Goal: Transaction & Acquisition: Purchase product/service

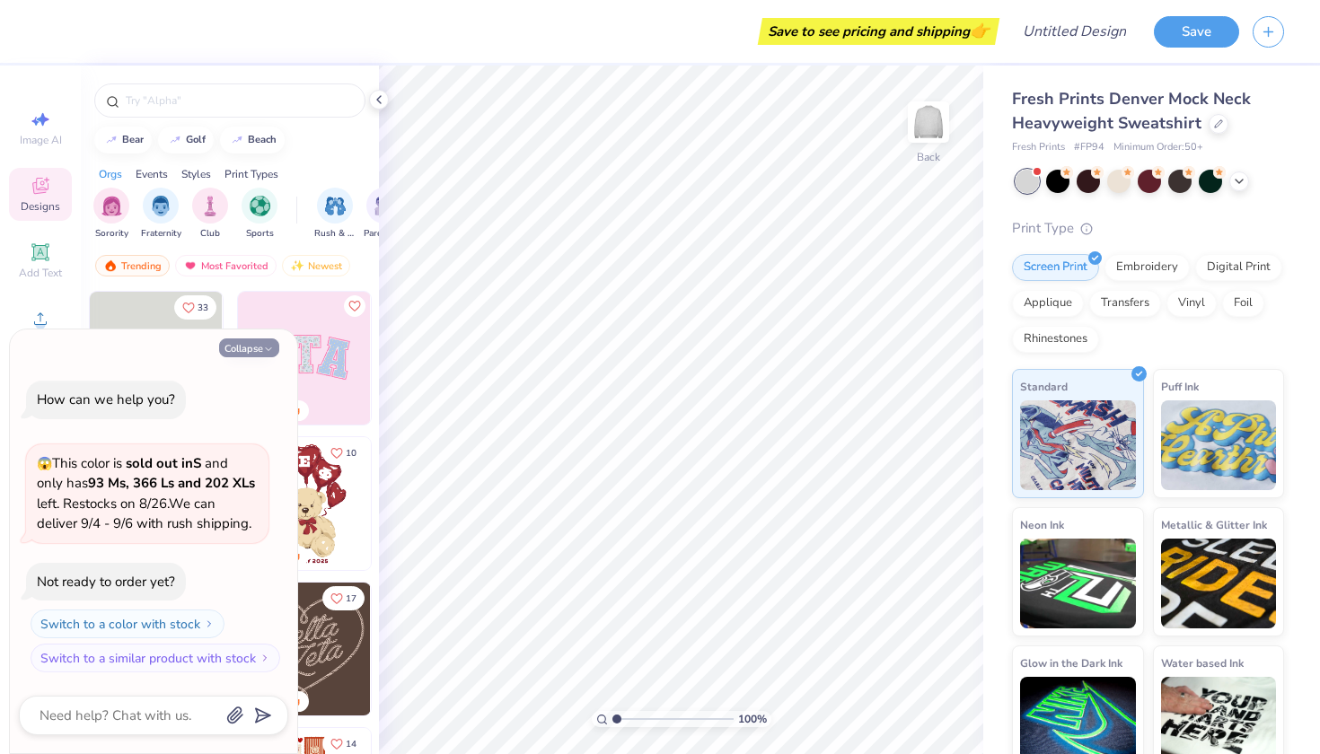
click at [256, 352] on button "Collapse" at bounding box center [249, 348] width 60 height 19
type textarea "x"
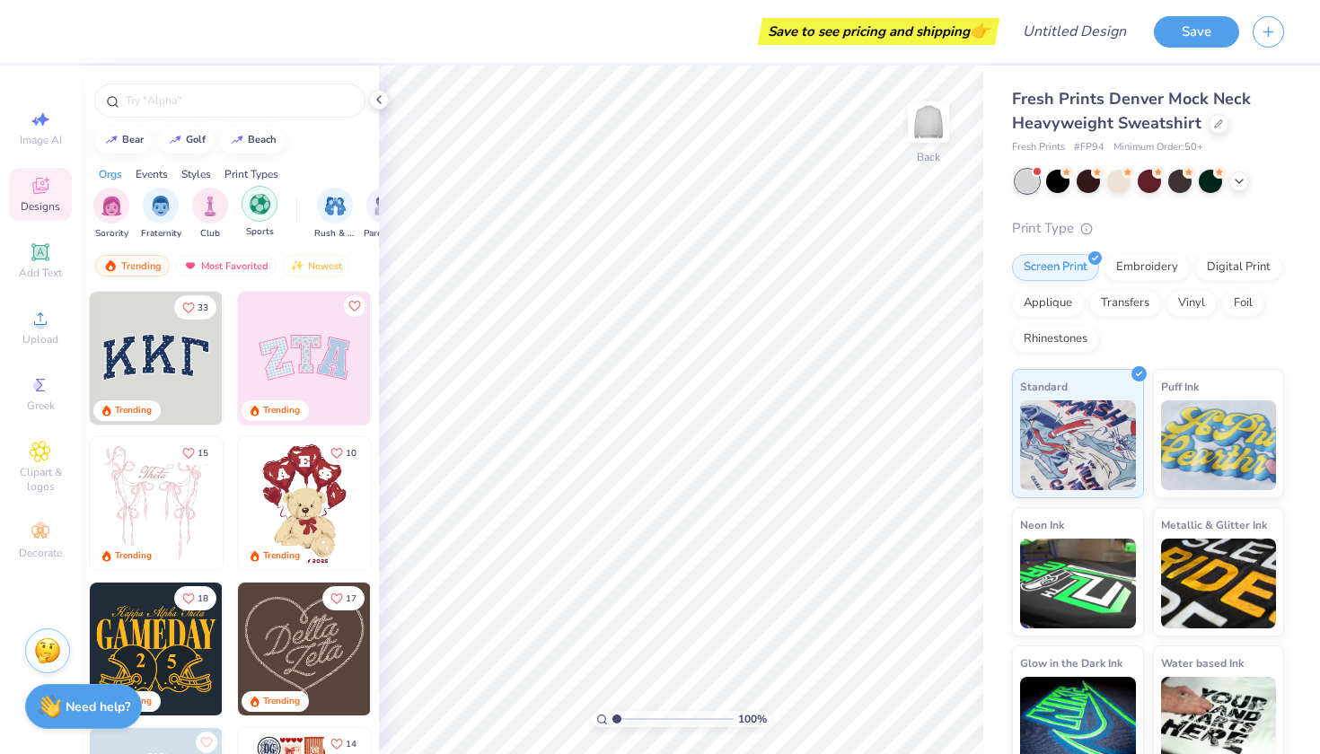
click at [263, 214] on img "filter for Sports" at bounding box center [260, 204] width 21 height 21
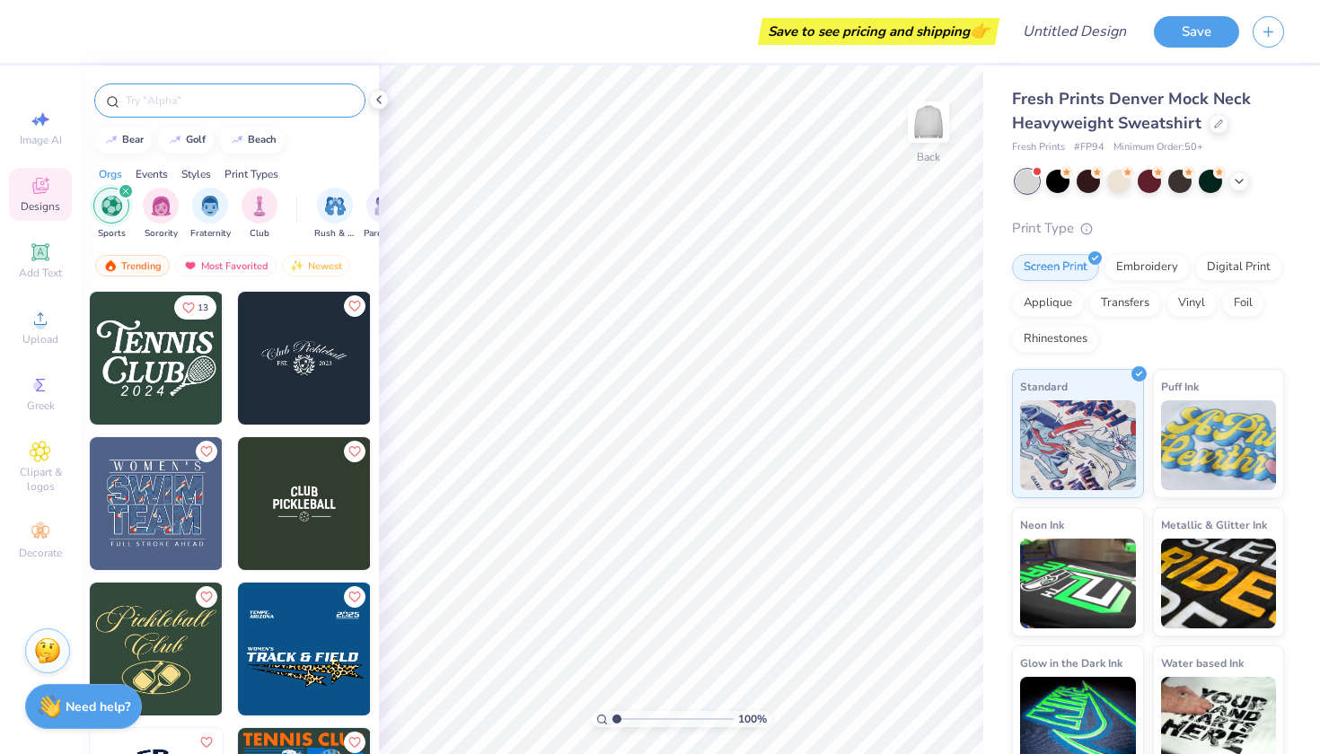
click at [200, 90] on div at bounding box center [229, 101] width 271 height 34
click at [189, 139] on div "golf" at bounding box center [196, 138] width 20 height 10
type input "golf"
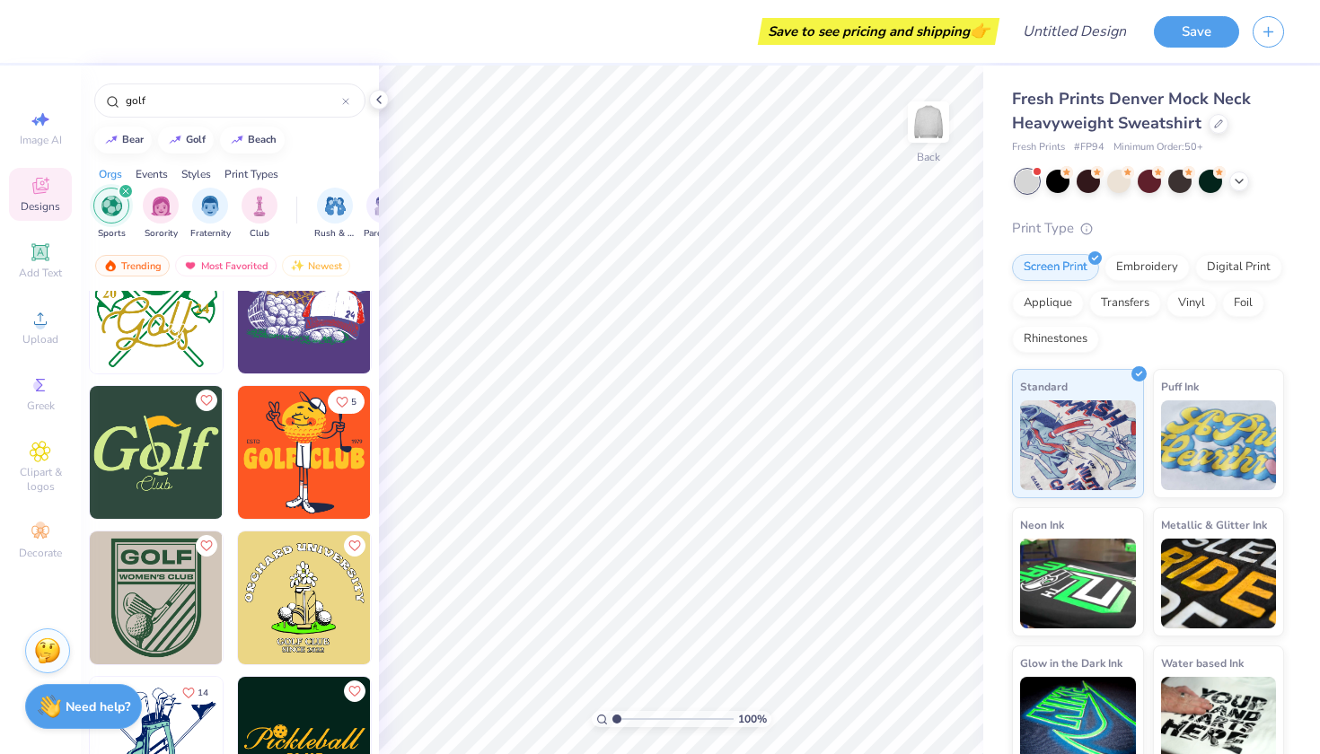
scroll to position [488, 0]
click at [50, 251] on icon at bounding box center [41, 253] width 22 height 22
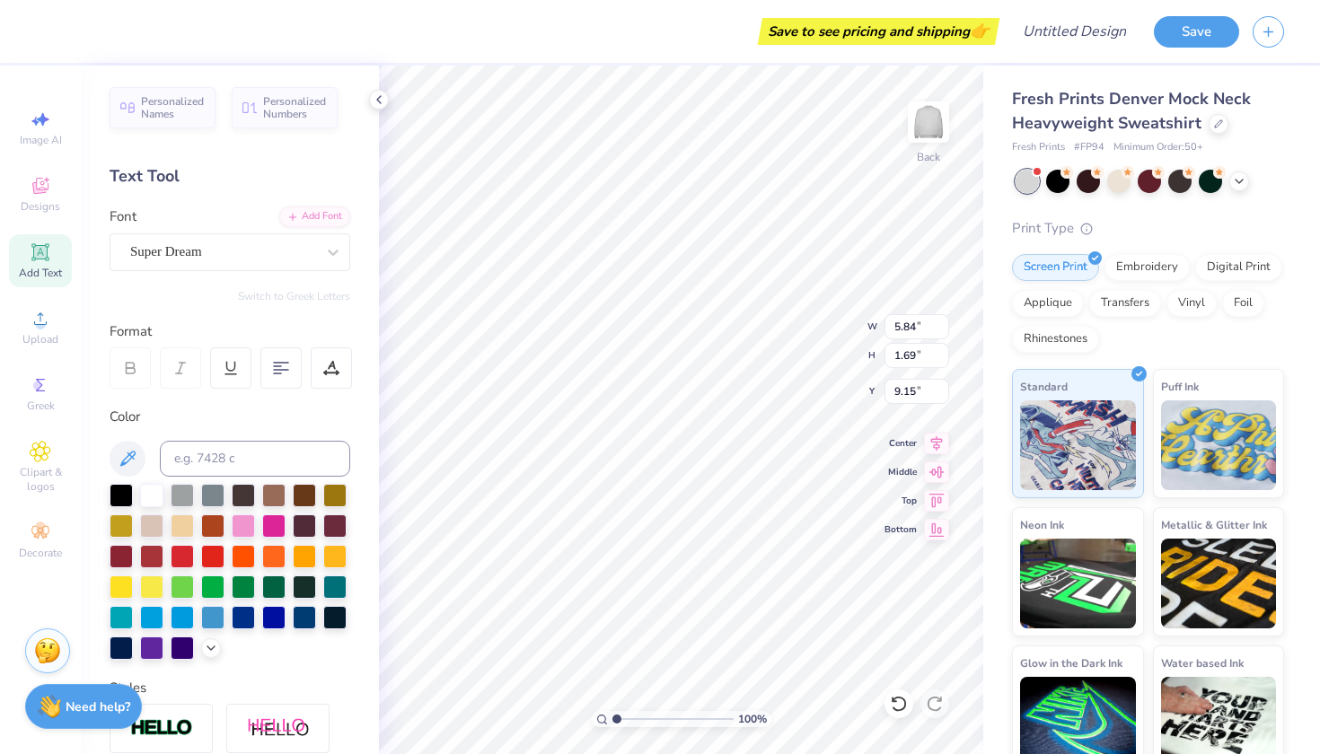
type input "1.31"
type input "10.57"
type input "3.06"
type input "1.47"
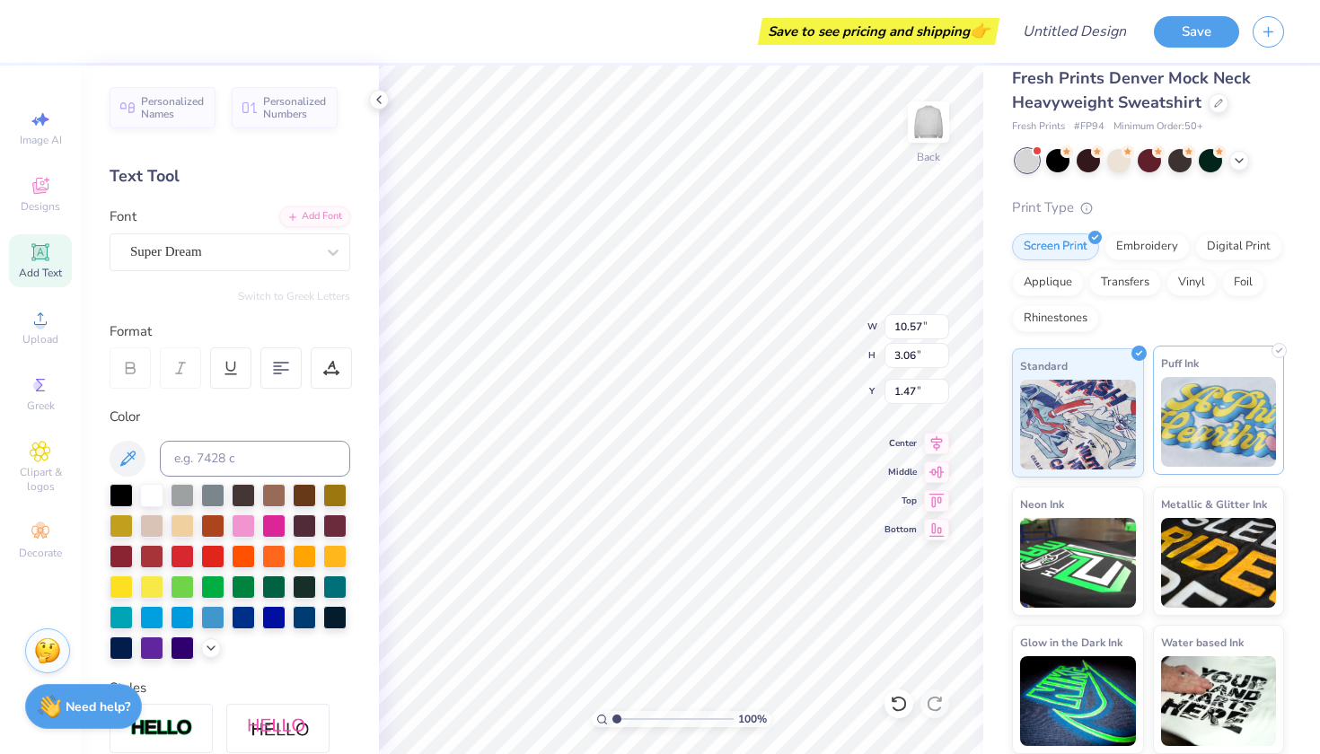
scroll to position [20, 0]
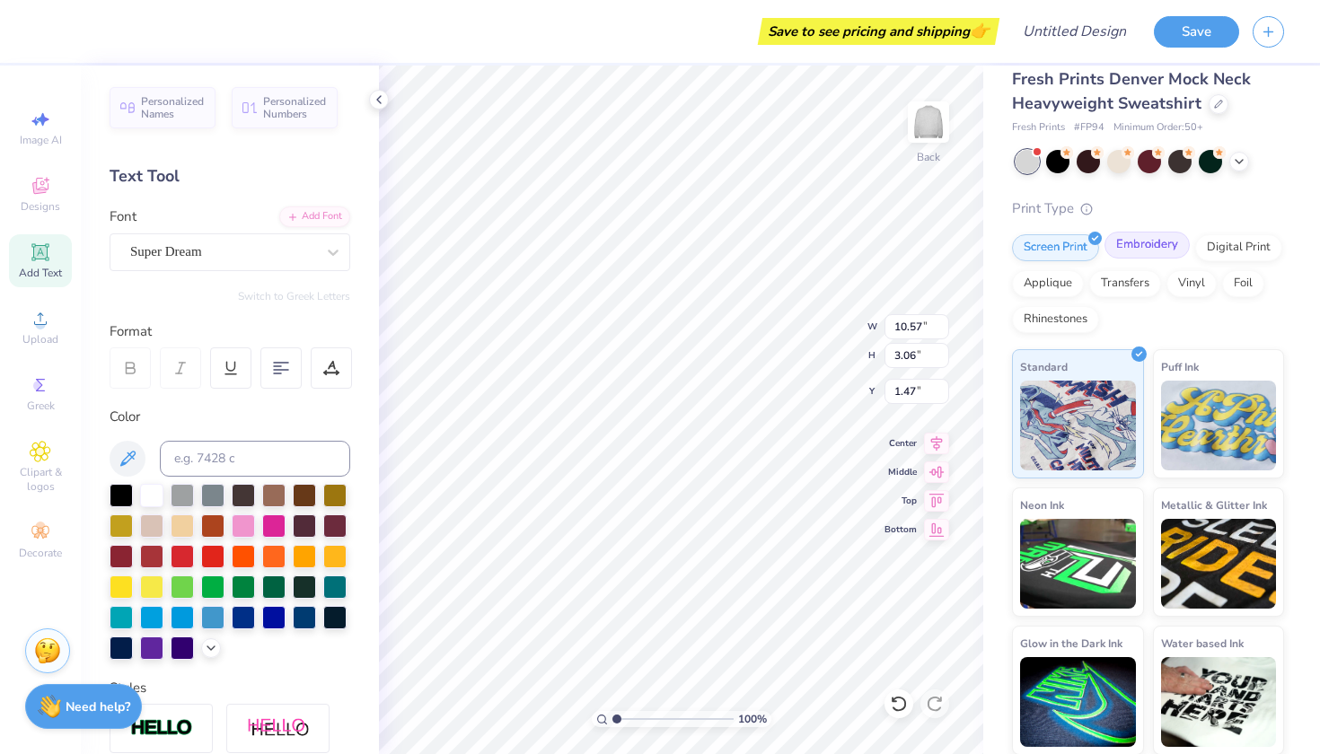
click at [1162, 244] on div "Embroidery" at bounding box center [1146, 245] width 85 height 27
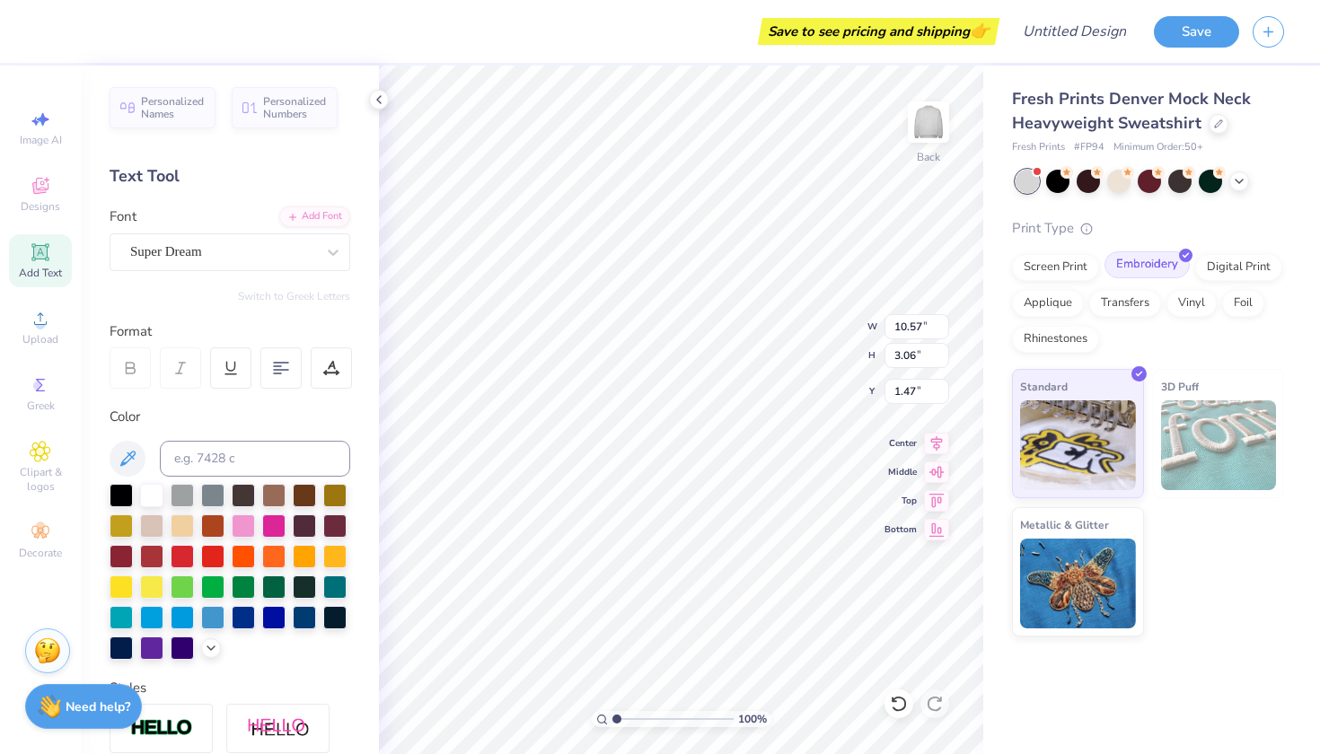
scroll to position [0, 0]
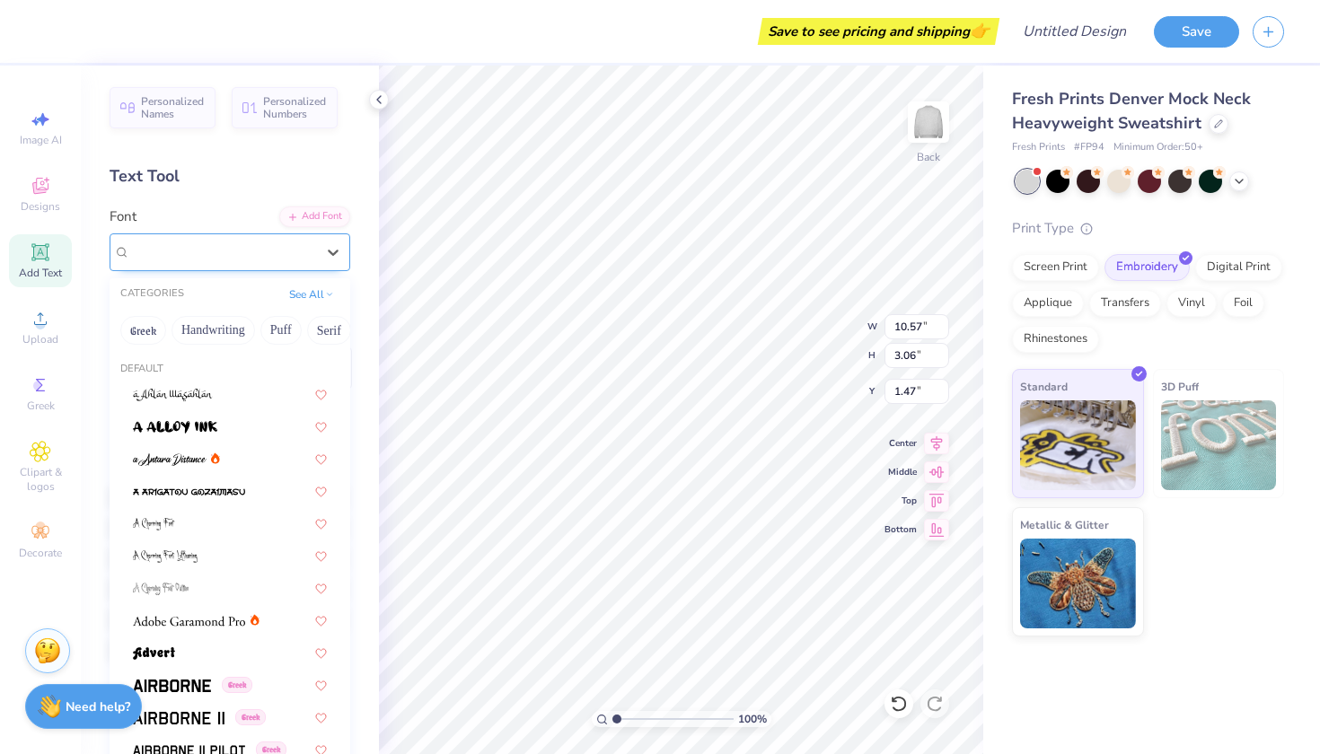
click at [280, 254] on div "Super Dream" at bounding box center [222, 252] width 189 height 28
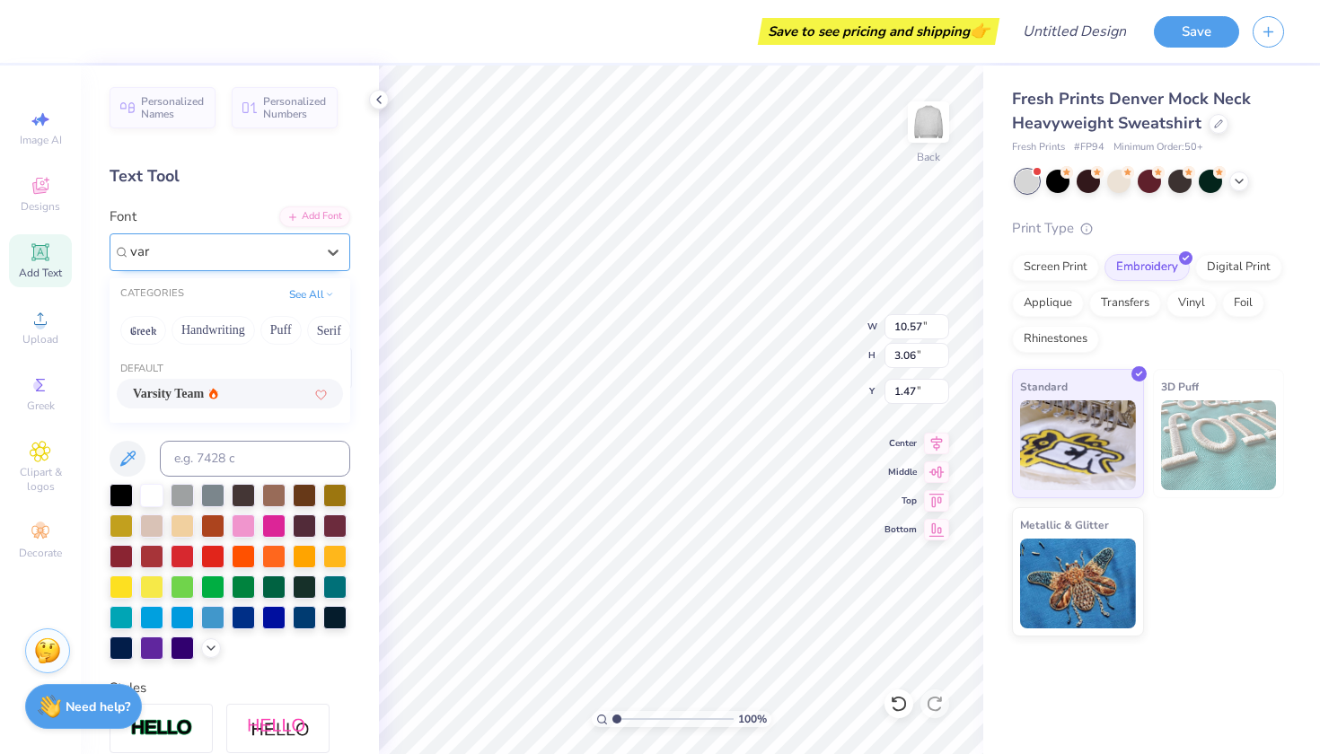
click at [207, 382] on div "Varsity Team" at bounding box center [230, 394] width 226 height 30
type input "var"
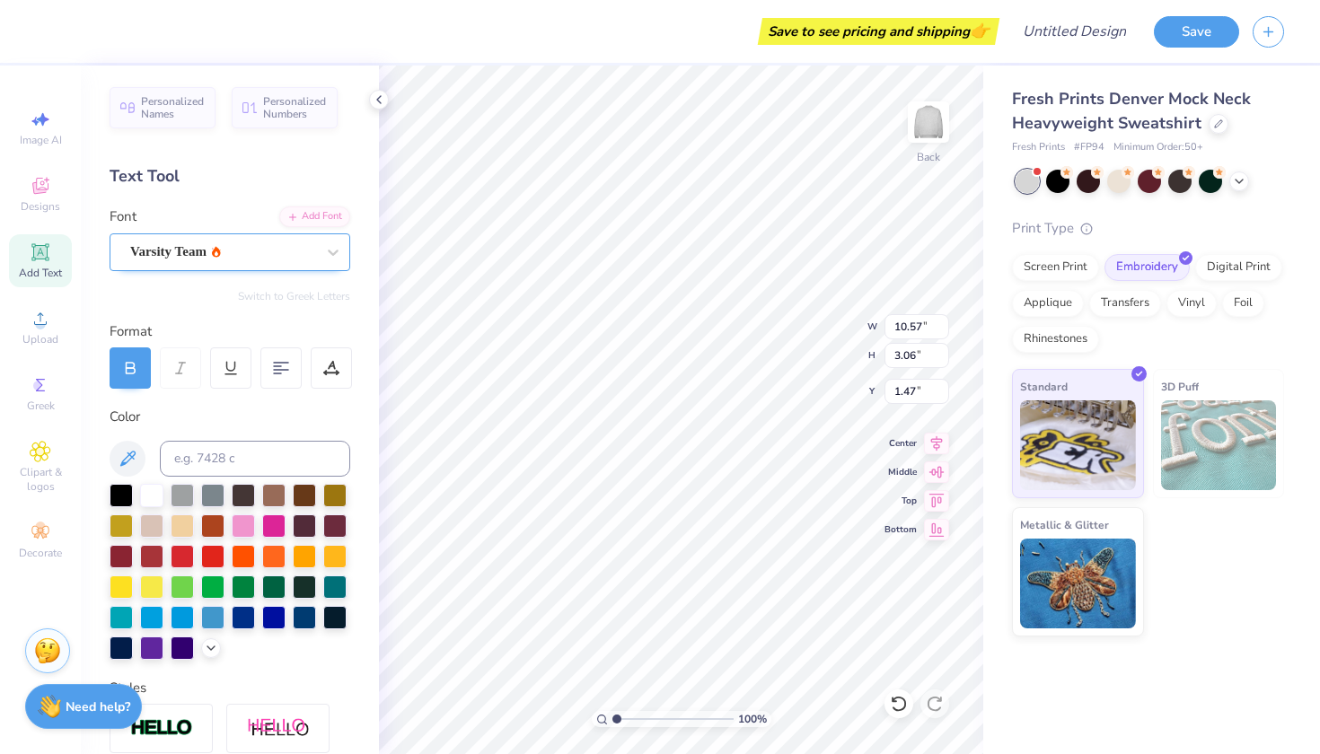
type input "10.48"
type textarea "lake highlands"
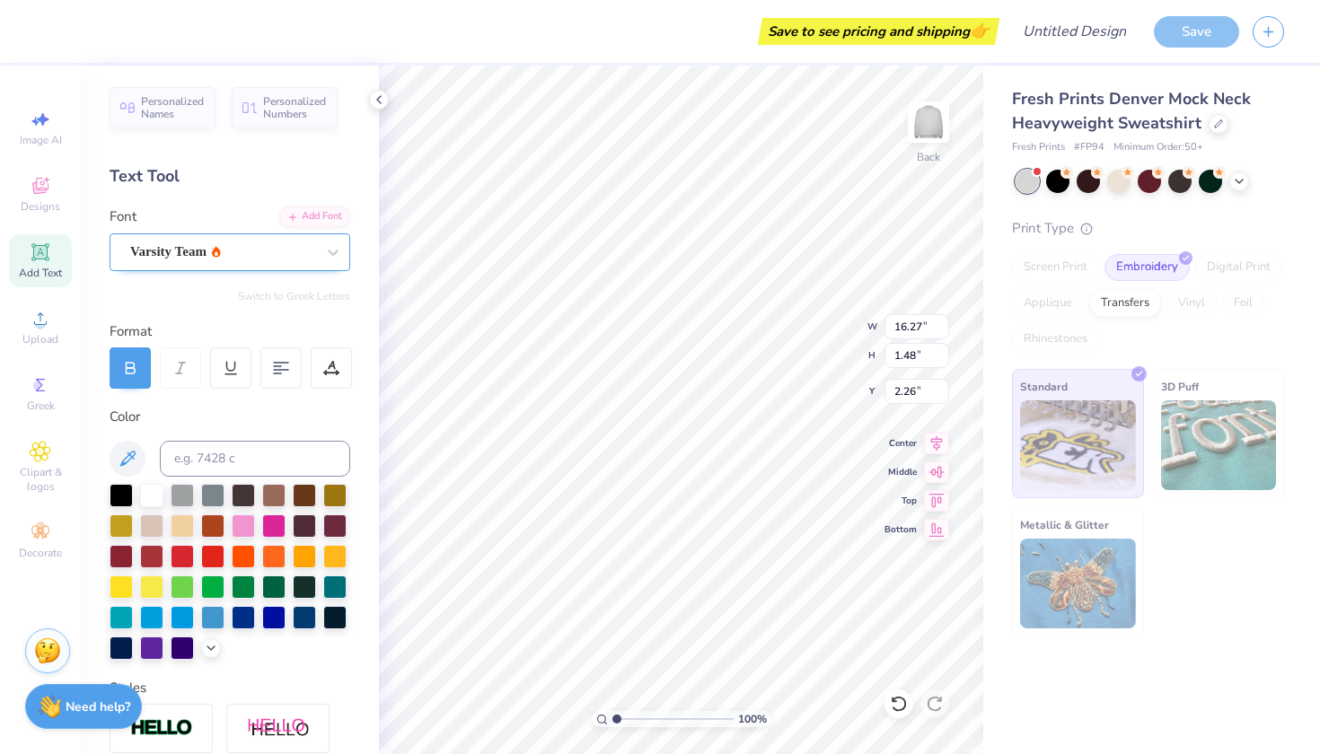
type input "16.32"
type input "2.56"
type input "0.85"
type textarea "l"
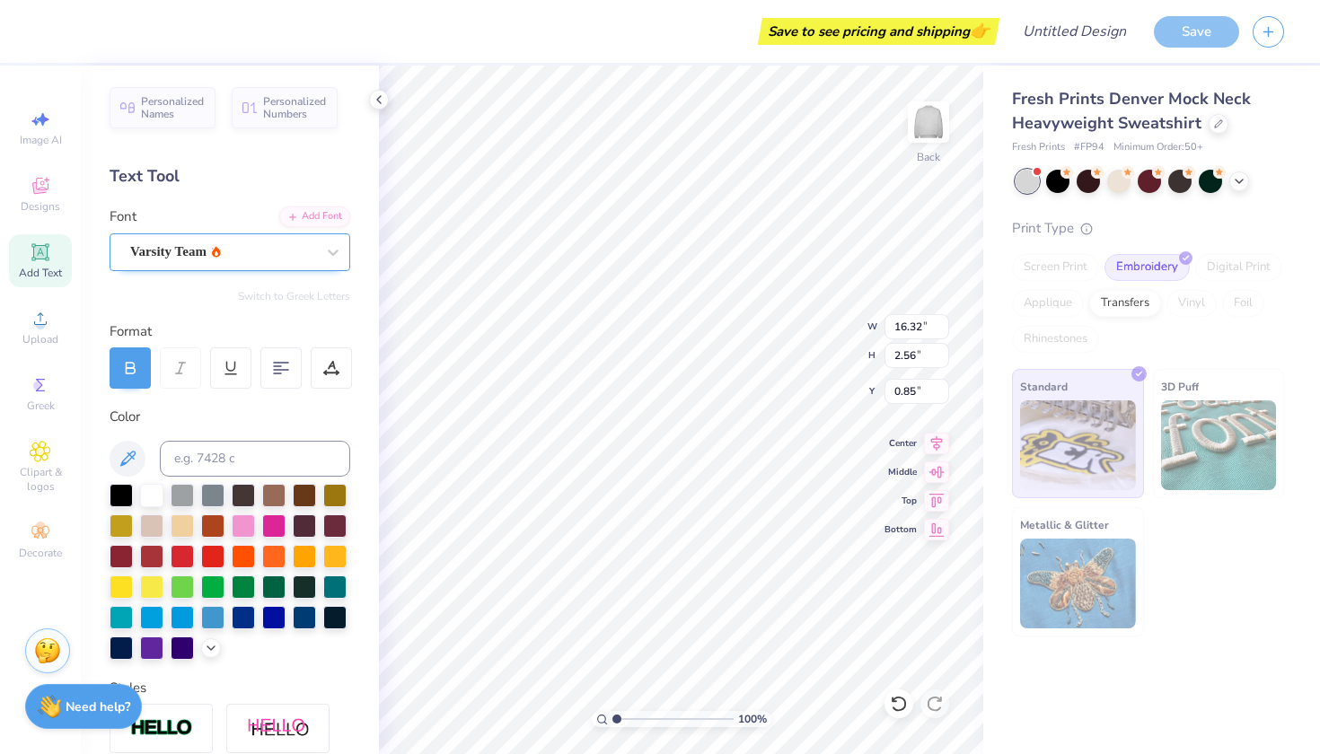
type textarea "LHHS"
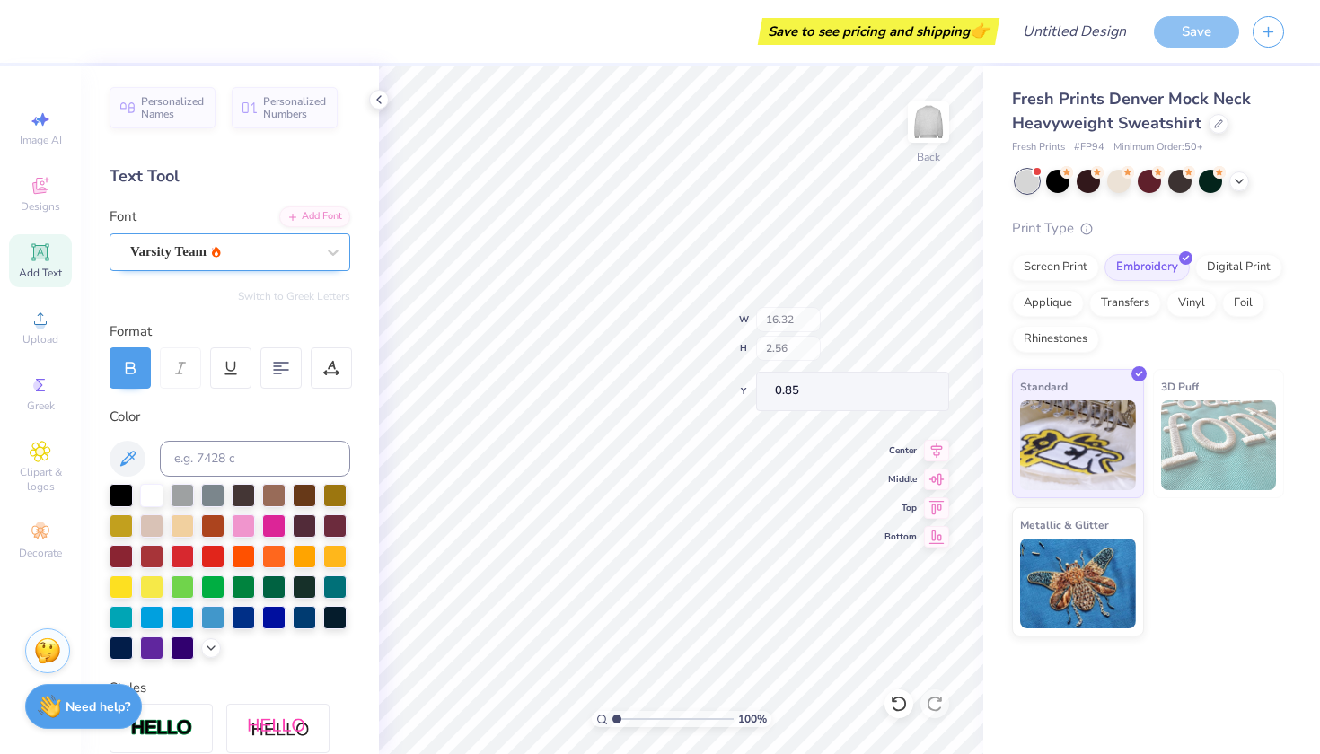
click at [794, 345] on div "100 % Back W 16.32 H 2.56 Y 0.85 Center Middle Top Bottom" at bounding box center [681, 410] width 604 height 689
type input "1.21"
type input "4.61"
type input "1.69"
type input "5.07"
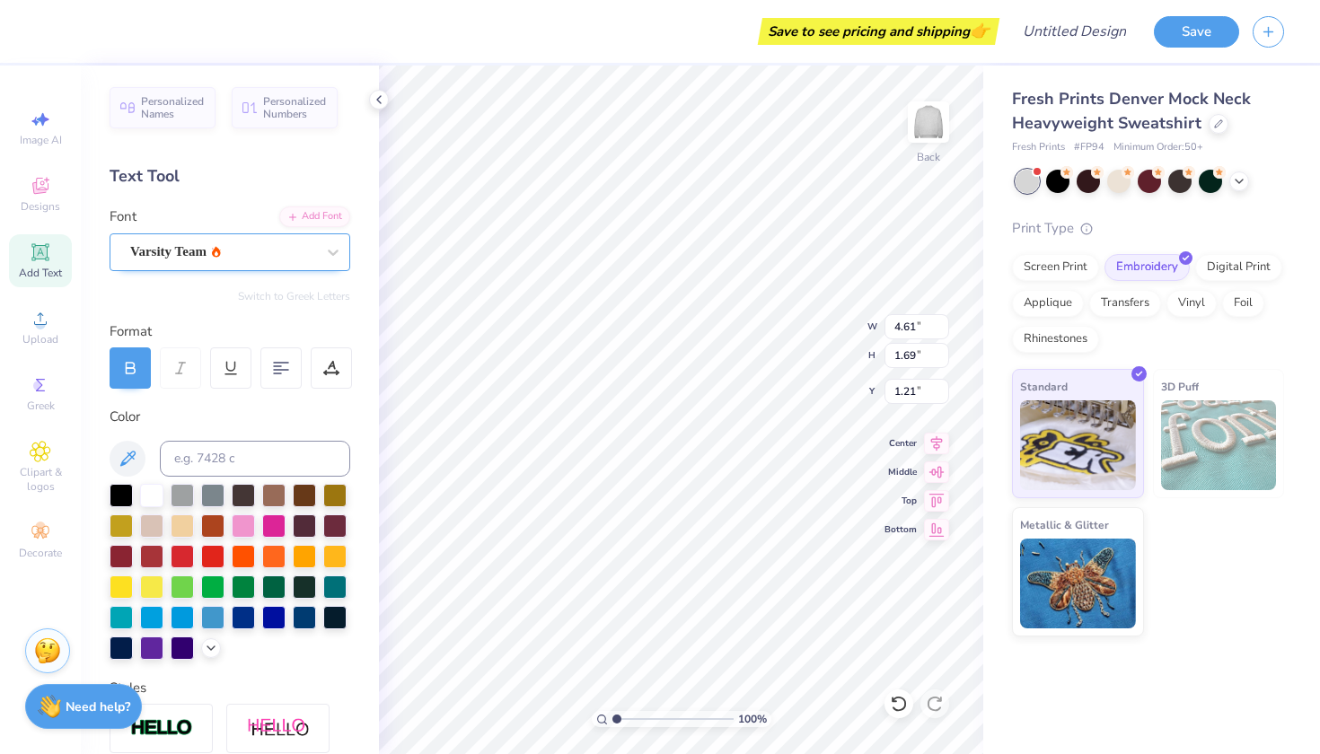
type input "1.86"
type input "2.07"
type input "4.99"
type input "1.56"
type input "2.23"
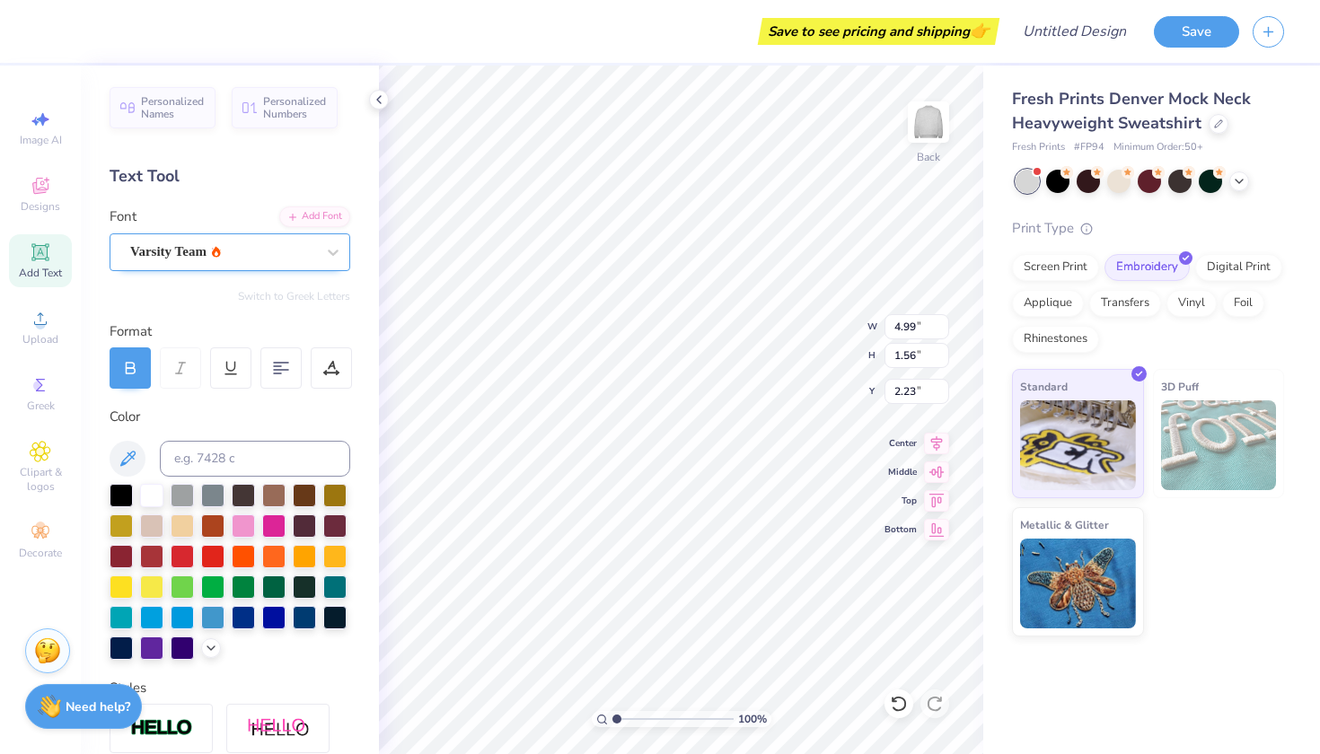
type input "10.12"
type input "3.16"
type input "1.42"
type input "10.80"
type input "3.37"
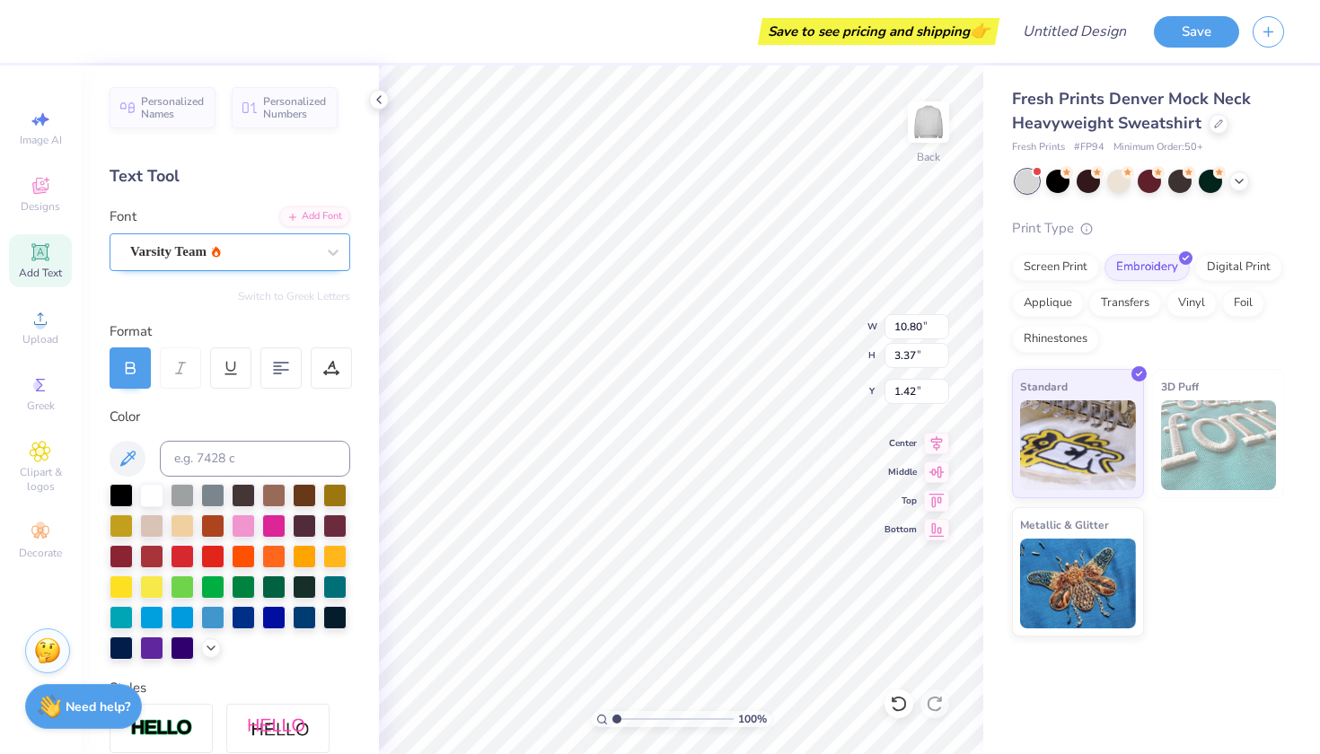
type input "11.73"
type input "3.66"
type input "1.13"
type input "3.00"
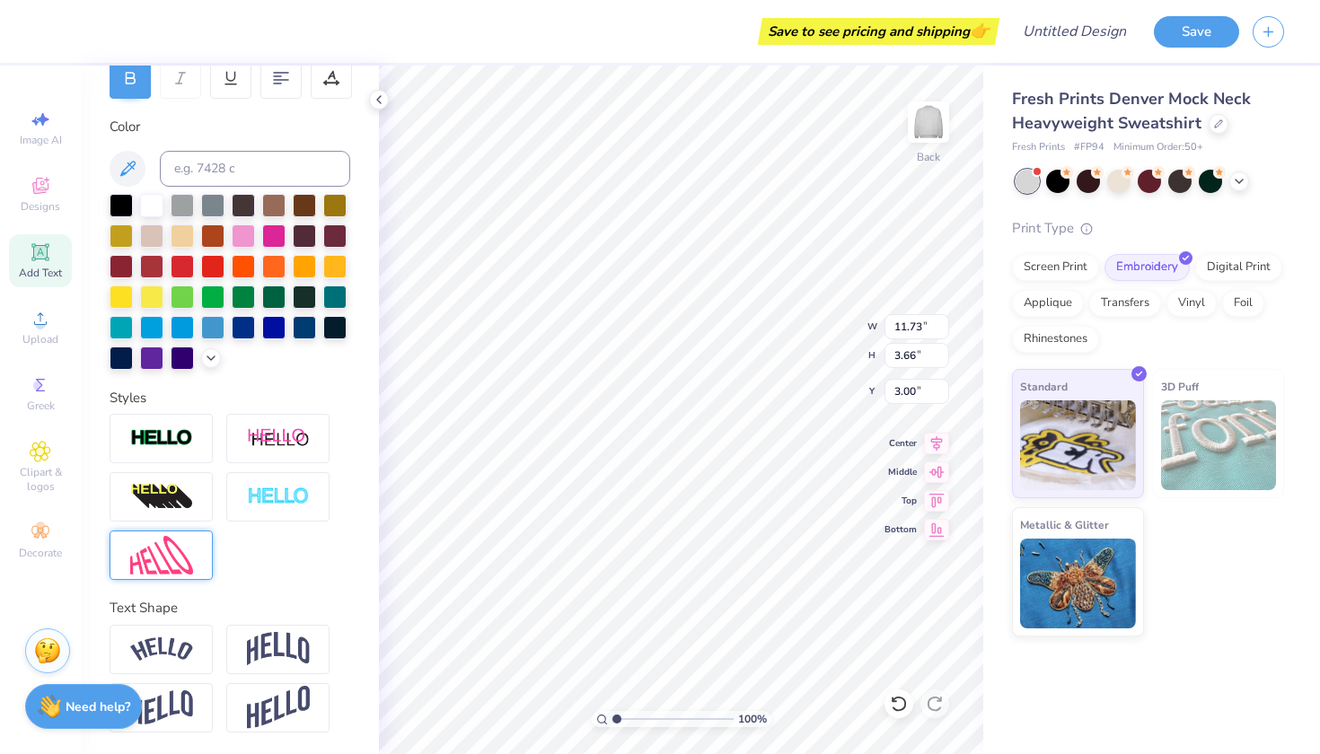
scroll to position [290, 0]
click at [176, 434] on img at bounding box center [161, 438] width 63 height 21
type input "11.80"
type input "3.73"
type input "2.97"
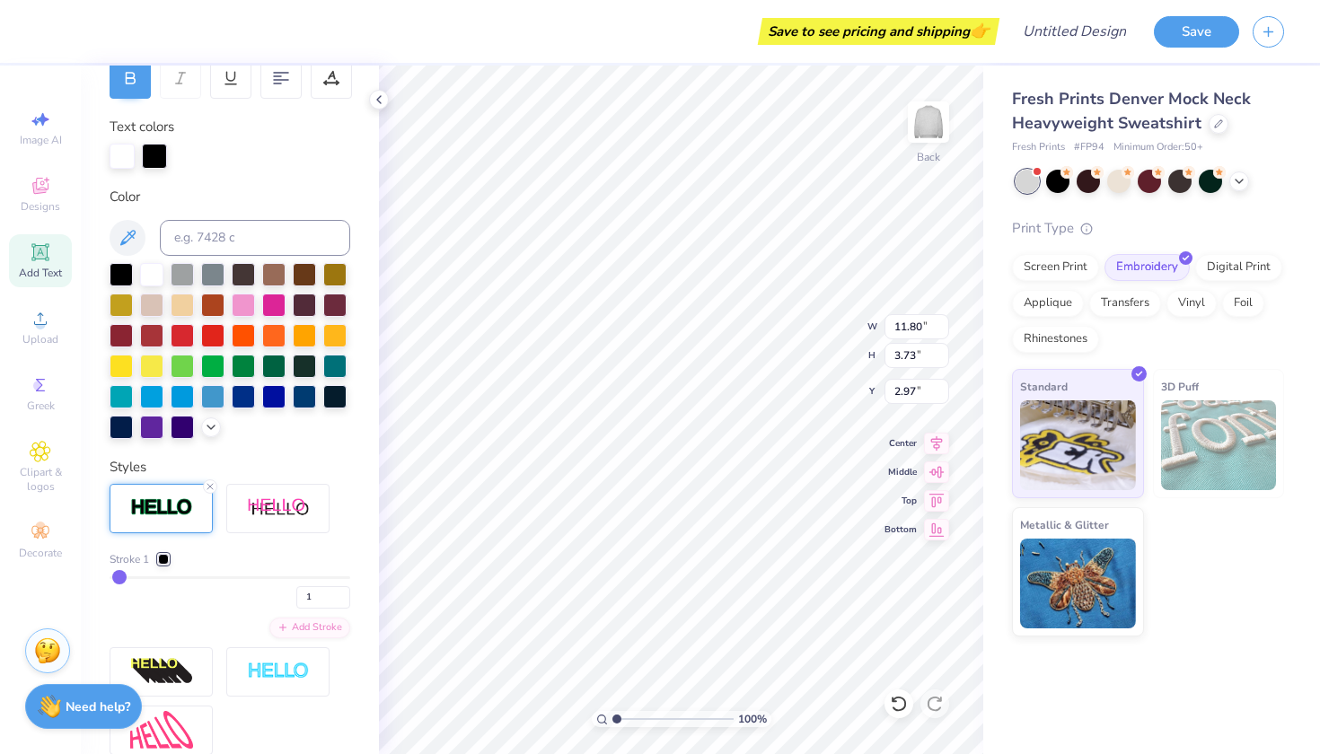
type input "3"
type input "5"
type input "6"
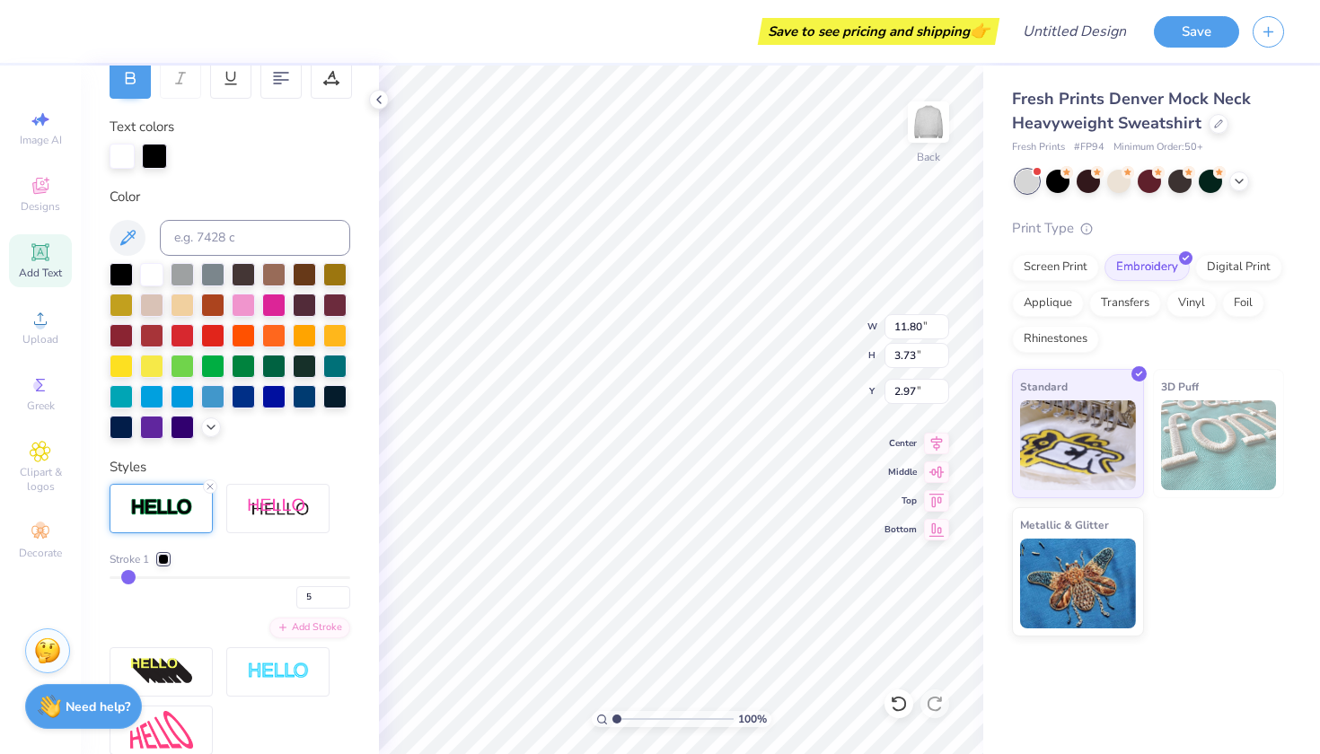
type input "6"
type input "8"
type input "10"
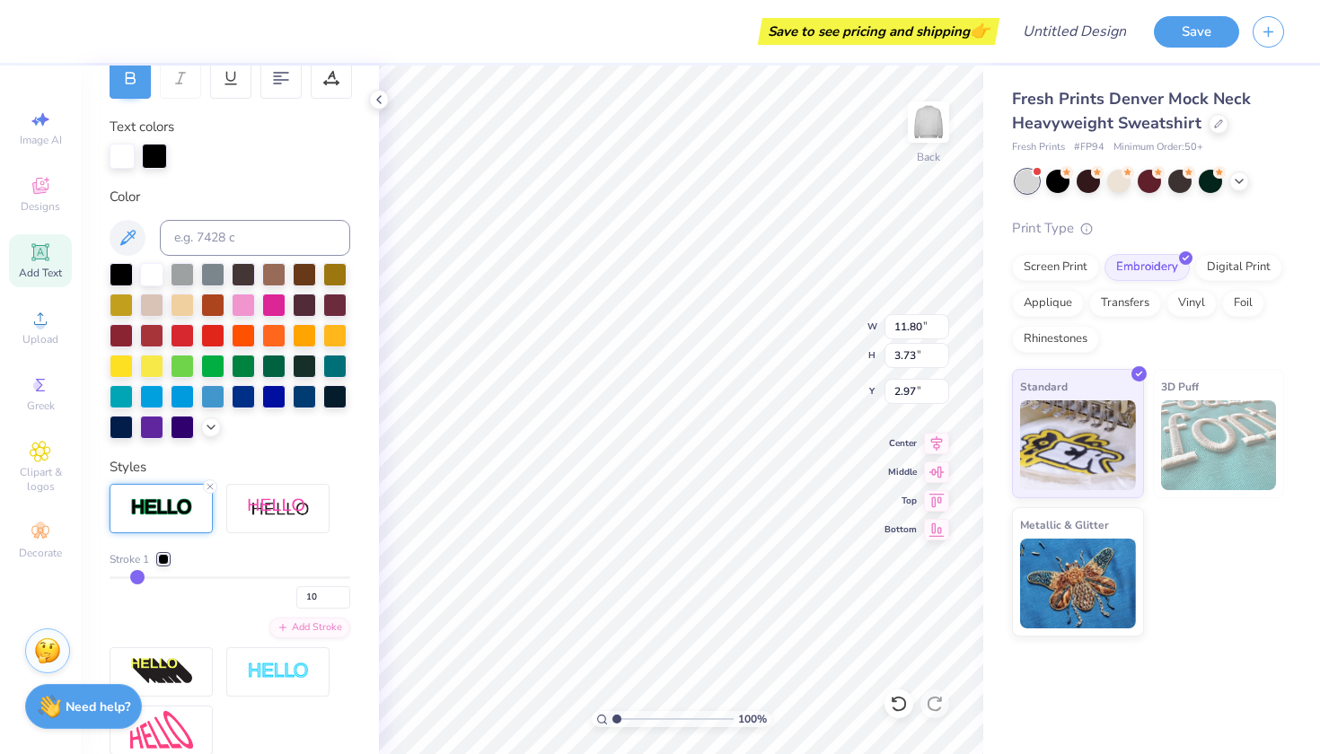
type input "12"
type input "14"
type input "17"
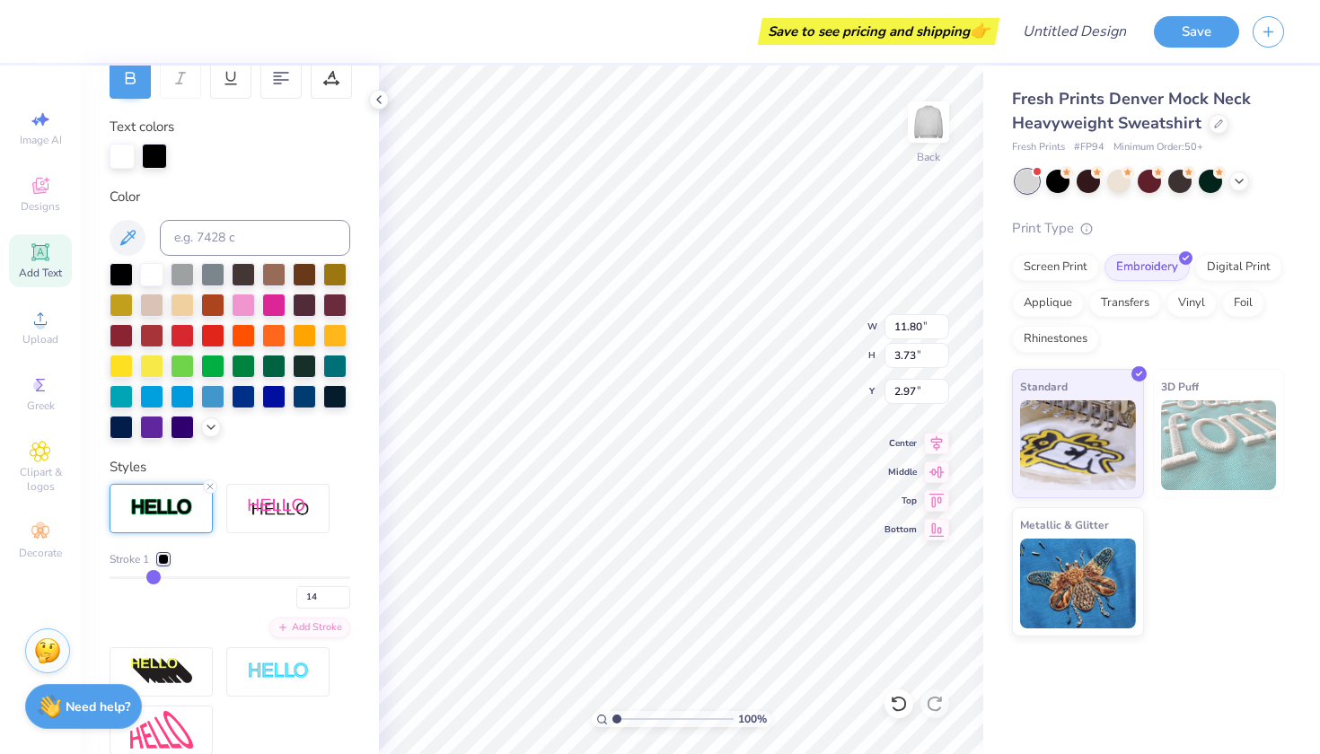
type input "17"
type input "19"
type input "21"
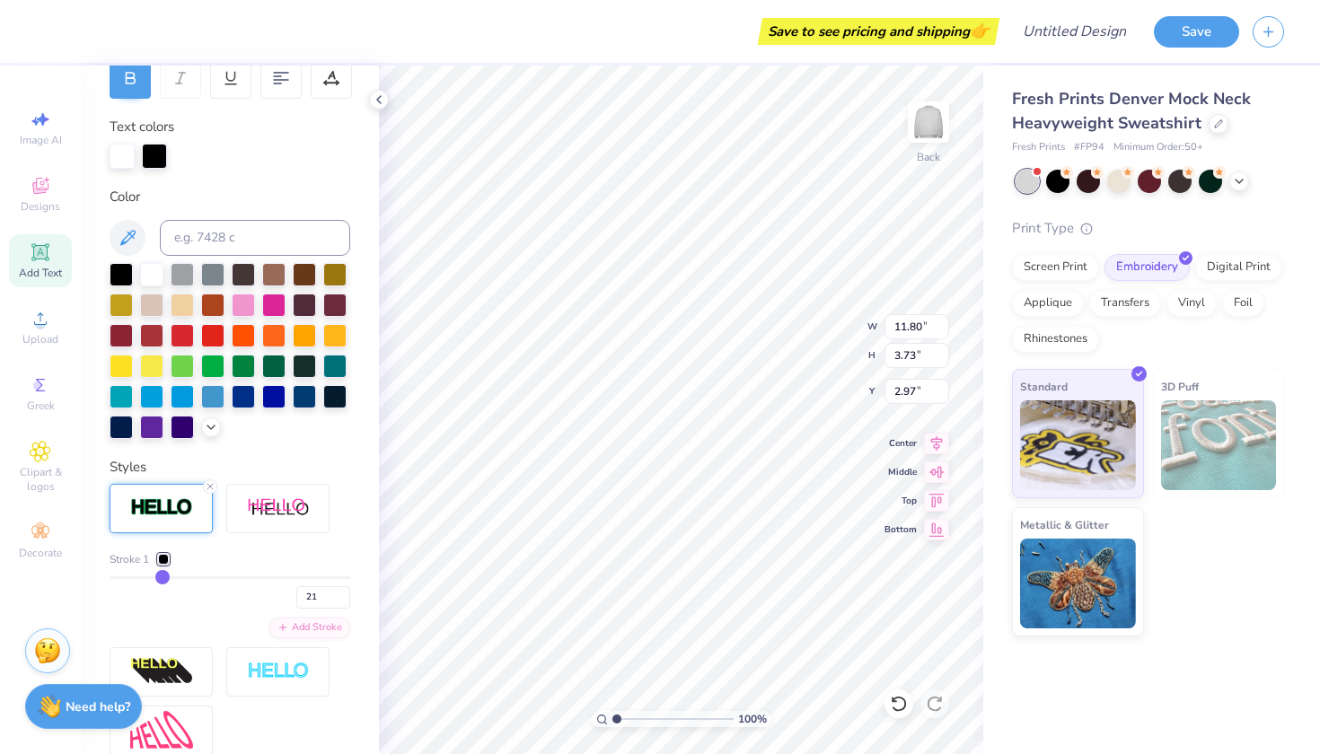
type input "24"
type input "26"
type input "29"
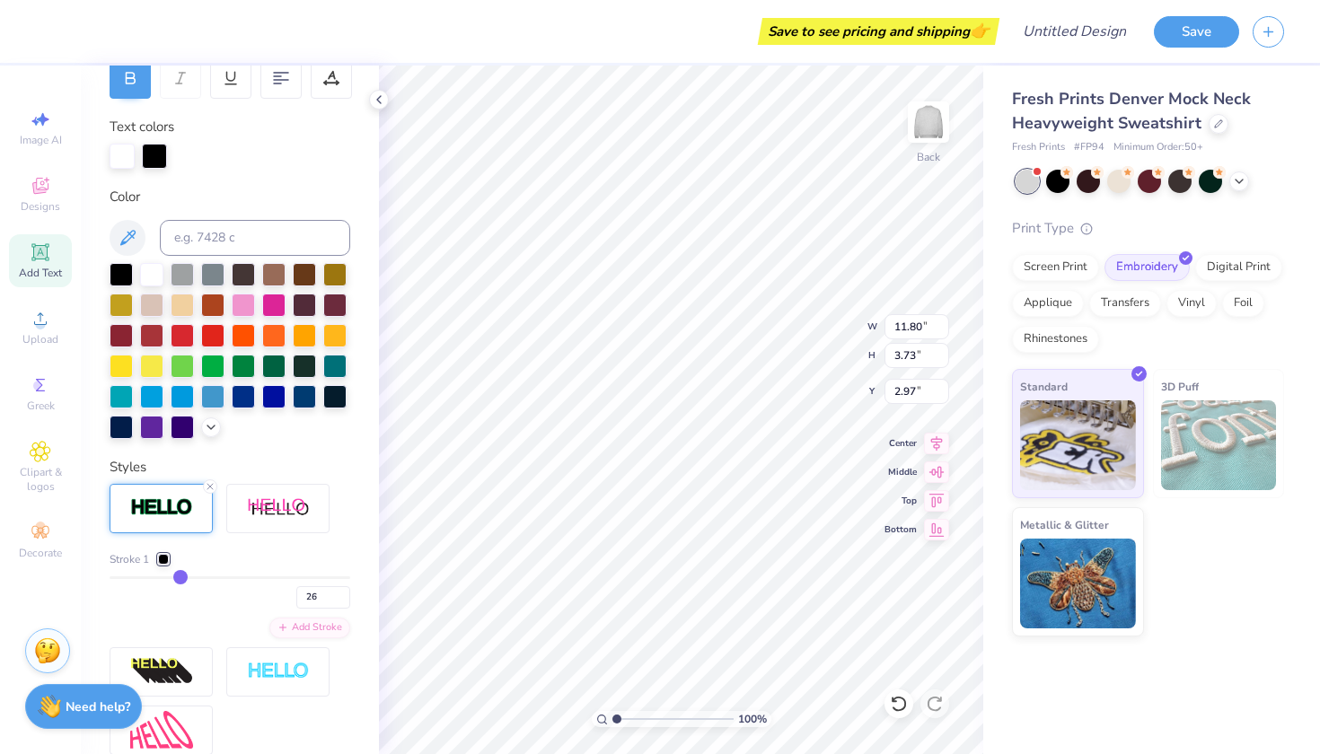
type input "29"
type input "31"
type input "33"
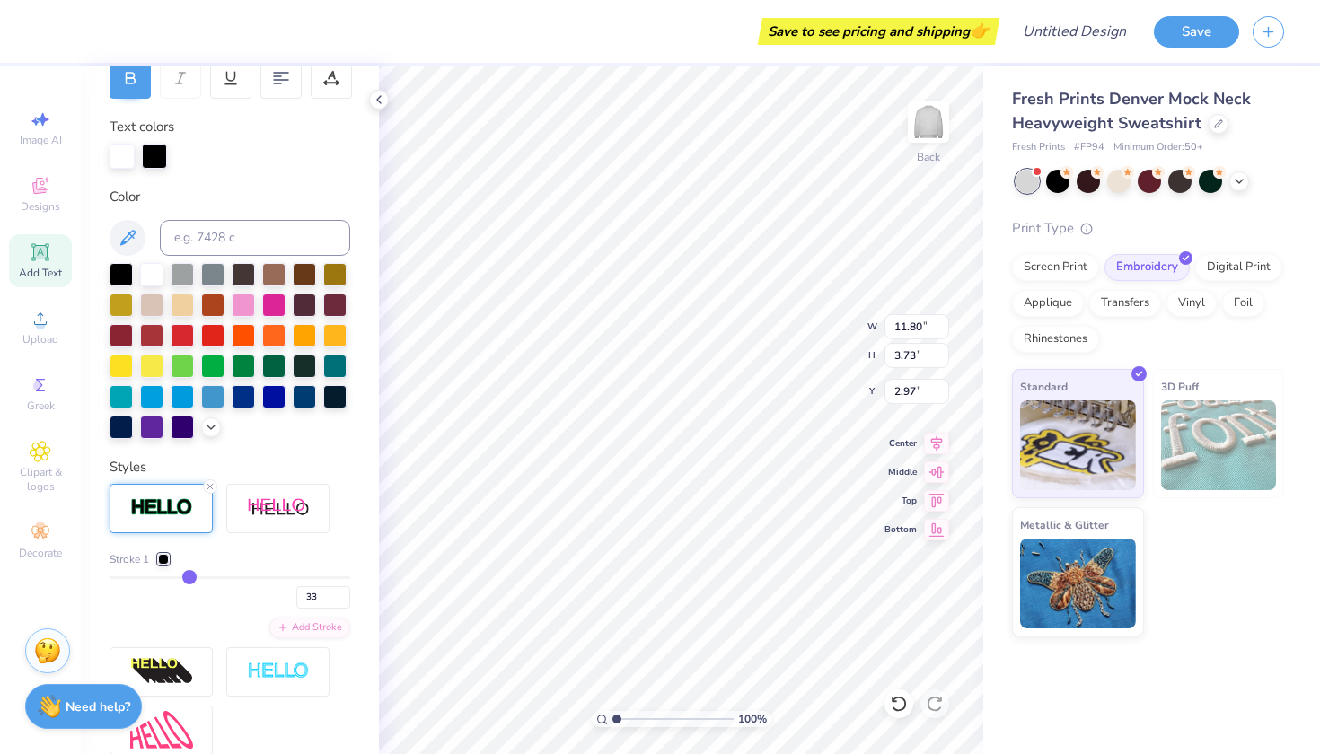
type input "35"
type input "37"
type input "38"
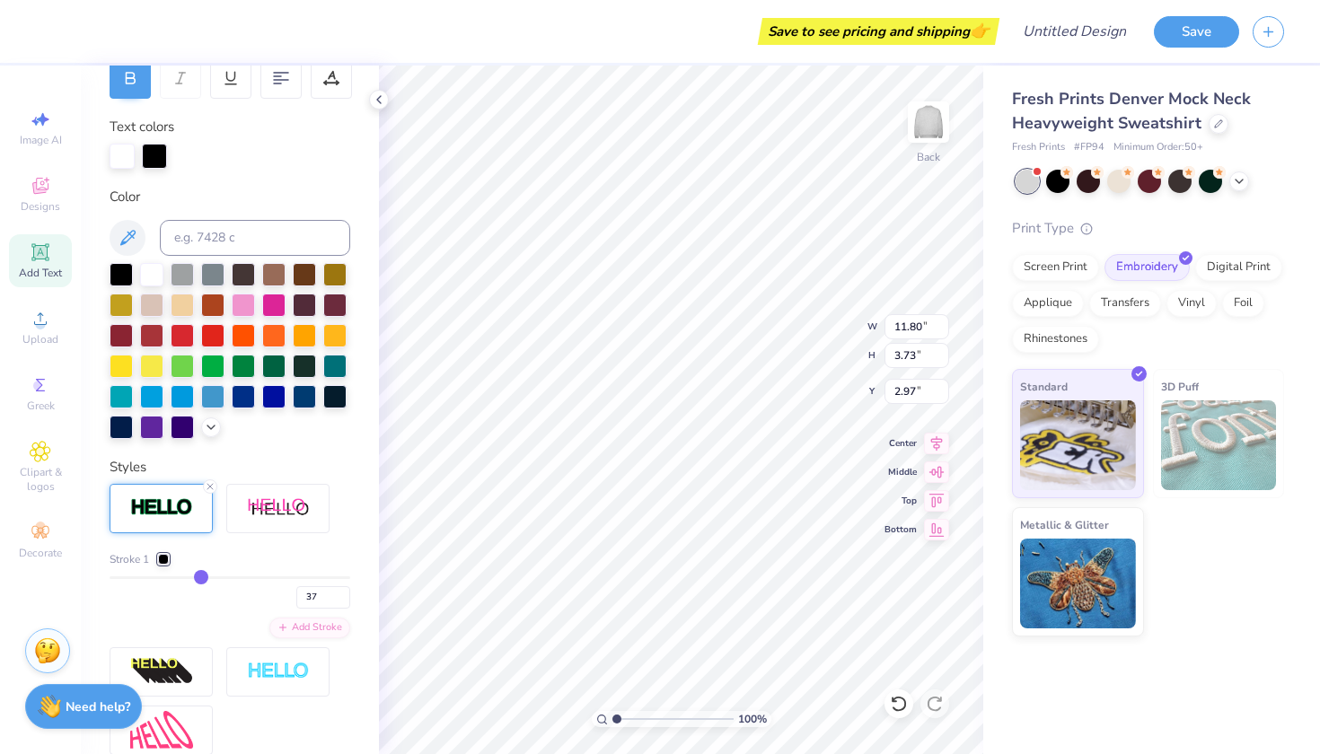
type input "38"
type input "40"
type input "41"
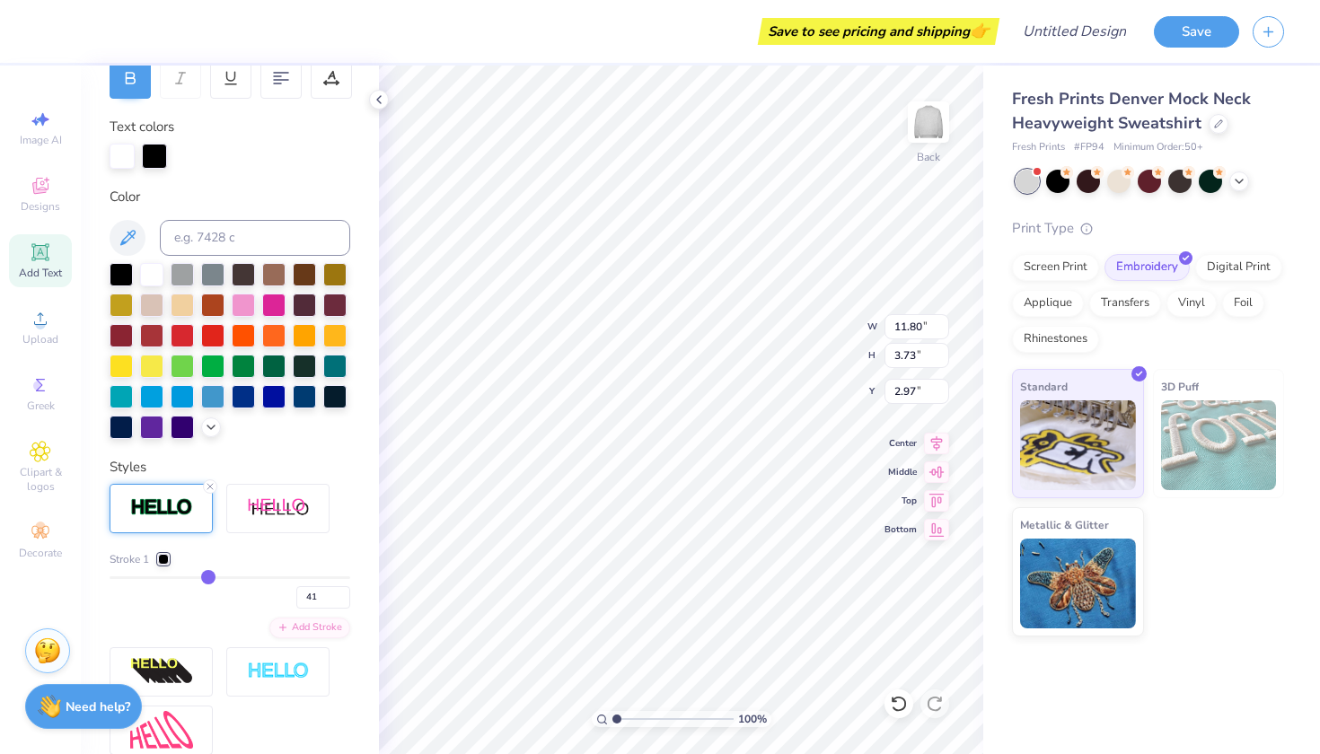
type input "42"
type input "43"
type input "45"
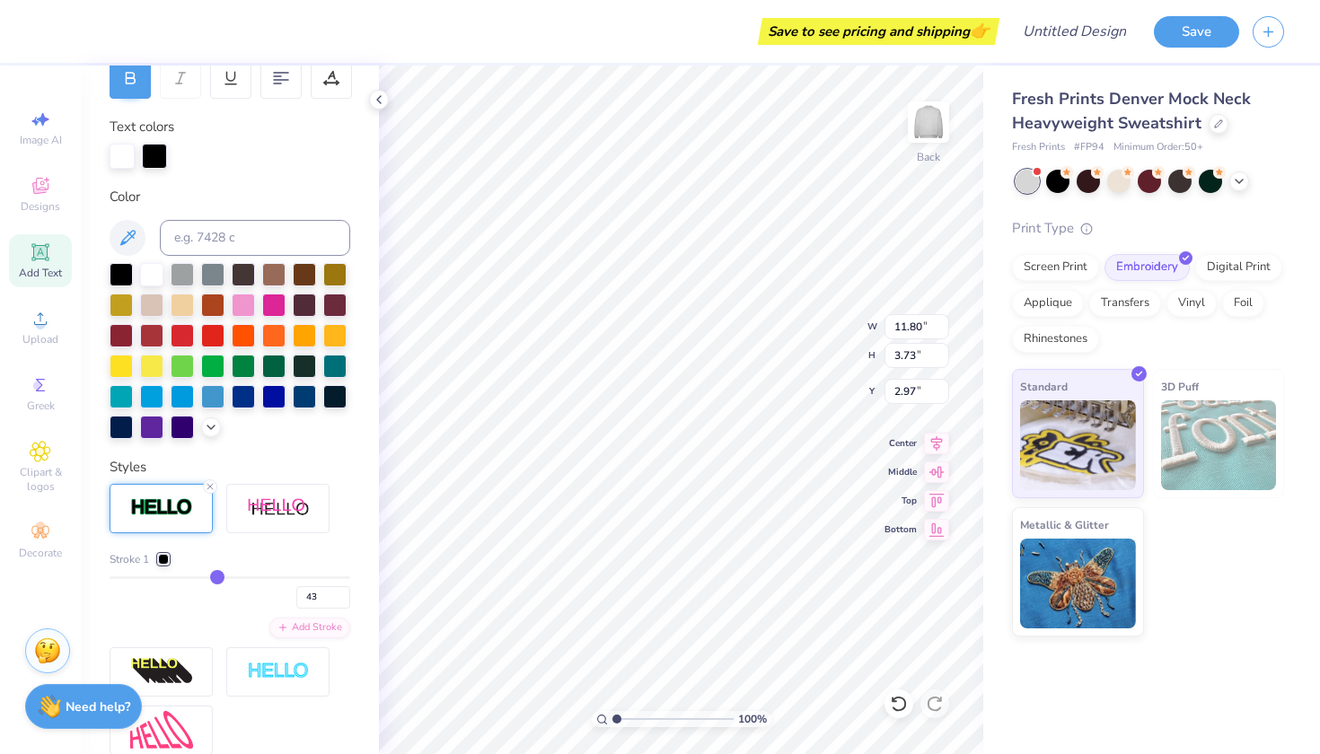
type input "45"
type input "46"
type input "47"
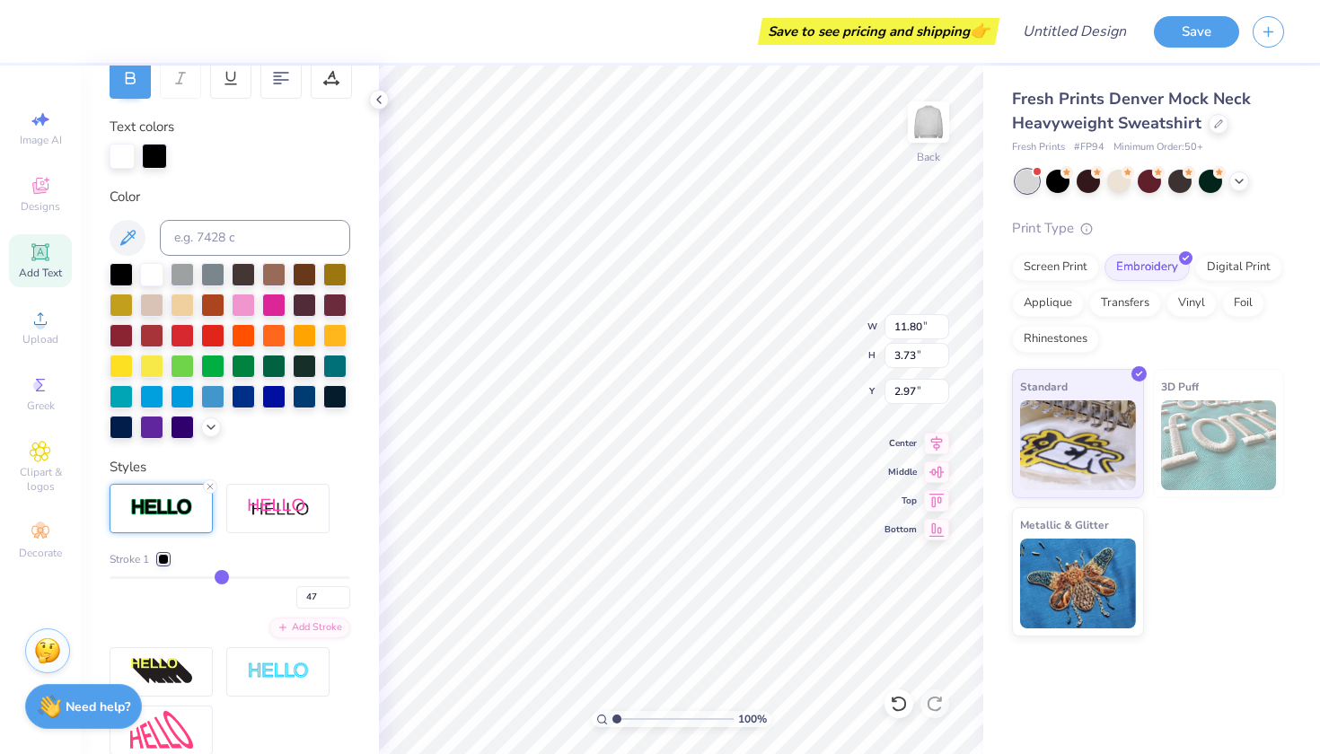
type input "48"
type input "49"
type input "50"
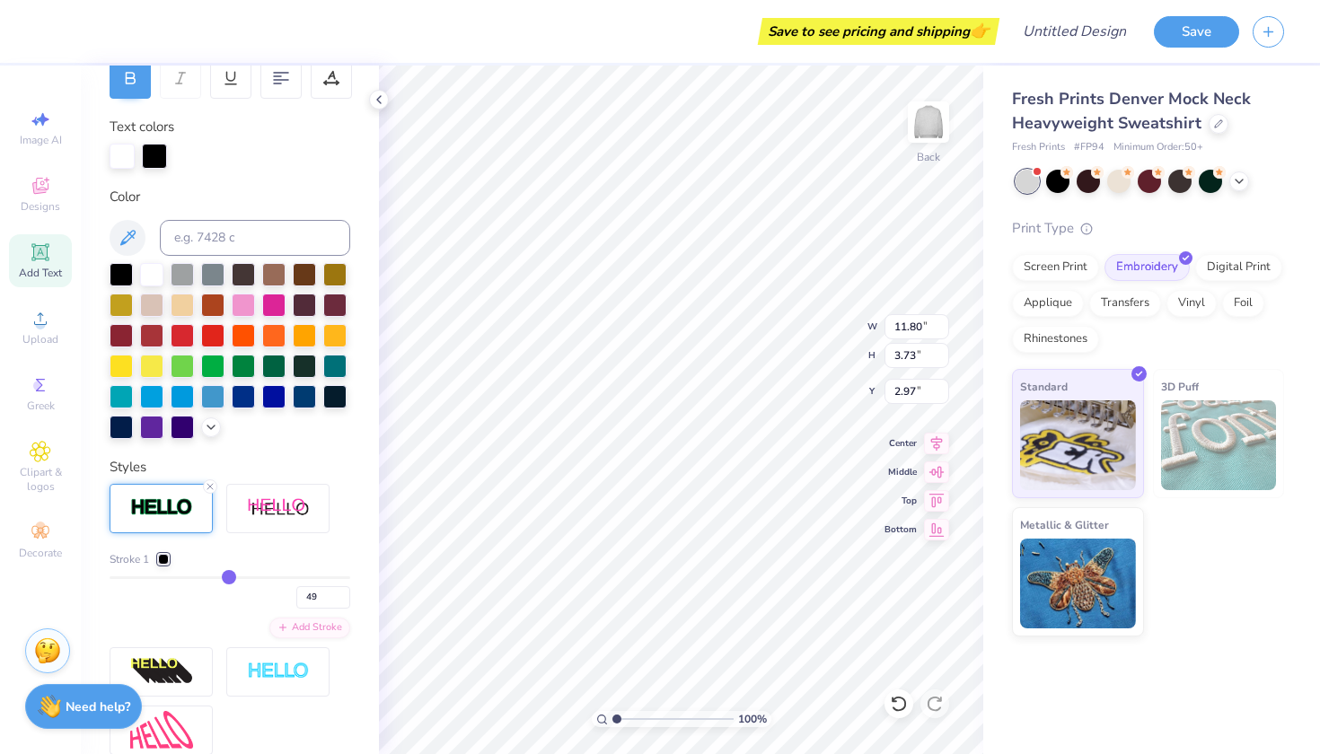
type input "50"
type input "51"
type input "52"
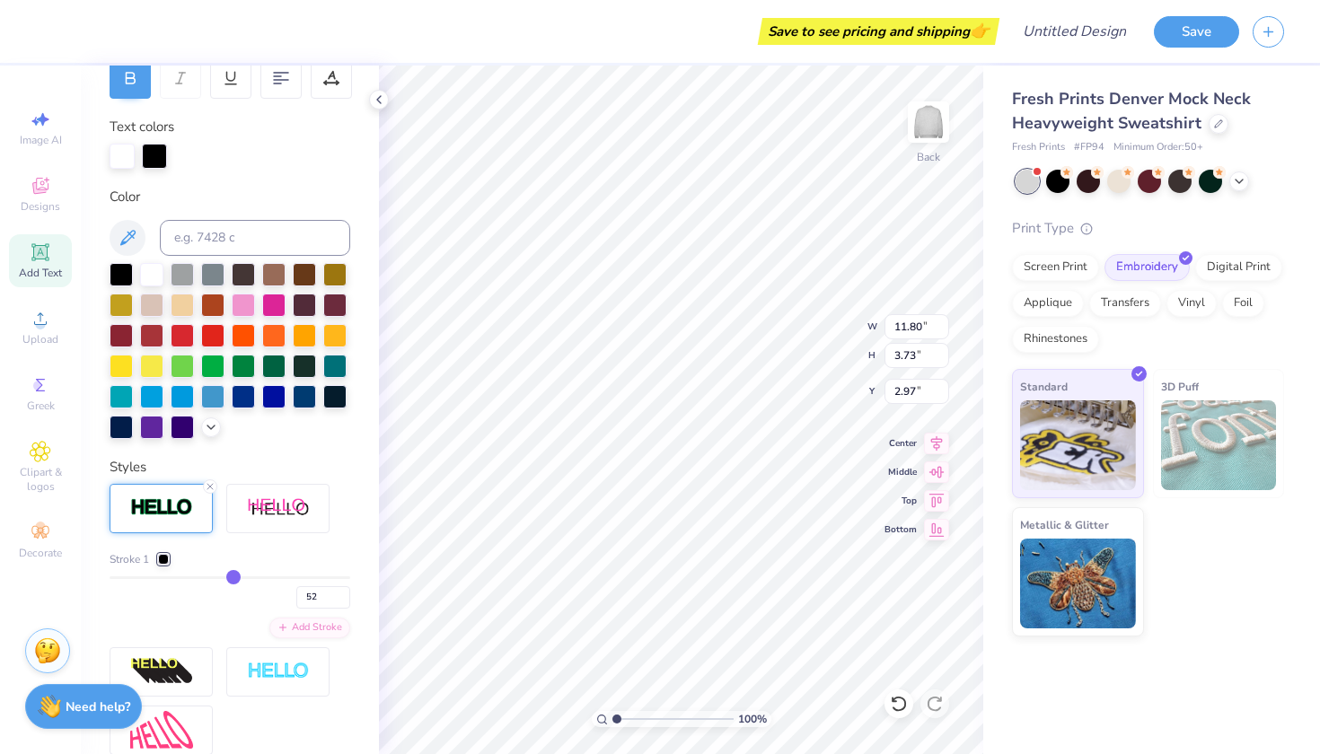
type input "53"
type input "54"
type input "55"
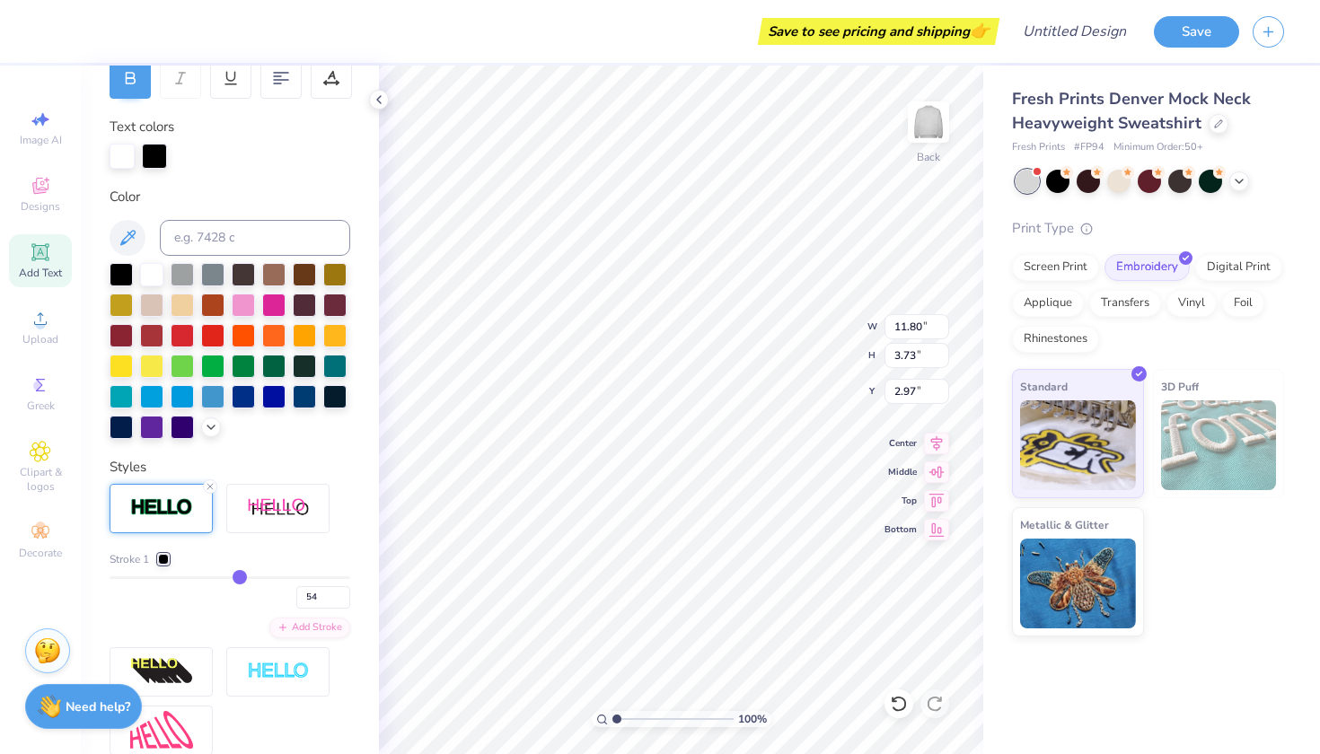
type input "55"
type input "56"
type input "57"
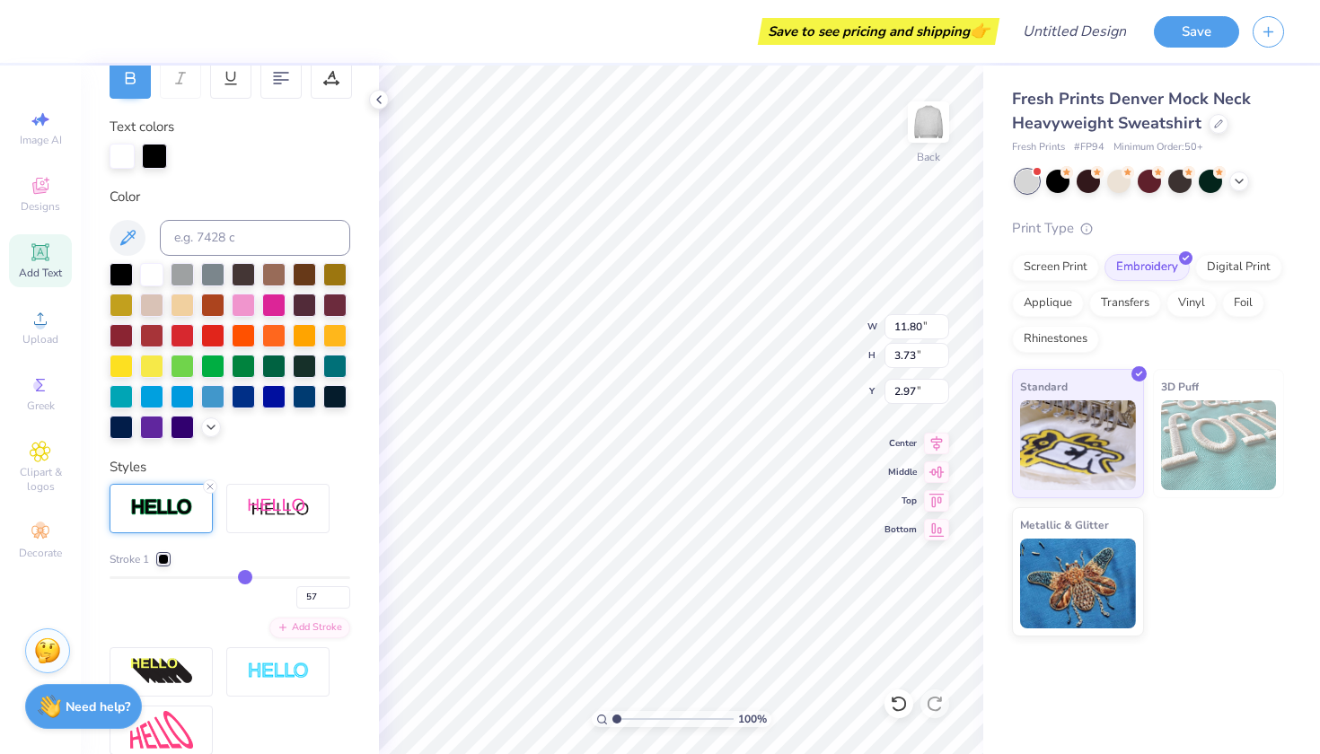
type input "58"
type input "59"
type input "60"
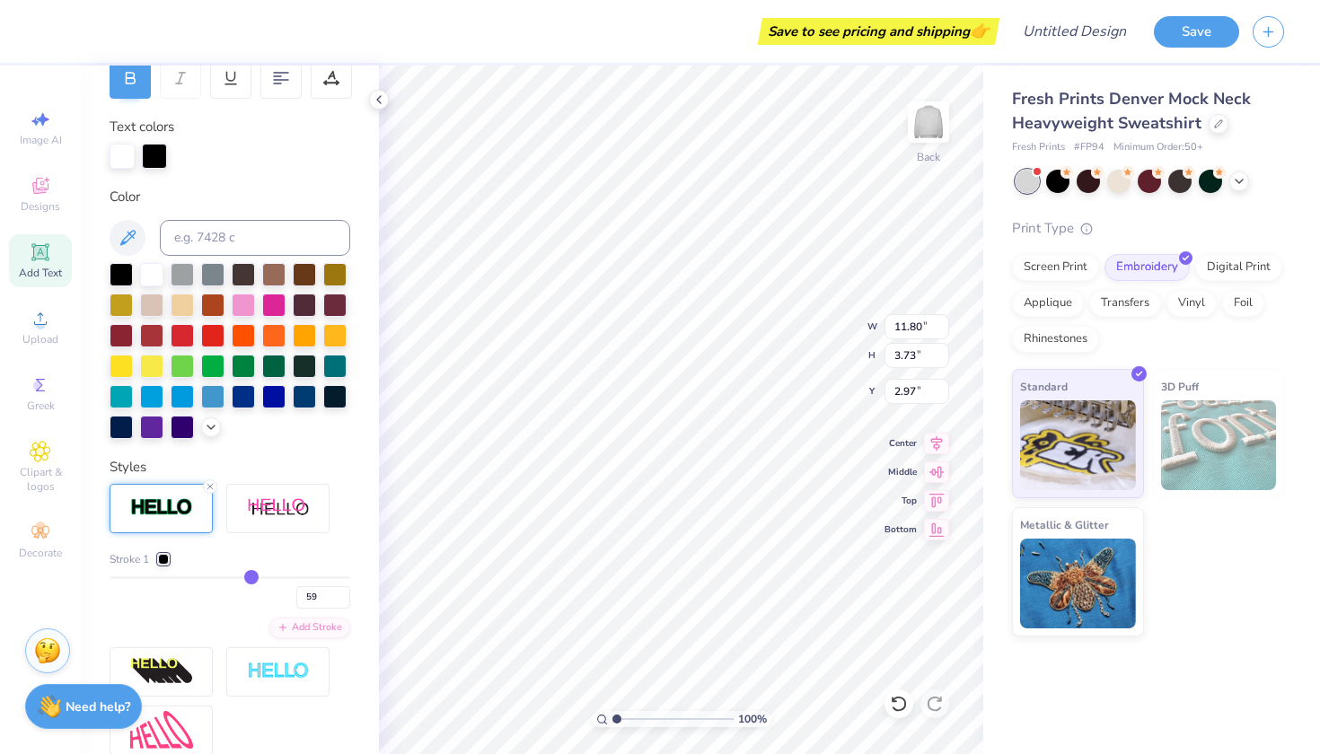
type input "60"
type input "61"
type input "62"
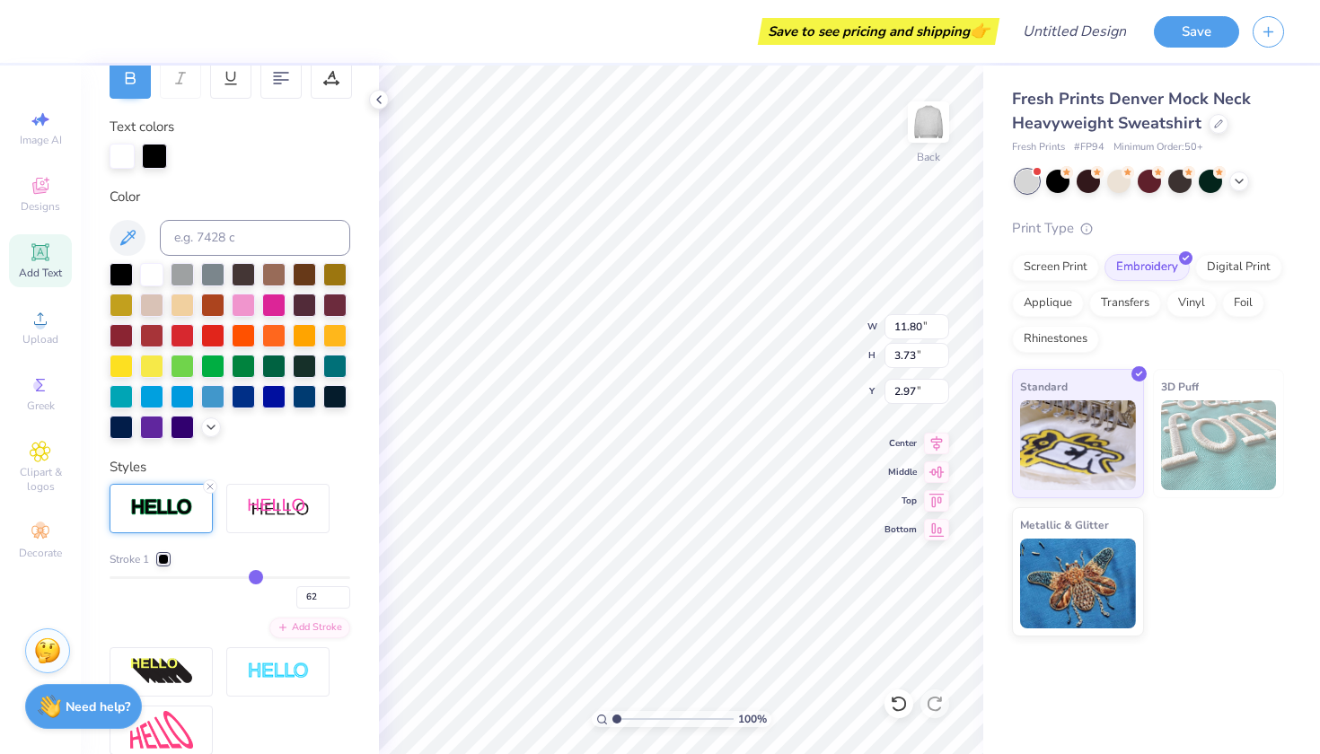
type input "63"
type input "64"
type input "65"
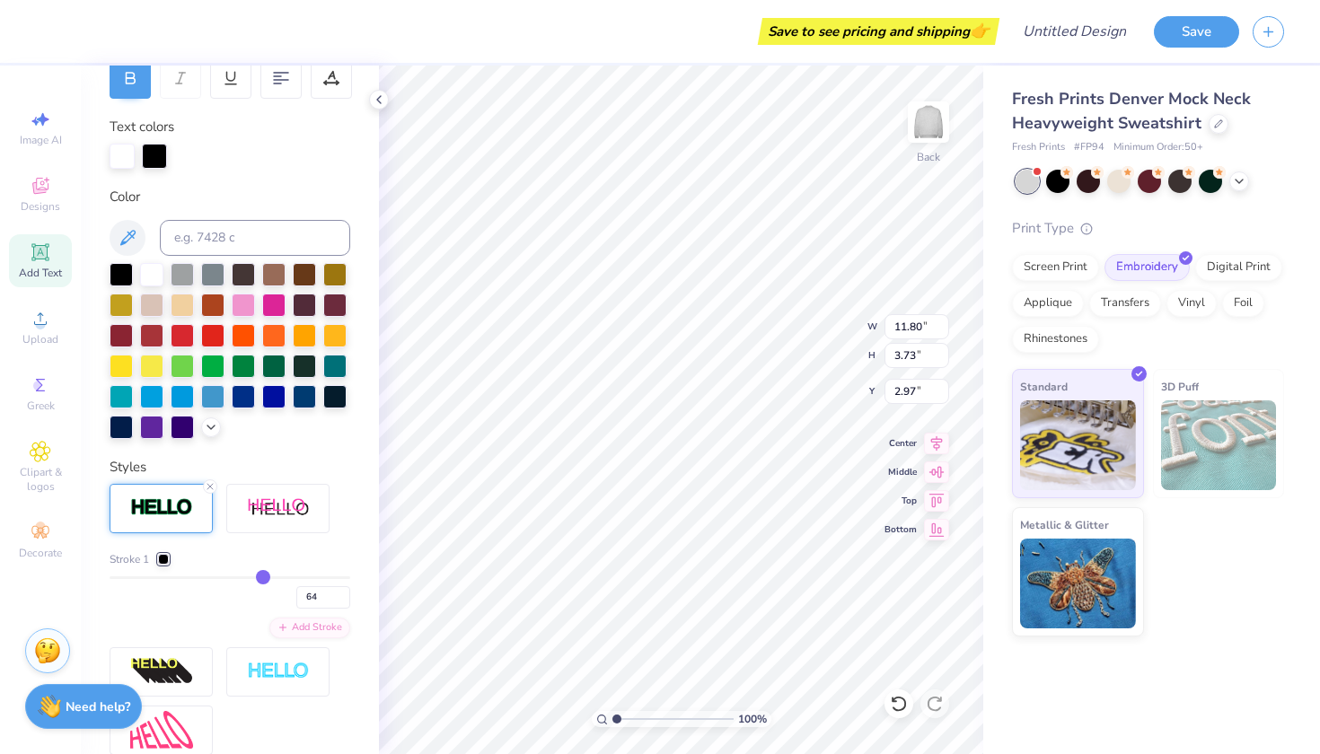
type input "65"
type input "66"
type input "68"
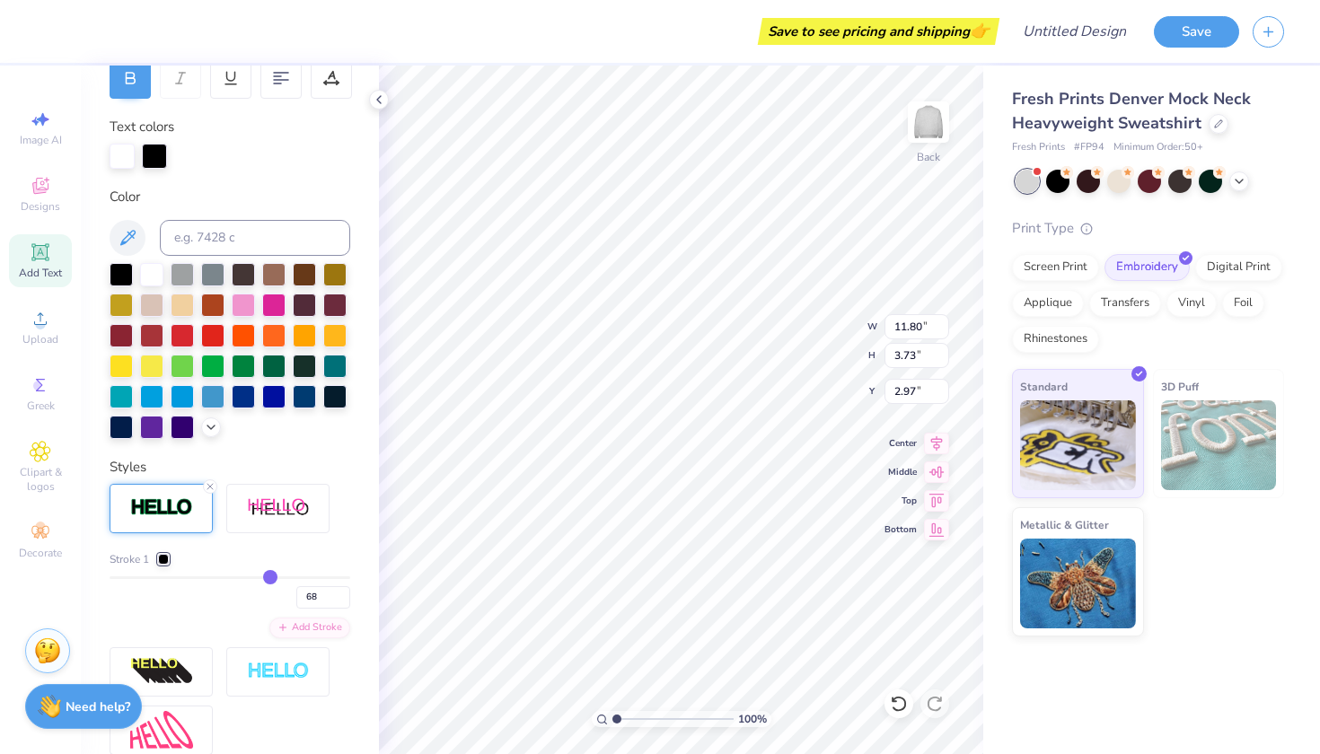
type input "69"
type input "70"
type input "71"
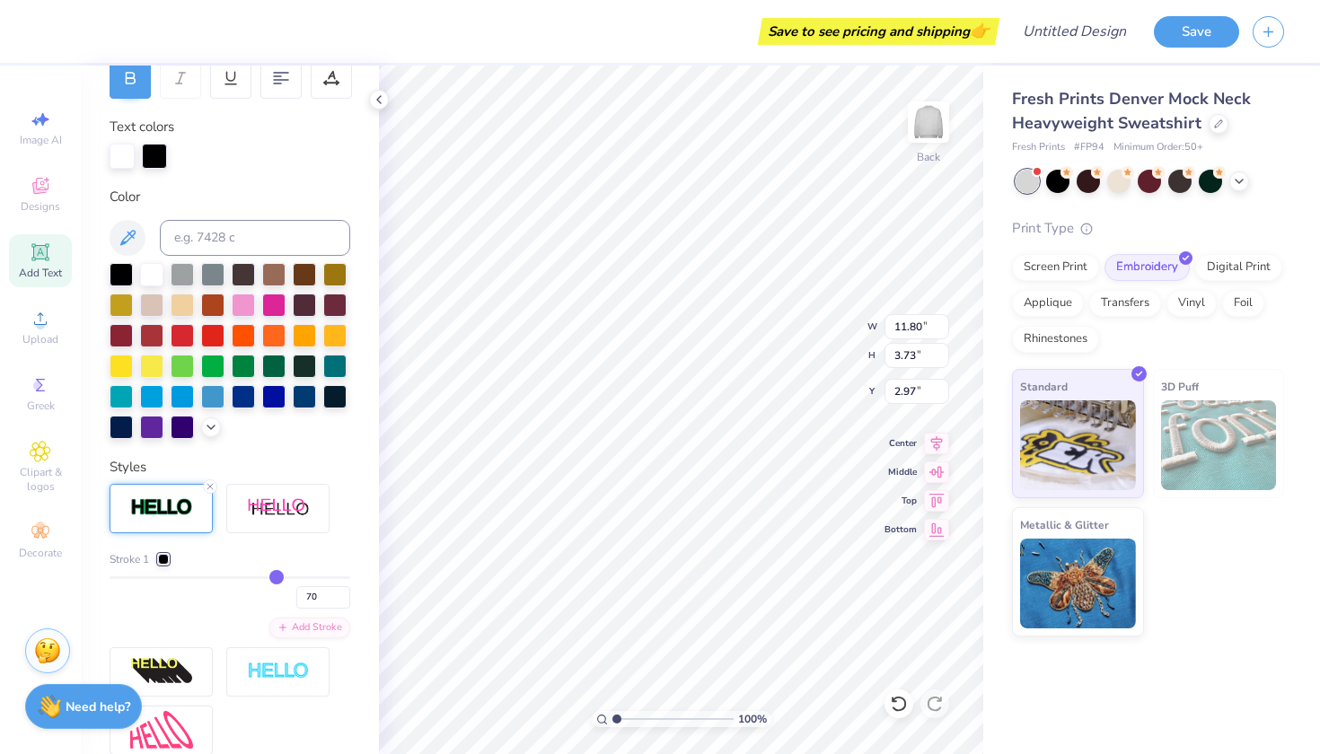
type input "71"
type input "72"
type input "73"
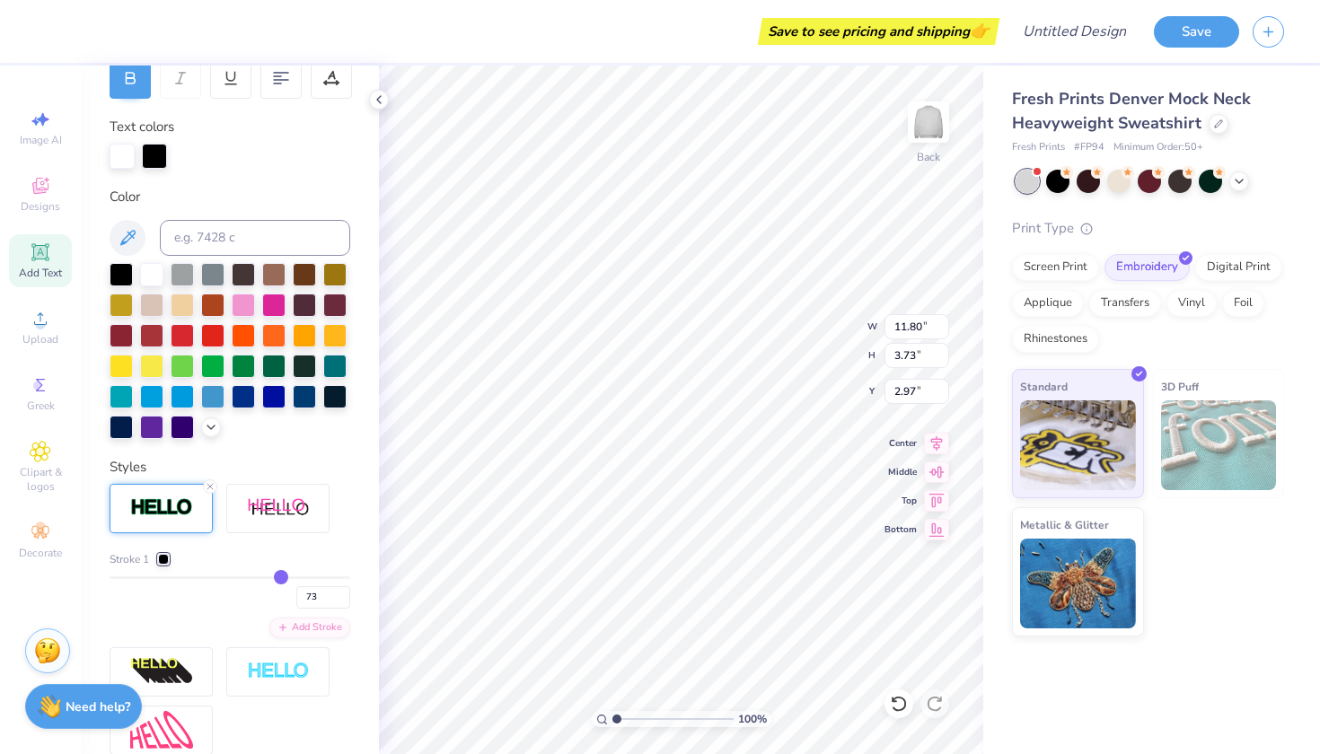
type input "74"
type input "76"
type input "77"
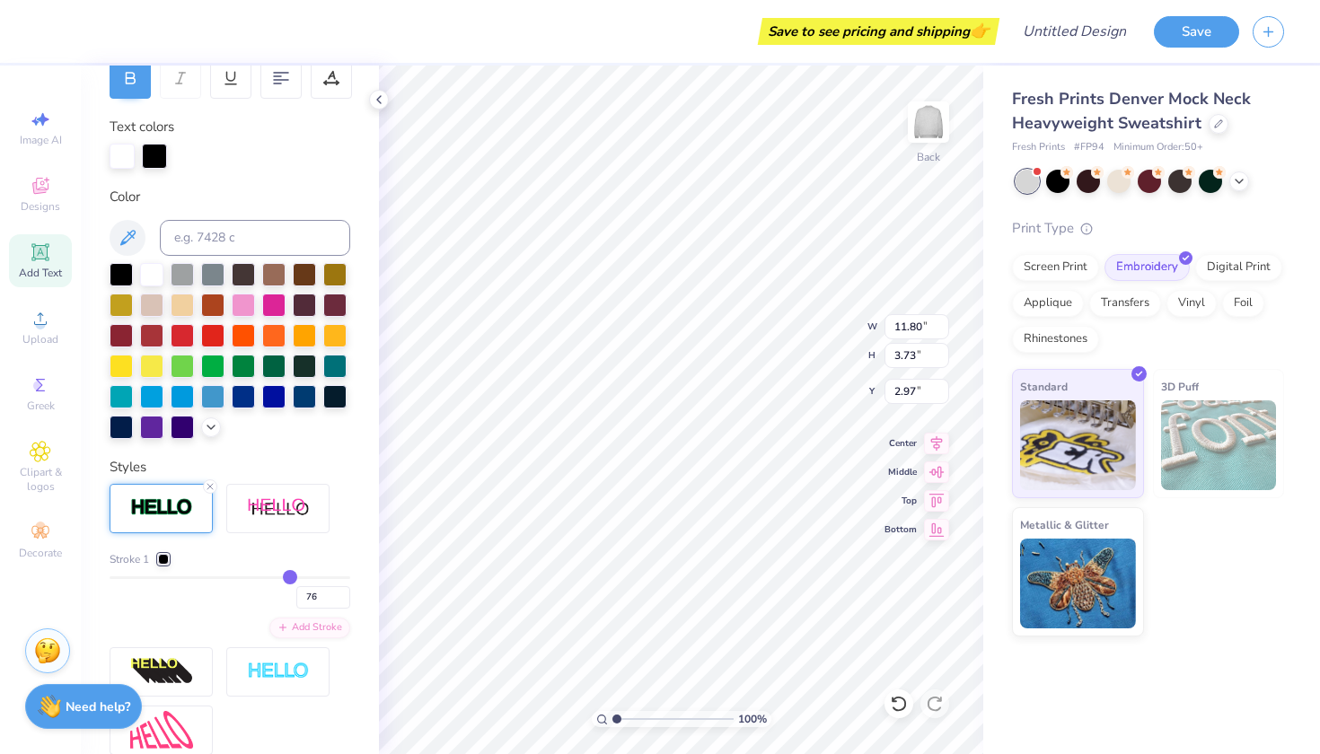
type input "77"
type input "78"
type input "79"
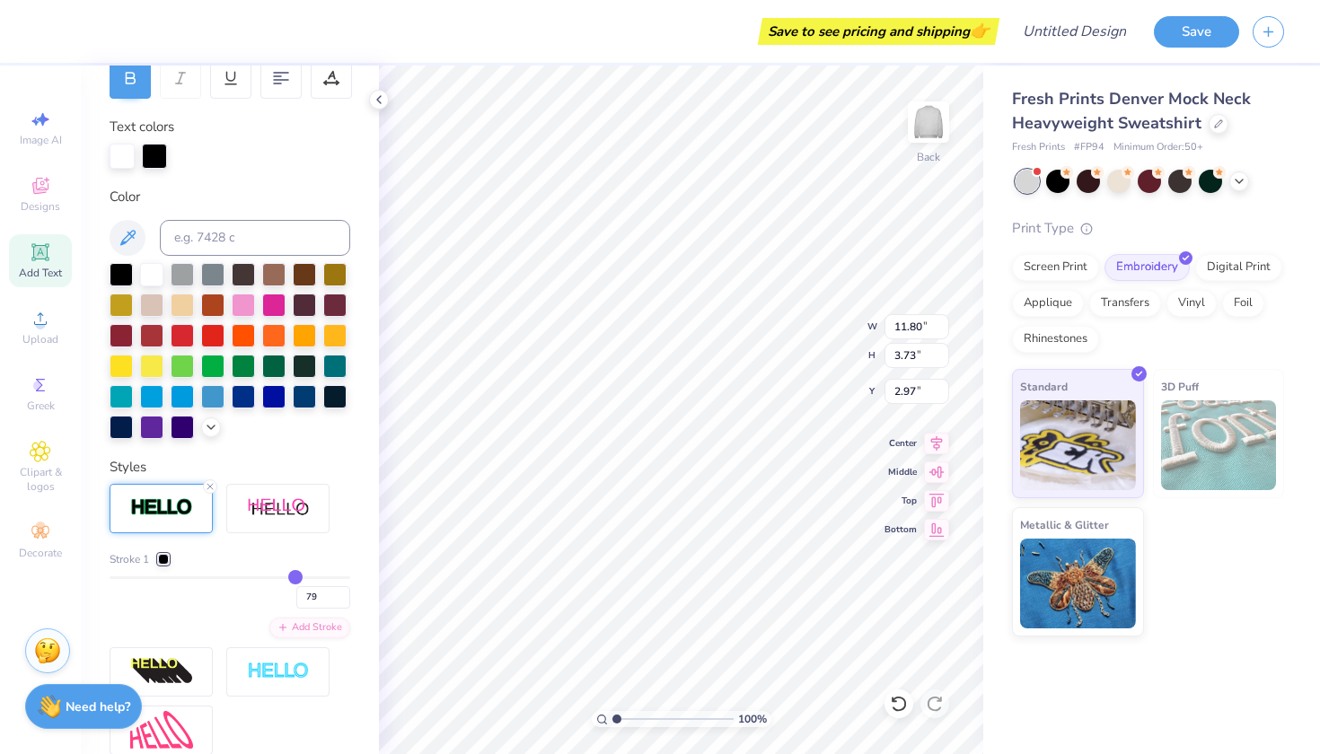
type input "80"
type input "81"
type input "82"
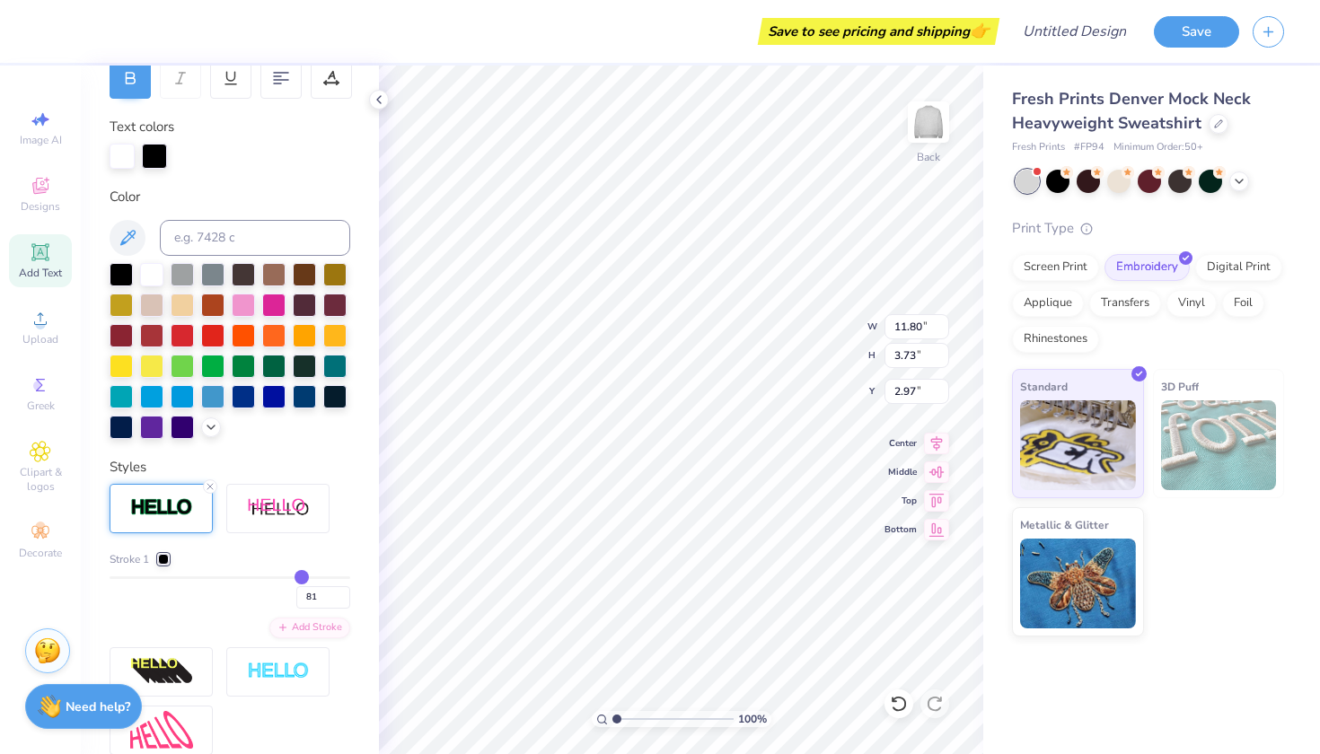
type input "82"
type input "83"
type input "84"
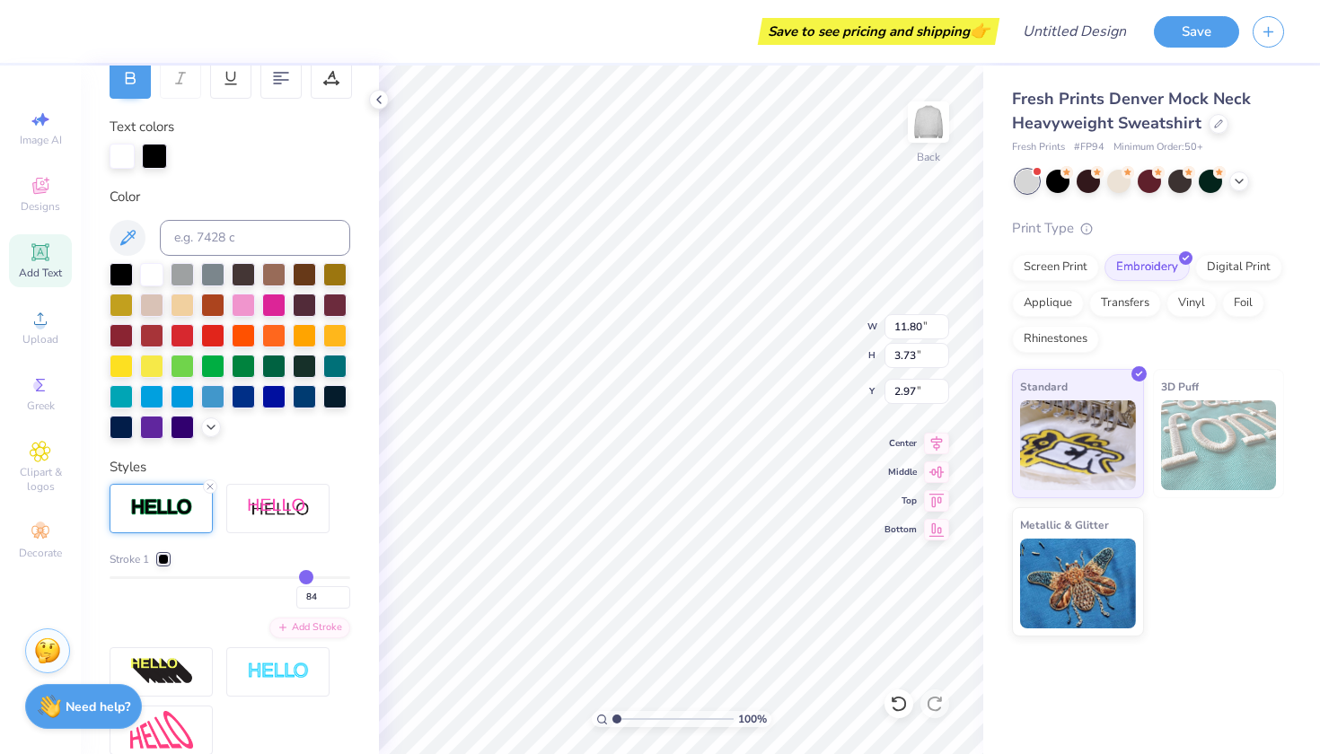
type input "85"
type input "86"
type input "87"
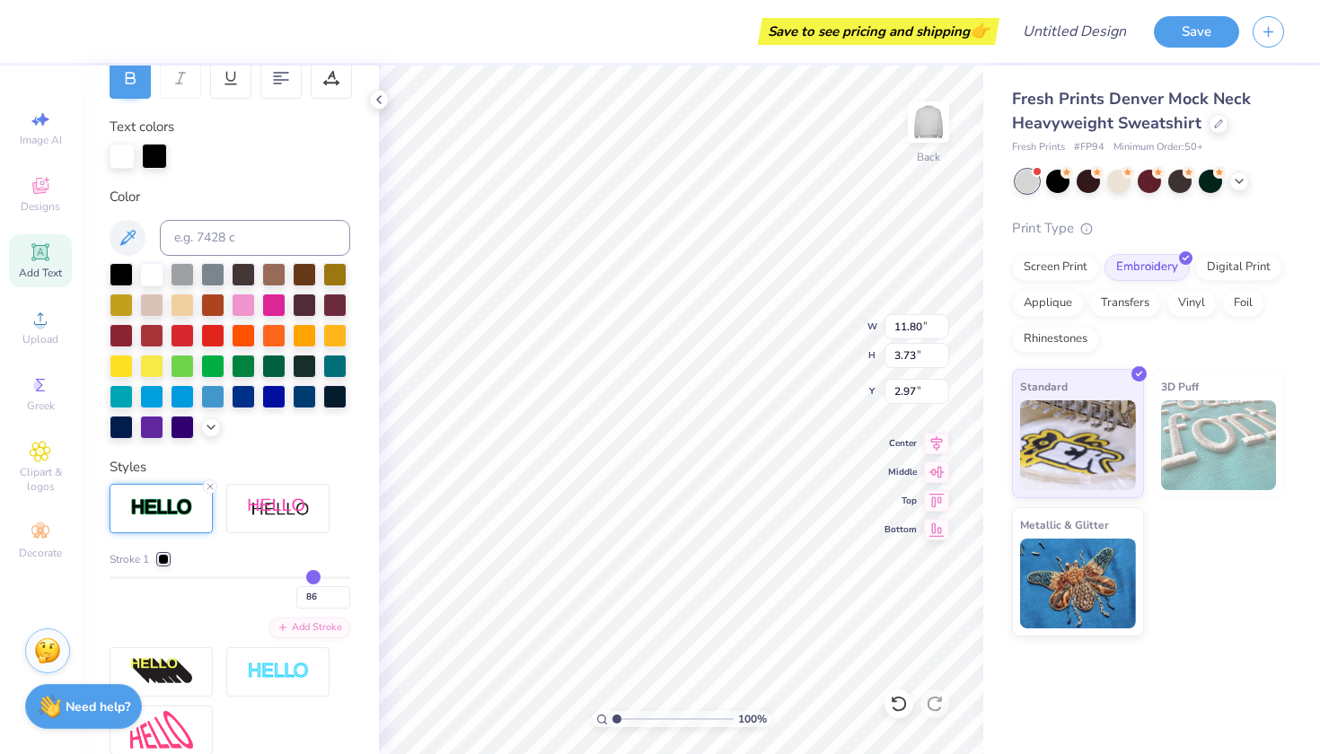
type input "87"
type input "88"
type input "87"
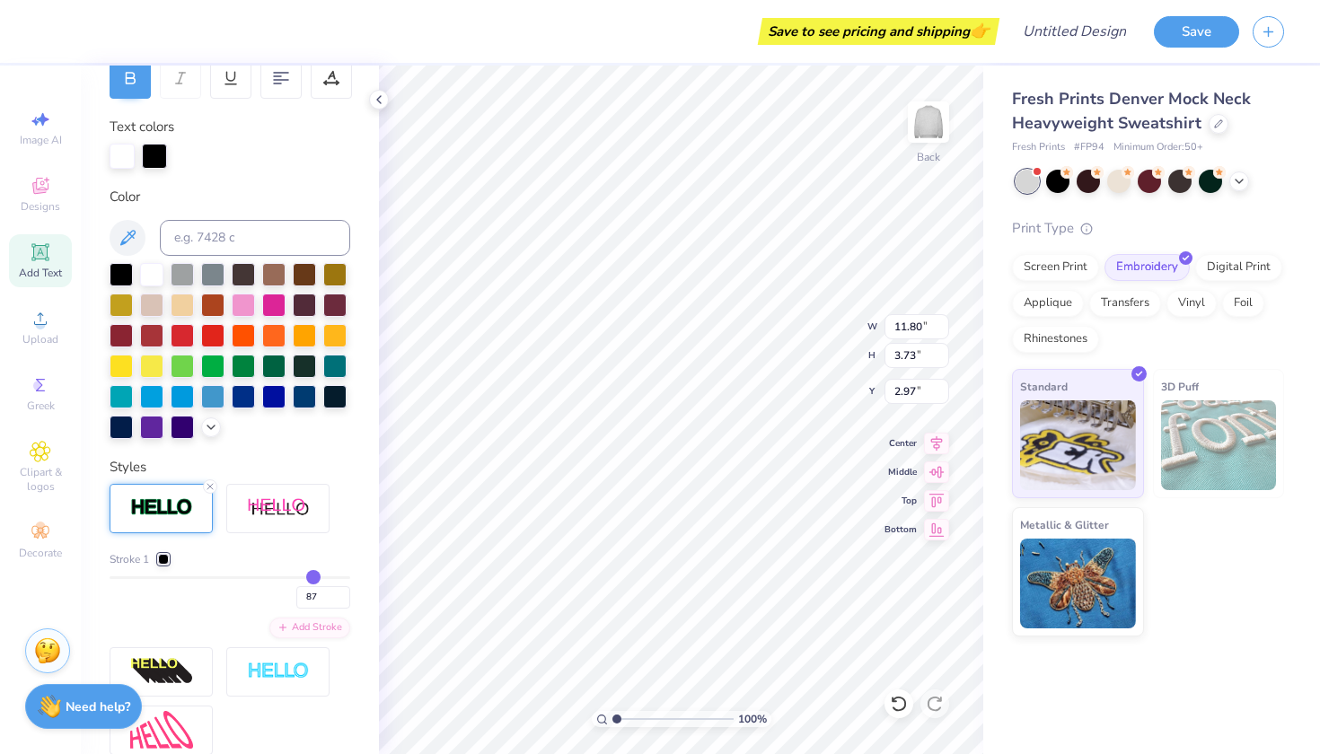
type input "86"
type input "85"
type input "84"
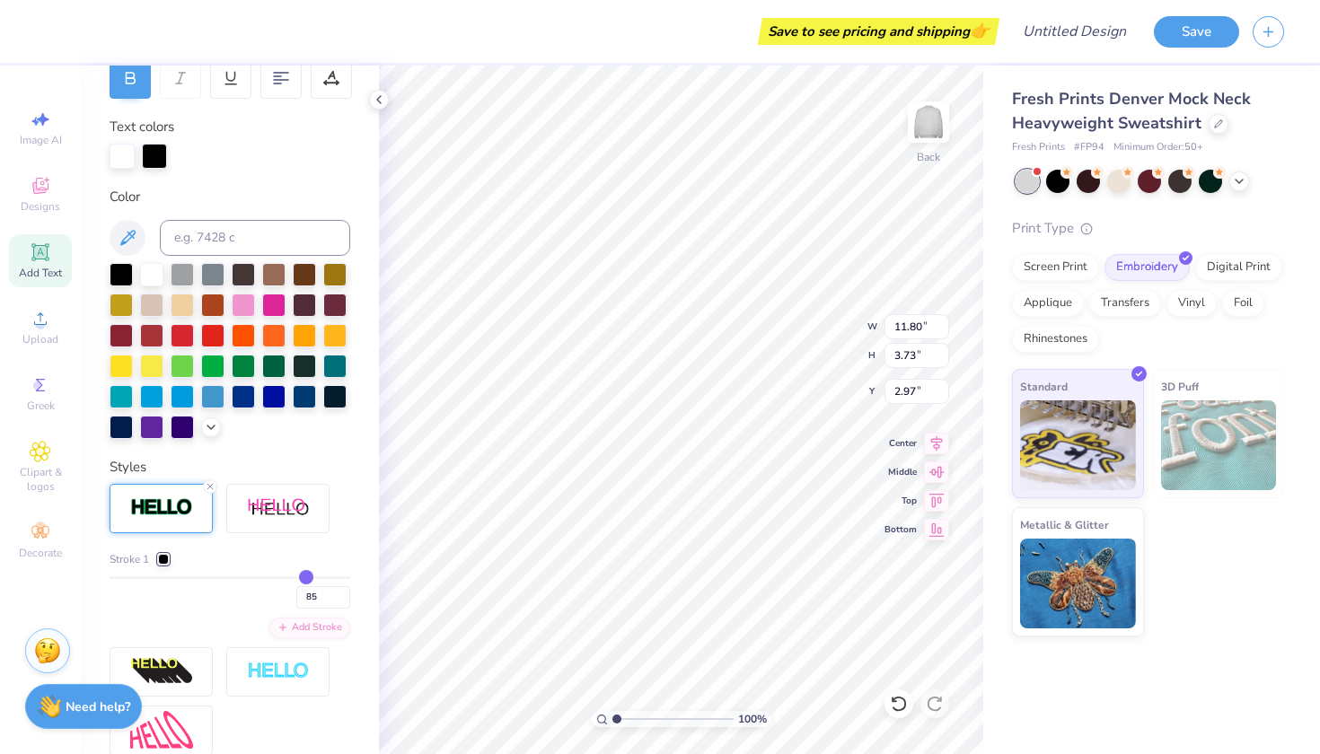
type input "84"
type input "83"
type input "82"
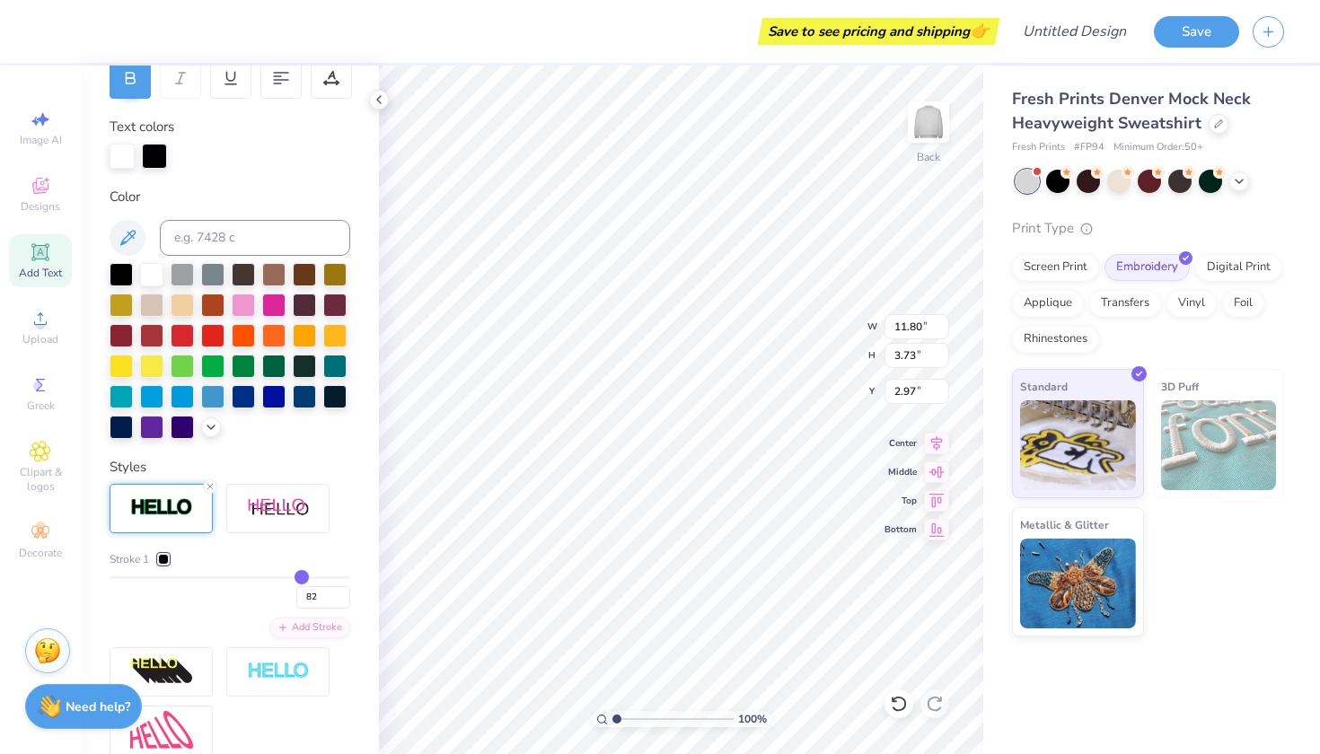
type input "79"
type input "77"
type input "74"
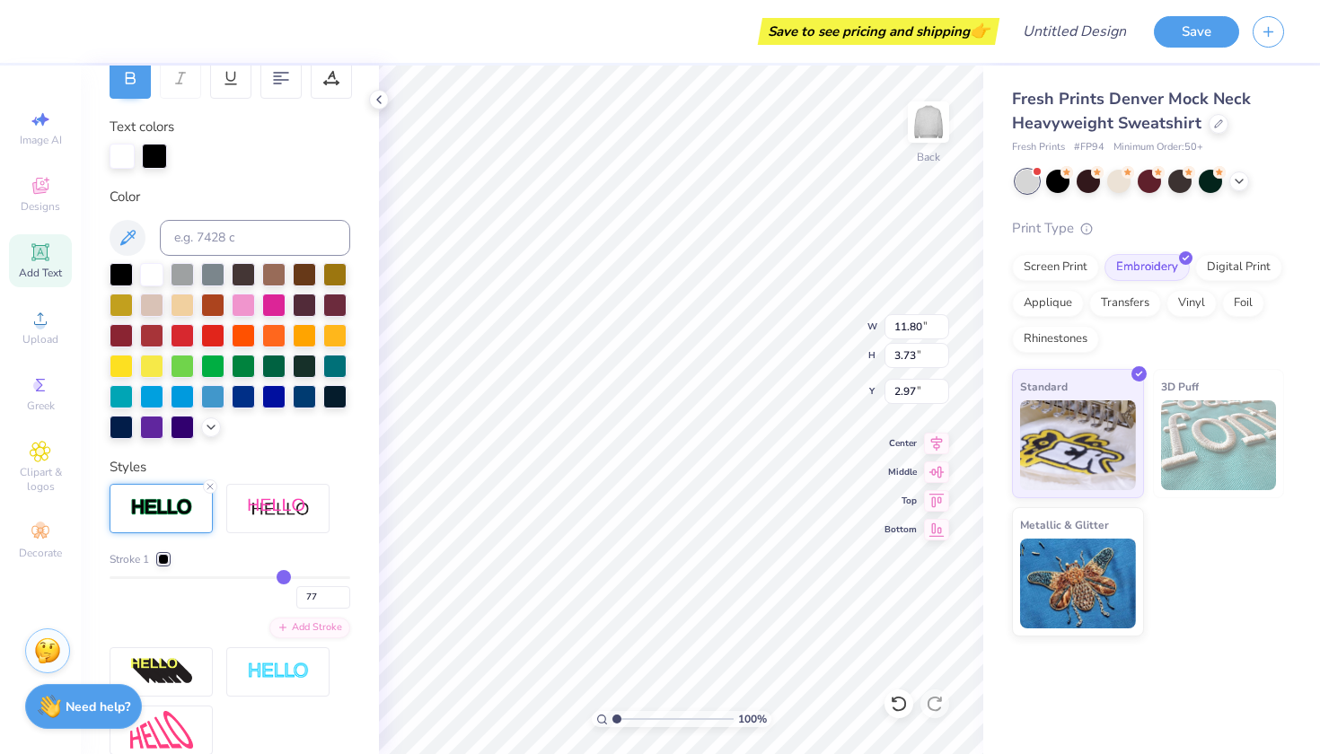
type input "74"
type input "71"
type input "67"
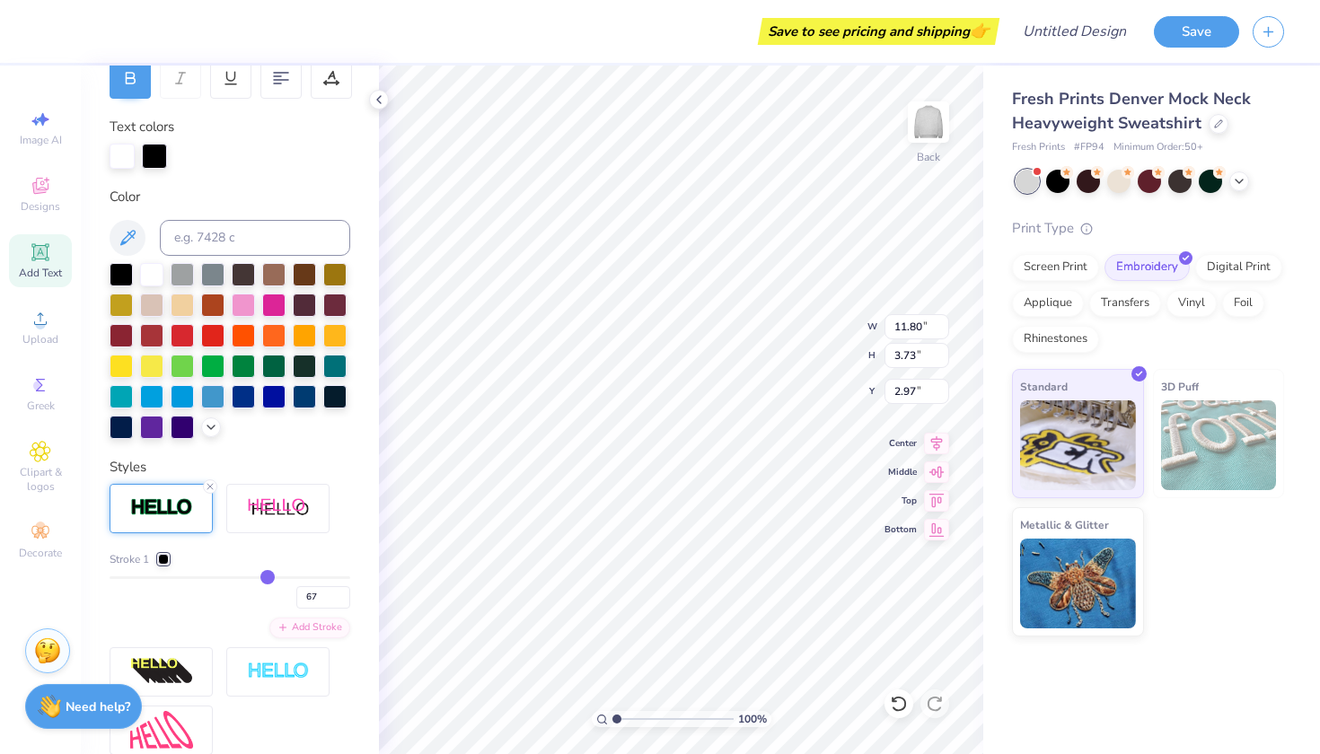
type input "63"
type input "58"
type input "54"
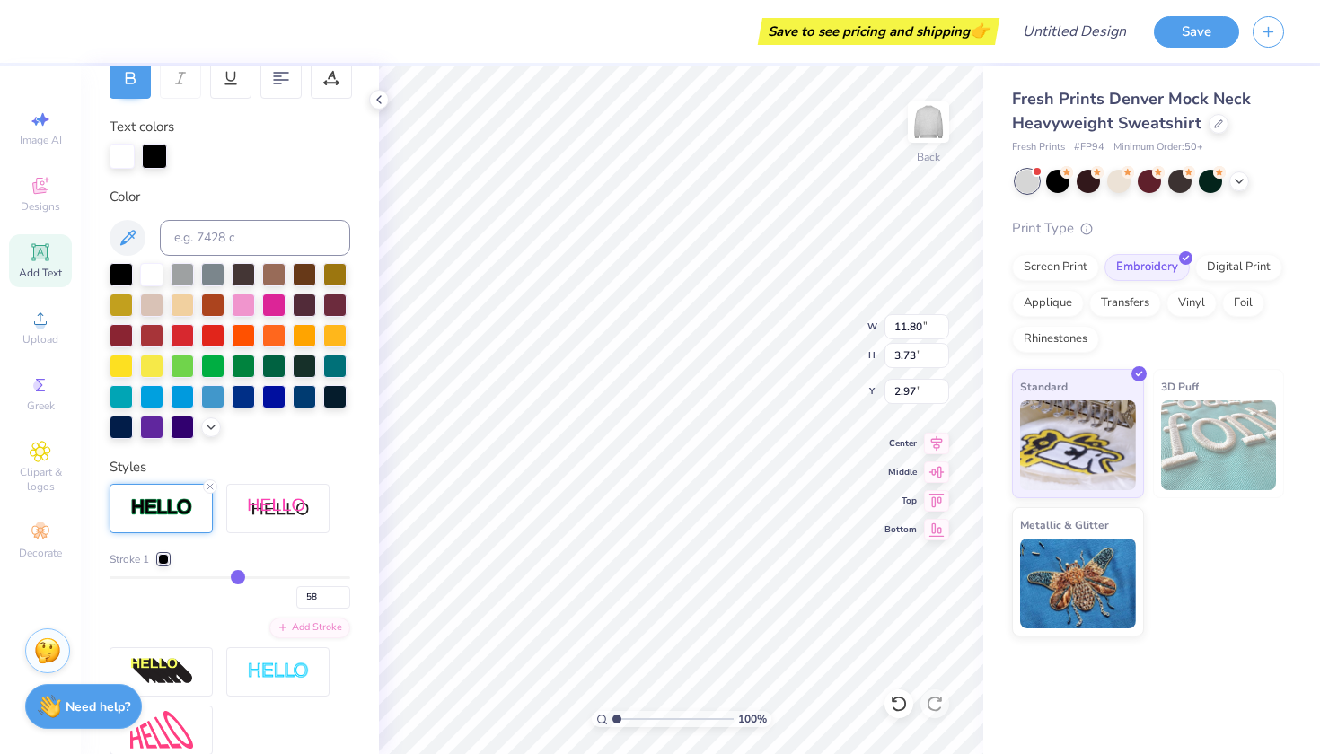
type input "54"
type input "49"
type input "45"
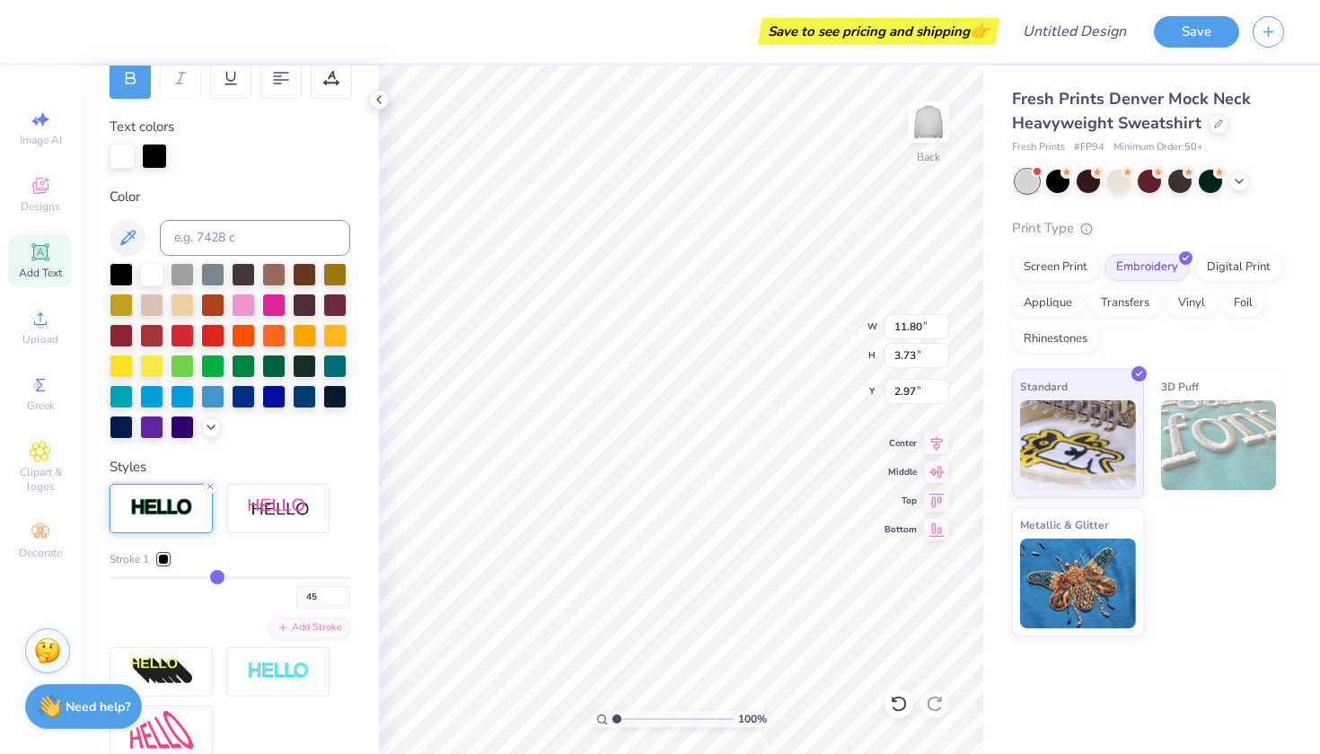
type input "41"
type input "39"
drag, startPoint x: 116, startPoint y: 570, endPoint x: 50, endPoint y: 537, distance: 73.5
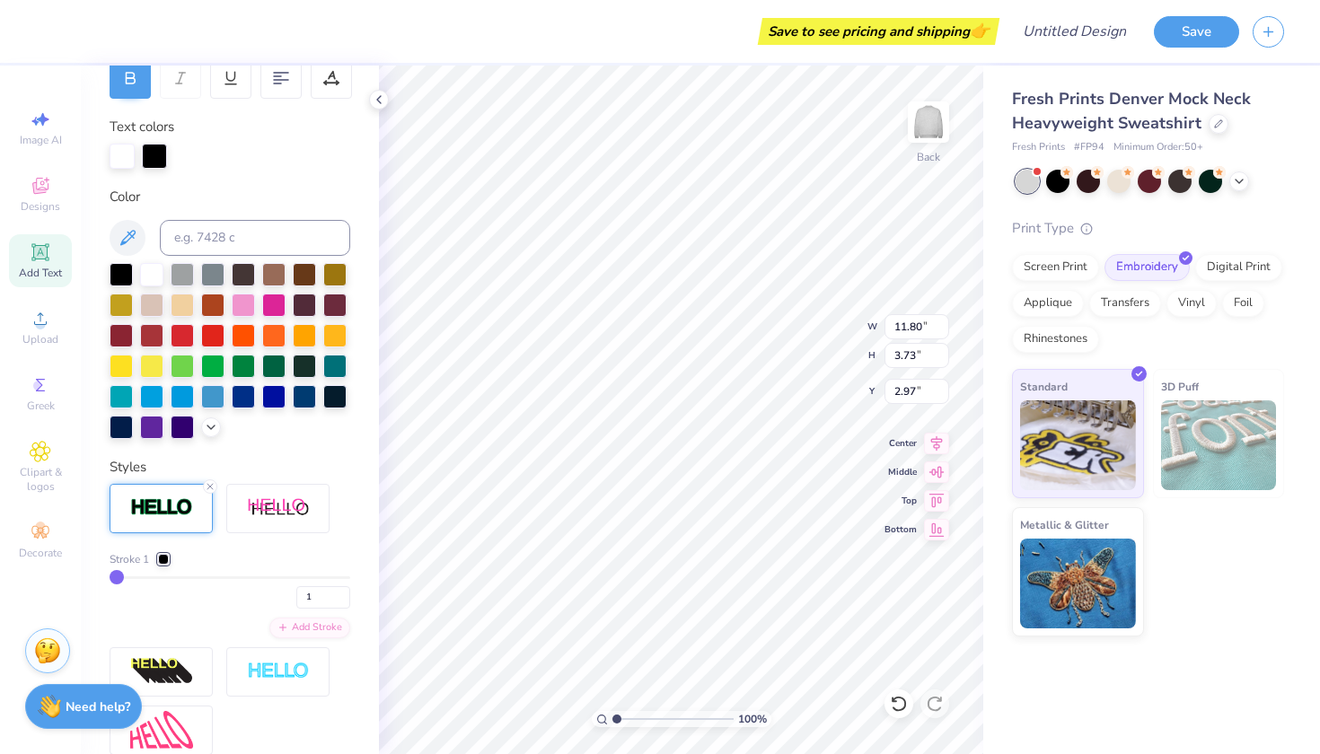
click at [50, 537] on div "Save to see pricing and shipping 👉 Design Title Save Image AI Designs Add Text …" at bounding box center [660, 377] width 1320 height 754
click at [205, 331] on div at bounding box center [212, 333] width 23 height 23
click at [265, 434] on div at bounding box center [230, 351] width 241 height 176
click at [135, 562] on span "Stroke 1" at bounding box center [130, 559] width 40 height 16
click at [162, 556] on div at bounding box center [163, 559] width 11 height 11
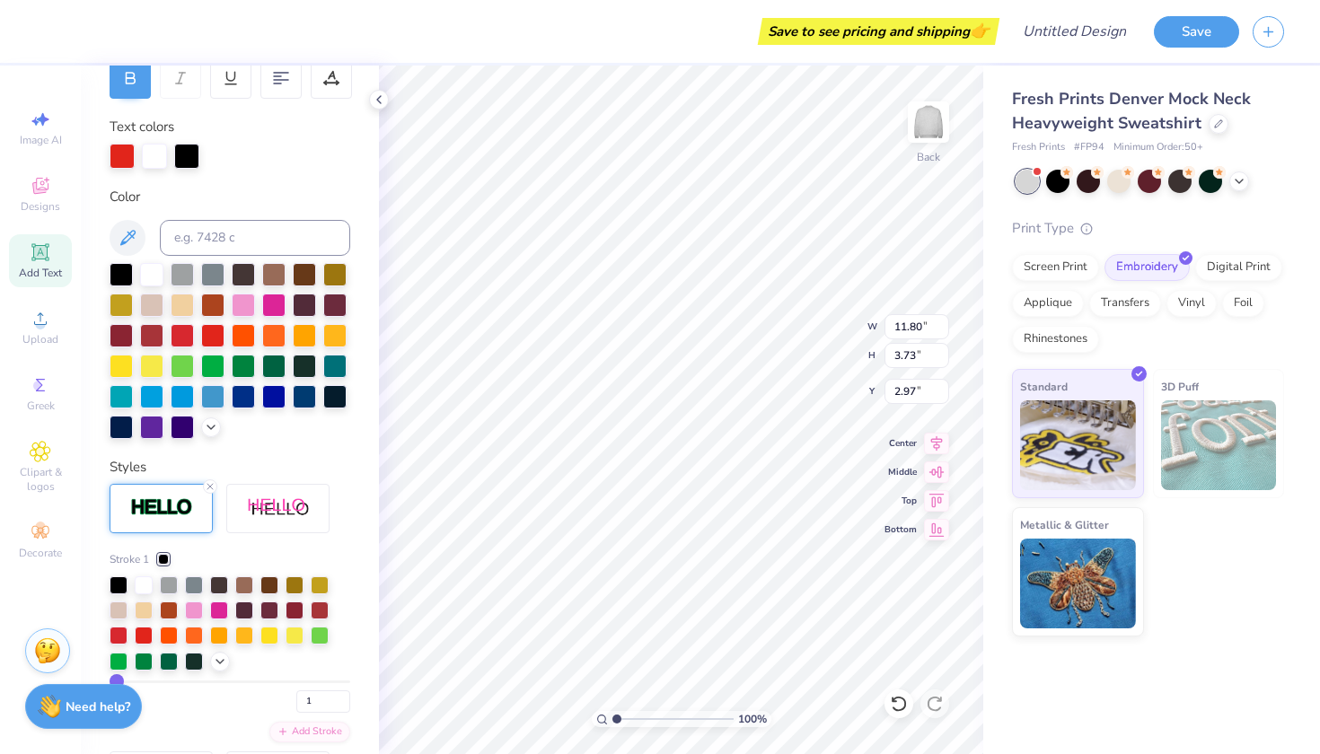
click at [266, 553] on div "Stroke 1" at bounding box center [230, 559] width 241 height 16
click at [379, 600] on div "Save to see pricing and shipping 👉 Design Title Save Image AI Designs Add Text …" at bounding box center [660, 377] width 1320 height 754
click at [207, 694] on div "1" at bounding box center [230, 697] width 241 height 32
click at [117, 580] on div at bounding box center [119, 584] width 18 height 18
drag, startPoint x: 113, startPoint y: 676, endPoint x: 90, endPoint y: 637, distance: 45.9
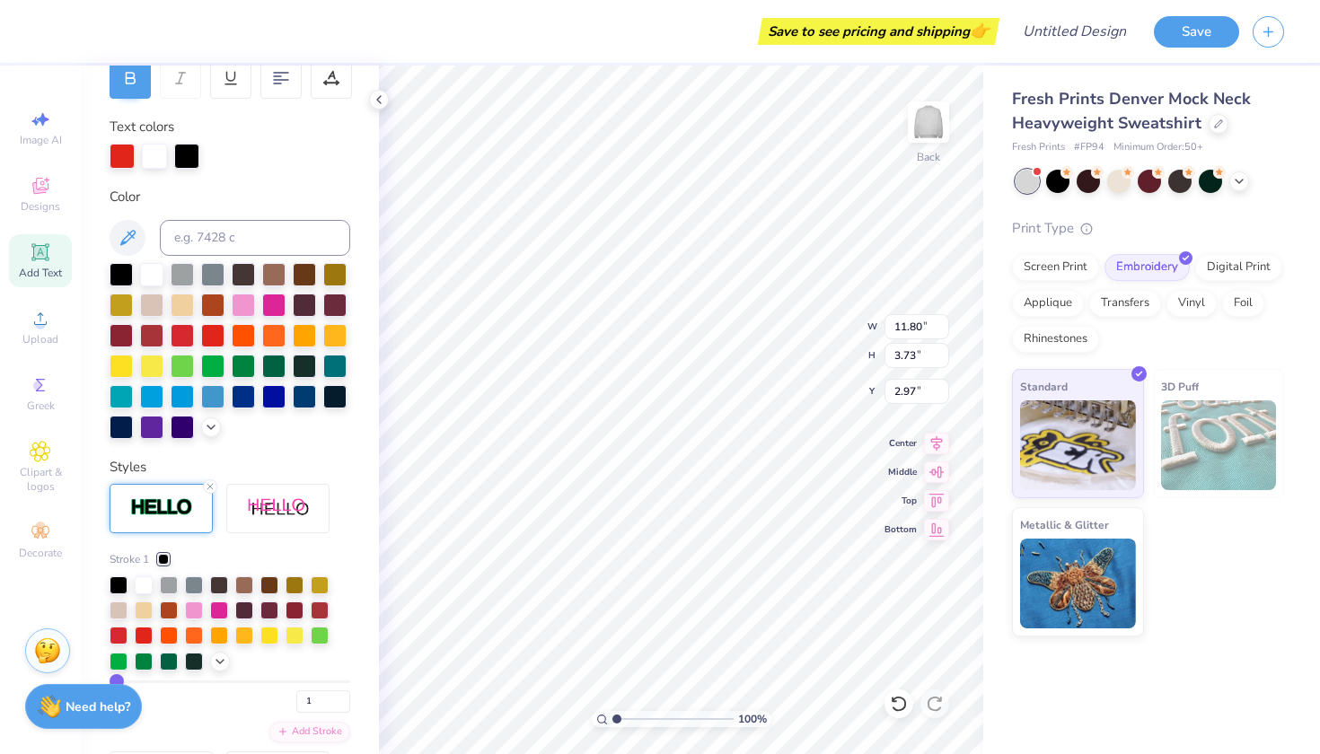
click at [90, 637] on div "Personalized Names Personalized Numbers Text Tool Add Font Font Varsity Team Sw…" at bounding box center [230, 410] width 298 height 689
click at [126, 629] on div at bounding box center [119, 634] width 18 height 18
click at [115, 580] on div at bounding box center [119, 584] width 18 height 18
click at [338, 701] on input "2" at bounding box center [323, 701] width 54 height 22
click at [344, 707] on input "1" at bounding box center [323, 701] width 54 height 22
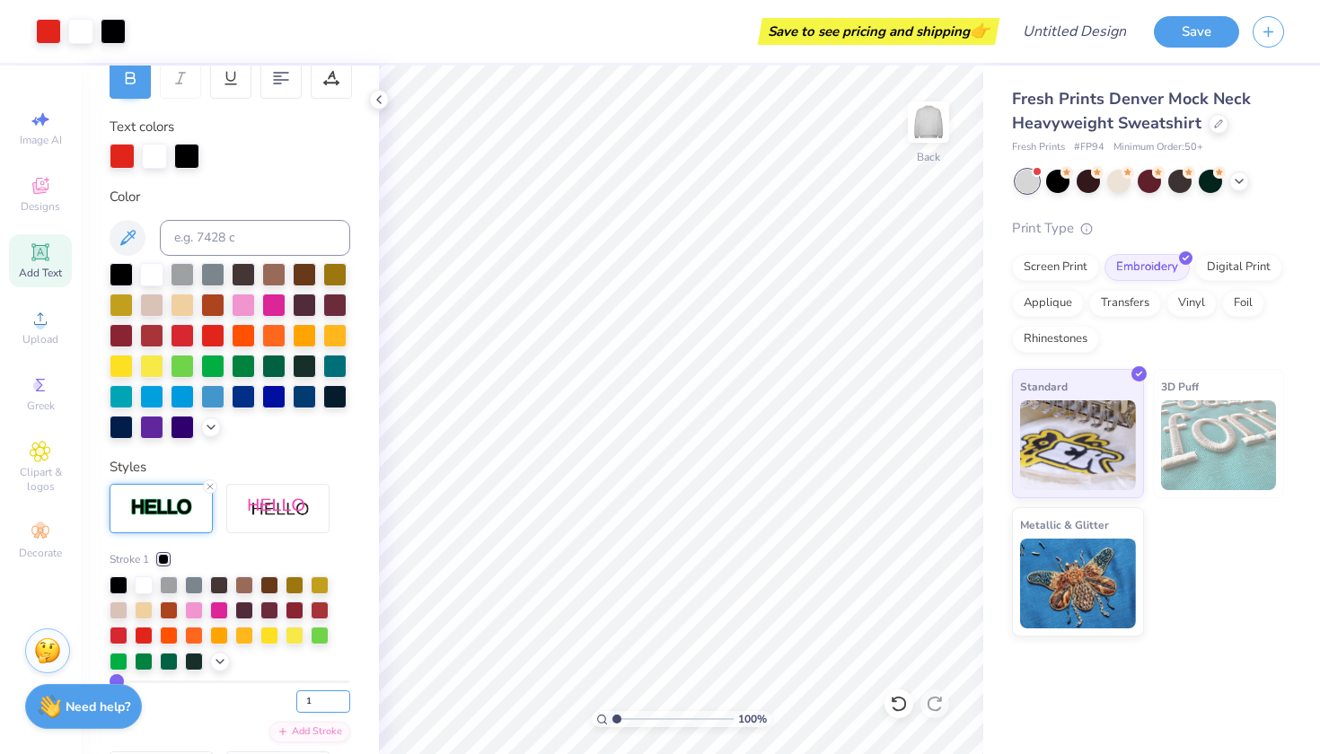
click at [344, 707] on input "1" at bounding box center [323, 701] width 54 height 22
click at [343, 703] on input "1" at bounding box center [323, 701] width 54 height 22
click at [343, 695] on input "2" at bounding box center [323, 701] width 54 height 22
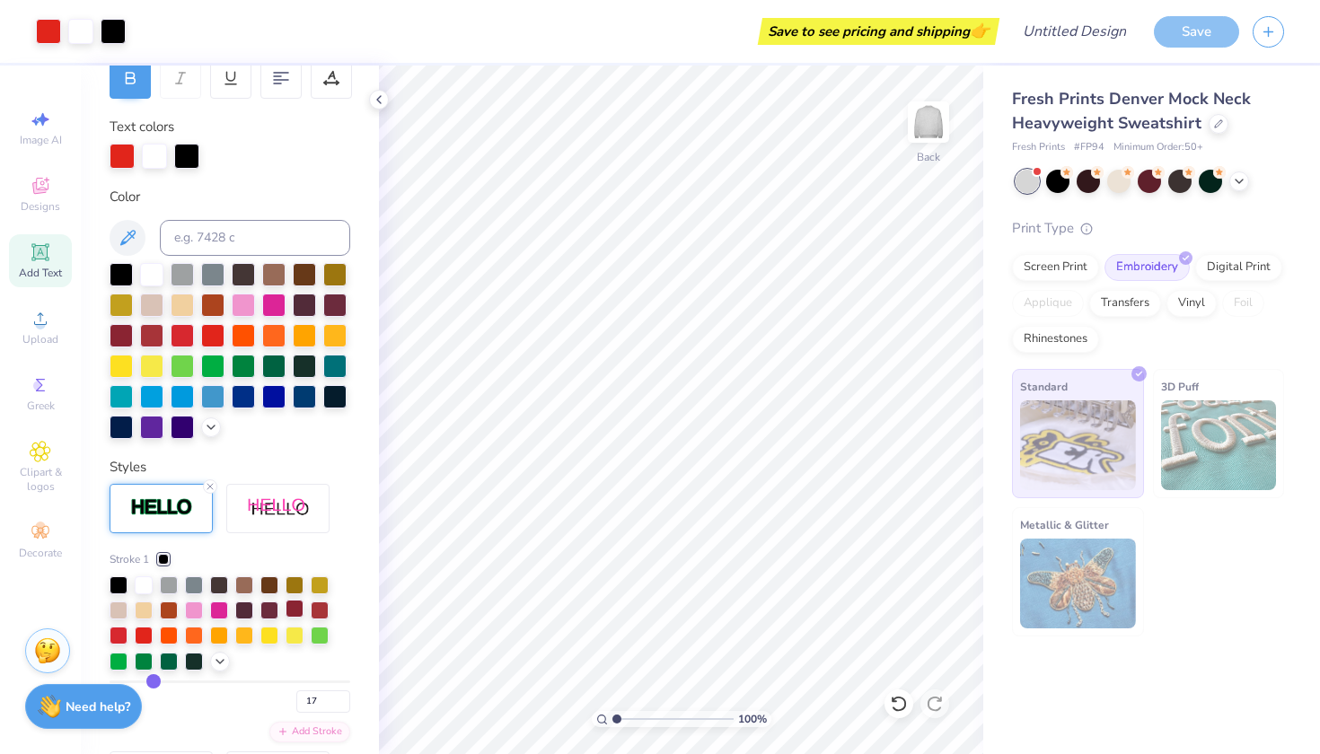
drag, startPoint x: 115, startPoint y: 676, endPoint x: 301, endPoint y: 616, distance: 195.4
drag, startPoint x: 154, startPoint y: 676, endPoint x: 90, endPoint y: 669, distance: 64.2
click at [90, 669] on div "Personalized Names Personalized Numbers Text Tool Add Font Font Varsity Team Sw…" at bounding box center [230, 410] width 298 height 689
drag, startPoint x: 117, startPoint y: 680, endPoint x: 170, endPoint y: 685, distance: 53.3
click at [170, 683] on input "range" at bounding box center [230, 682] width 241 height 3
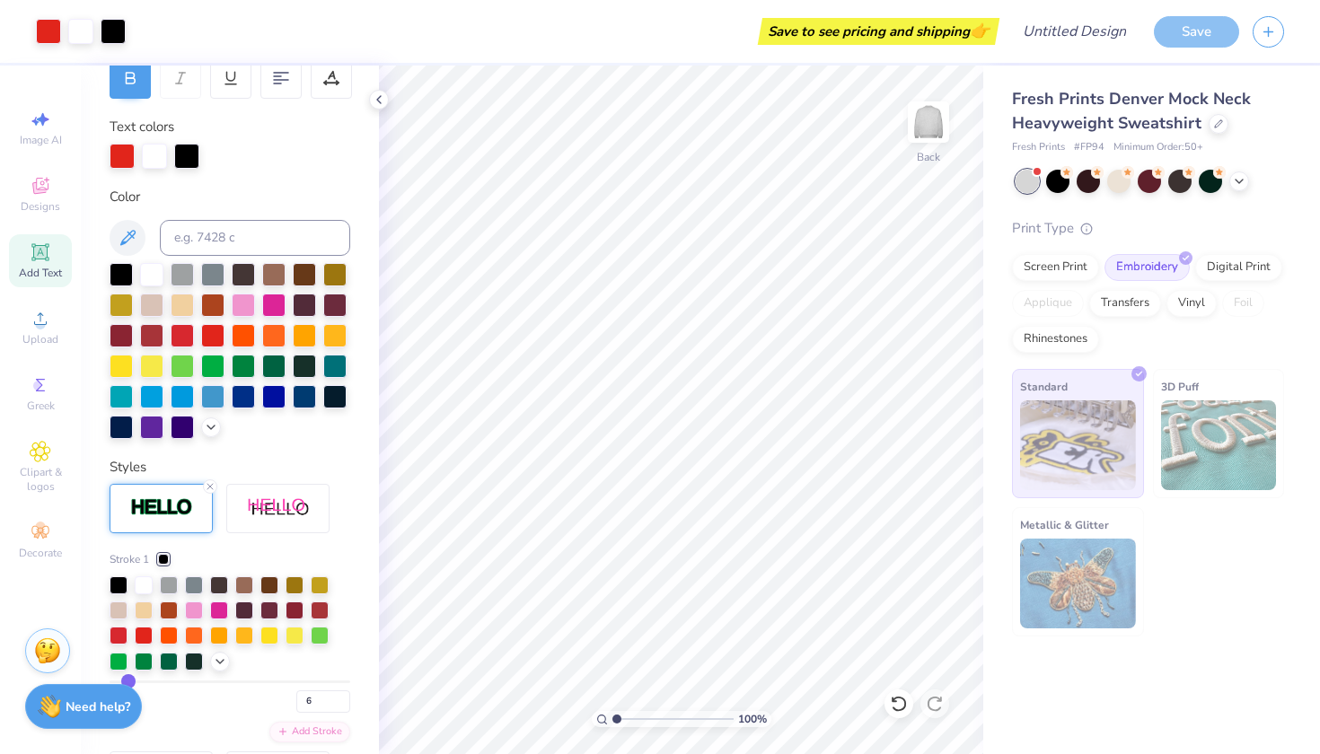
drag, startPoint x: 170, startPoint y: 685, endPoint x: 128, endPoint y: 681, distance: 42.4
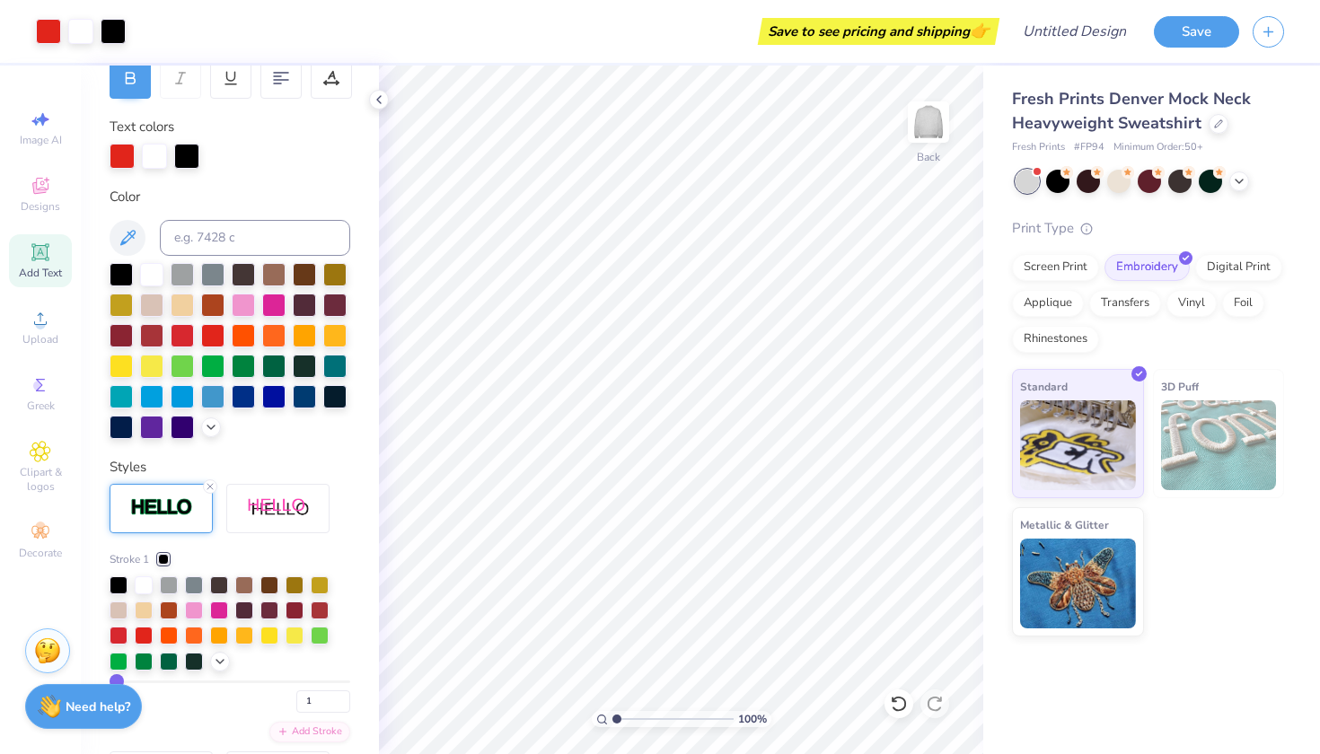
drag, startPoint x: 128, startPoint y: 681, endPoint x: 112, endPoint y: 678, distance: 15.5
click at [112, 681] on input "range" at bounding box center [230, 682] width 241 height 3
click at [345, 698] on input "2" at bounding box center [323, 701] width 54 height 22
click at [342, 696] on input "3" at bounding box center [323, 701] width 54 height 22
click at [342, 696] on input "4" at bounding box center [323, 701] width 54 height 22
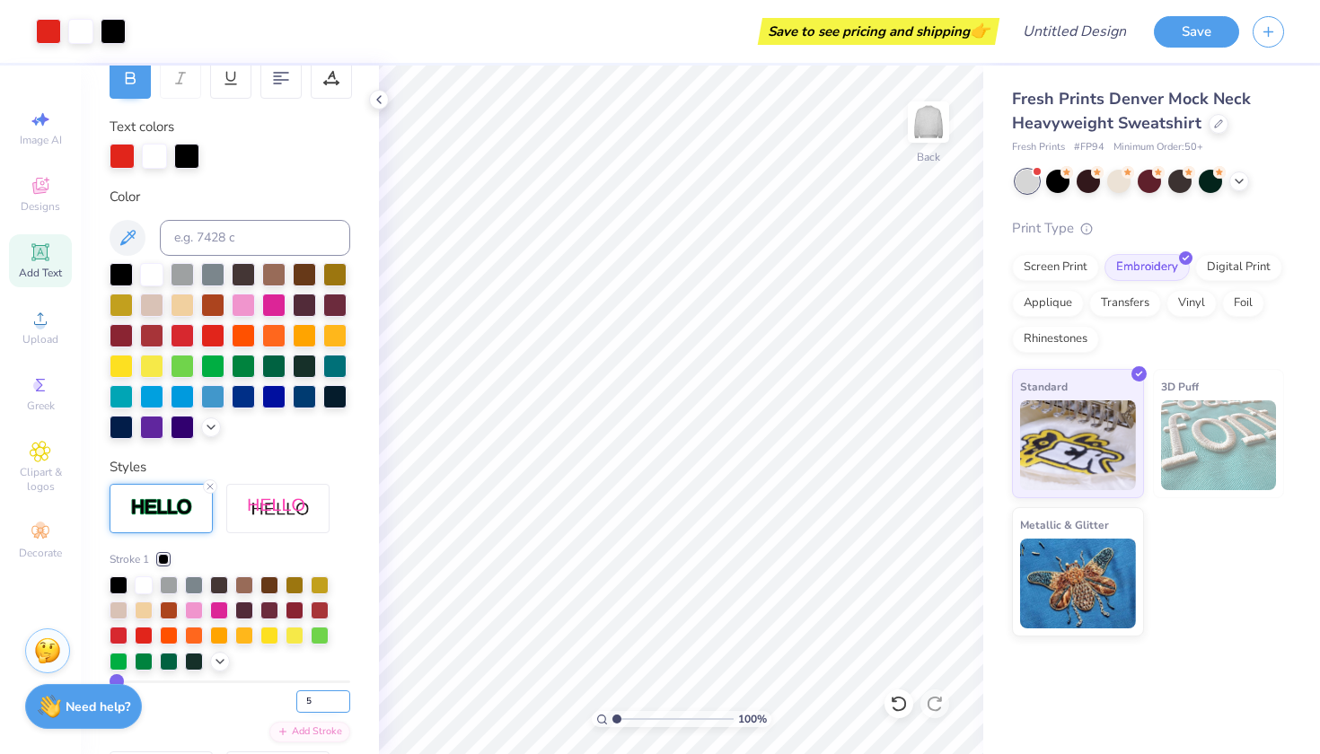
click at [343, 695] on input "5" at bounding box center [323, 701] width 54 height 22
click at [343, 695] on input "6" at bounding box center [323, 701] width 54 height 22
click at [343, 695] on input "7" at bounding box center [323, 701] width 54 height 22
click at [350, 703] on div "Personalized Names Personalized Numbers Text Tool Add Font Font Varsity Team Sw…" at bounding box center [230, 410] width 298 height 689
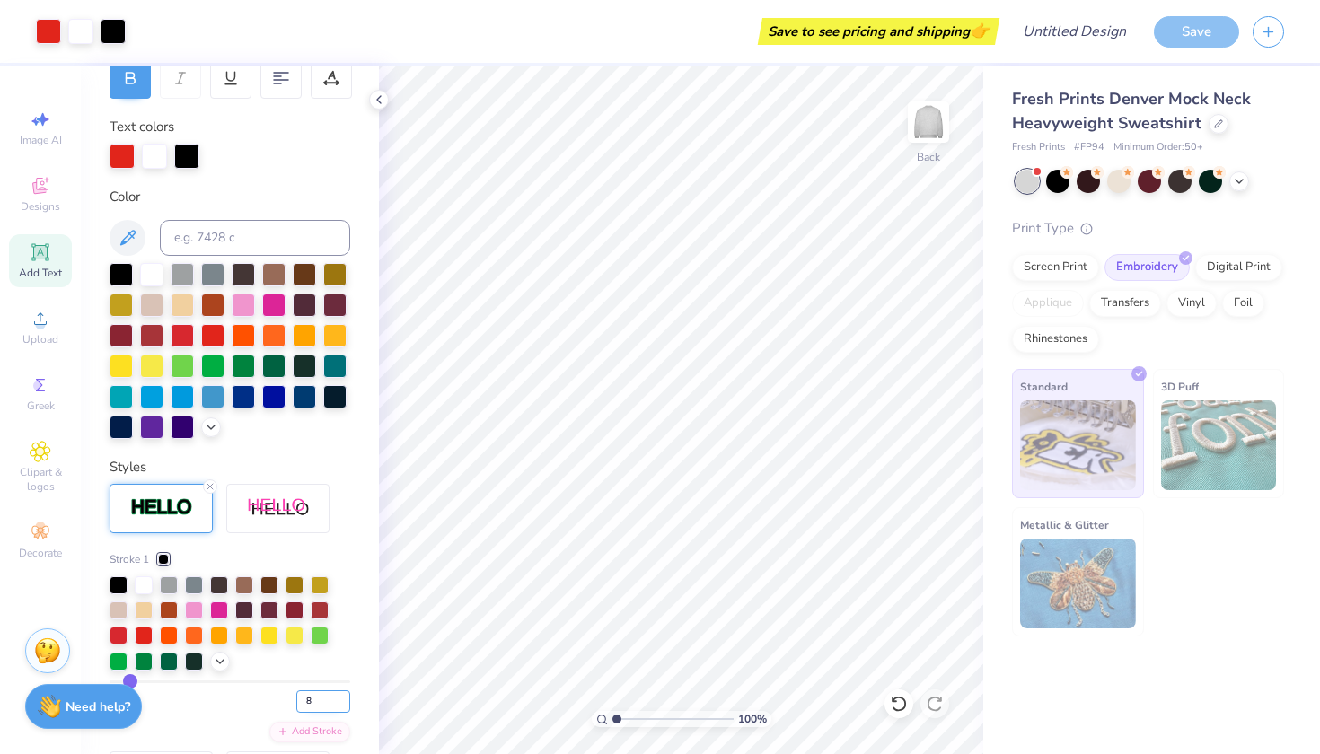
click at [344, 697] on input "8" at bounding box center [323, 701] width 54 height 22
click at [344, 705] on input "7" at bounding box center [323, 701] width 54 height 22
click at [344, 705] on input "6" at bounding box center [323, 701] width 54 height 22
click at [343, 706] on input "5" at bounding box center [323, 701] width 54 height 22
click at [343, 706] on input "4" at bounding box center [323, 701] width 54 height 22
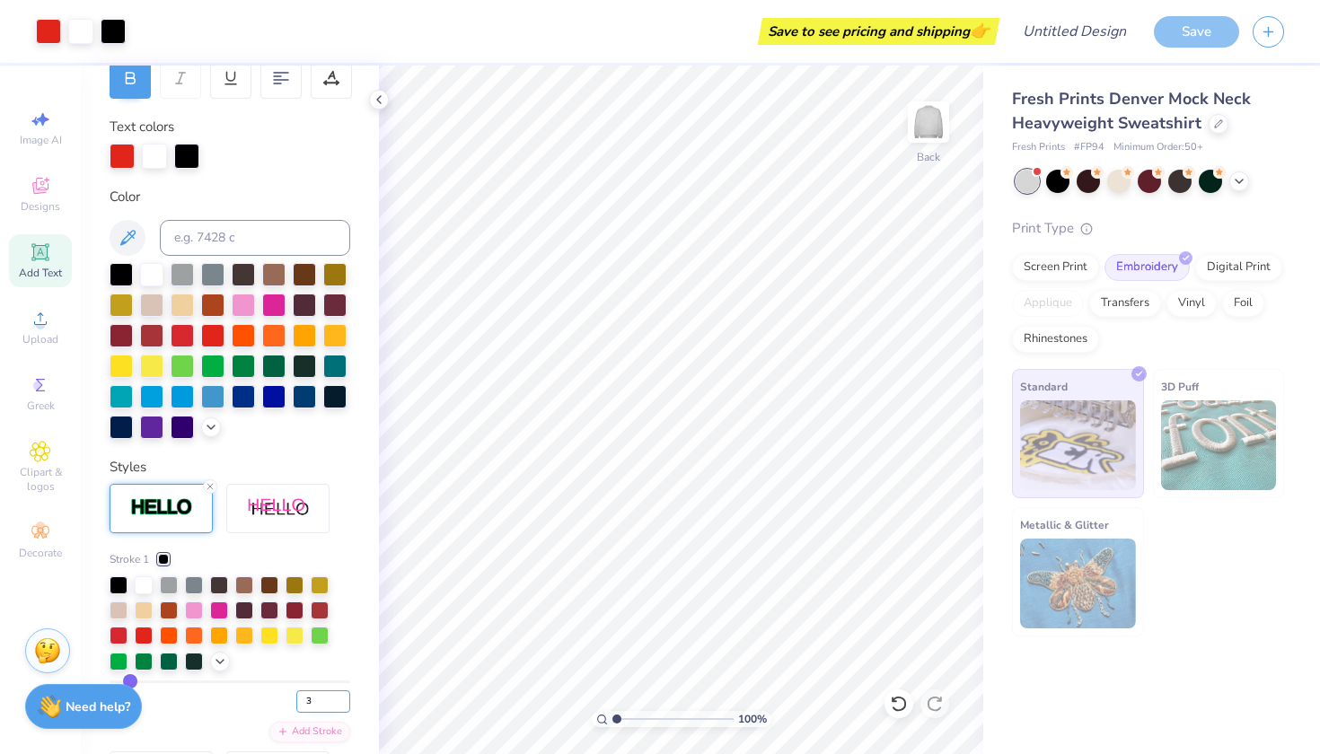
click at [343, 706] on input "3" at bounding box center [323, 701] width 54 height 22
drag, startPoint x: 131, startPoint y: 679, endPoint x: 83, endPoint y: 683, distance: 48.7
drag, startPoint x: 119, startPoint y: 679, endPoint x: 109, endPoint y: 678, distance: 9.9
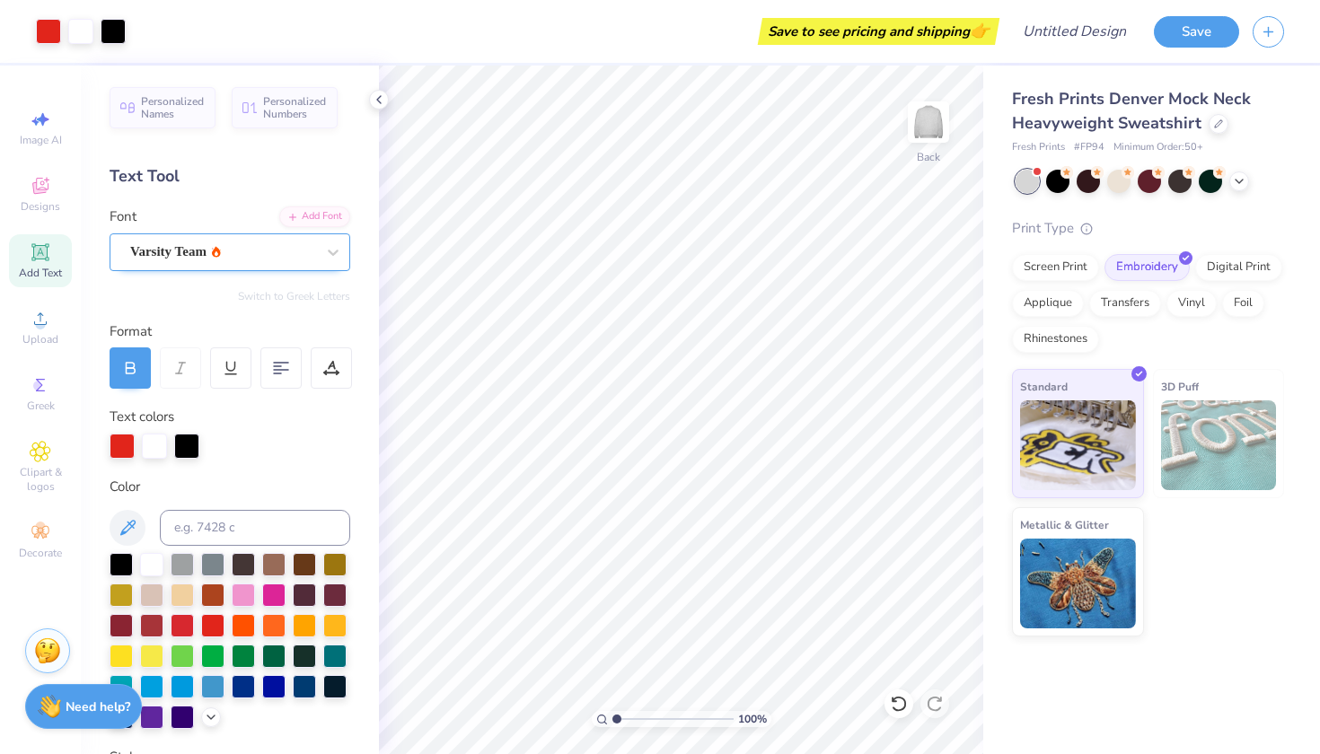
scroll to position [0, 0]
click at [33, 267] on span "Add Text" at bounding box center [40, 273] width 43 height 14
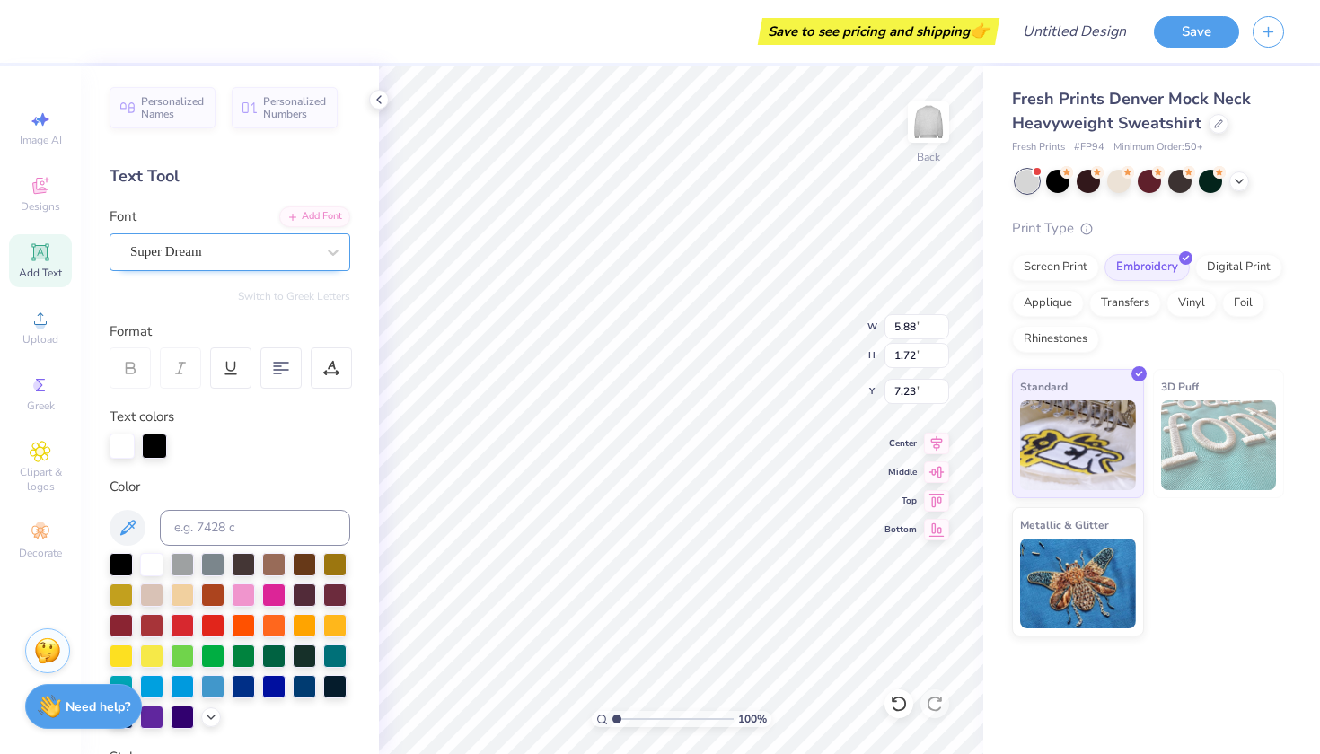
click at [232, 257] on div "Super Dream" at bounding box center [222, 252] width 189 height 28
click at [203, 337] on button "Handwriting" at bounding box center [214, 330] width 84 height 29
click at [216, 256] on div "Super Dream" at bounding box center [222, 252] width 189 height 28
click at [216, 256] on div "Super Dream" at bounding box center [222, 252] width 185 height 21
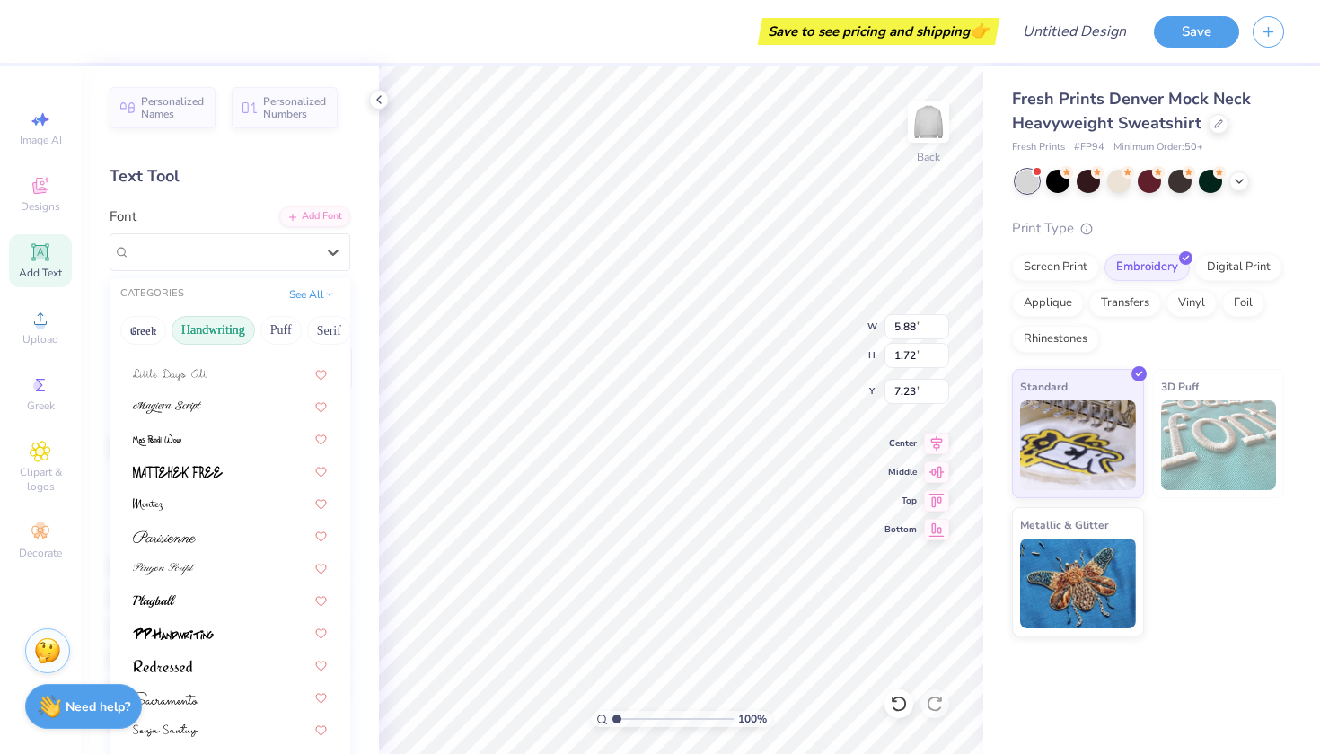
scroll to position [407, 0]
click at [149, 331] on button "Greek" at bounding box center [143, 330] width 46 height 29
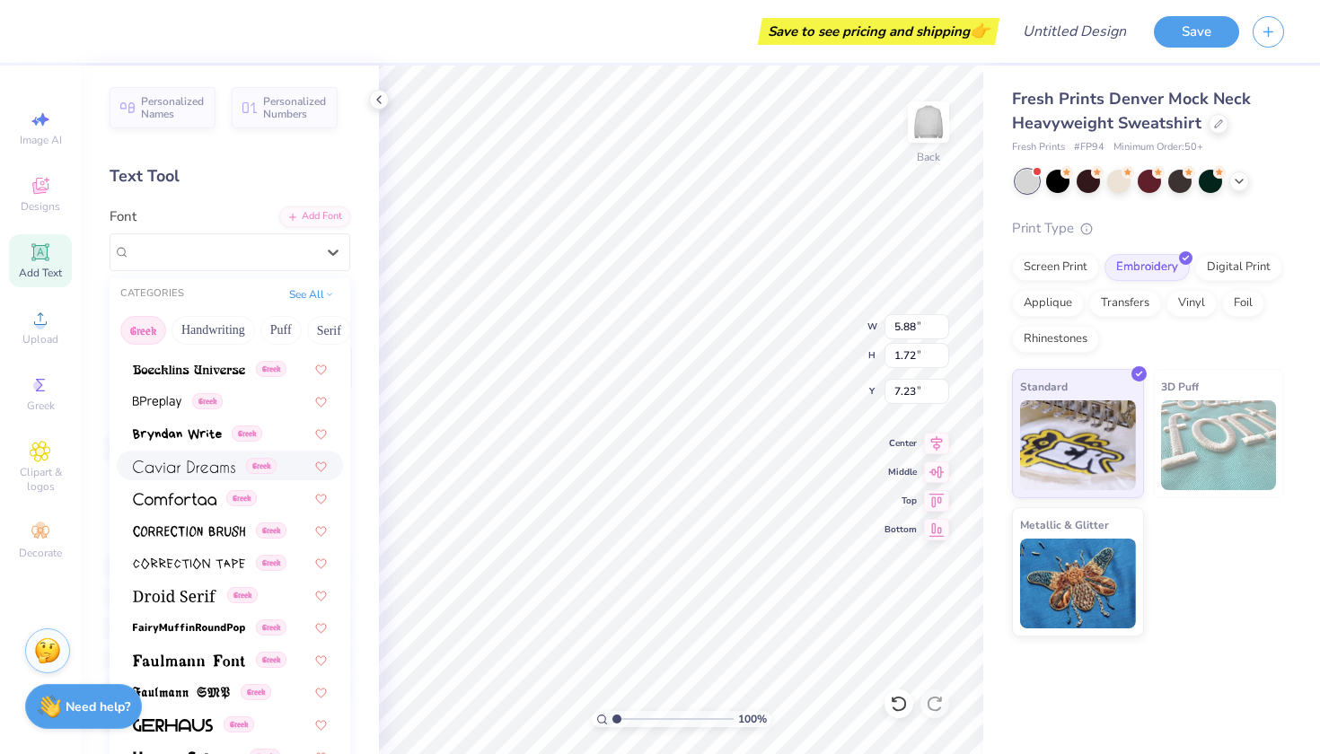
scroll to position [318, 0]
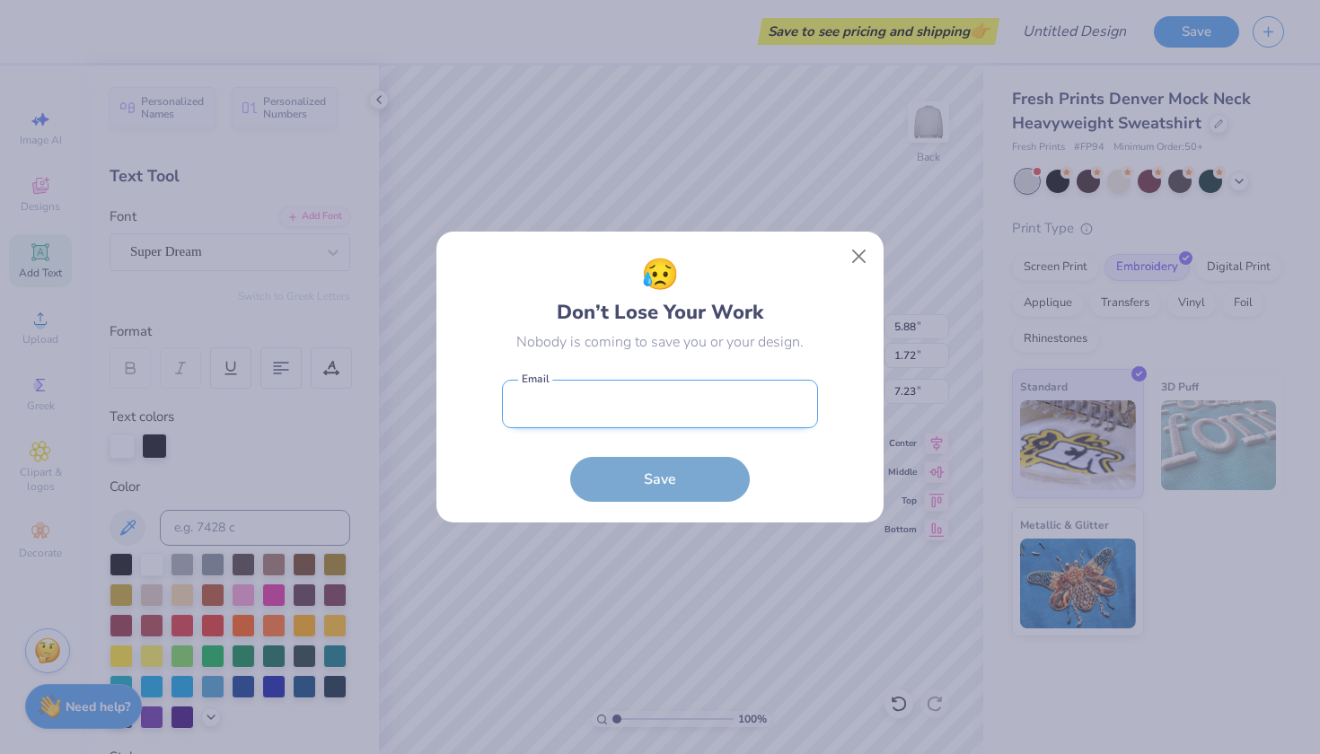
click at [641, 402] on input "email" at bounding box center [660, 404] width 316 height 49
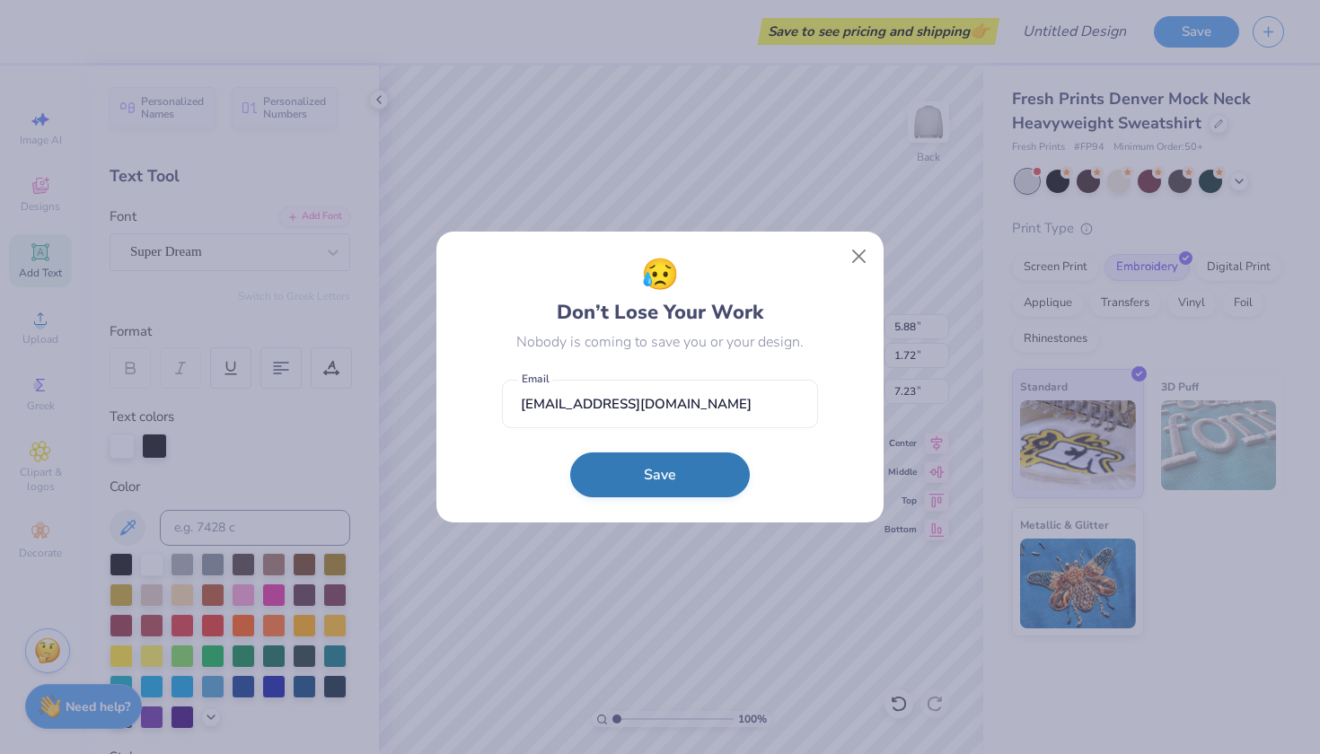
click at [627, 466] on button "Save" at bounding box center [660, 475] width 180 height 45
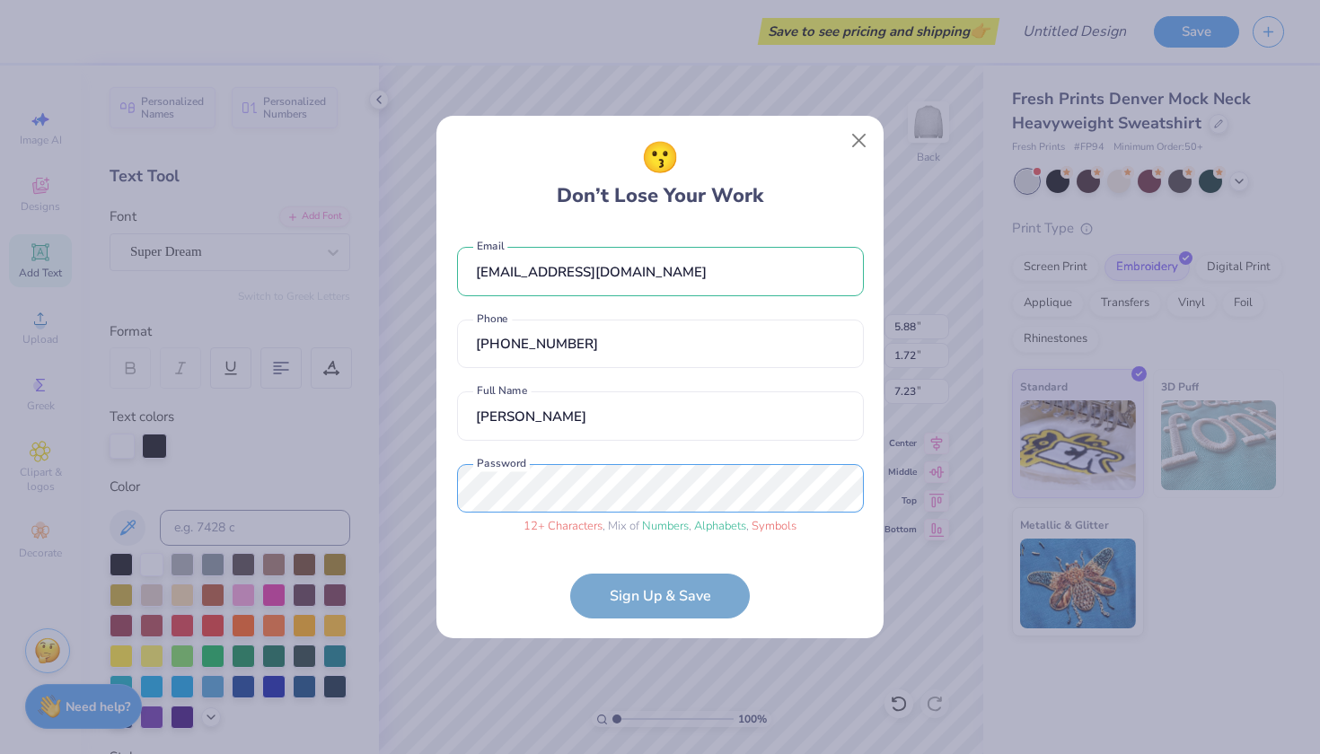
scroll to position [6, 0]
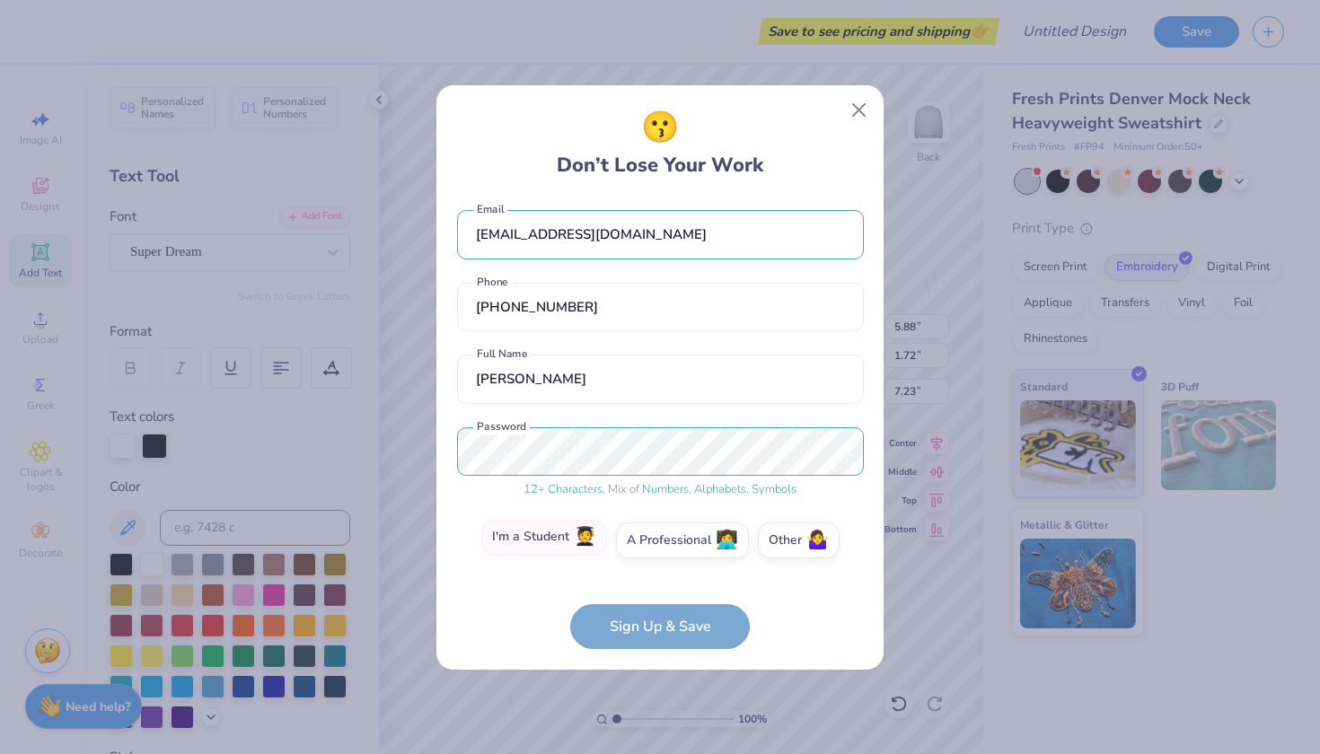
click at [571, 534] on label "I'm a Student 🧑‍🎓" at bounding box center [544, 538] width 126 height 36
click at [655, 545] on input "I'm a Student 🧑‍🎓" at bounding box center [661, 551] width 12 height 12
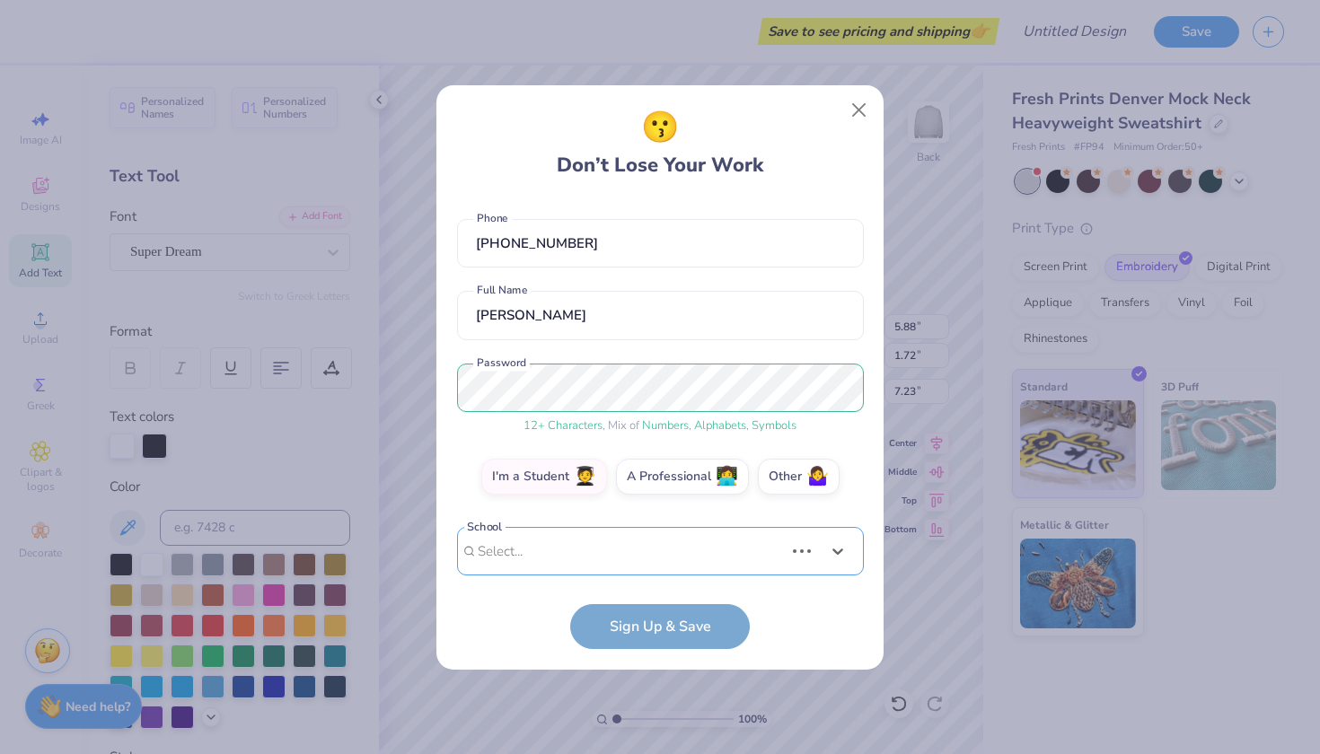
click at [563, 545] on div "Use Up and Down to choose options, press Enter to select the currently focused …" at bounding box center [660, 578] width 407 height 103
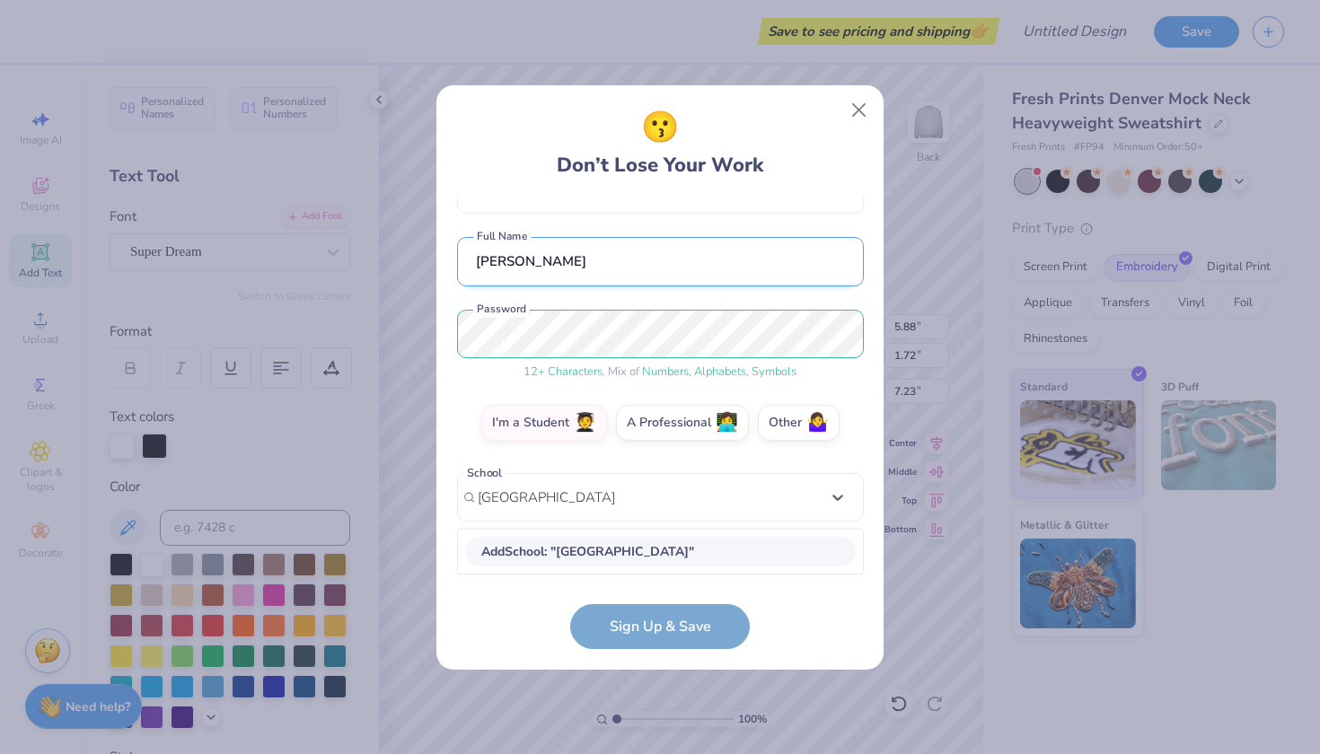
scroll to position [123, 0]
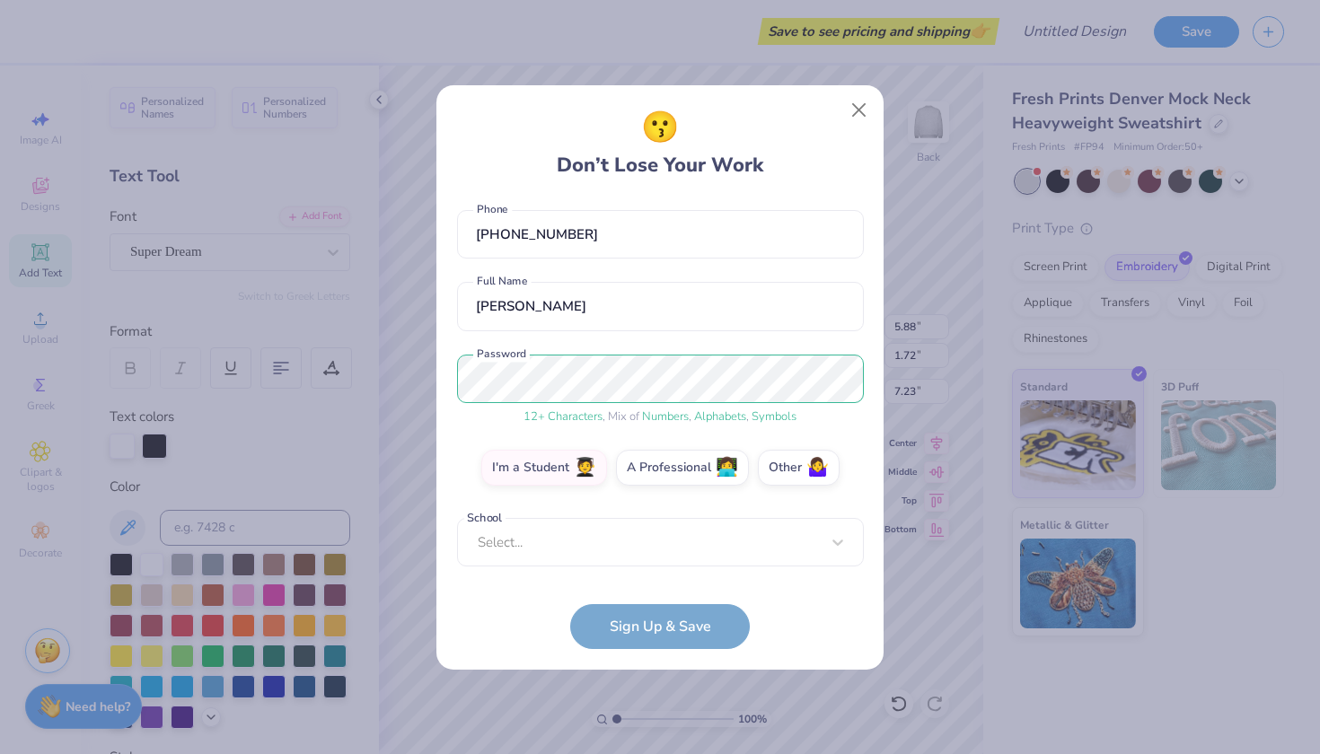
click at [473, 605] on form "[EMAIL_ADDRESS][DOMAIN_NAME] Email [PHONE_NUMBER] Phone [PERSON_NAME] Full Name…" at bounding box center [660, 423] width 407 height 451
click at [534, 550] on div "Select..." at bounding box center [660, 542] width 407 height 49
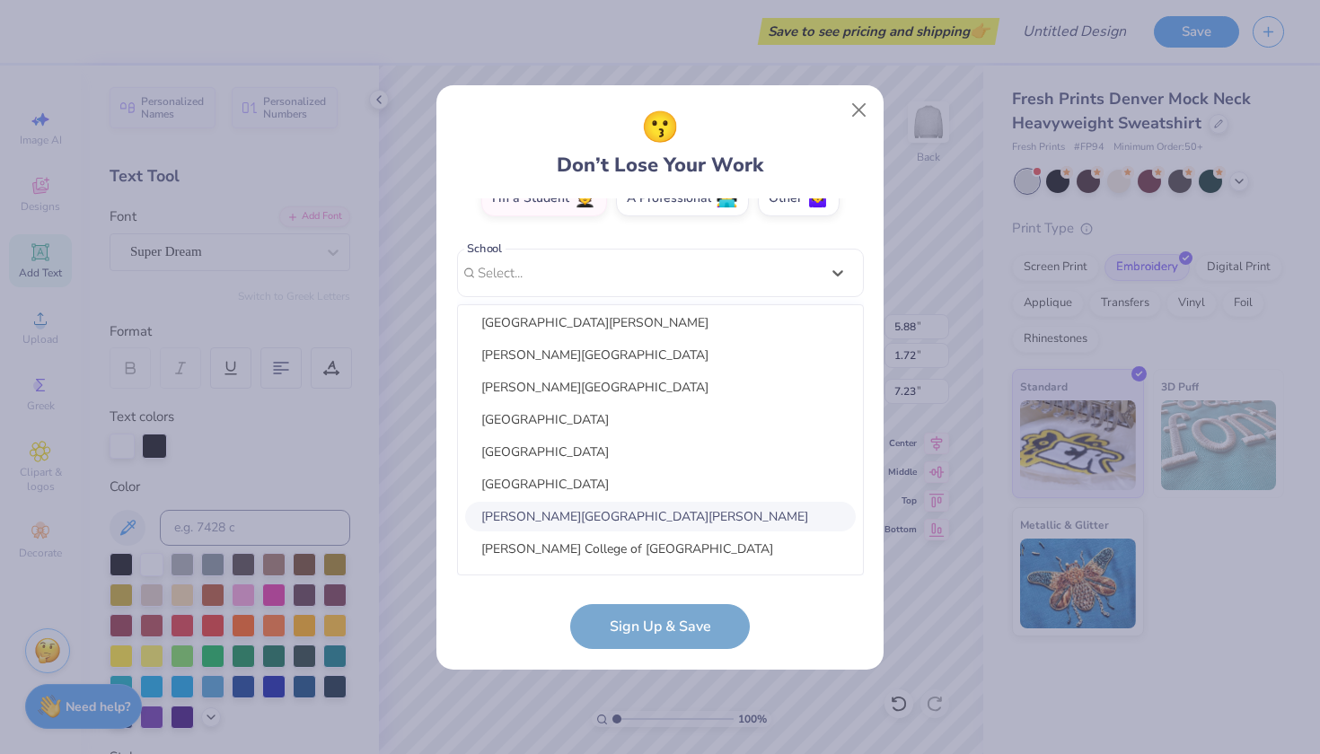
scroll to position [2823, 0]
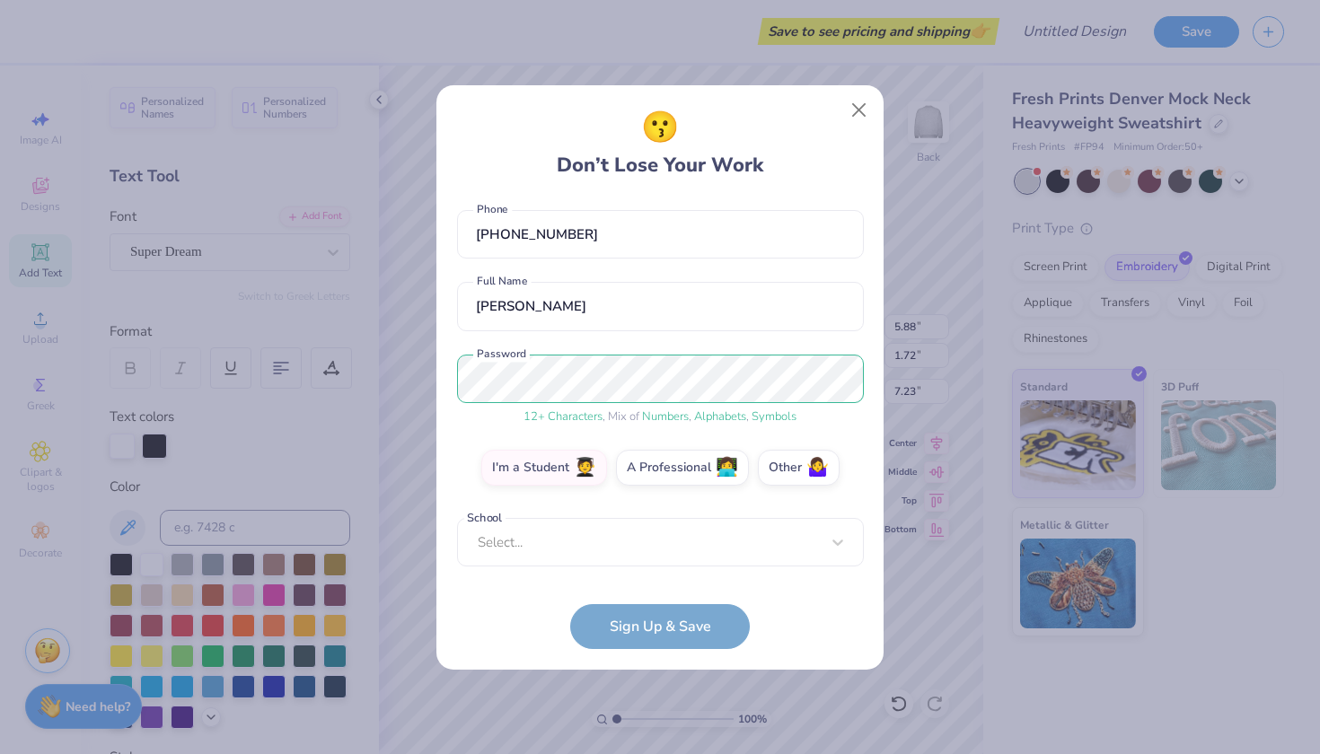
click at [476, 753] on div "😗 Don’t Lose Your Work norakate09@icloud.com Email (469) 816-0664 Phone nora gr…" at bounding box center [660, 377] width 1320 height 754
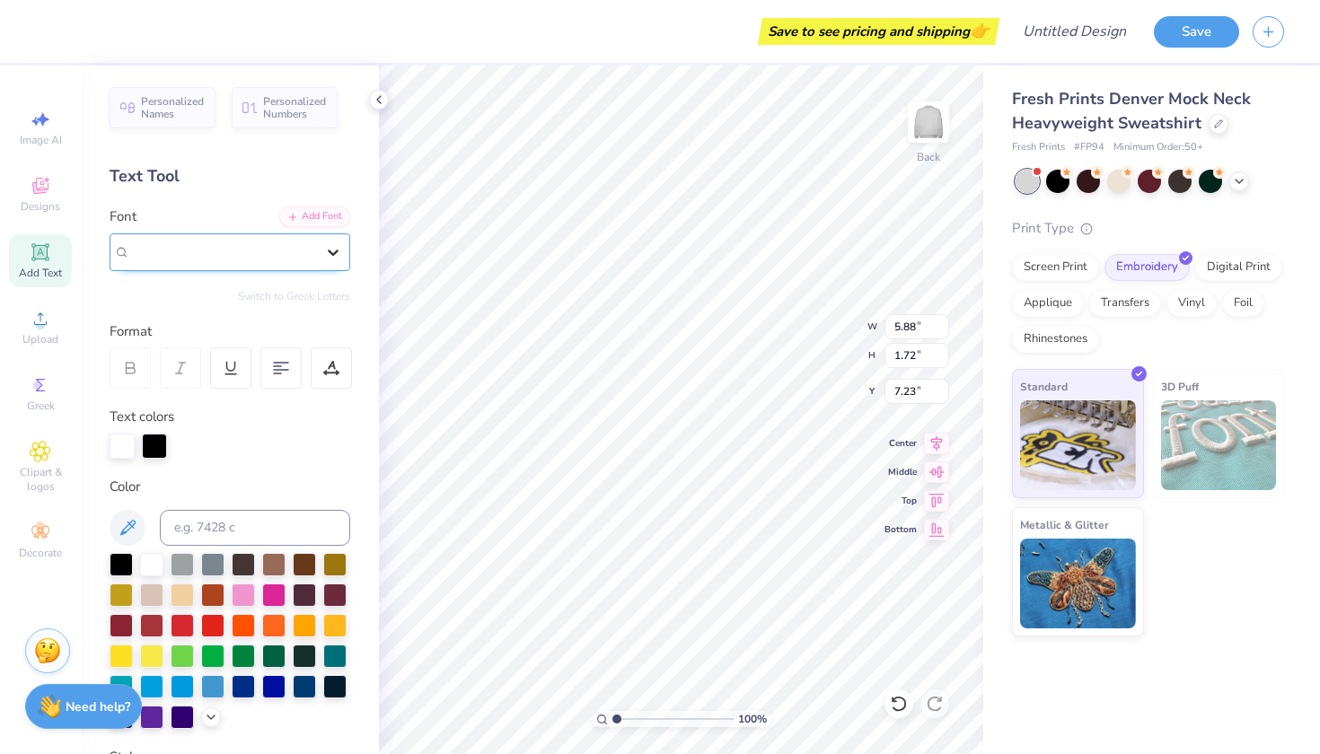
click at [323, 251] on div at bounding box center [333, 252] width 32 height 32
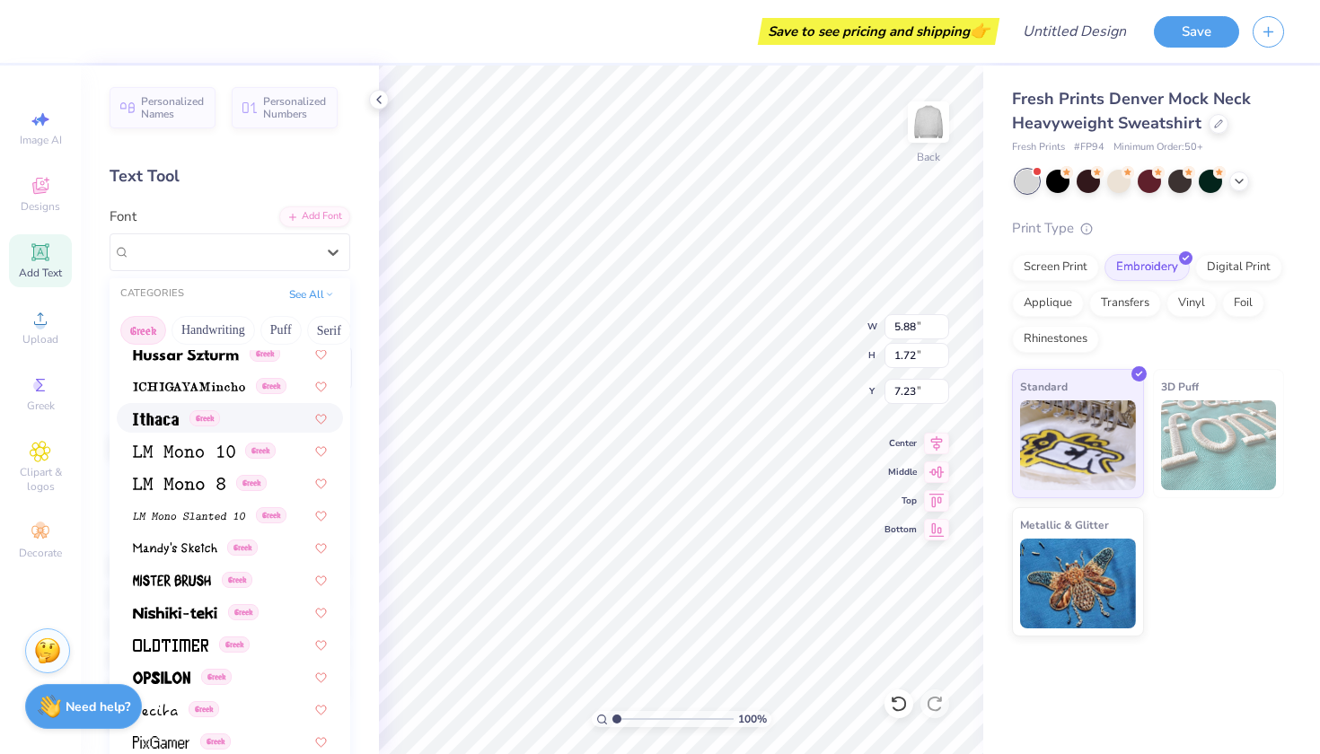
scroll to position [962, 0]
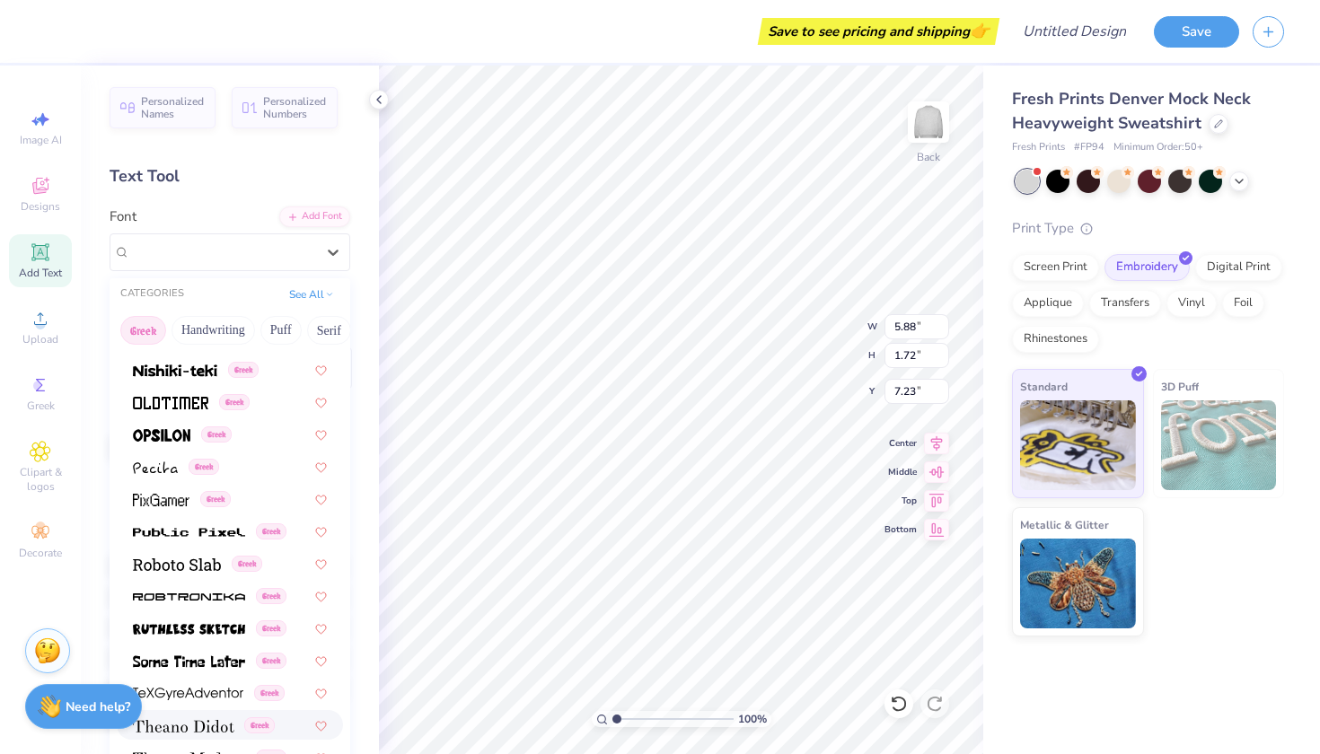
click at [173, 718] on span at bounding box center [183, 725] width 101 height 19
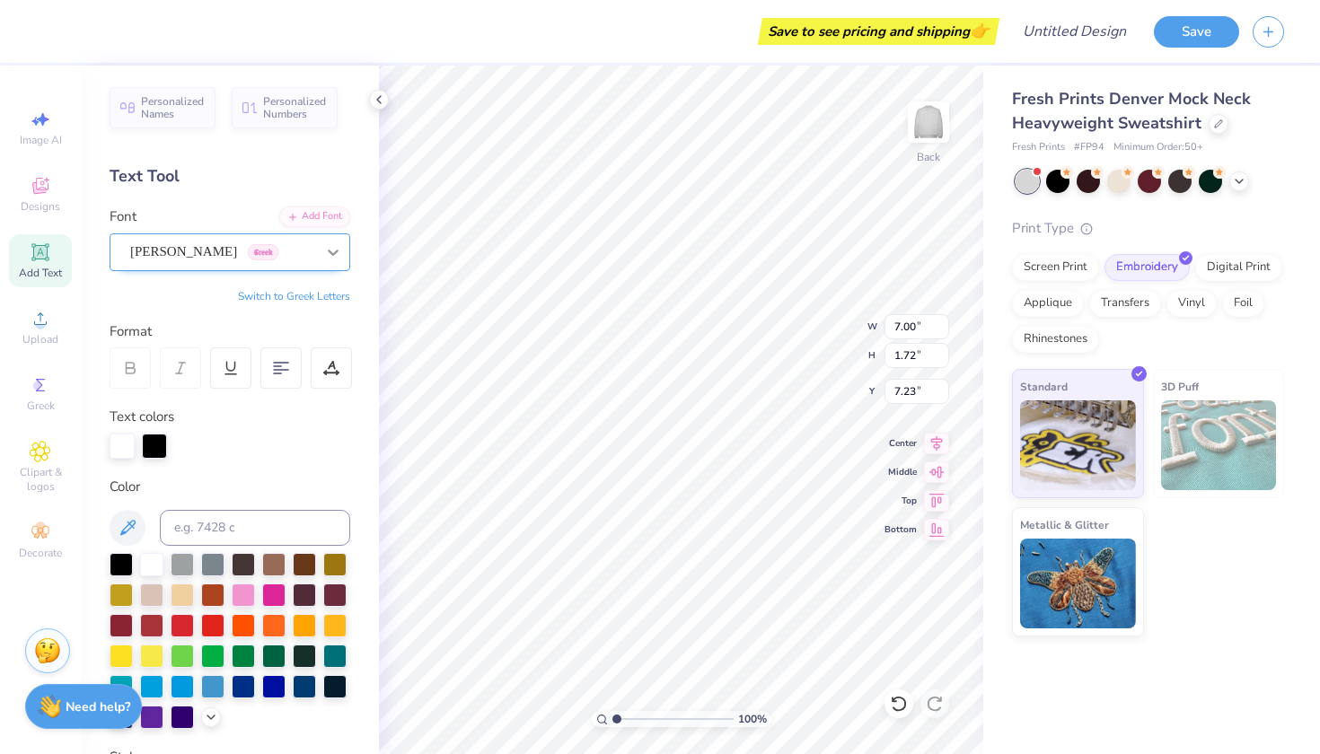
click at [328, 246] on icon at bounding box center [333, 252] width 18 height 18
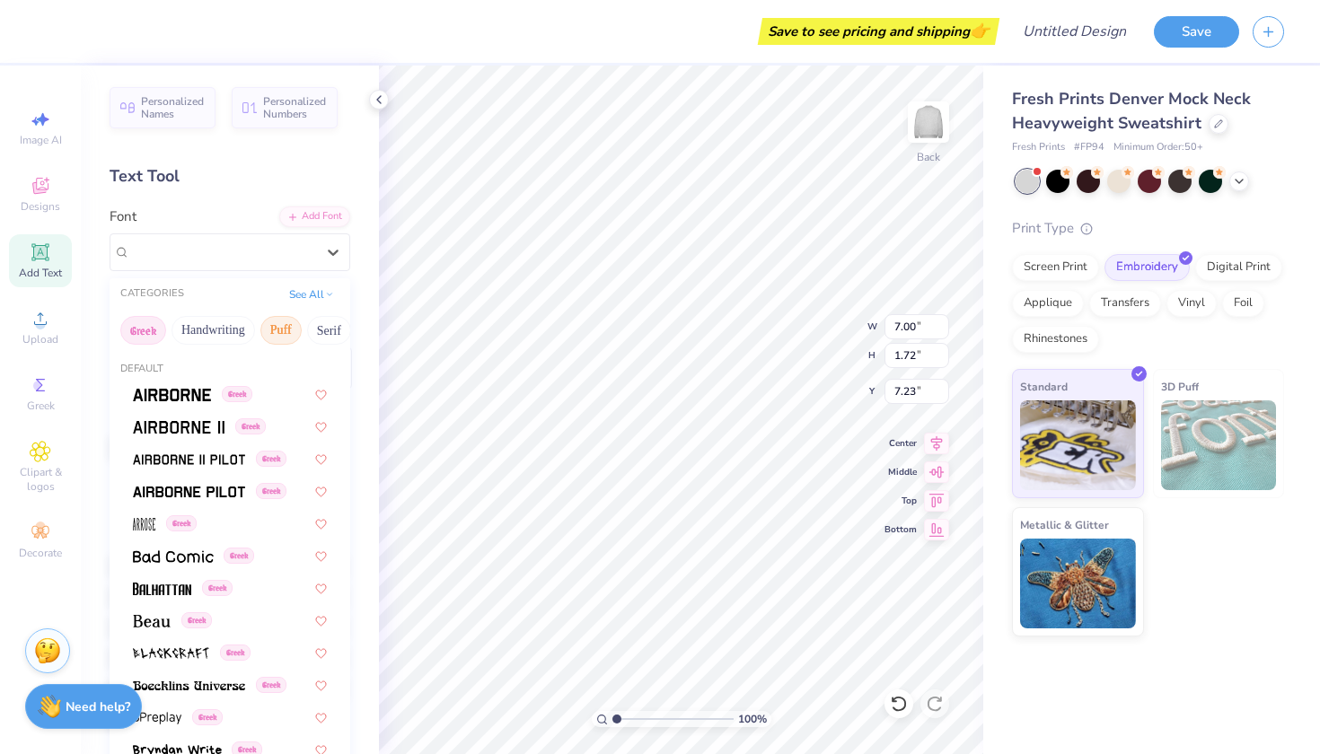
click at [288, 332] on button "Puff" at bounding box center [280, 330] width 41 height 29
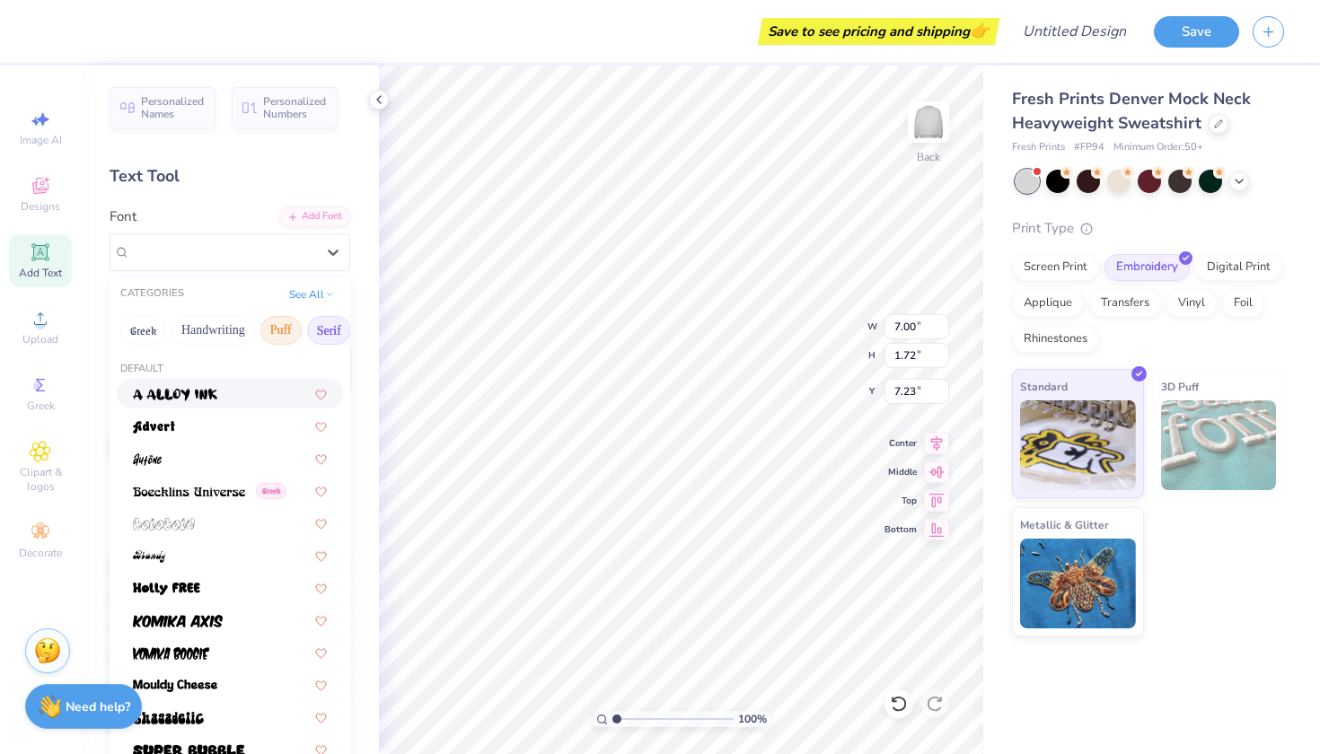
click at [345, 327] on button "Serif" at bounding box center [329, 330] width 44 height 29
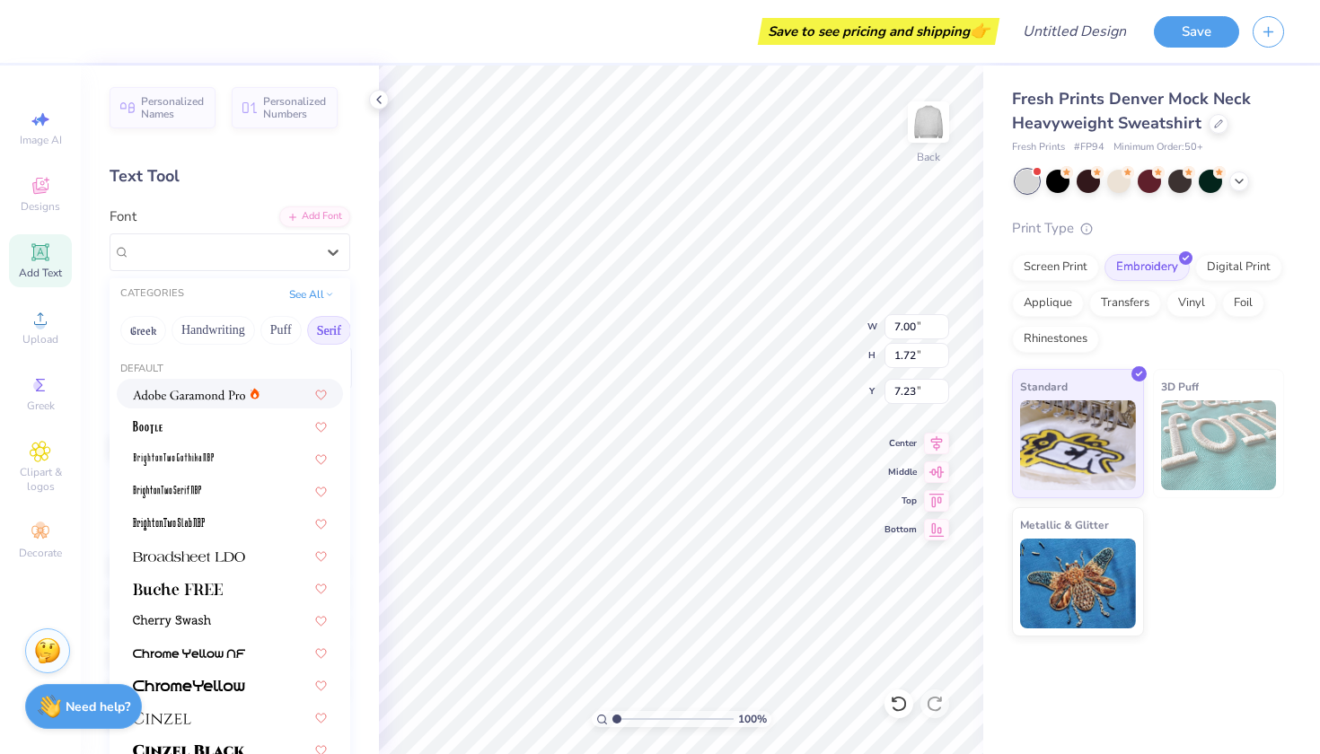
click at [217, 401] on img at bounding box center [189, 395] width 112 height 13
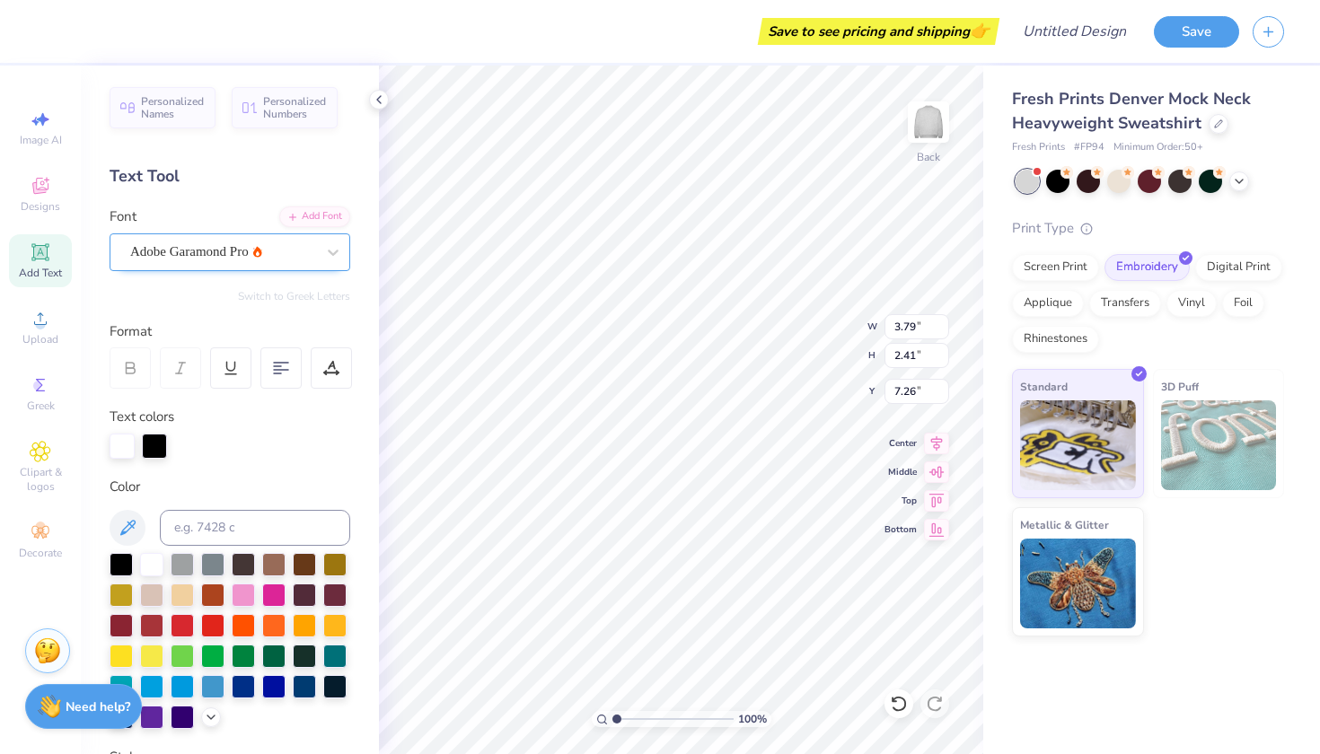
click at [241, 251] on span "Adobe Garamond Pro" at bounding box center [189, 252] width 119 height 21
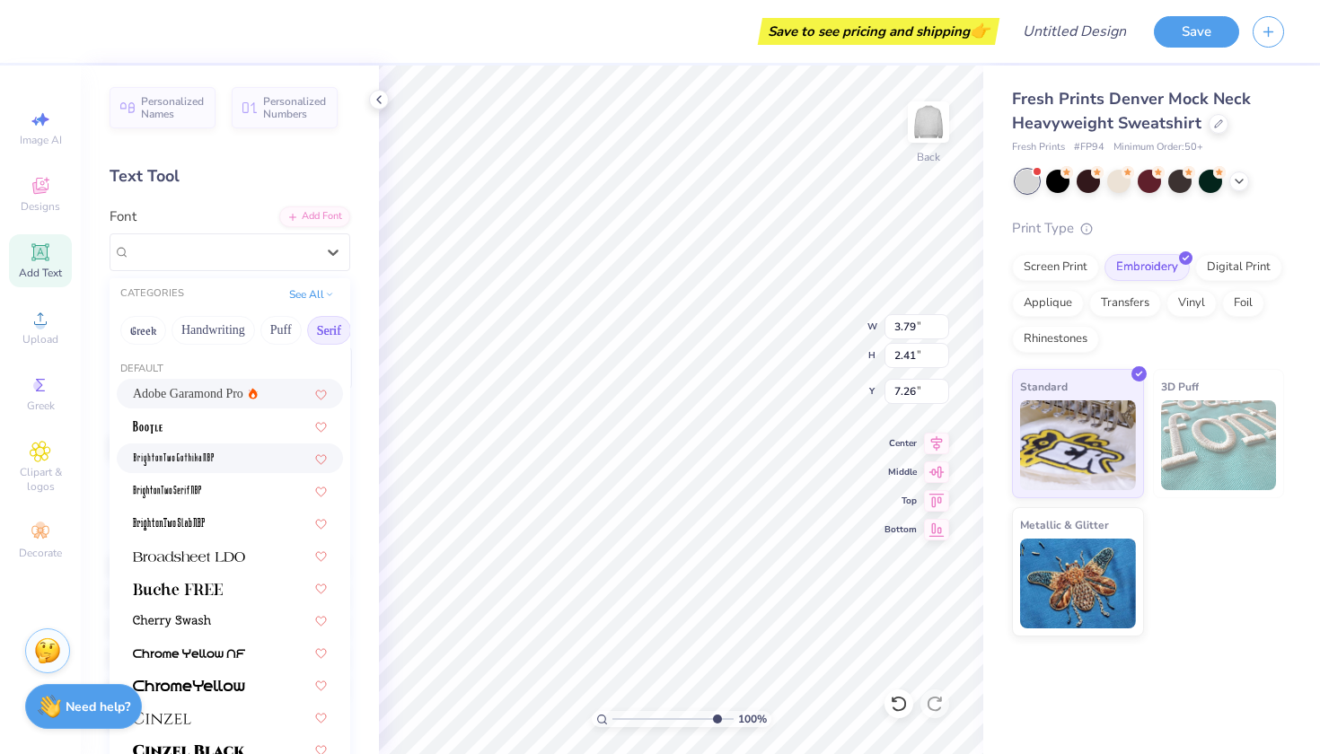
click at [714, 721] on input "range" at bounding box center [672, 719] width 121 height 16
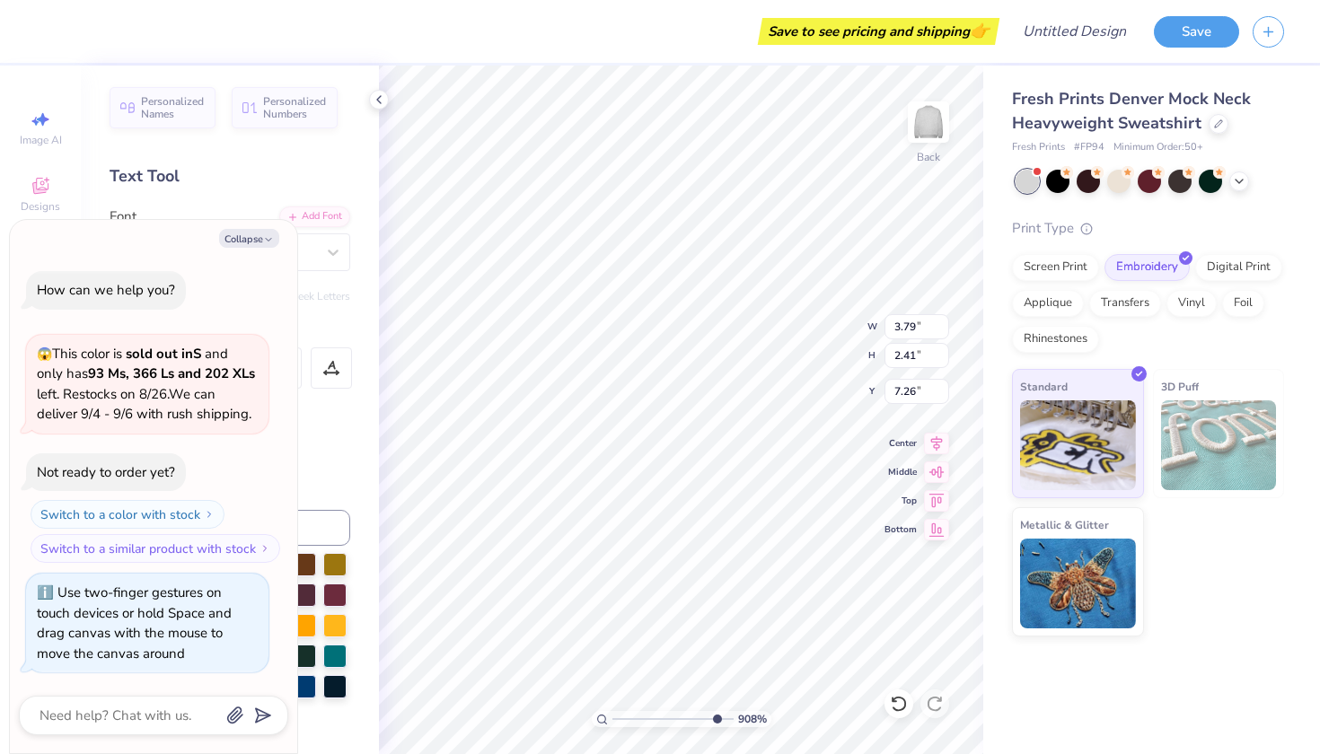
click at [1123, 655] on div "Fresh Prints Denver Mock Neck Heavyweight Sweatshirt Fresh Prints # FP94 Minimu…" at bounding box center [1151, 410] width 337 height 689
click at [1148, 677] on div "Fresh Prints Denver Mock Neck Heavyweight Sweatshirt Fresh Prints # FP94 Minimu…" at bounding box center [1151, 410] width 337 height 689
click at [256, 239] on button "Collapse" at bounding box center [249, 238] width 60 height 19
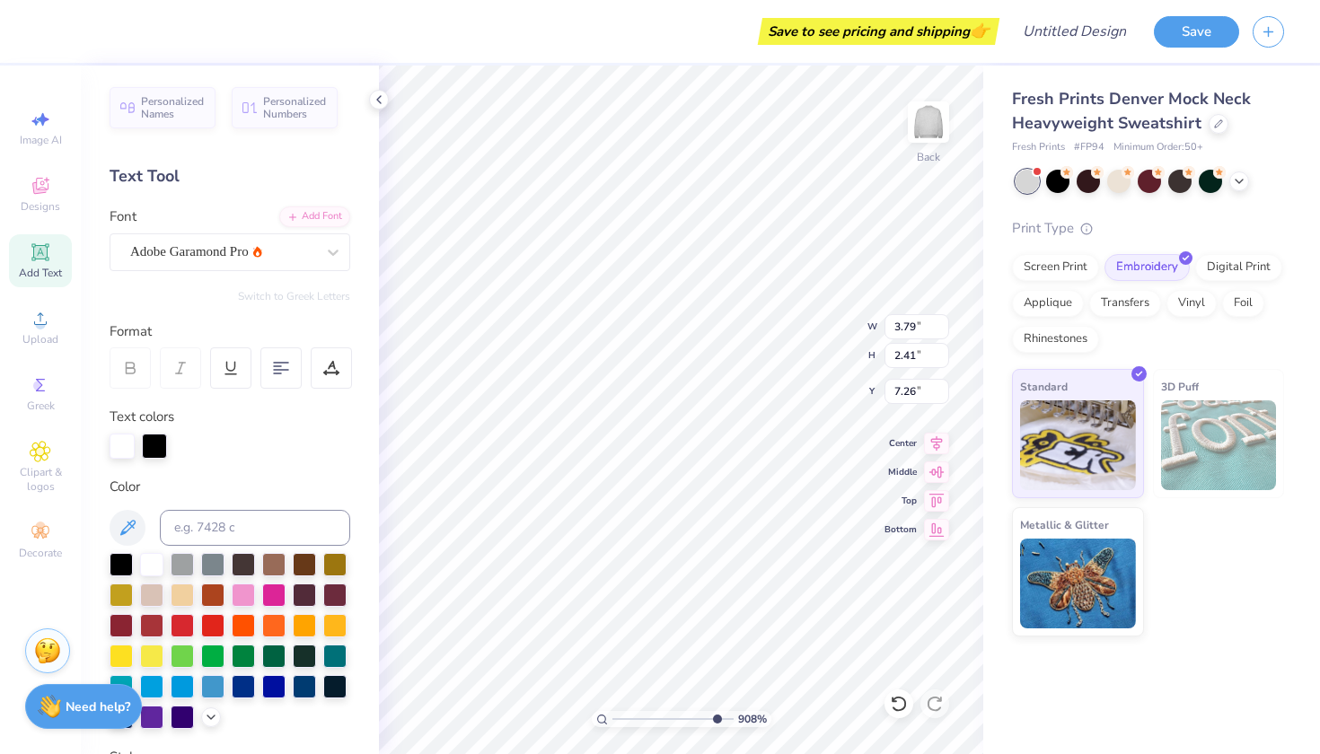
click at [308, 399] on div "Personalized Names Personalized Numbers Text Tool Add Font Font Adobe Garamond …" at bounding box center [230, 410] width 298 height 689
drag, startPoint x: 715, startPoint y: 716, endPoint x: 573, endPoint y: 689, distance: 144.4
click at [573, 689] on div "100 %" at bounding box center [681, 410] width 689 height 689
click at [1225, 664] on div "Fresh Prints Denver Mock Neck Heavyweight Sweatshirt Fresh Prints # FP94 Minimu…" at bounding box center [1151, 410] width 337 height 689
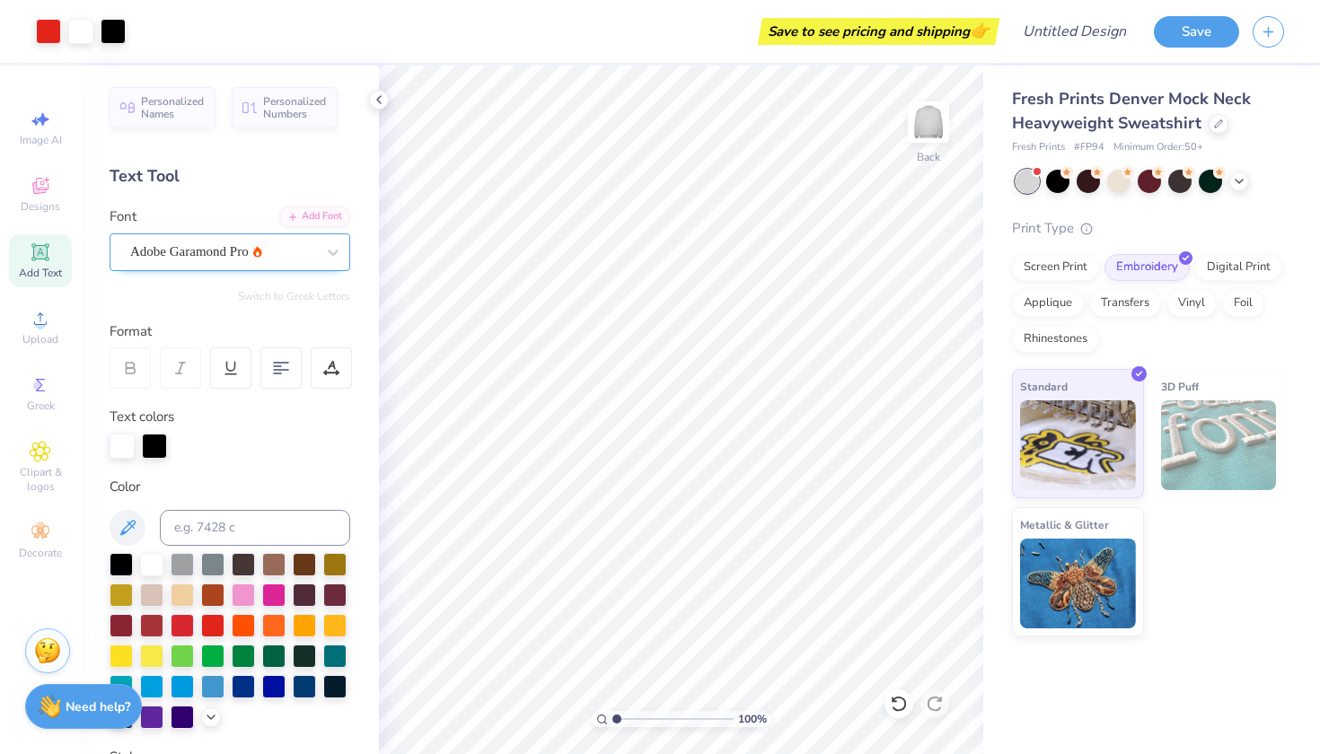
click at [224, 262] on div at bounding box center [222, 252] width 185 height 24
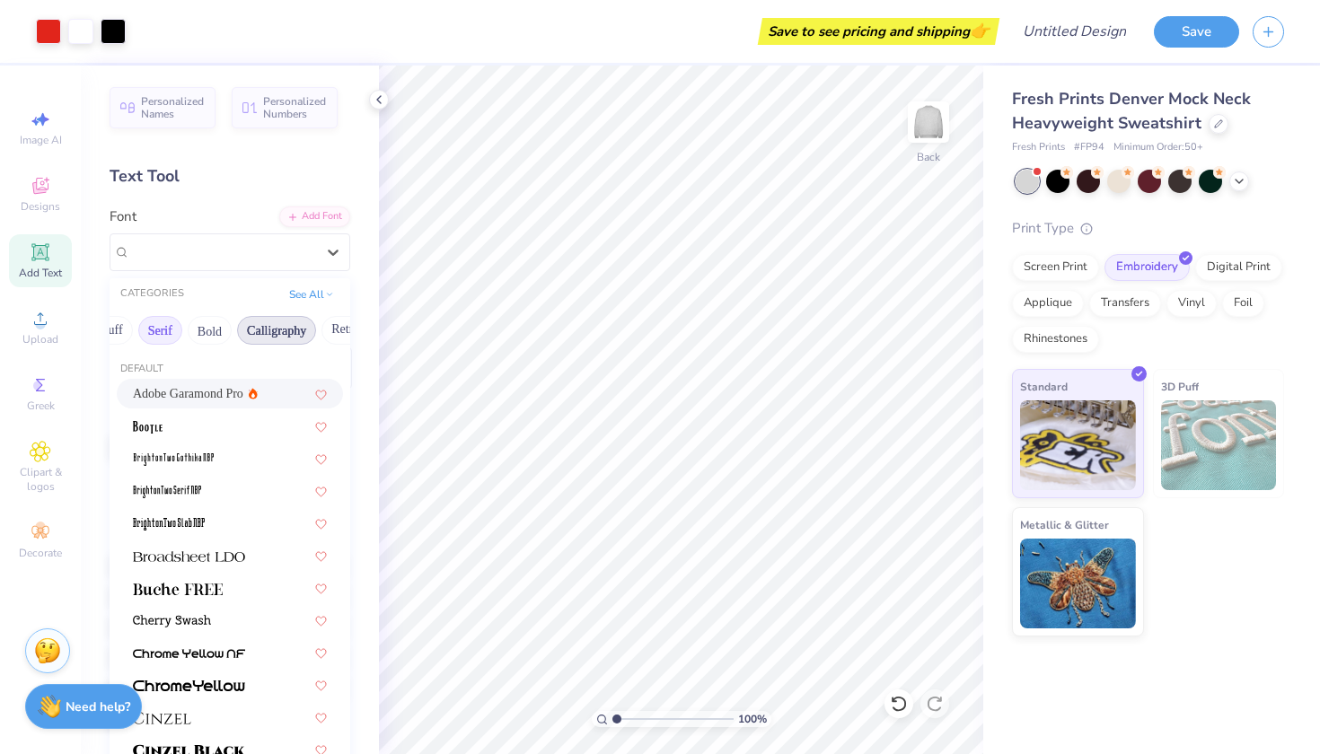
scroll to position [0, 174]
click at [182, 332] on button "Bold" at bounding box center [204, 330] width 44 height 29
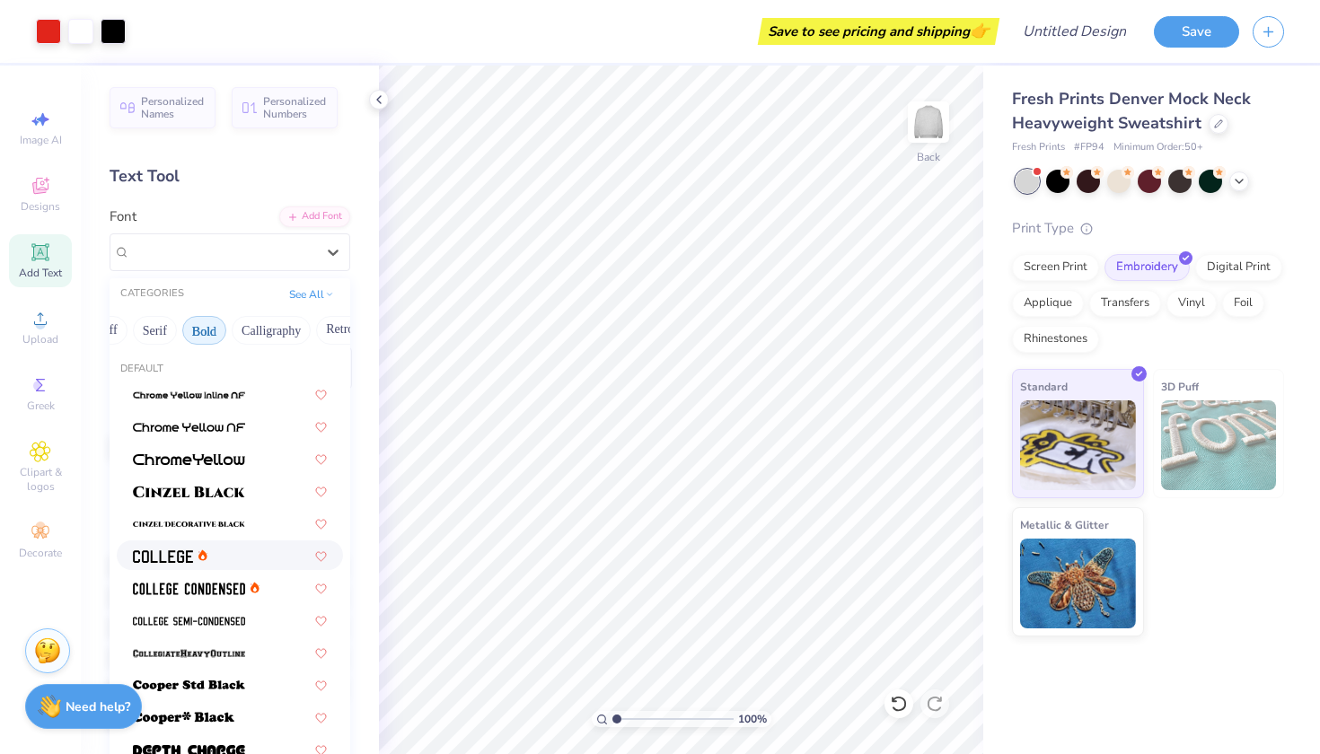
click at [251, 548] on div at bounding box center [230, 555] width 194 height 19
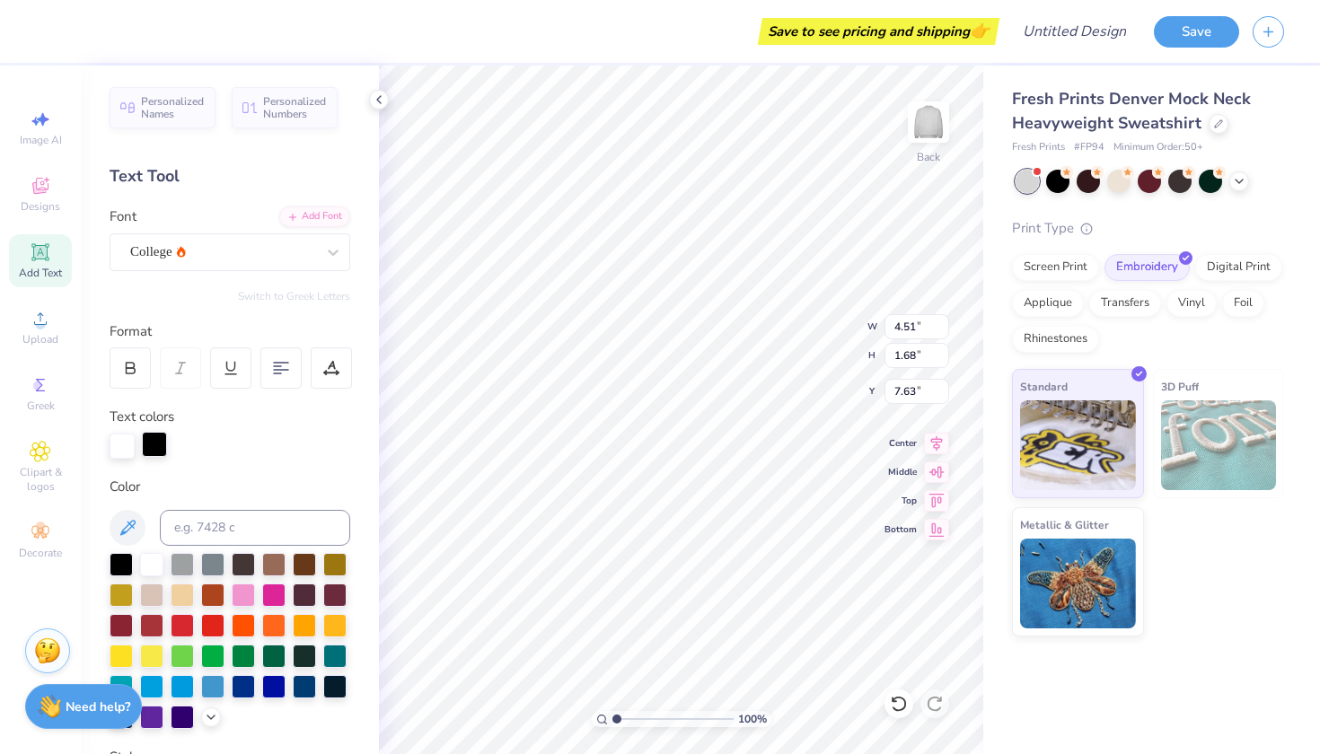
click at [157, 438] on div at bounding box center [154, 444] width 25 height 25
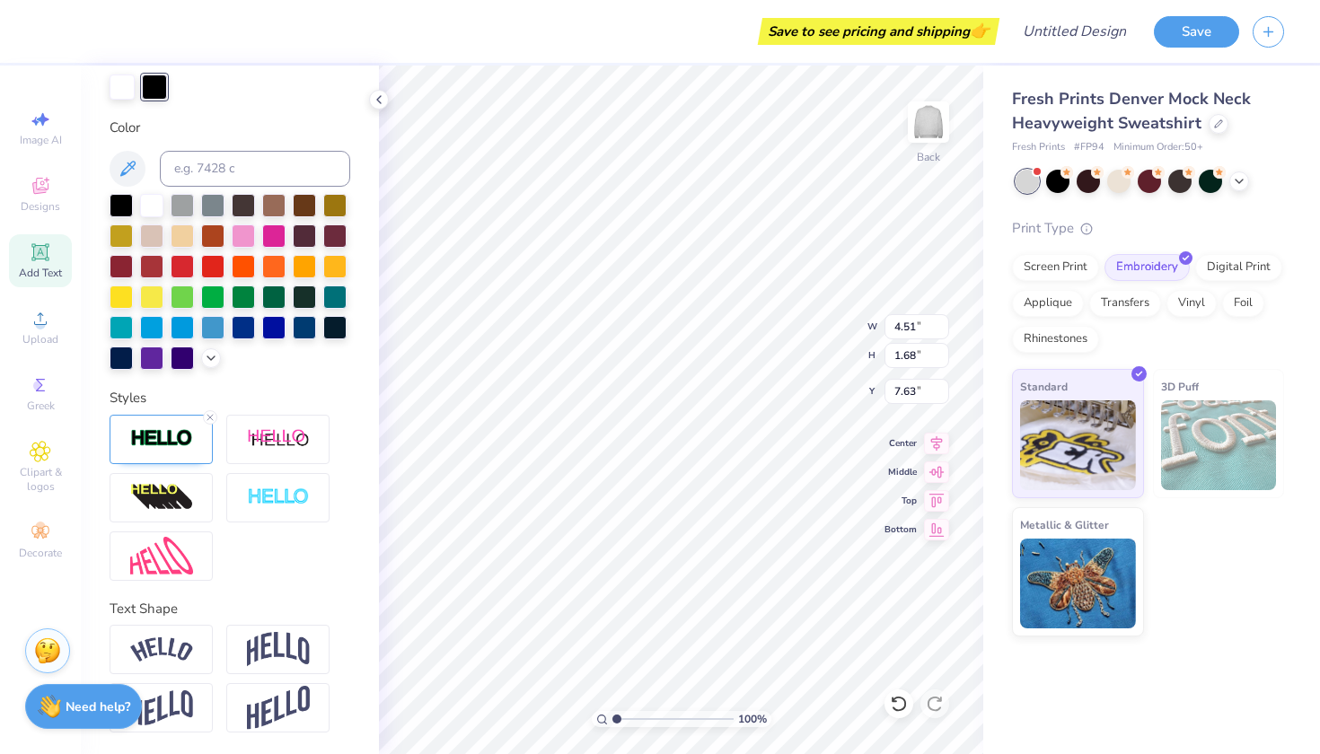
scroll to position [359, 0]
click at [189, 466] on div at bounding box center [230, 498] width 241 height 166
click at [212, 421] on icon at bounding box center [210, 417] width 11 height 11
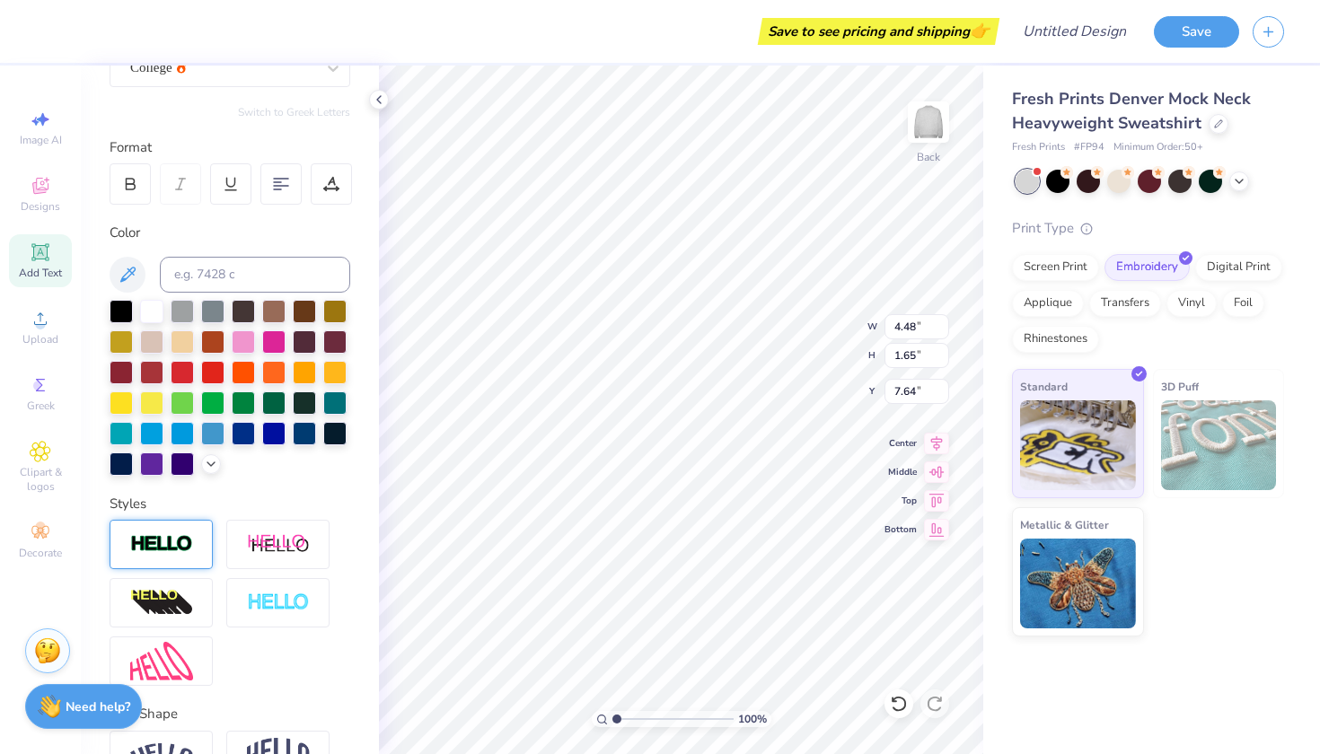
scroll to position [151, 0]
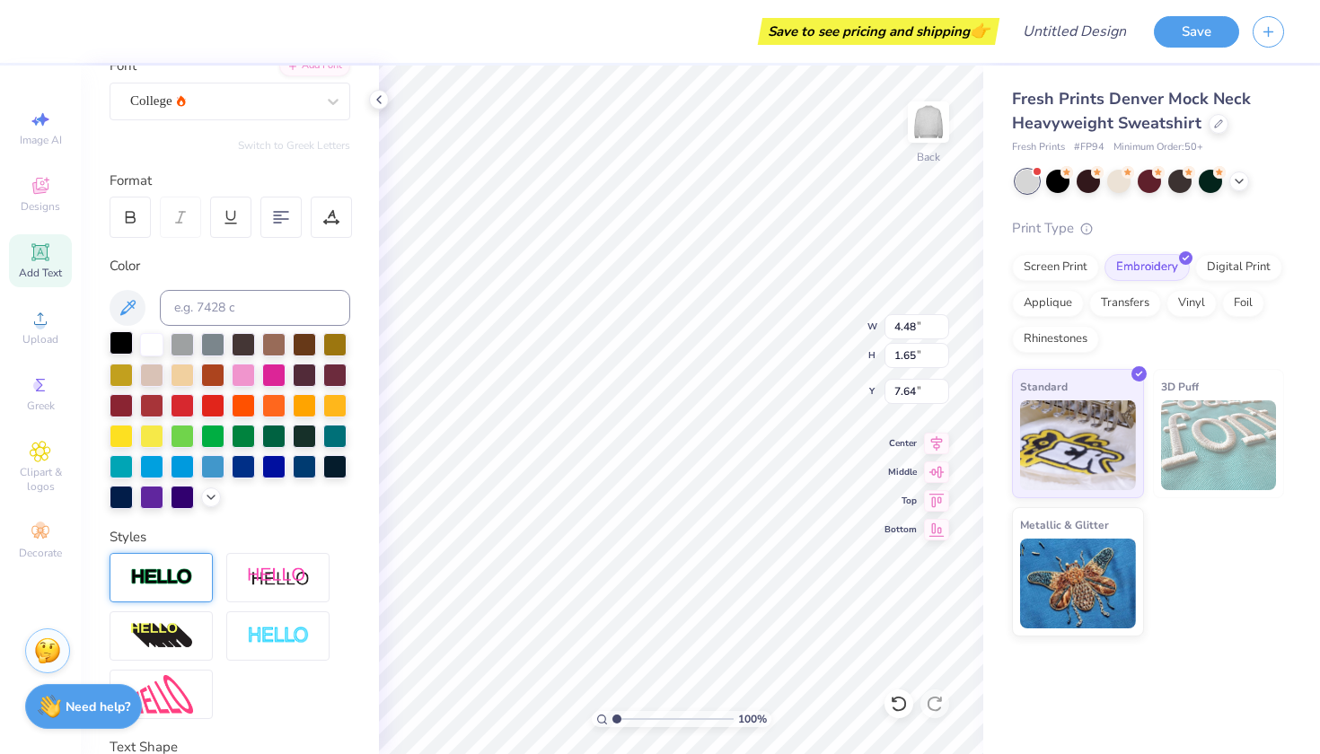
click at [121, 344] on div at bounding box center [121, 342] width 23 height 23
click at [119, 346] on div at bounding box center [121, 342] width 23 height 23
click at [116, 341] on div at bounding box center [121, 342] width 23 height 23
click at [120, 343] on div at bounding box center [121, 342] width 23 height 23
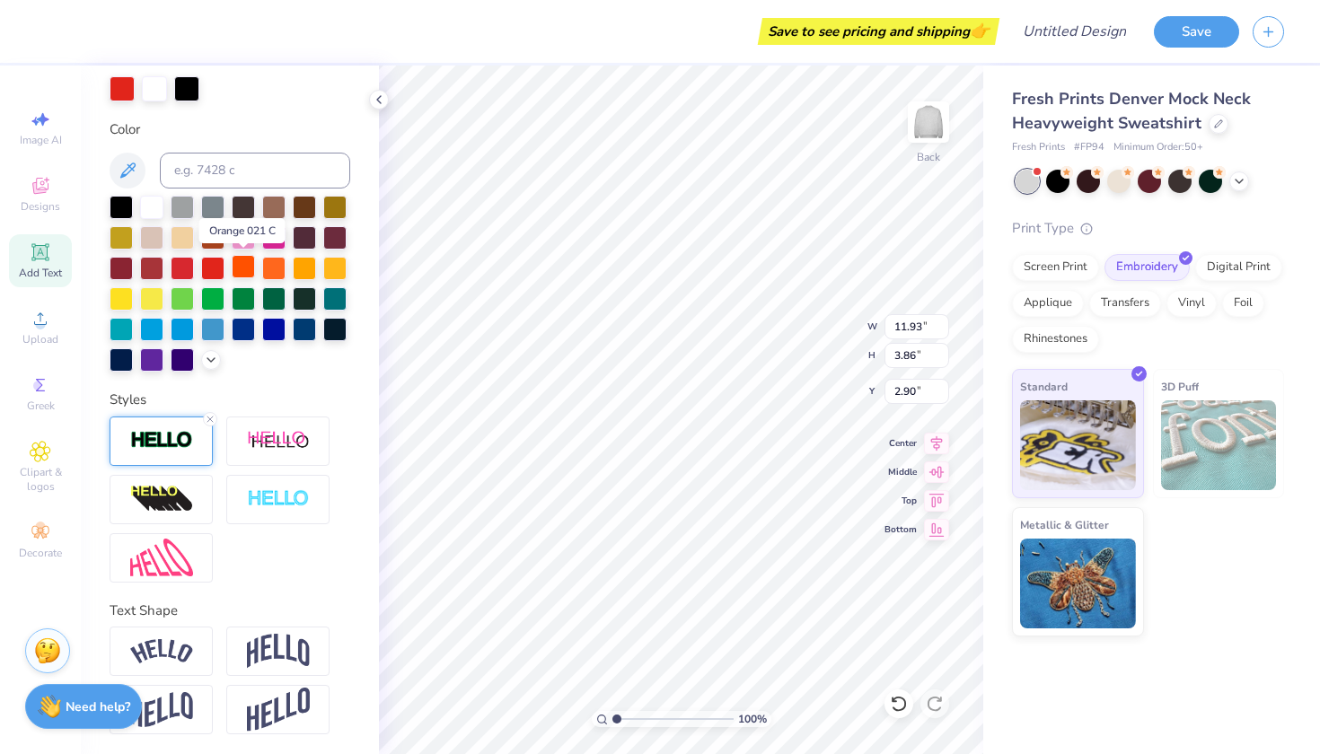
scroll to position [359, 0]
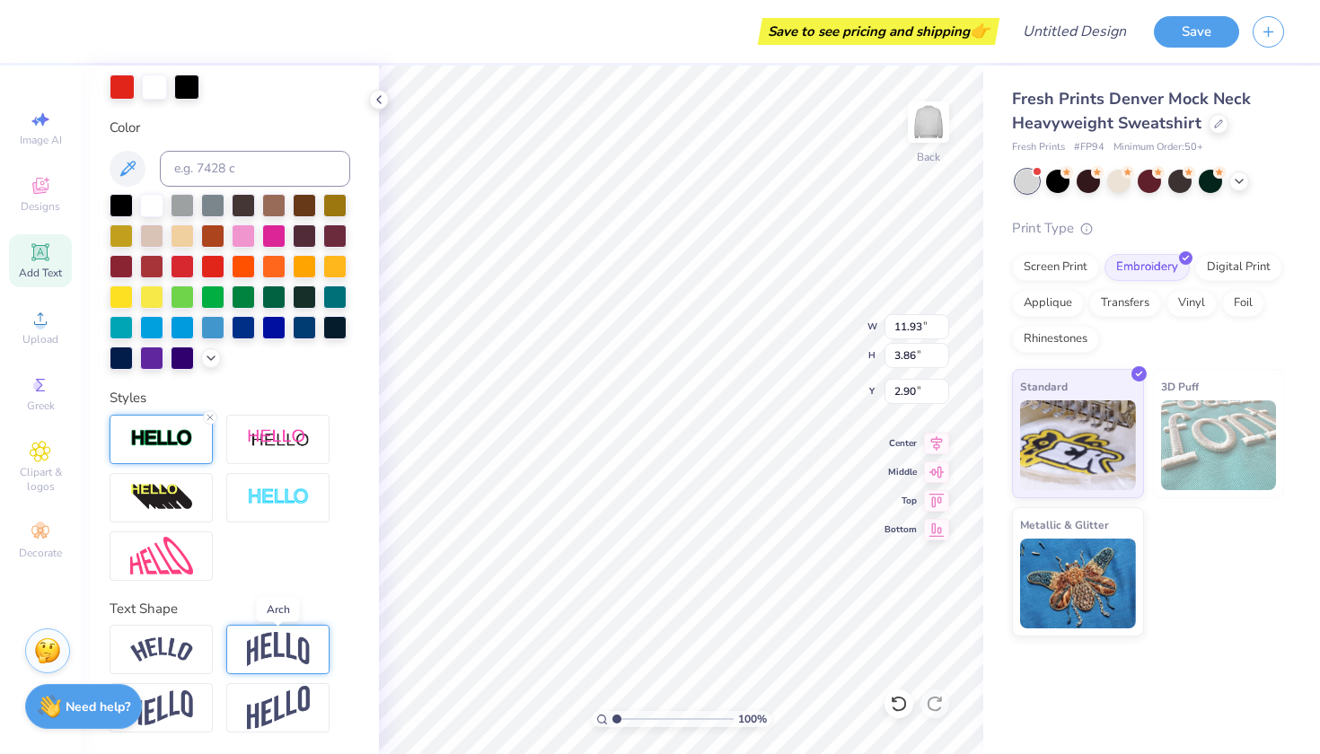
click at [272, 650] on img at bounding box center [278, 649] width 63 height 34
click at [136, 646] on img at bounding box center [161, 650] width 63 height 24
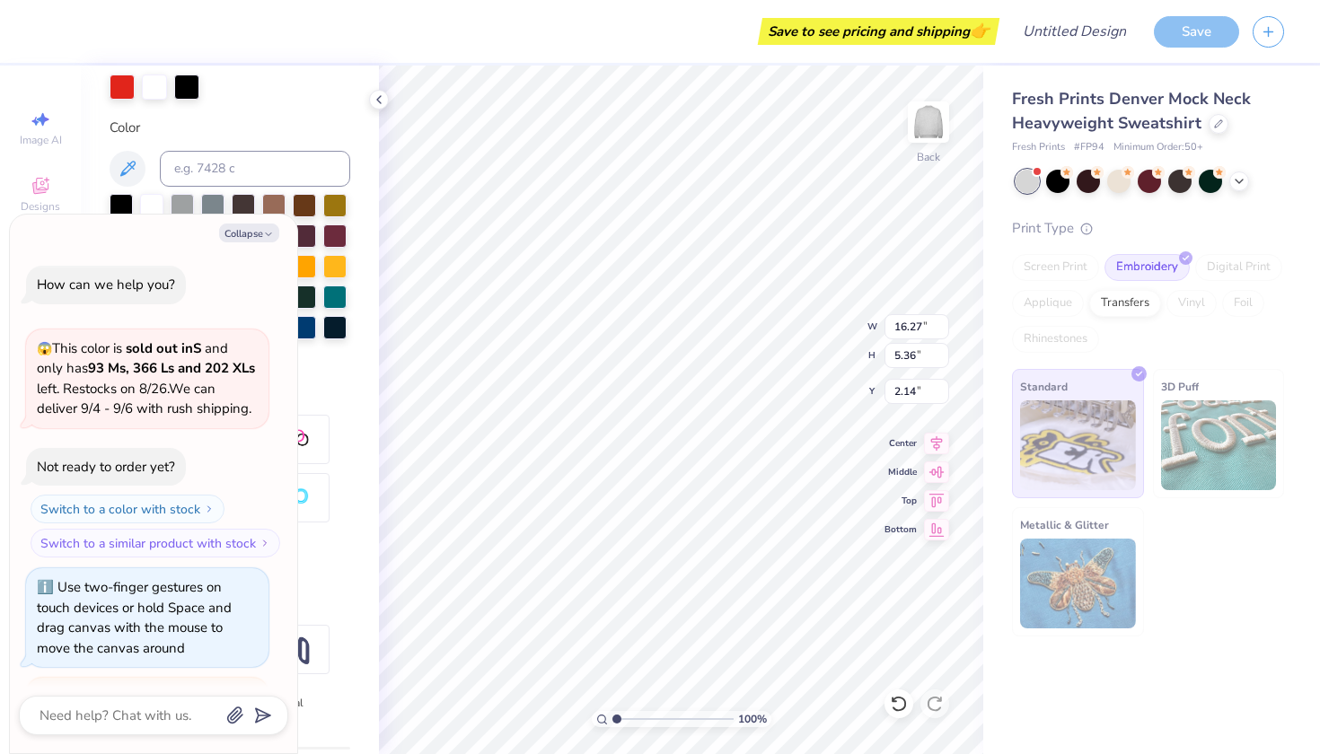
scroll to position [138, 0]
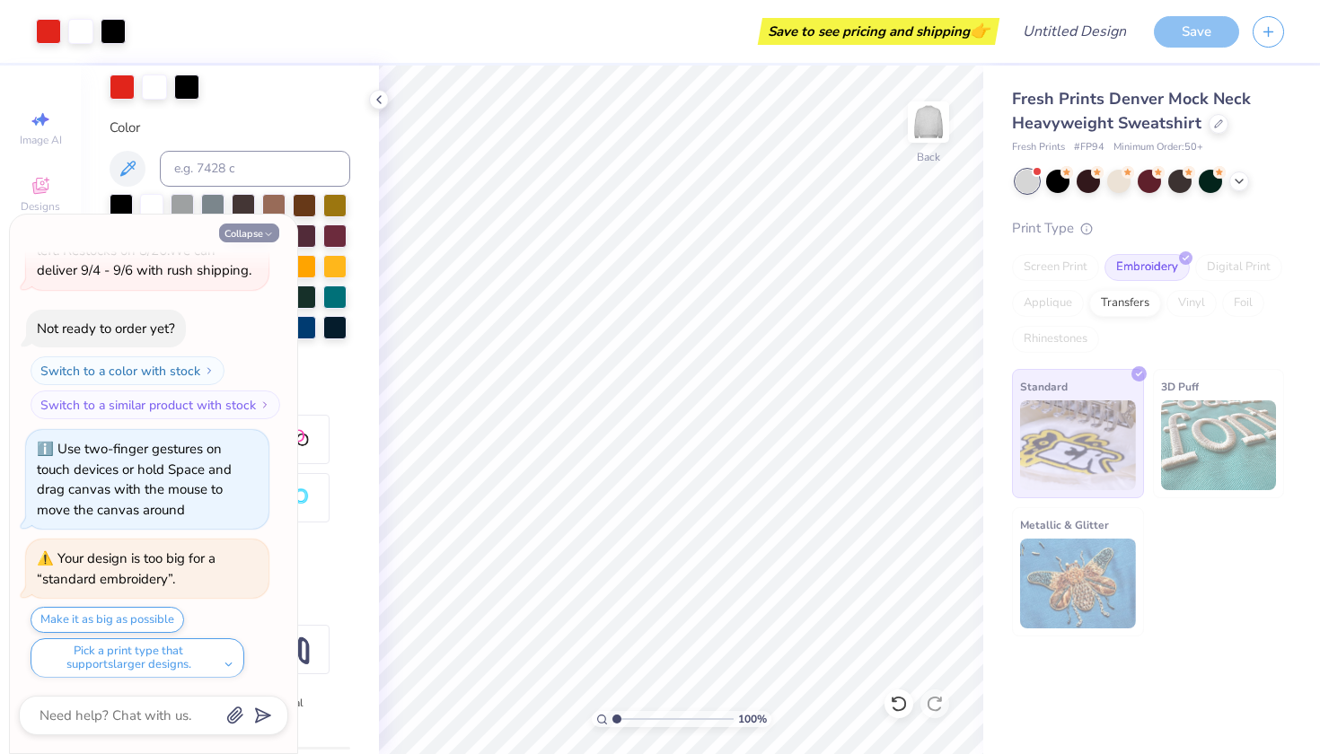
click at [256, 227] on button "Collapse" at bounding box center [249, 233] width 60 height 19
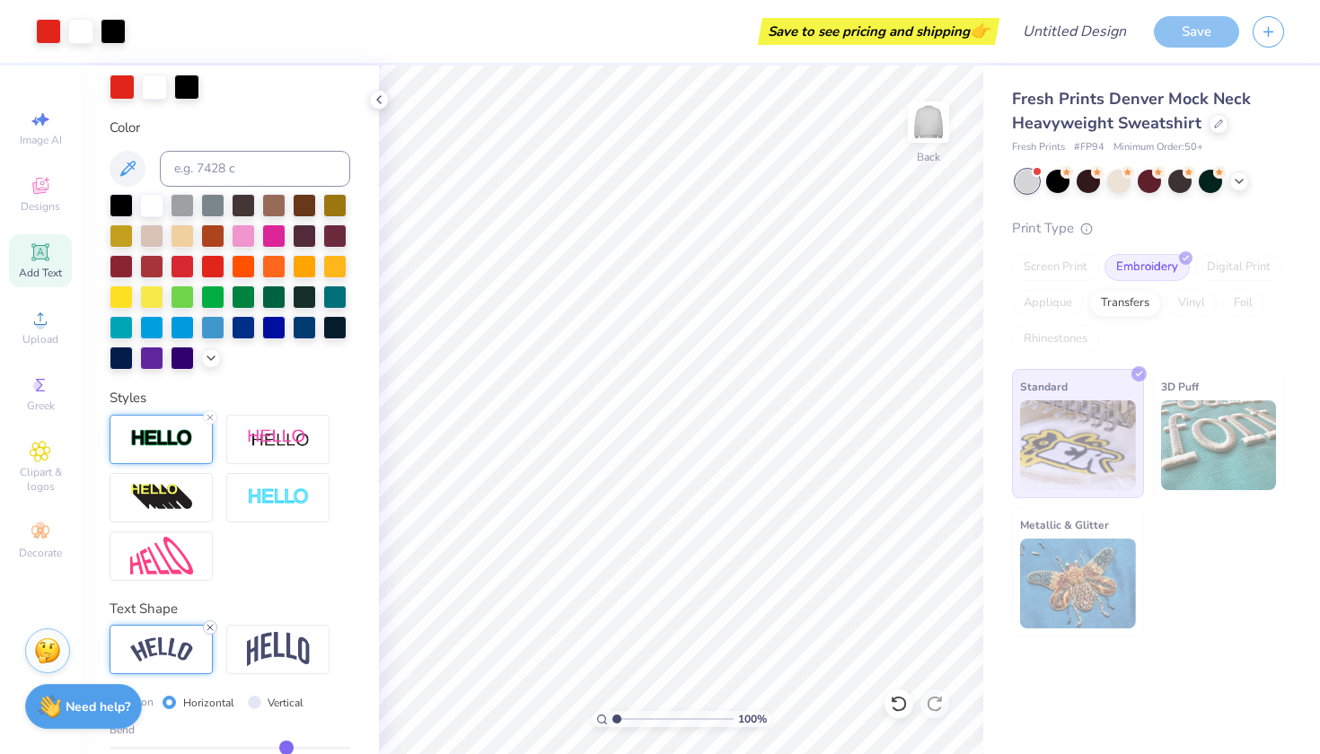
click at [212, 626] on line at bounding box center [209, 627] width 5 height 5
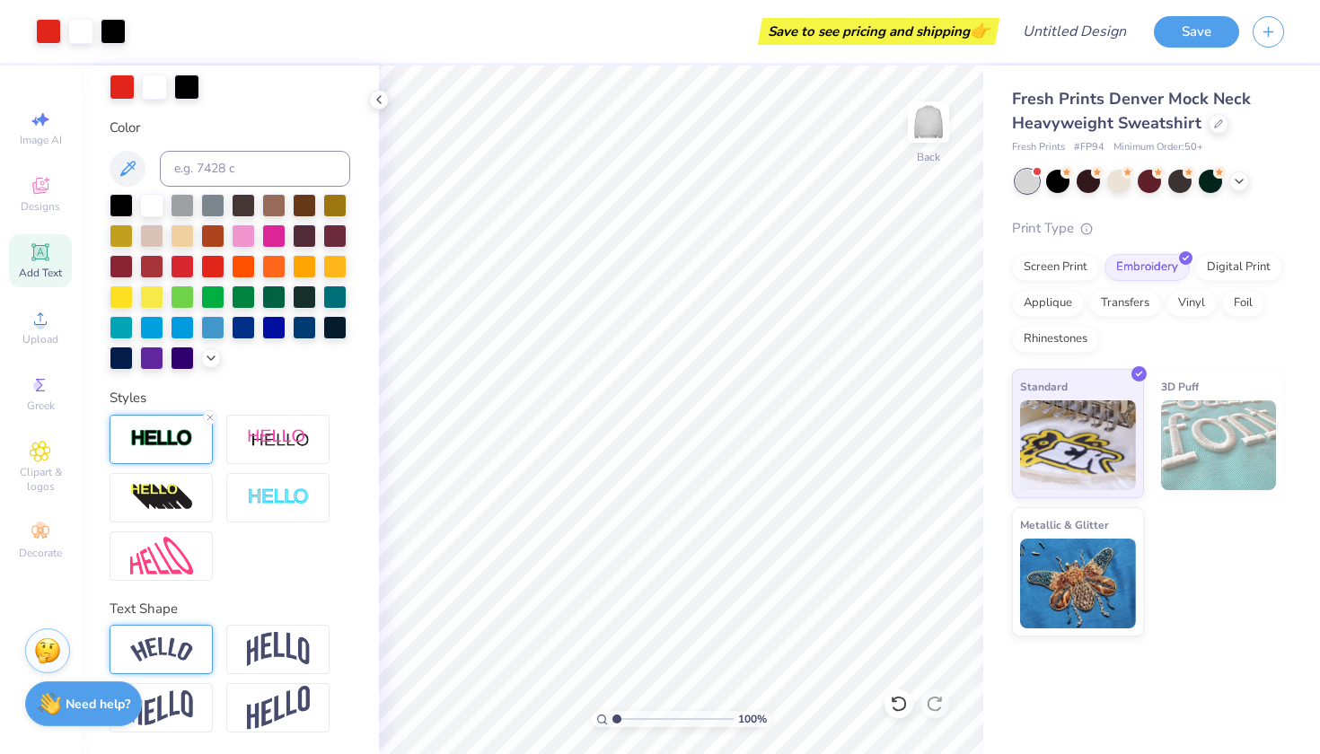
click at [83, 699] on strong "Need help?" at bounding box center [98, 704] width 65 height 17
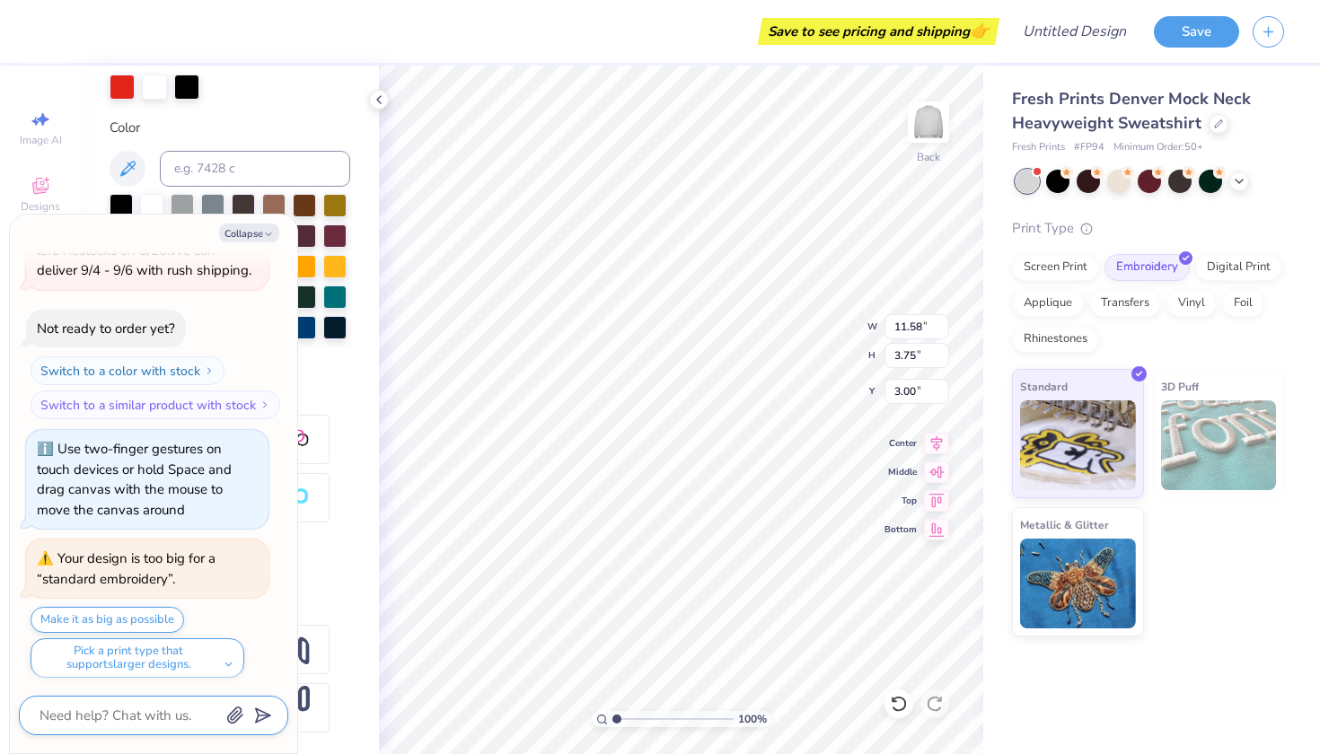
click at [163, 719] on textarea at bounding box center [129, 715] width 182 height 23
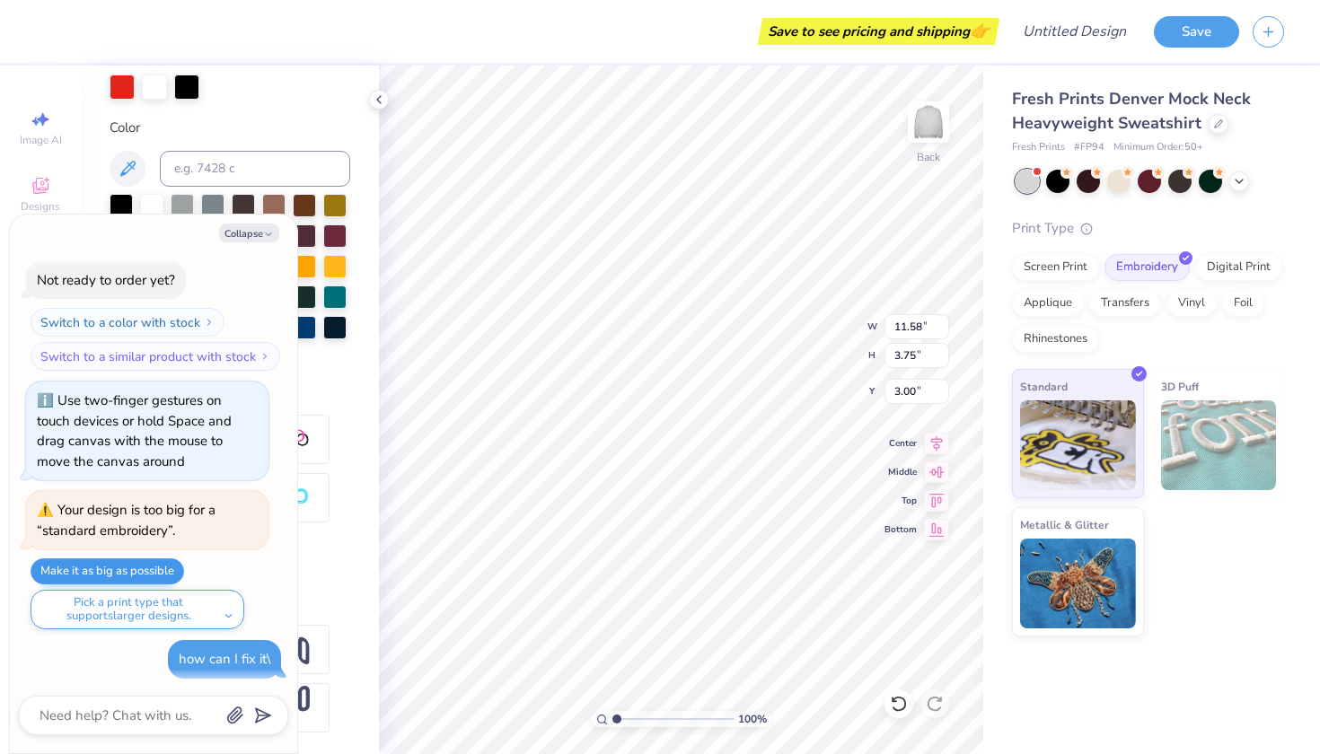
click at [93, 565] on button "Make it as big as possible" at bounding box center [108, 572] width 154 height 26
click at [1194, 404] on img at bounding box center [1219, 445] width 116 height 90
click at [1069, 561] on img at bounding box center [1078, 581] width 116 height 90
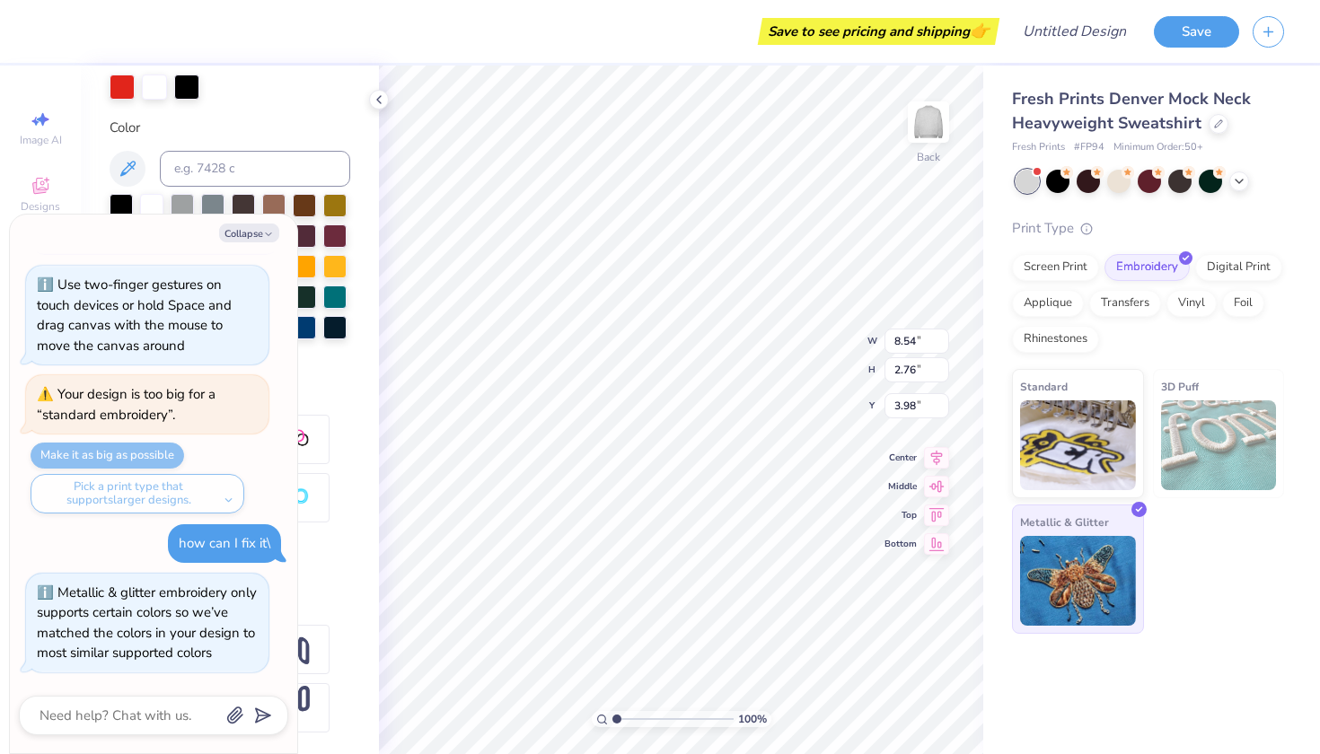
scroll to position [204, 0]
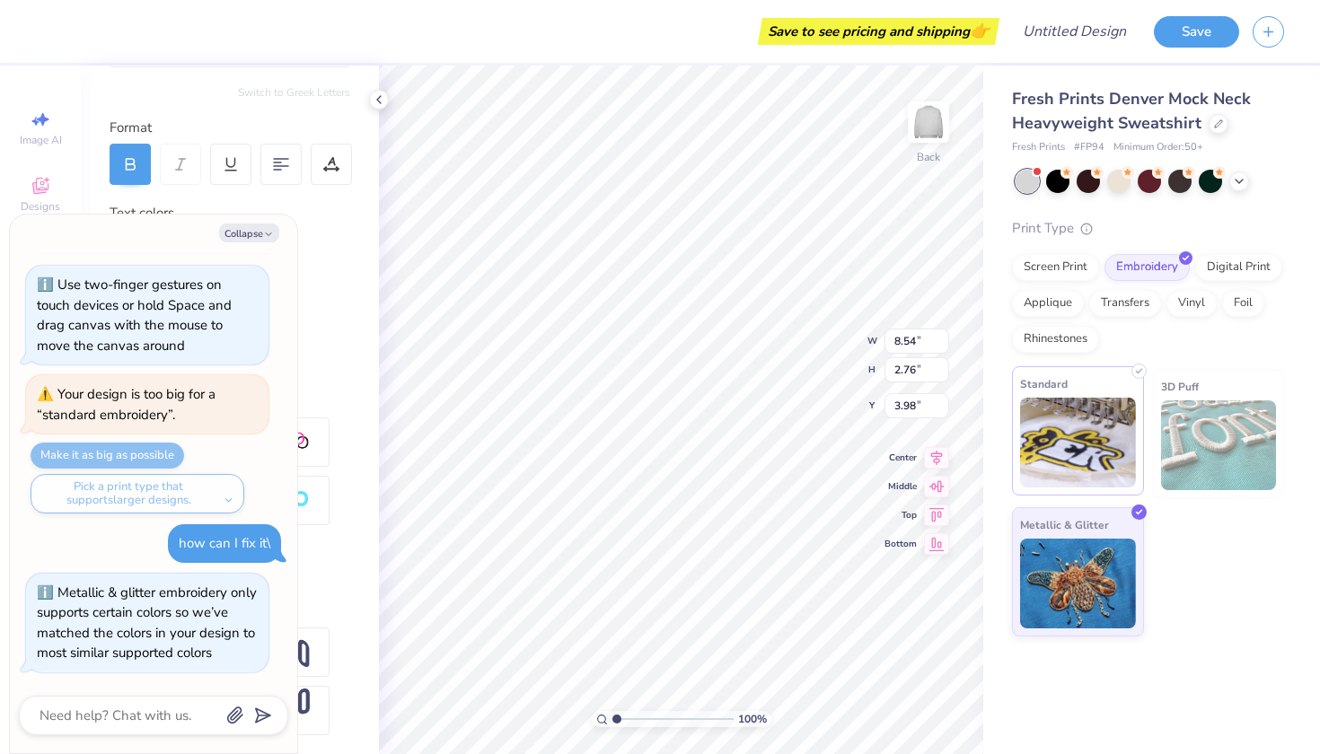
click at [1044, 452] on img at bounding box center [1078, 443] width 116 height 90
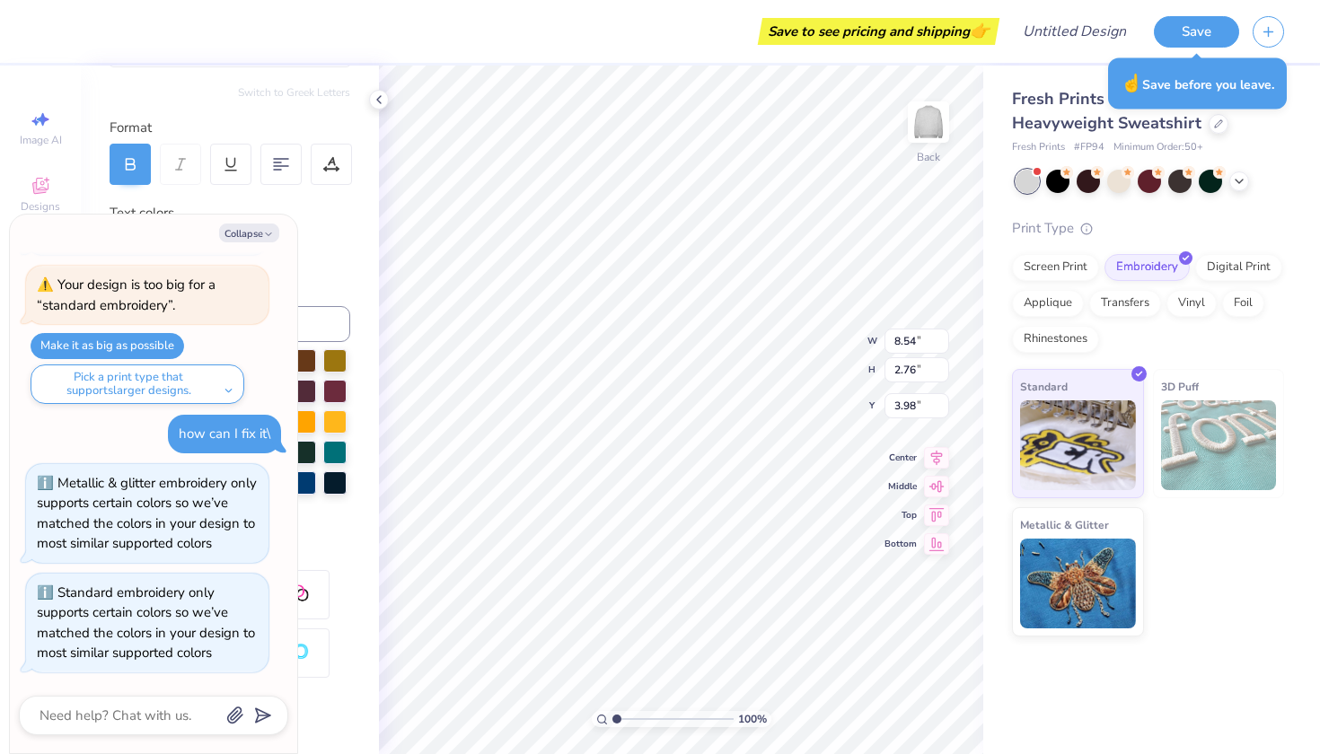
scroll to position [506, 0]
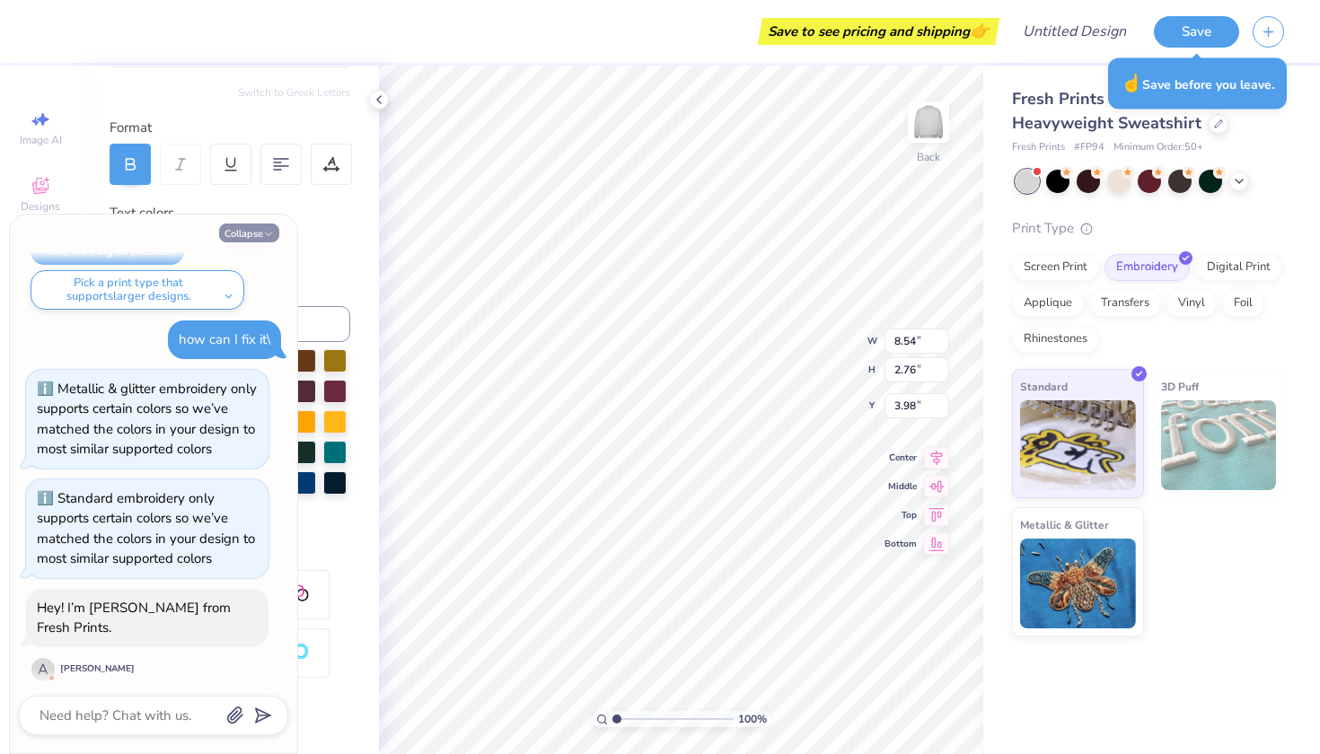
click at [261, 232] on button "Collapse" at bounding box center [249, 233] width 60 height 19
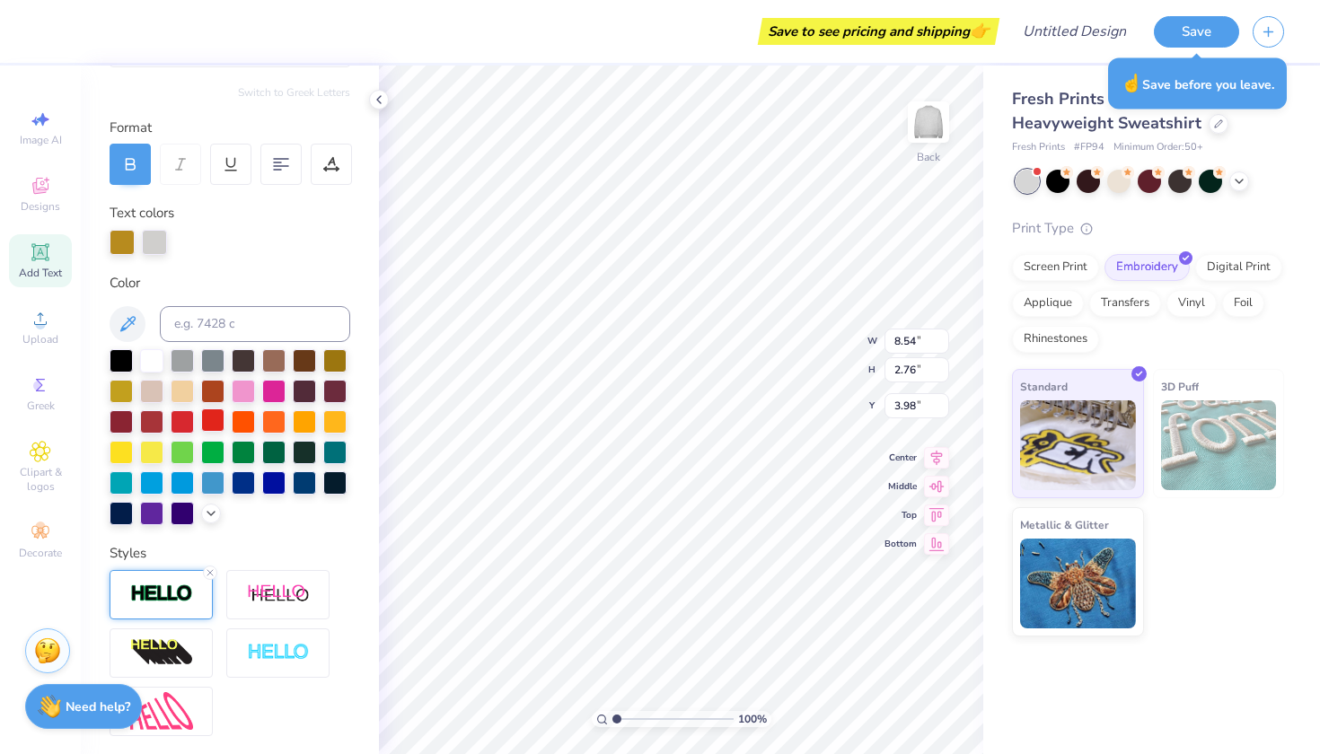
click at [209, 419] on div at bounding box center [212, 420] width 23 height 23
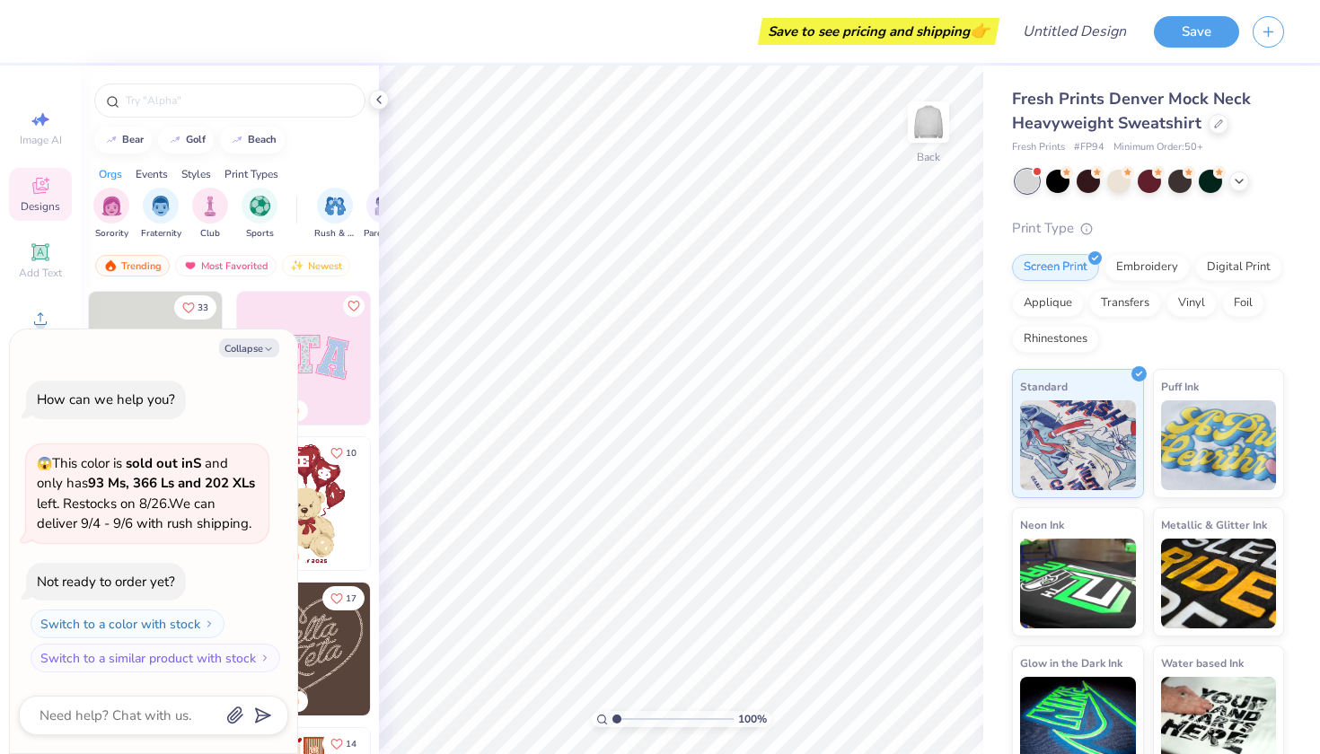
scroll to position [342, 0]
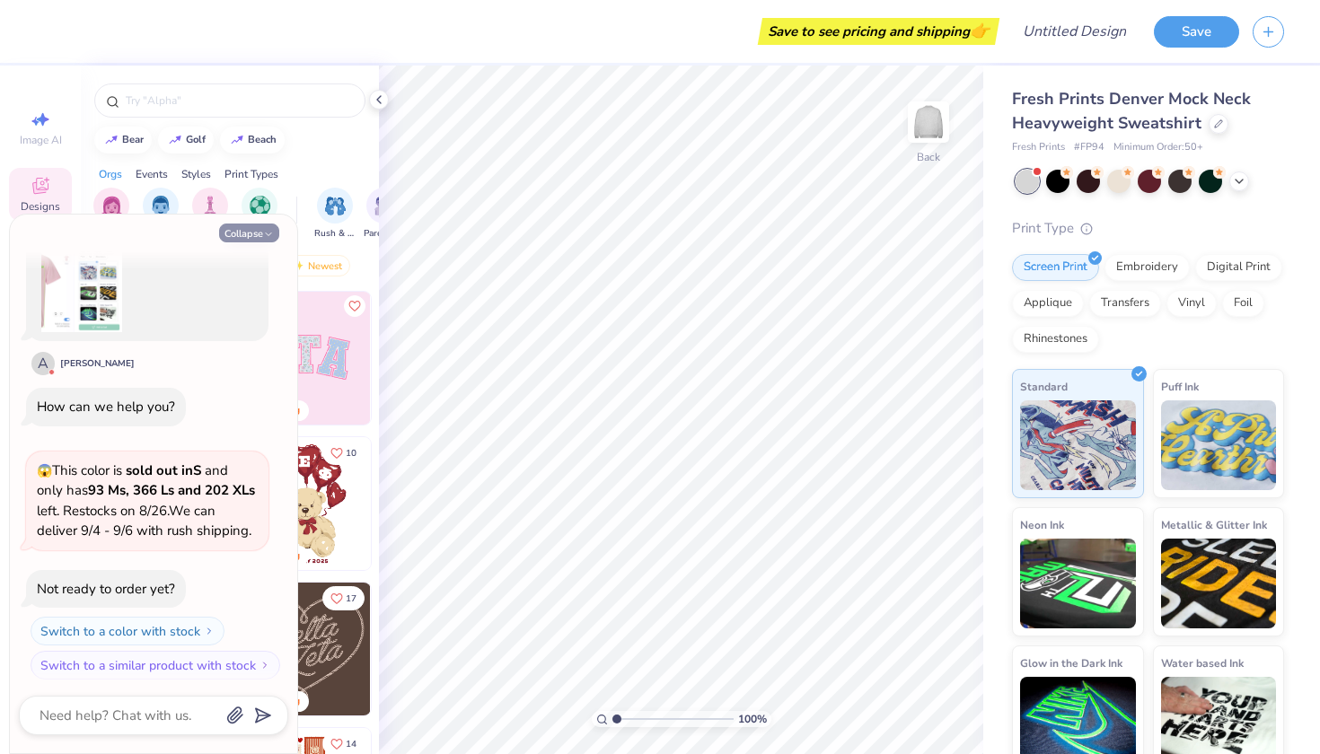
click at [258, 238] on button "Collapse" at bounding box center [249, 233] width 60 height 19
type textarea "x"
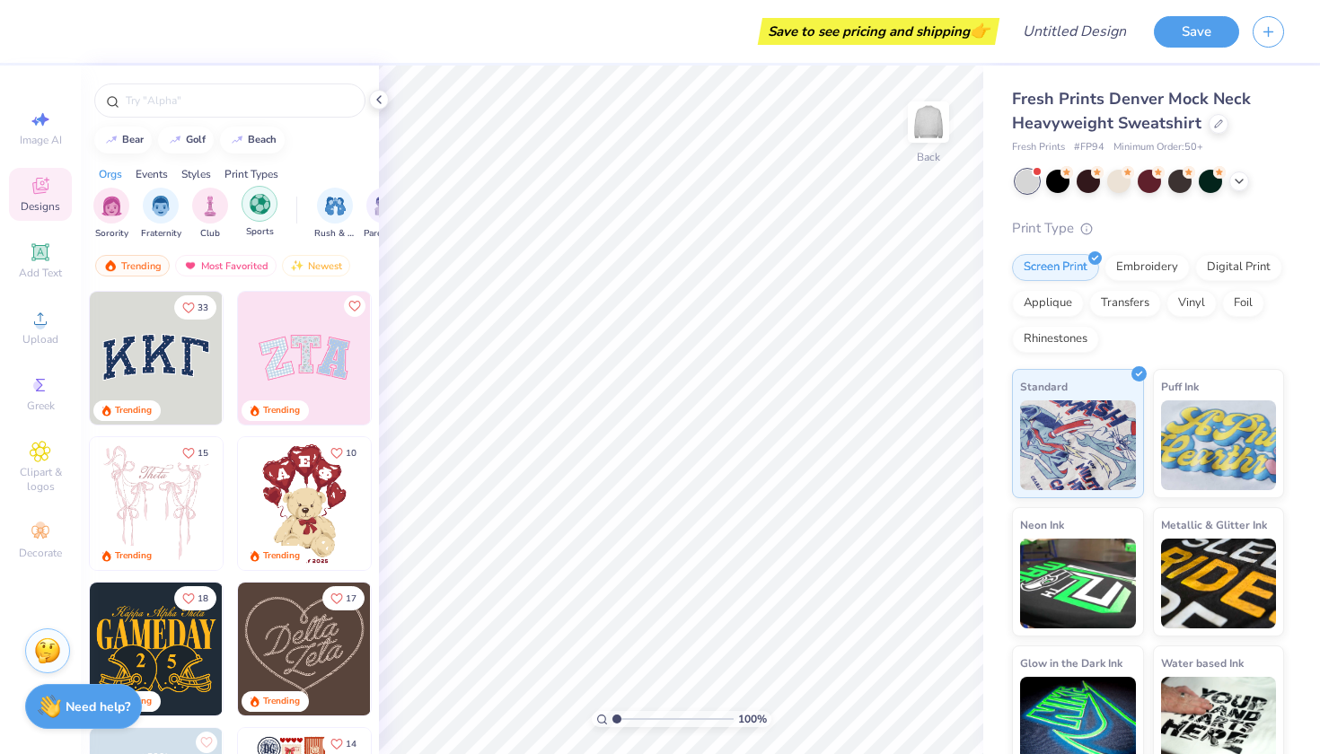
click at [259, 212] on img "filter for Sports" at bounding box center [260, 204] width 21 height 21
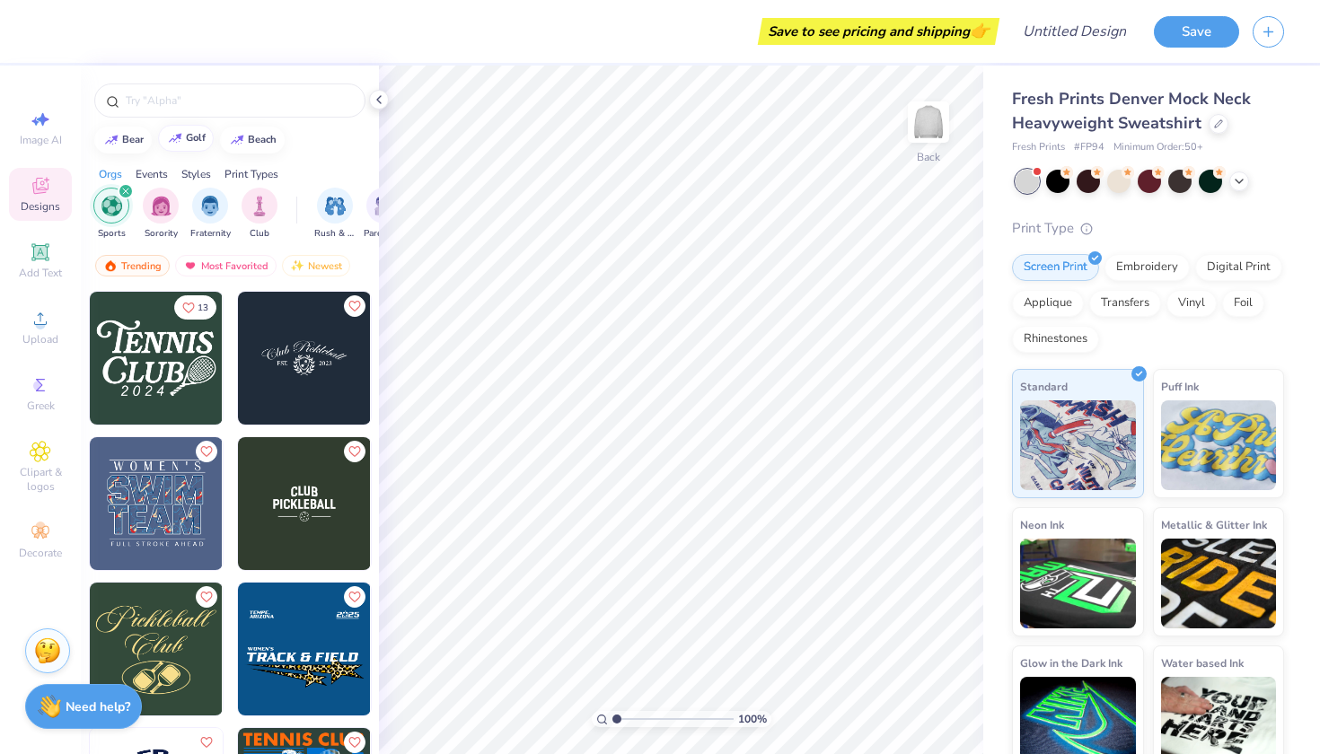
click at [182, 137] on img at bounding box center [175, 138] width 14 height 11
type input "golf"
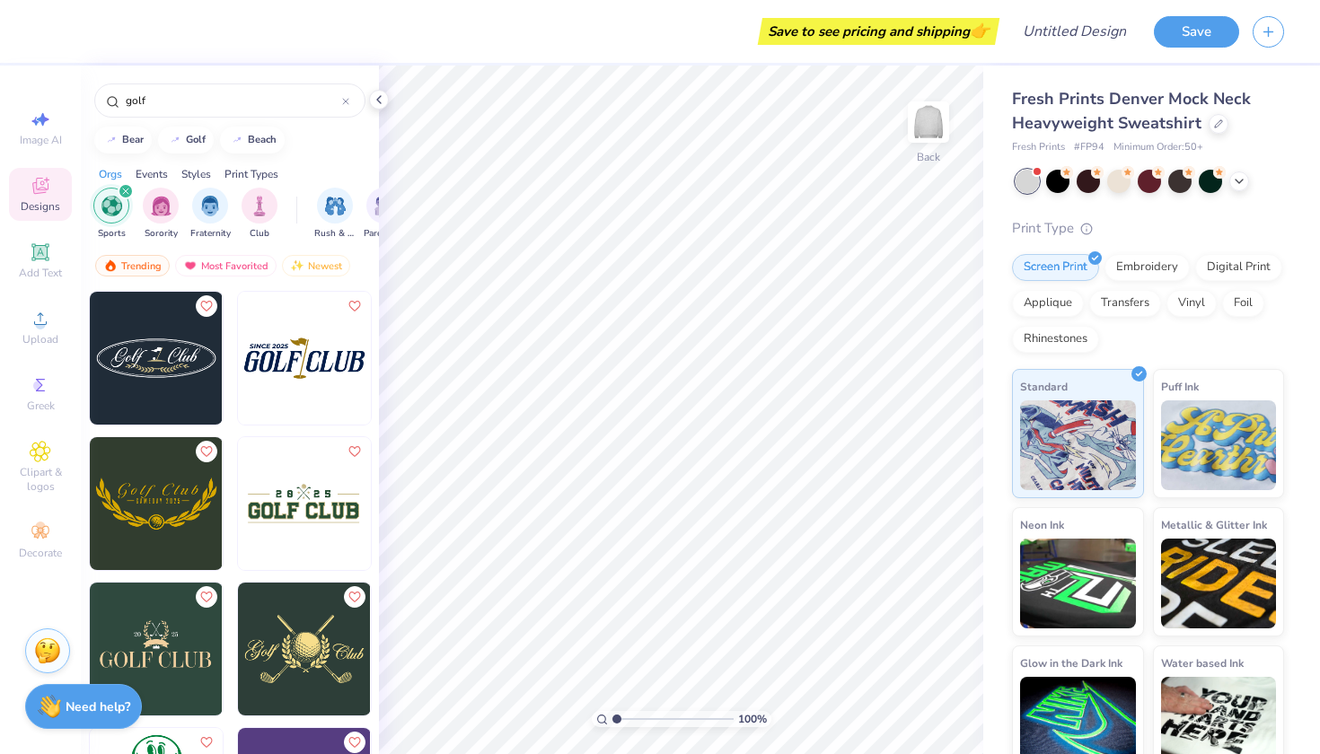
scroll to position [6, 0]
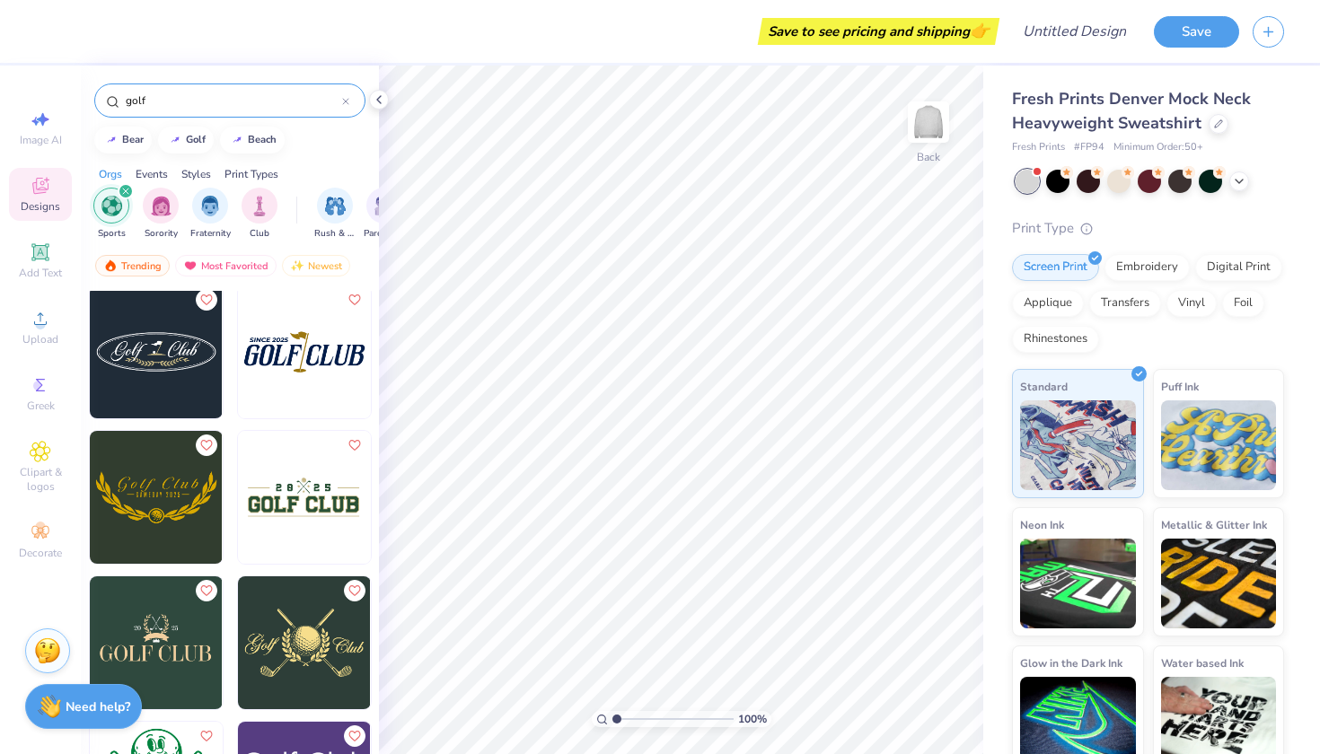
click at [199, 90] on div "golf" at bounding box center [229, 101] width 271 height 34
click at [182, 109] on input "golf" at bounding box center [233, 101] width 218 height 18
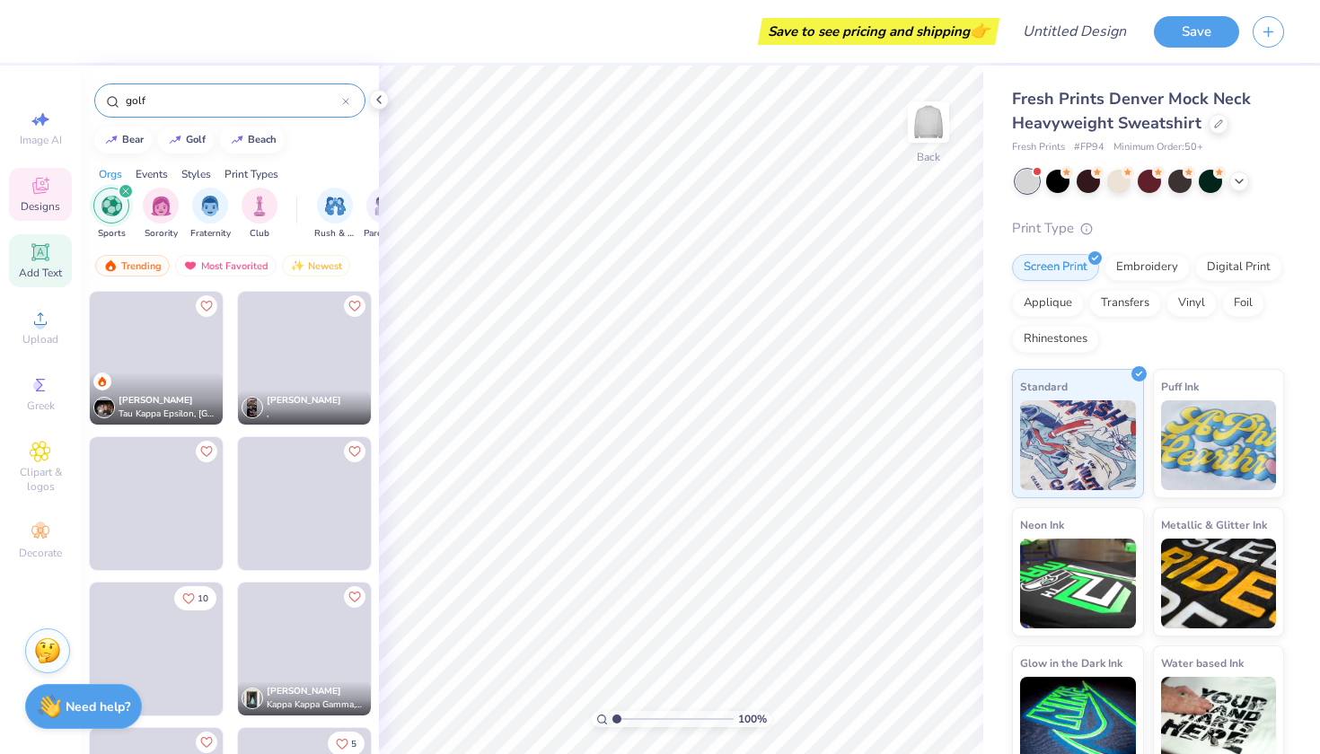
click at [53, 249] on div "Add Text" at bounding box center [40, 260] width 63 height 53
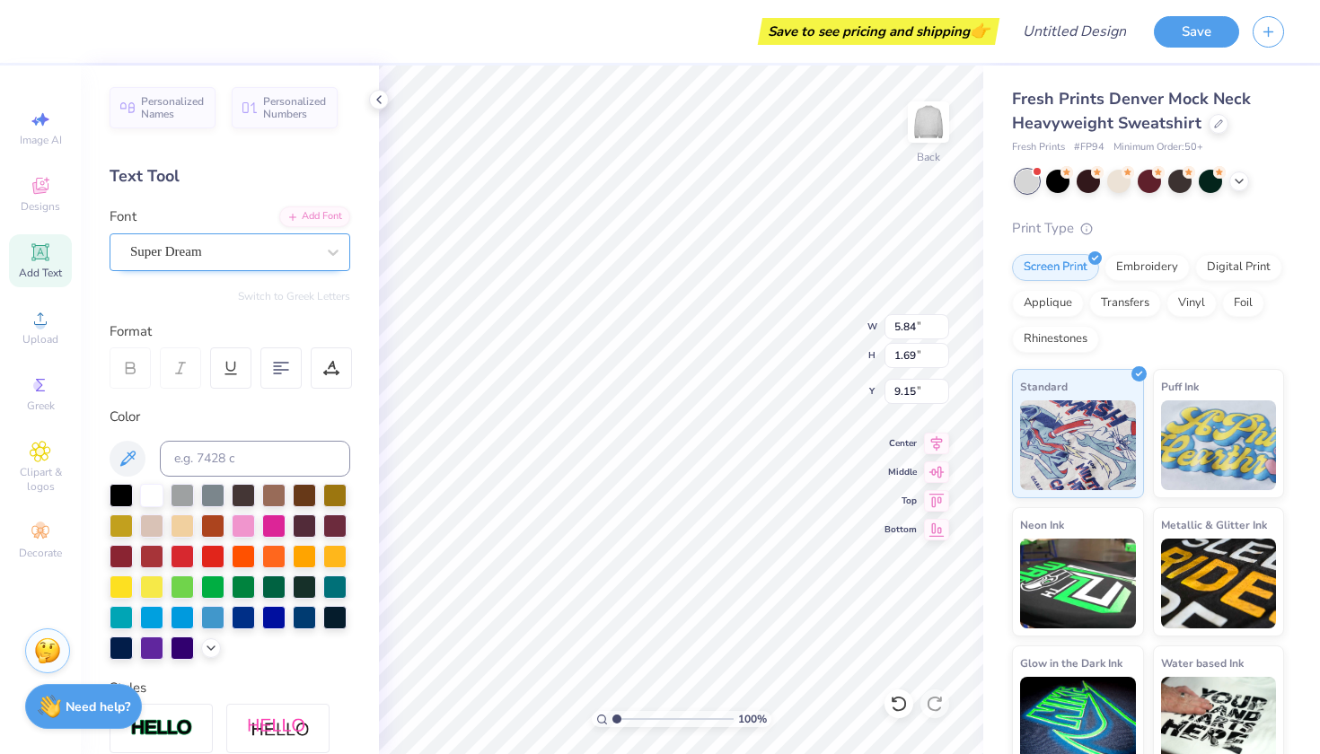
click at [232, 240] on div at bounding box center [222, 252] width 185 height 24
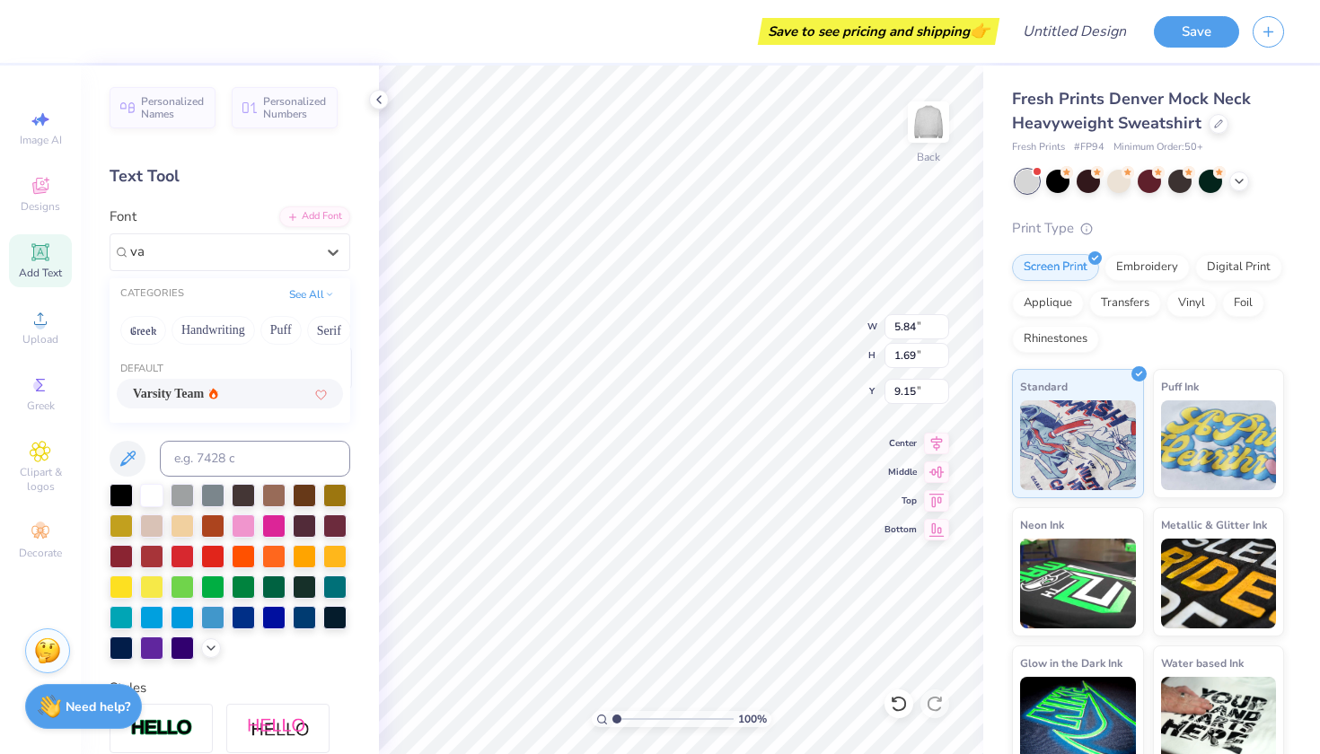
click at [235, 388] on div "Varsity Team" at bounding box center [230, 393] width 194 height 19
type input "va"
type input "5.80"
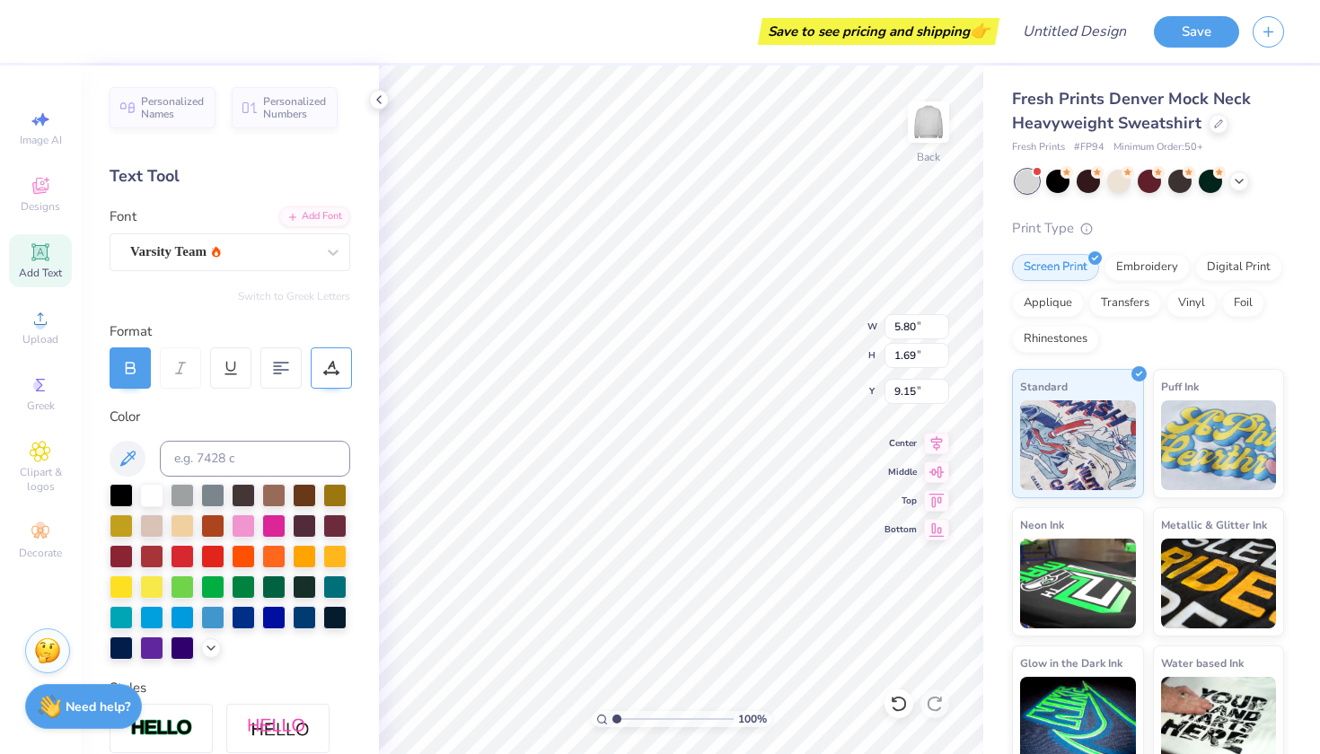
type textarea "T"
type textarea "LHHS"
type input "3.00"
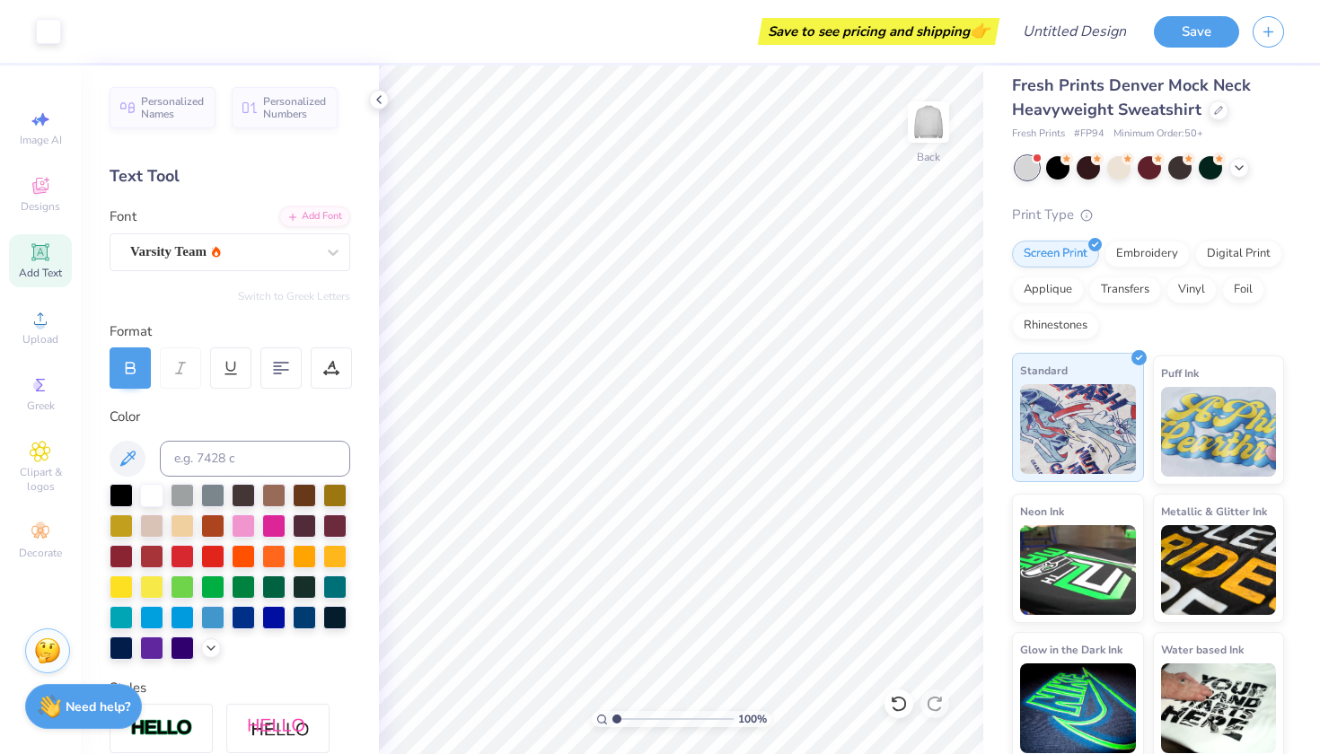
scroll to position [12, 0]
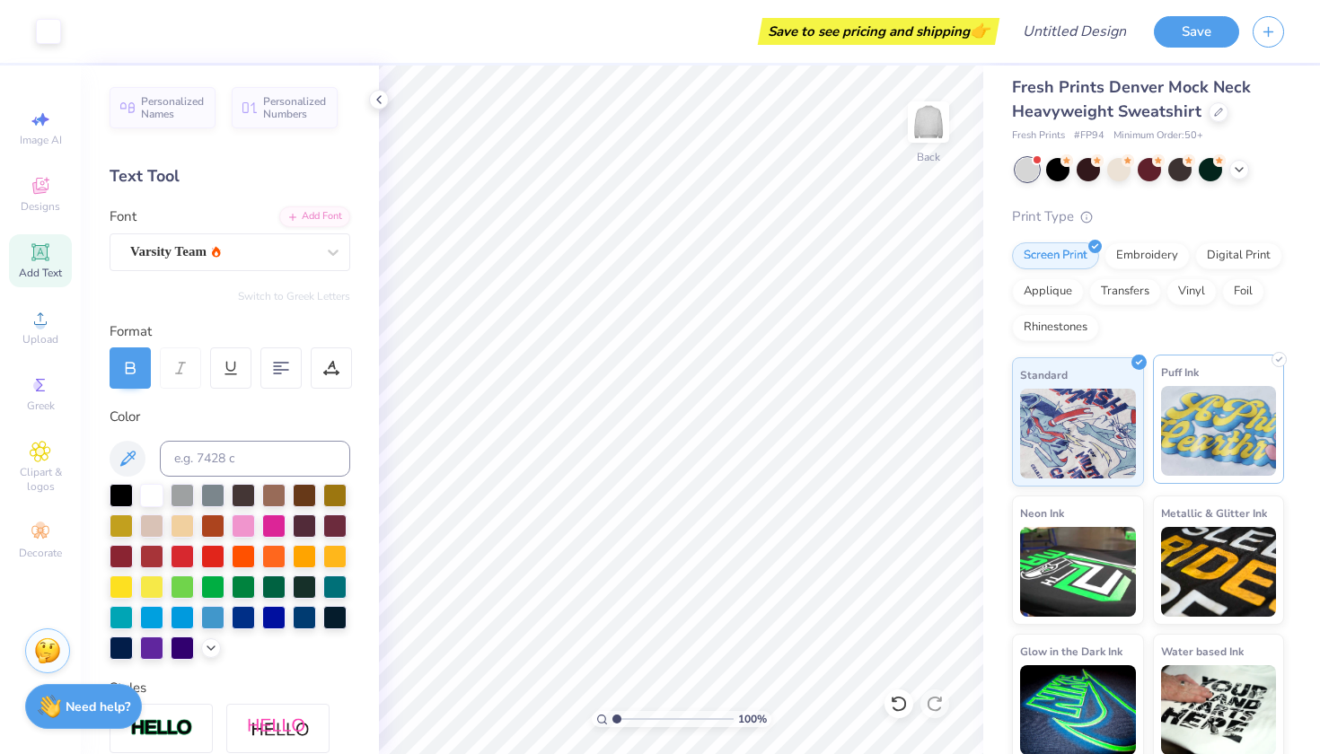
click at [1207, 449] on img at bounding box center [1219, 431] width 116 height 90
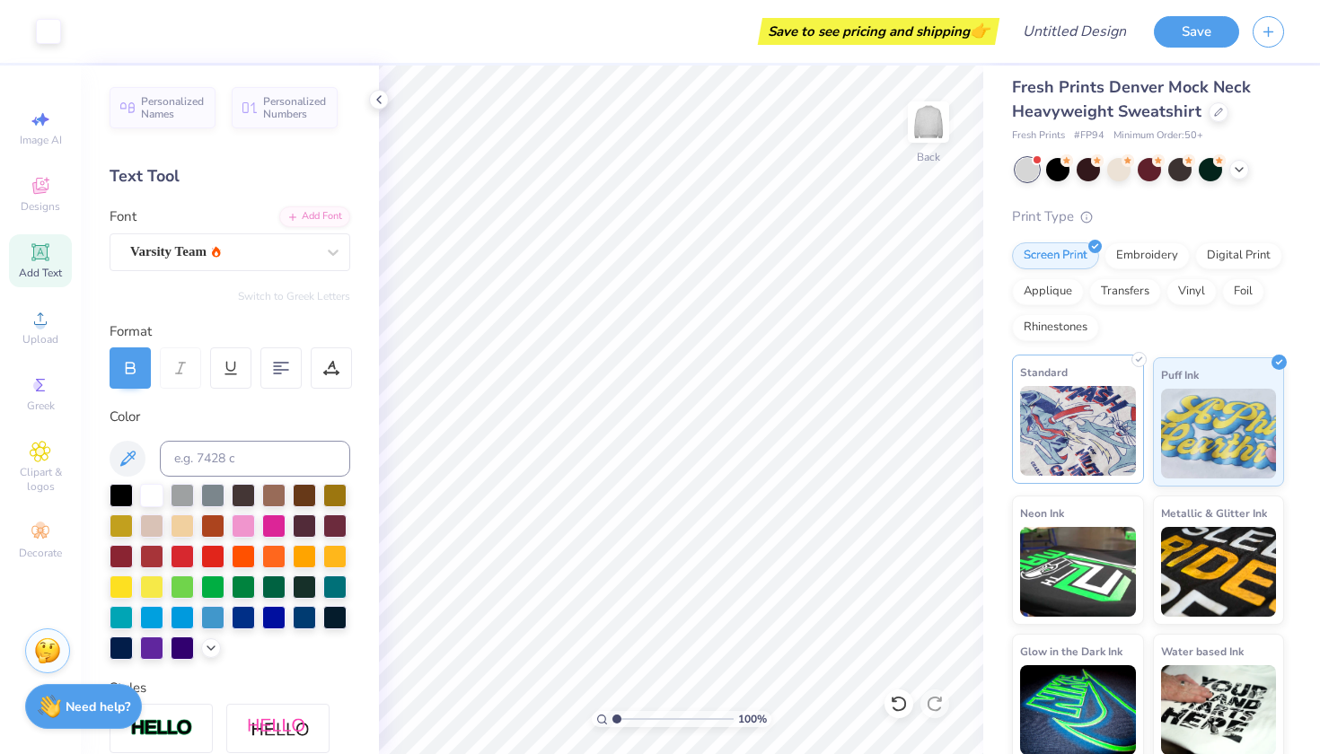
click at [1095, 442] on img at bounding box center [1078, 431] width 116 height 90
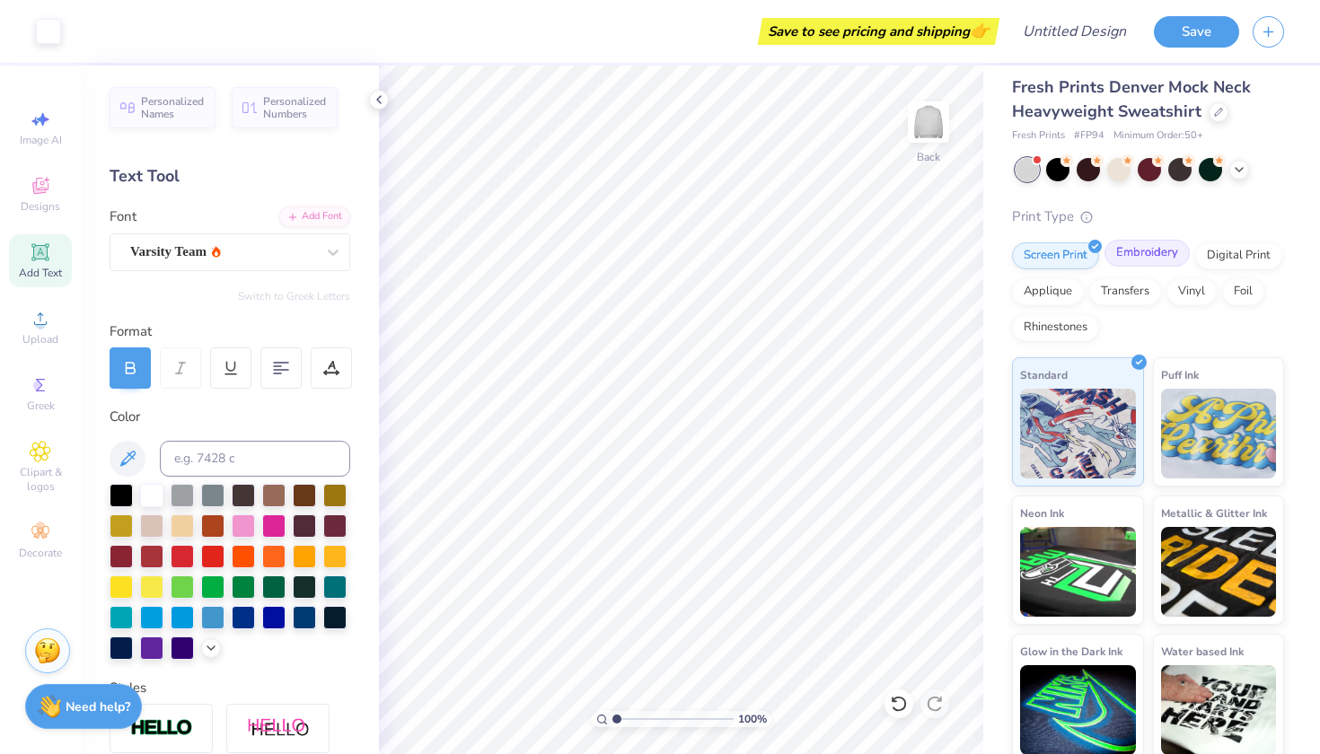
click at [1129, 254] on div "Embroidery" at bounding box center [1146, 253] width 85 height 27
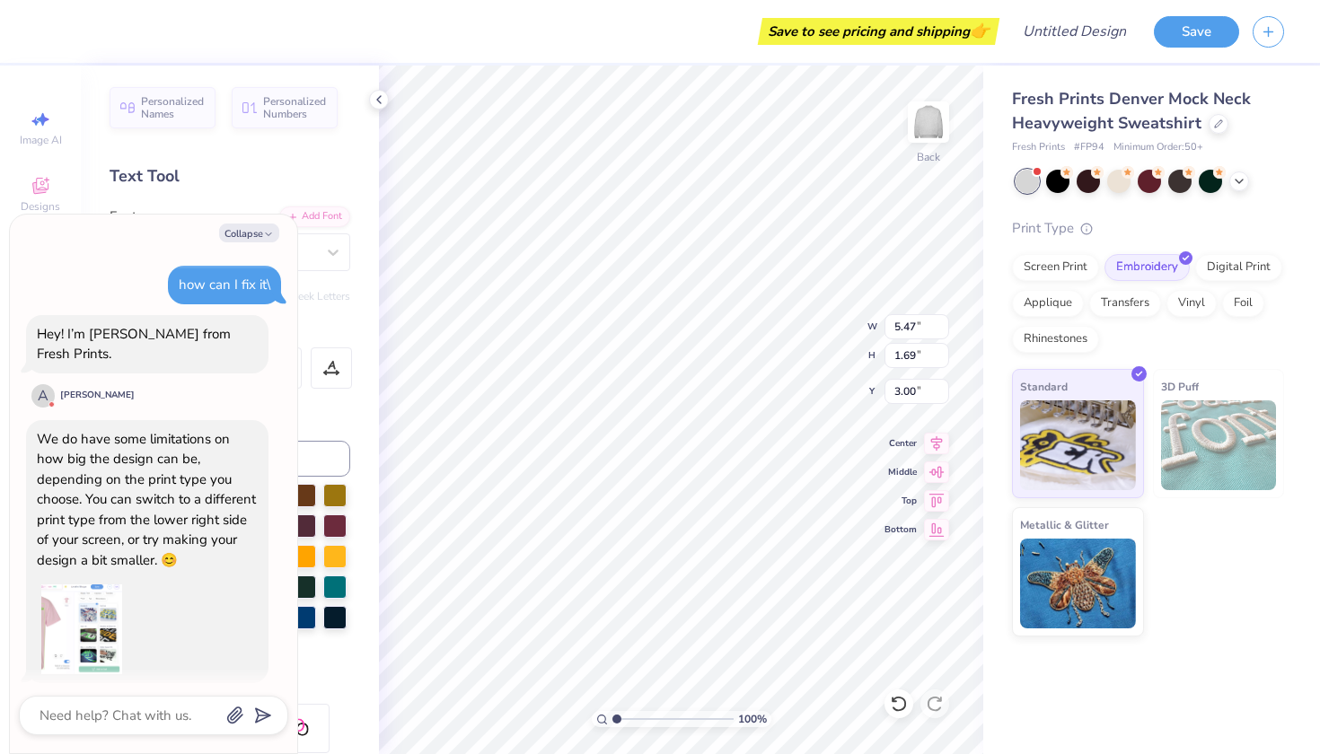
scroll to position [446, 0]
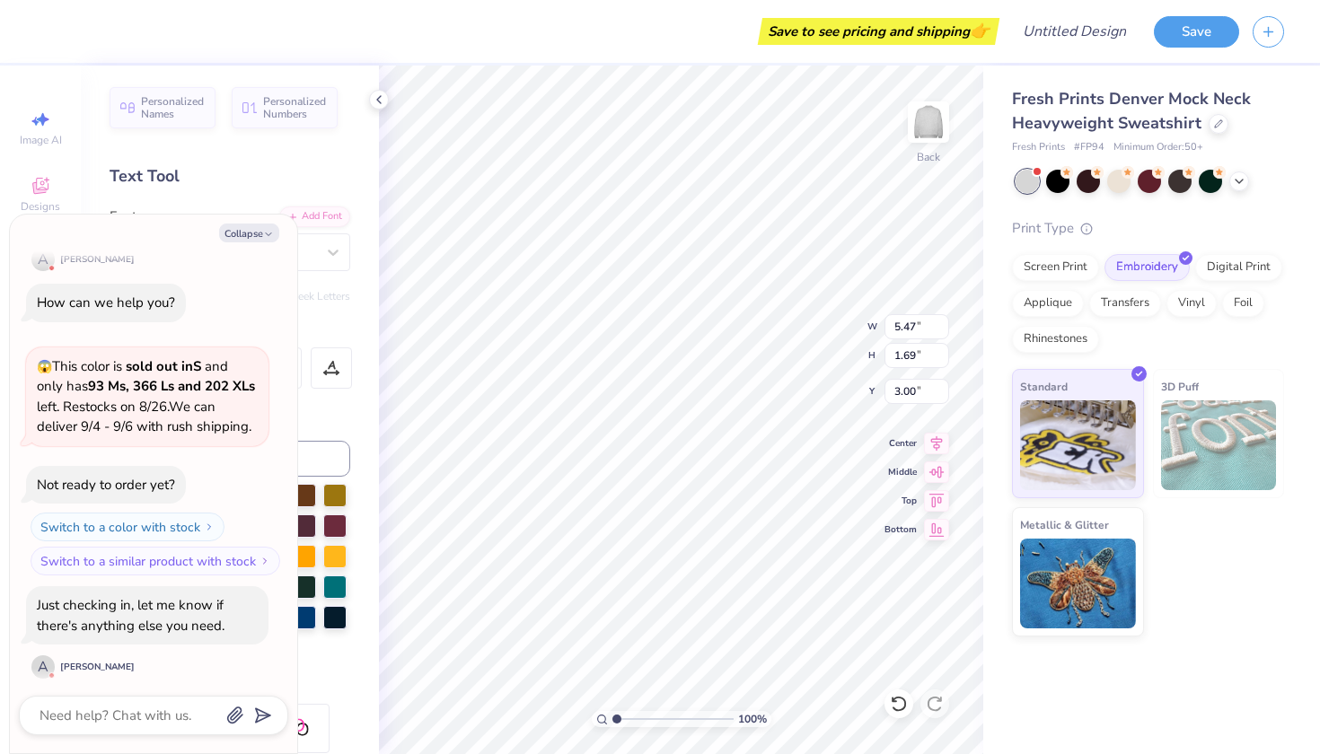
type textarea "x"
type input "8.21"
type input "2.54"
type textarea "x"
type input "10.39"
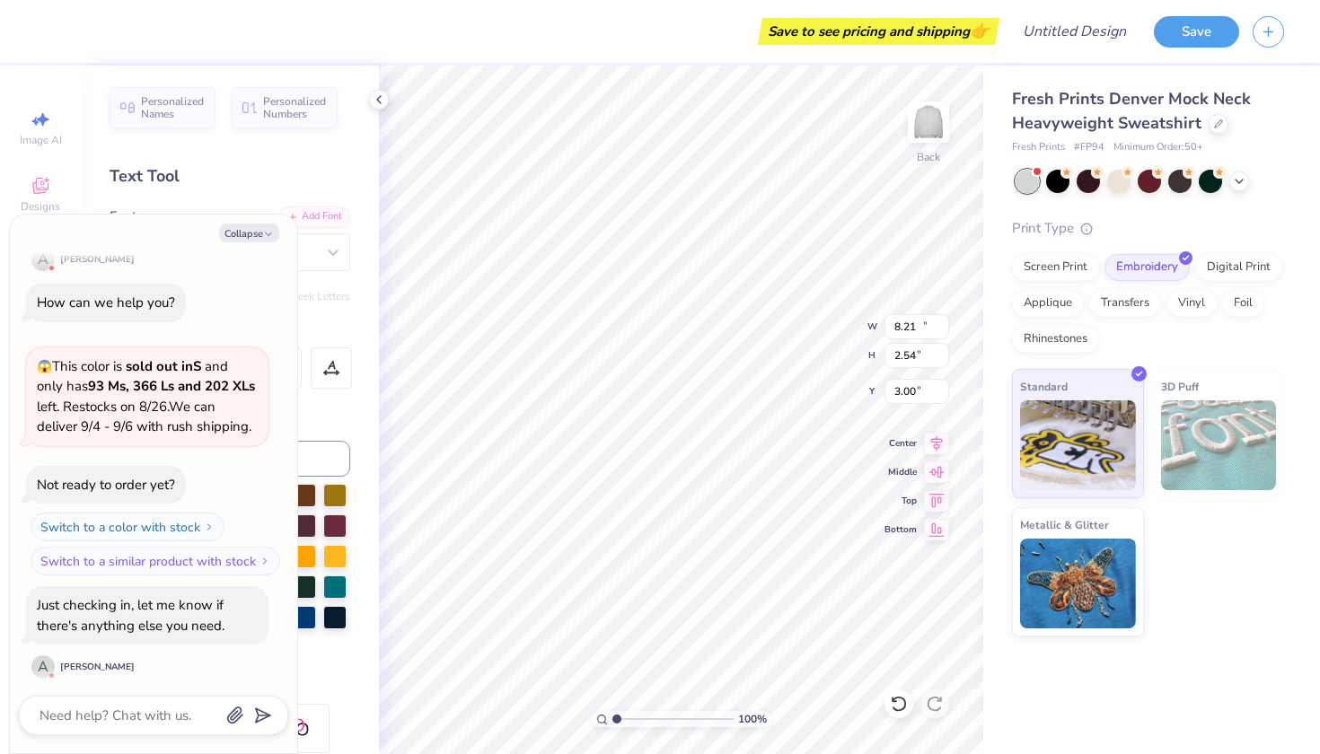
type input "3.21"
click at [149, 710] on textarea at bounding box center [129, 715] width 182 height 23
type textarea "x"
type textarea "w"
type textarea "x"
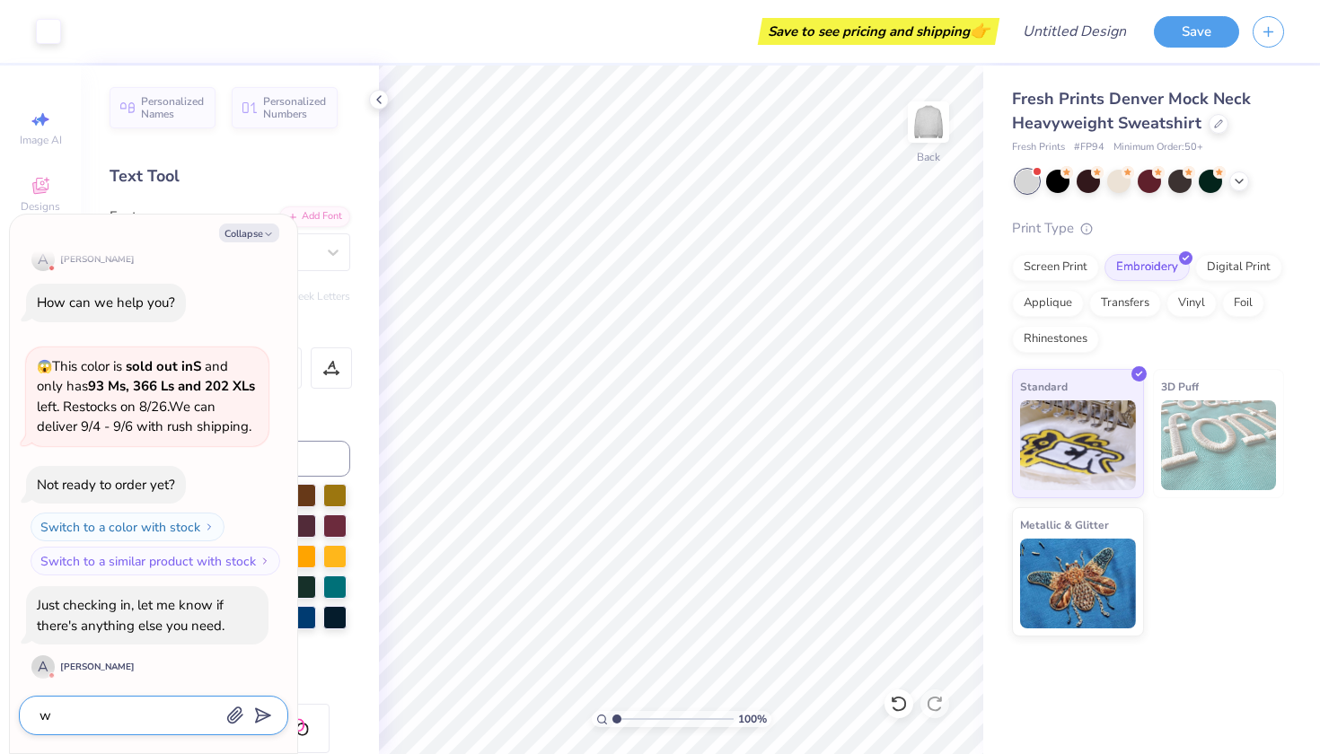
type textarea "wi"
type textarea "x"
type textarea "wil"
type textarea "x"
type textarea "will"
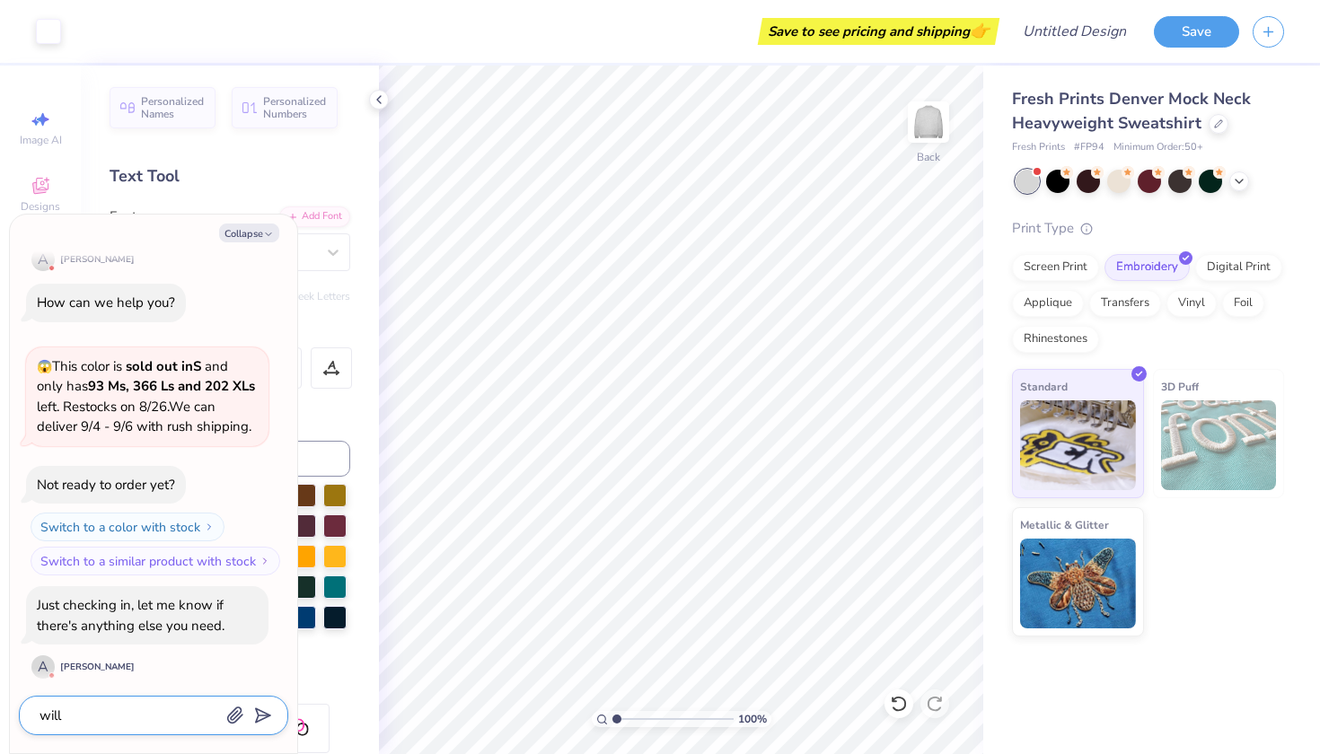
type textarea "x"
type textarea "will="
type textarea "x"
type textarea "will=="
type textarea "x"
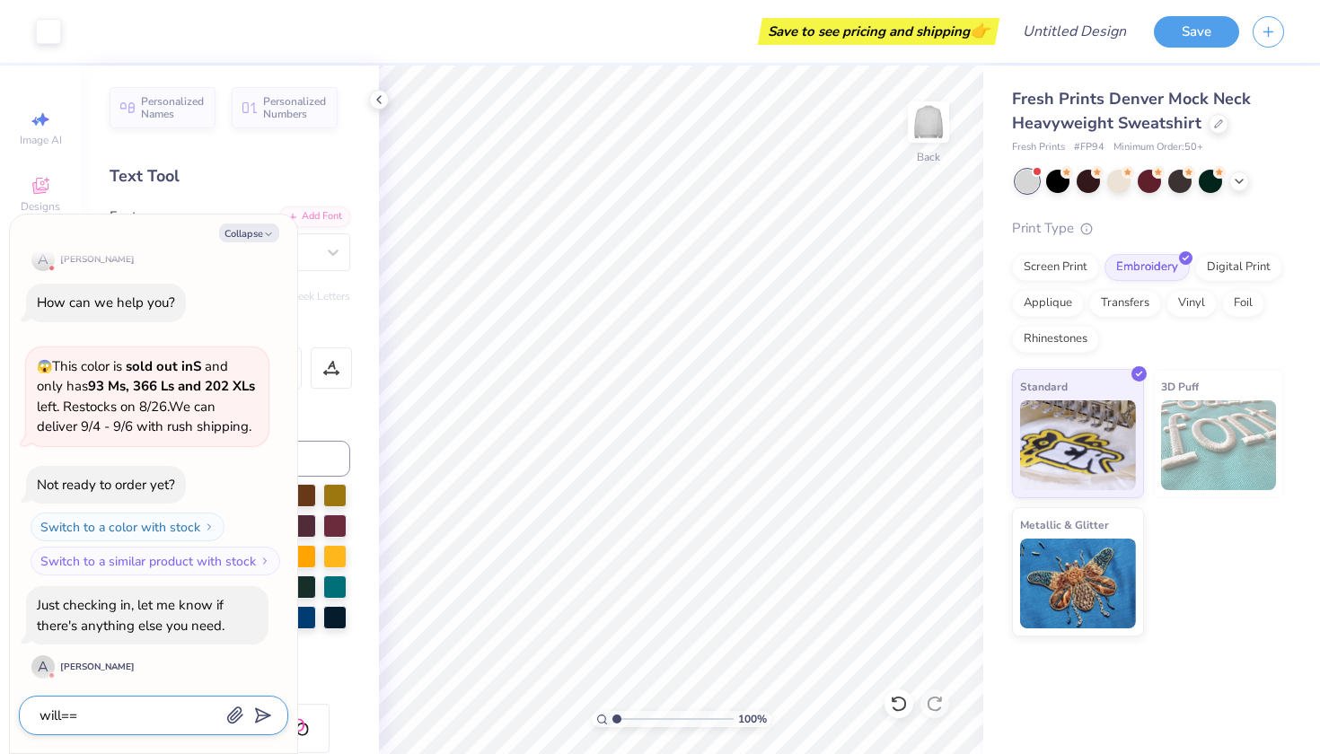
type textarea "will="
type textarea "x"
type textarea "will"
type textarea "x"
type textarea "wil"
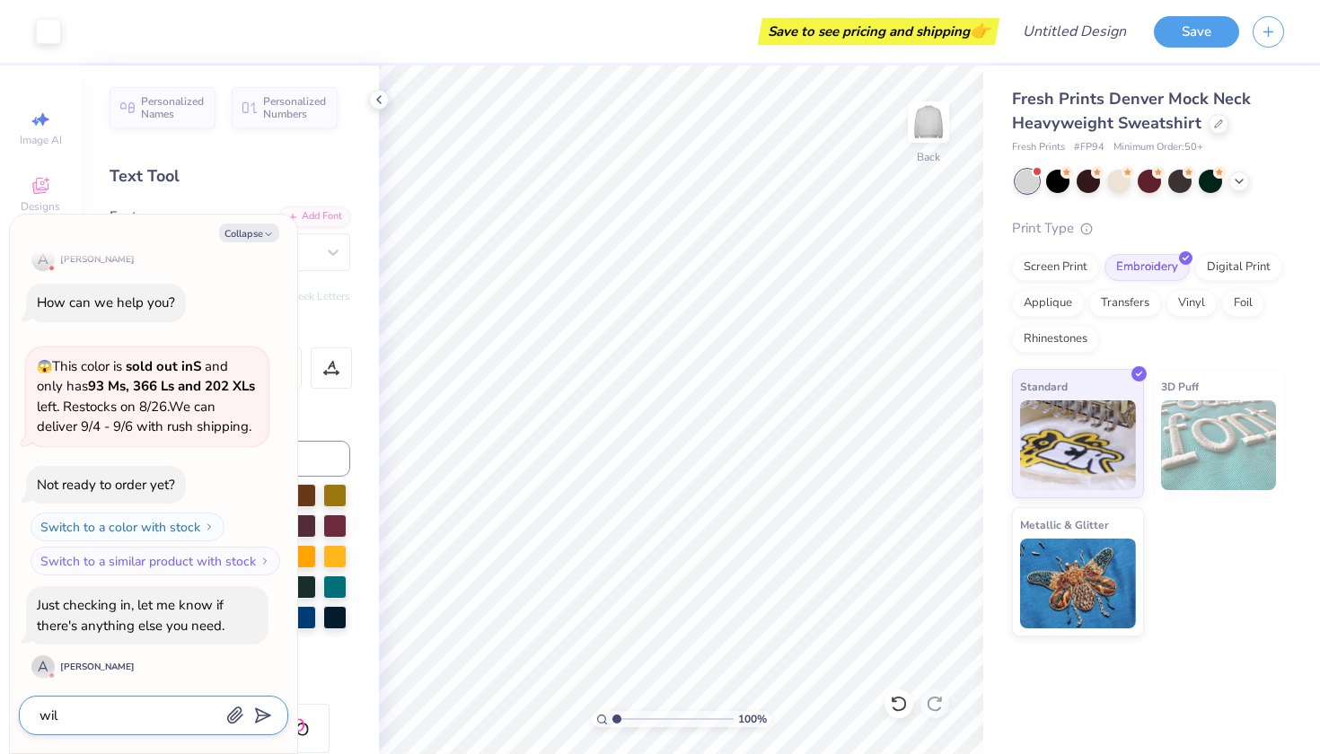
type textarea "x"
type textarea "wi"
type textarea "x"
type textarea "w"
type textarea "x"
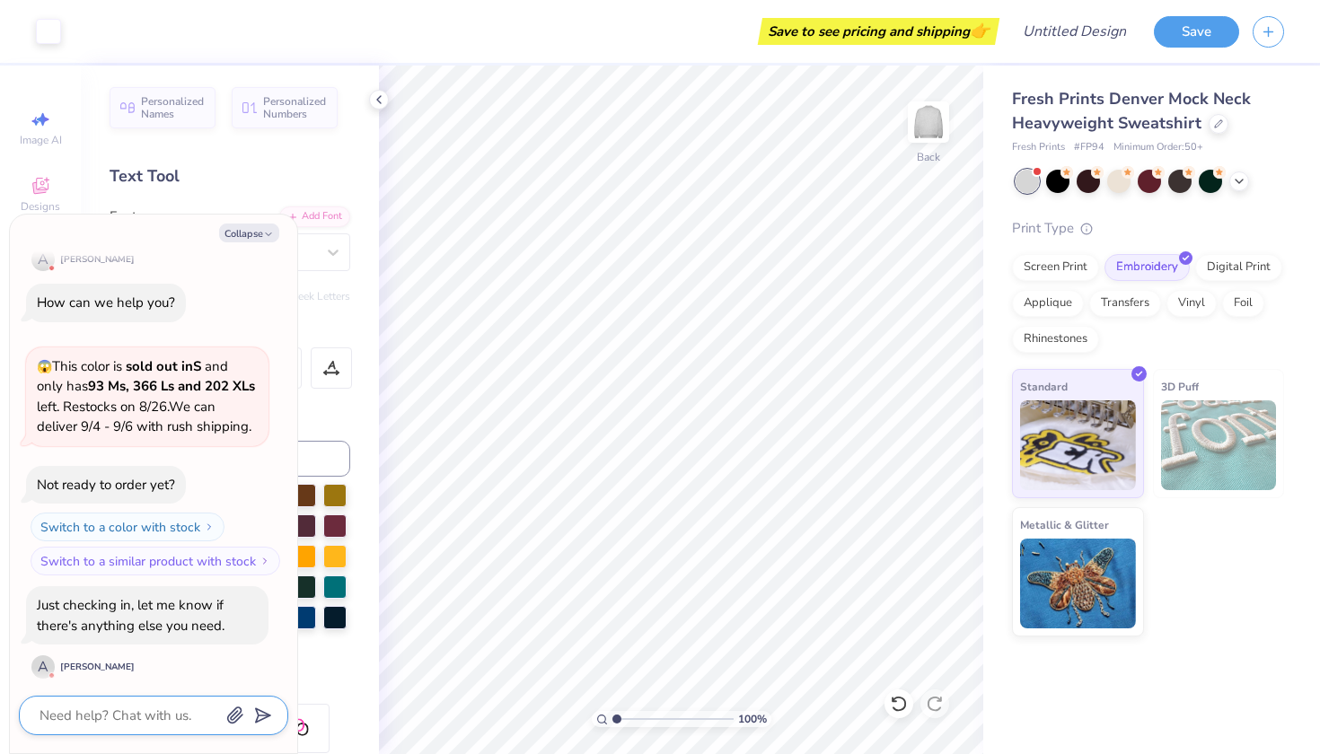
type textarea "x"
type textarea "h"
type textarea "x"
type textarea "ho"
type textarea "x"
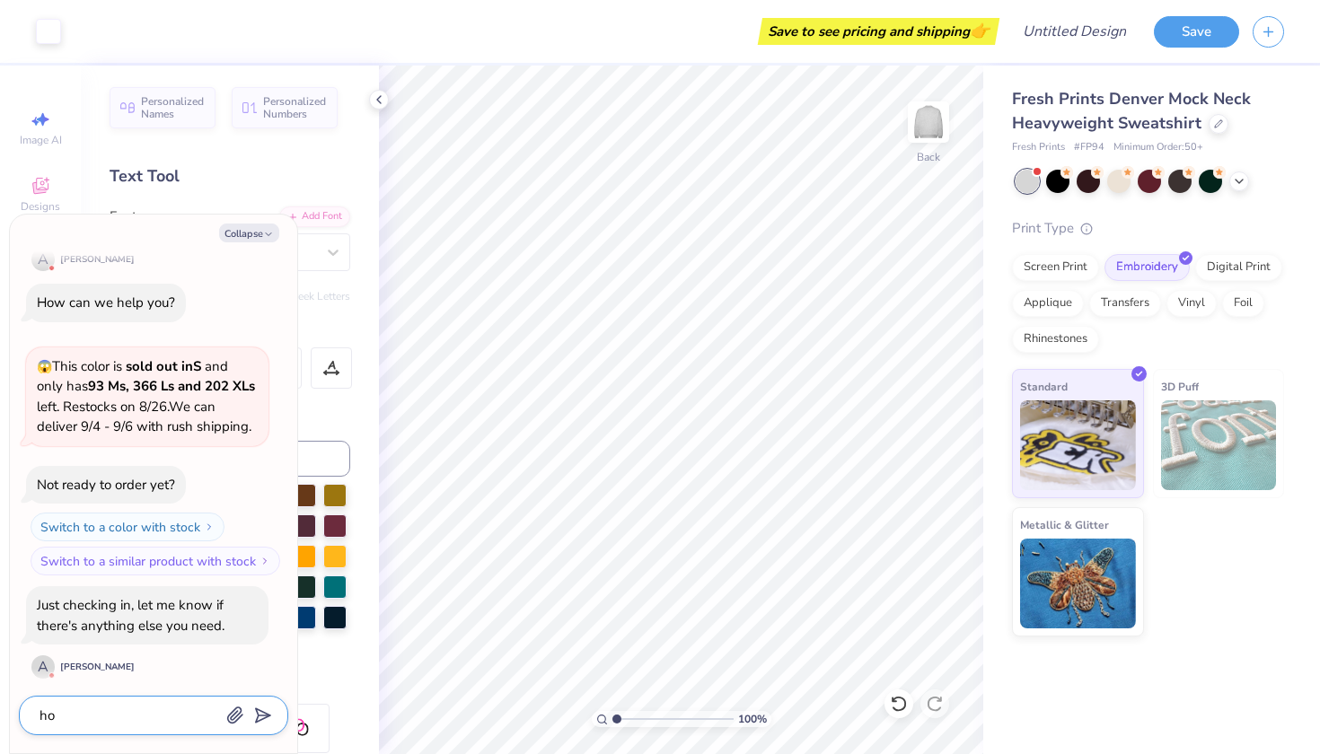
type textarea "how"
type textarea "x"
type textarea "how"
type textarea "x"
type textarea "how b"
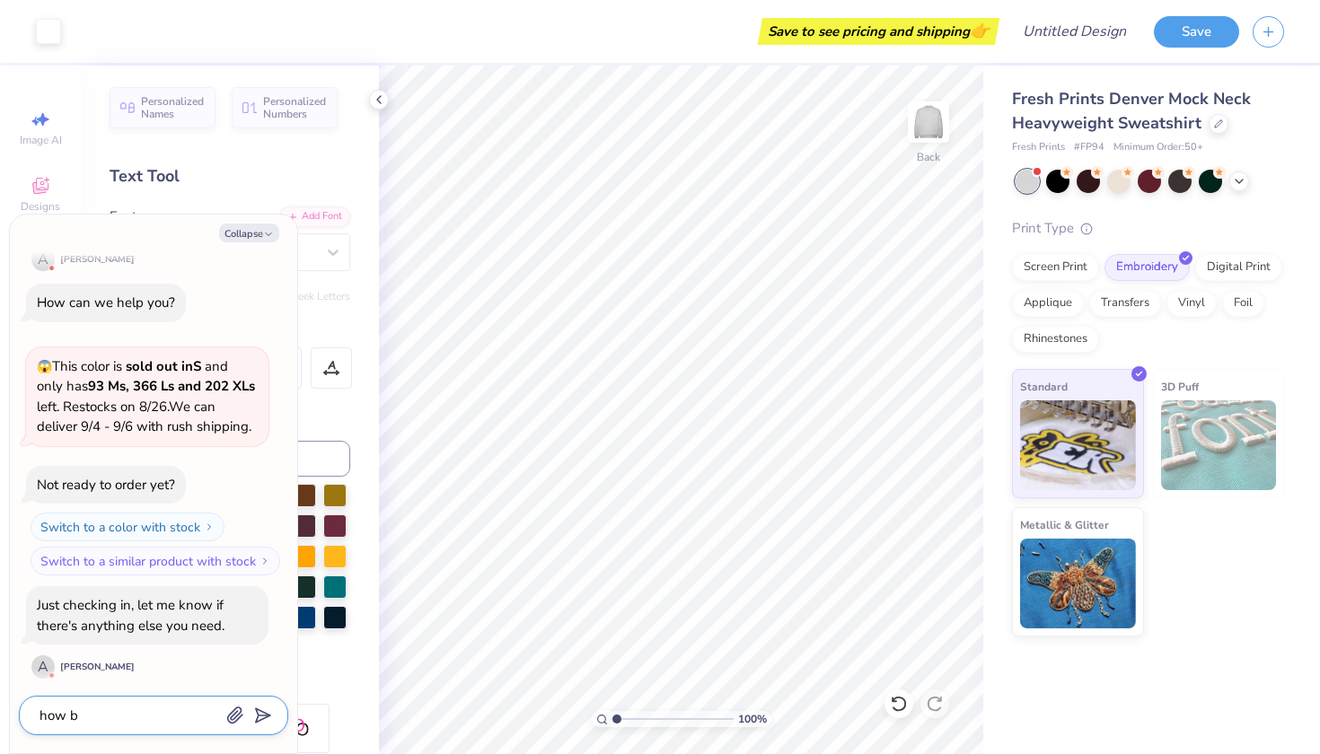
type textarea "x"
type textarea "how bi"
type textarea "x"
type textarea "how big"
type textarea "x"
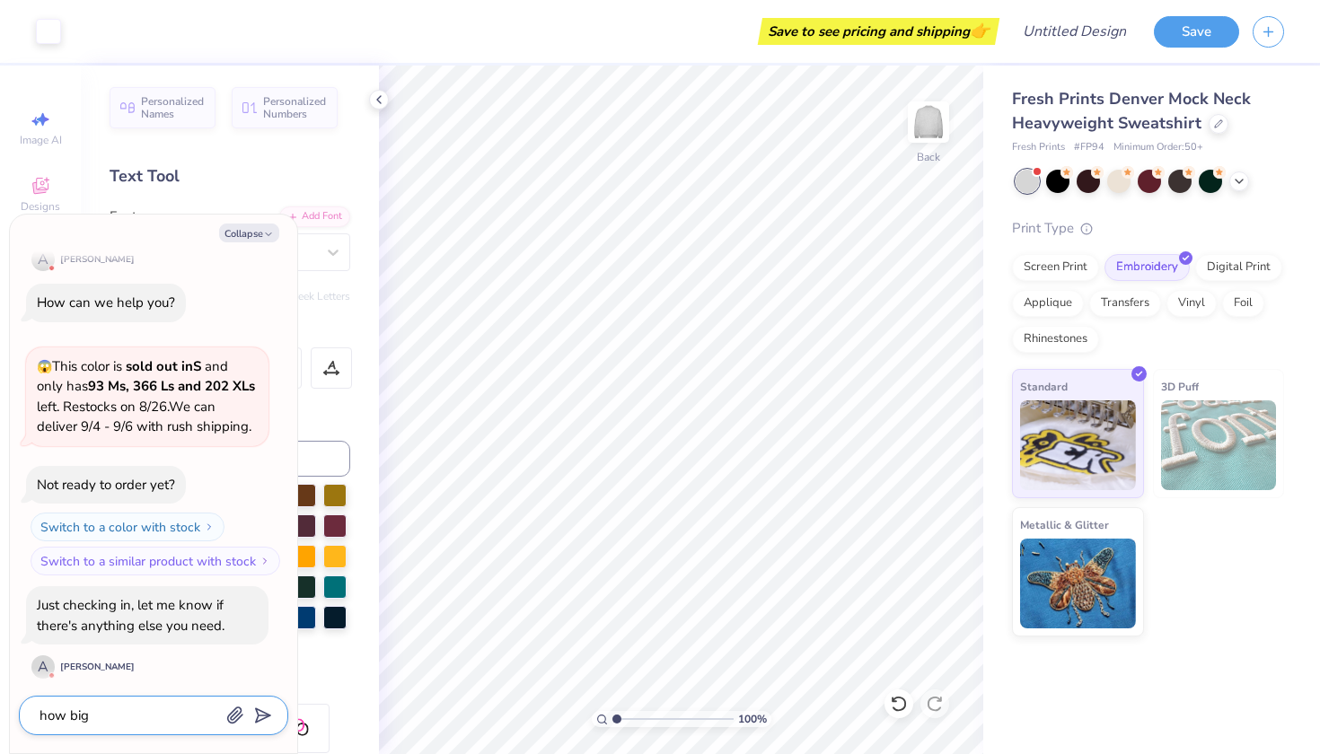
type textarea "how big"
type textarea "x"
type textarea "how big c"
type textarea "x"
type textarea "how big ca"
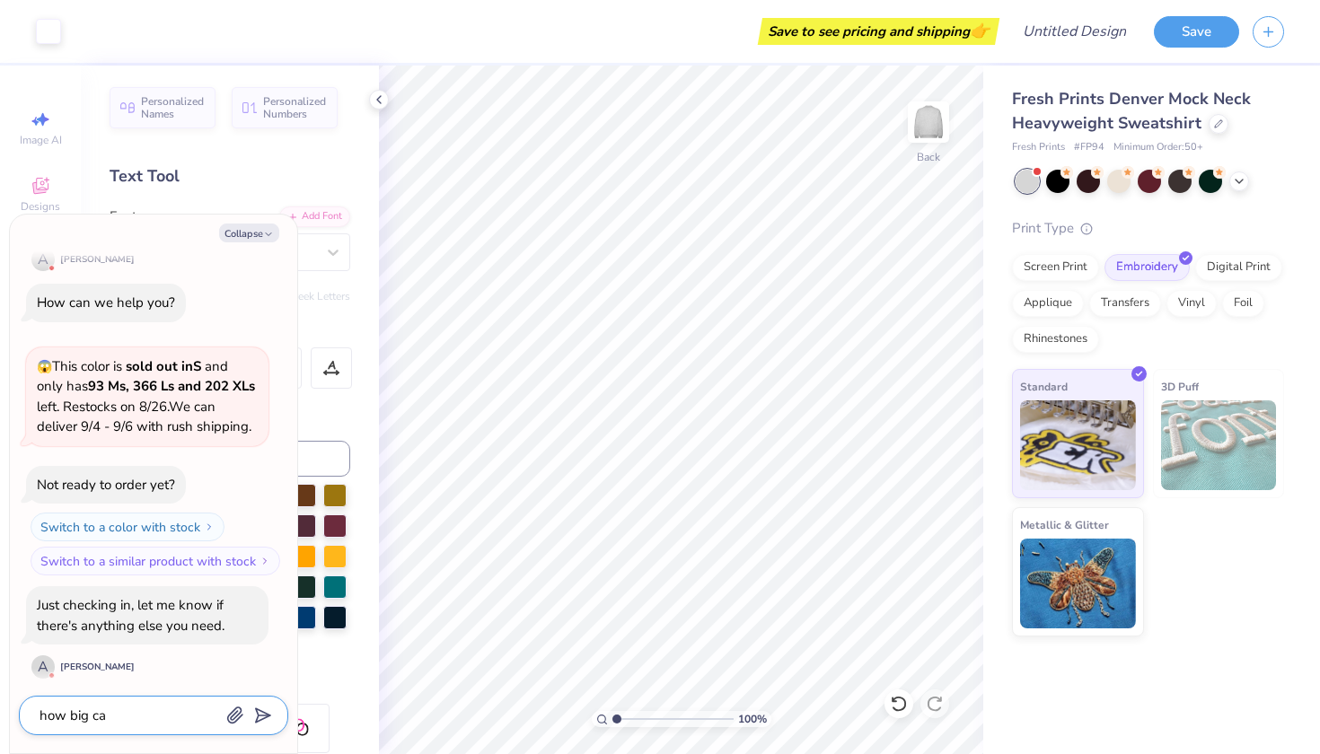
type textarea "x"
type textarea "how big can"
type textarea "x"
type textarea "how big can"
type textarea "x"
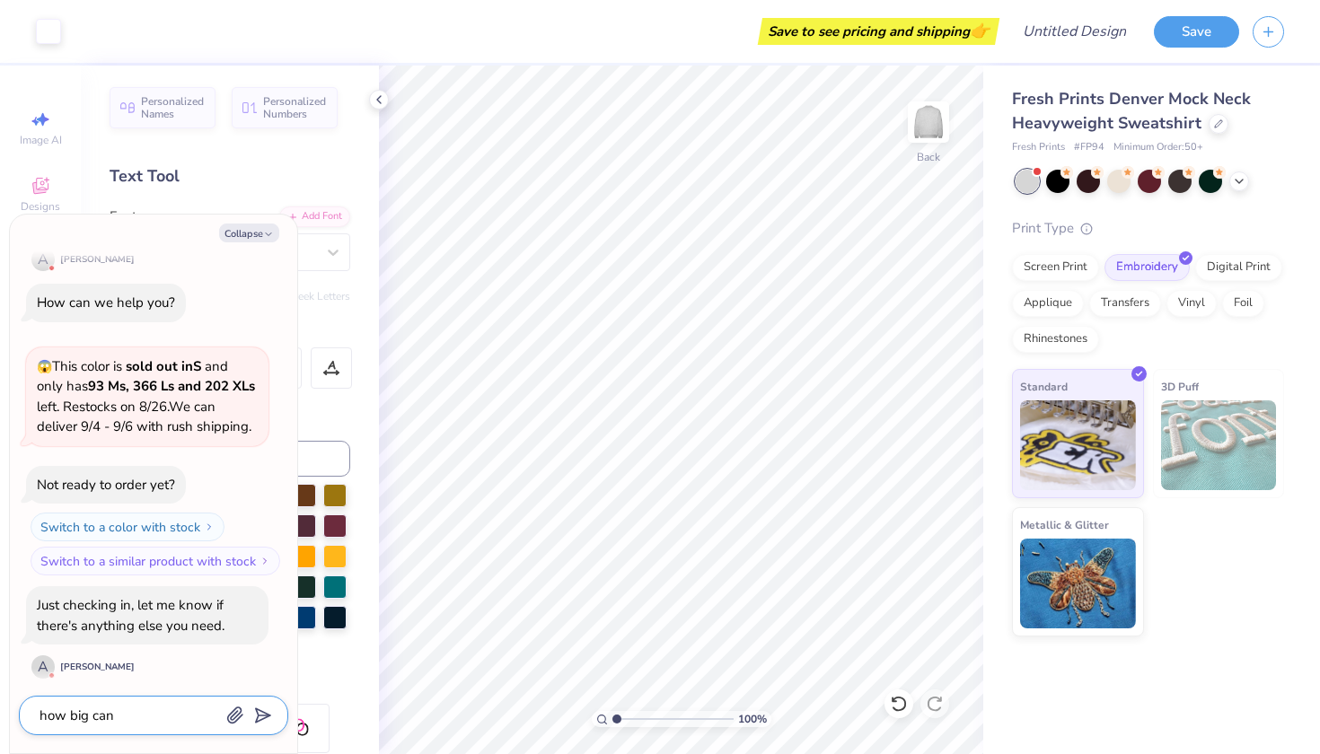
type textarea "how big can t"
type textarea "x"
type textarea "how big can th"
type textarea "x"
type textarea "how big can thi"
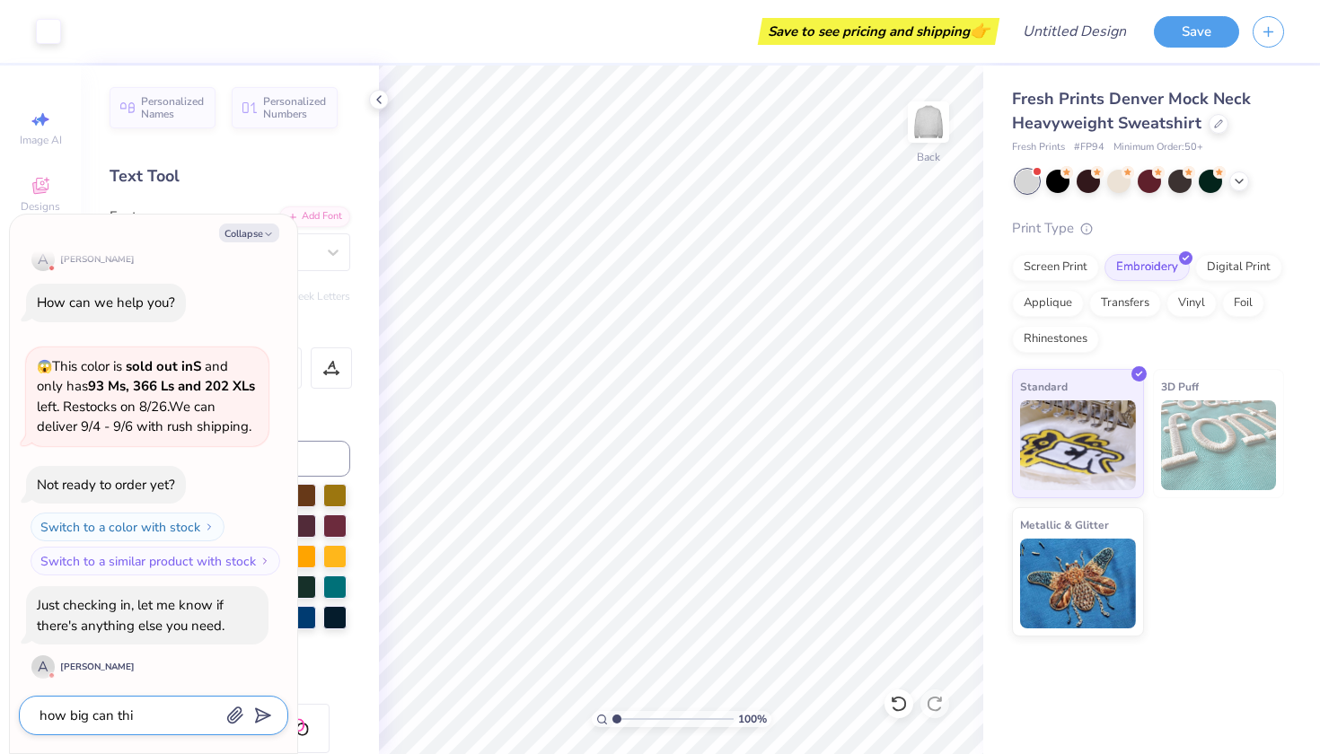
type textarea "x"
type textarea "how big can this"
type textarea "x"
type textarea "how big can this"
type textarea "x"
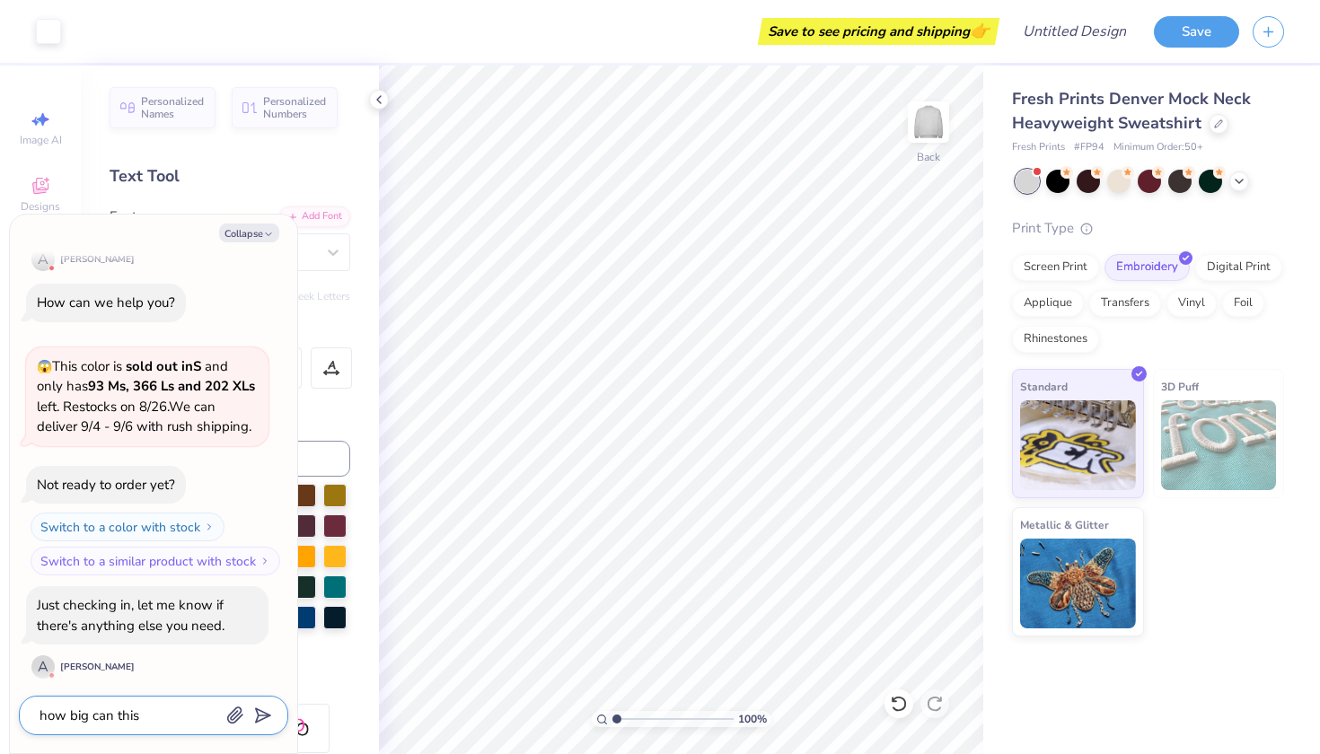
type textarea "how big can this b"
type textarea "x"
type textarea "how big can this be"
type textarea "x"
type textarea "how big can this be"
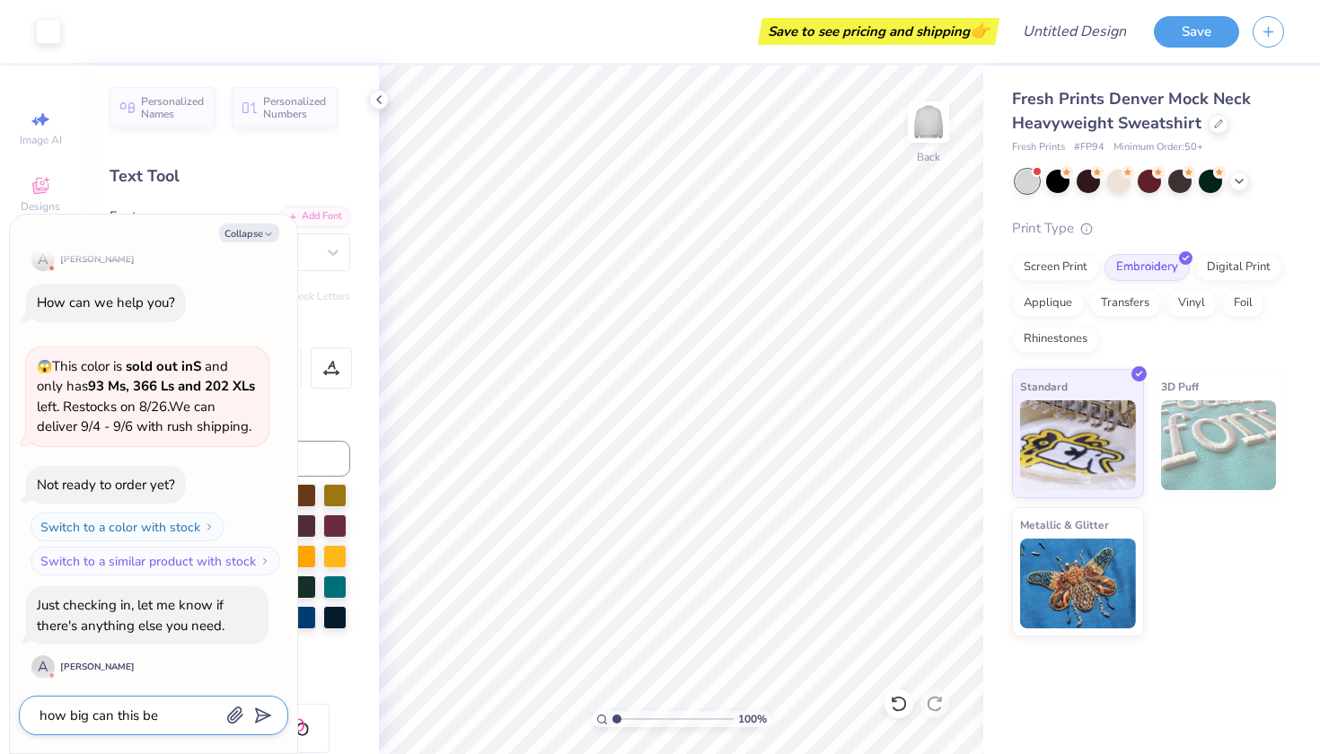
type textarea "x"
type textarea "how big can this be i"
type textarea "x"
type textarea "how big can this be if"
type textarea "x"
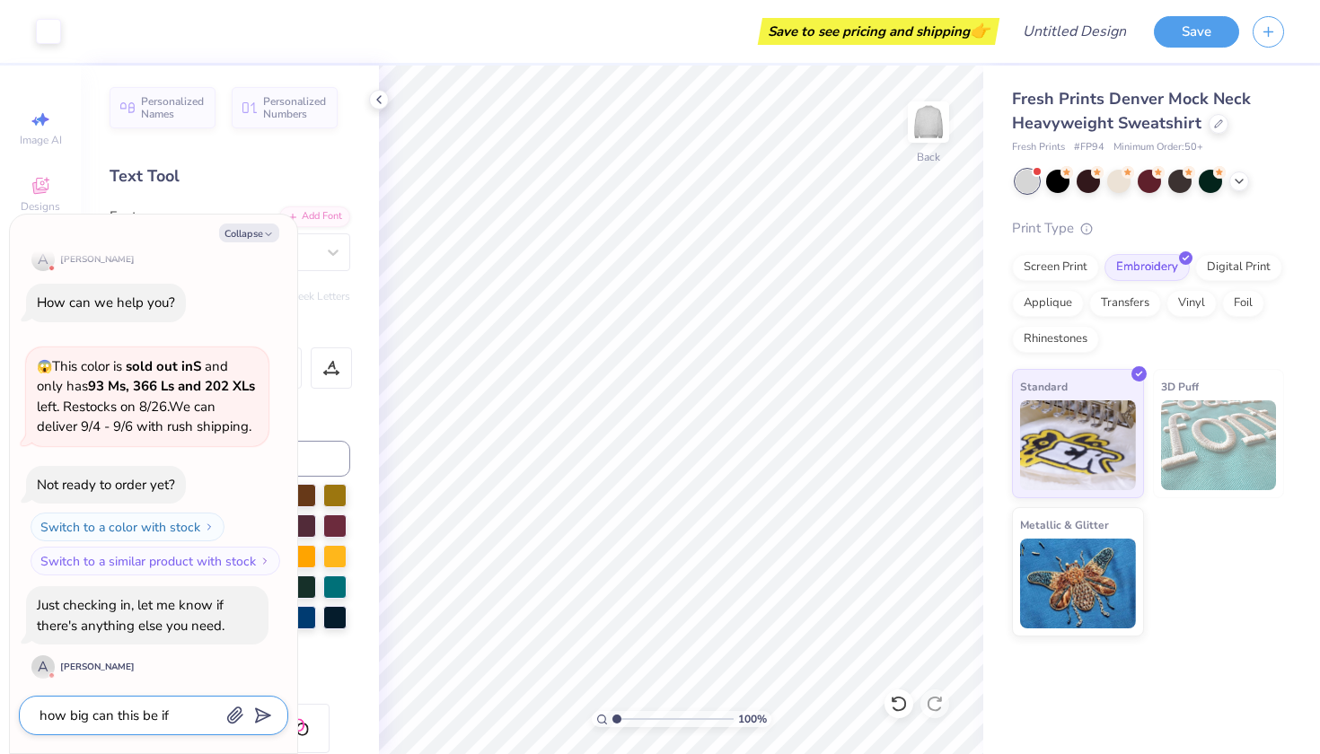
type textarea "how big can this be if"
type textarea "x"
type textarea "how big can this be if i"
type textarea "x"
type textarea "how big can this be if it"
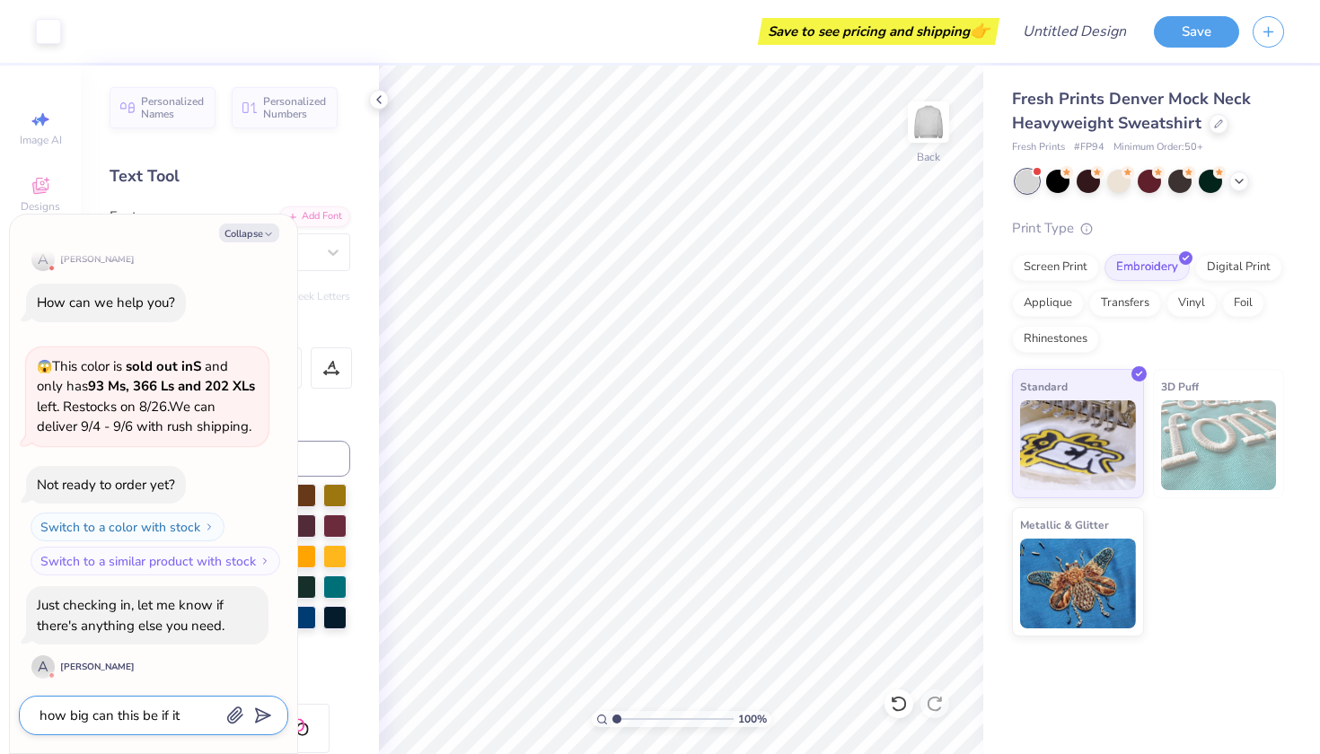
type textarea "x"
type textarea "how big can this be if its"
type textarea "x"
type textarea "how big can this be if its"
type textarea "x"
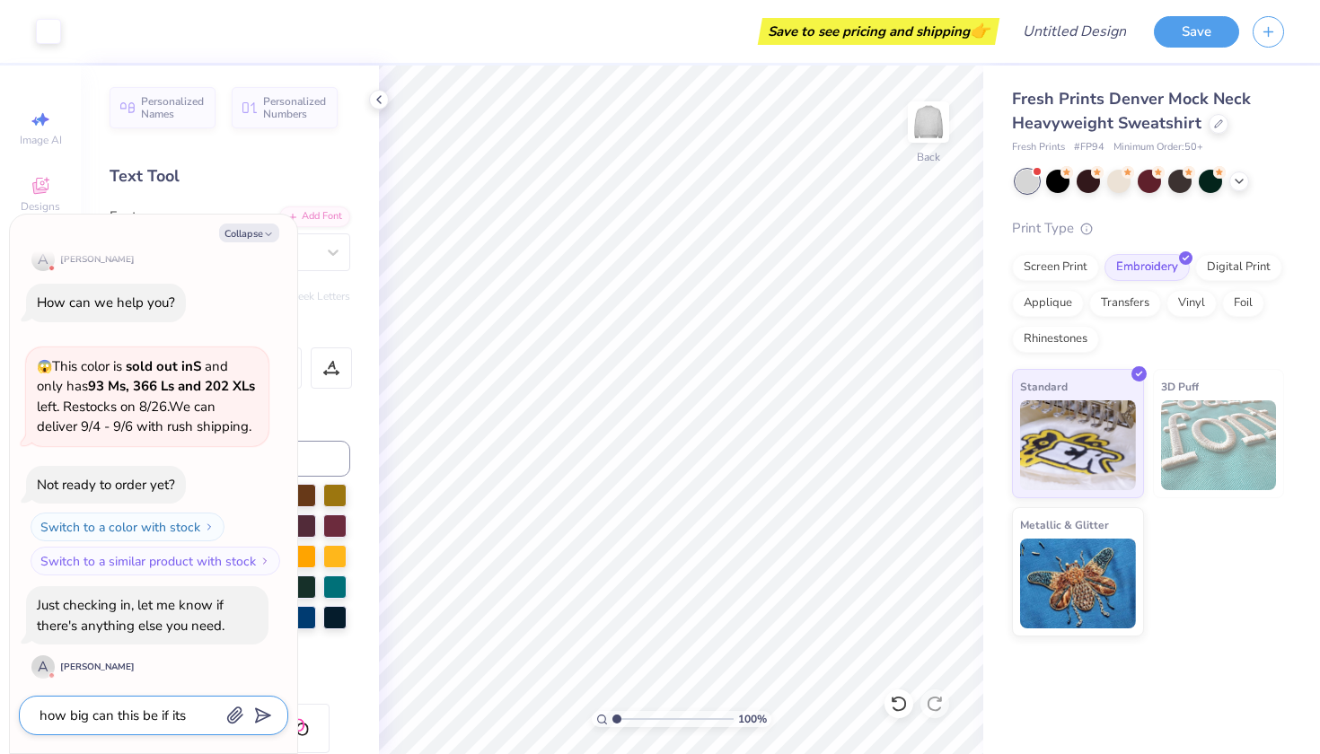
type textarea "how big can this be if its i"
type textarea "x"
type textarea "how big can this be if its in"
type textarea "x"
type textarea "how big can this be if its in"
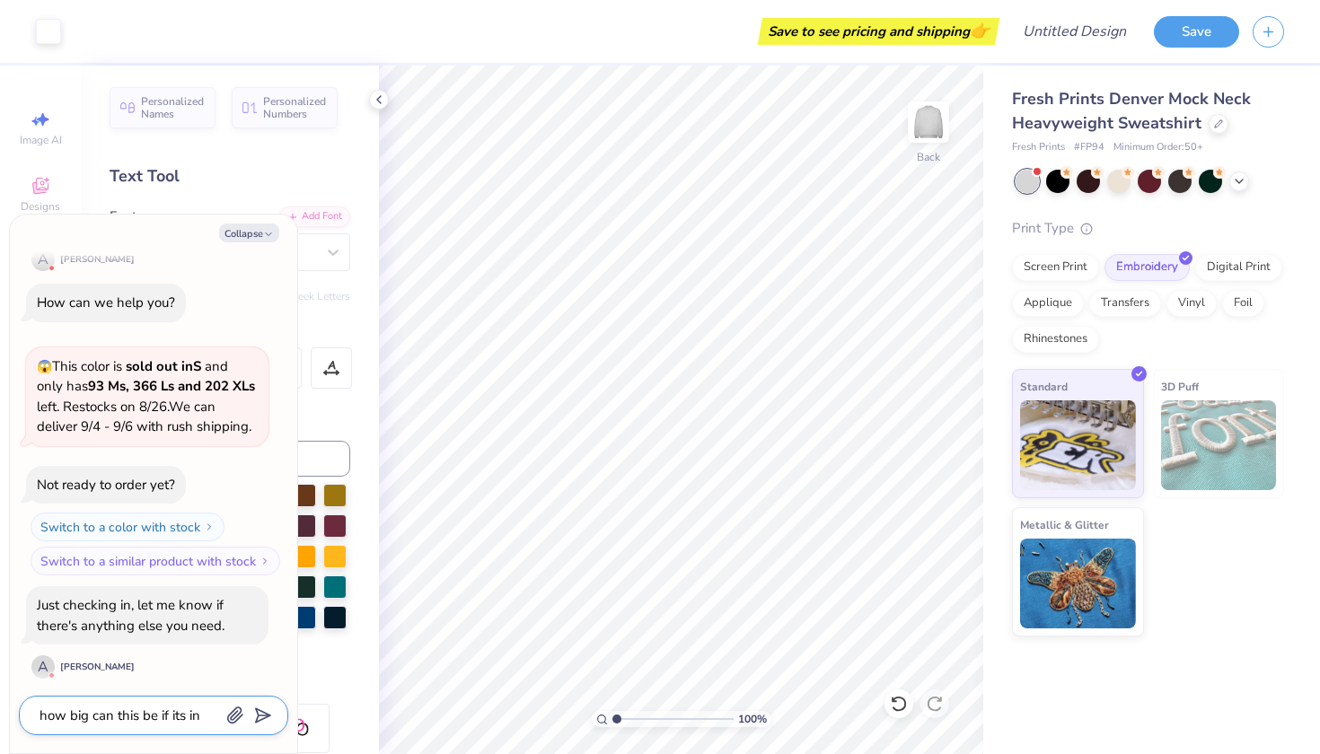
type textarea "x"
type textarea "how big can this be if its in t"
type textarea "x"
type textarea "how big can this be if its in th"
type textarea "x"
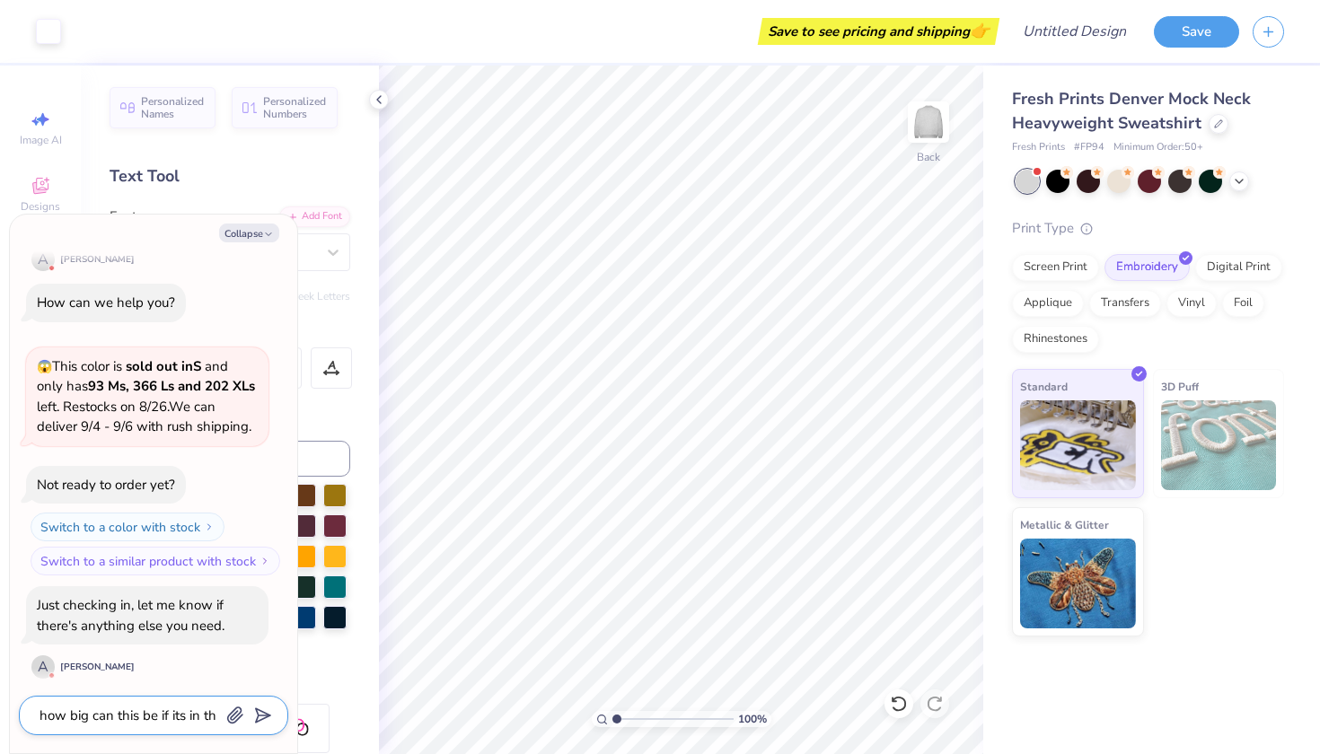
type textarea "how big can this be if its in the"
type textarea "x"
type textarea "how big can this be if its in the"
type textarea "x"
type textarea "how big can this be if its in the s"
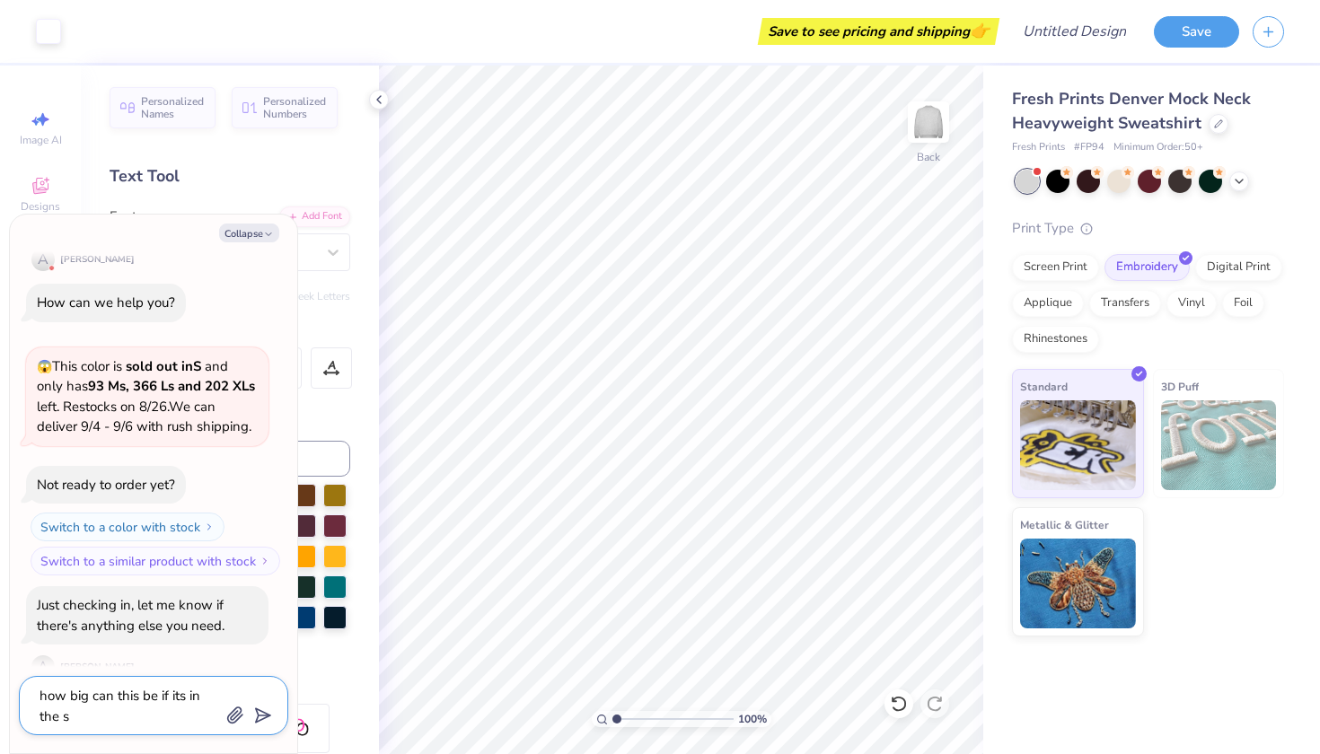
type textarea "x"
type textarea "how big can this be if its in the st"
type textarea "x"
type textarea "how big can this be if its in the sta"
type textarea "x"
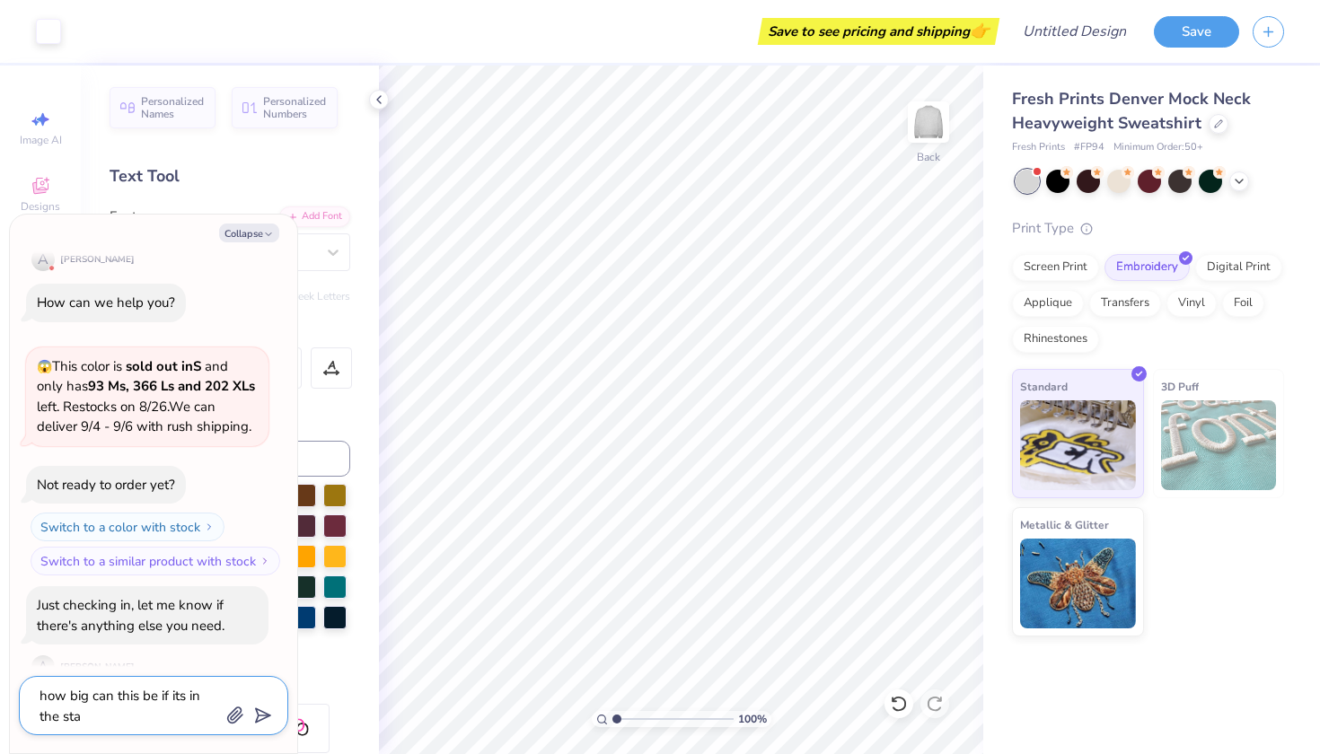
type textarea "how big can this be if its in the [PERSON_NAME]"
type textarea "x"
type textarea "how big can this be if its in the stand"
type textarea "x"
type textarea "how big can this be if its in the standa"
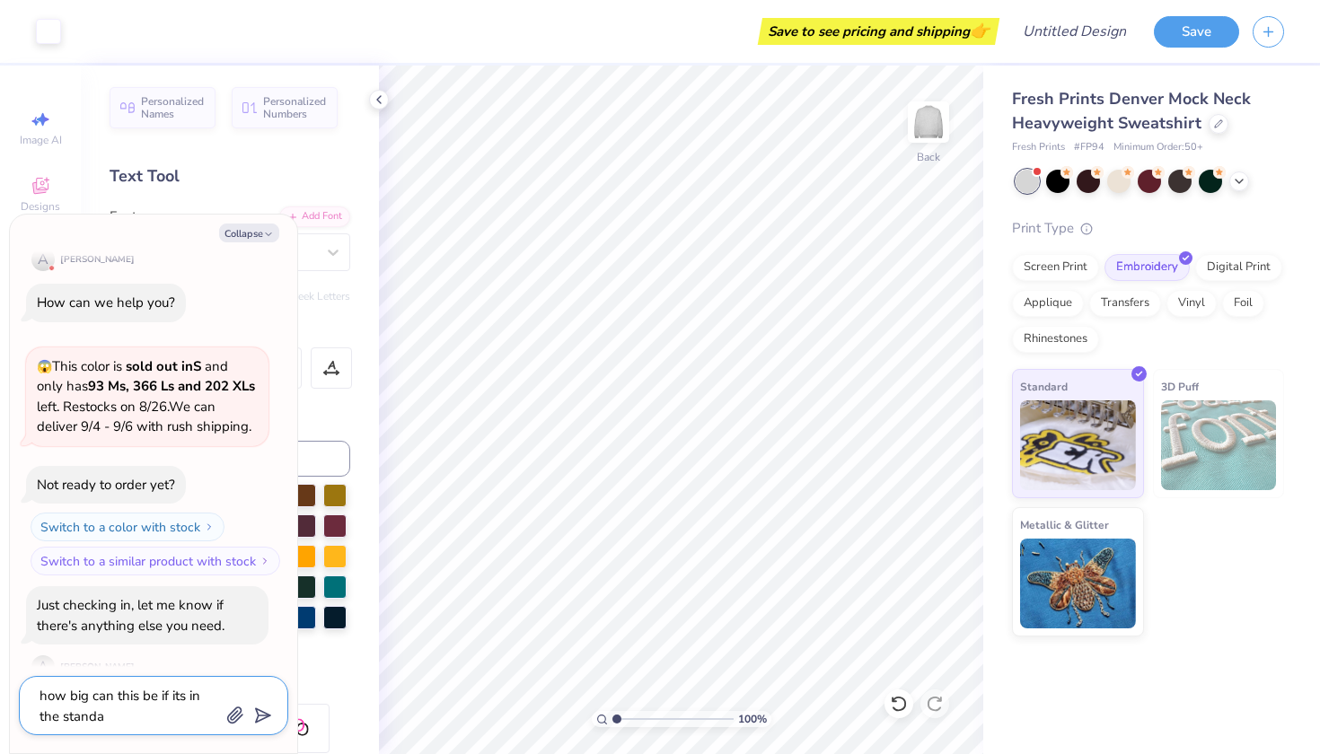
type textarea "x"
type textarea "how big can this be if its in the standar"
type textarea "x"
type textarea "how big can this be if its in the standard"
type textarea "x"
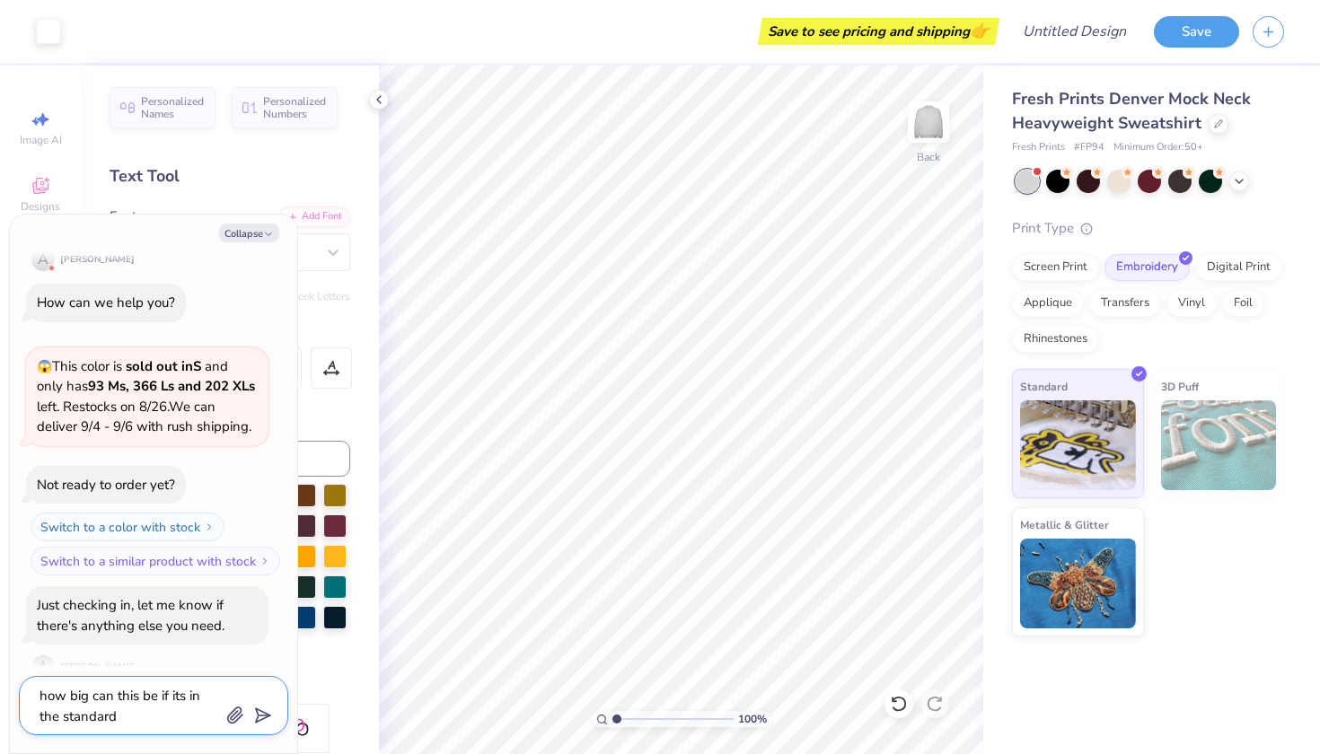
type textarea "how big can this be if its in the standard"
type textarea "x"
type textarea "how big can this be if its in the standard"
type textarea "x"
type textarea "how big can this be if its in the standarde"
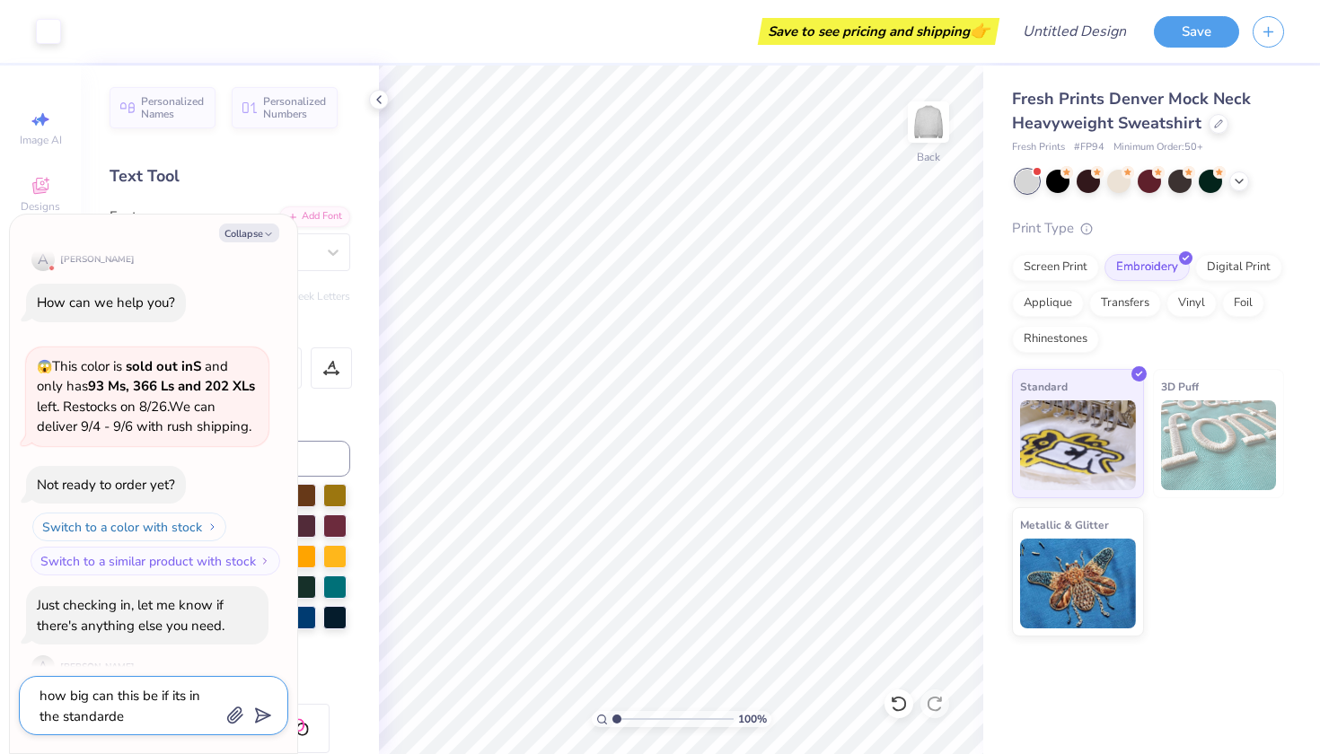
type textarea "x"
type textarea "how big can this be if its in the standard"
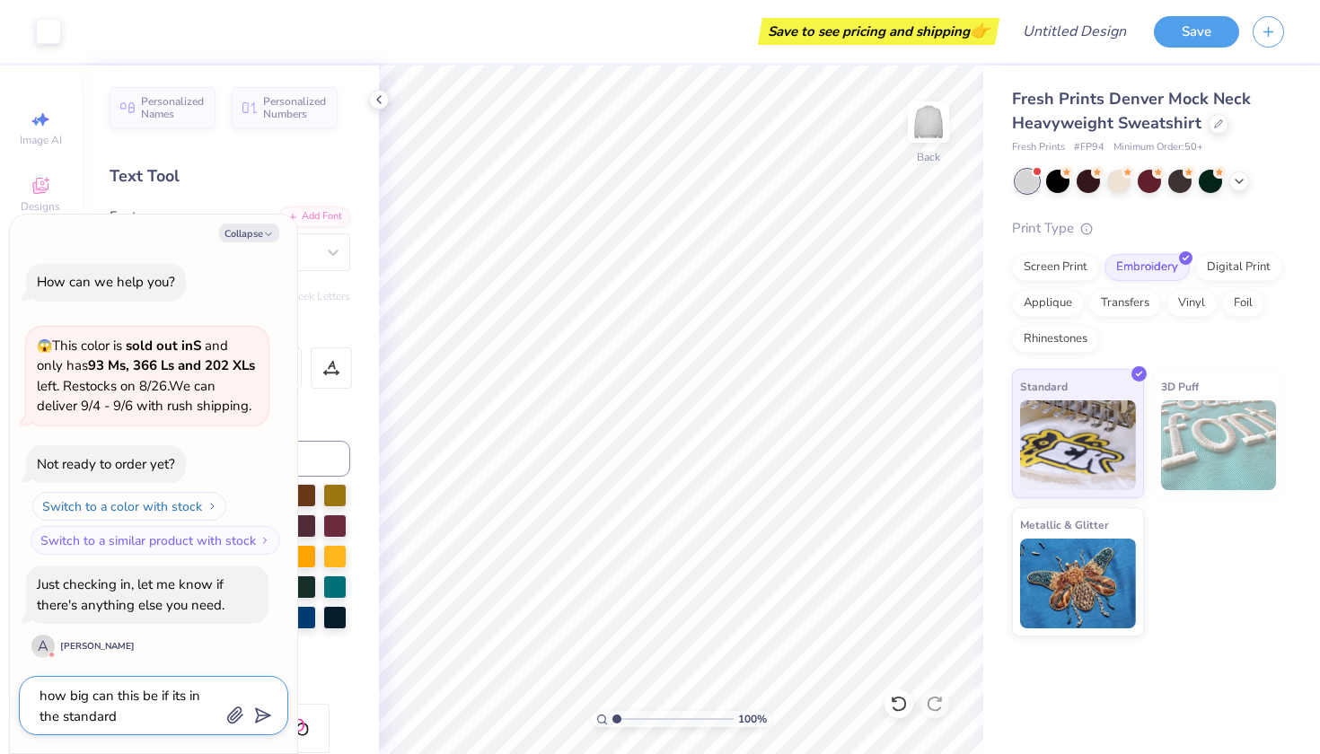
scroll to position [466, 0]
type textarea "x"
type textarea "how big can this be if its in the standard"
type textarea "x"
type textarea "how big can this be if its in the standard e"
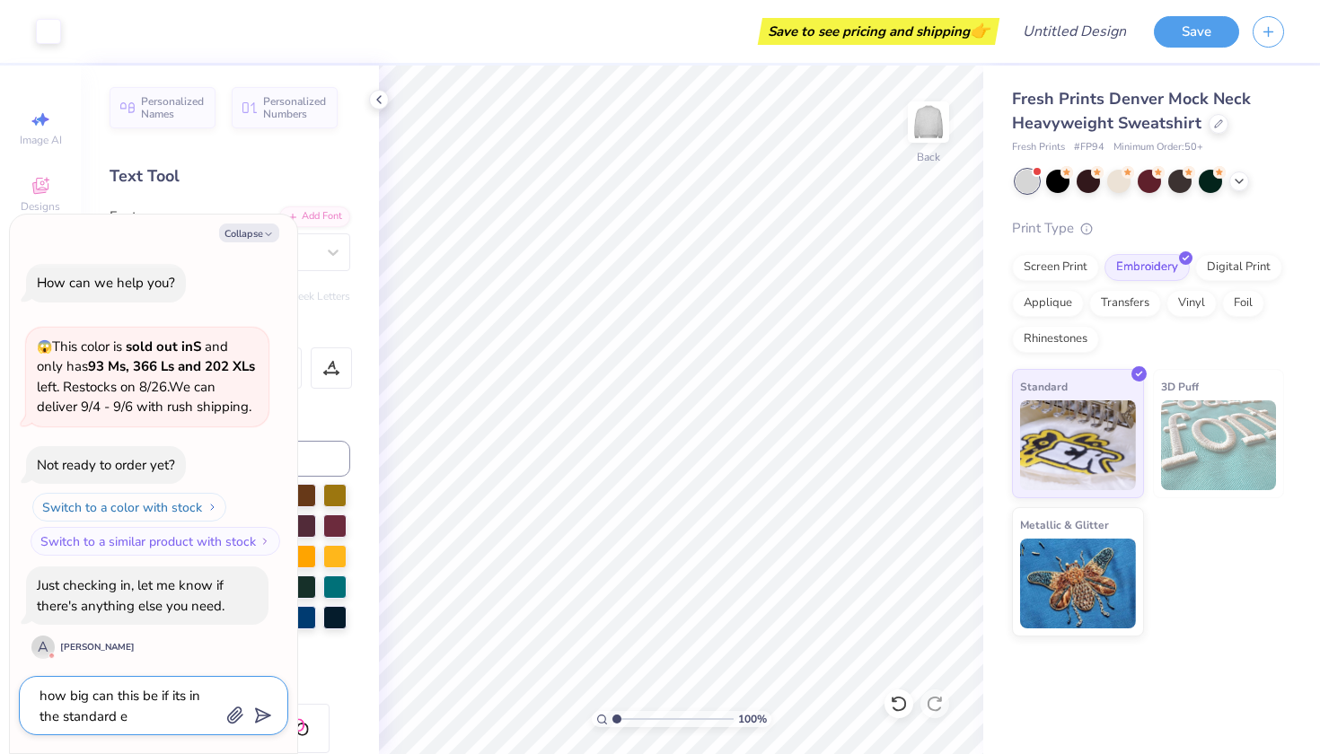
type textarea "x"
type textarea "how big can this be if its in the standard en"
type textarea "x"
type textarea "how big can this be if its in the standard e"
type textarea "x"
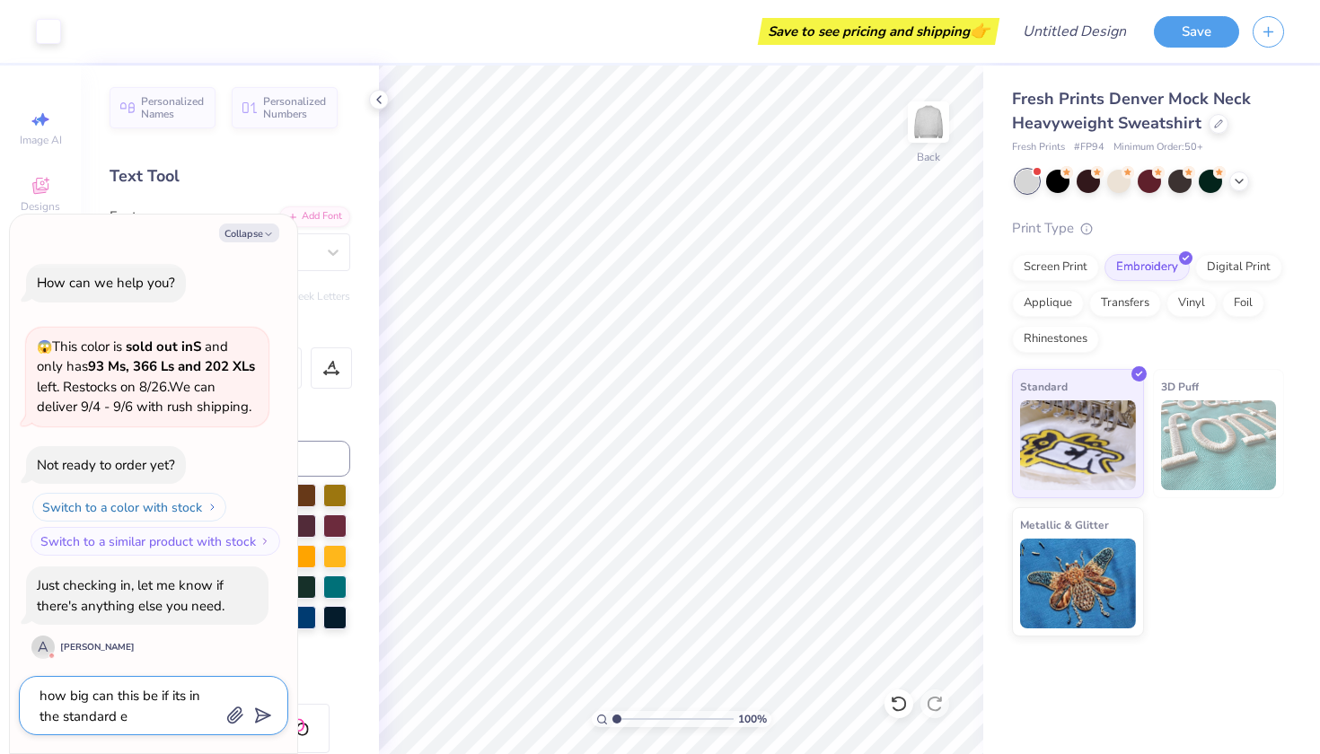
type textarea "how big can this be if its in the standard em"
type textarea "x"
type textarea "how big can this be if its in the standard emb"
type textarea "x"
type textarea "how big can this be if its in the standard embr"
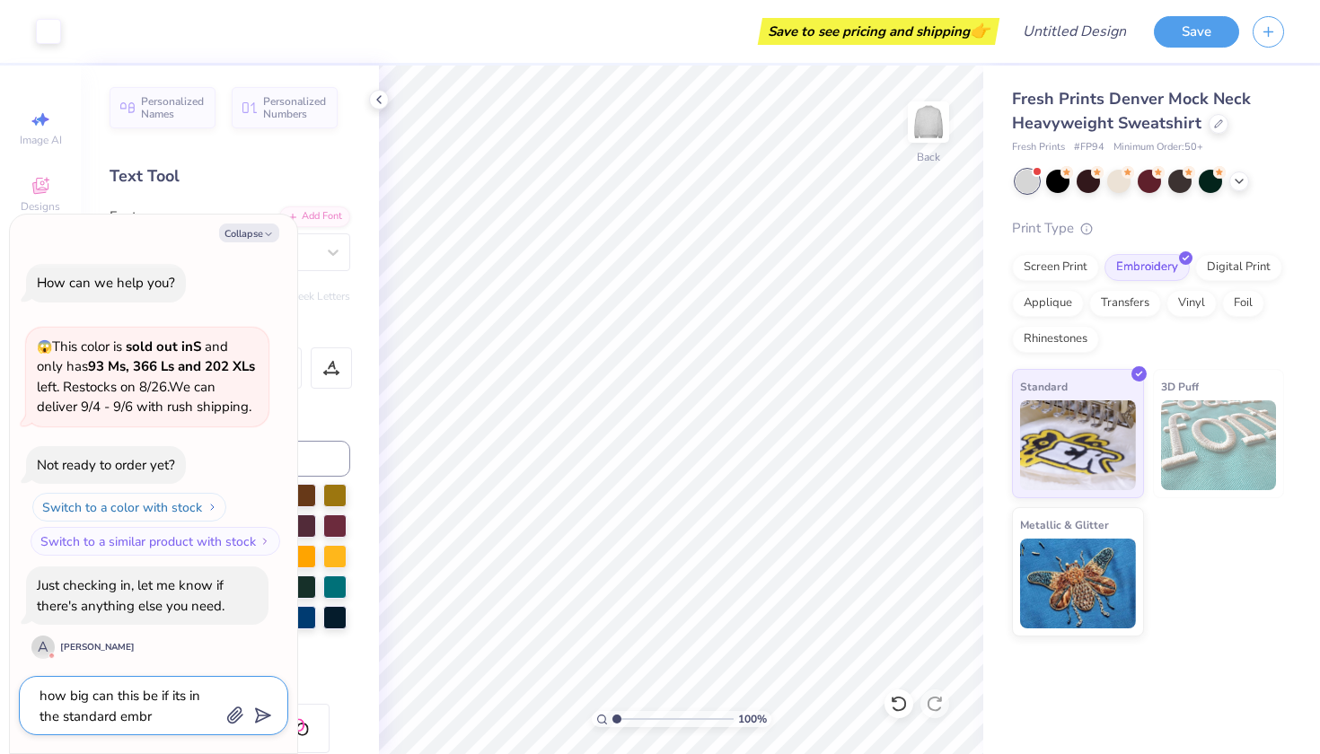
type textarea "x"
type textarea "how big can this be if its in the standard embro"
type textarea "x"
type textarea "how big can this be if its in the standard embroi"
type textarea "x"
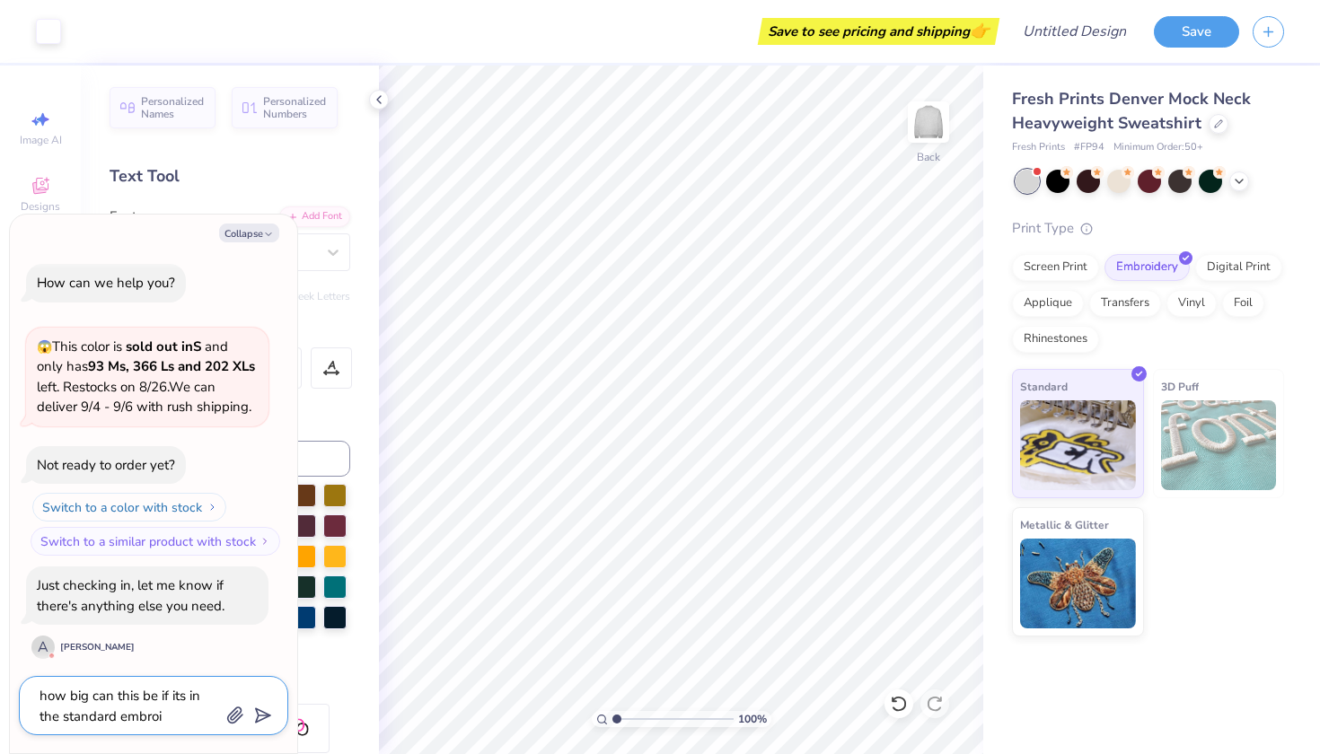
type textarea "how big can this be if its in the standard embroid"
type textarea "x"
type textarea "how big can this be if its in the standard embroide"
type textarea "x"
type textarea "how big can this be if its in the standard embroider"
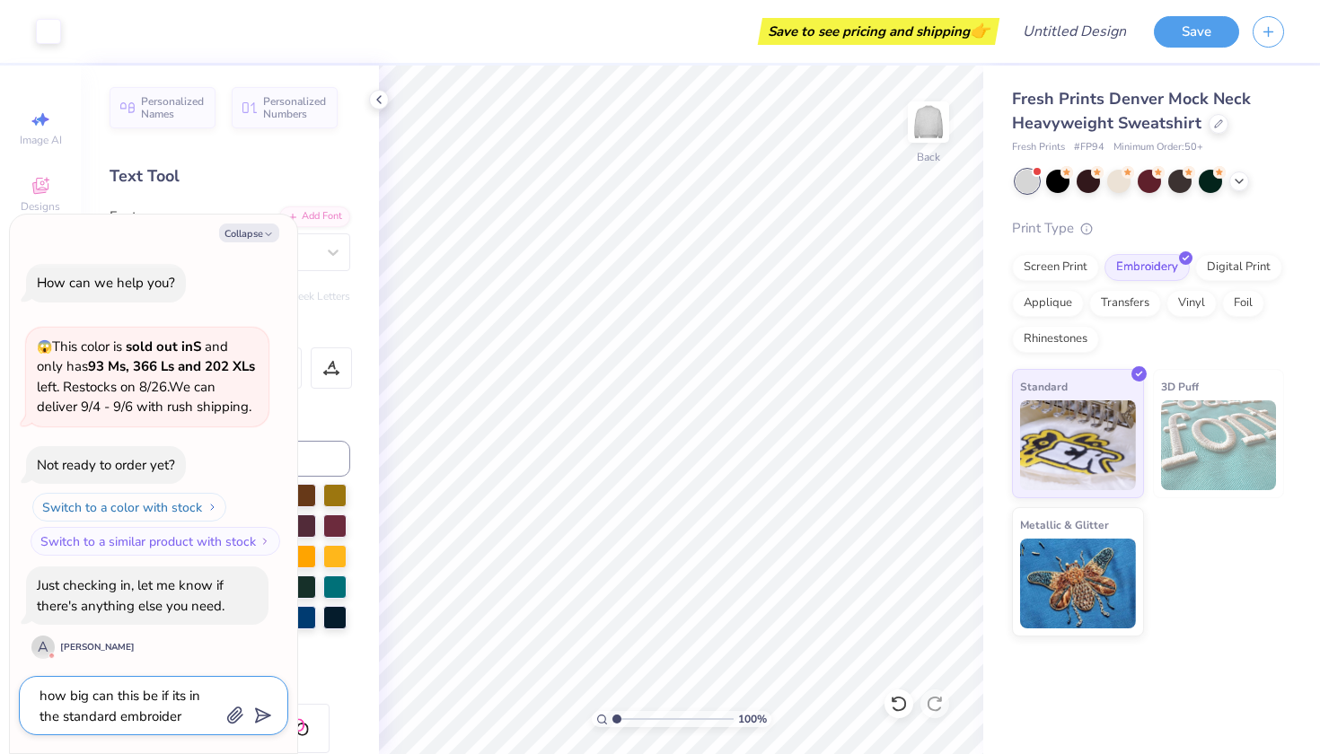
type textarea "x"
type textarea "how big can this be if its in the standard embroidert"
type textarea "x"
type textarea "how big can this be if its in the standard embroiderty"
type textarea "x"
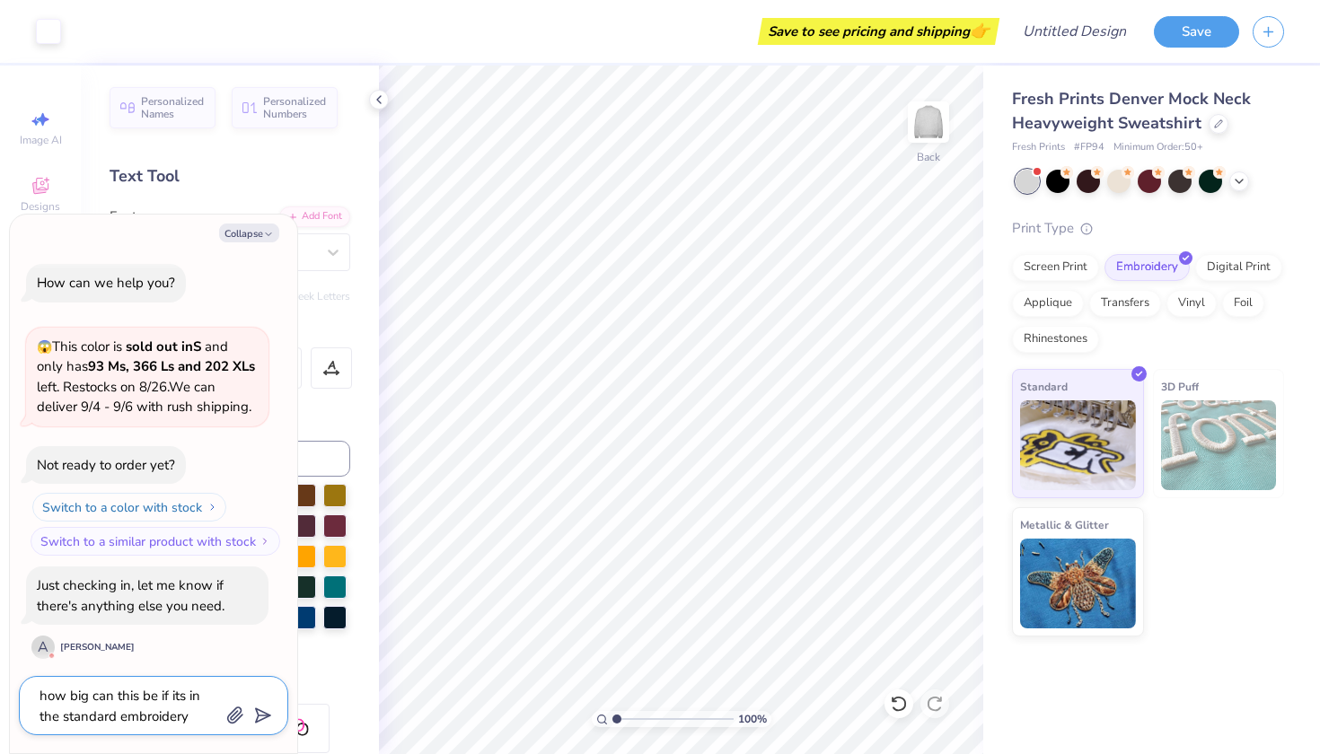
type textarea "how big can this be if its in the standard embroidery"
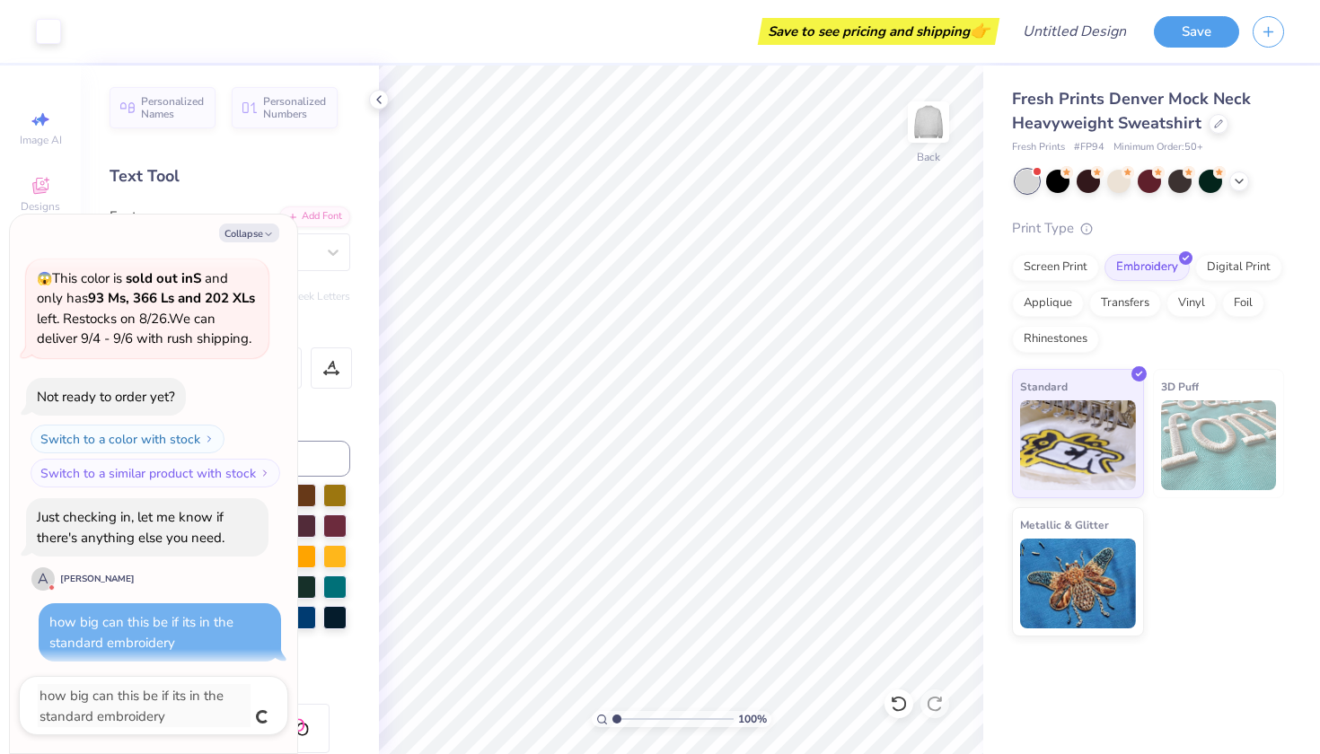
type textarea "x"
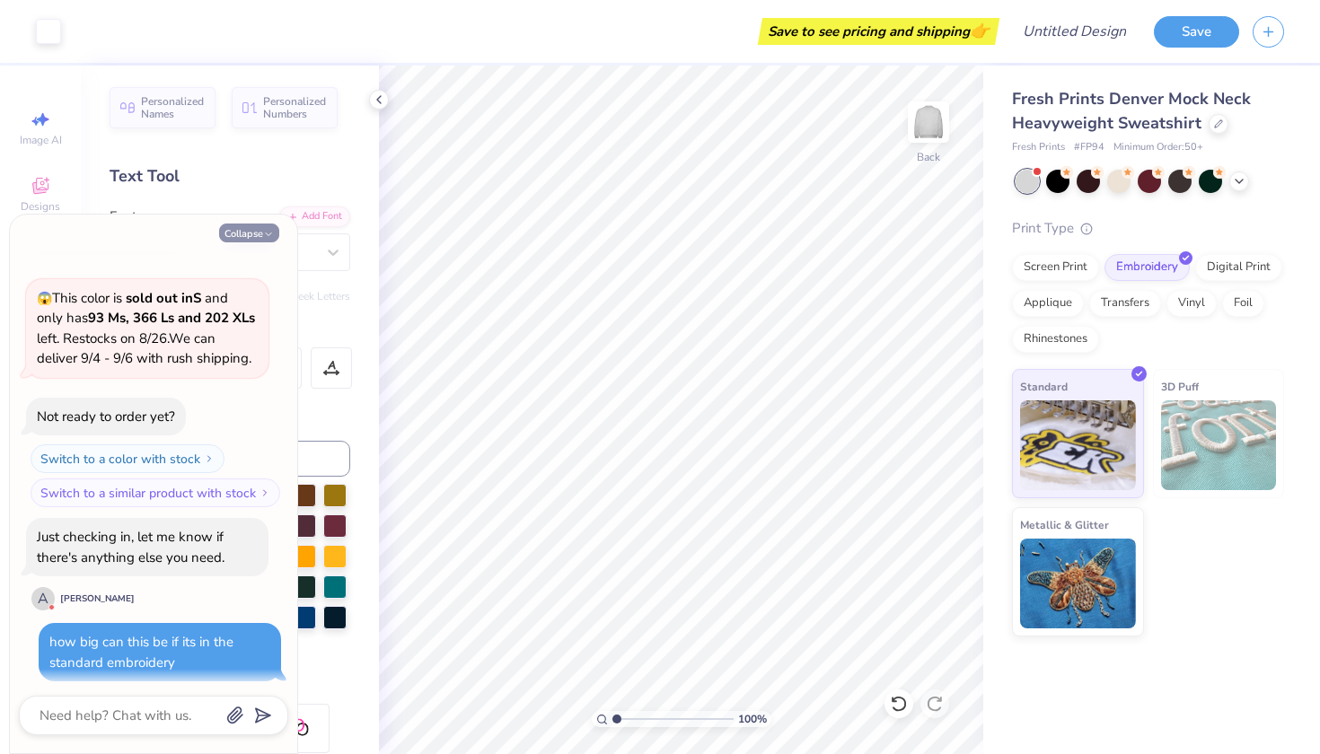
click at [268, 233] on icon "button" at bounding box center [268, 234] width 11 height 11
type textarea "x"
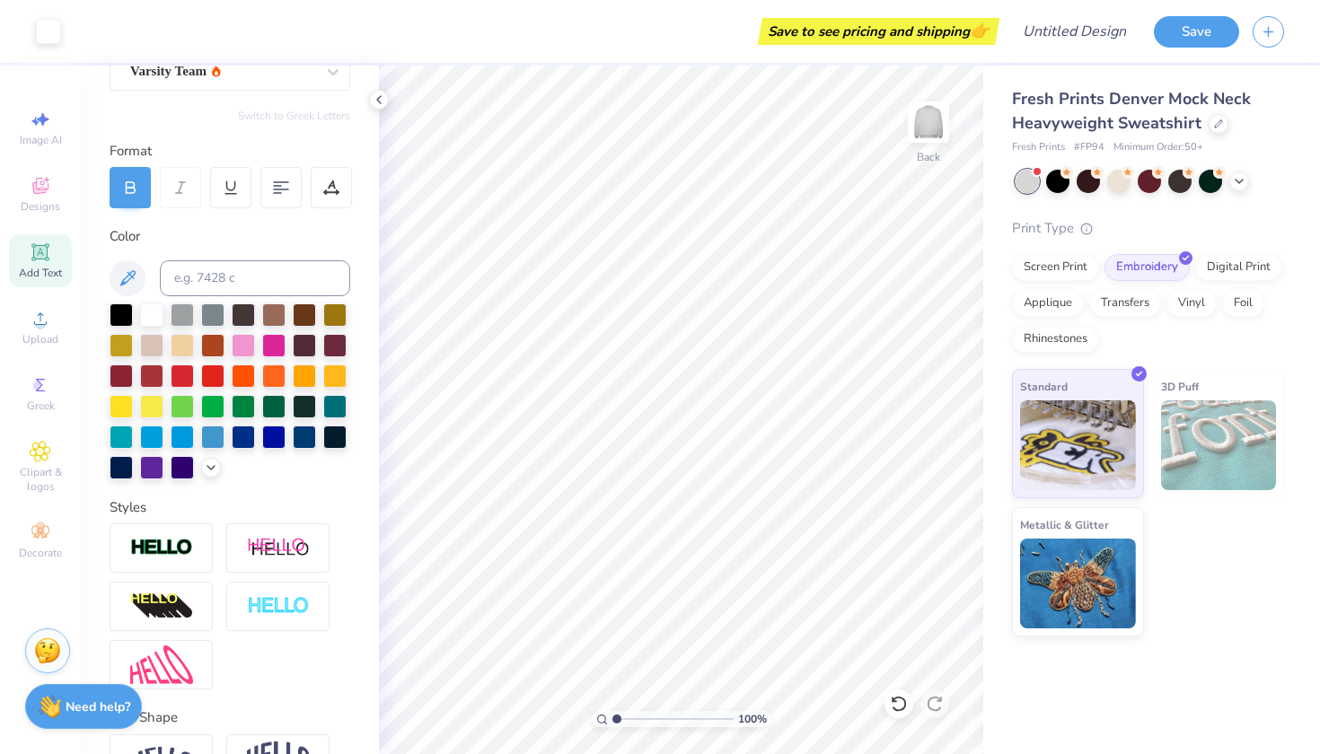
scroll to position [214, 0]
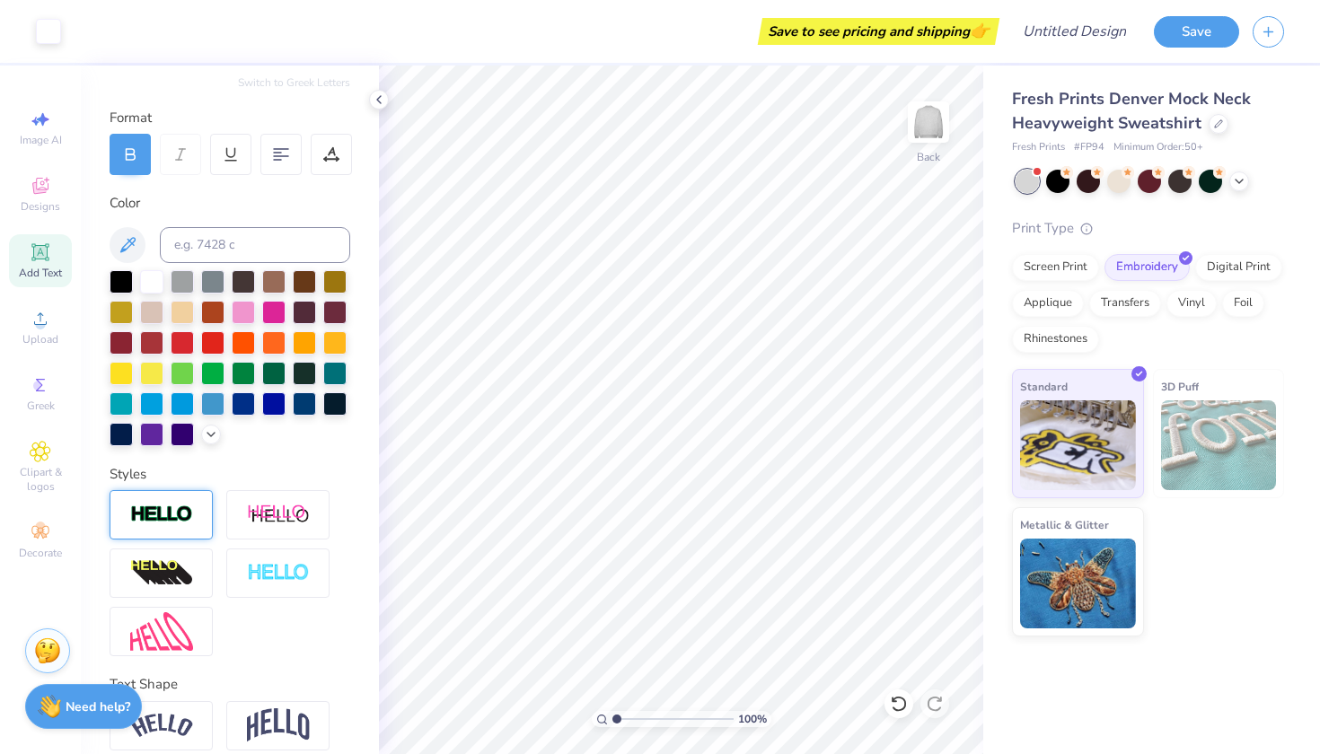
click at [187, 531] on div at bounding box center [161, 514] width 103 height 49
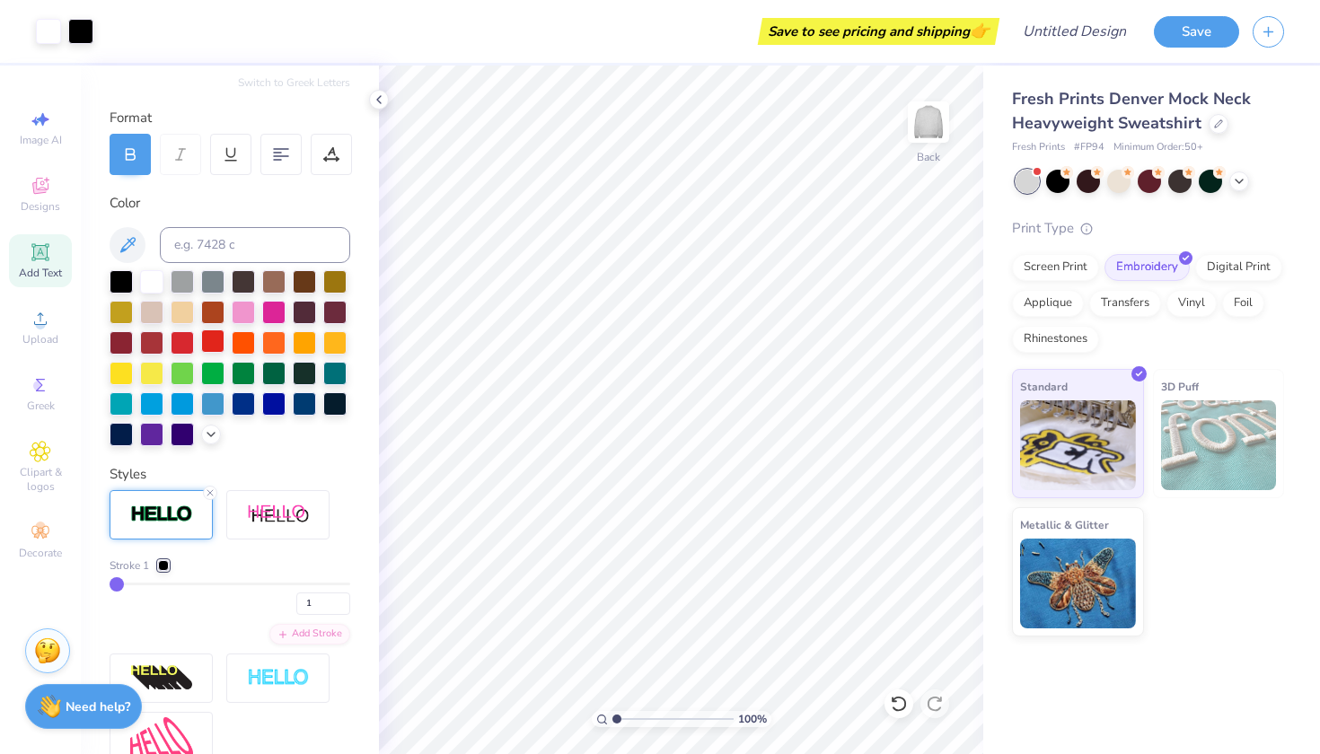
click at [213, 347] on div at bounding box center [212, 341] width 23 height 23
click at [188, 346] on div at bounding box center [182, 341] width 23 height 23
click at [295, 454] on div "Personalized Names Personalized Numbers Text Tool Add Font Font Varsity Team Sw…" at bounding box center [230, 410] width 298 height 689
type input "2"
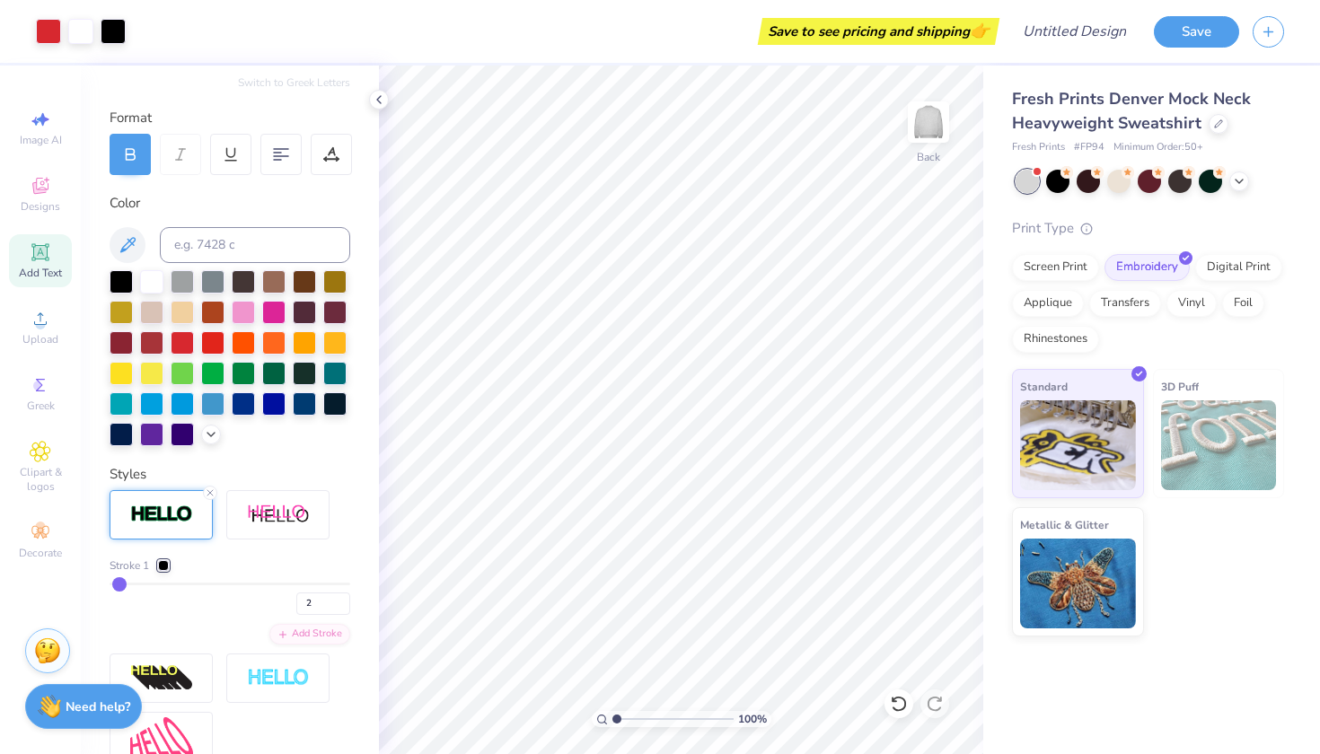
type input "3"
type input "4"
type input "5"
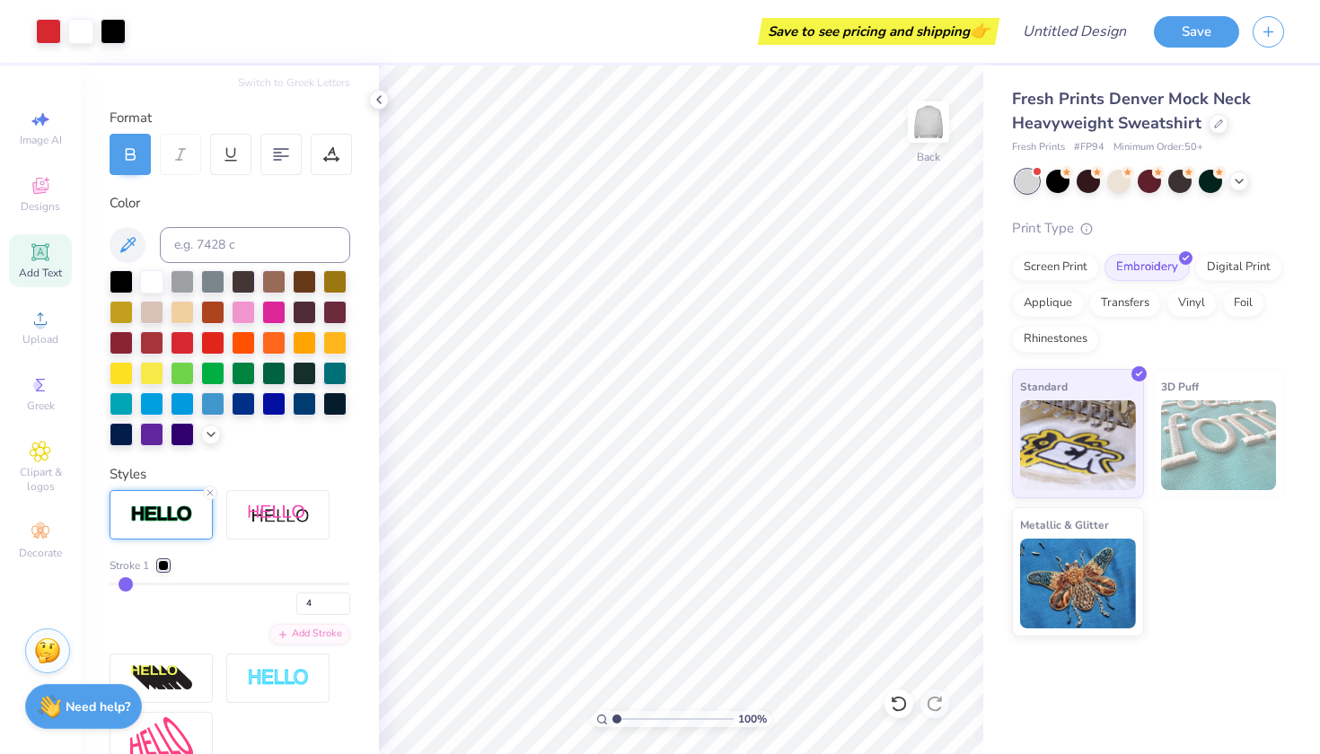
type input "5"
click at [125, 585] on input "range" at bounding box center [230, 584] width 241 height 3
type input "4"
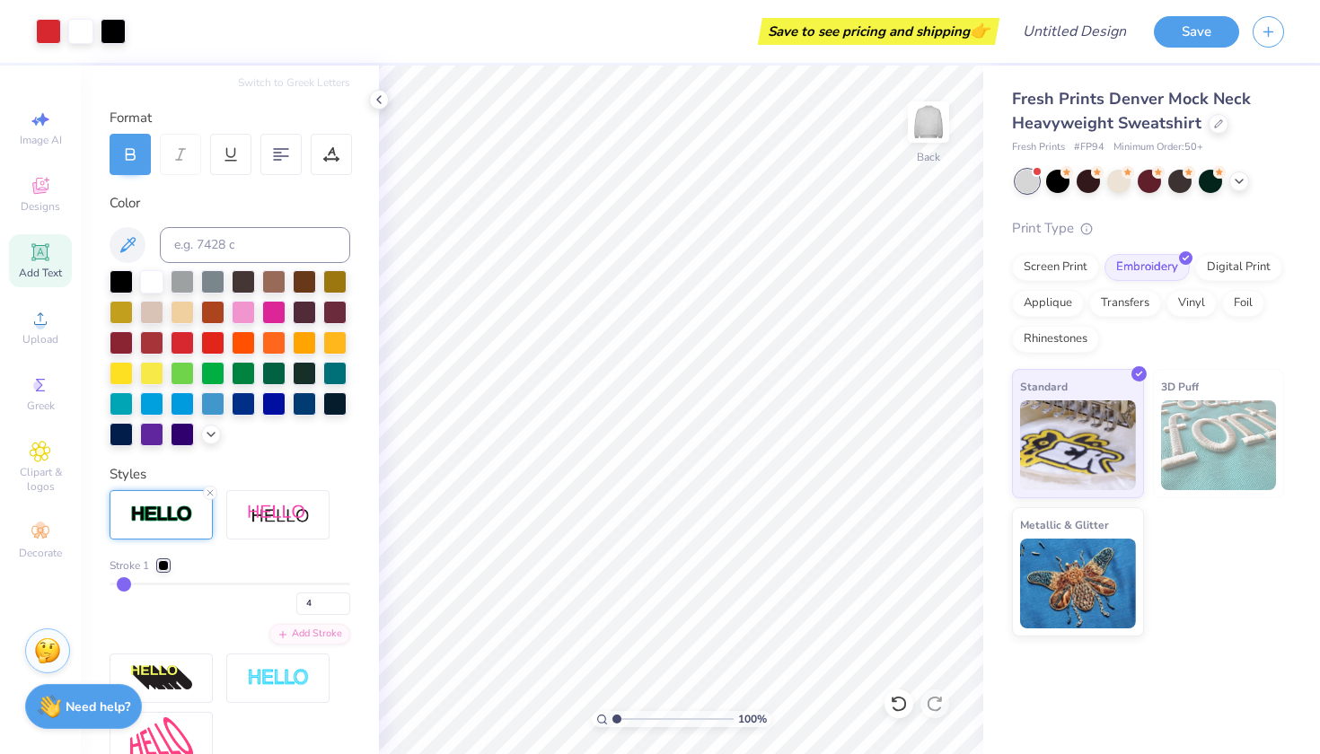
type input "3"
type input "2"
type input "1"
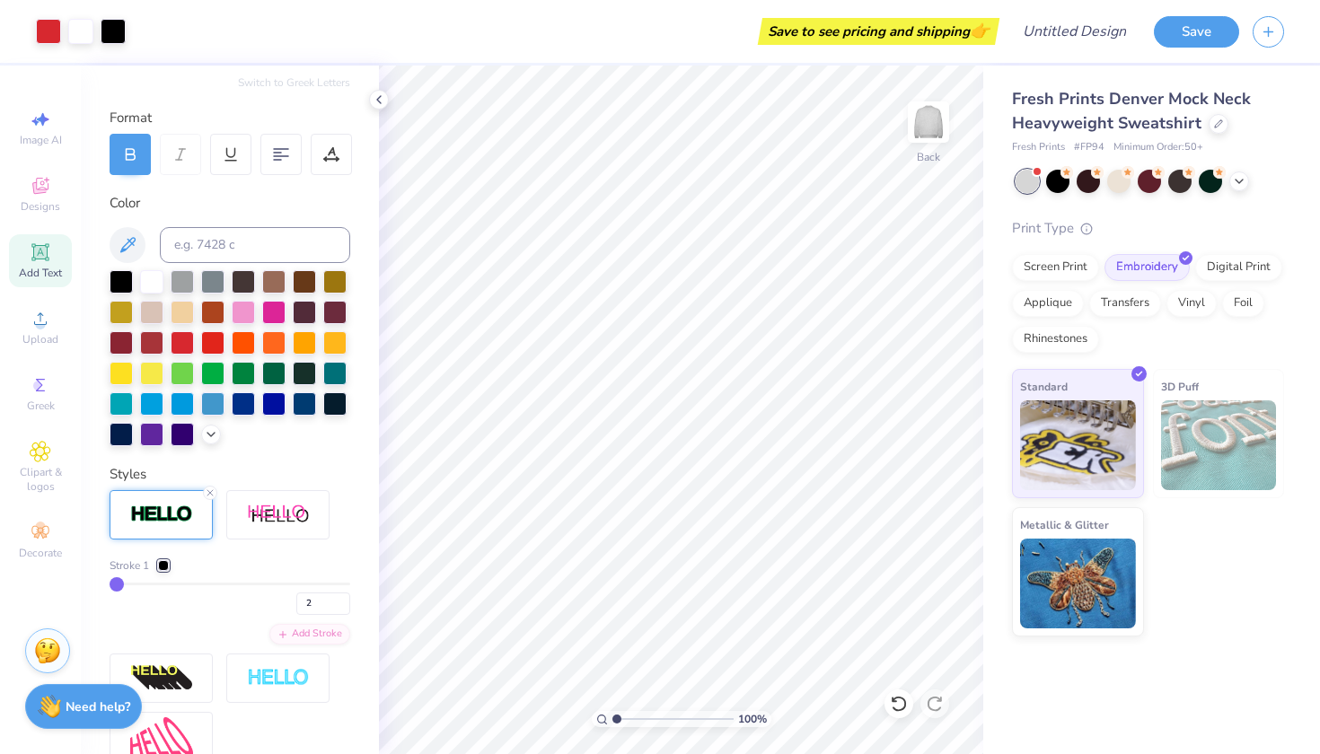
type input "1"
click at [117, 583] on input "range" at bounding box center [230, 584] width 241 height 3
type input "2"
type input "3"
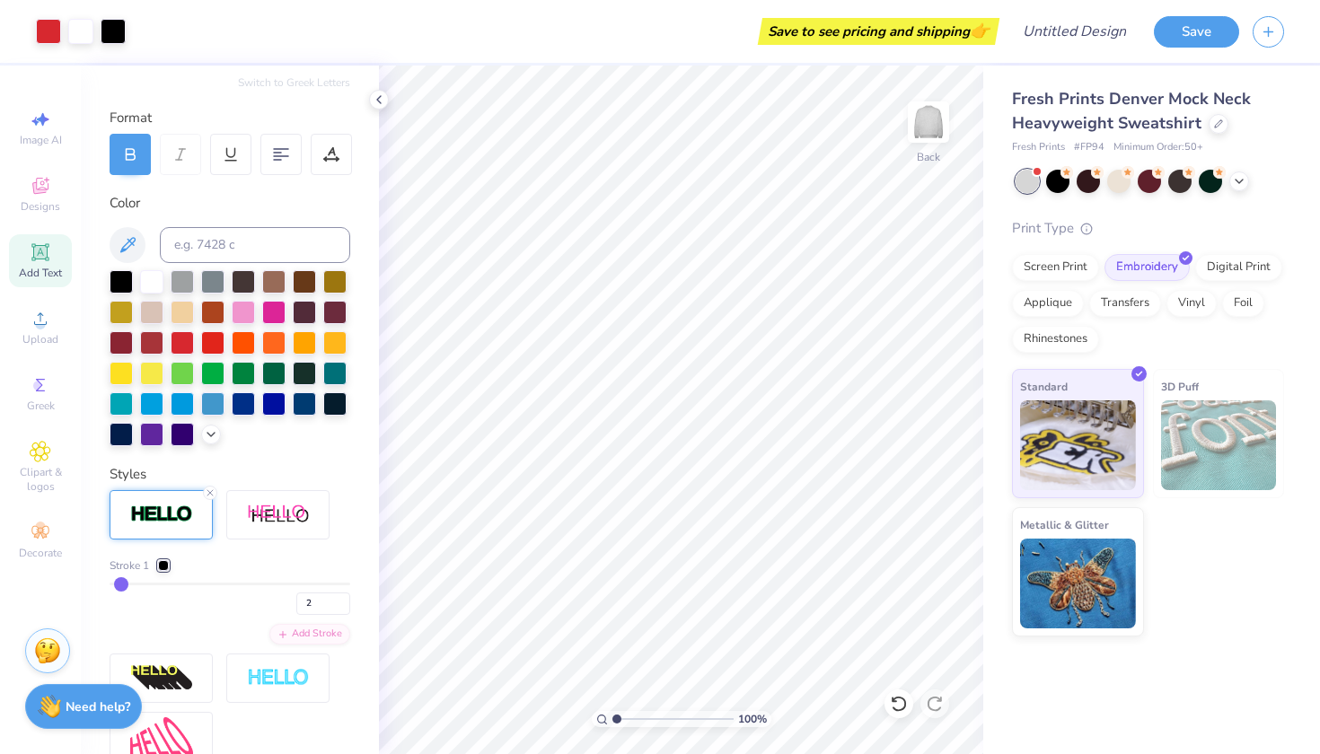
type input "3"
click at [177, 629] on div "Stroke 1 3 Add Stroke" at bounding box center [230, 601] width 241 height 87
click at [344, 611] on input "3" at bounding box center [323, 604] width 54 height 22
type input "2"
click at [345, 608] on input "2" at bounding box center [323, 604] width 54 height 22
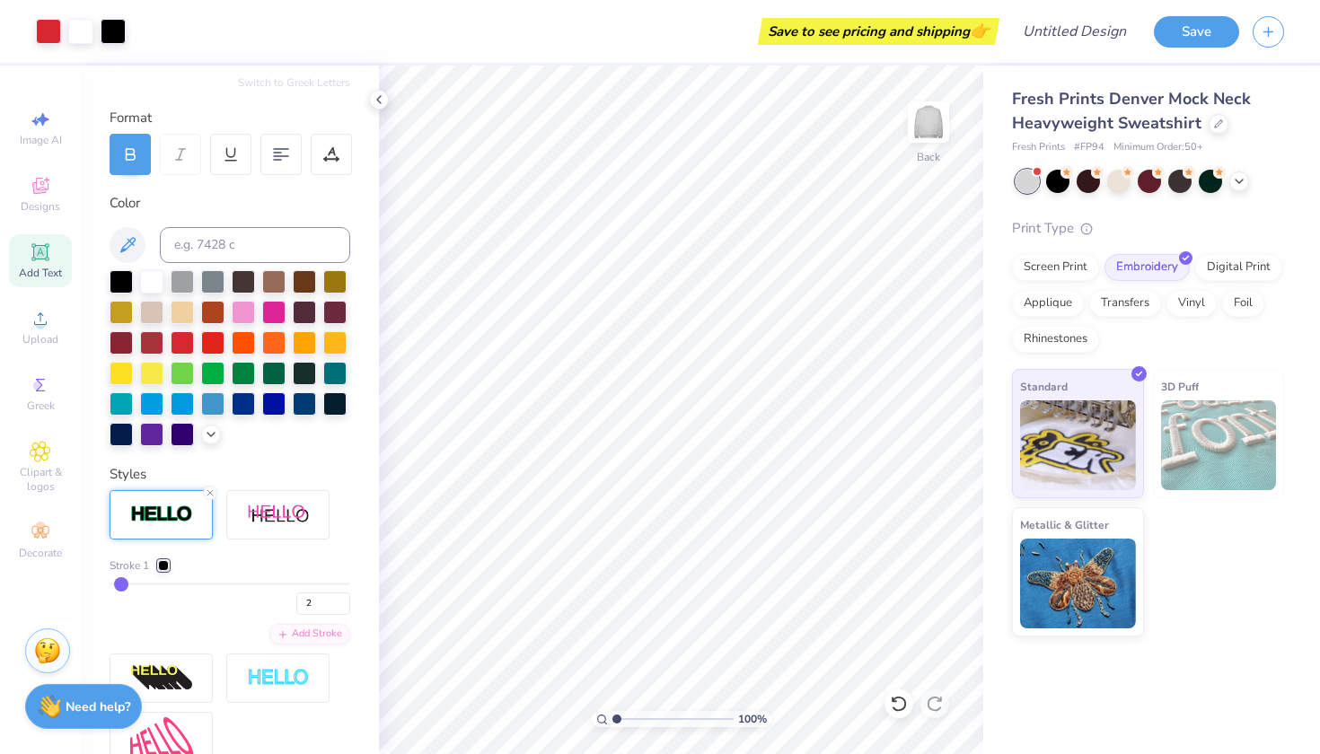
type input "2"
click at [242, 619] on div "Stroke 1 2 Add Stroke" at bounding box center [230, 601] width 241 height 87
click at [48, 269] on span "Add Text" at bounding box center [40, 273] width 43 height 14
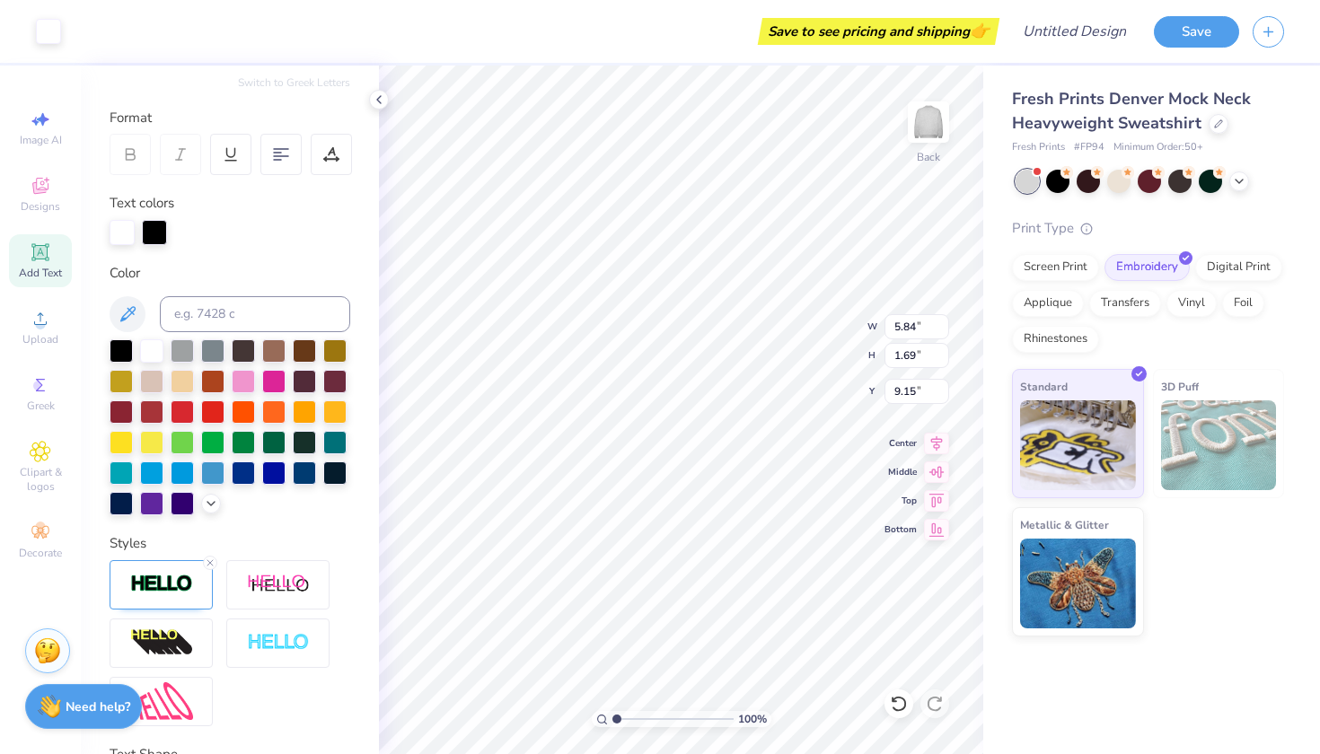
type input "5.88"
type input "1.72"
type input "9.14"
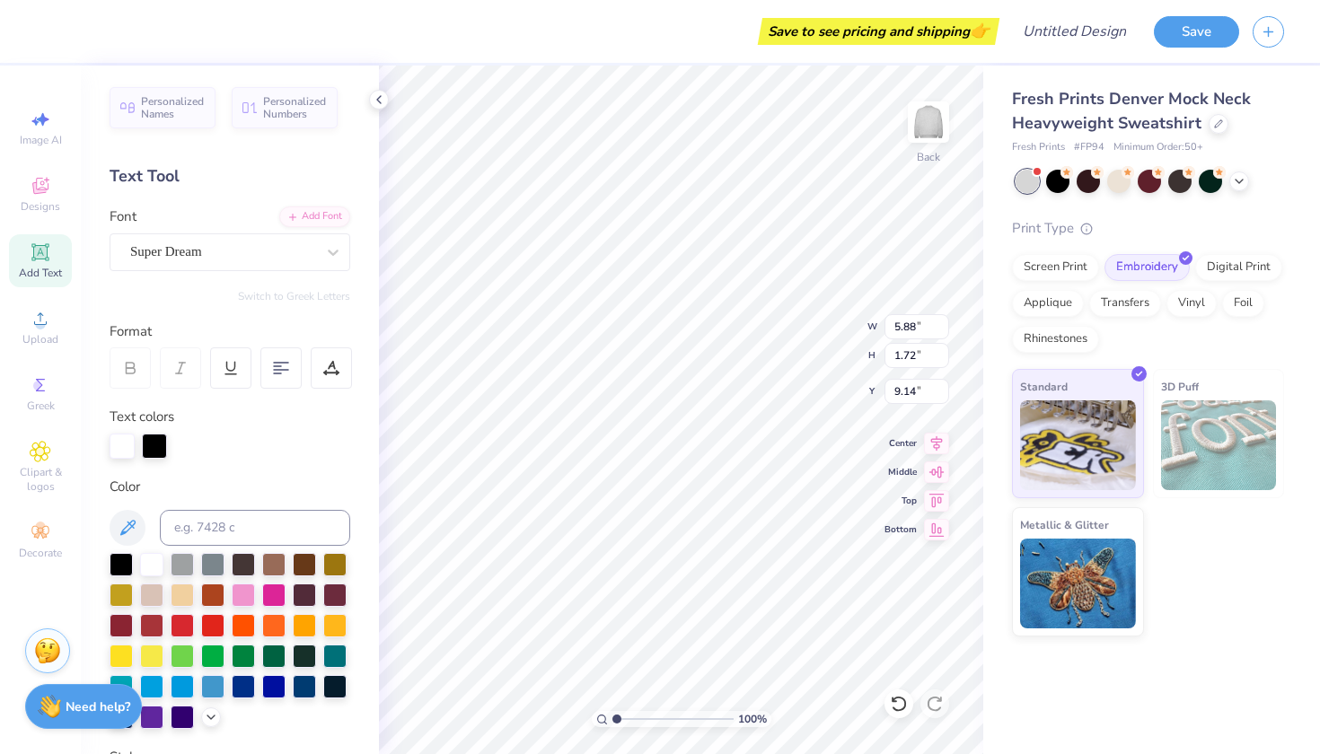
scroll to position [0, 0]
click at [208, 273] on div "Personalized Names Personalized Numbers Text Tool Add Font Font Super Dream Swi…" at bounding box center [230, 410] width 298 height 689
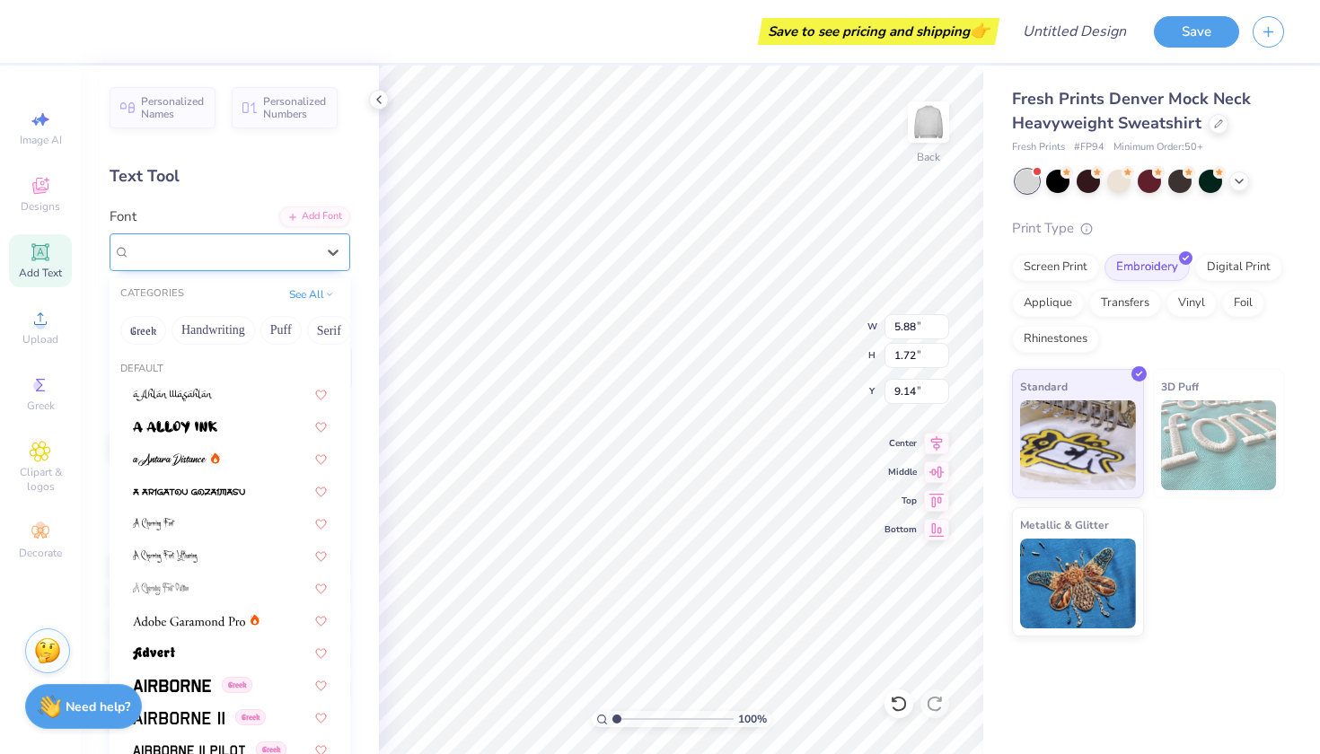
click at [202, 259] on span "Super Dream" at bounding box center [166, 252] width 72 height 21
click at [263, 329] on button "Minimal" at bounding box center [272, 330] width 63 height 29
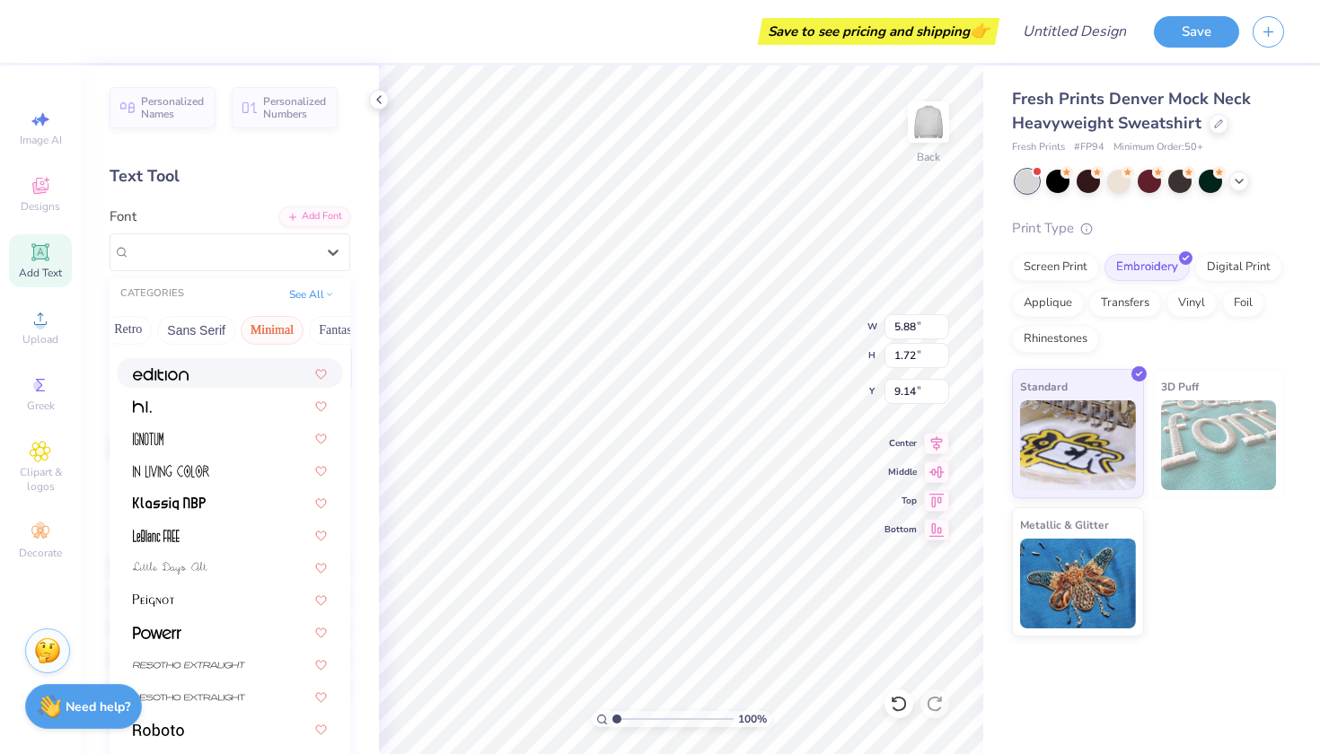
scroll to position [313, 0]
click at [210, 331] on button "Sans Serif" at bounding box center [196, 330] width 78 height 29
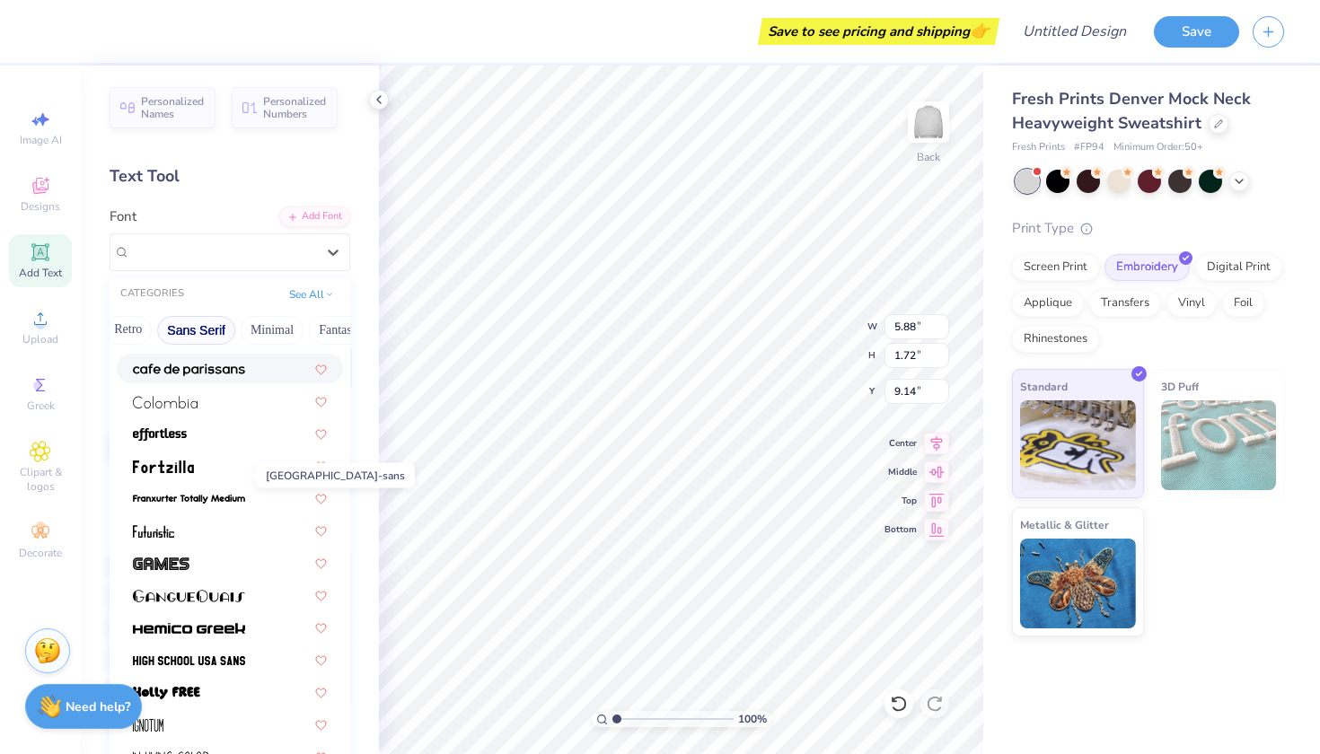
scroll to position [222, 0]
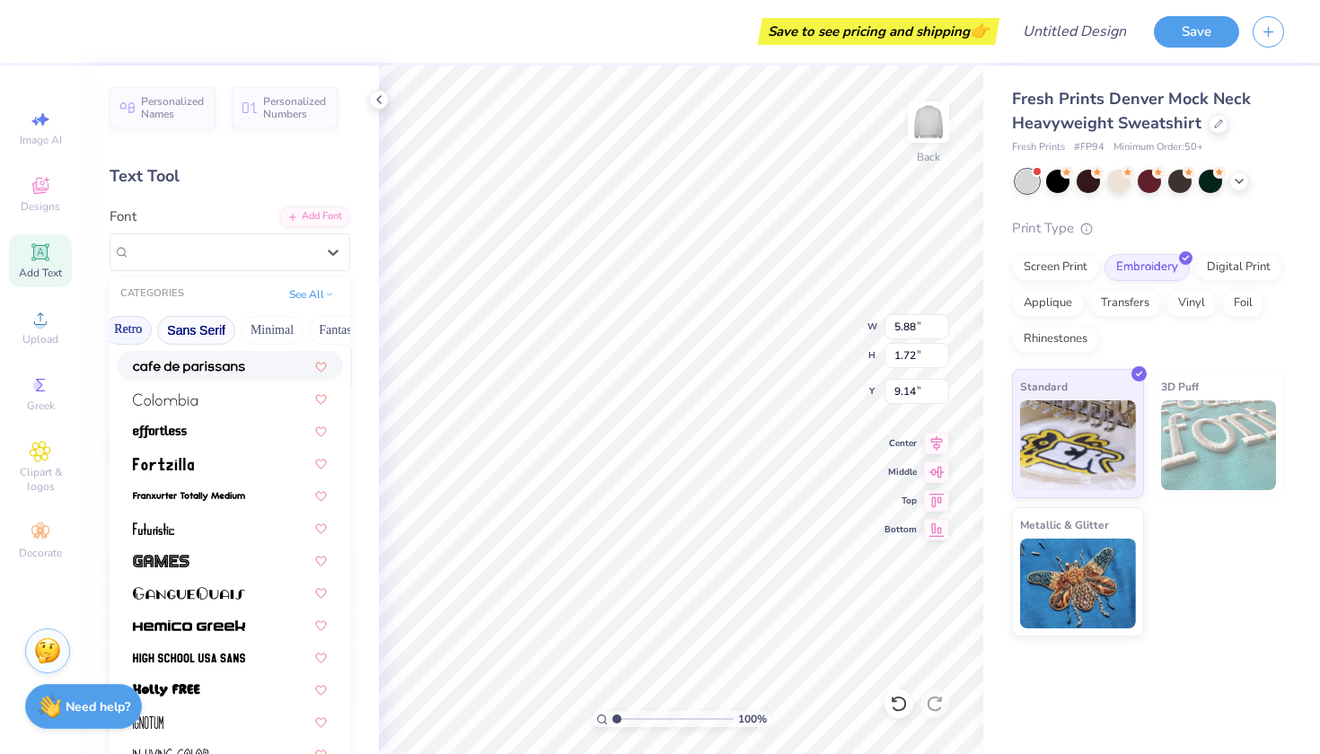
click at [133, 334] on button "Retro" at bounding box center [128, 330] width 48 height 29
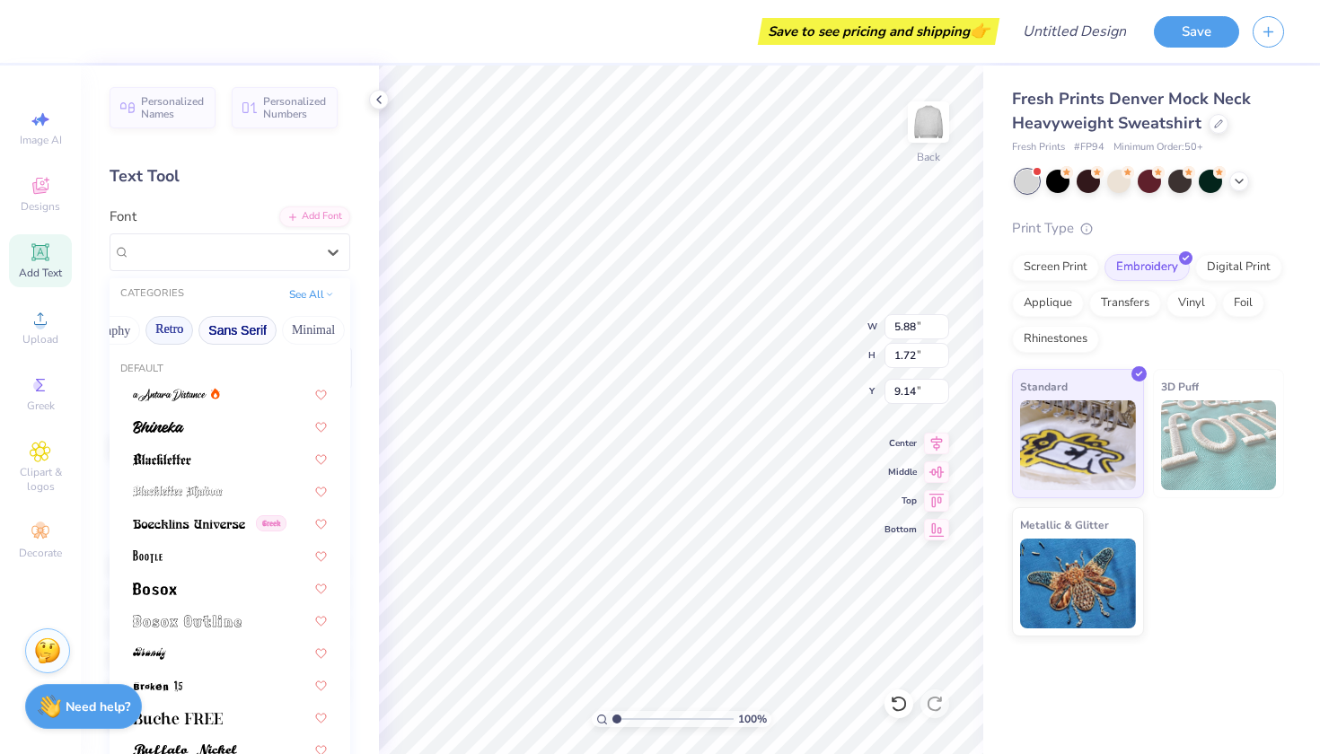
scroll to position [0, 336]
click at [131, 329] on button "Calligraphy" at bounding box center [109, 330] width 79 height 29
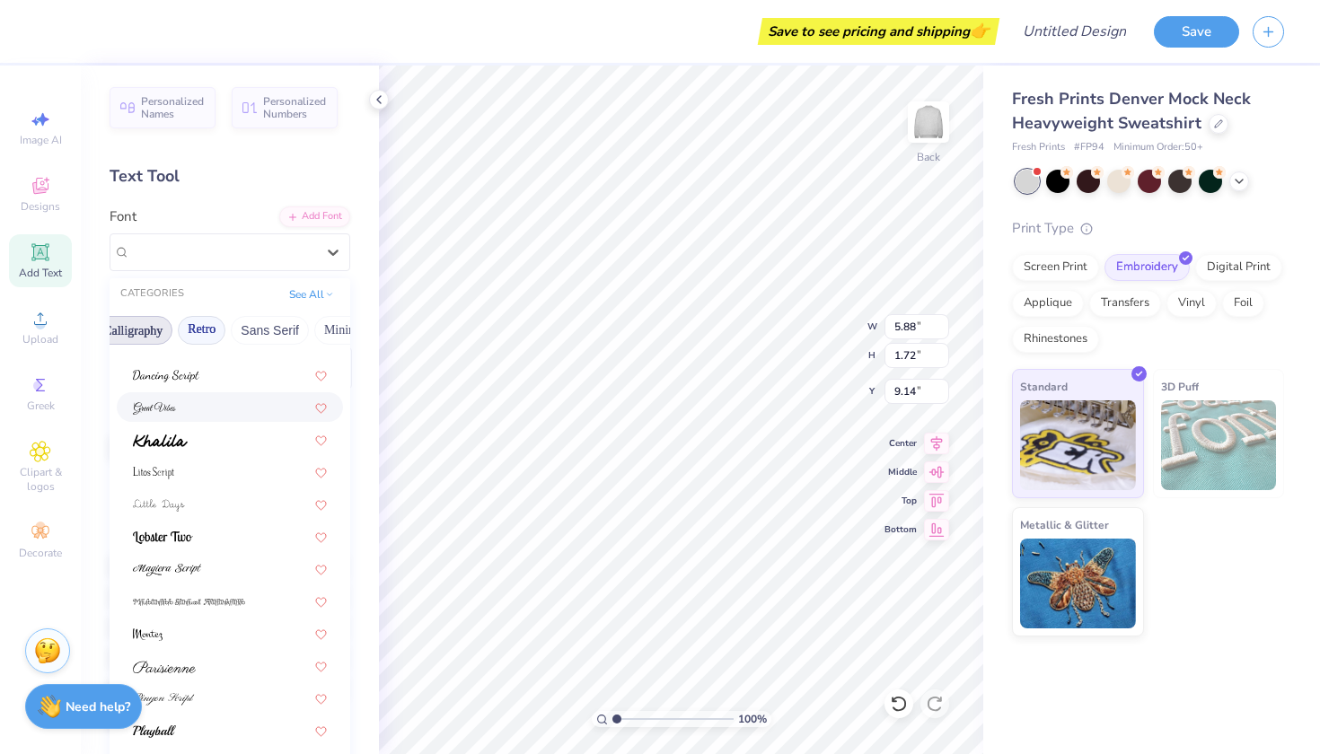
scroll to position [0, 225]
click at [162, 330] on button "Bold" at bounding box center [153, 330] width 44 height 29
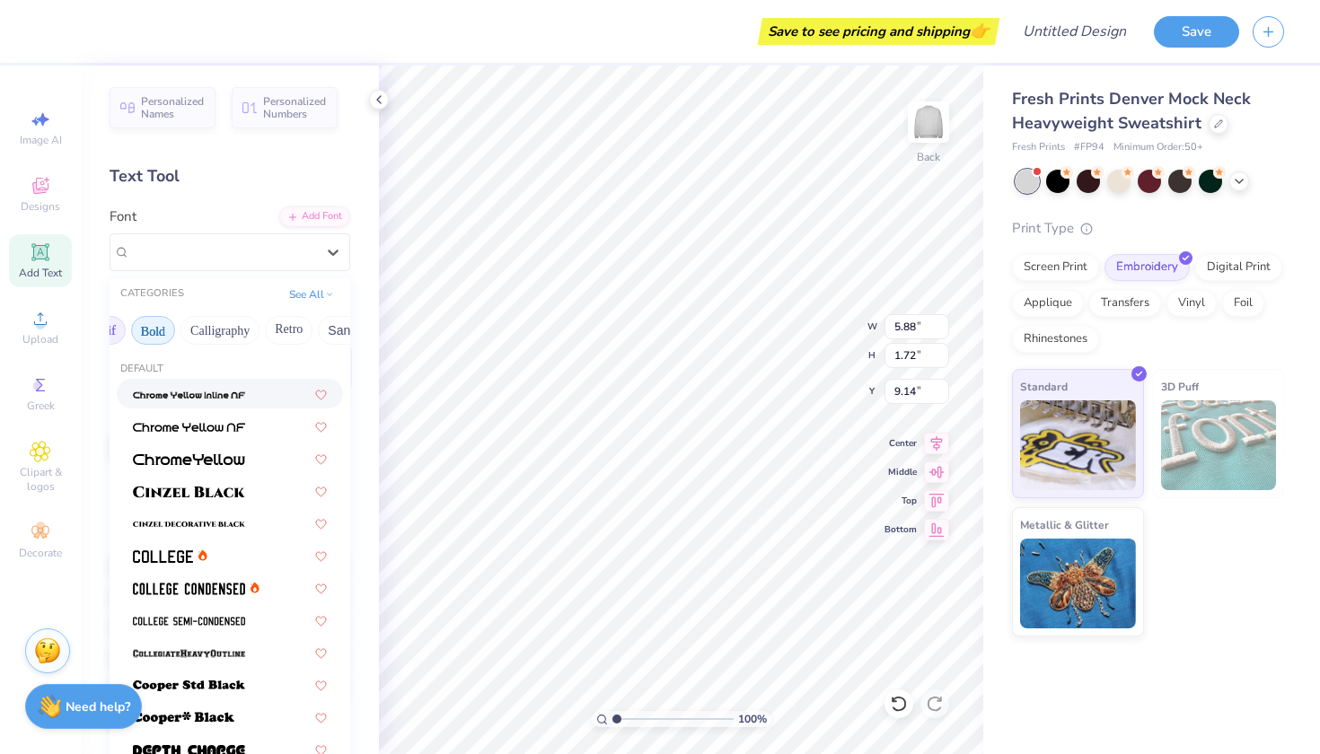
click at [110, 331] on button "Serif" at bounding box center [104, 330] width 44 height 29
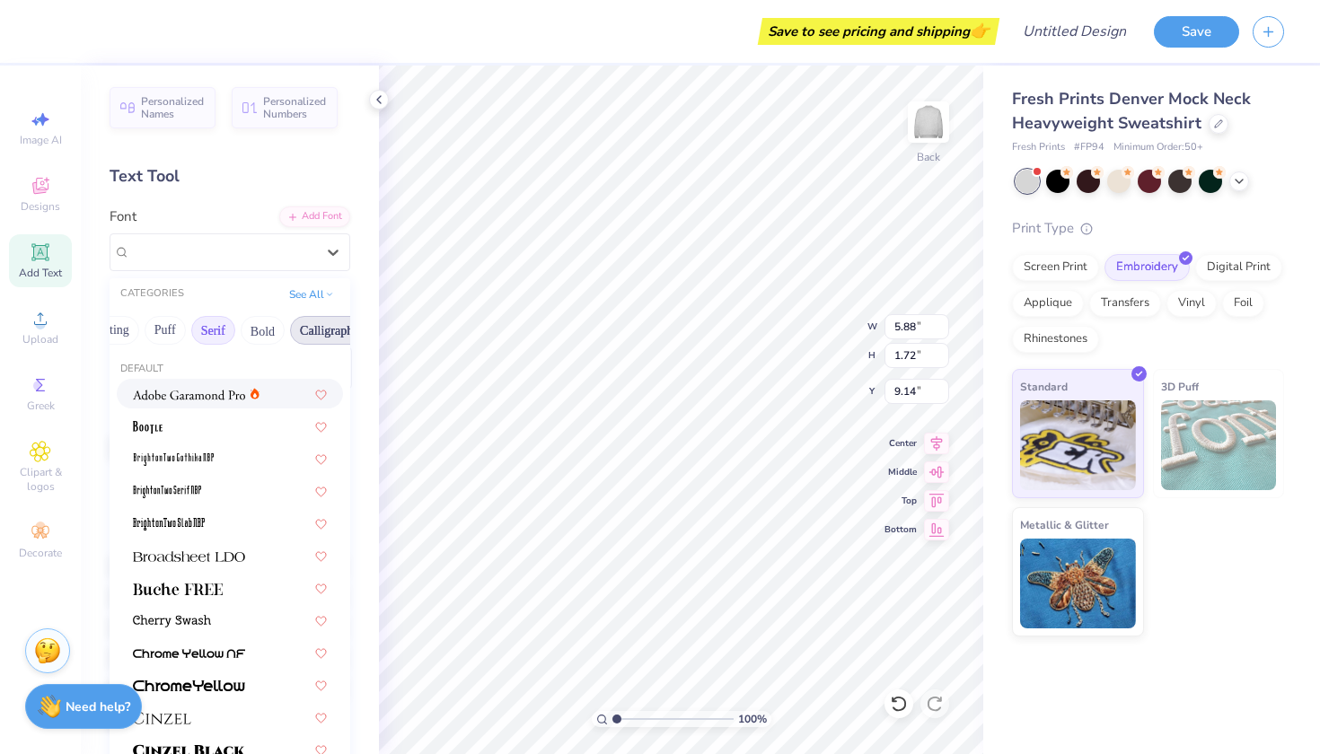
scroll to position [0, 95]
click at [193, 329] on button "Puff" at bounding box center [185, 330] width 41 height 29
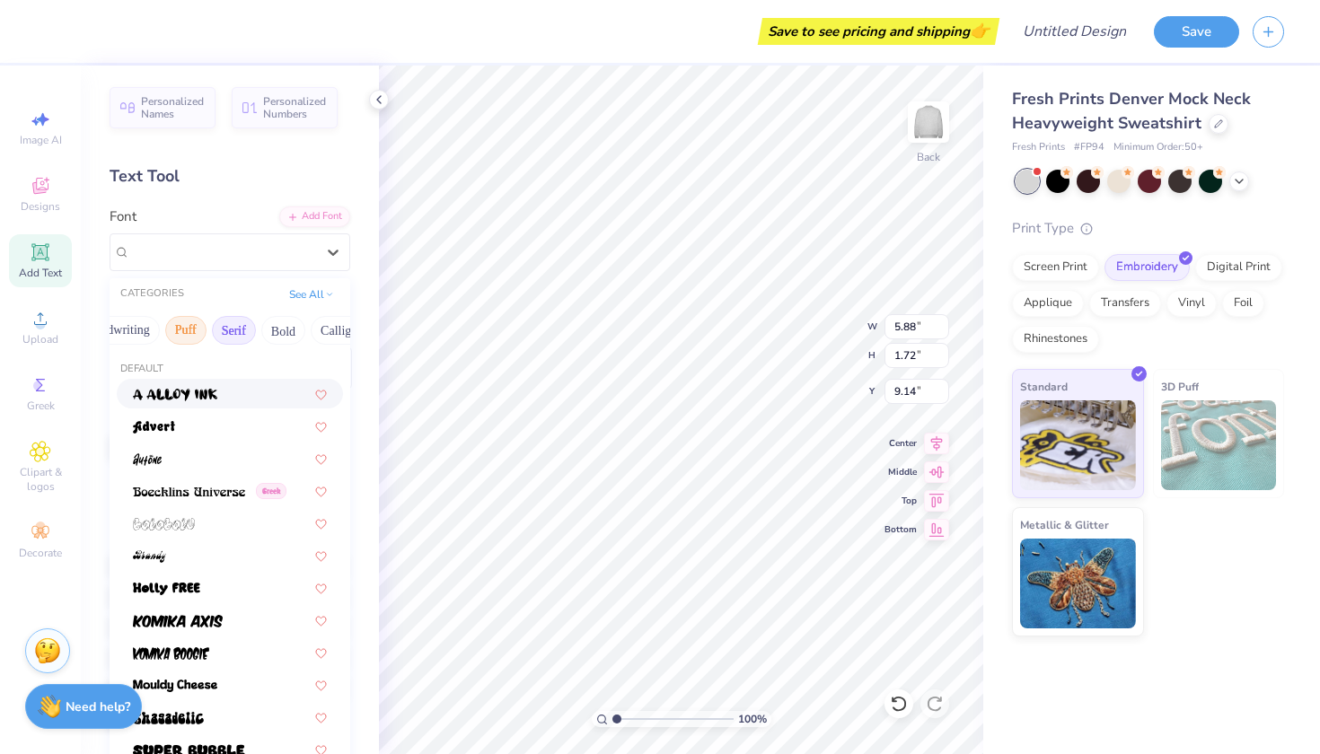
click at [237, 339] on button "Serif" at bounding box center [234, 330] width 44 height 29
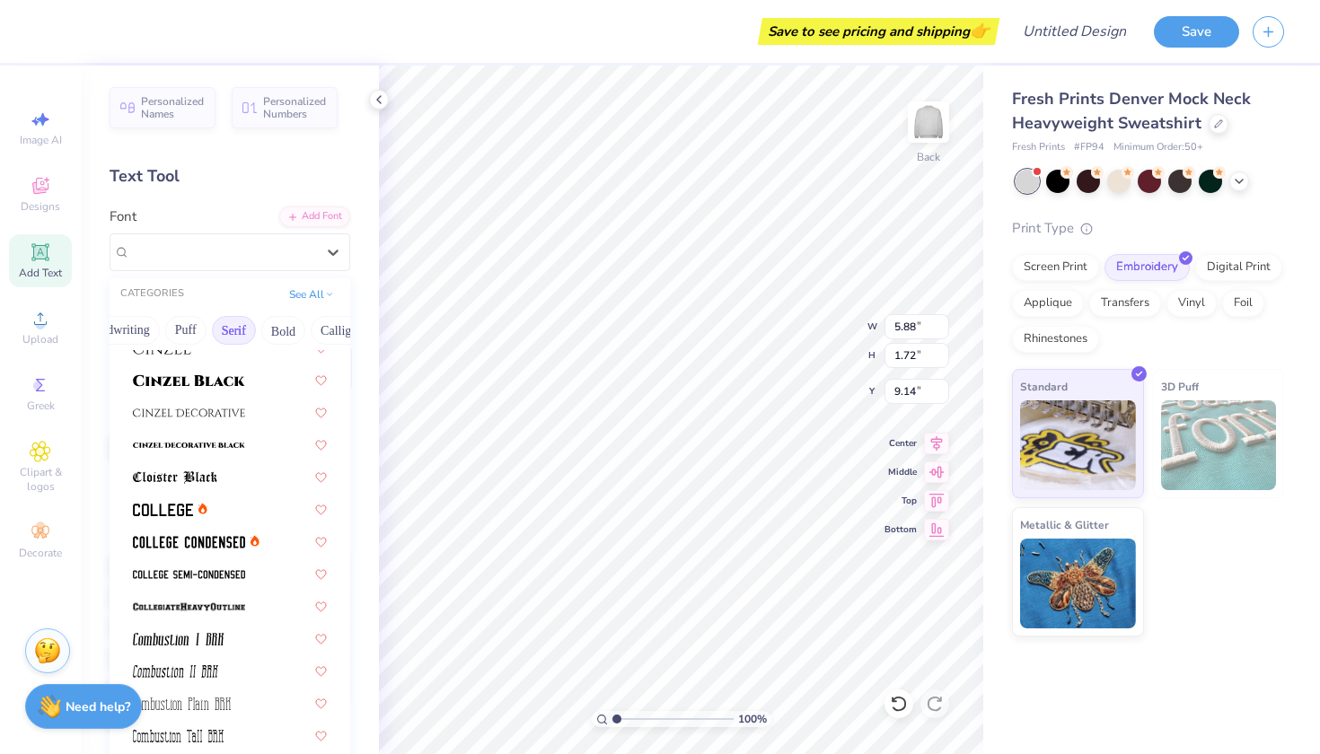
scroll to position [372, 0]
click at [203, 544] on img at bounding box center [189, 540] width 112 height 13
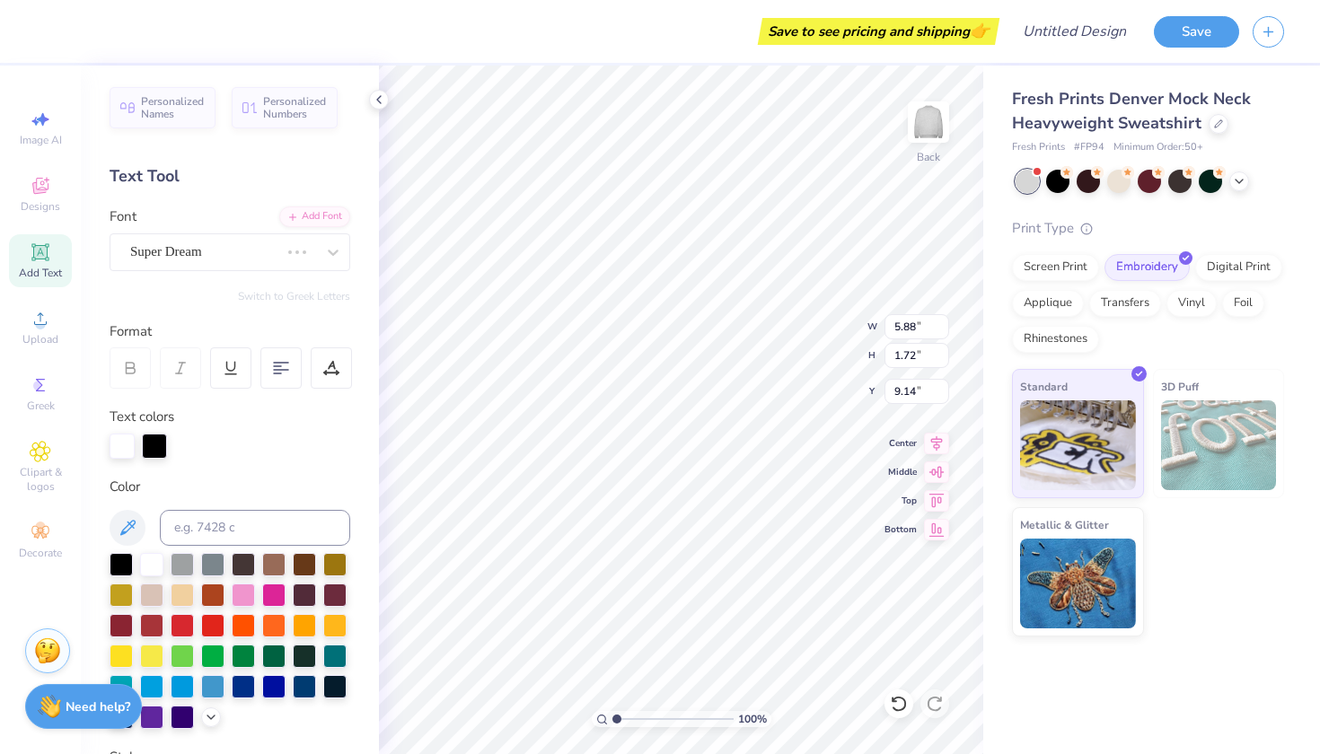
type input "4.39"
type input "1.68"
type input "9.16"
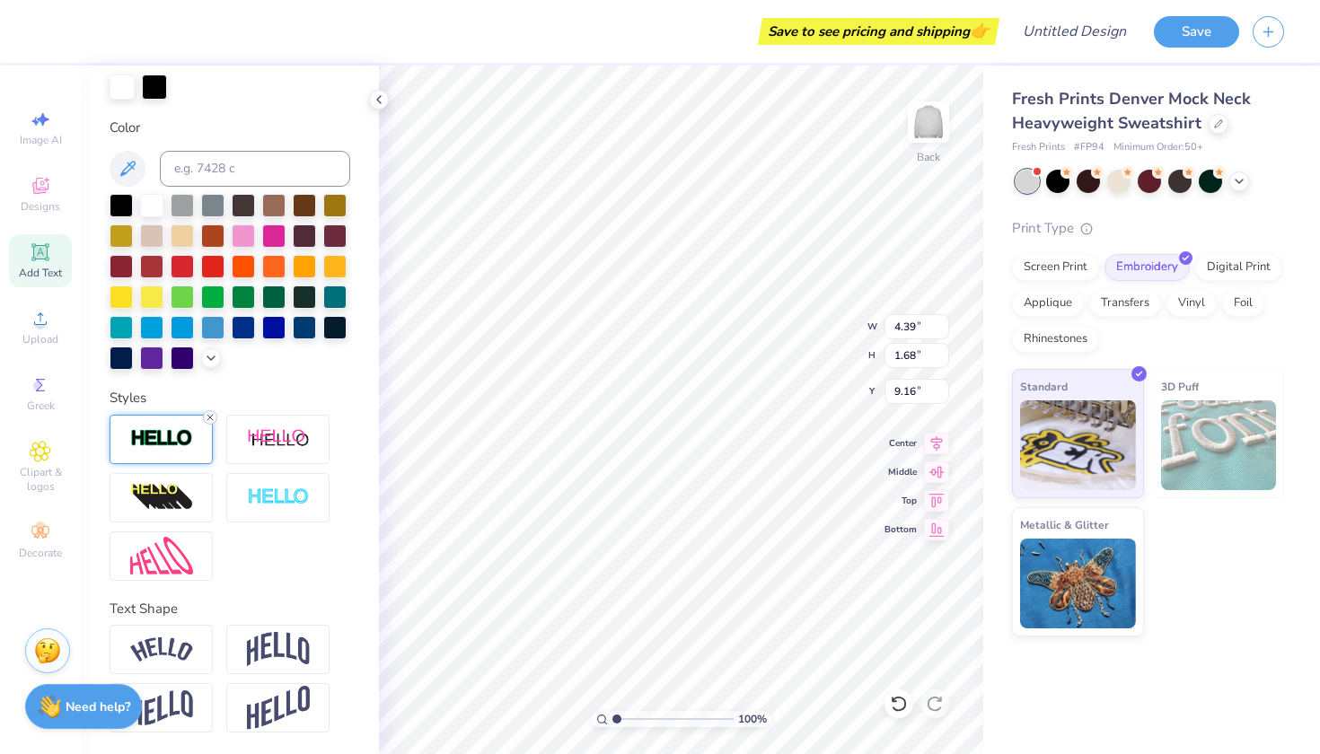
click at [207, 415] on icon at bounding box center [210, 417] width 11 height 11
click at [119, 205] on div at bounding box center [121, 203] width 23 height 23
type textarea "golf"
type input "6.94"
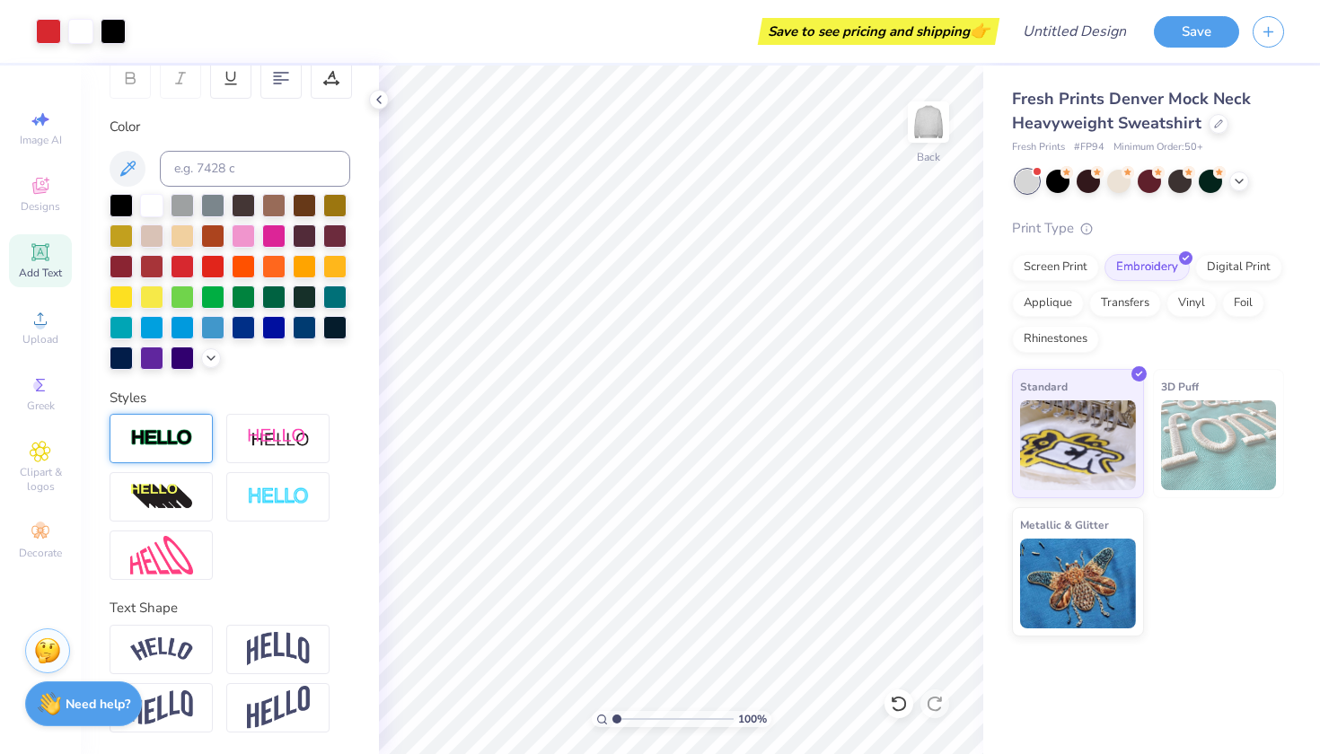
click at [101, 710] on strong "Need help?" at bounding box center [98, 704] width 65 height 17
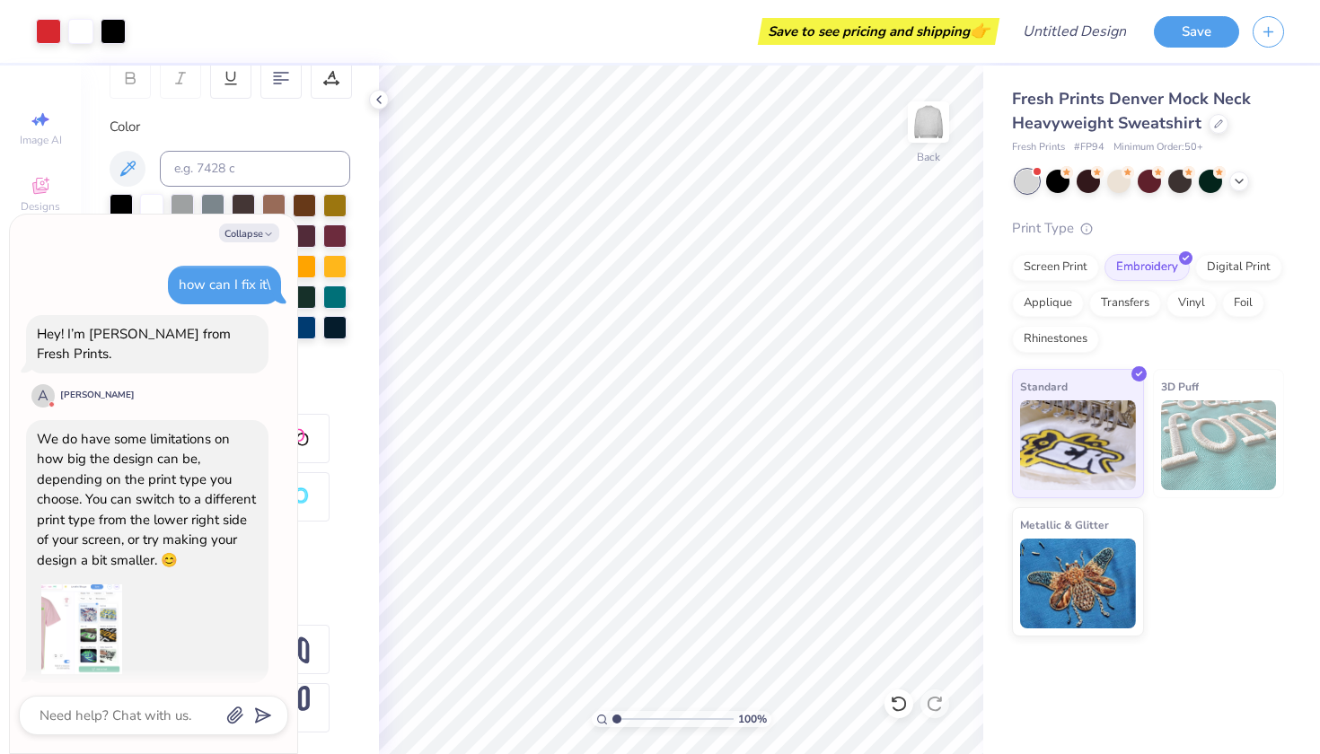
scroll to position [515, 0]
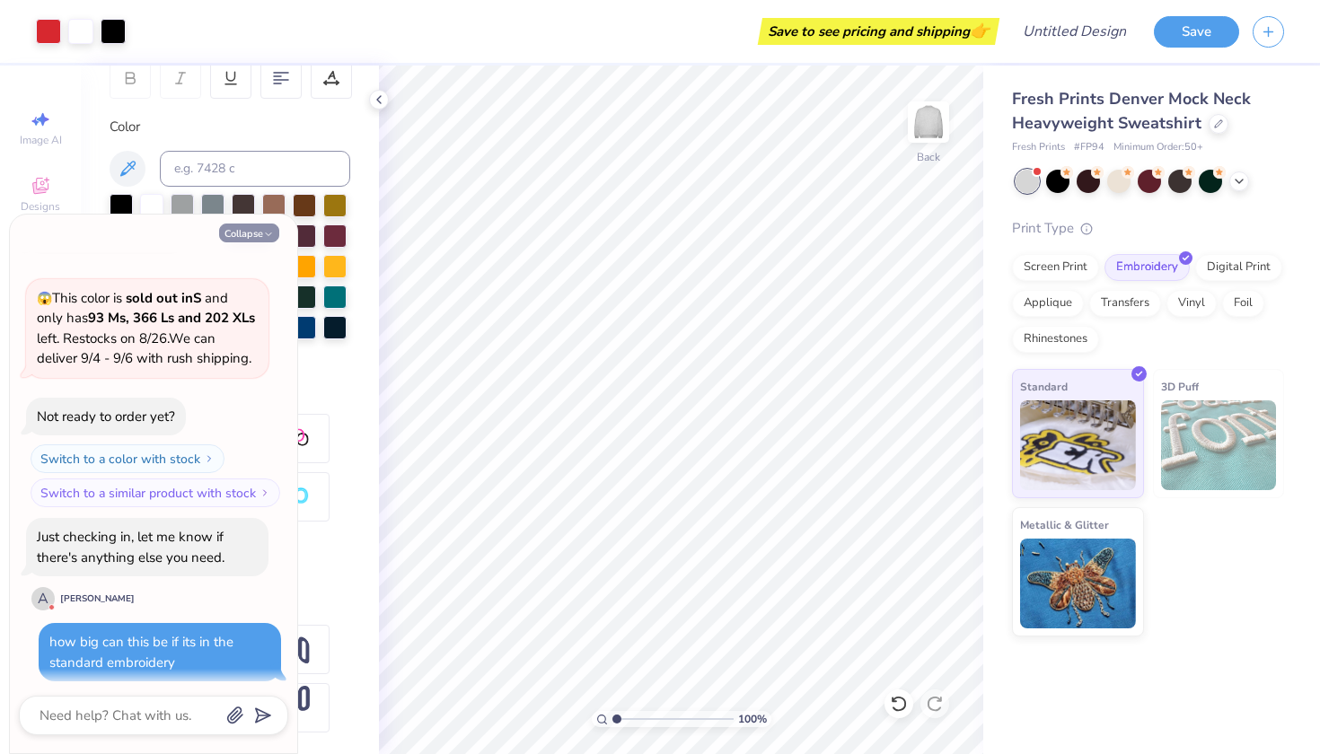
click at [258, 232] on button "Collapse" at bounding box center [249, 233] width 60 height 19
type textarea "x"
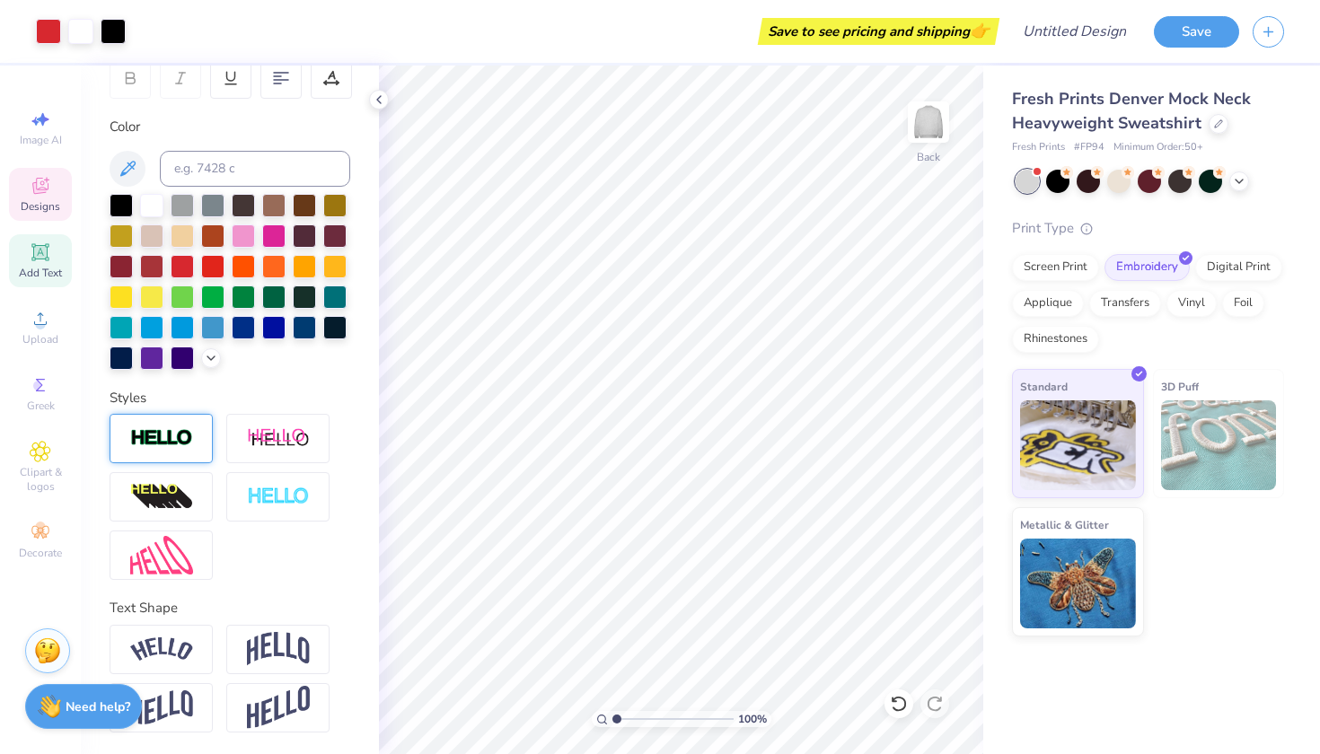
click at [40, 191] on icon at bounding box center [40, 188] width 14 height 12
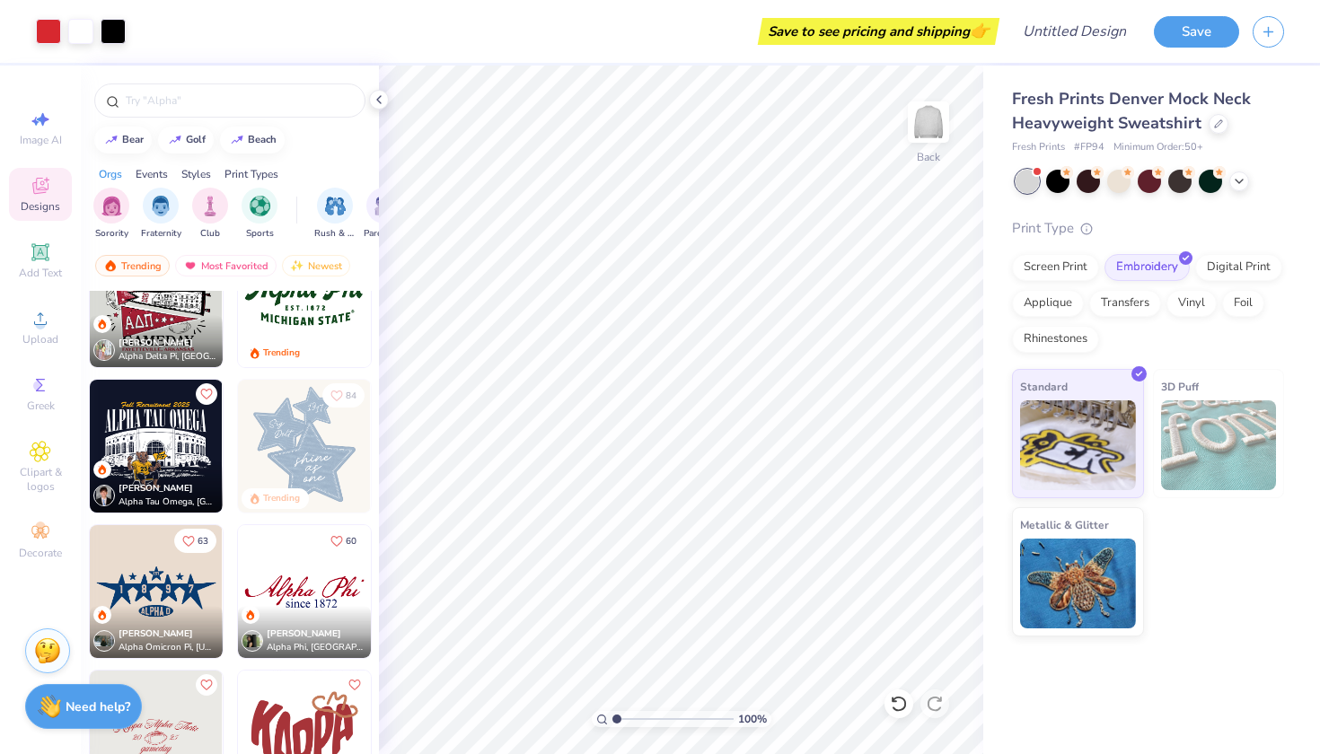
scroll to position [1279, 0]
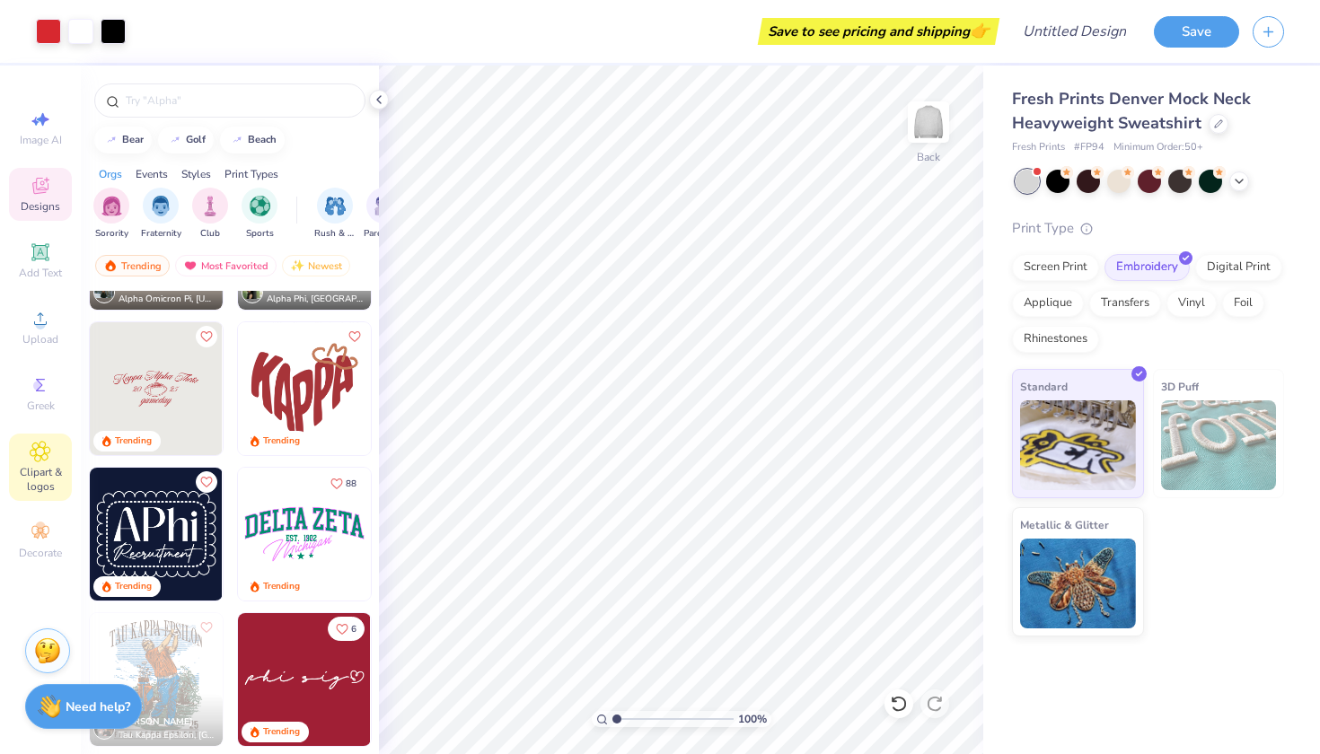
click at [40, 448] on icon at bounding box center [40, 451] width 9 height 9
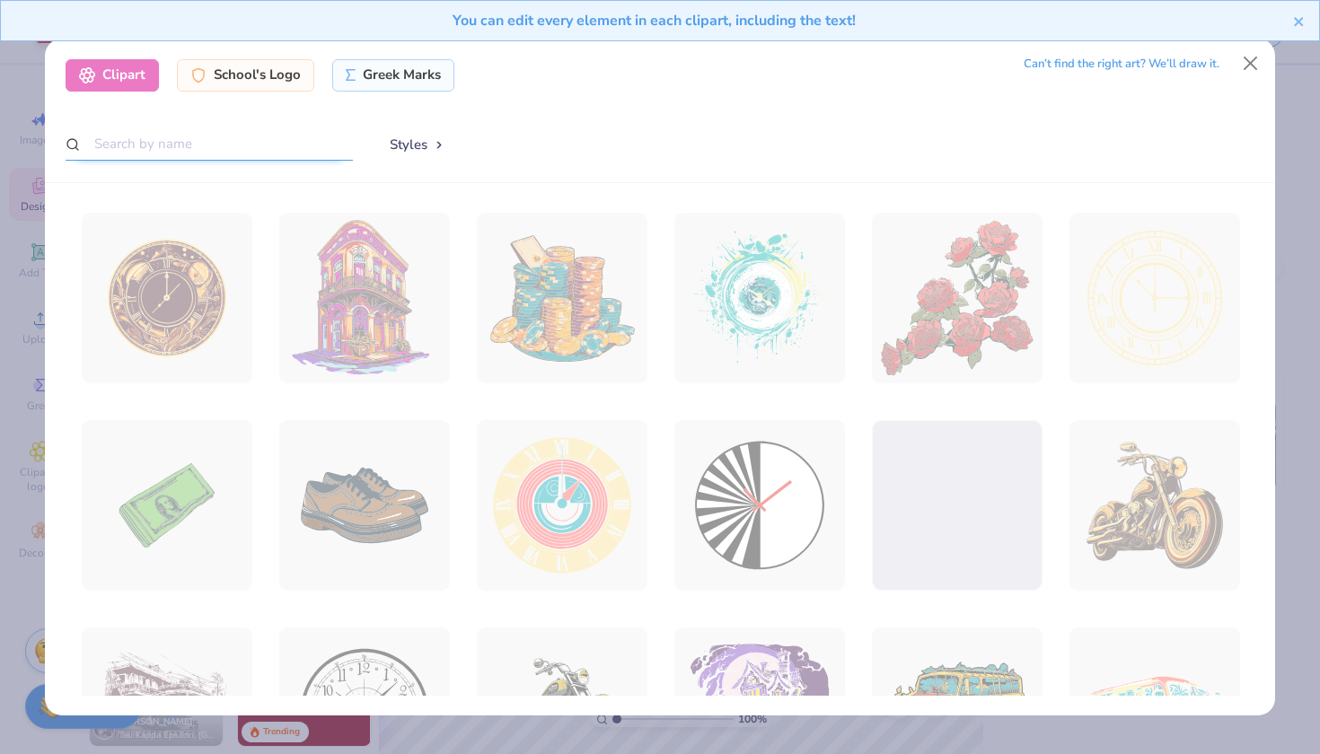
click at [150, 146] on input "text" at bounding box center [209, 144] width 287 height 33
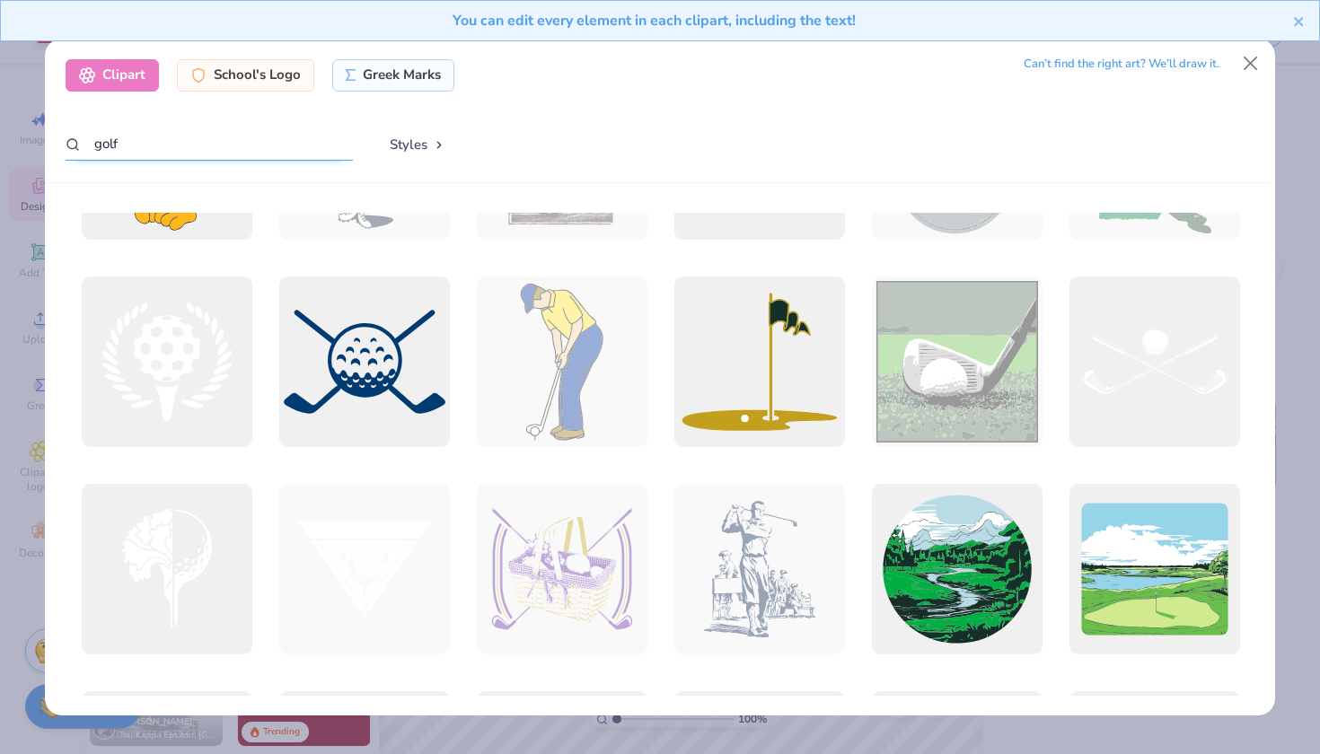
scroll to position [351, 0]
type input "golf"
click at [391, 361] on div at bounding box center [364, 362] width 188 height 188
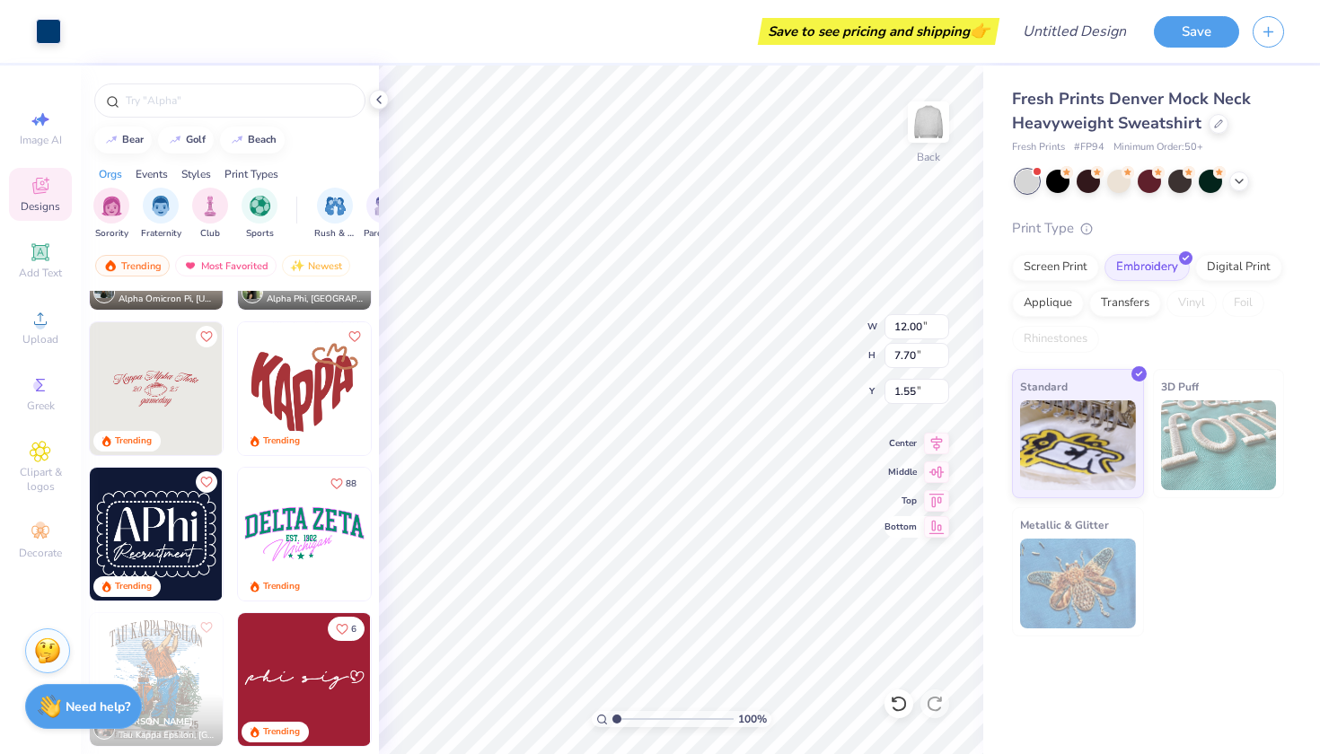
click at [937, 533] on icon at bounding box center [936, 527] width 15 height 13
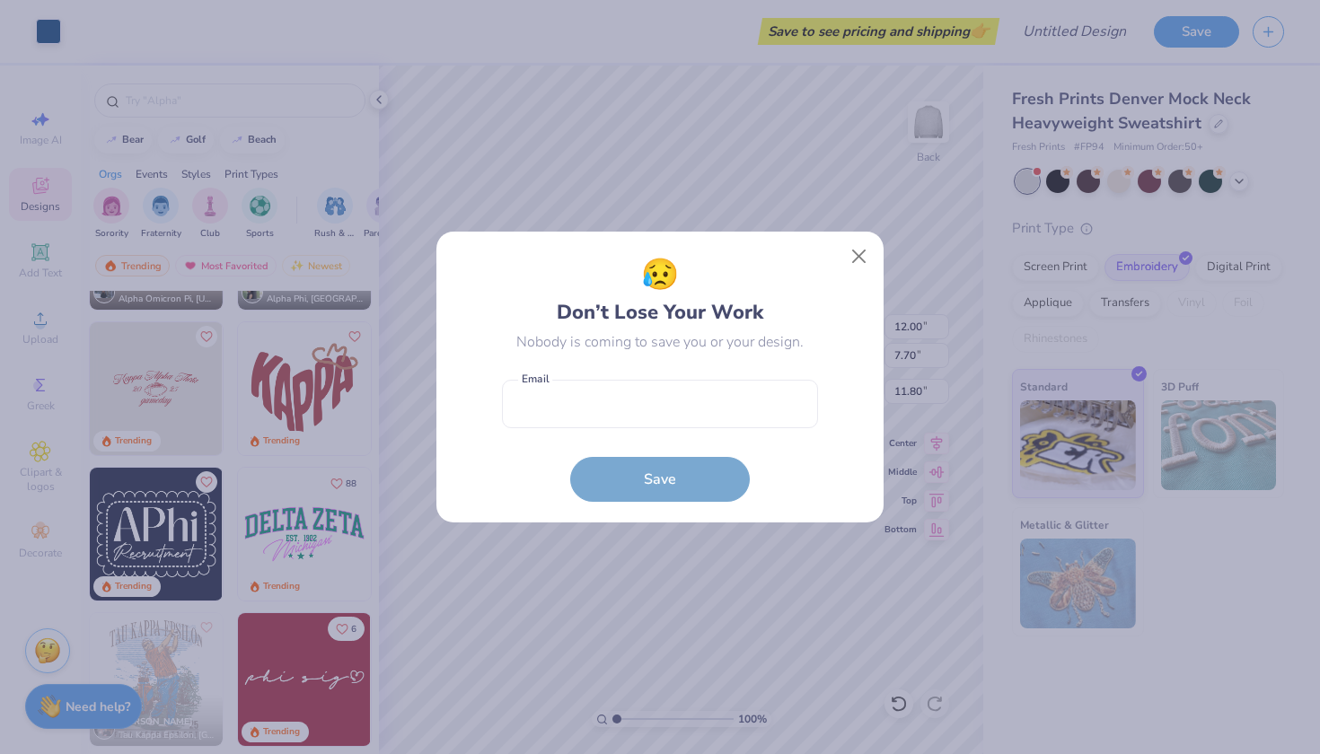
click at [718, 463] on body "Art colors Save to see pricing and shipping 👉 Design Title Save Image AI Design…" at bounding box center [660, 377] width 1320 height 754
click at [861, 259] on button "Close" at bounding box center [859, 257] width 34 height 34
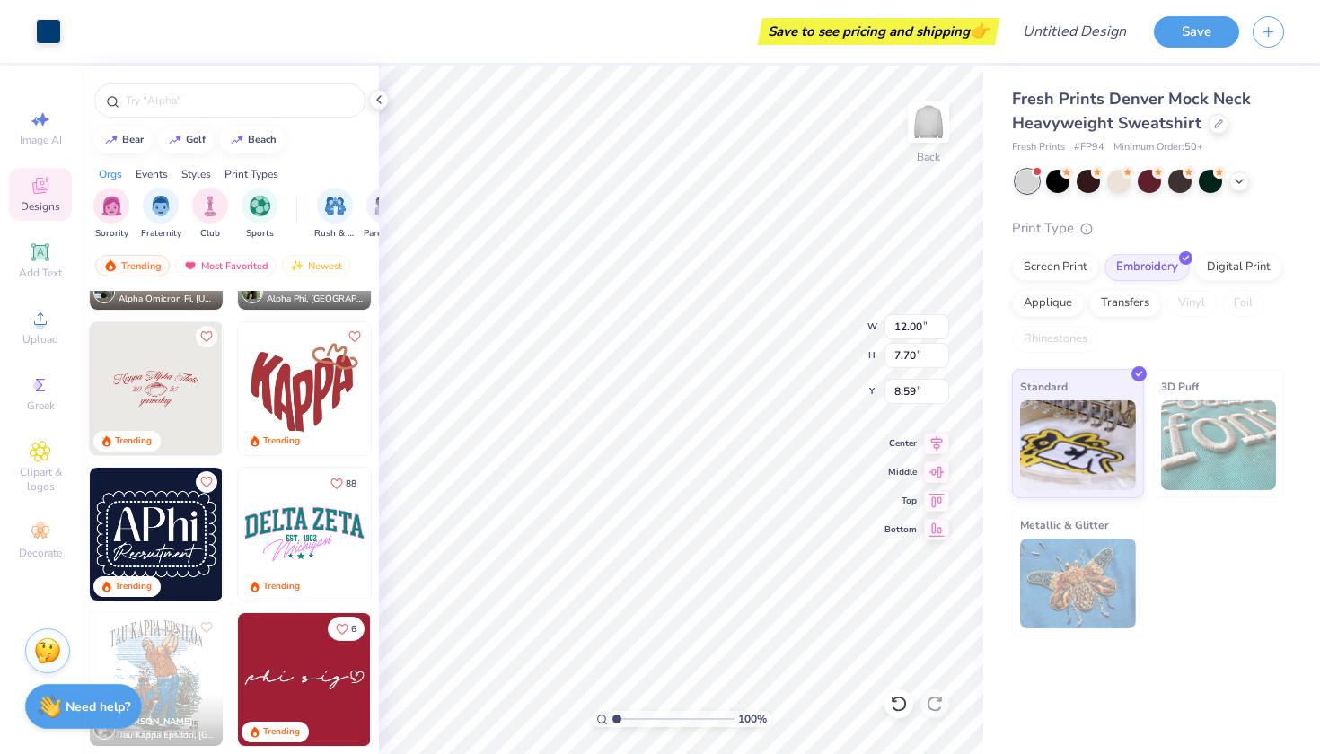
type input "6.15"
click at [770, 522] on li "Delete" at bounding box center [783, 522] width 141 height 35
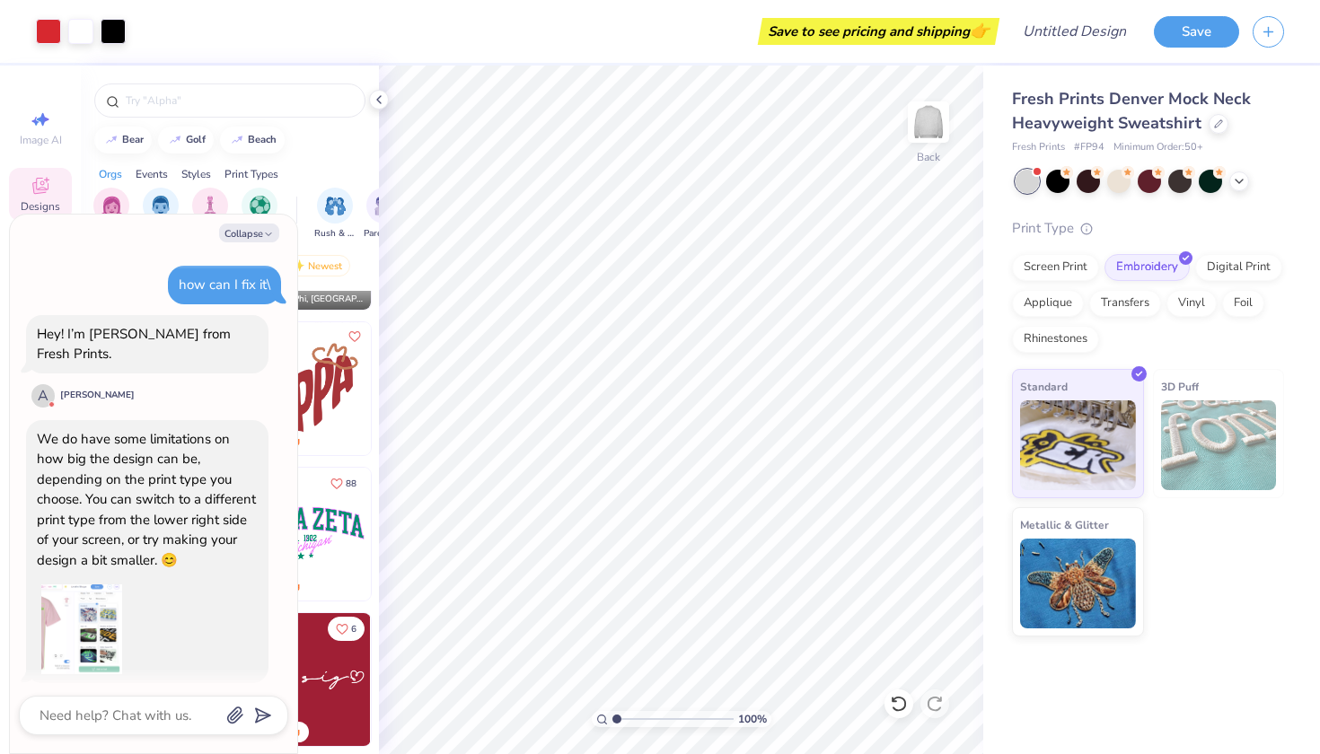
scroll to position [638, 0]
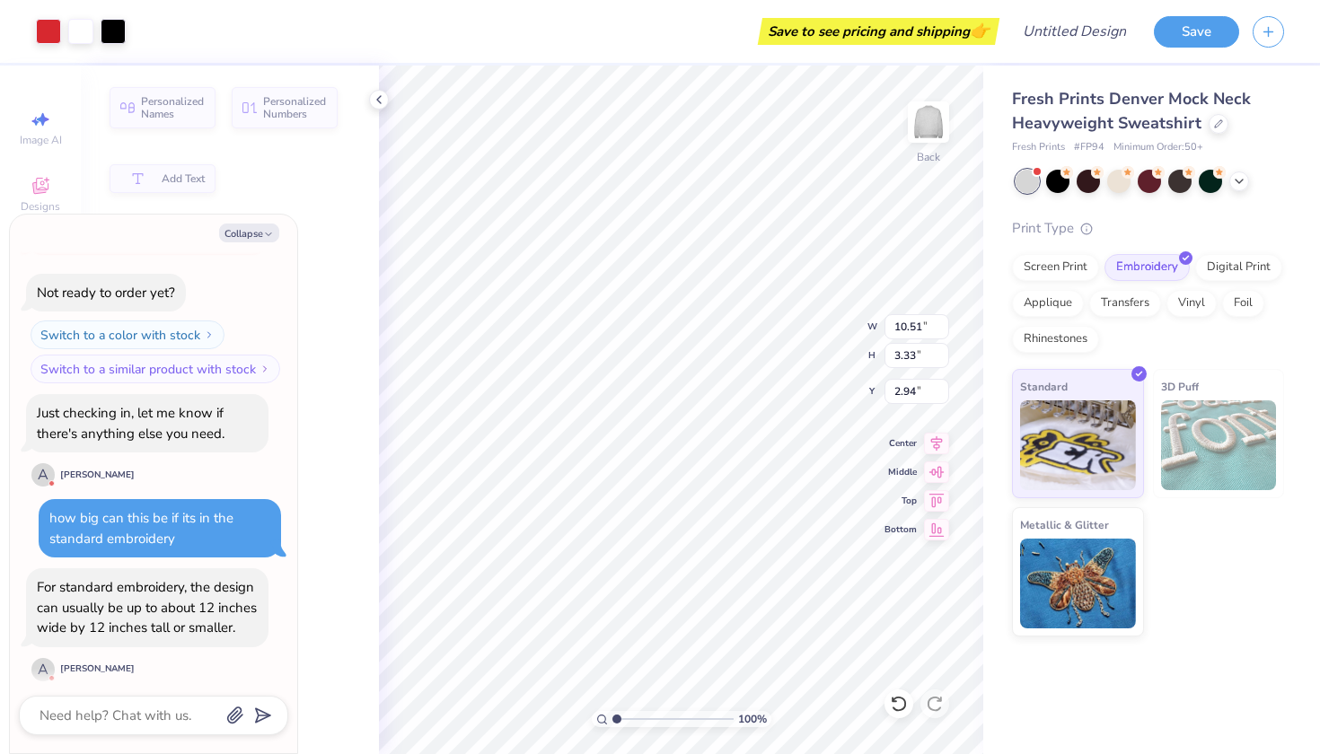
type textarea "x"
type input "3.00"
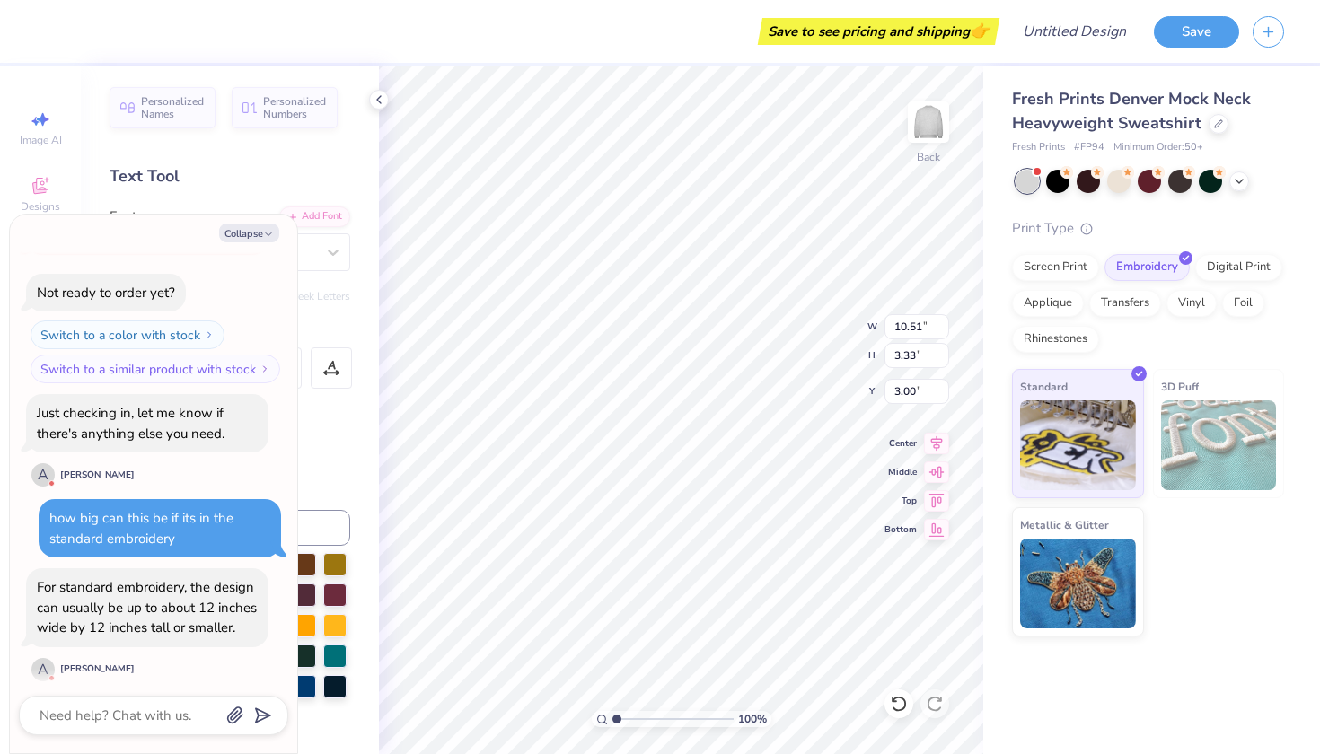
type textarea "x"
click at [282, 238] on div "Collapse" at bounding box center [153, 233] width 269 height 19
click at [275, 233] on button "Collapse" at bounding box center [249, 233] width 60 height 19
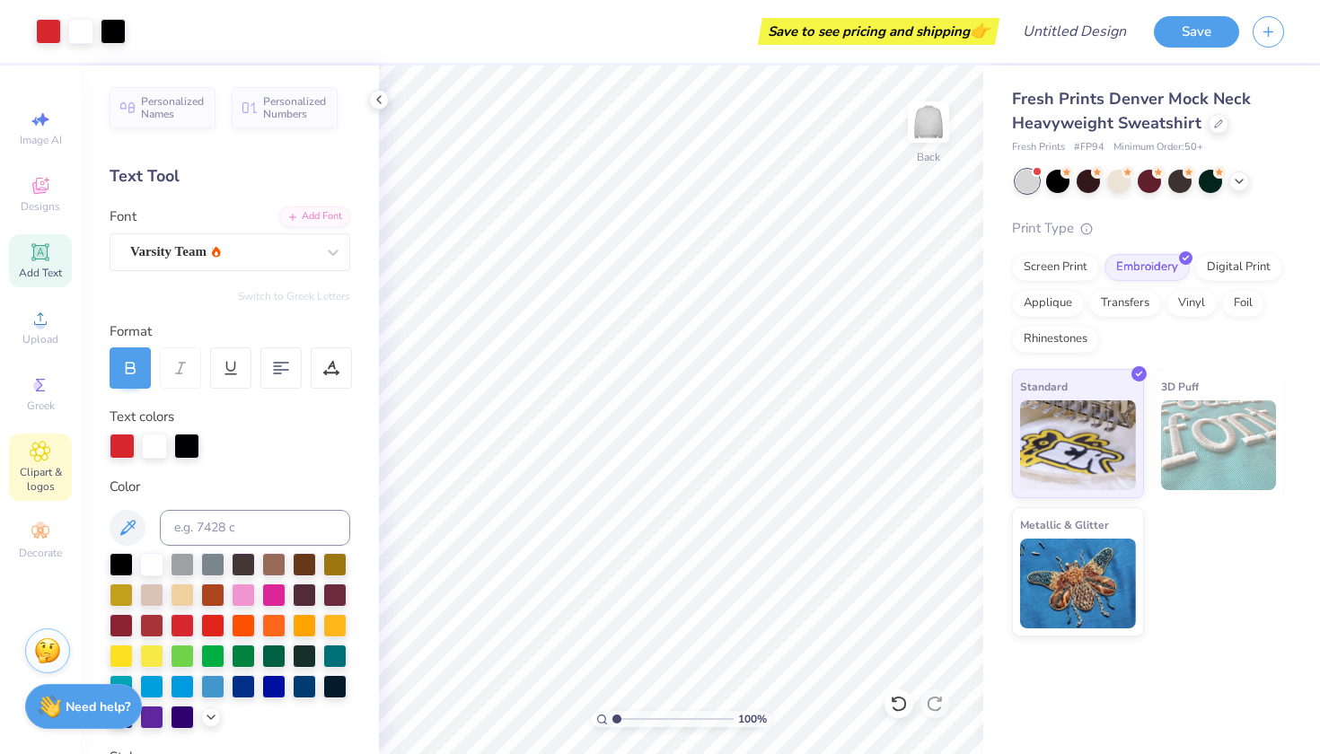
click at [56, 451] on div "Clipart & logos" at bounding box center [40, 467] width 63 height 67
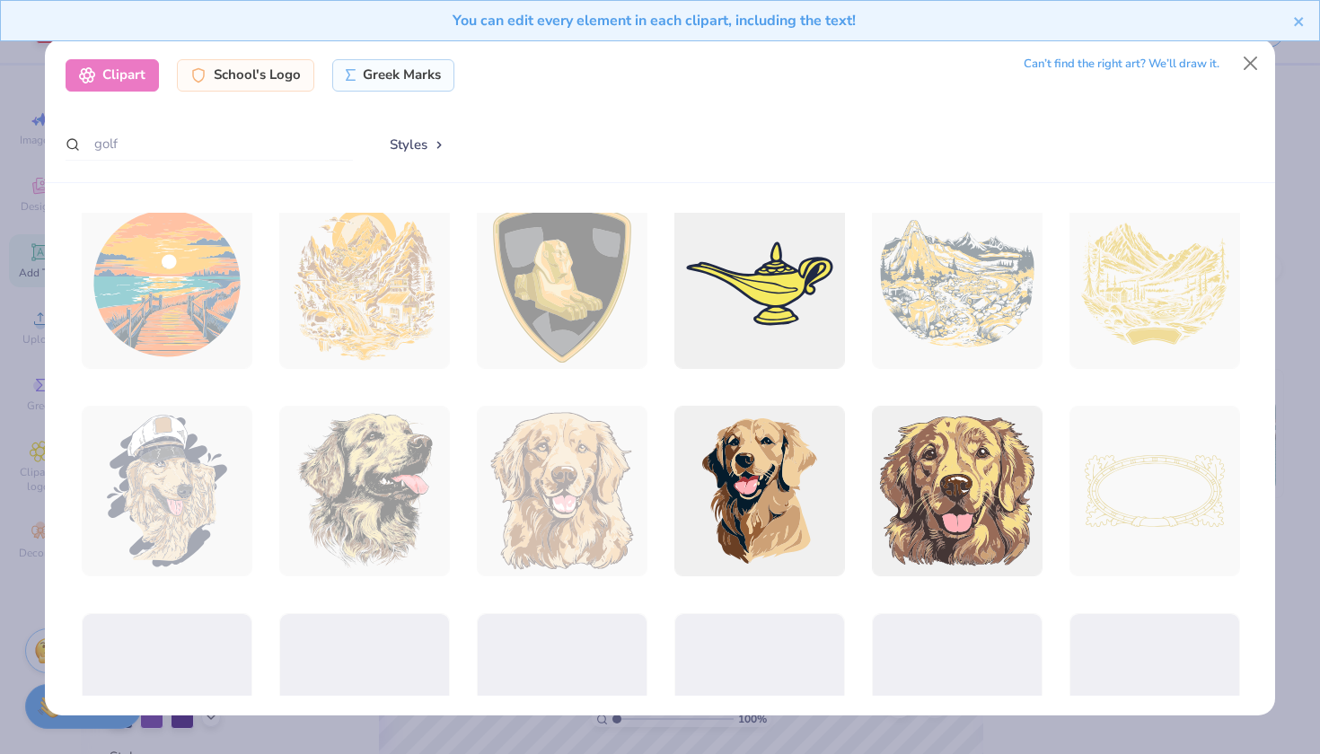
scroll to position [2191, 0]
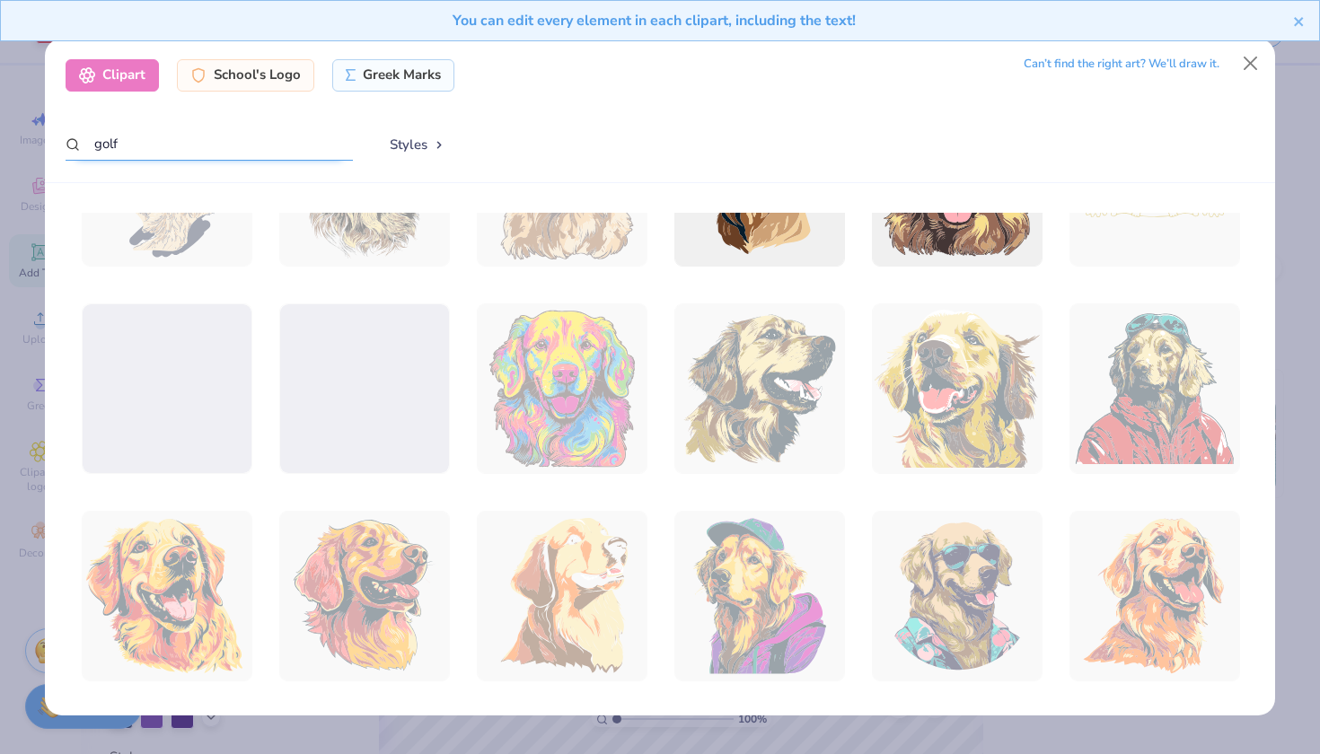
click at [183, 144] on input "golf" at bounding box center [209, 144] width 287 height 33
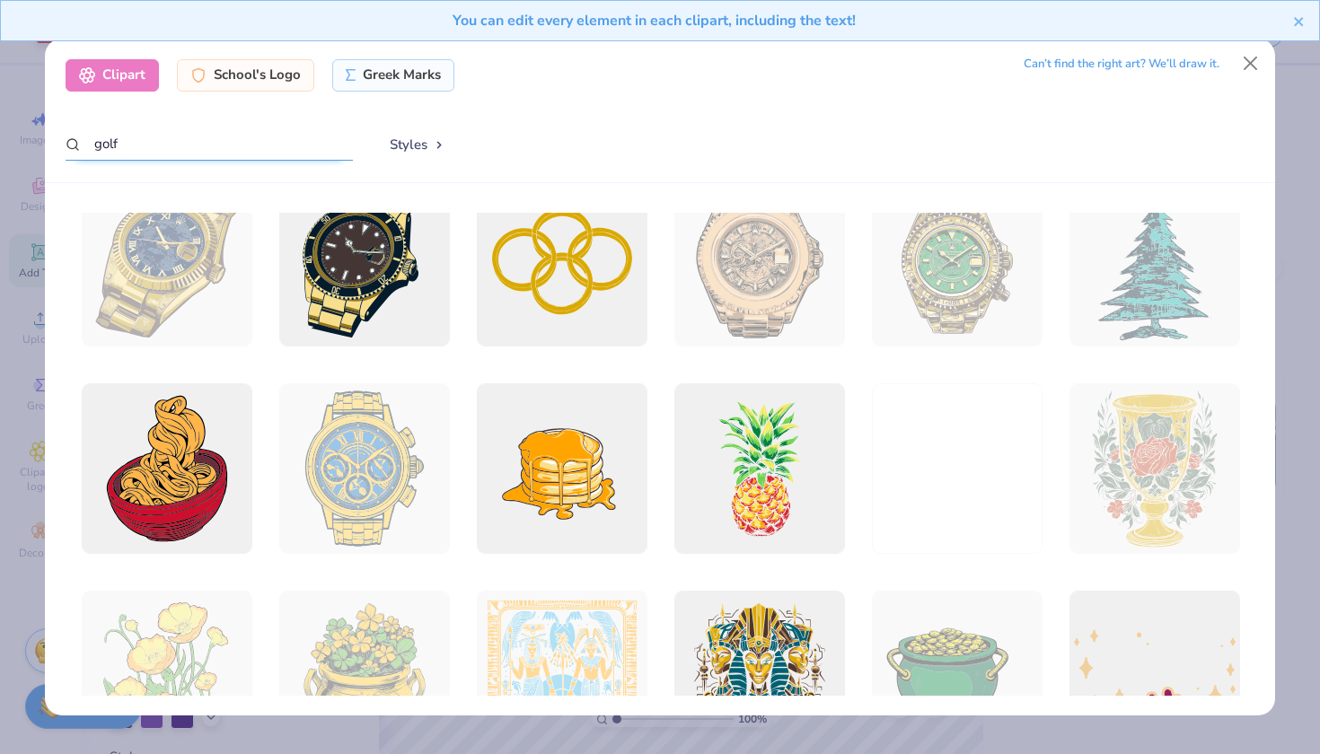
scroll to position [5368, 0]
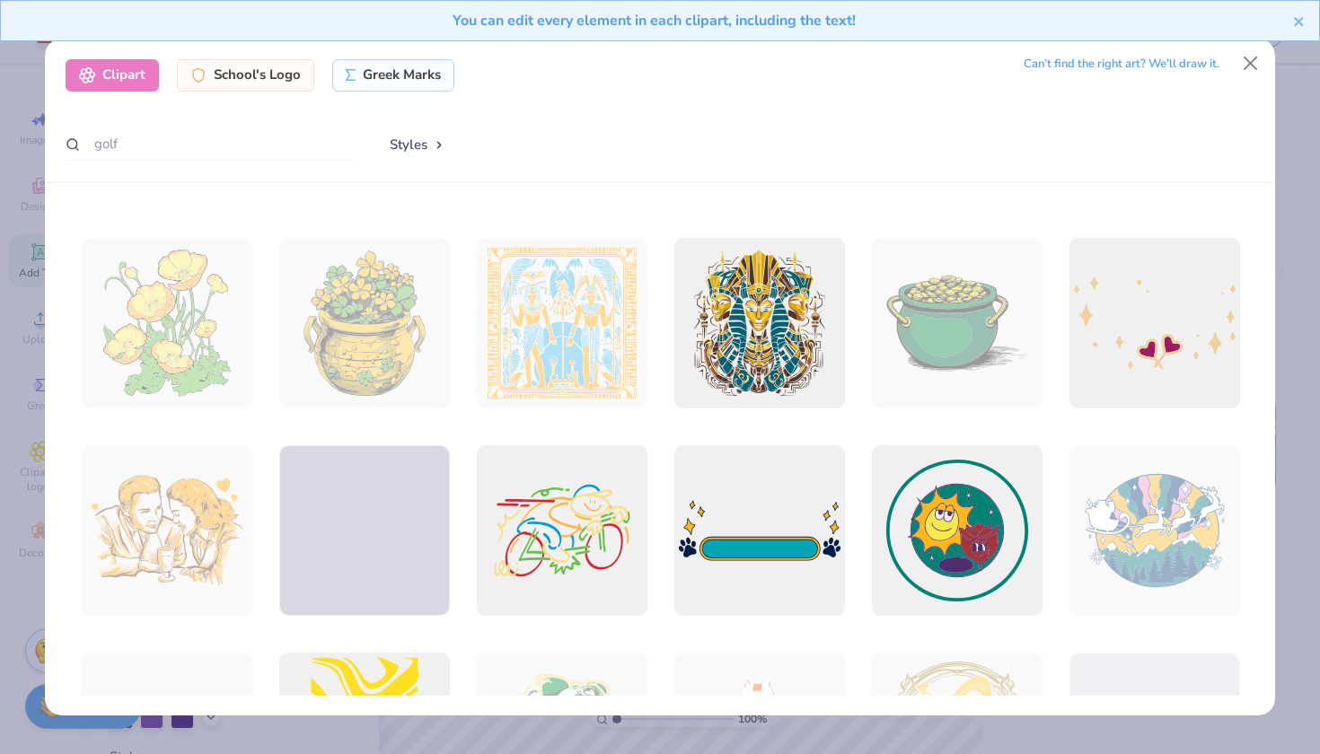
click at [1178, 64] on div "Can’t find the right art? We’ll draw it." at bounding box center [1122, 63] width 196 height 31
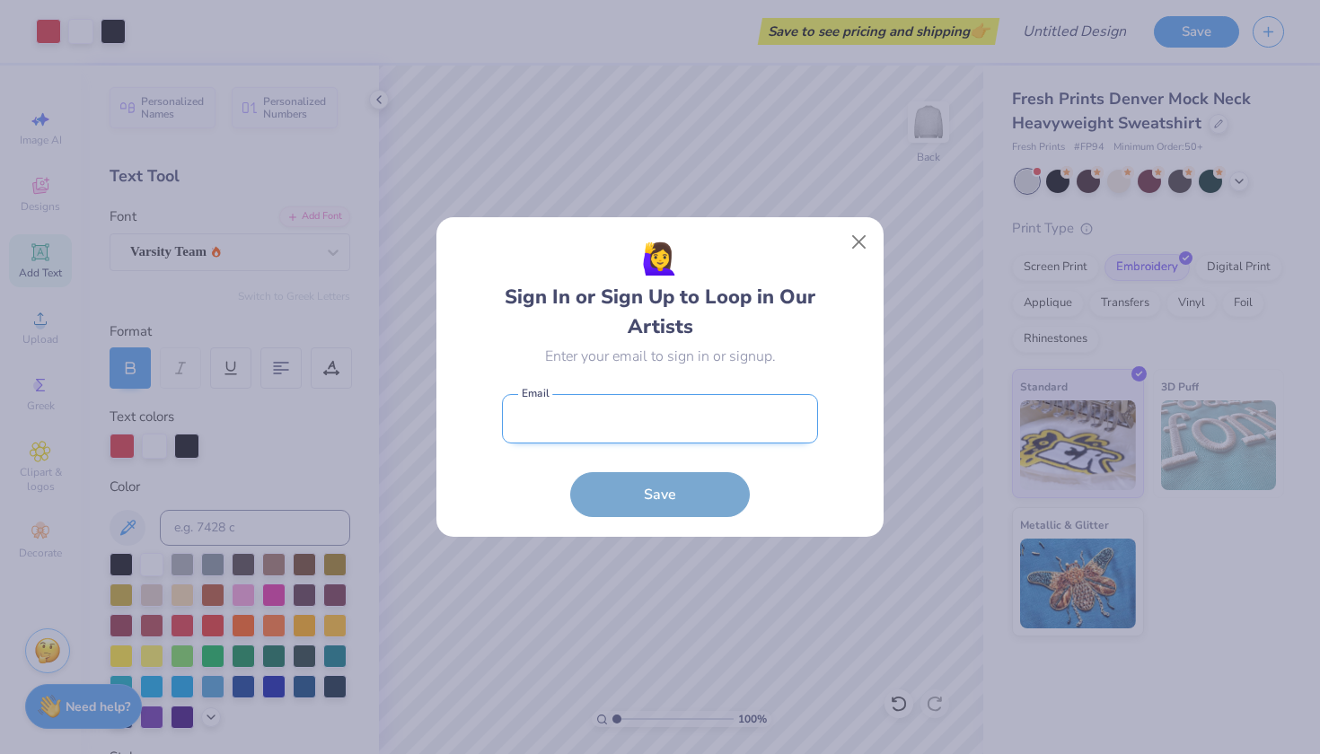
click at [562, 422] on input "email" at bounding box center [660, 418] width 316 height 49
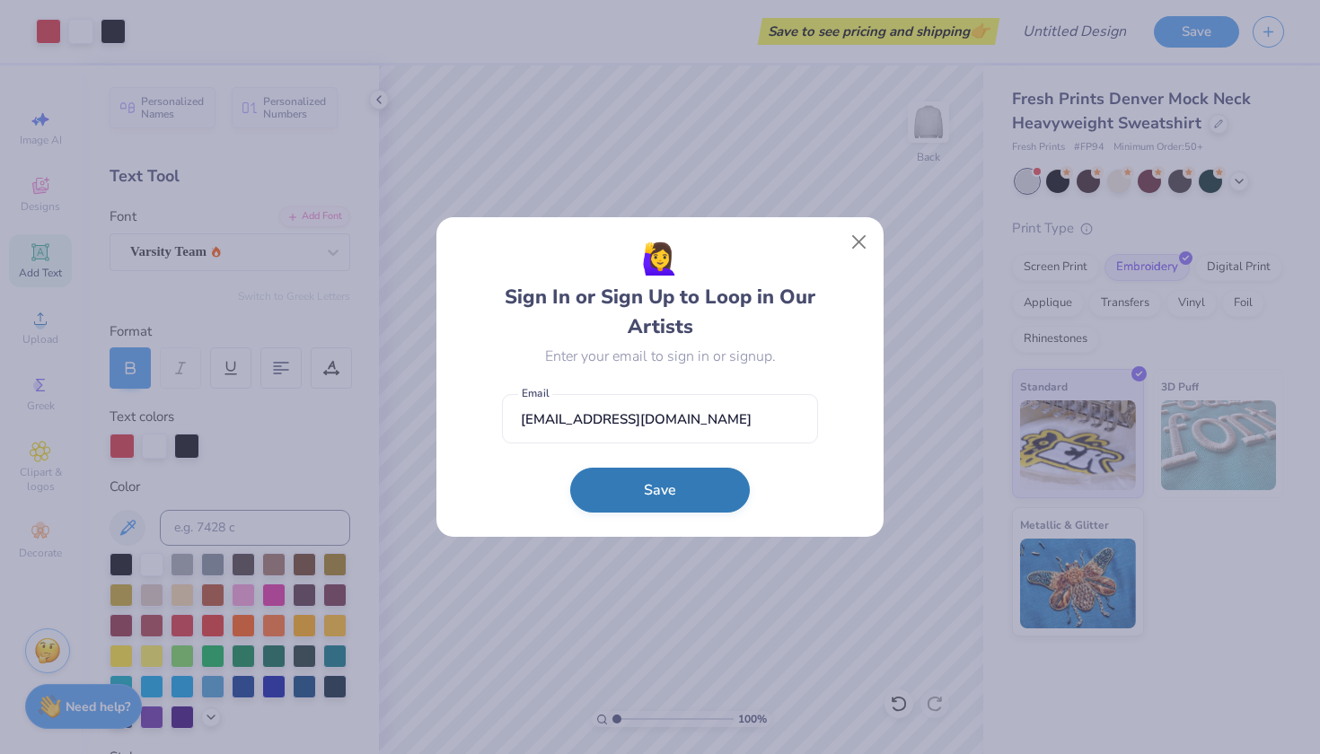
click at [631, 500] on button "Save" at bounding box center [660, 490] width 180 height 45
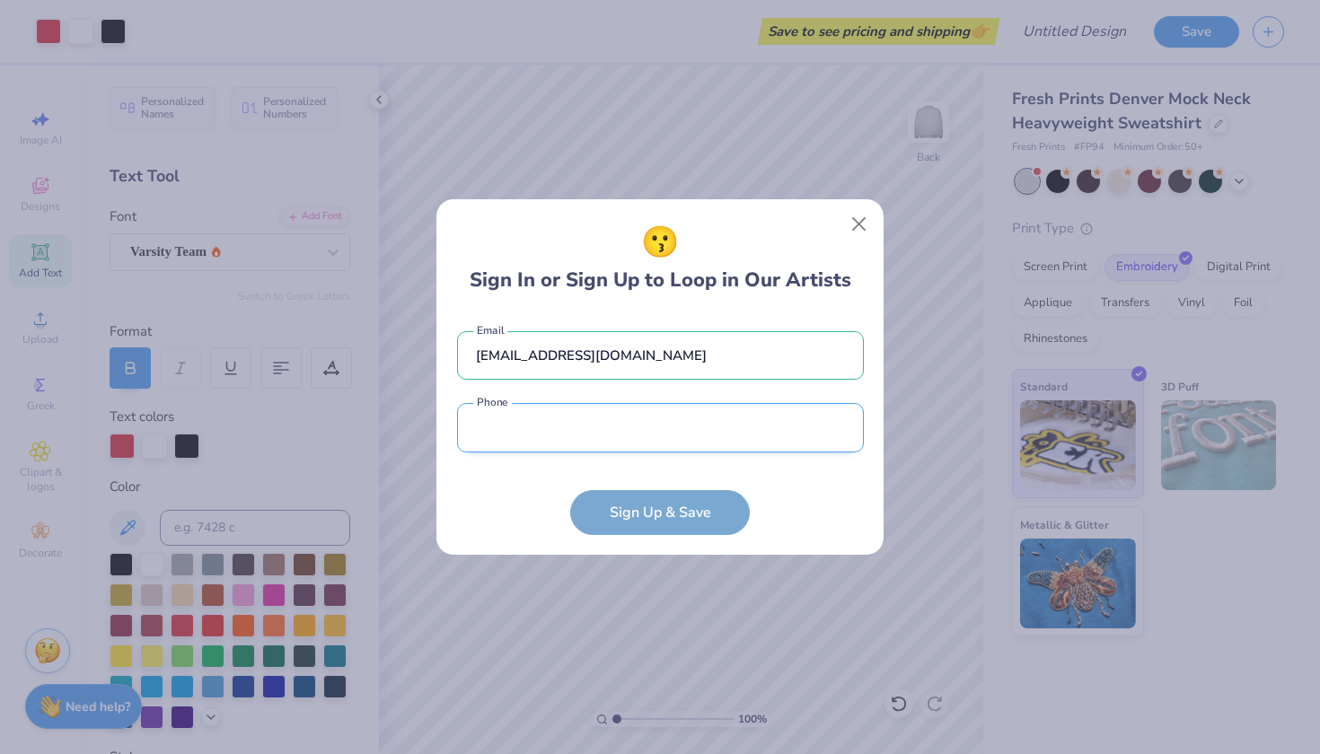
click at [831, 433] on input "tel" at bounding box center [660, 427] width 407 height 49
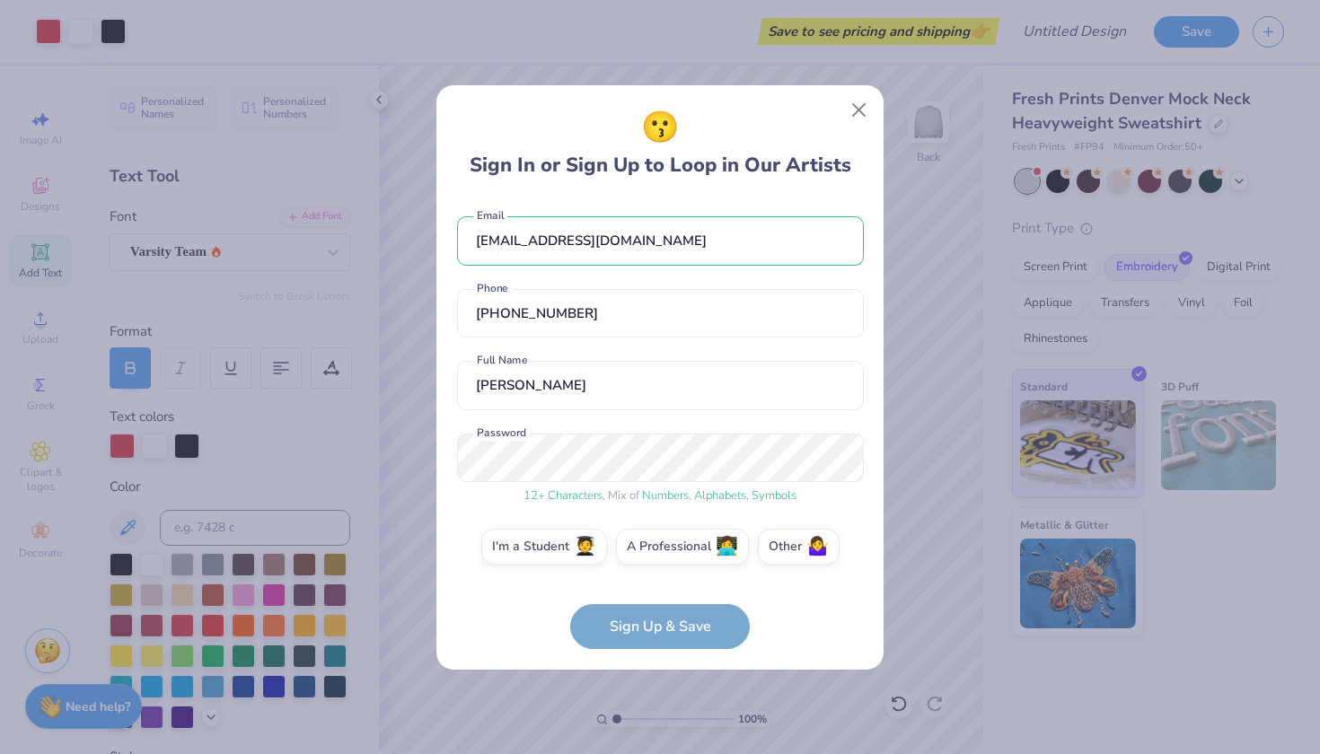
click at [515, 493] on div "12 + Characters , Mix of Numbers , Alphabets , Symbols Password" at bounding box center [660, 470] width 407 height 72
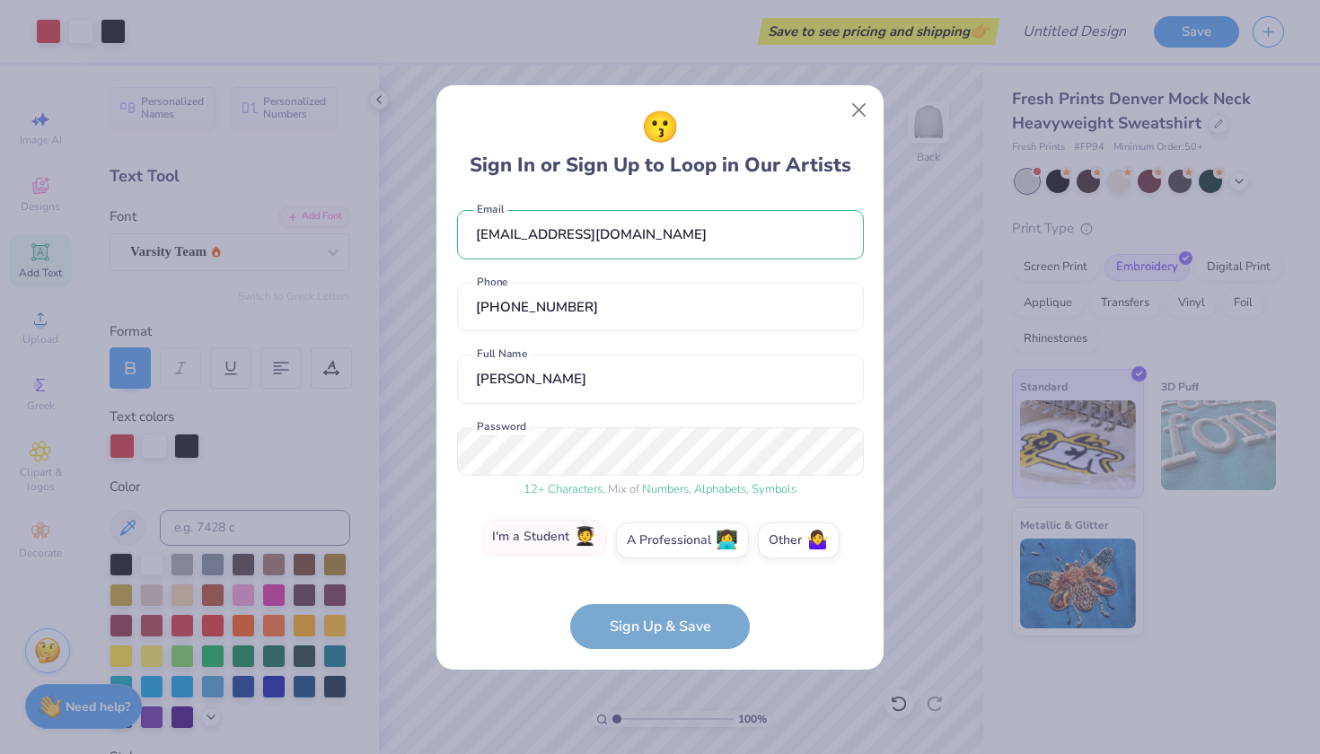
click at [555, 554] on label "I'm a Student 🧑‍🎓" at bounding box center [544, 538] width 126 height 36
click at [655, 554] on input "I'm a Student 🧑‍🎓" at bounding box center [661, 551] width 12 height 12
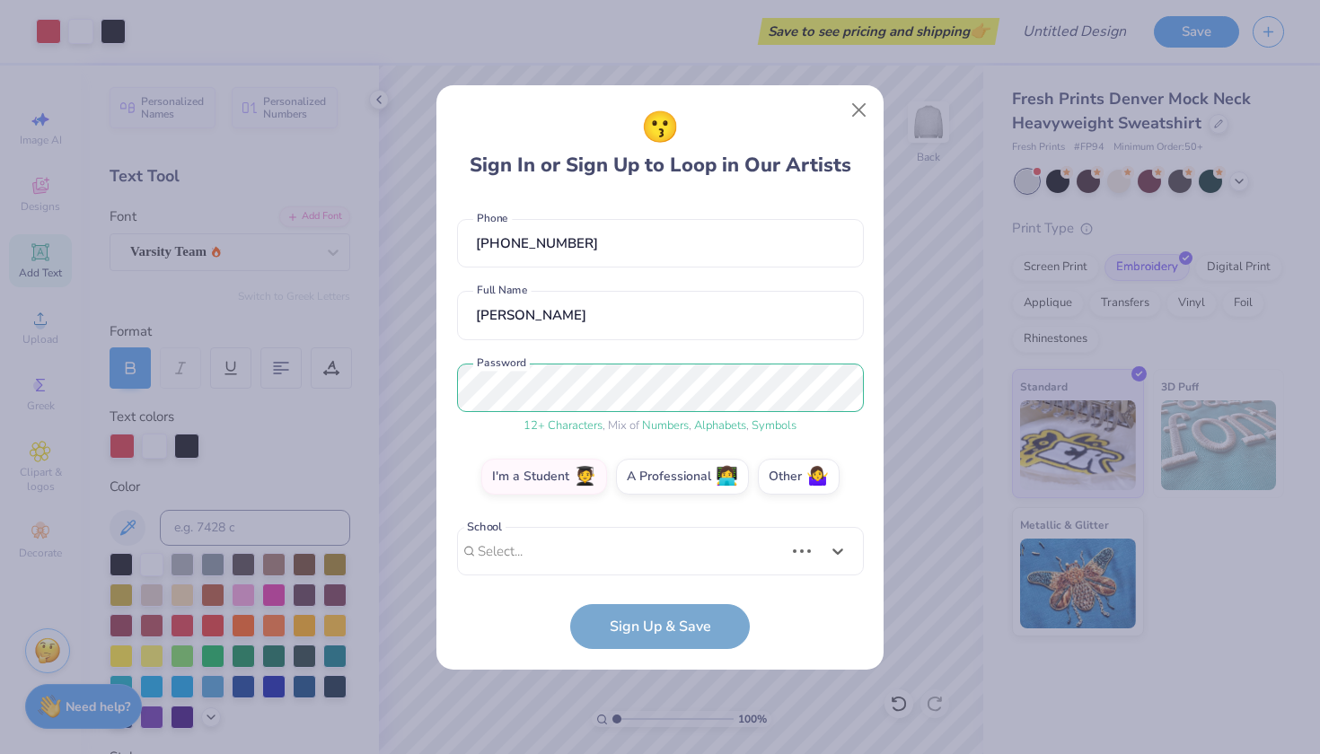
click at [563, 561] on div "[EMAIL_ADDRESS][DOMAIN_NAME] Email [PHONE_NUMBER] Phone [PERSON_NAME] Full Name…" at bounding box center [660, 386] width 407 height 377
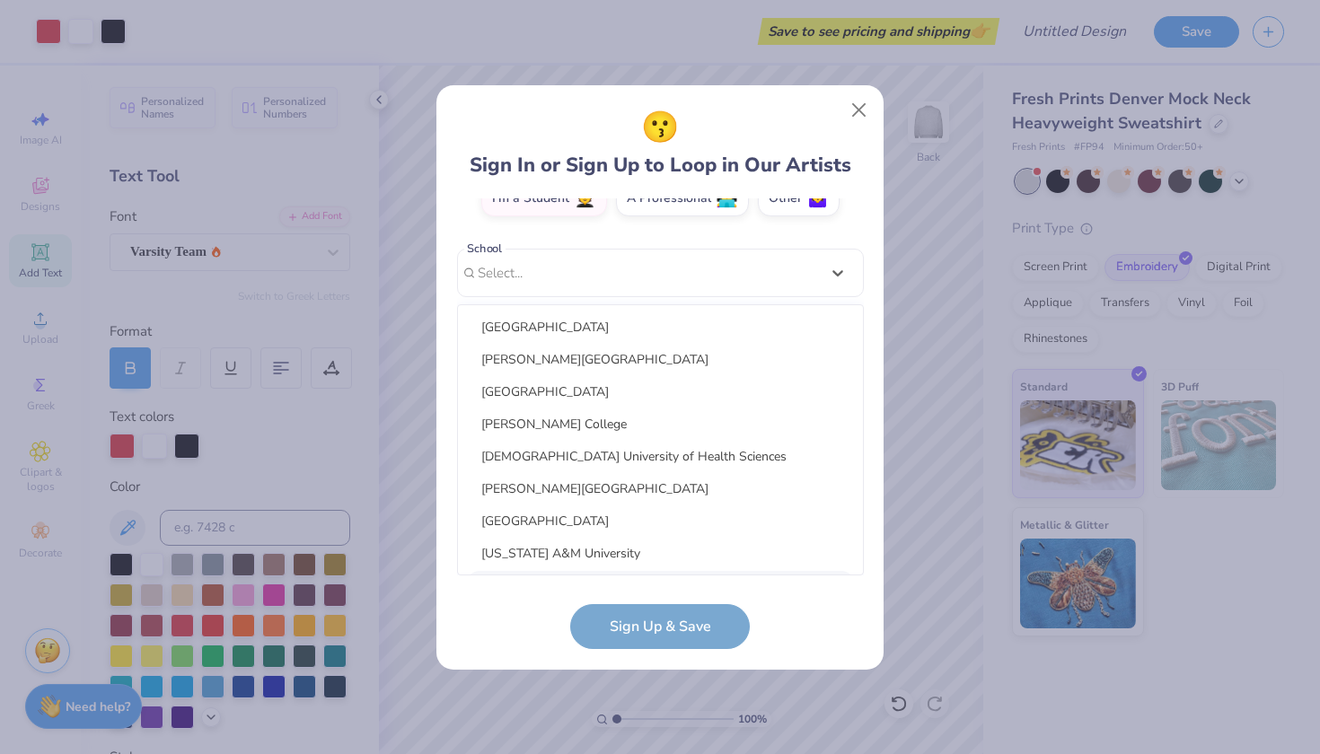
click at [522, 604] on form "[EMAIL_ADDRESS][DOMAIN_NAME] Email [PHONE_NUMBER] Phone [PERSON_NAME] Full Name…" at bounding box center [660, 423] width 407 height 451
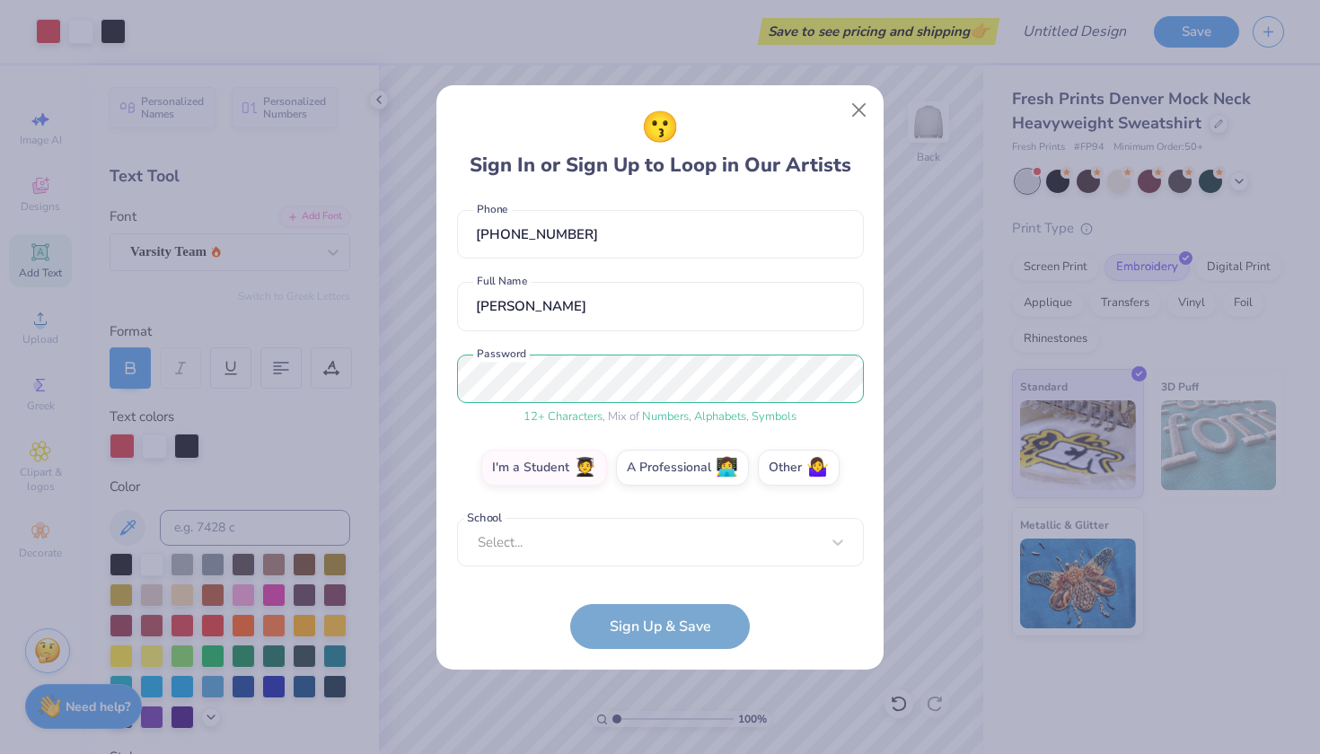
scroll to position [79, 0]
click at [618, 635] on form "[EMAIL_ADDRESS][DOMAIN_NAME] Email [PHONE_NUMBER] Phone [PERSON_NAME] Full Name…" at bounding box center [660, 423] width 407 height 451
click at [658, 541] on div "option focused, 1 of 30. 30 results available. Use Up and Down to choose option…" at bounding box center [660, 682] width 407 height 328
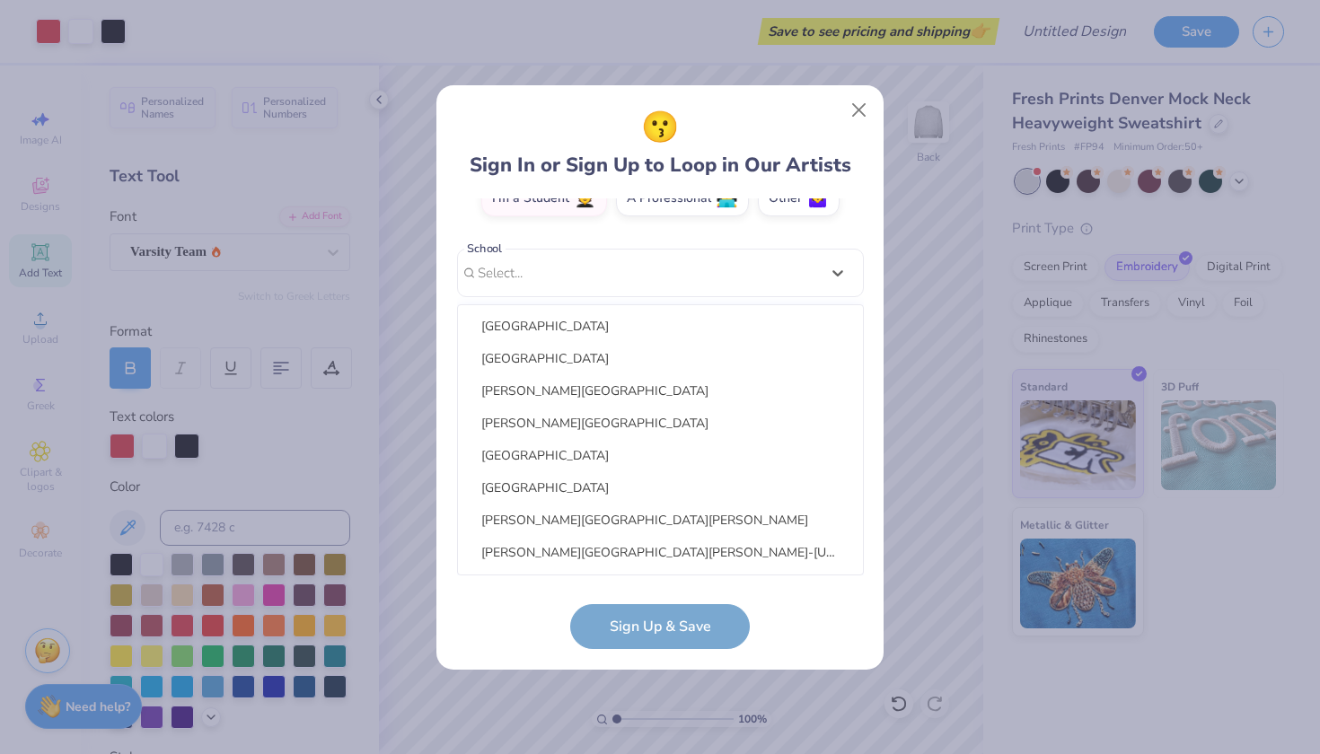
scroll to position [6046, 0]
click at [486, 491] on div "[GEOGRAPHIC_DATA]" at bounding box center [660, 488] width 391 height 30
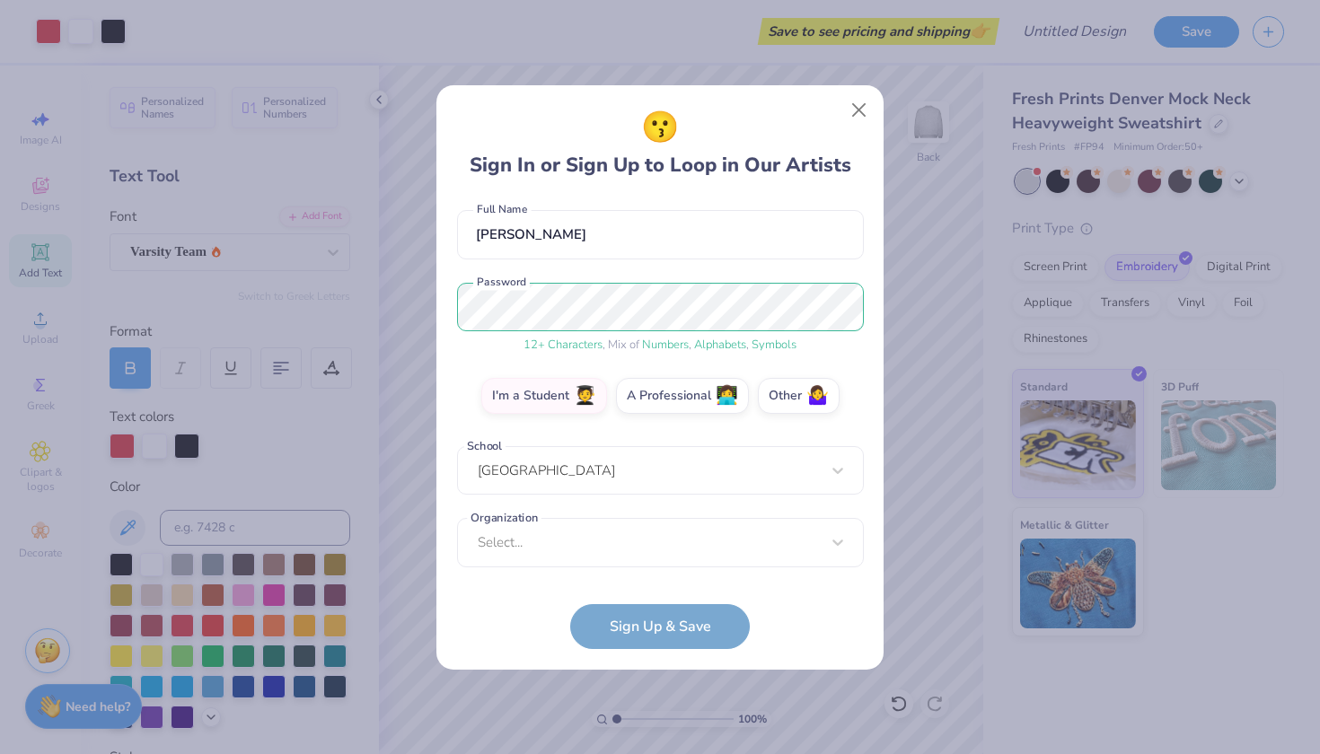
scroll to position [151, 0]
click at [562, 550] on div "Select..." at bounding box center [660, 542] width 407 height 49
click at [496, 629] on form "[EMAIL_ADDRESS][DOMAIN_NAME] Email [PHONE_NUMBER] Phone [PERSON_NAME] Full Name…" at bounding box center [660, 423] width 407 height 451
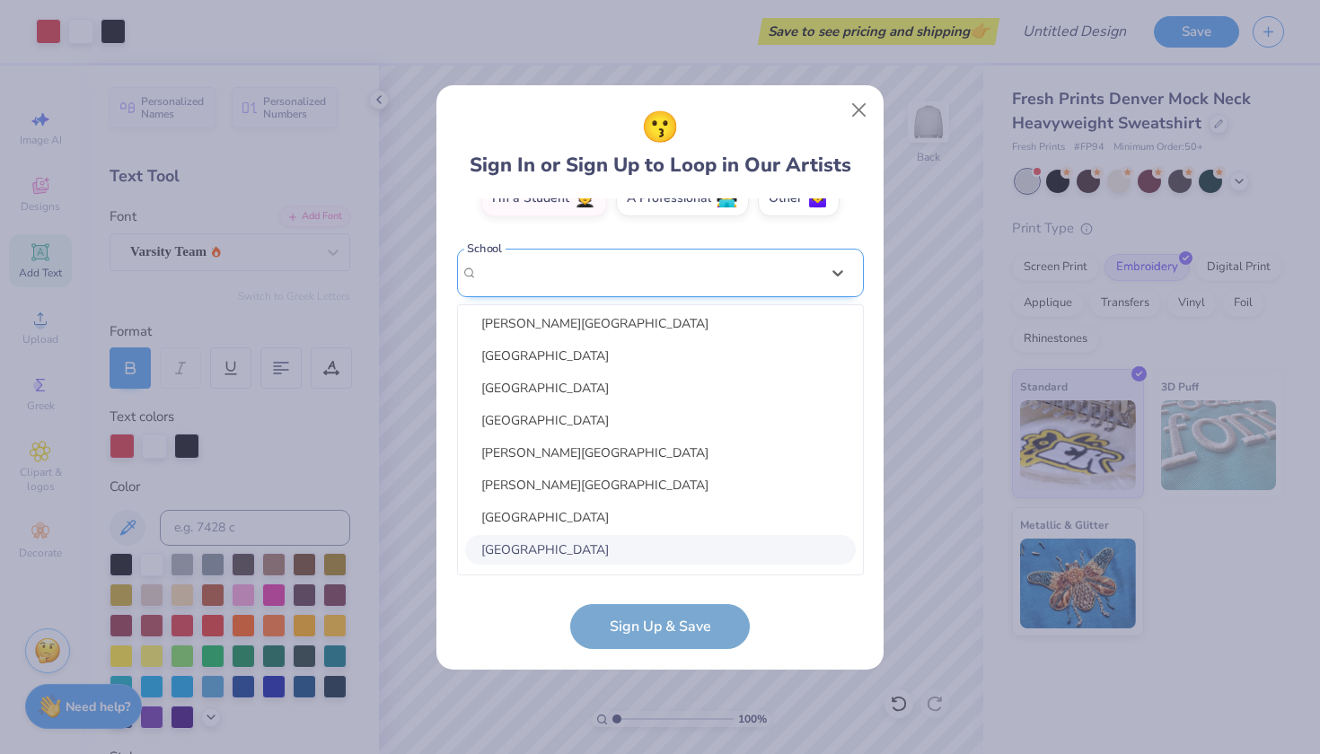
click at [567, 455] on div "option selected, 193 of 210. 210 results available. Use Up and Down to choose o…" at bounding box center [660, 413] width 407 height 328
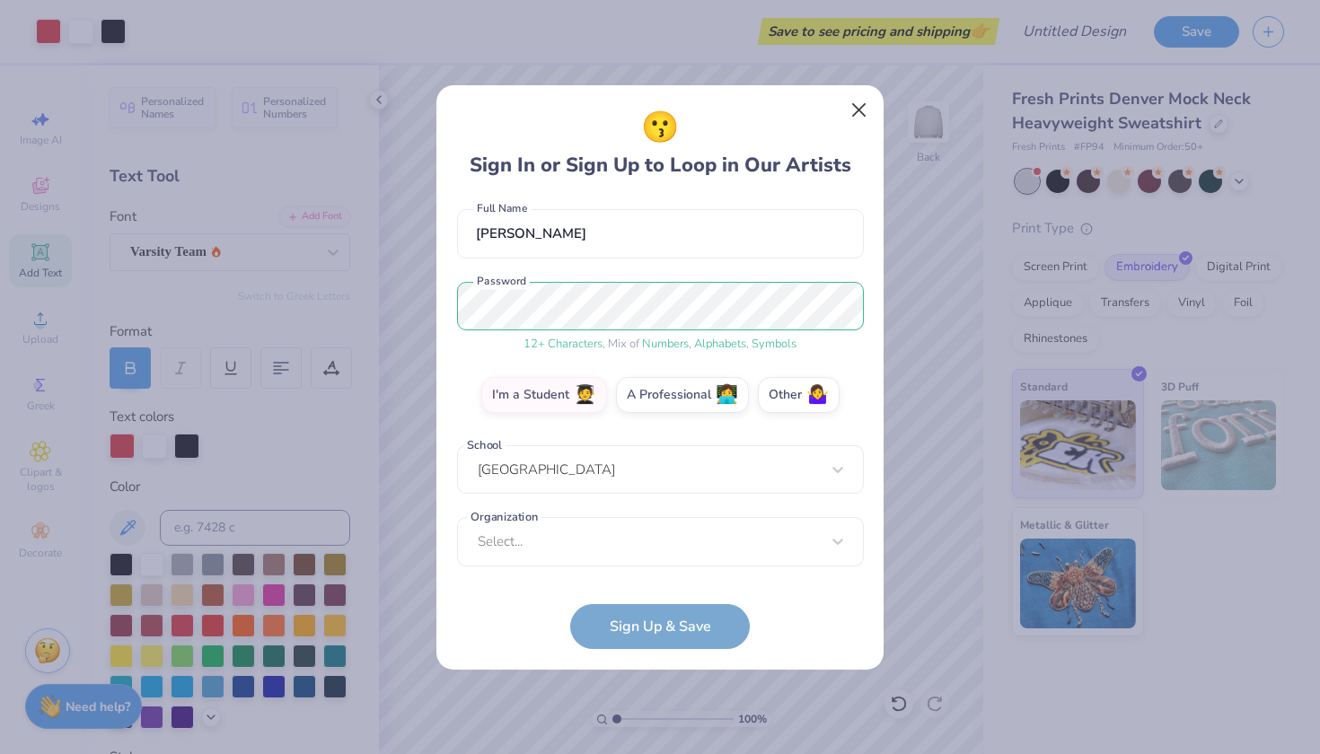
scroll to position [151, 0]
click at [865, 112] on button "Close" at bounding box center [859, 109] width 34 height 34
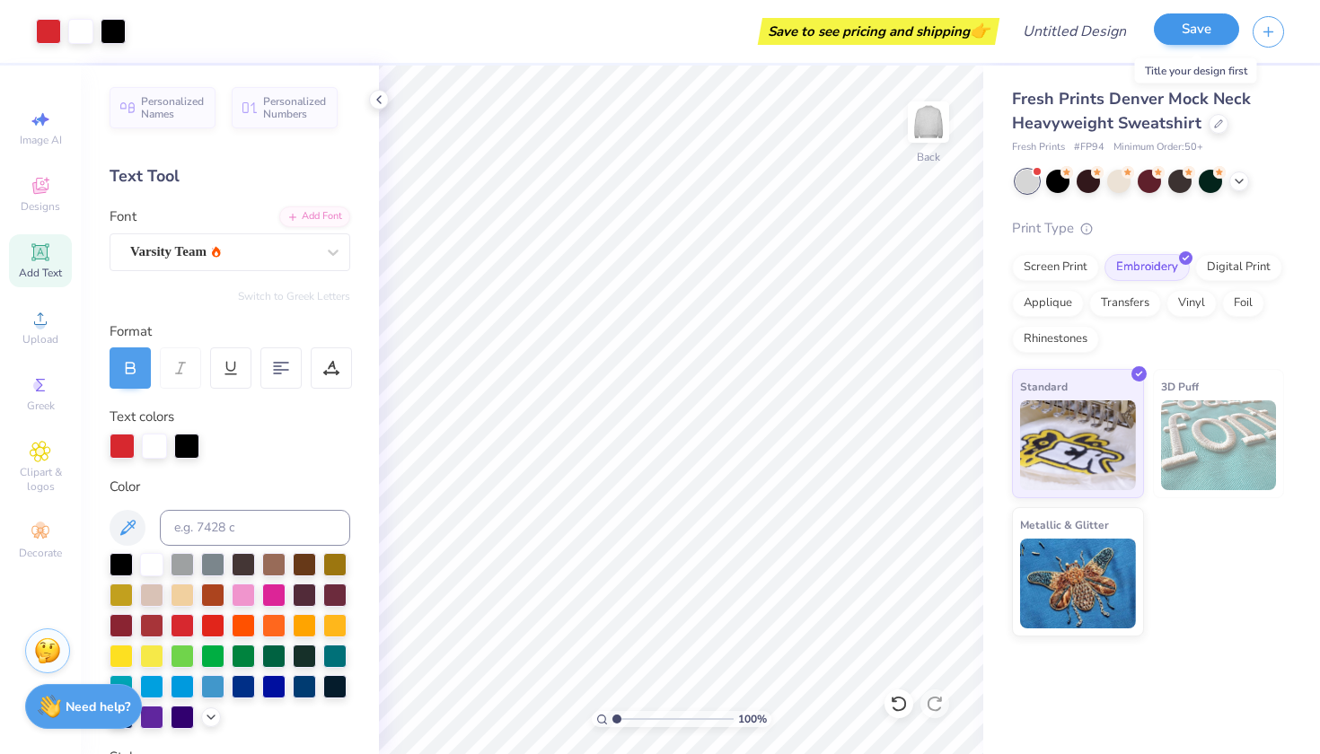
click at [1192, 27] on button "Save" at bounding box center [1196, 28] width 85 height 31
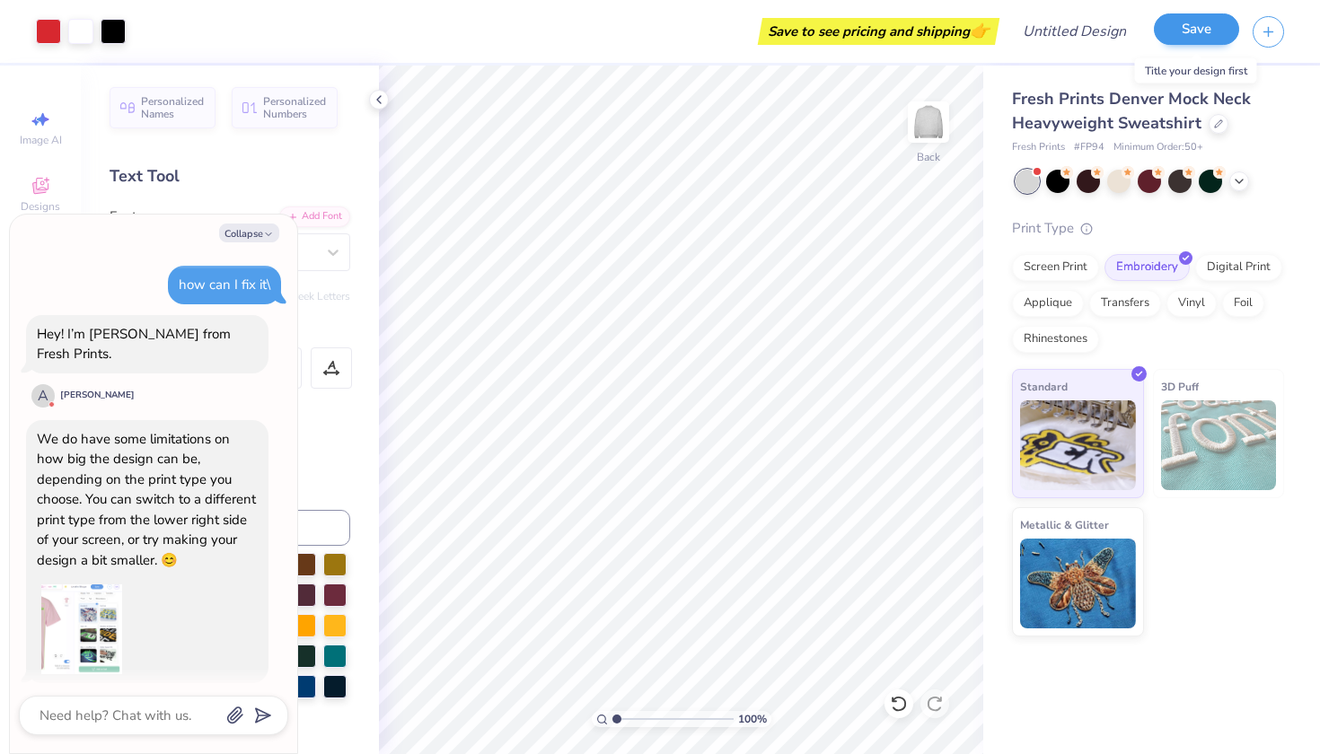
scroll to position [687, 0]
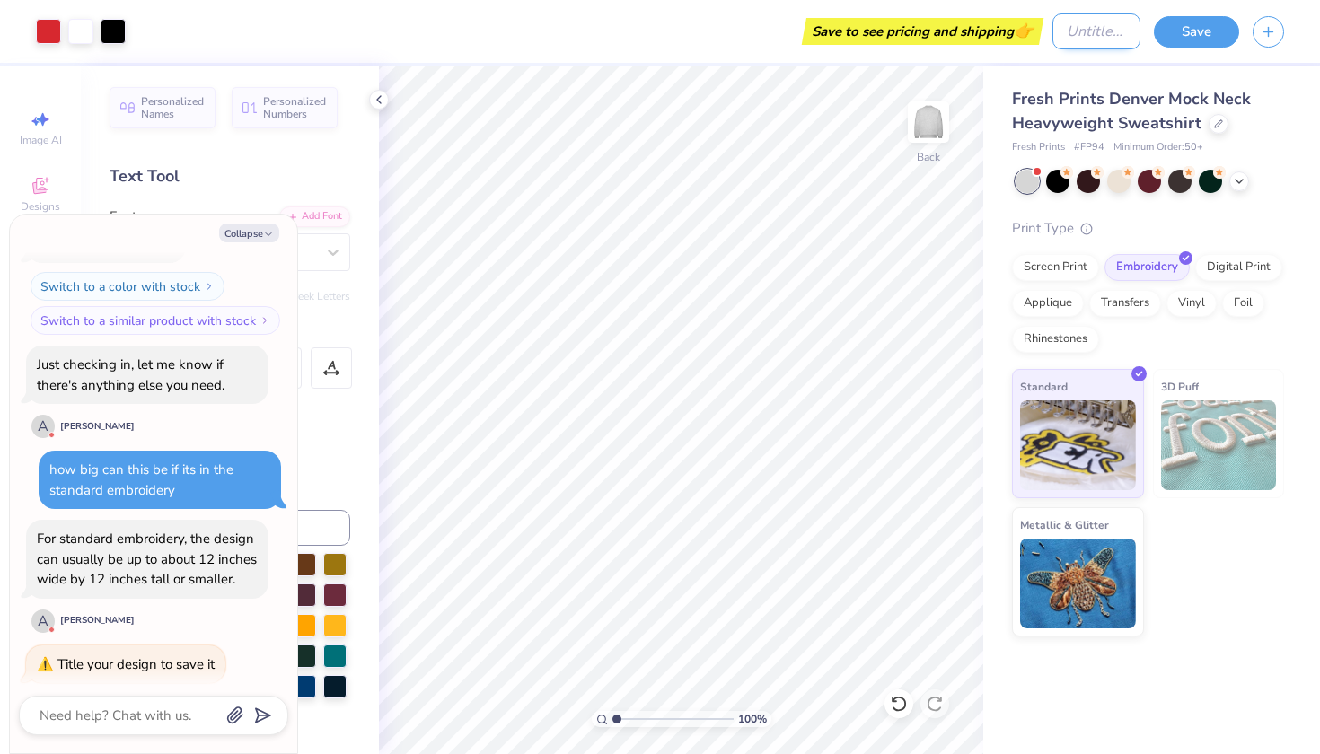
click at [1101, 37] on input "Design Title" at bounding box center [1096, 31] width 88 height 36
click at [1212, 25] on button "Save" at bounding box center [1196, 28] width 85 height 31
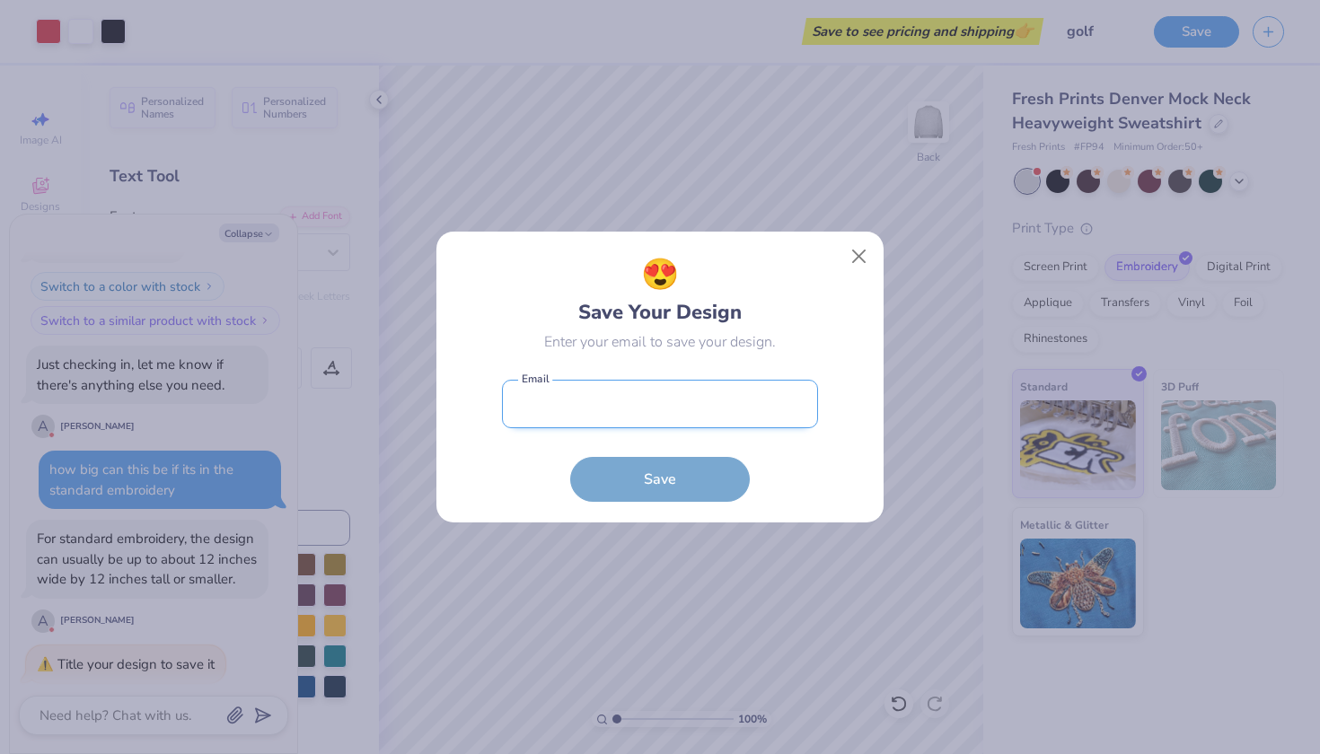
click at [538, 414] on input "email" at bounding box center [660, 404] width 316 height 49
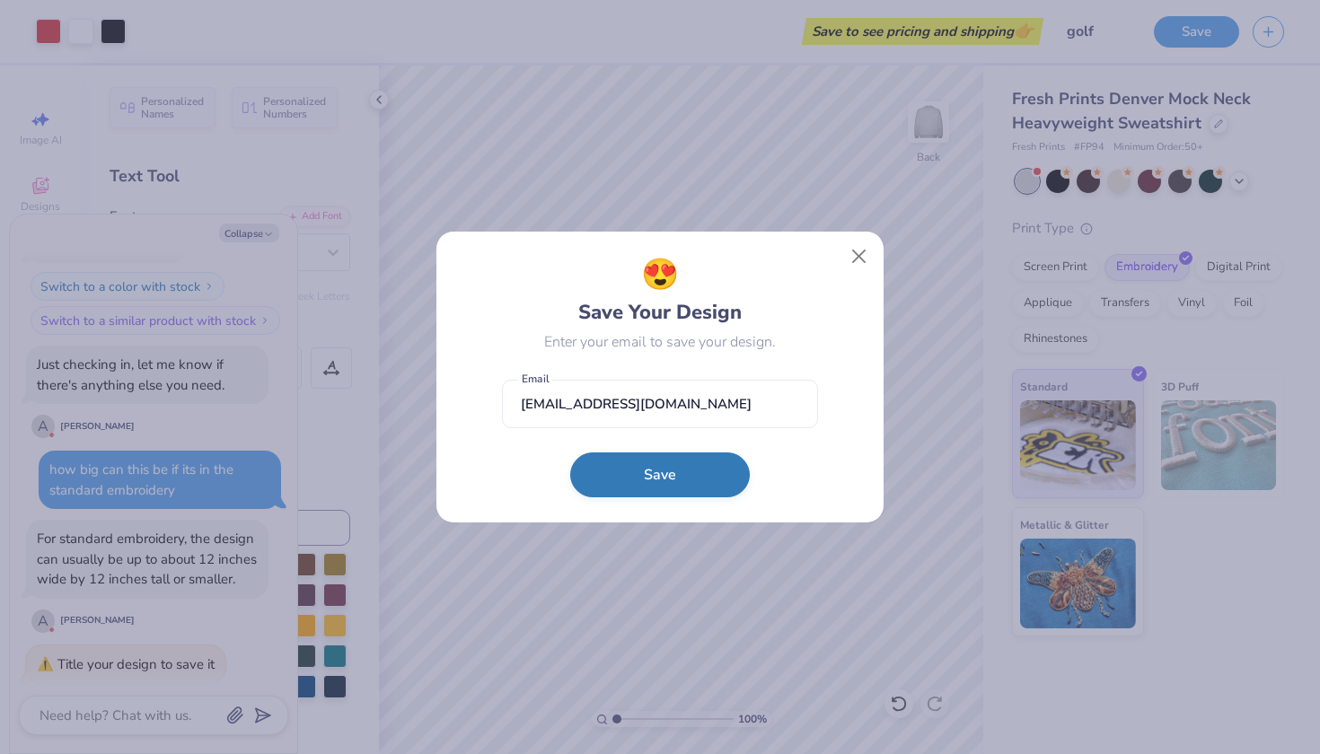
click at [617, 473] on button "Save" at bounding box center [660, 475] width 180 height 45
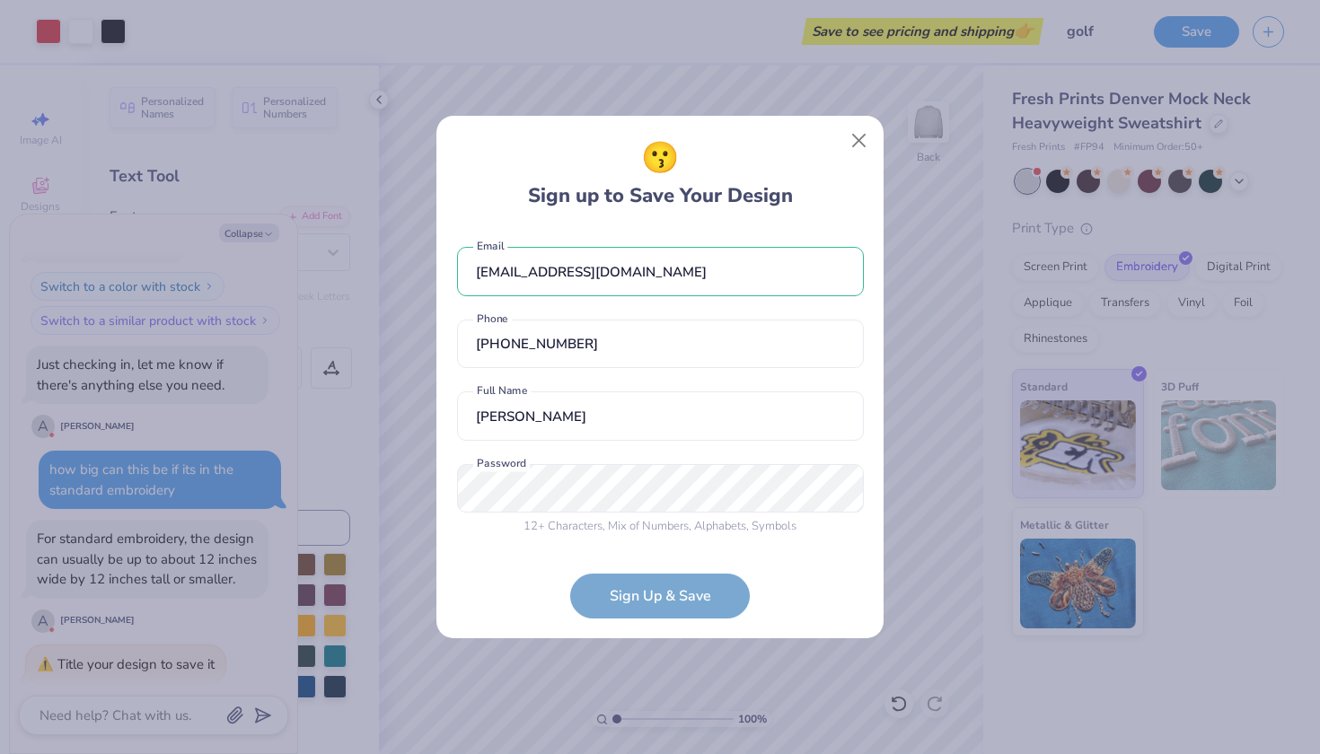
click at [580, 490] on div "12 + Characters , Mix of Numbers , Alphabets , Symbols Password is a required f…" at bounding box center [660, 500] width 407 height 72
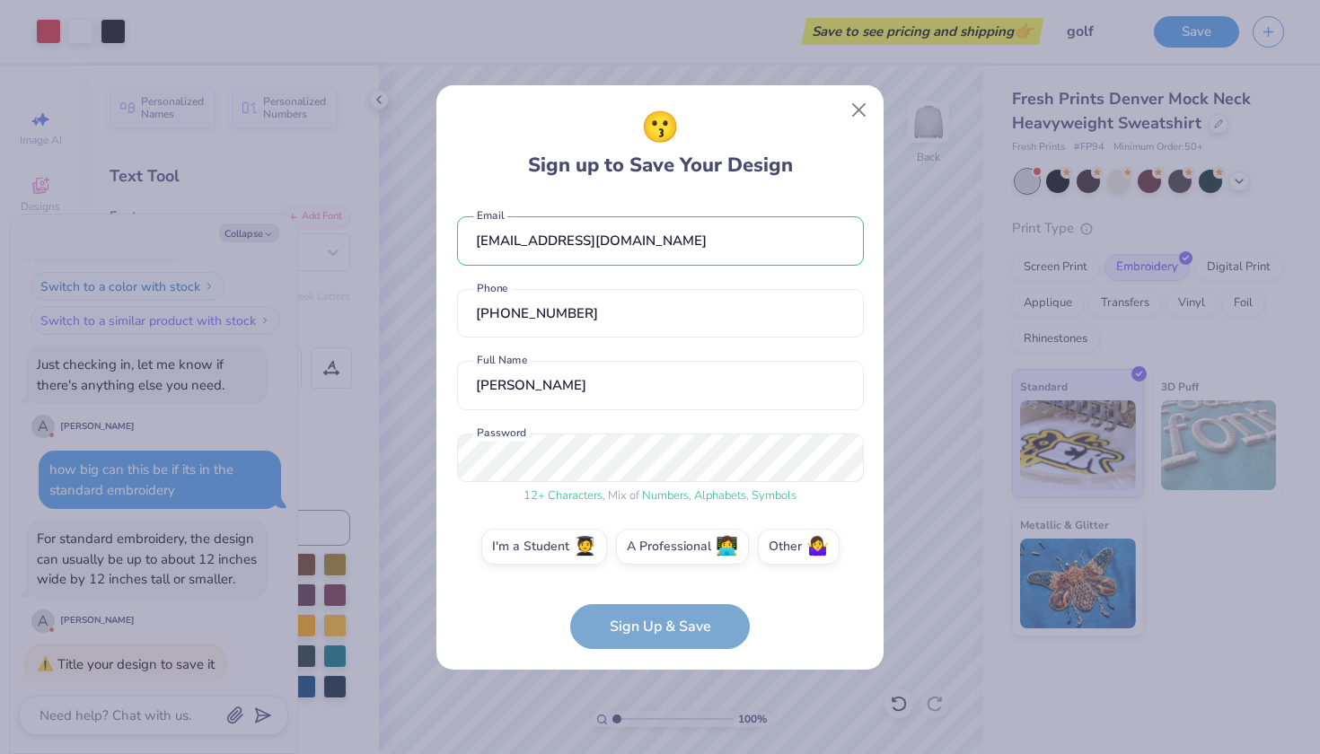
scroll to position [6, 0]
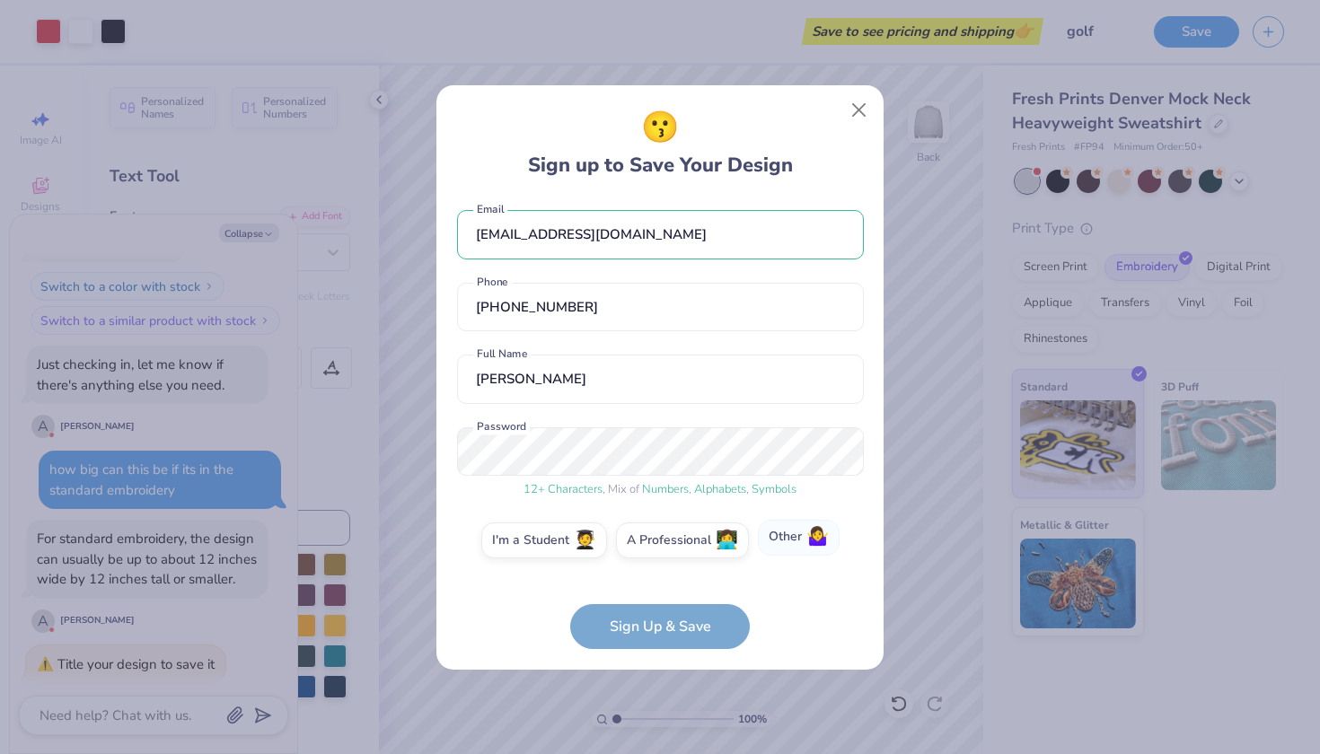
click at [788, 531] on label "Other 🤷‍♀️" at bounding box center [799, 538] width 82 height 36
click at [666, 545] on input "Other 🤷‍♀️" at bounding box center [661, 551] width 12 height 12
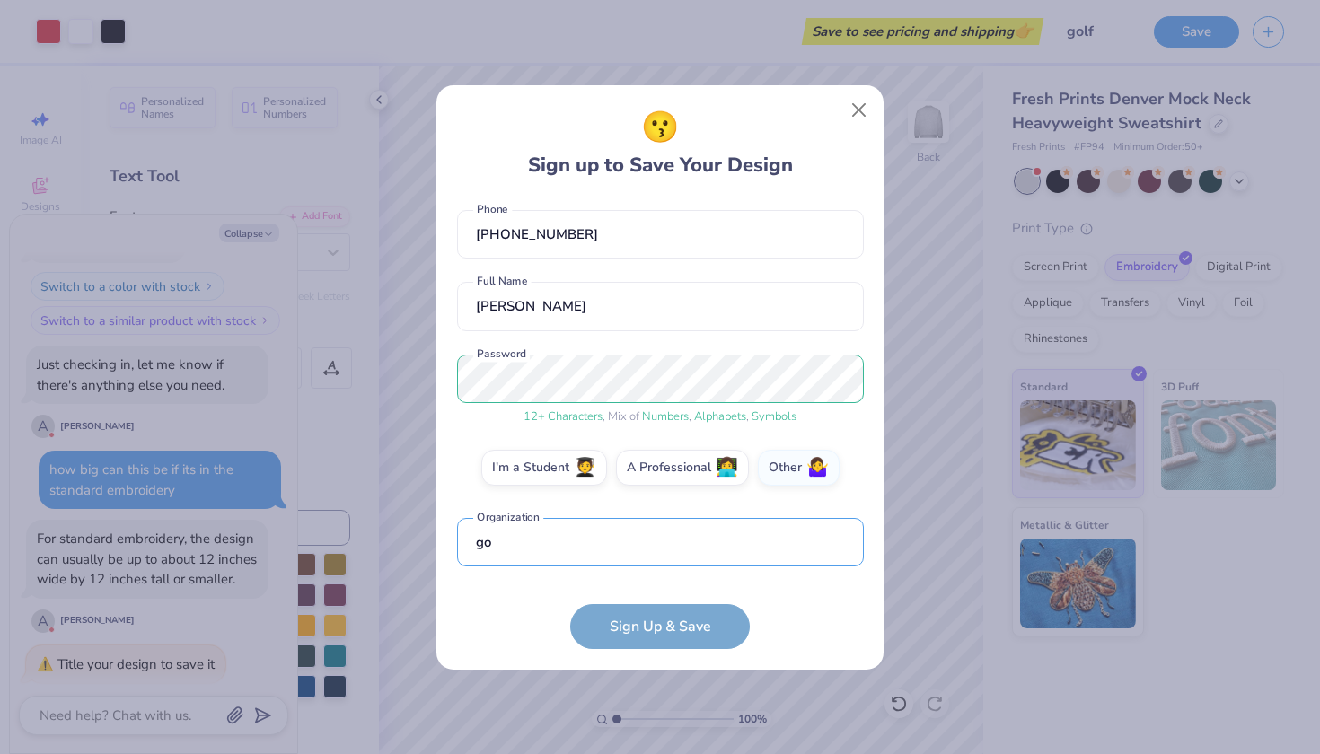
scroll to position [187, 0]
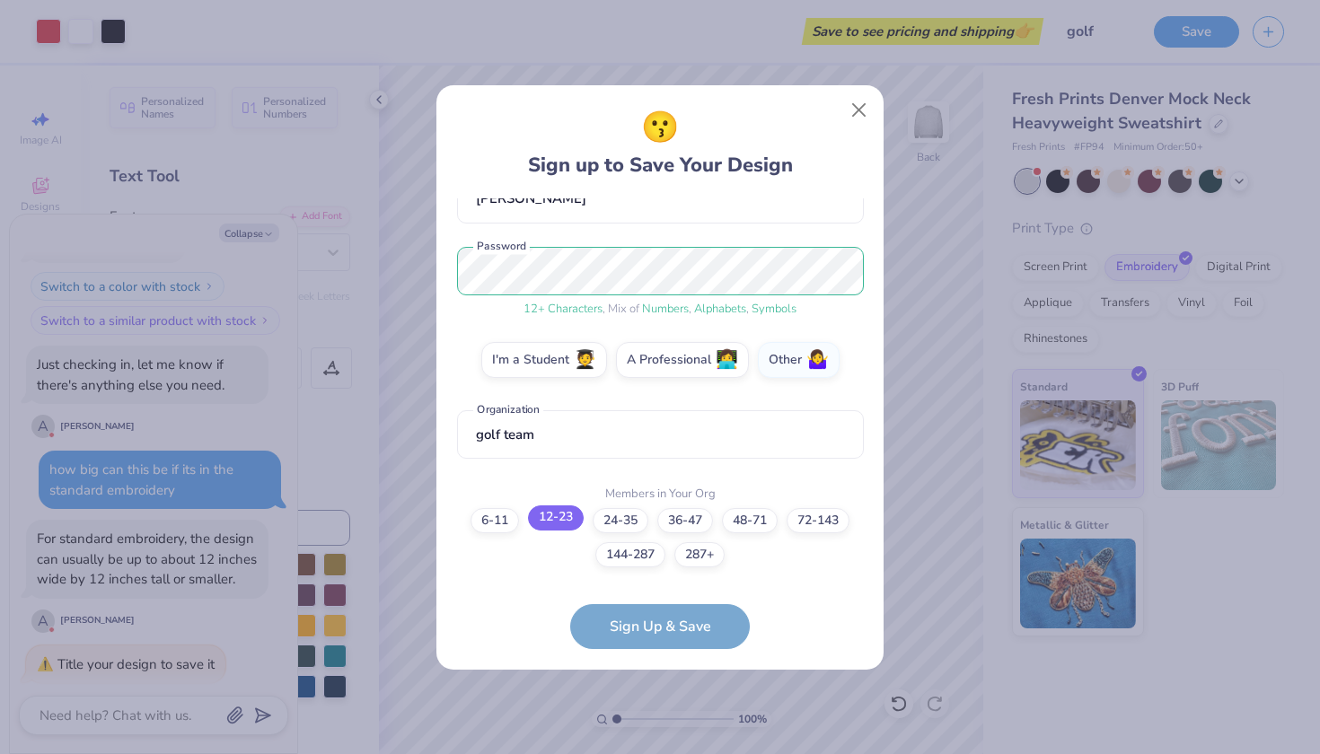
click at [543, 515] on label "12-23" at bounding box center [556, 518] width 56 height 25
click at [655, 718] on input "12-23" at bounding box center [661, 724] width 12 height 12
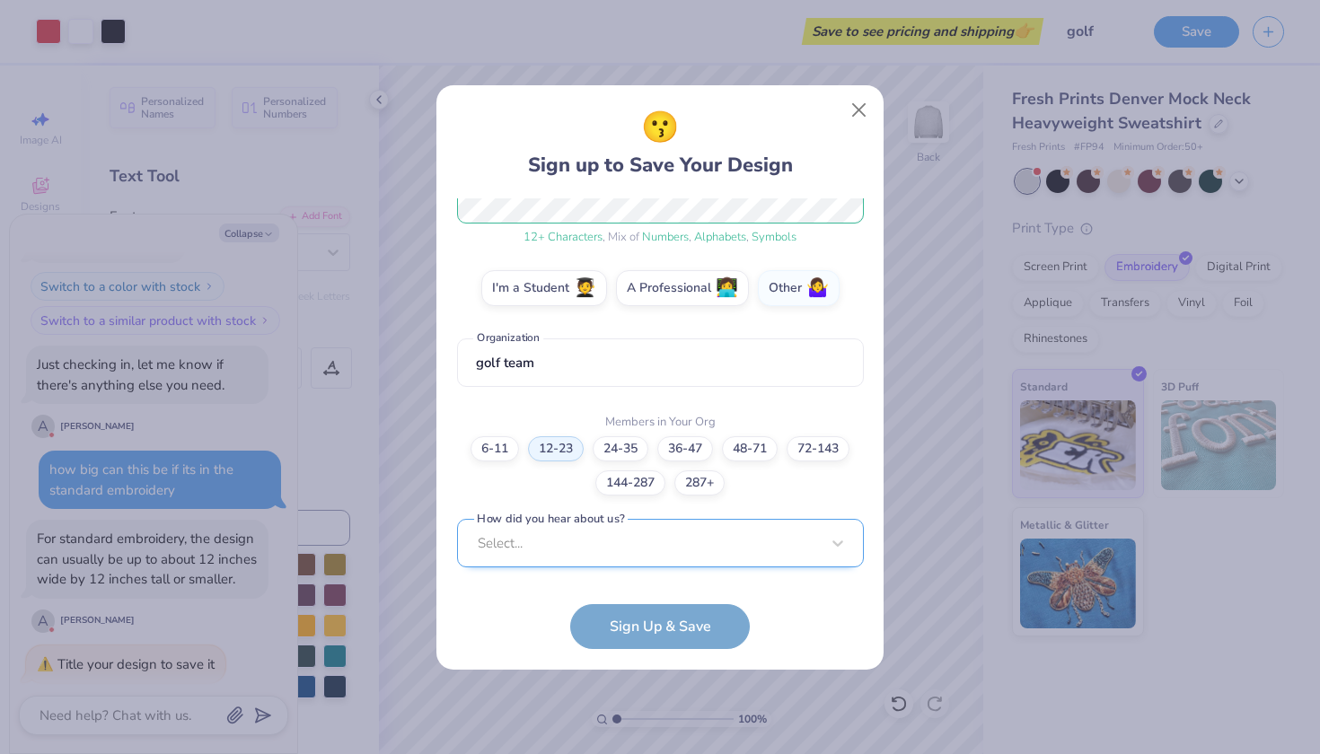
click at [576, 551] on div "Select..." at bounding box center [660, 543] width 407 height 49
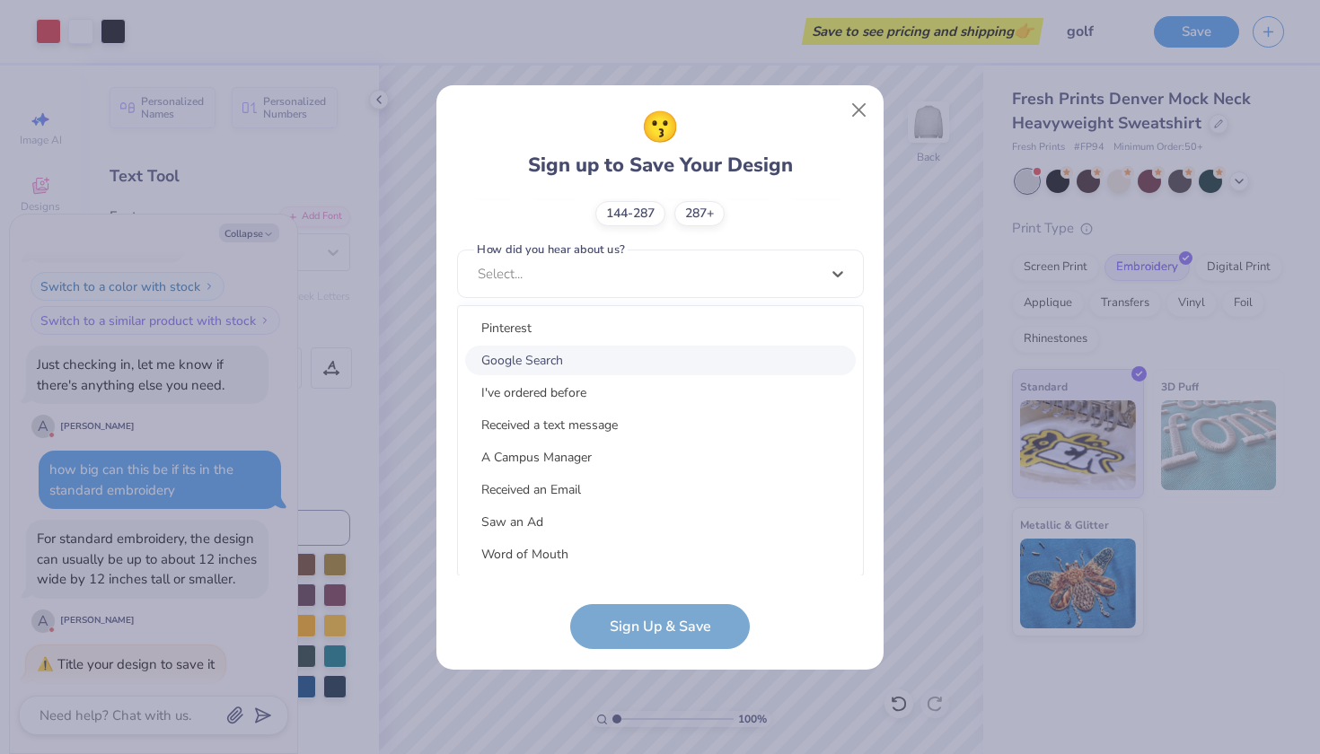
click at [553, 351] on div "Google Search" at bounding box center [660, 361] width 391 height 30
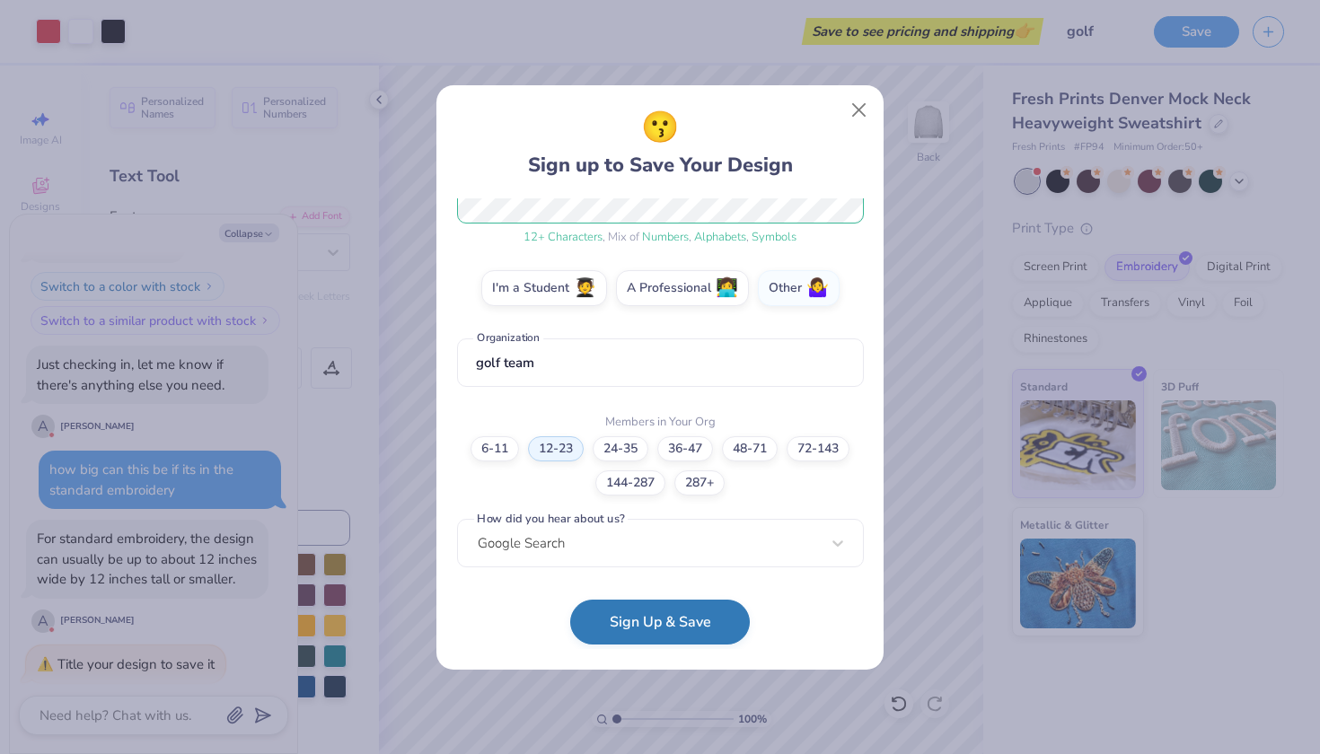
click at [637, 628] on button "Sign Up & Save" at bounding box center [660, 622] width 180 height 45
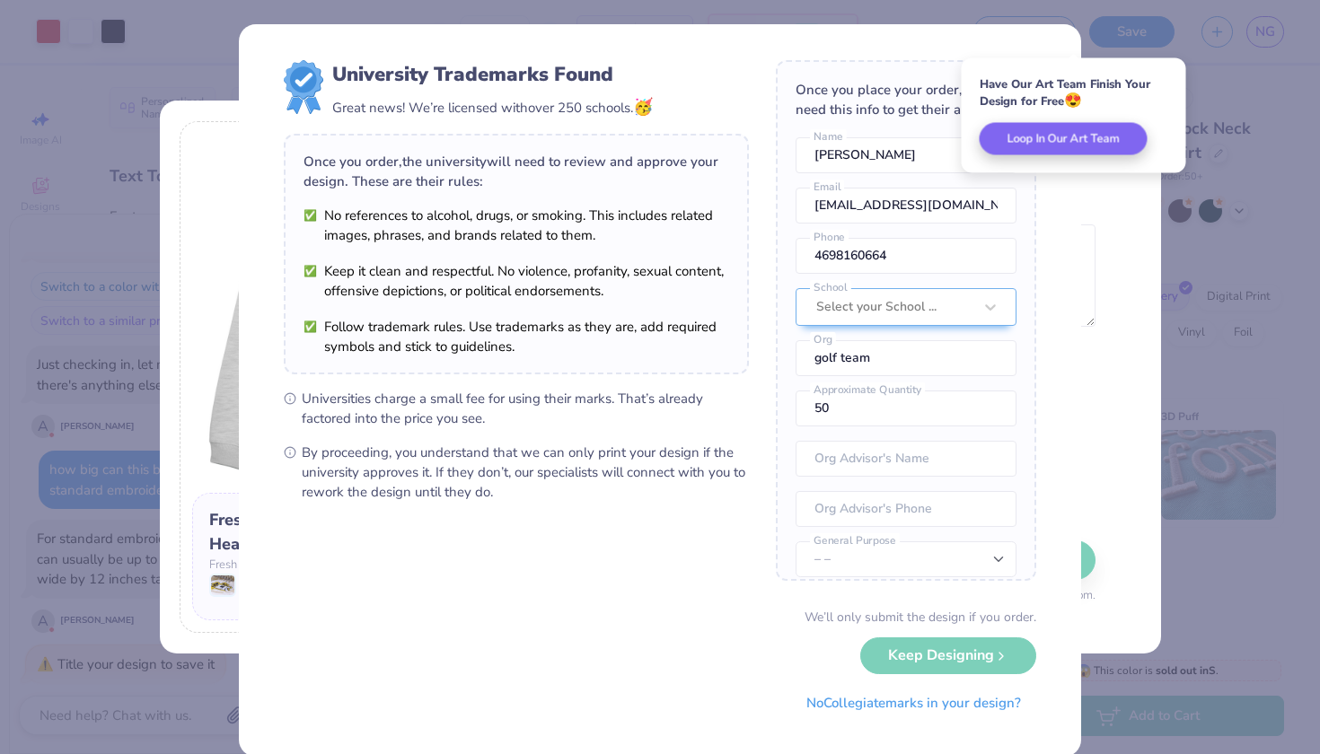
click at [1099, 268] on div "University Trademarks Found Great news! We’re licensed with over 250 schools. 🥳…" at bounding box center [660, 377] width 1320 height 754
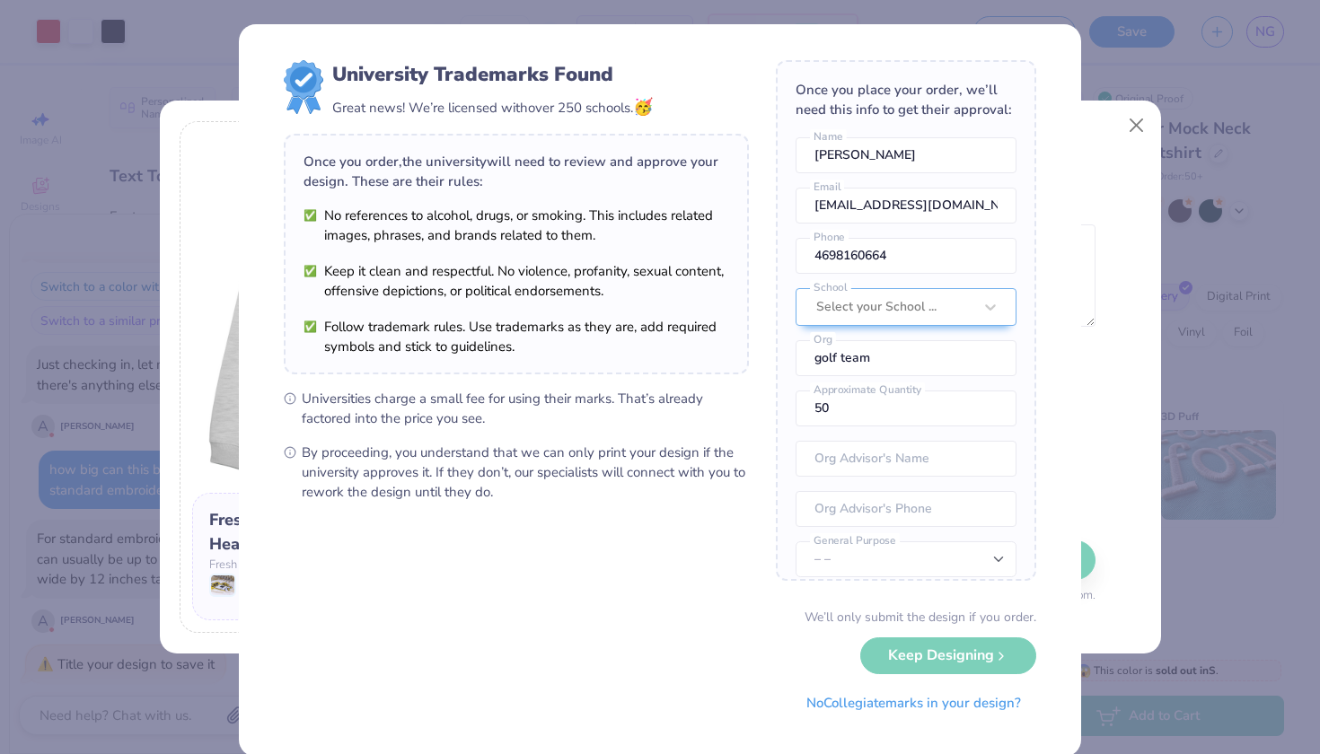
click at [929, 657] on div "We’ll only submit the design if you order. Keep Designing No Collegiate marks i…" at bounding box center [660, 664] width 752 height 113
click at [1053, 86] on div "University Trademarks Found Great news! We’re licensed with over 250 schools. 🥳…" at bounding box center [660, 390] width 842 height 733
click at [857, 696] on button "No Collegiate marks in your design?" at bounding box center [913, 699] width 245 height 37
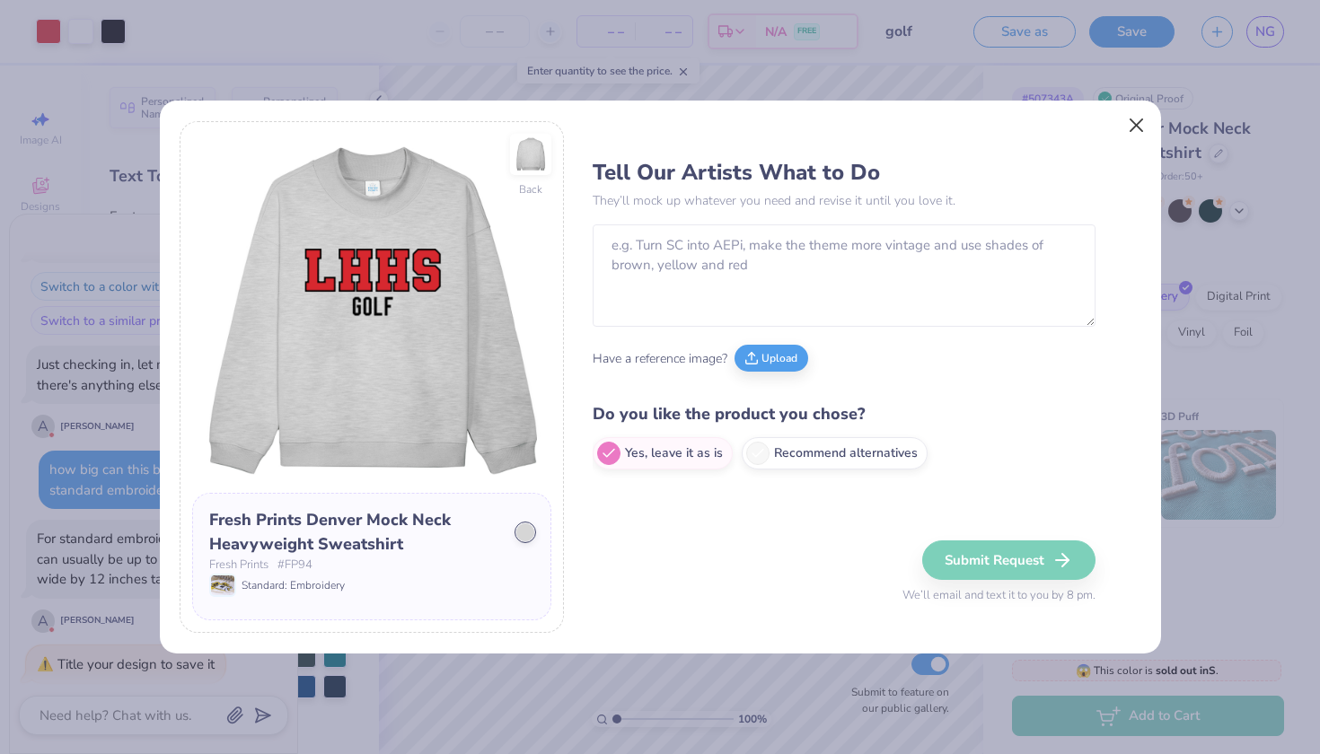
click at [1138, 128] on button "Close" at bounding box center [1136, 126] width 34 height 34
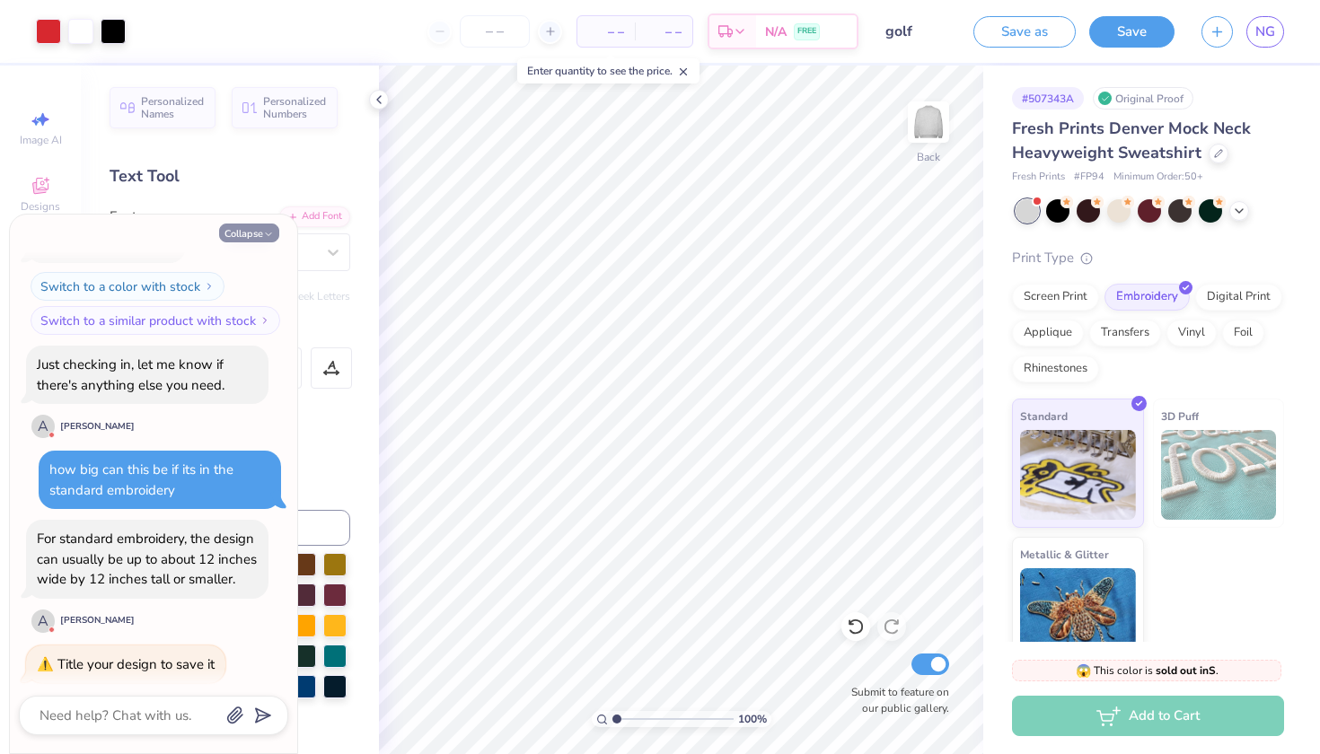
click at [268, 235] on icon "button" at bounding box center [268, 234] width 11 height 11
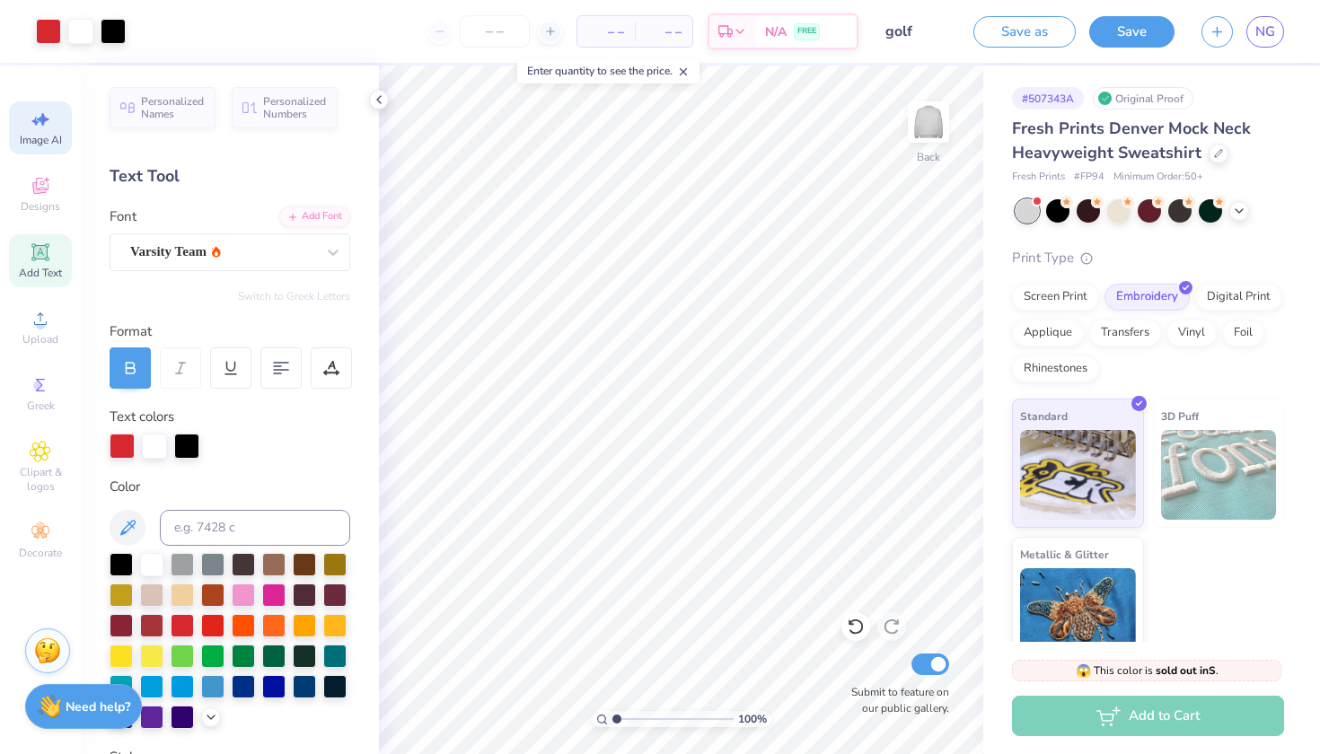
click at [44, 119] on icon at bounding box center [43, 119] width 13 height 13
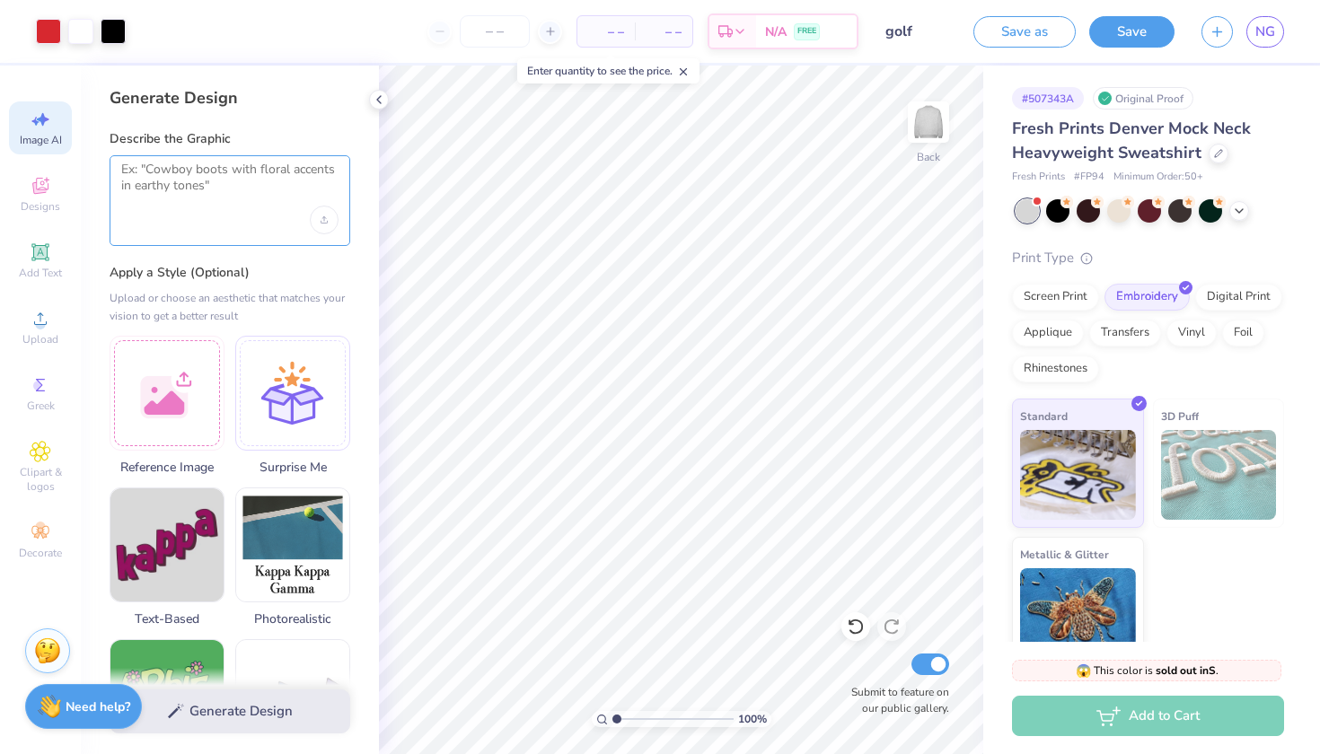
click at [191, 186] on textarea at bounding box center [229, 184] width 217 height 45
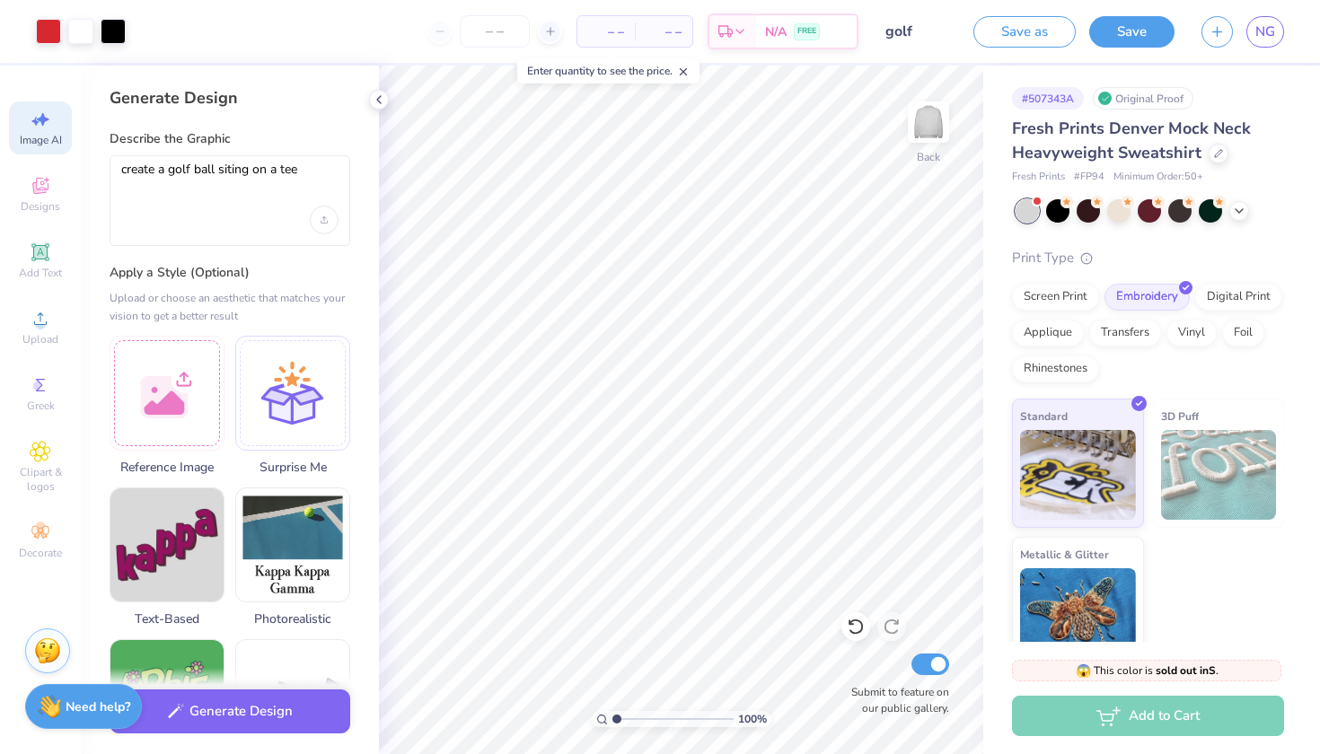
click at [287, 292] on div "Upload or choose an aesthetic that matches your vision to get a better result" at bounding box center [230, 307] width 241 height 36
click at [309, 425] on div at bounding box center [292, 390] width 115 height 115
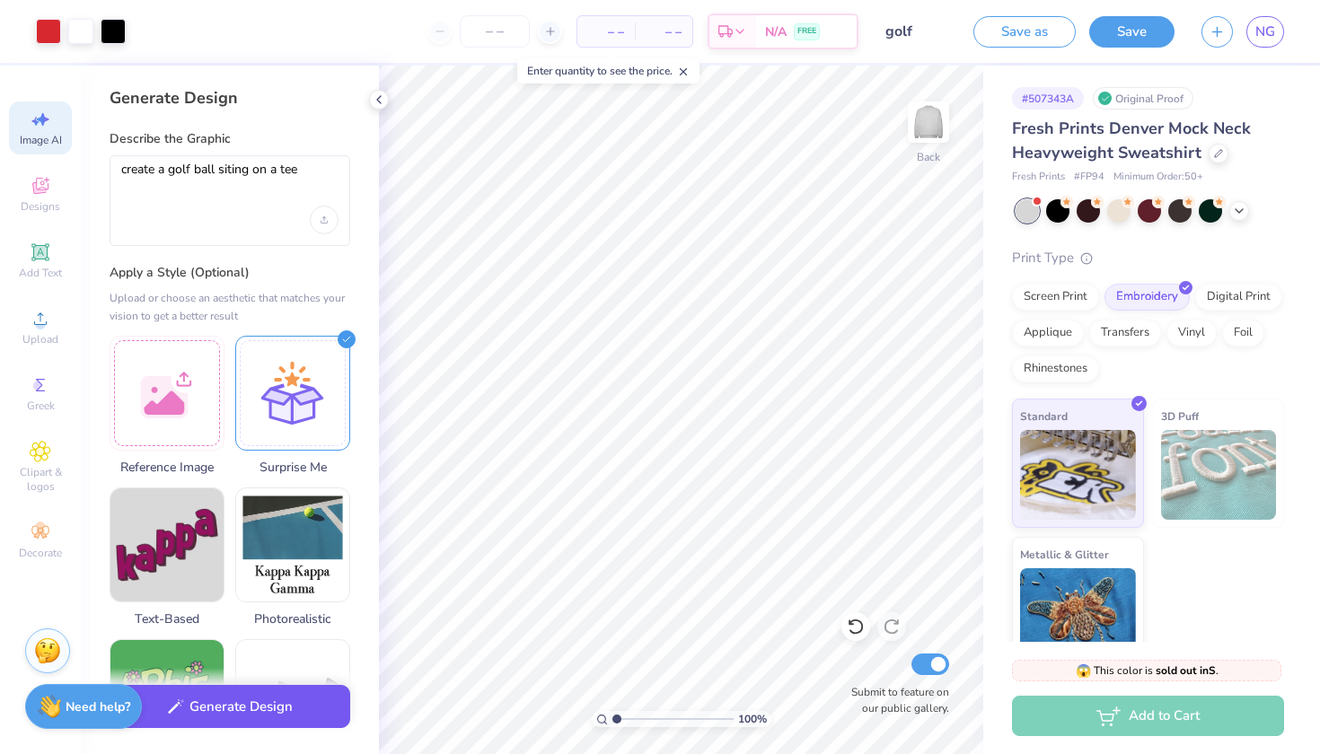
click at [232, 706] on button "Generate Design" at bounding box center [230, 707] width 241 height 44
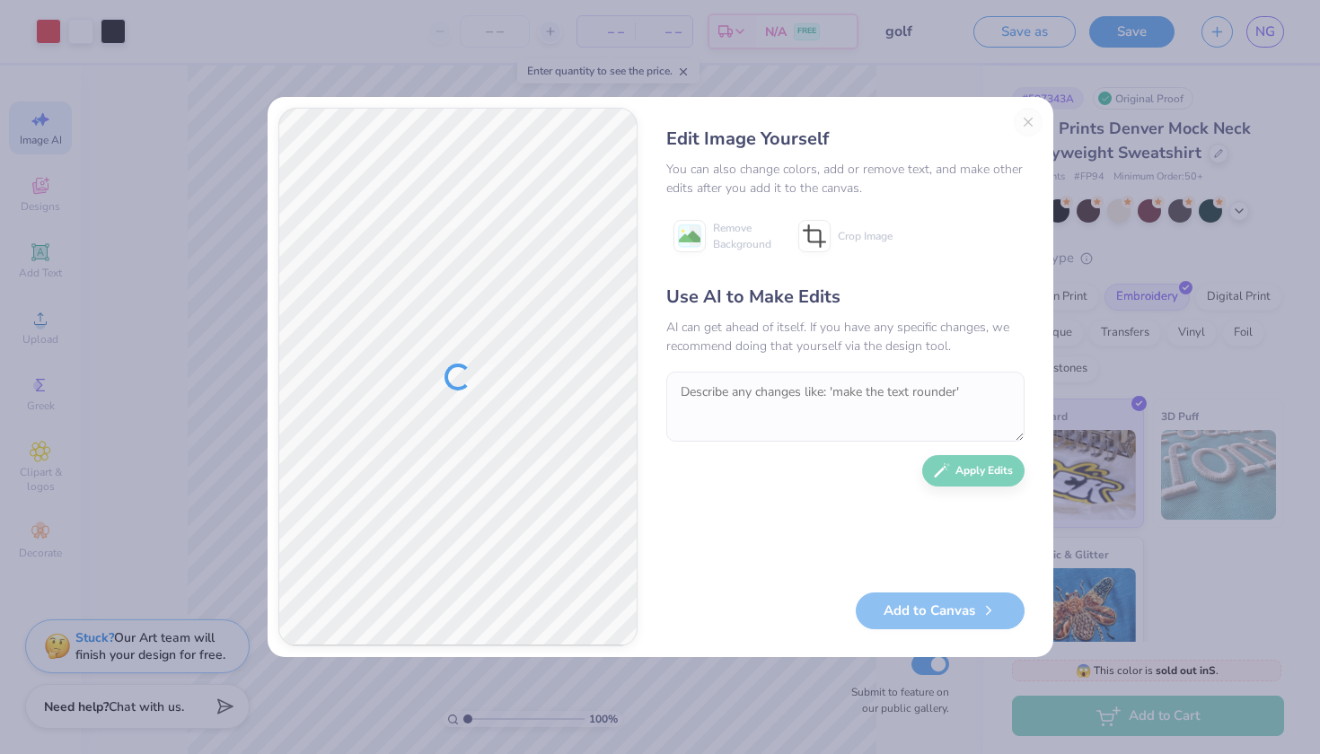
click at [1032, 129] on div "Edit Image Yourself You can also change colors, add or remove text, and make ot…" at bounding box center [845, 377] width 394 height 539
click at [1028, 124] on div "Edit Image Yourself You can also change colors, add or remove text, and make ot…" at bounding box center [845, 377] width 394 height 539
click at [714, 403] on textarea at bounding box center [845, 407] width 358 height 70
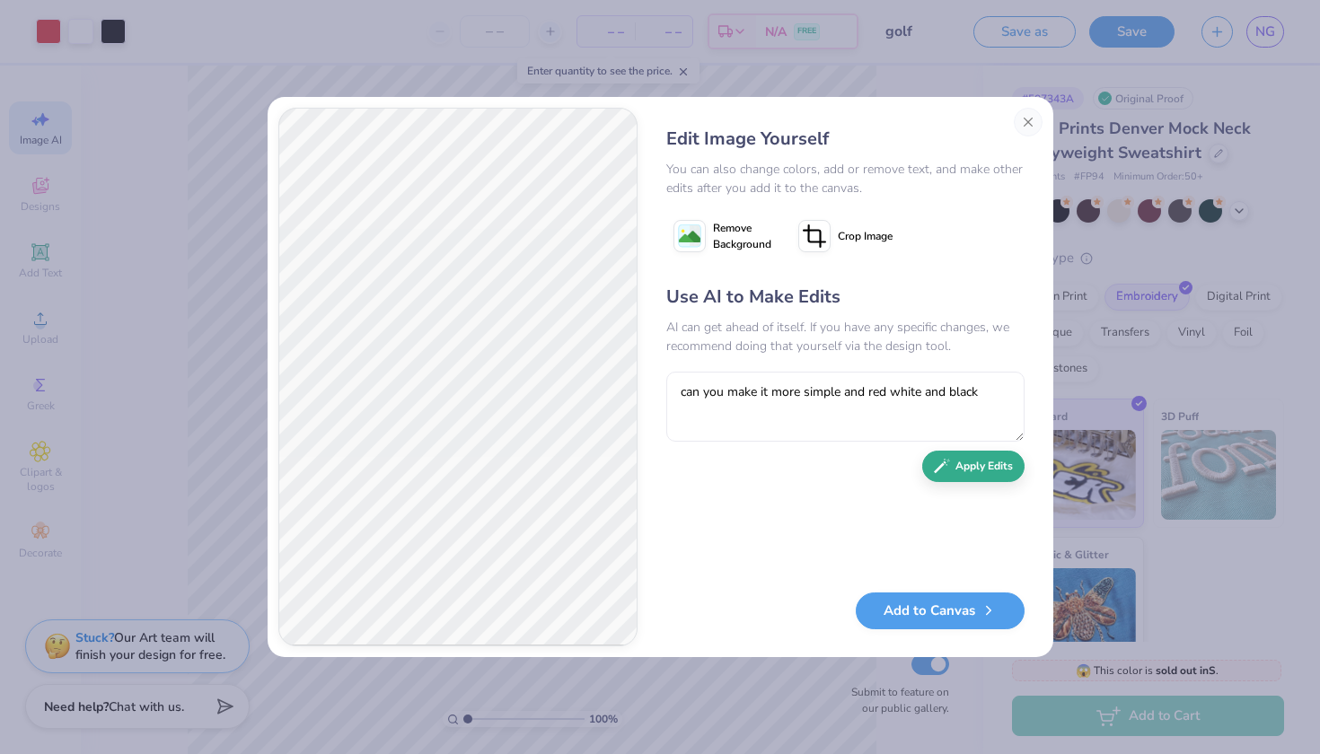
click at [1002, 458] on button "Apply Edits" at bounding box center [973, 466] width 102 height 31
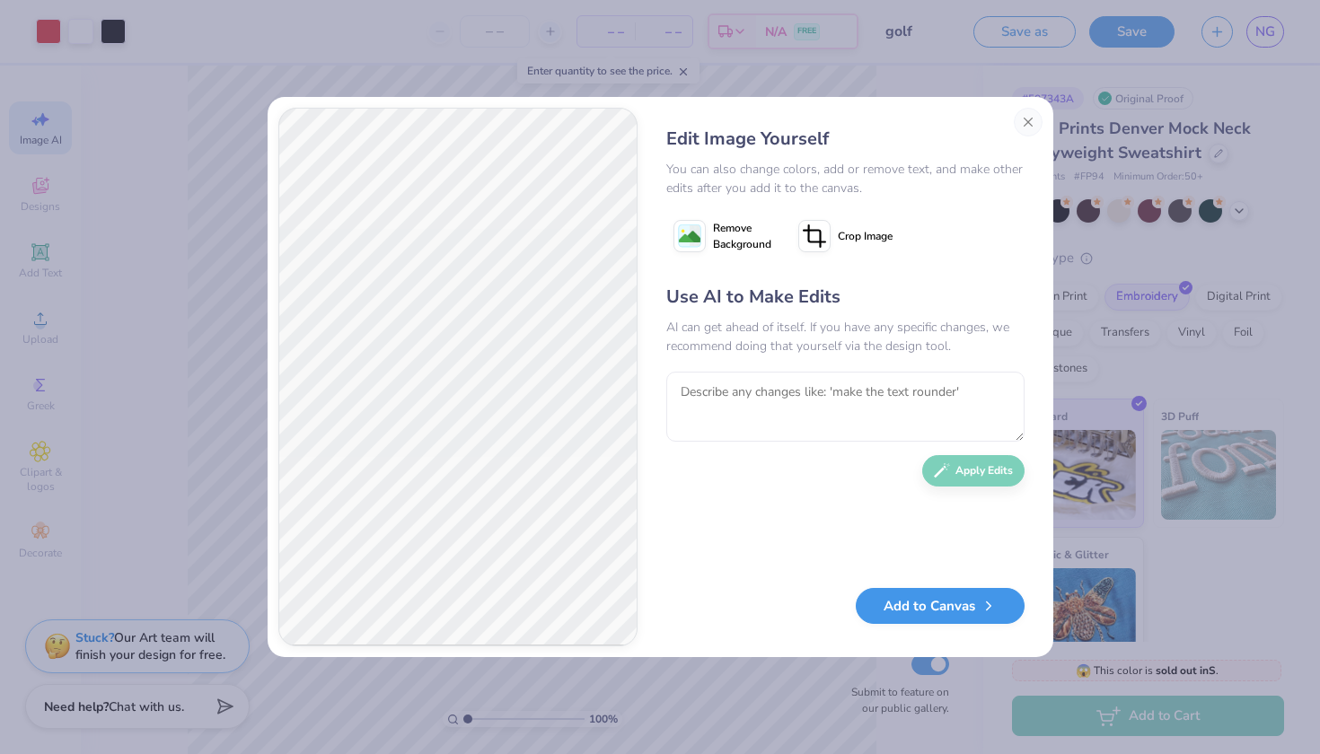
click at [947, 604] on button "Add to Canvas" at bounding box center [940, 606] width 169 height 37
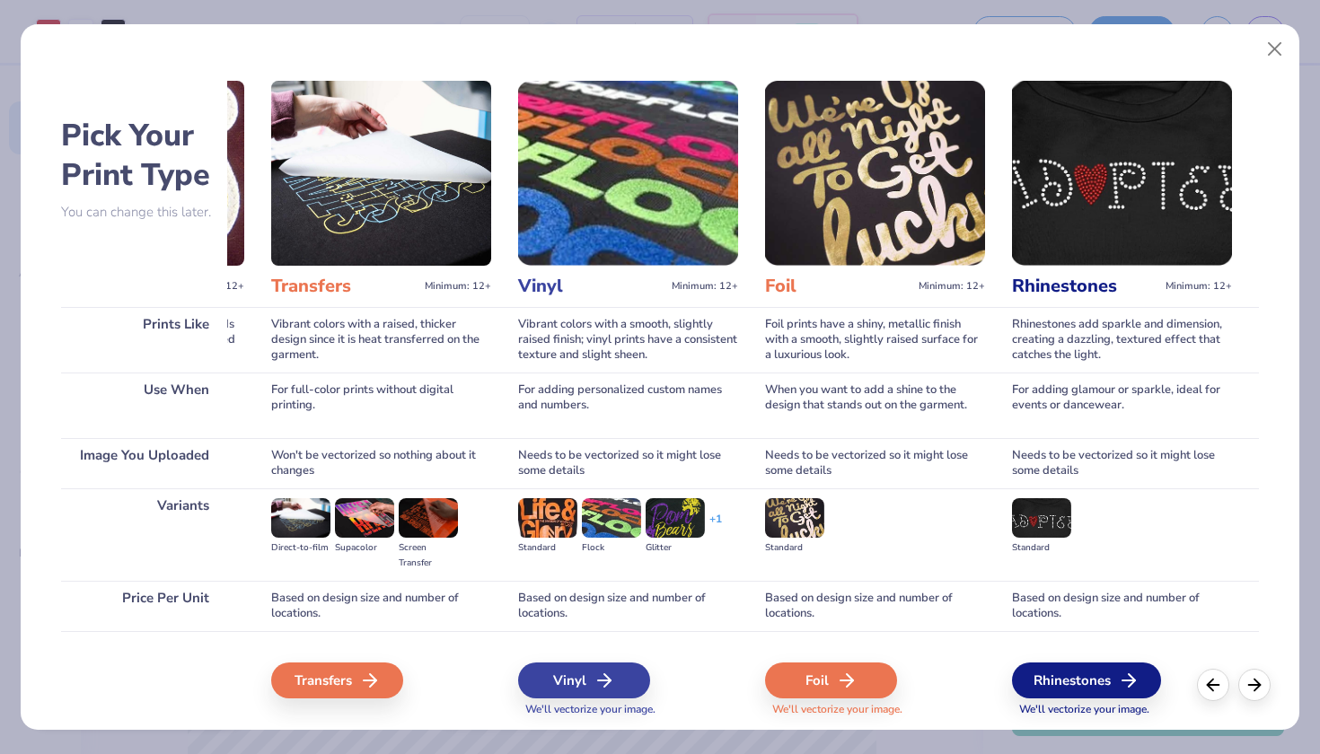
scroll to position [0, 971]
click at [347, 685] on div "Transfers" at bounding box center [340, 681] width 132 height 36
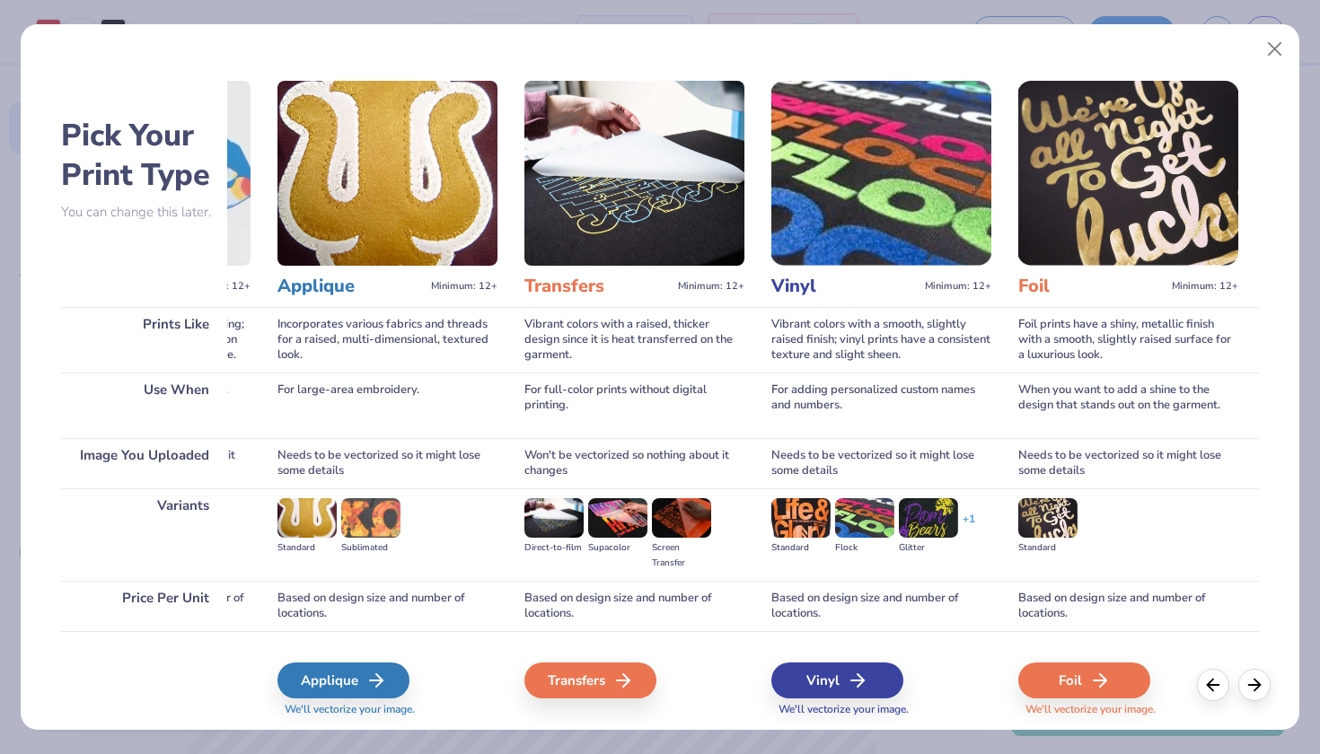
scroll to position [0, 633]
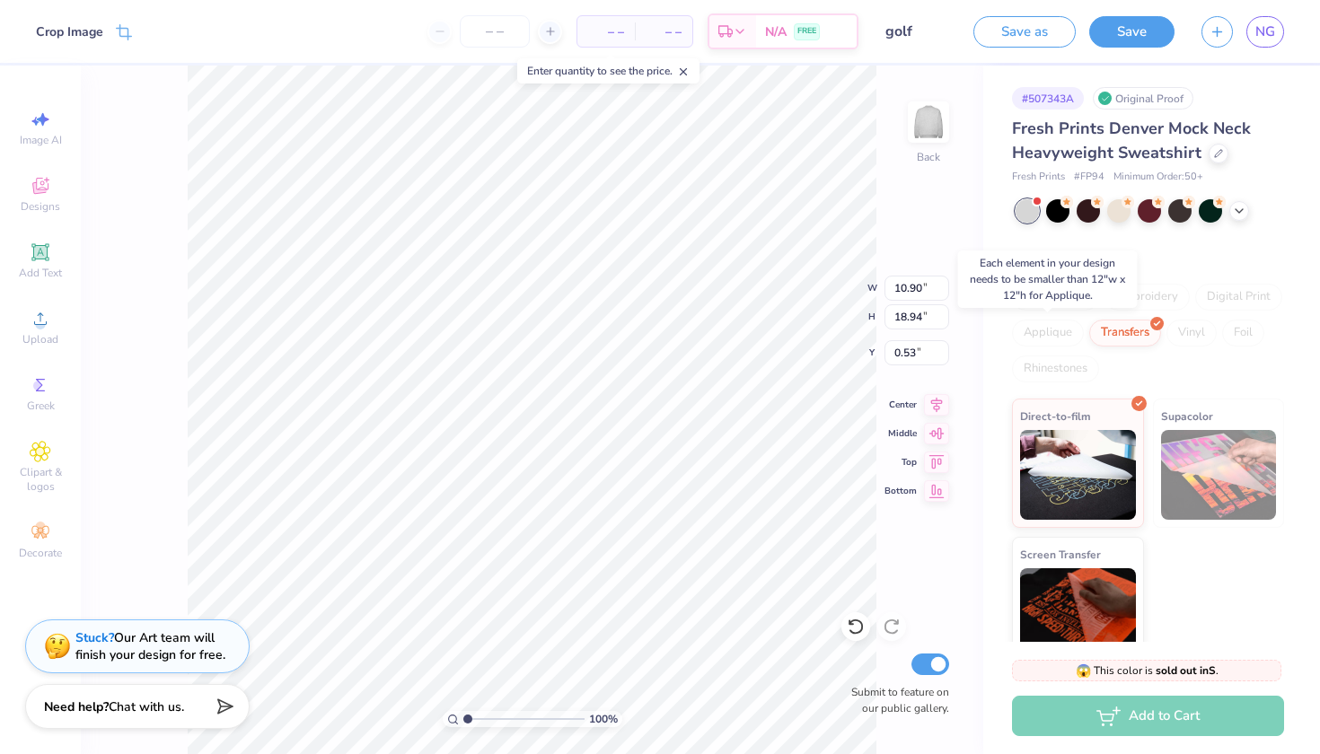
click at [1069, 329] on div "Applique" at bounding box center [1048, 333] width 72 height 27
click at [1130, 338] on div "Transfers" at bounding box center [1125, 330] width 72 height 27
click at [159, 715] on div "Need help? Chat with us." at bounding box center [137, 704] width 224 height 45
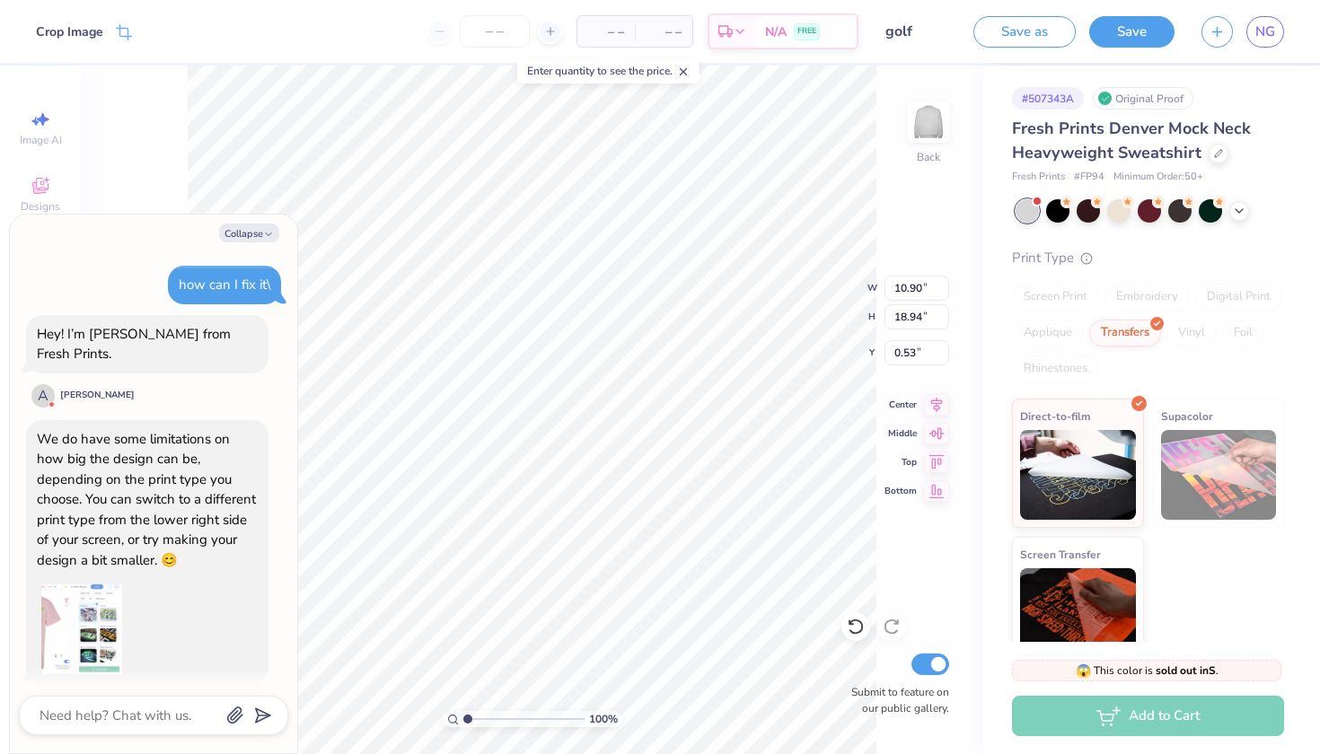
scroll to position [687, 0]
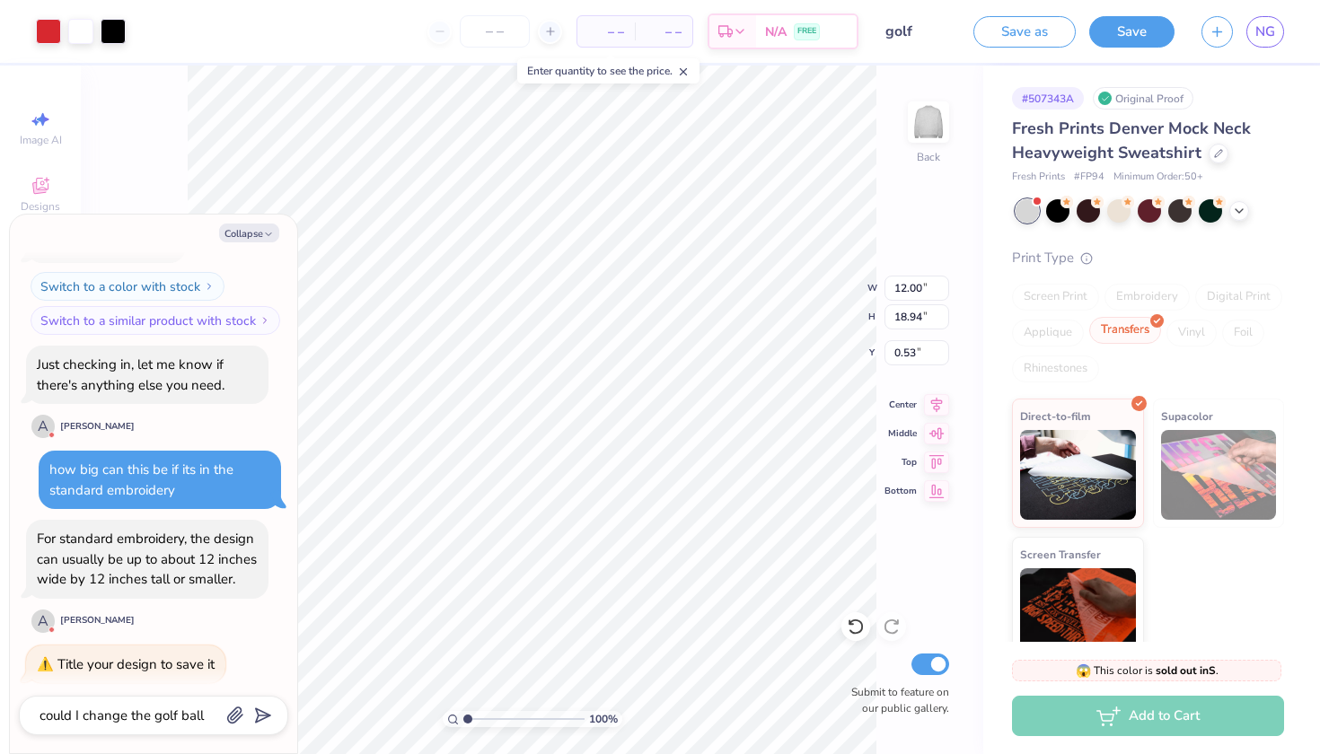
click at [1093, 322] on div "Transfers" at bounding box center [1125, 330] width 72 height 27
click at [1139, 406] on div at bounding box center [1138, 400] width 15 height 15
click at [1139, 399] on icon at bounding box center [1139, 401] width 8 height 8
click at [1181, 322] on div "Vinyl" at bounding box center [1191, 333] width 50 height 27
click at [1139, 316] on div "Screen Print Embroidery Digital Print Applique Transfers Vinyl Foil Rhinestones" at bounding box center [1148, 333] width 272 height 99
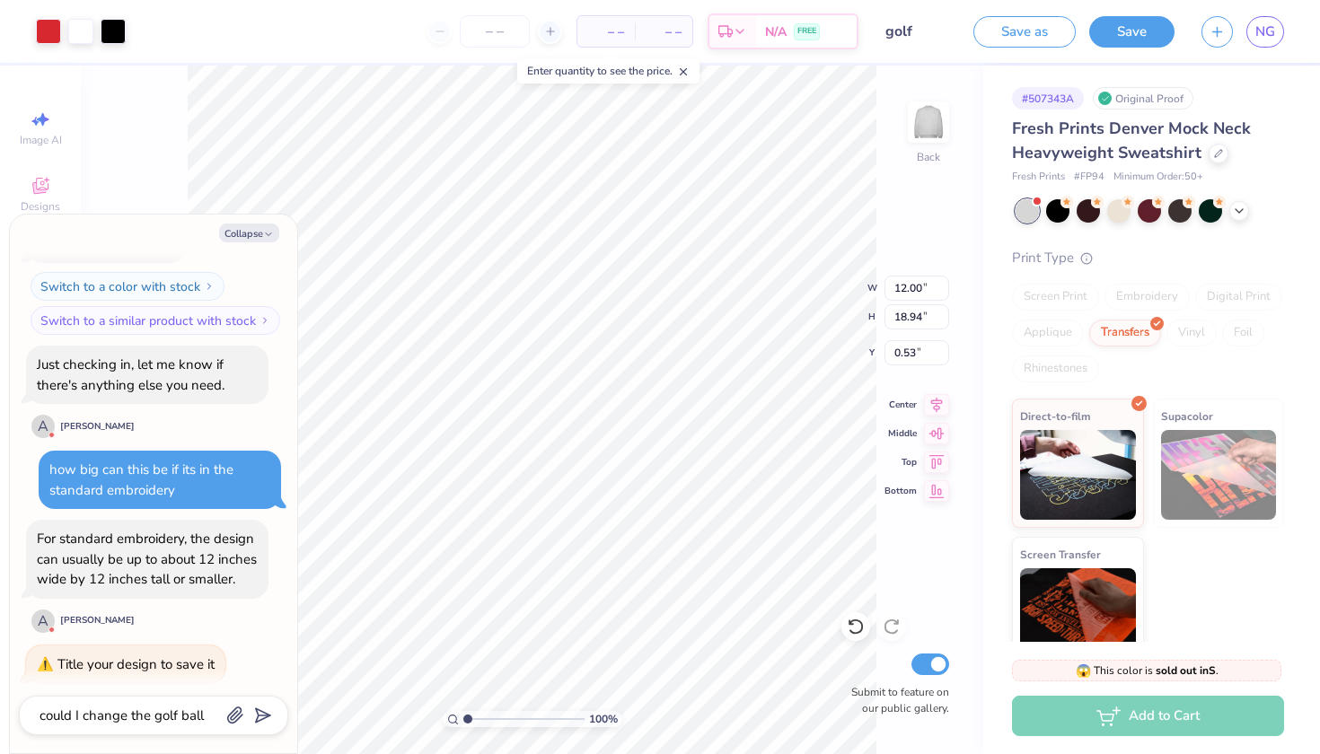
click at [1060, 315] on div "Screen Print Embroidery Digital Print Applique Transfers Vinyl Foil Rhinestones" at bounding box center [1148, 333] width 272 height 99
click at [1055, 336] on div "Applique" at bounding box center [1048, 330] width 72 height 27
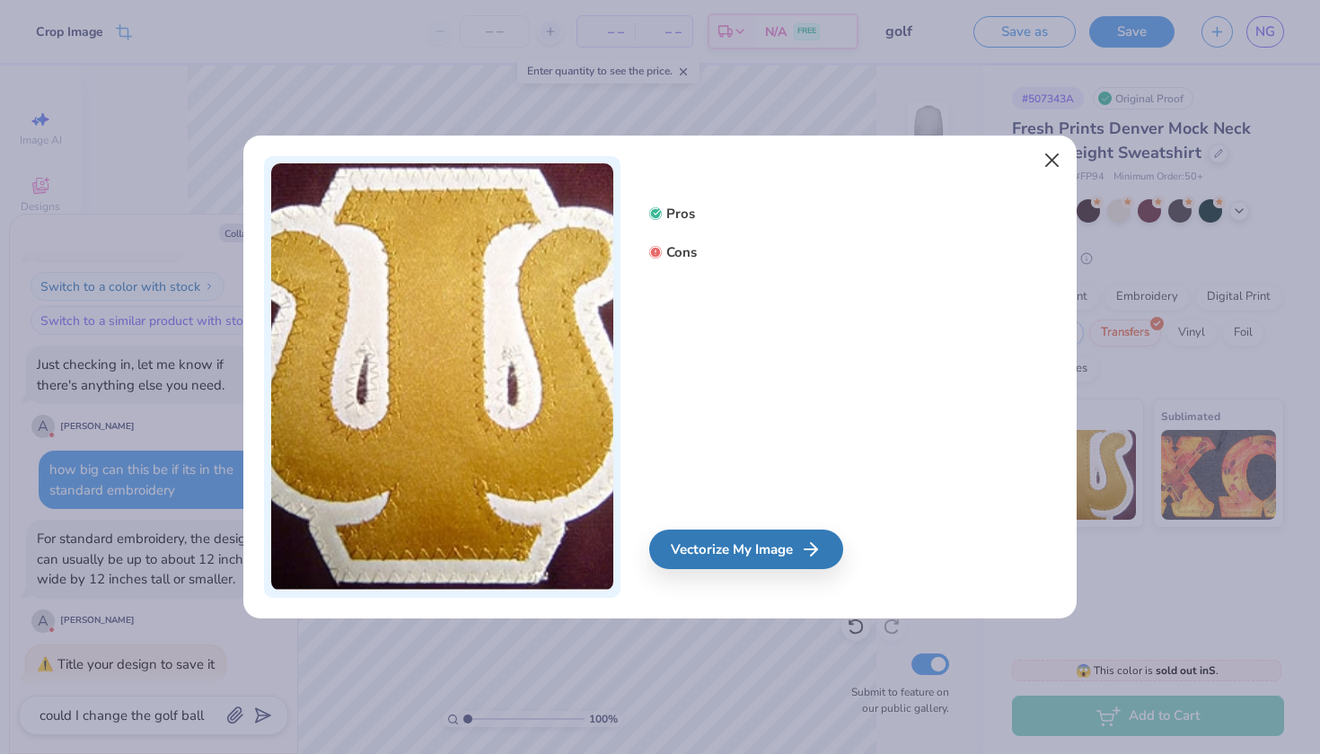
click at [1060, 160] on button "Close" at bounding box center [1052, 161] width 34 height 34
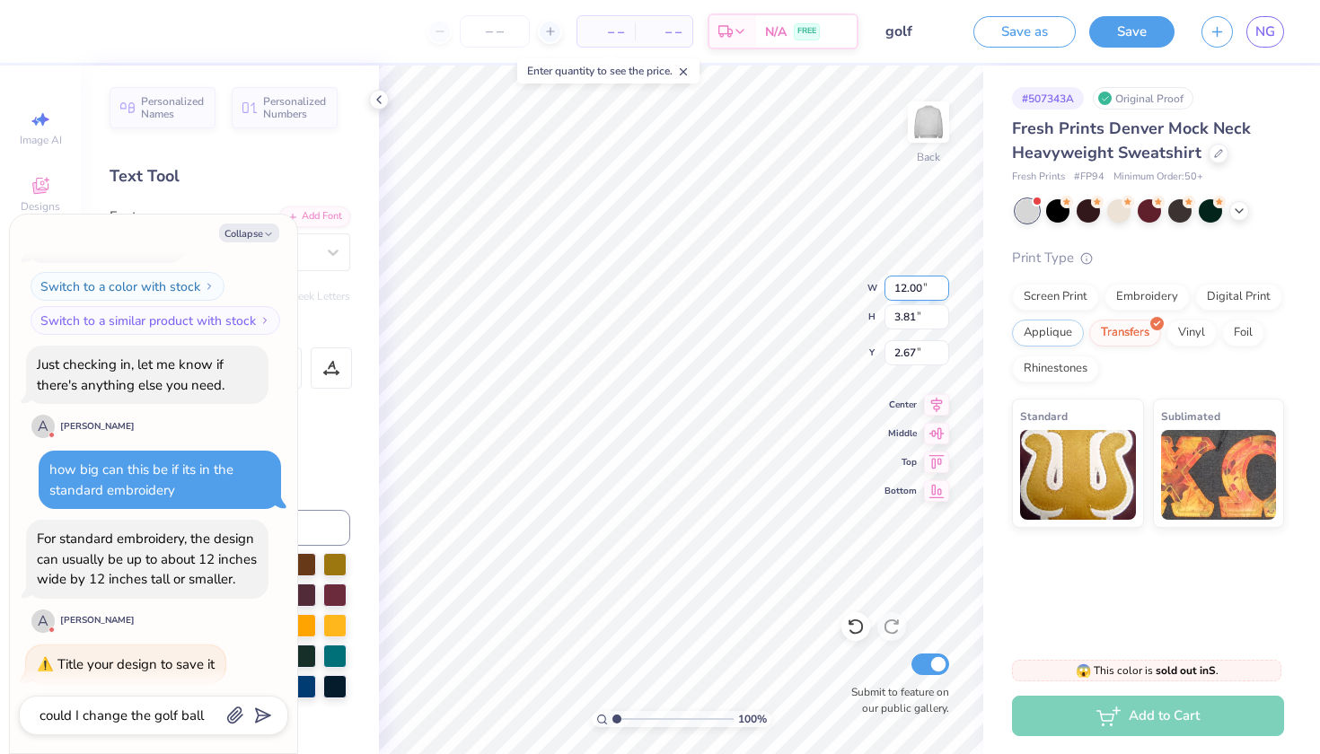
scroll to position [0, 1]
click at [1069, 464] on img at bounding box center [1078, 472] width 116 height 90
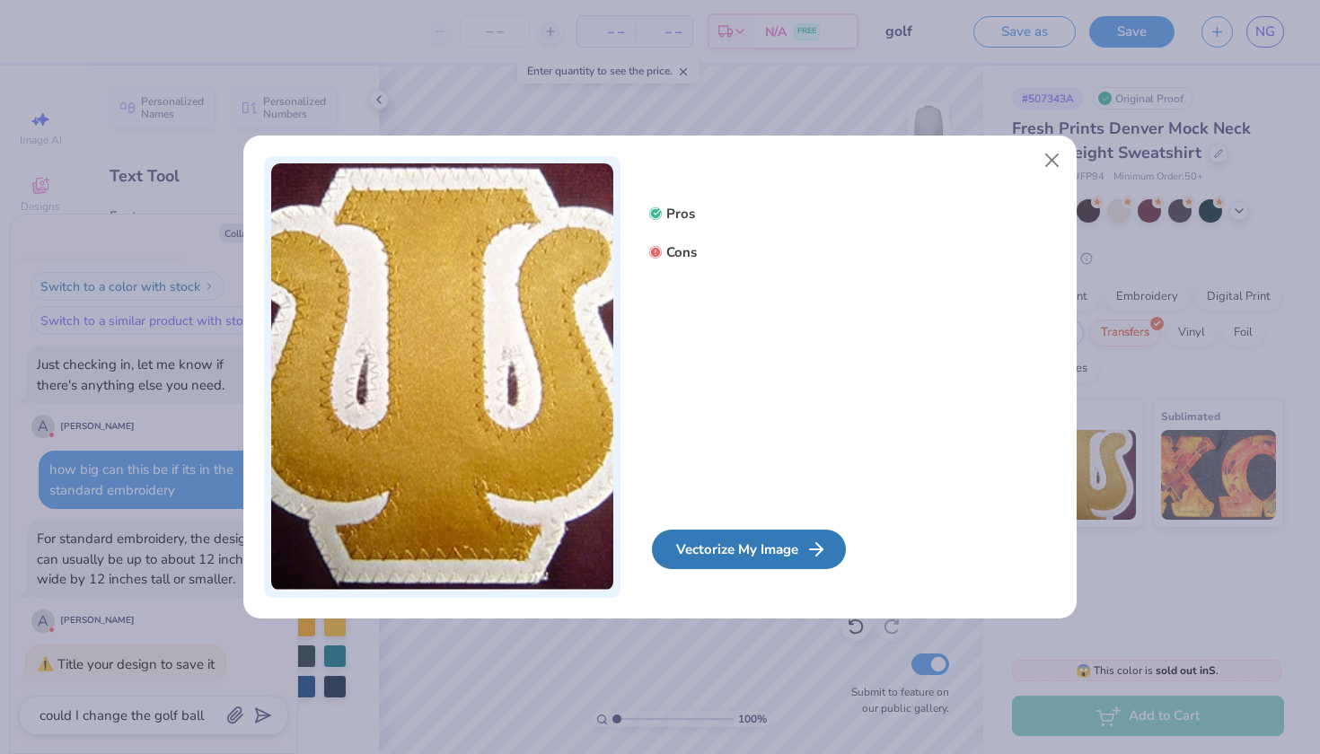
click at [769, 534] on div "Vectorize My Image" at bounding box center [749, 550] width 194 height 40
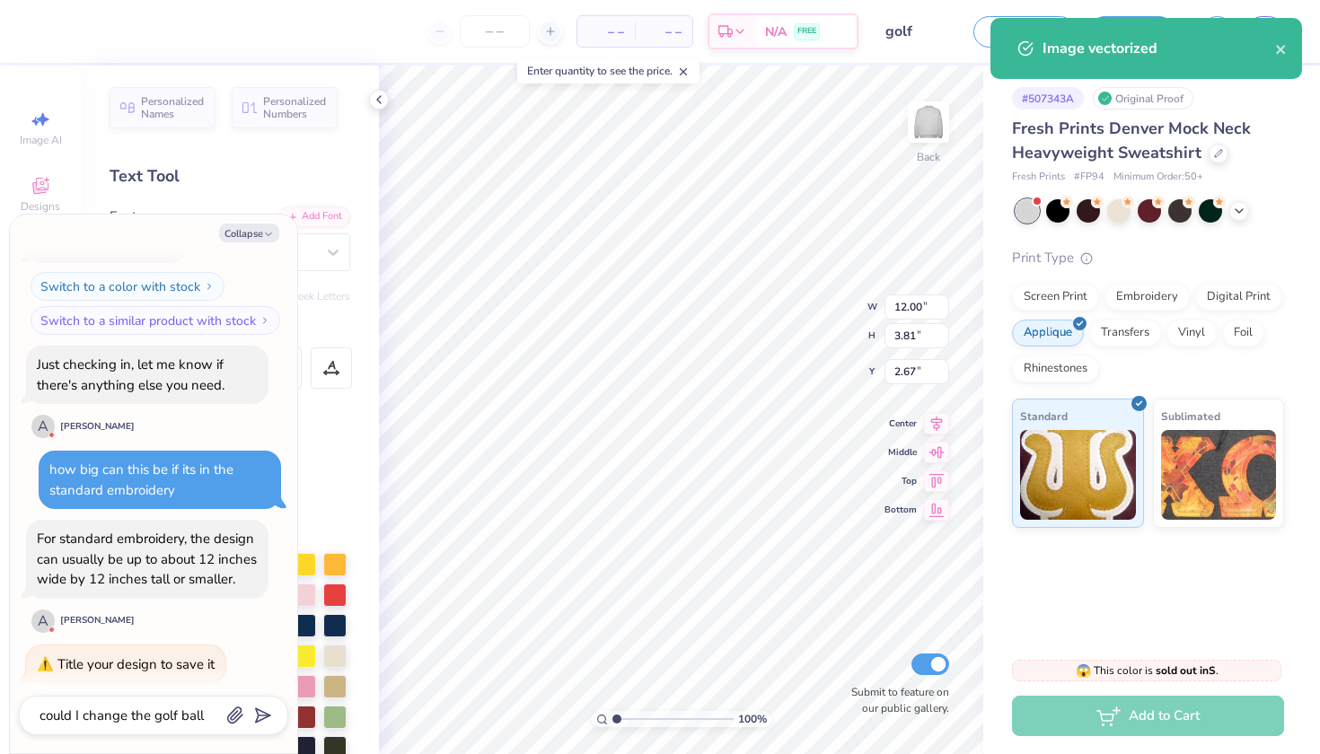
scroll to position [943, 0]
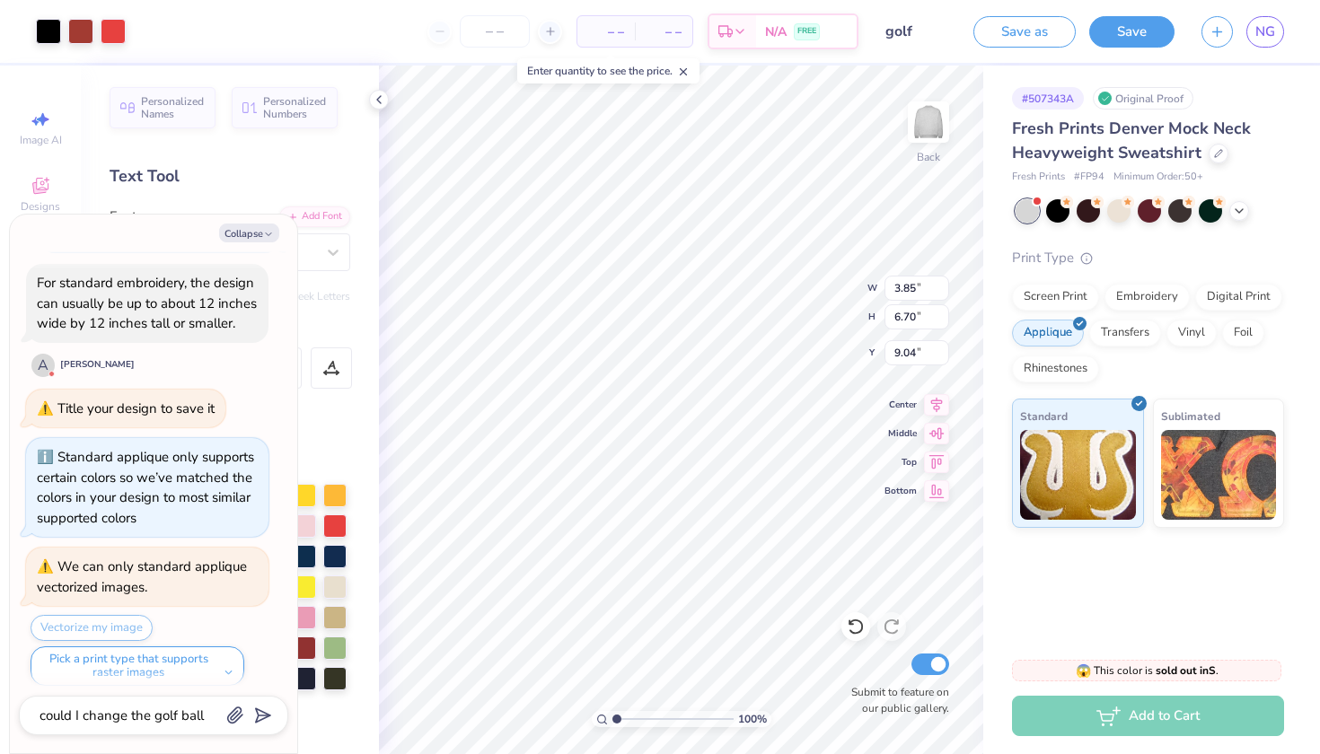
click at [1098, 602] on div "# 507343A Original Proof Fresh Prints Denver Mock Neck Heavyweight Sweatshirt F…" at bounding box center [1151, 354] width 337 height 576
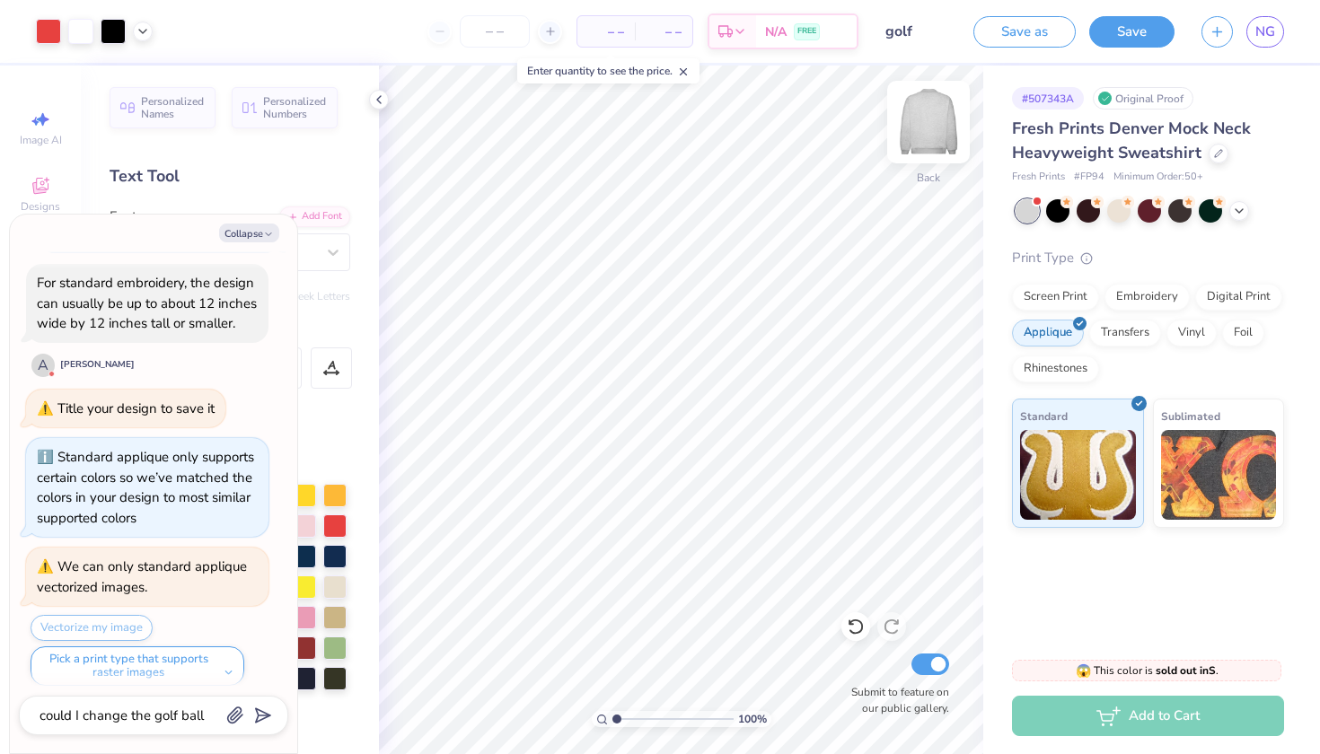
click at [921, 128] on img at bounding box center [929, 122] width 72 height 72
click at [942, 121] on img at bounding box center [929, 122] width 72 height 72
click at [189, 653] on button "Pick a print type that supports raster images" at bounding box center [138, 667] width 214 height 40
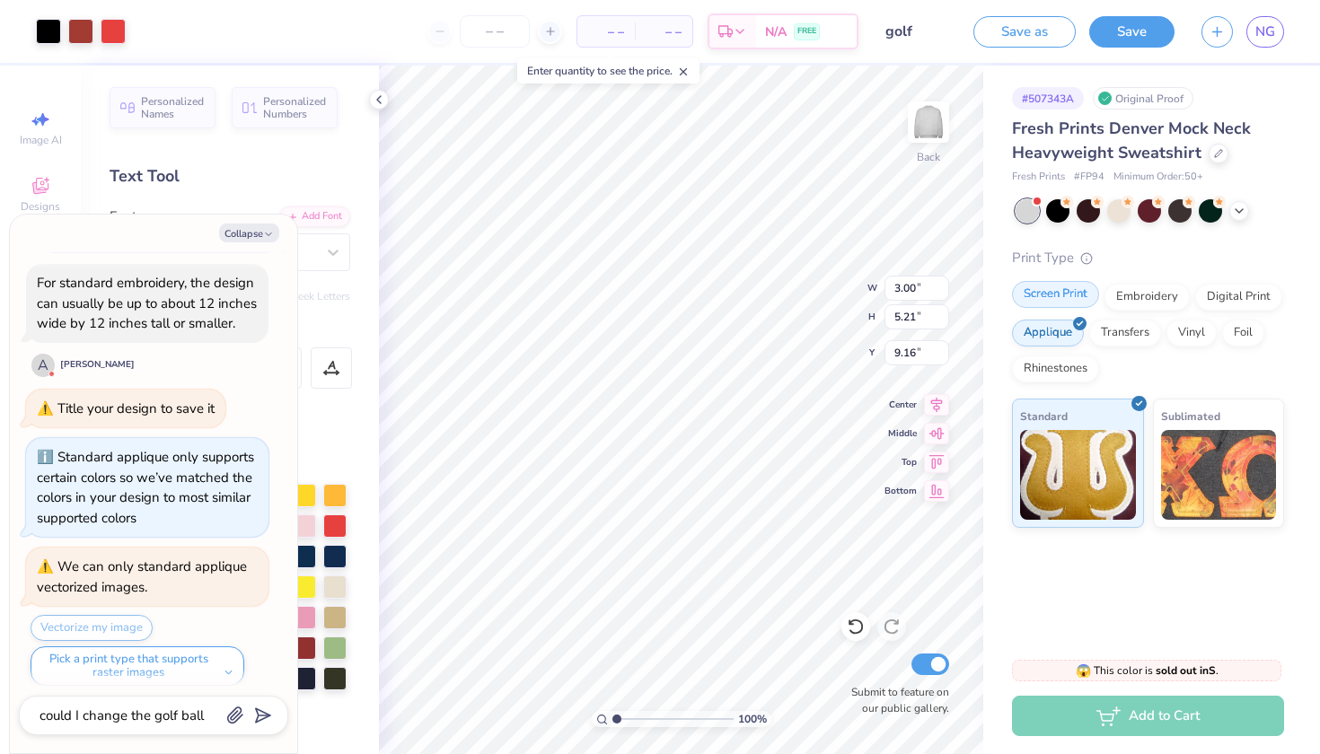
click at [1039, 294] on div "Screen Print" at bounding box center [1055, 294] width 87 height 27
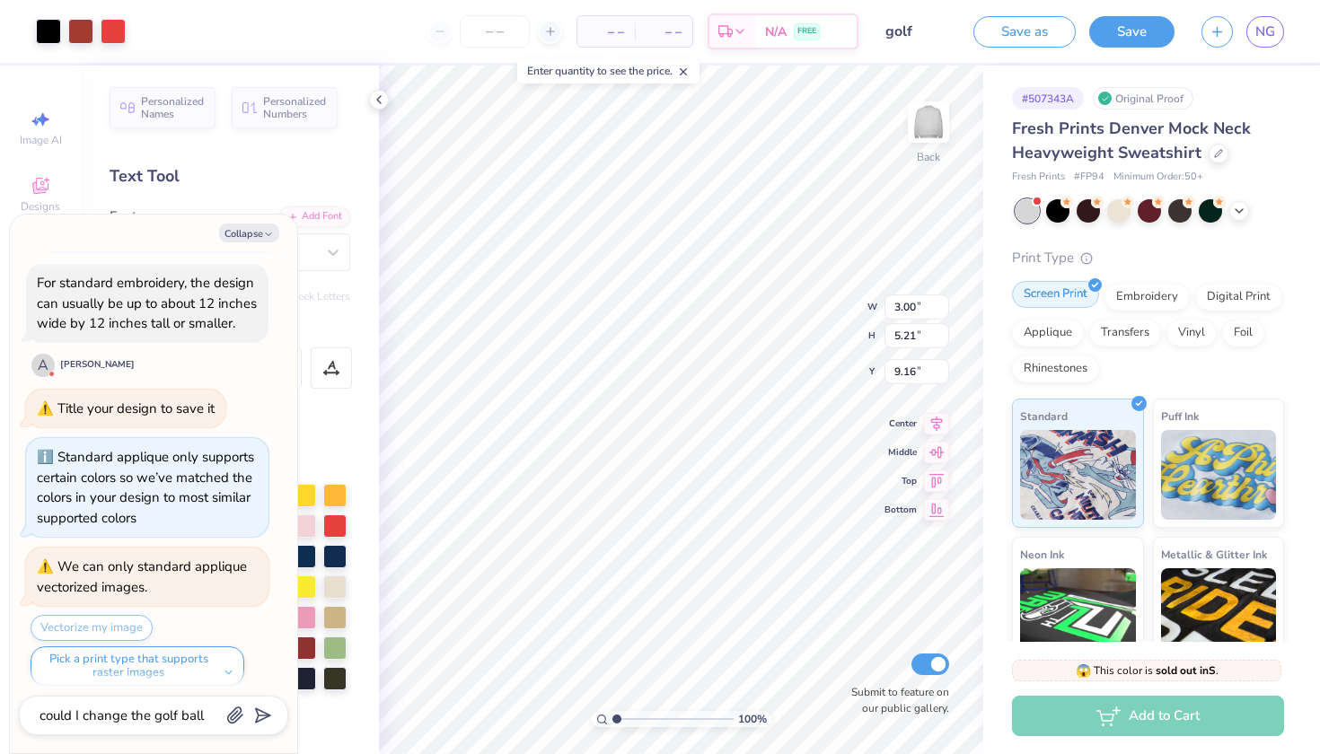
scroll to position [1051, 0]
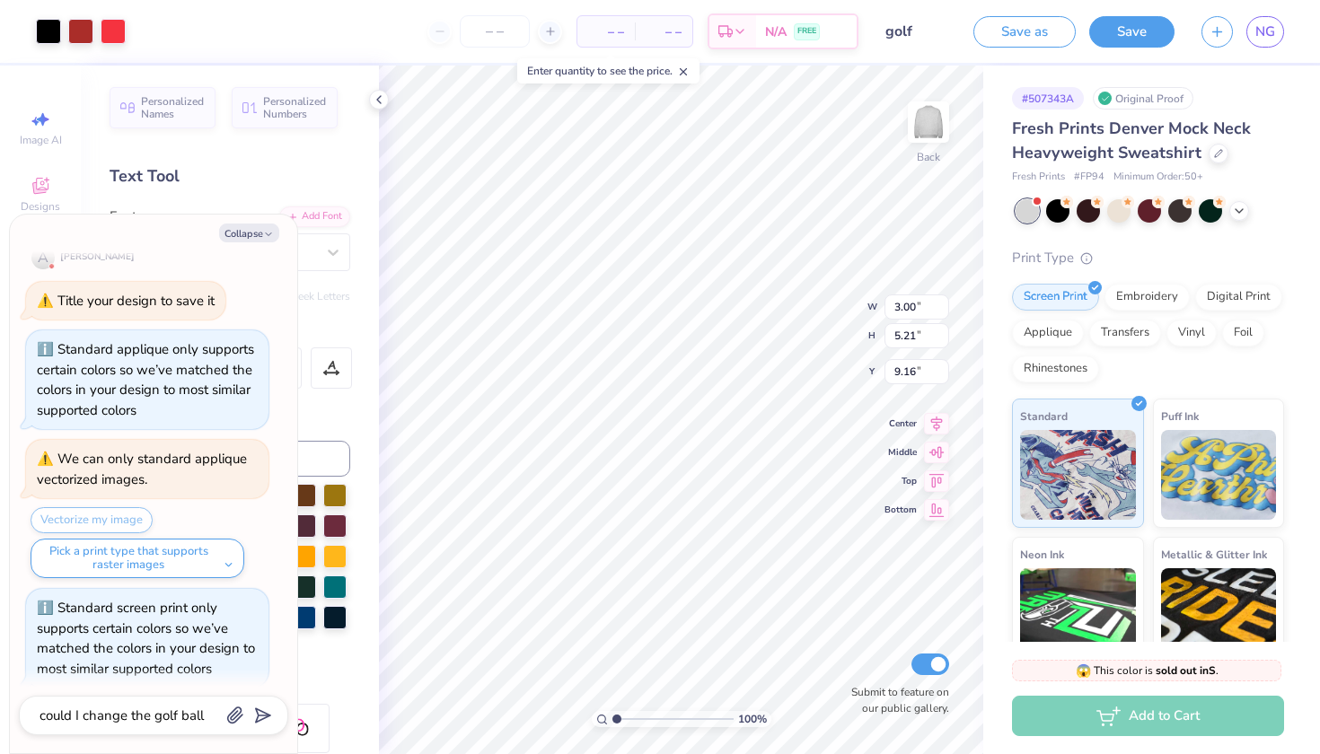
click at [1048, 344] on div "Screen Print Embroidery Digital Print Applique Transfers Vinyl Foil Rhinestones" at bounding box center [1148, 333] width 272 height 99
click at [1048, 339] on div "Applique" at bounding box center [1048, 330] width 72 height 27
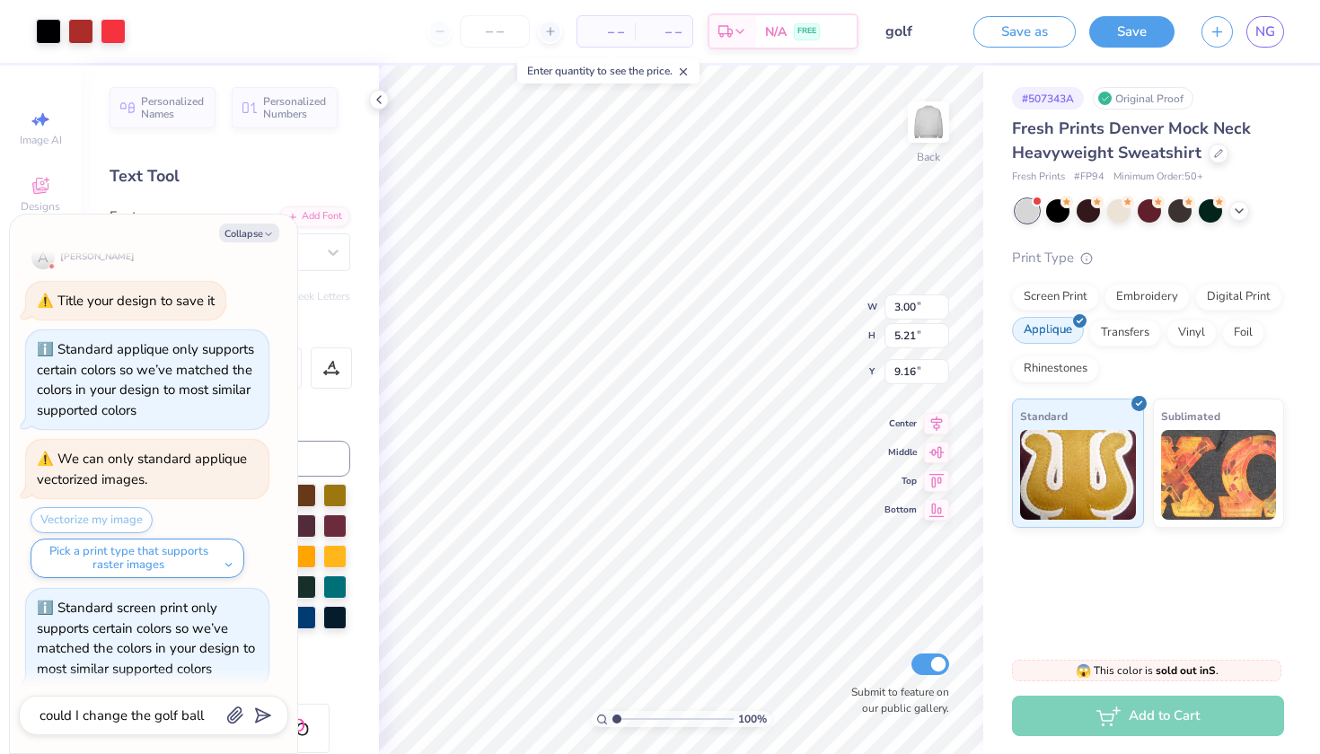
scroll to position [1158, 0]
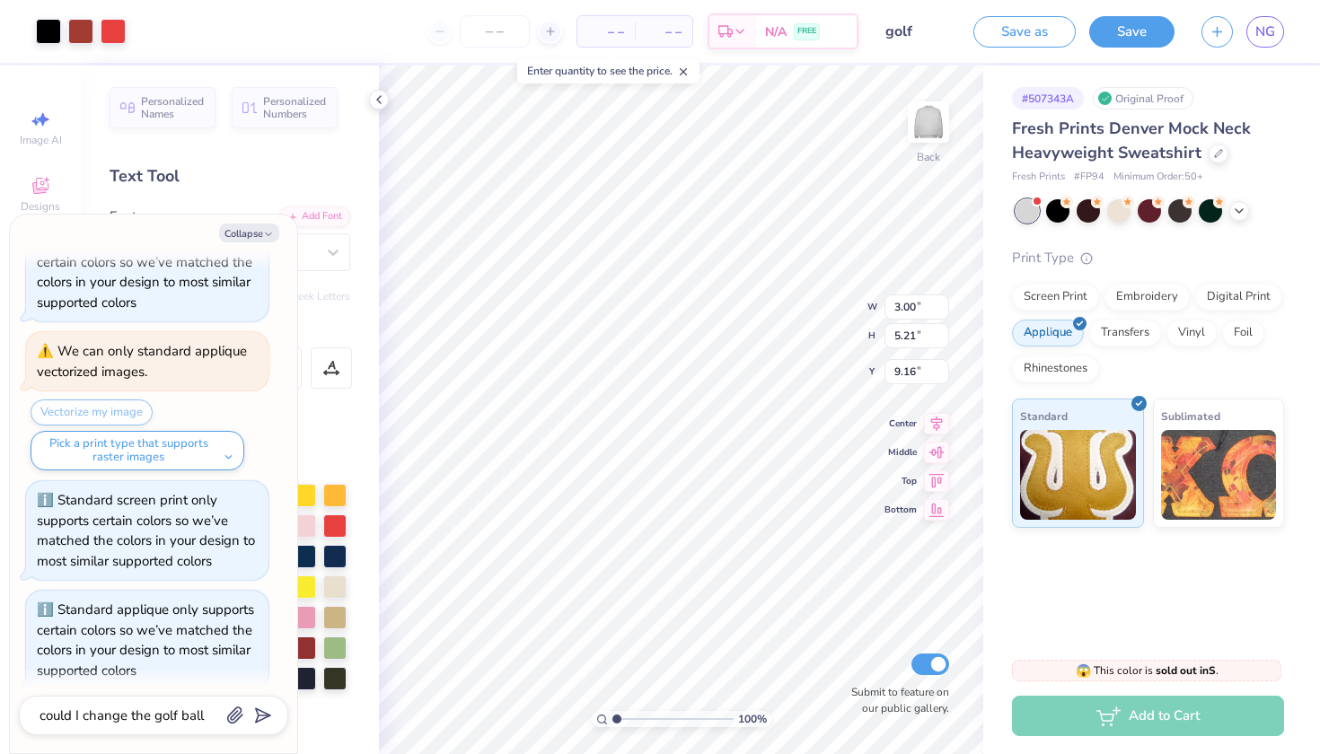
click at [1161, 544] on div "# 507343A Original Proof Fresh Prints Denver Mock Neck Heavyweight Sweatshirt F…" at bounding box center [1151, 354] width 337 height 576
click at [1147, 329] on div "Transfers" at bounding box center [1125, 330] width 72 height 27
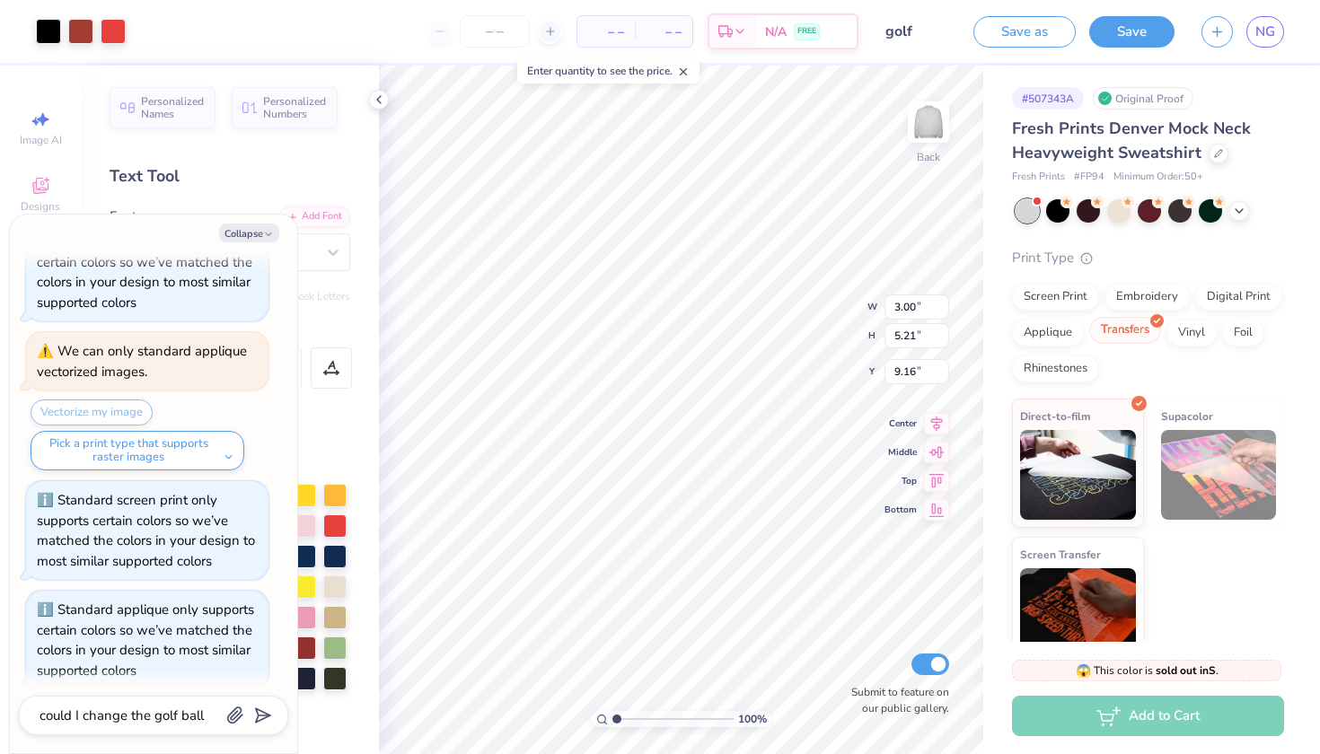
scroll to position [1266, 0]
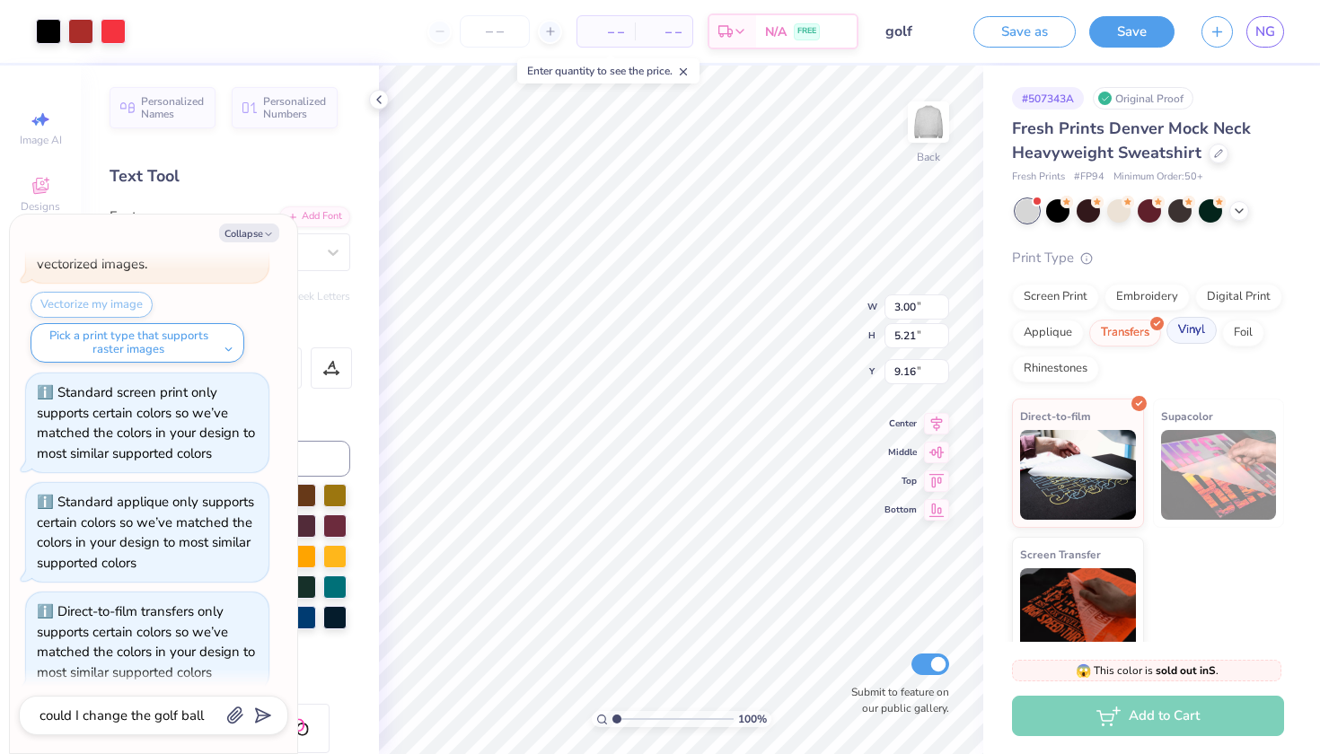
click at [1182, 327] on div "Vinyl" at bounding box center [1191, 330] width 50 height 27
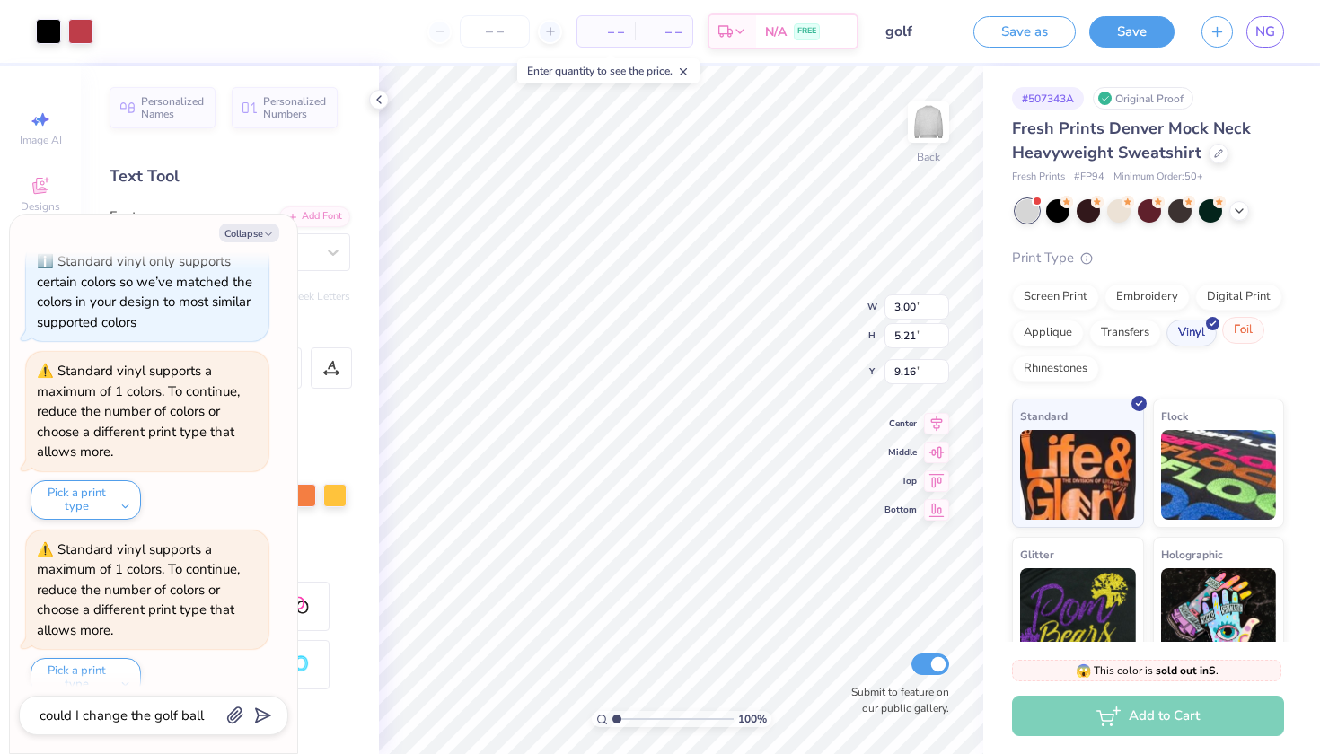
click at [1235, 335] on div "Foil" at bounding box center [1243, 330] width 42 height 27
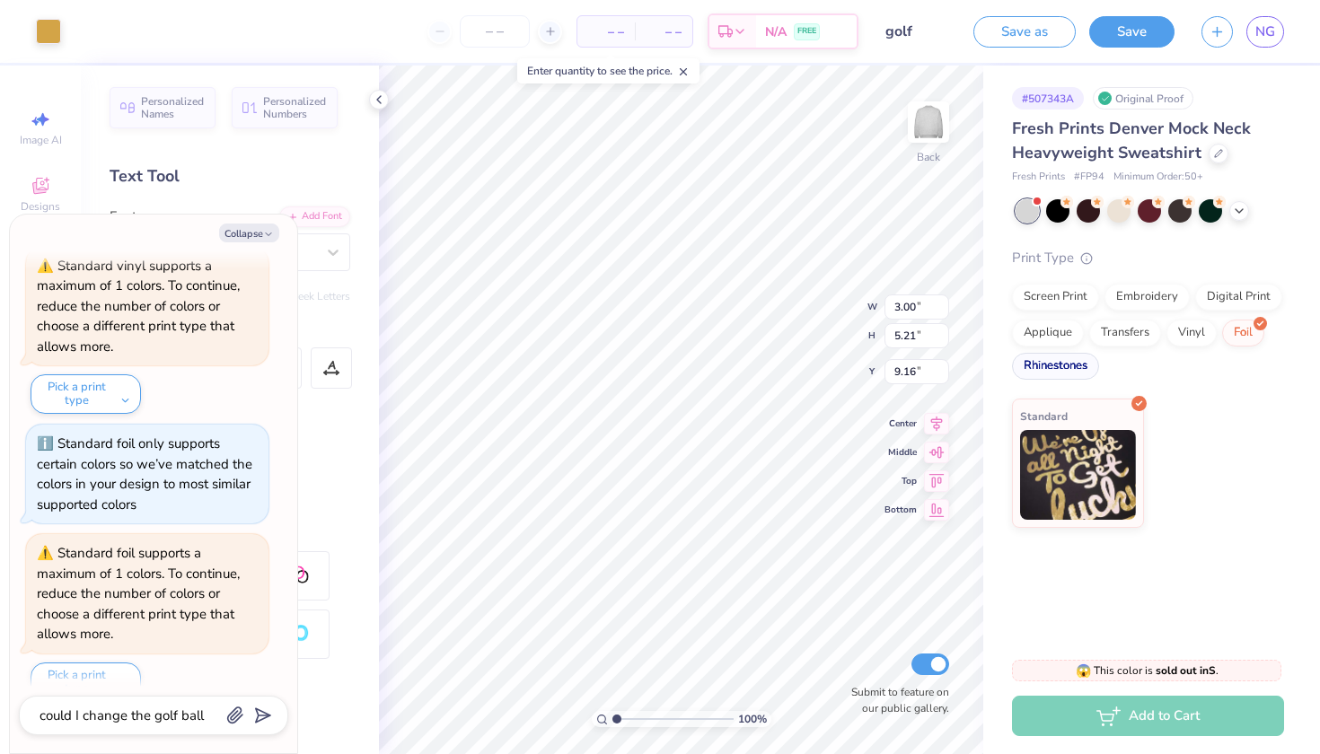
click at [1060, 360] on div "Rhinestones" at bounding box center [1055, 366] width 87 height 27
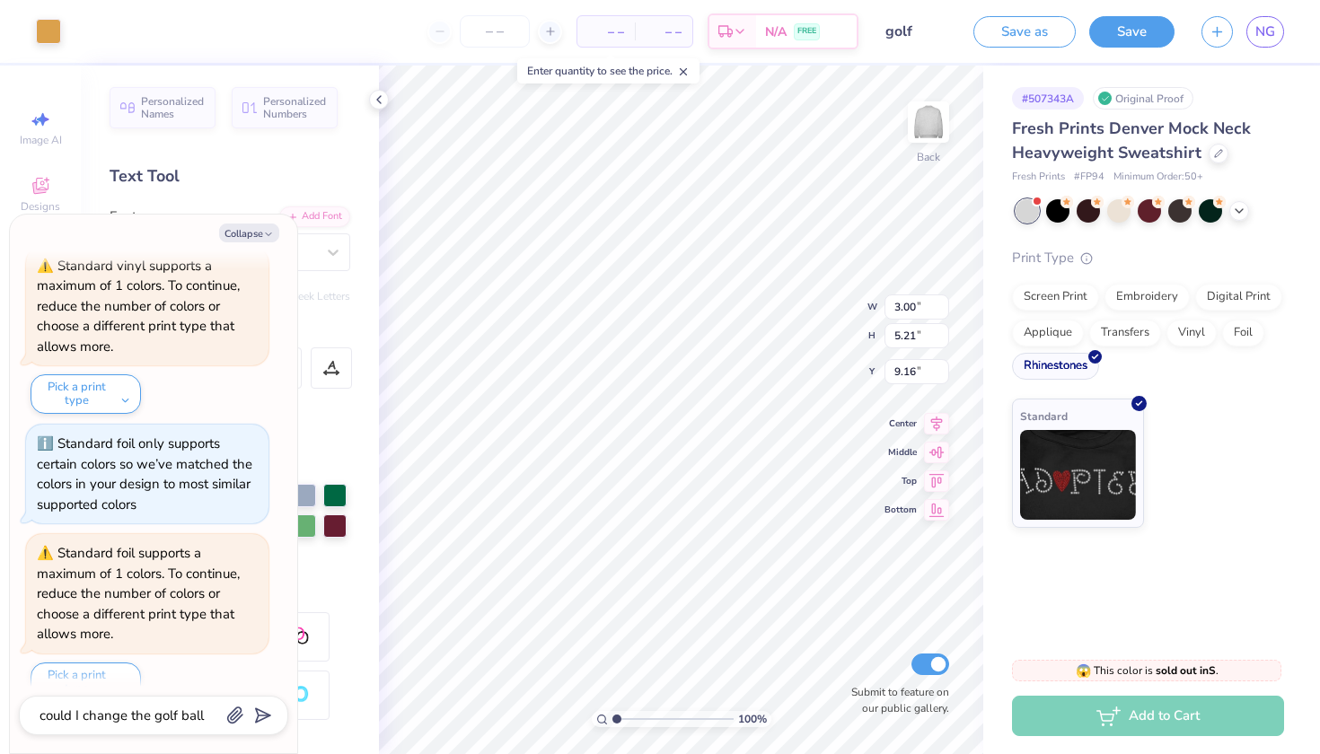
scroll to position [2117, 0]
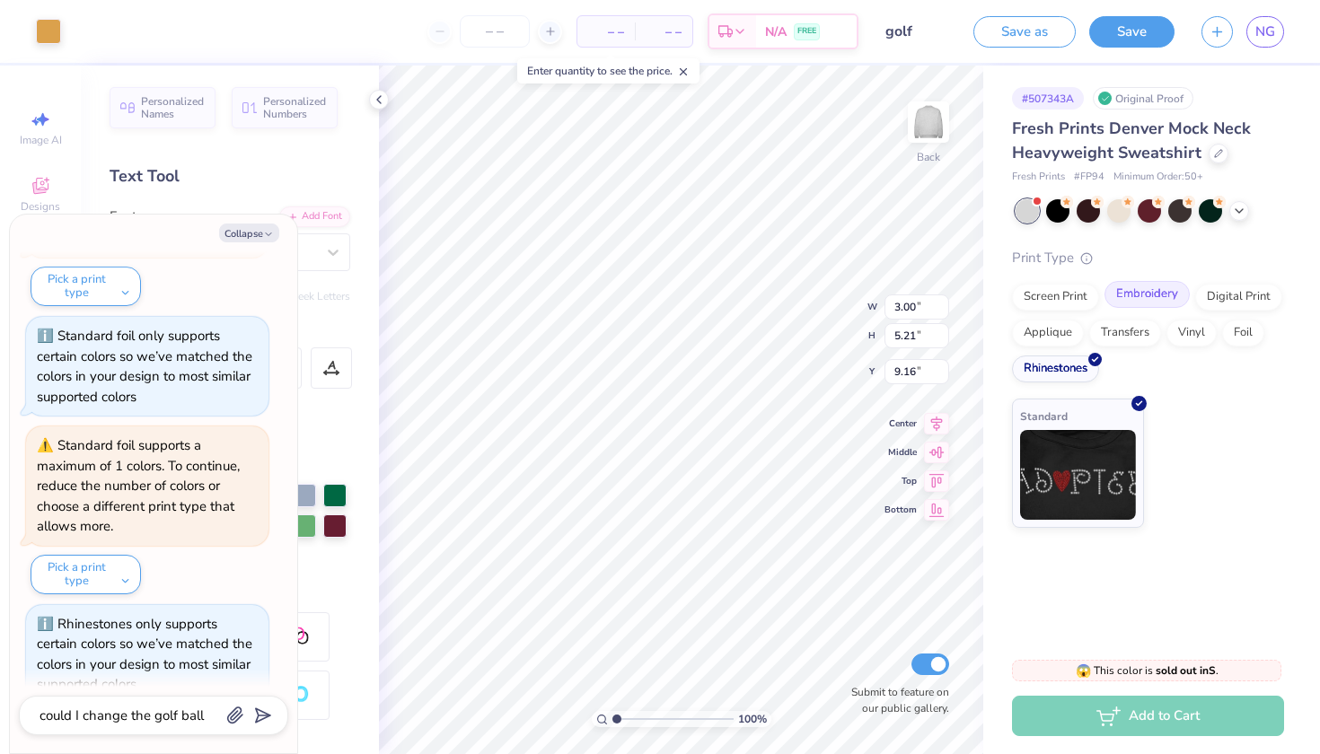
click at [1139, 300] on div "Embroidery" at bounding box center [1146, 294] width 85 height 27
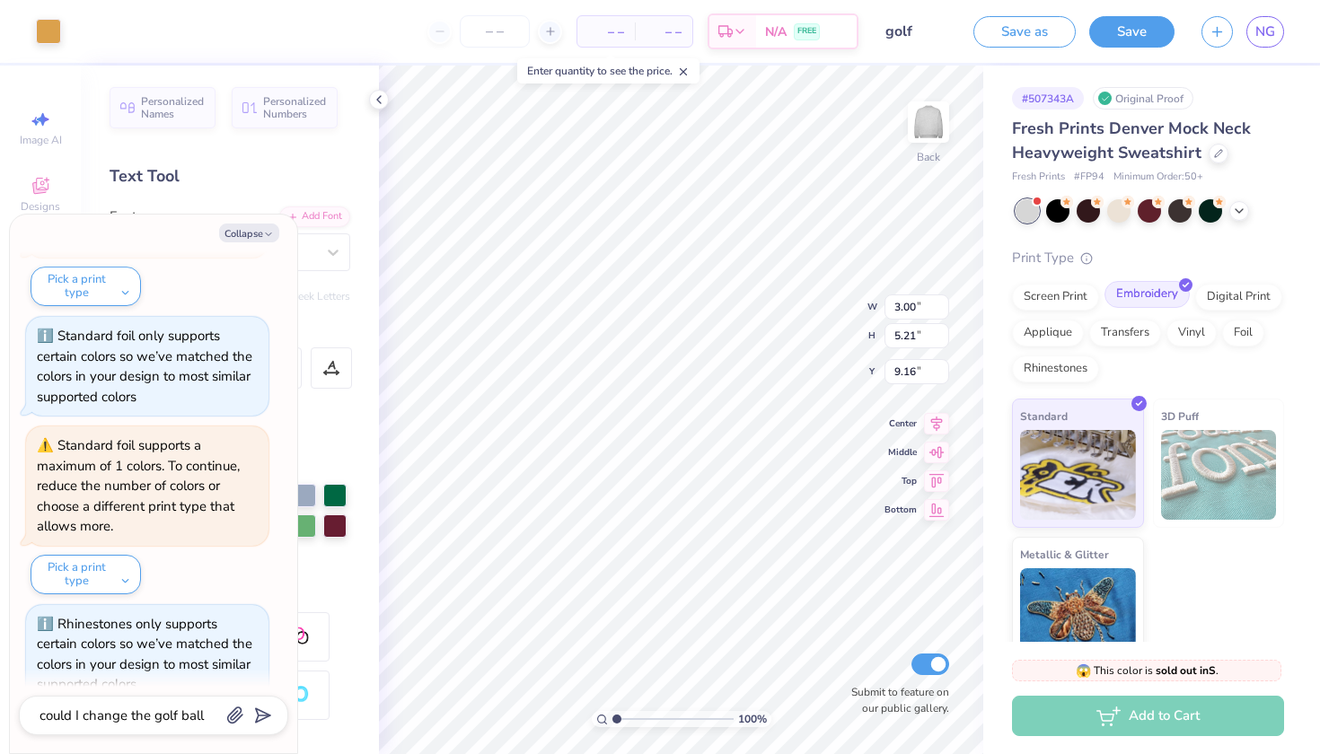
scroll to position [2225, 0]
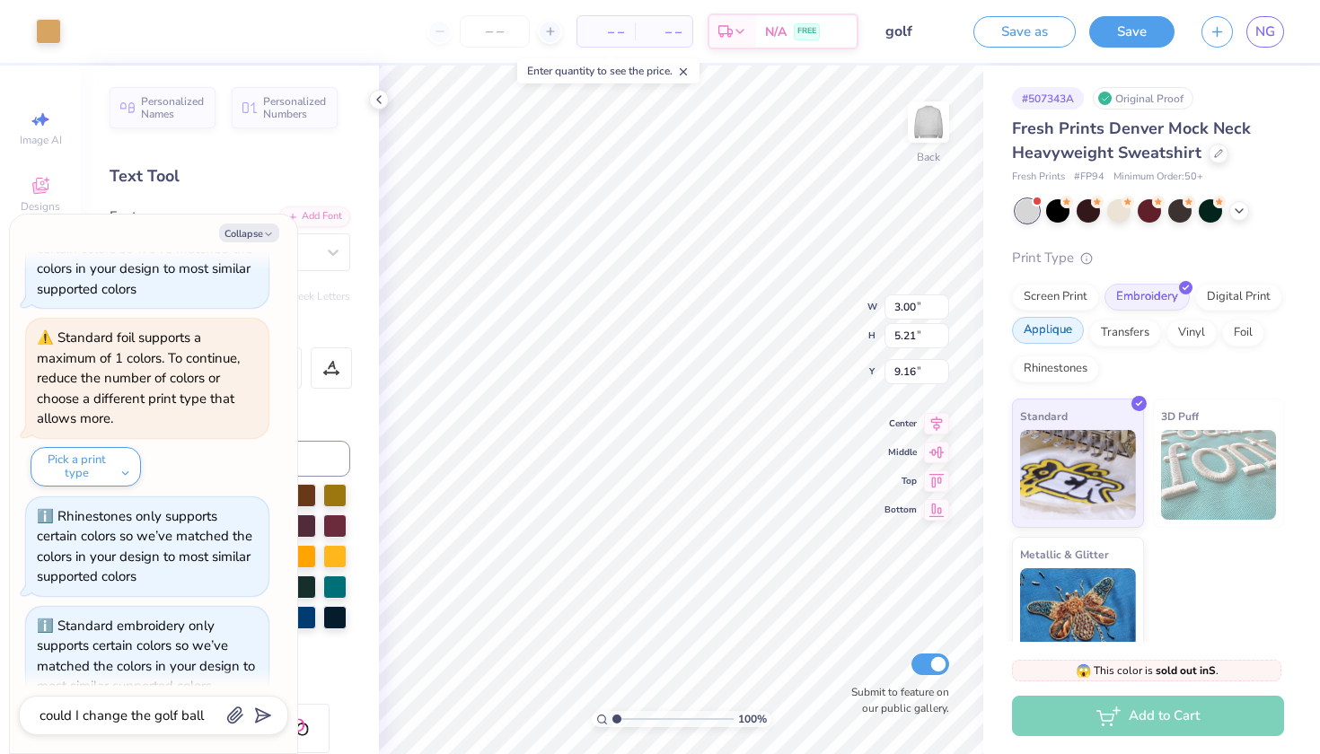
click at [1049, 335] on div "Applique" at bounding box center [1048, 330] width 72 height 27
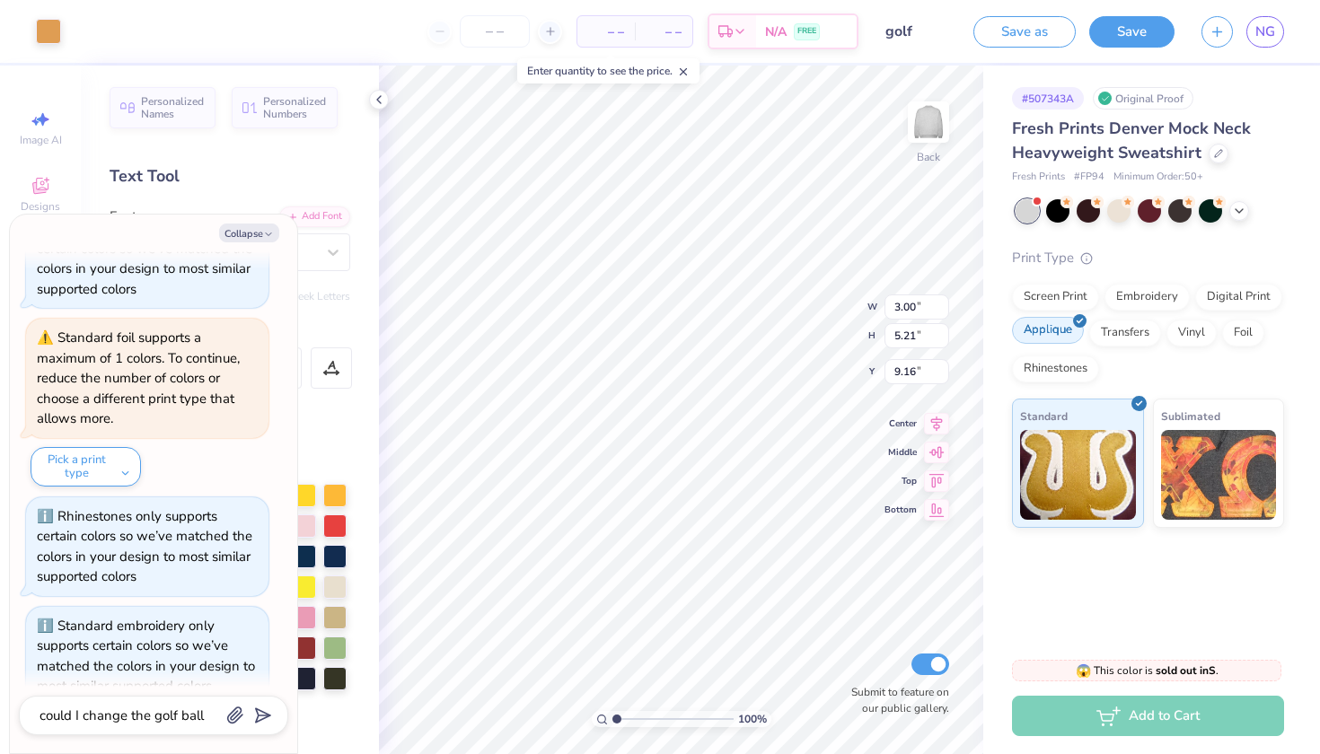
scroll to position [2333, 0]
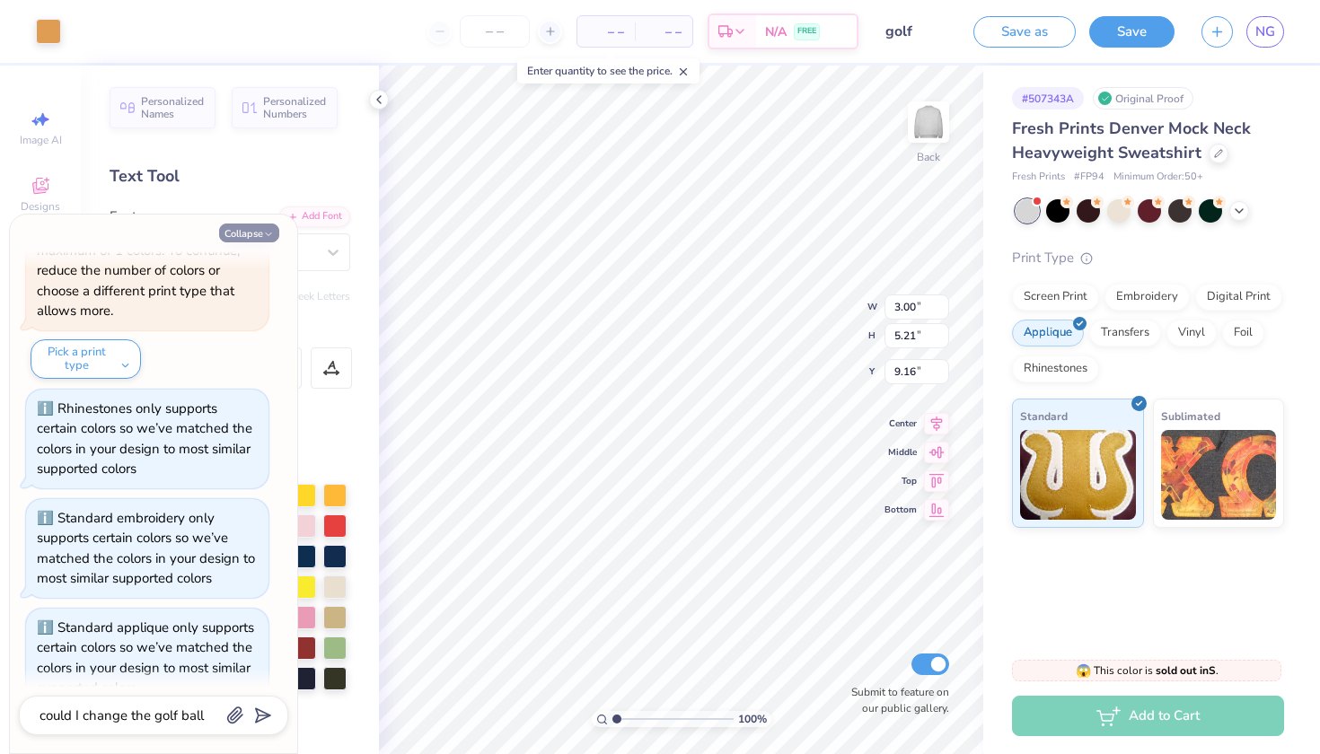
click at [265, 233] on icon "button" at bounding box center [268, 234] width 11 height 11
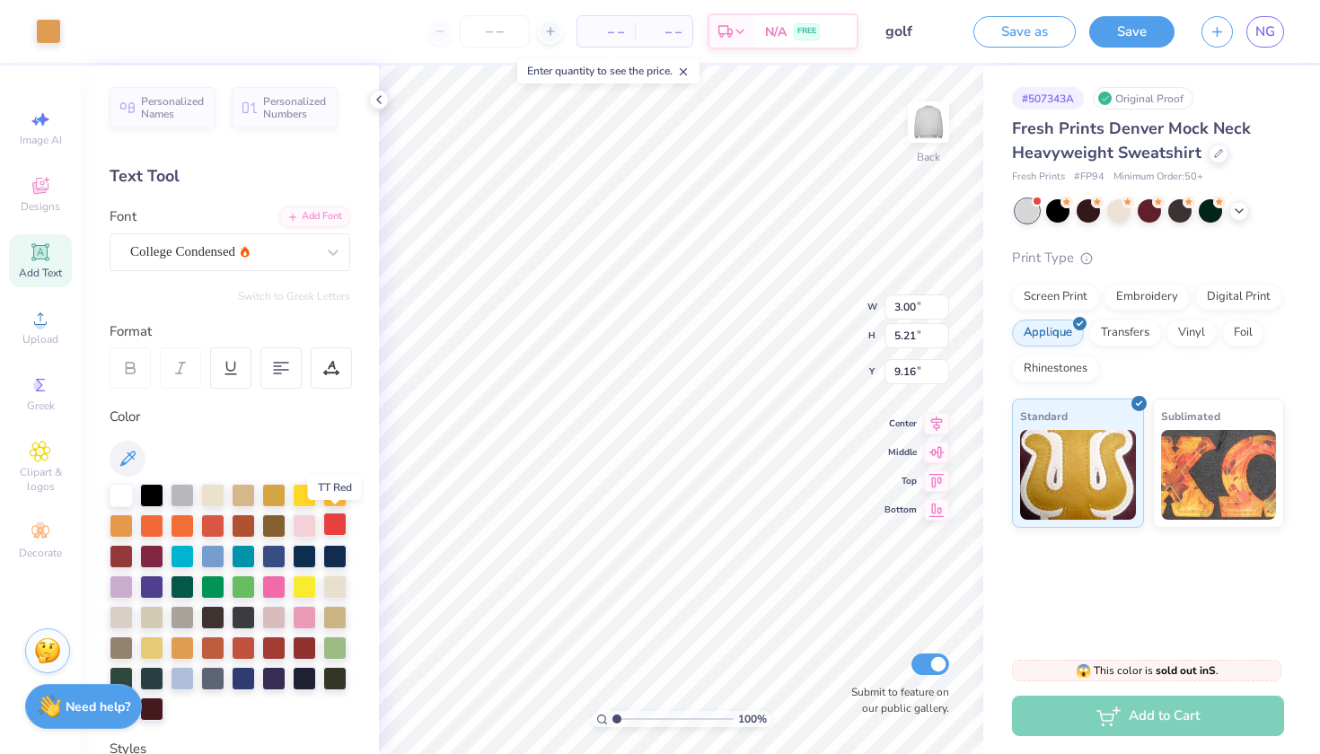
click at [341, 526] on div at bounding box center [334, 524] width 23 height 23
click at [149, 493] on div at bounding box center [151, 493] width 23 height 23
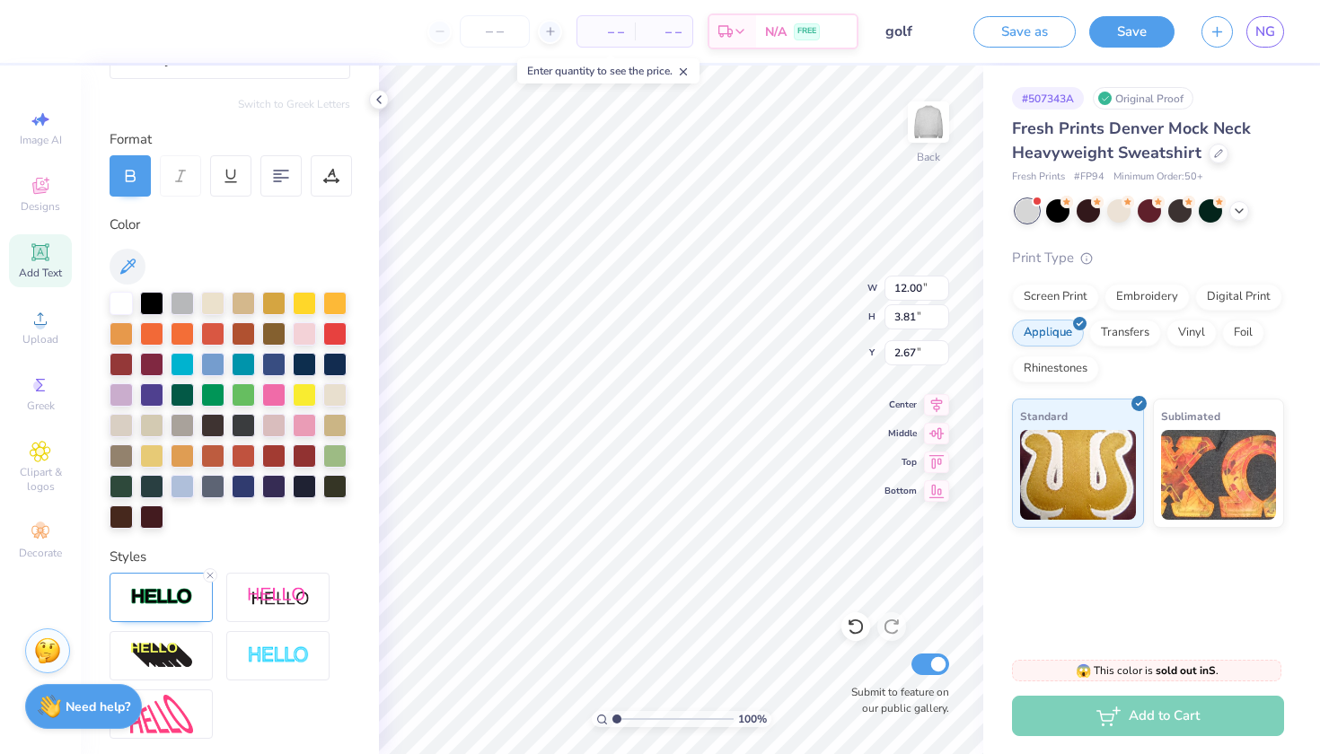
scroll to position [217, 0]
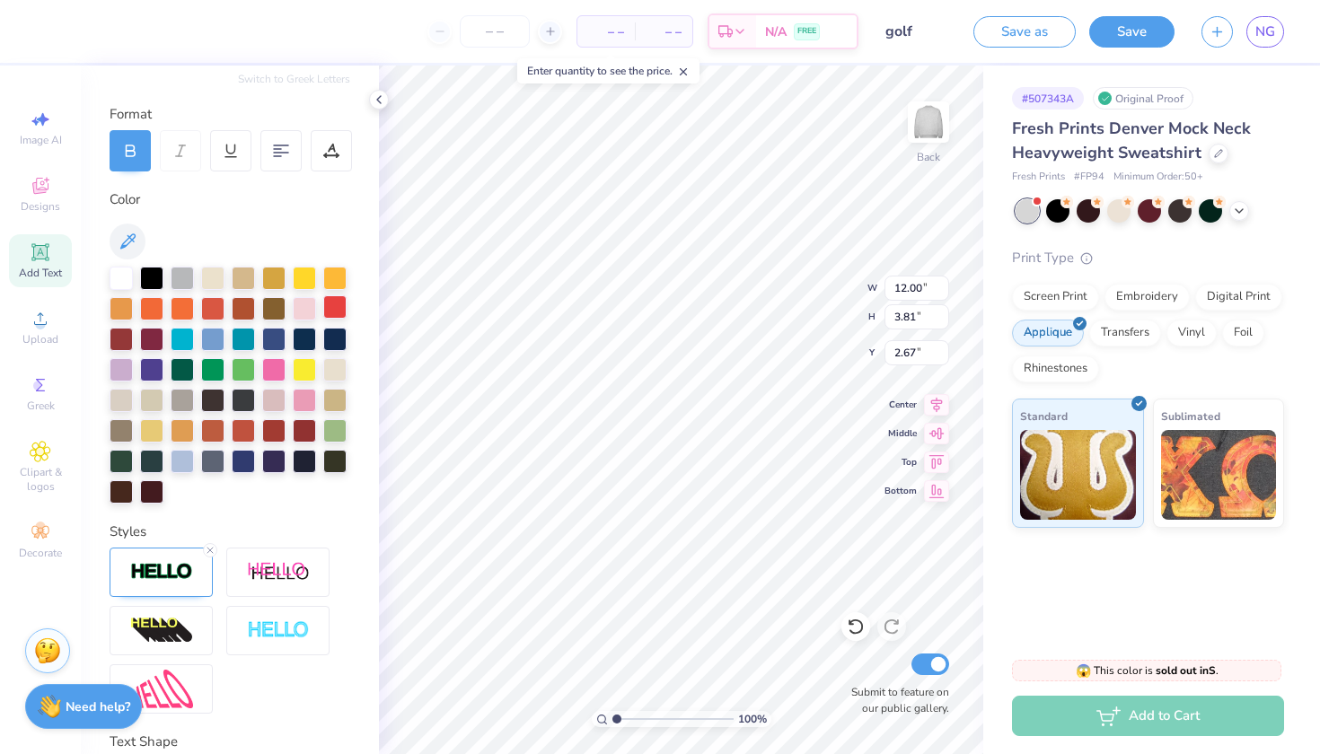
click at [334, 310] on div at bounding box center [334, 306] width 23 height 23
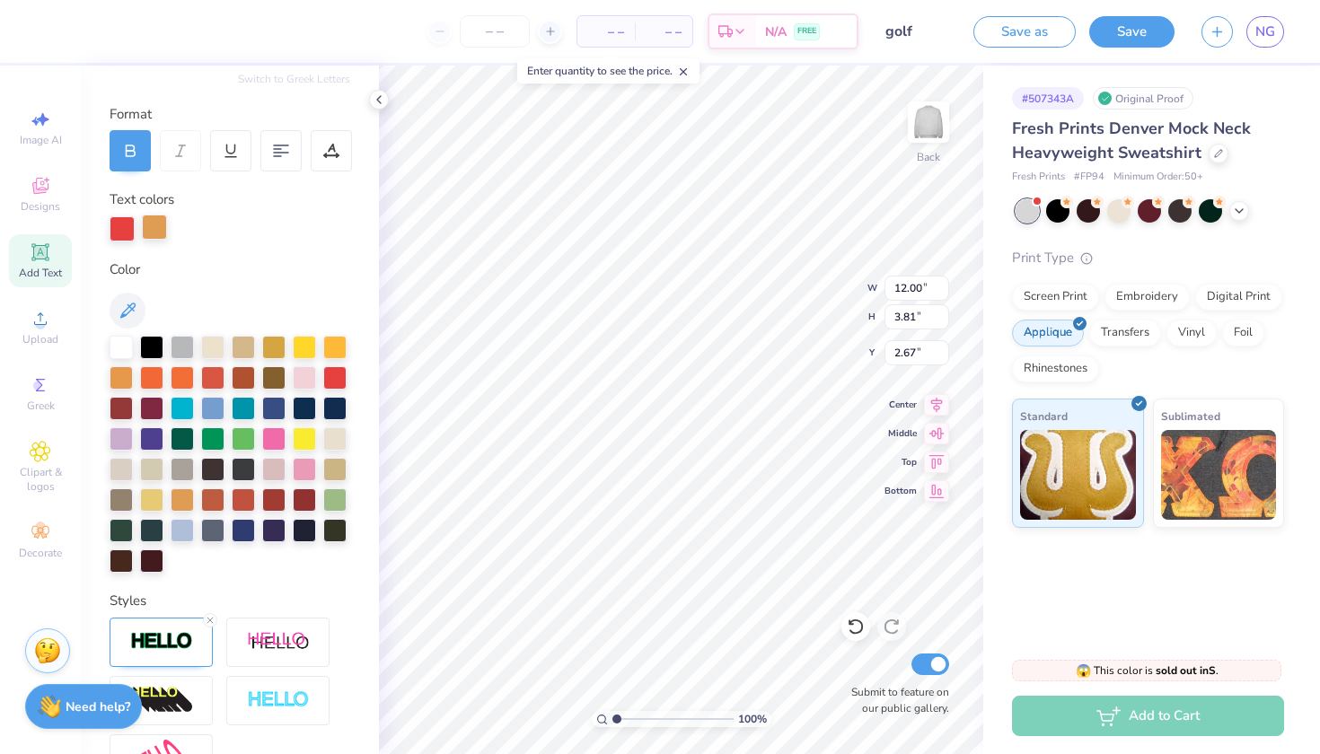
click at [158, 225] on div at bounding box center [154, 227] width 25 height 25
click at [154, 343] on div at bounding box center [151, 345] width 23 height 23
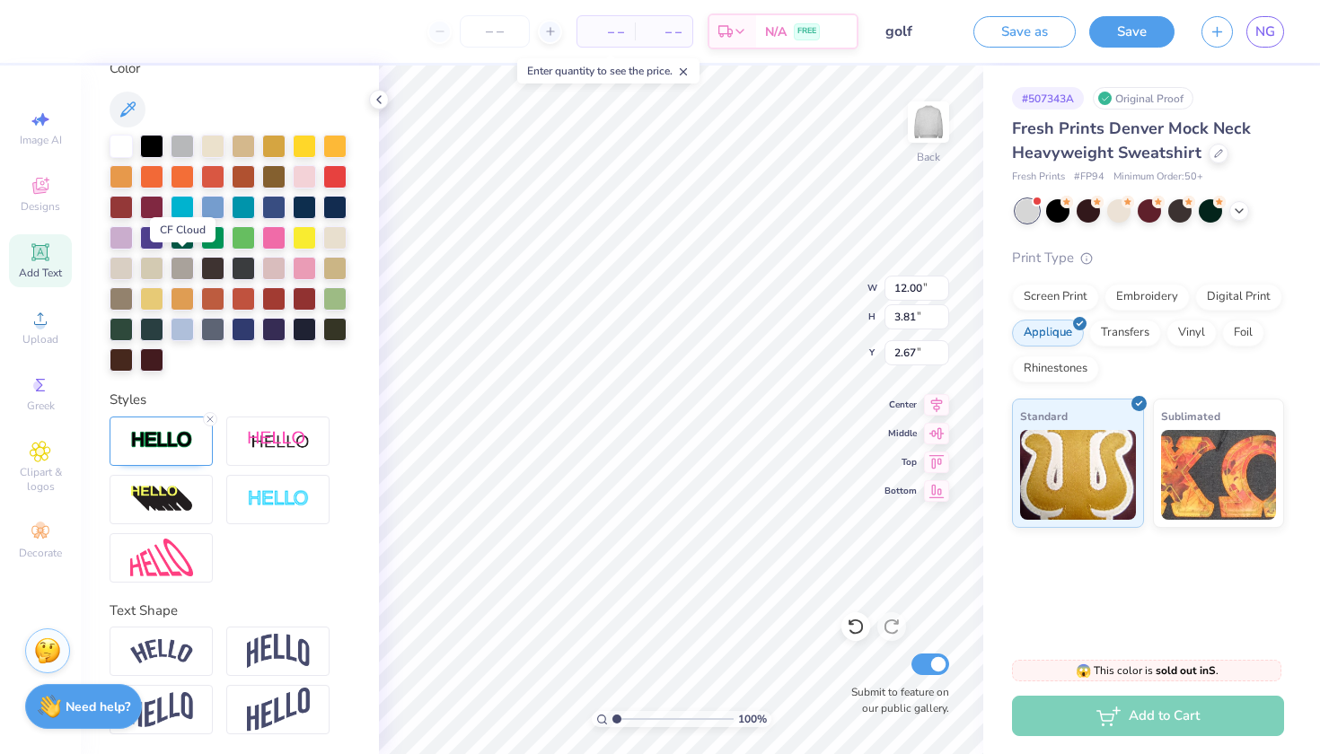
scroll to position [418, 0]
click at [150, 138] on div at bounding box center [151, 145] width 23 height 23
click at [154, 143] on div at bounding box center [151, 145] width 23 height 23
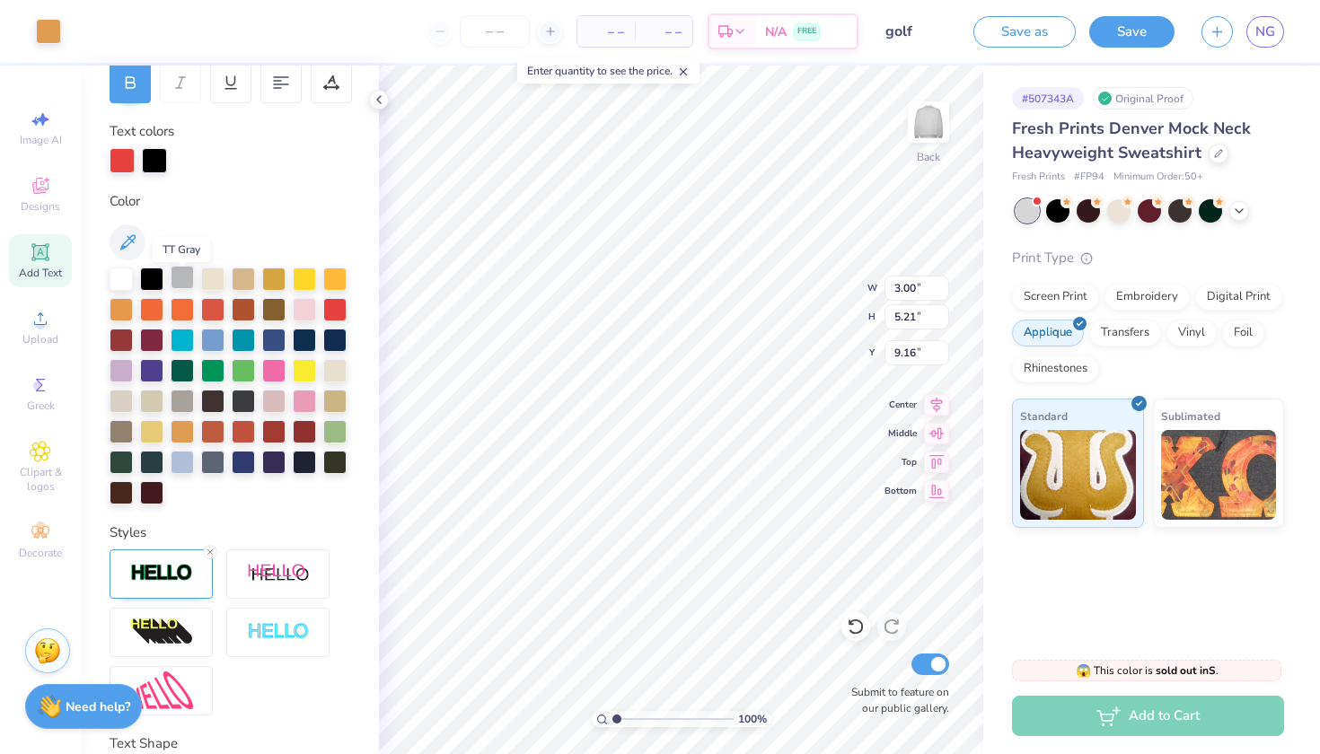
scroll to position [277, 0]
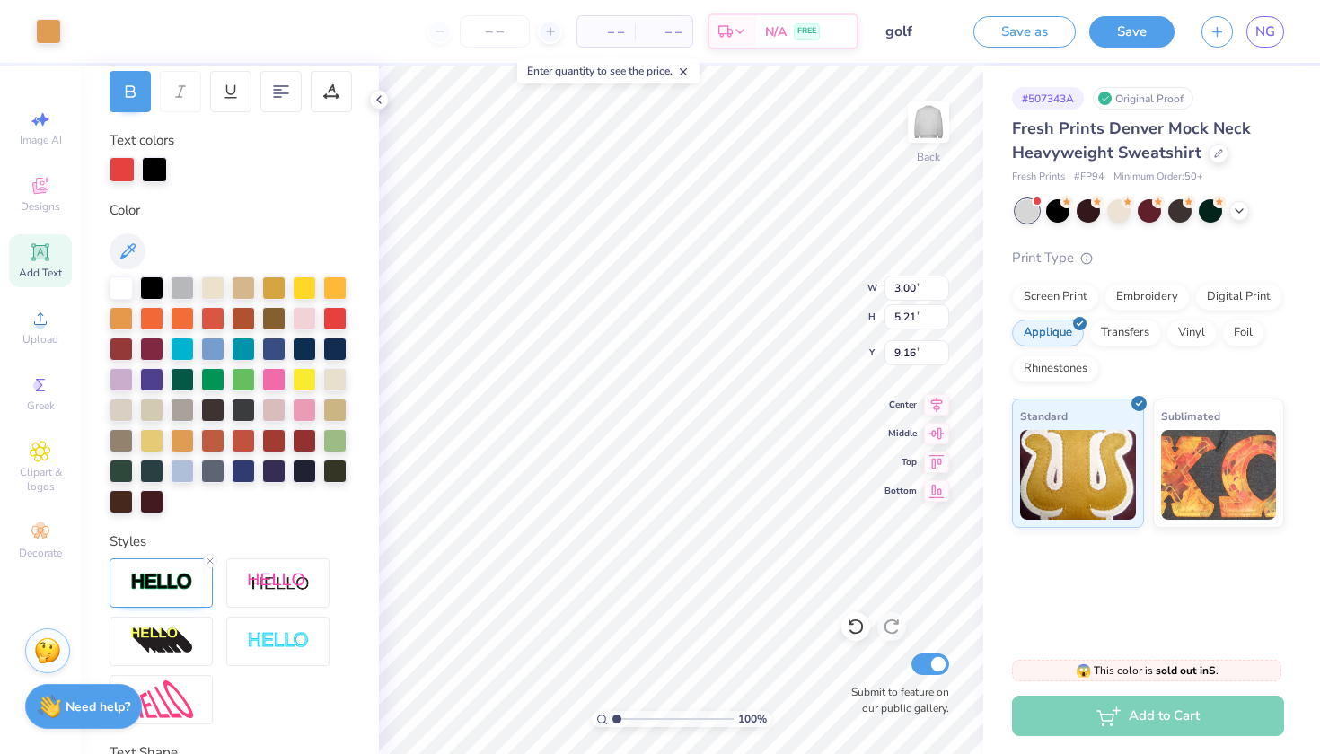
click at [119, 181] on div "Personalized Names Personalized Numbers Text Tool Add Font Font Varsity Team Sw…" at bounding box center [230, 410] width 298 height 689
click at [122, 172] on div at bounding box center [122, 167] width 25 height 25
click at [174, 174] on div at bounding box center [230, 169] width 241 height 25
click at [340, 320] on div at bounding box center [334, 316] width 23 height 23
click at [154, 171] on div at bounding box center [154, 167] width 25 height 25
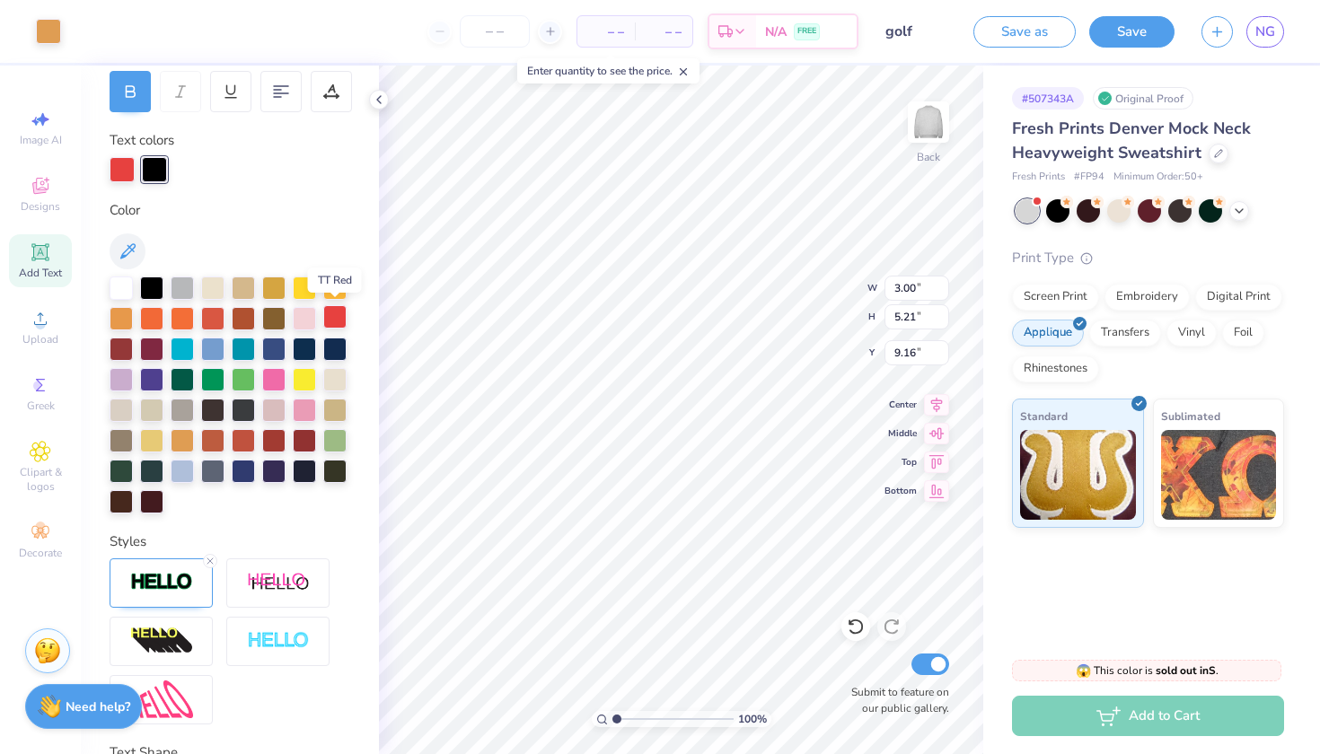
click at [335, 313] on div at bounding box center [334, 316] width 23 height 23
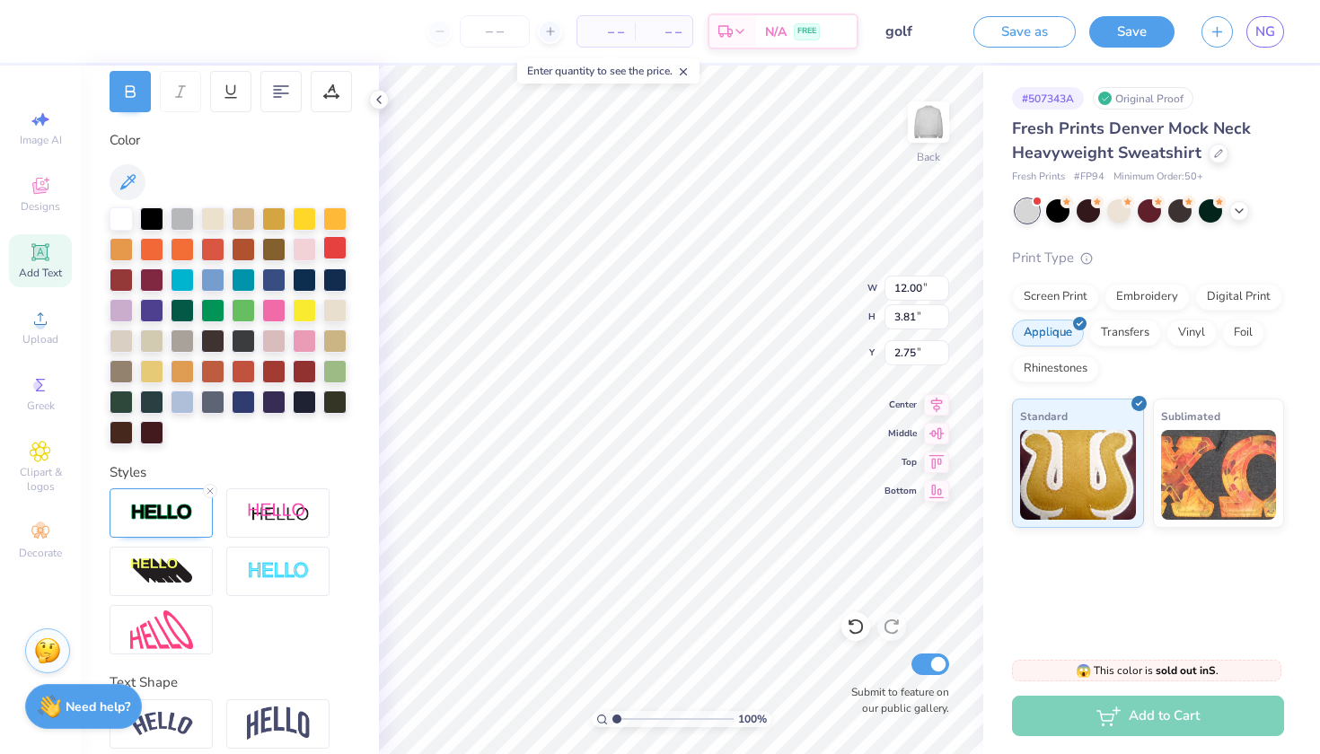
click at [329, 252] on div at bounding box center [334, 247] width 23 height 23
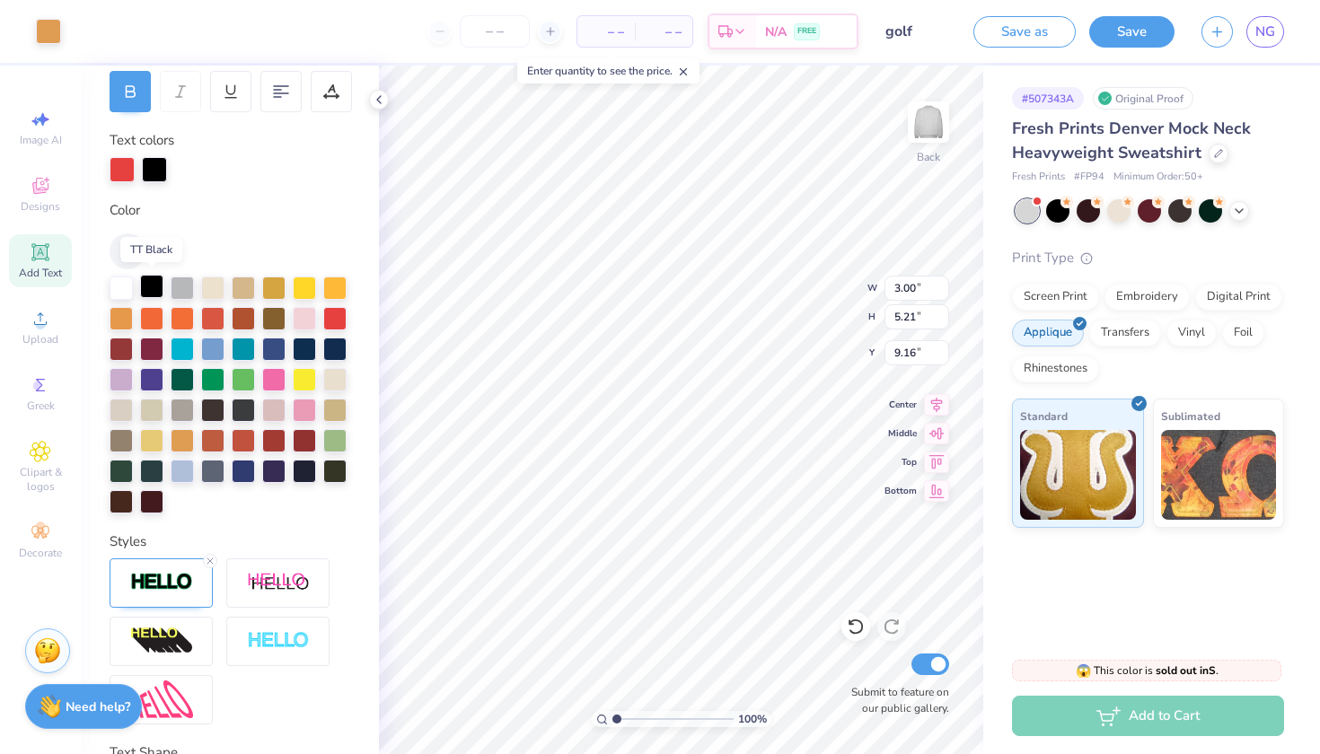
click at [157, 286] on div at bounding box center [151, 286] width 23 height 23
click at [208, 226] on div "Color" at bounding box center [230, 357] width 241 height 314
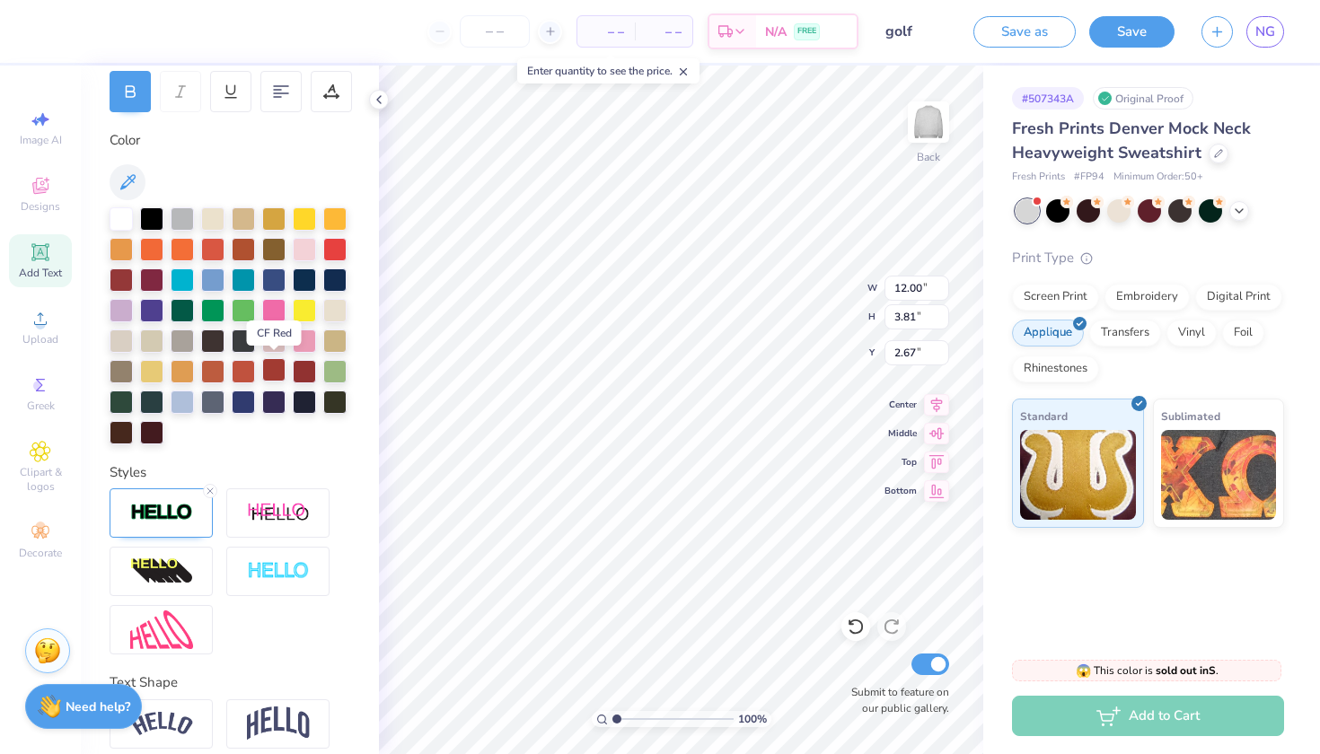
click at [275, 364] on div at bounding box center [273, 369] width 23 height 23
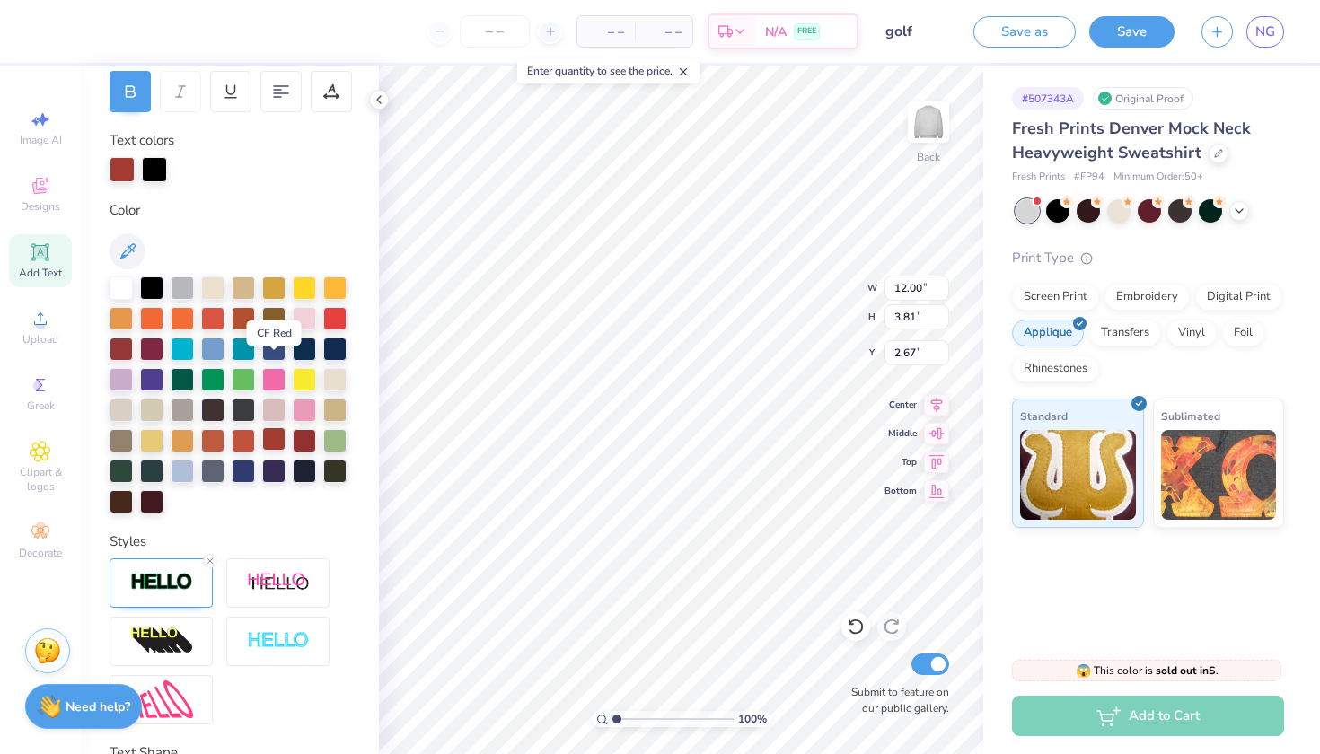
scroll to position [0, 1]
click at [303, 235] on div at bounding box center [230, 251] width 241 height 36
click at [341, 312] on div at bounding box center [334, 316] width 23 height 23
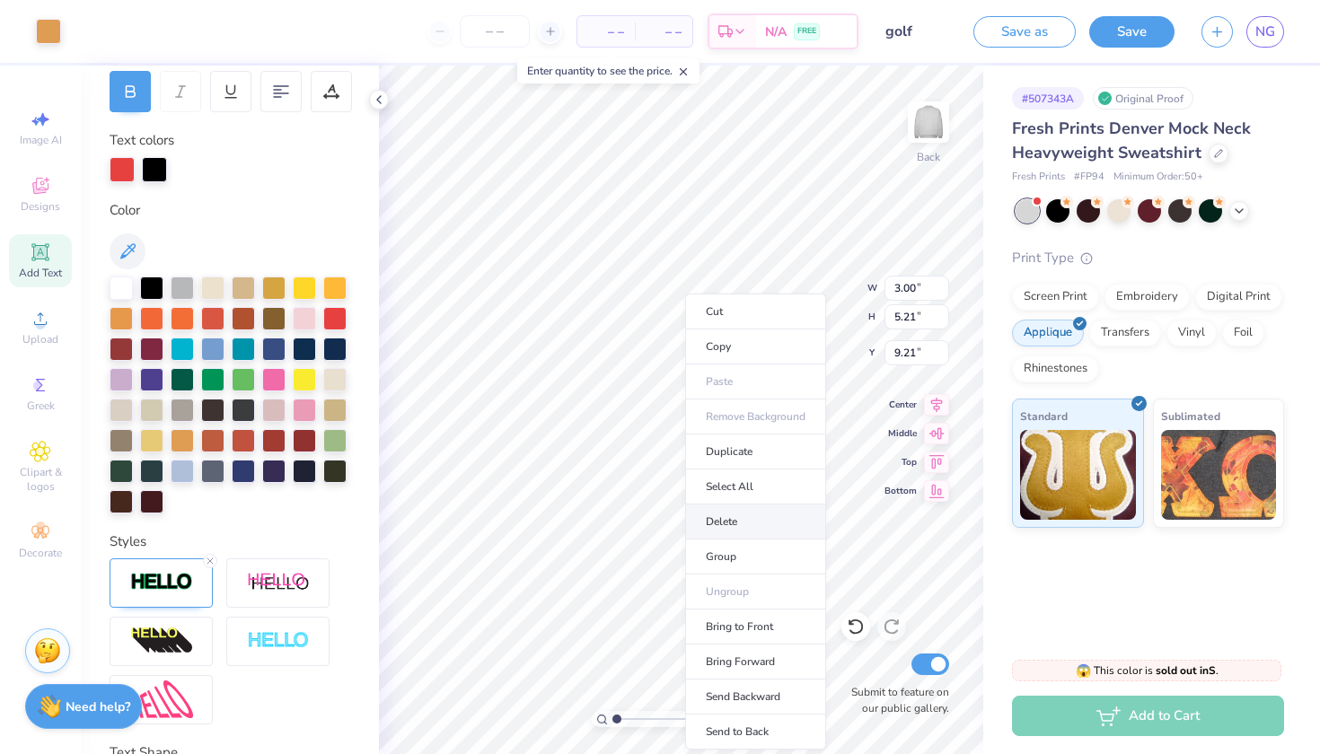
click at [732, 529] on li "Delete" at bounding box center [755, 522] width 141 height 35
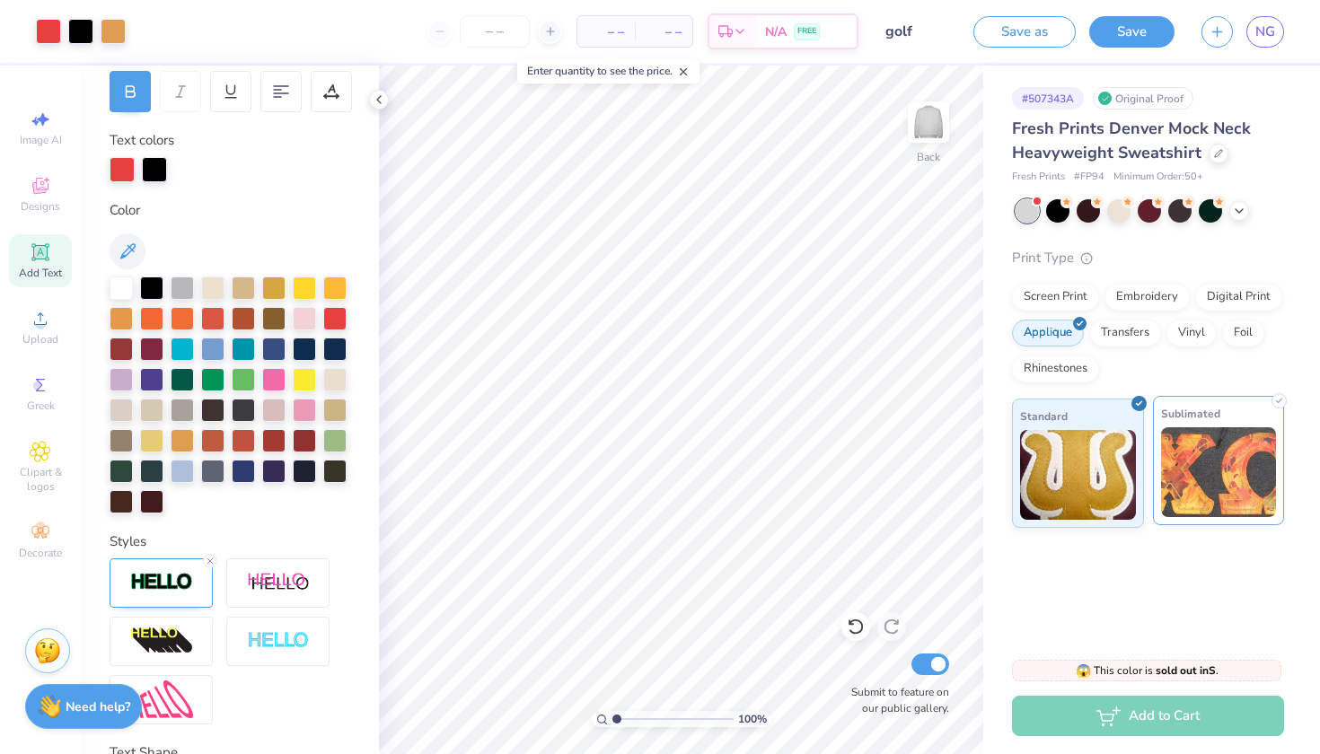
click at [1235, 506] on img at bounding box center [1219, 472] width 116 height 90
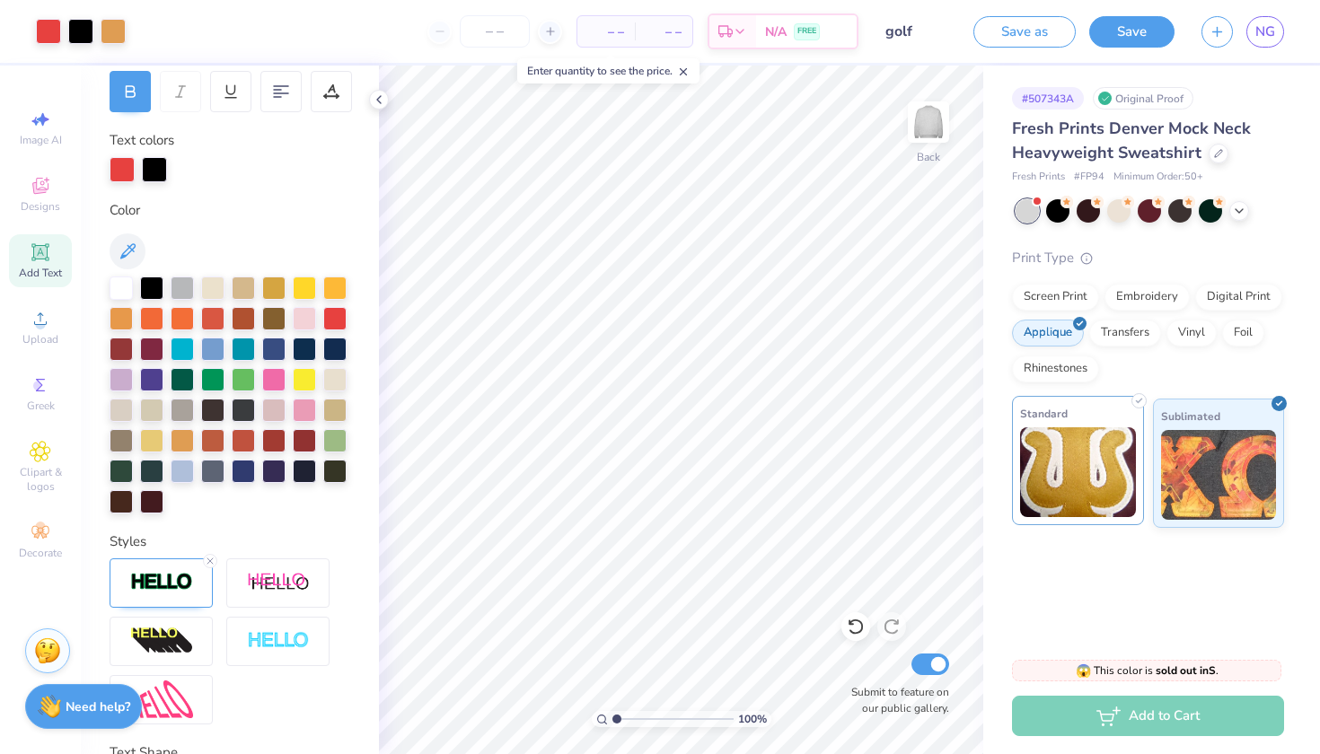
click at [1098, 470] on img at bounding box center [1078, 472] width 116 height 90
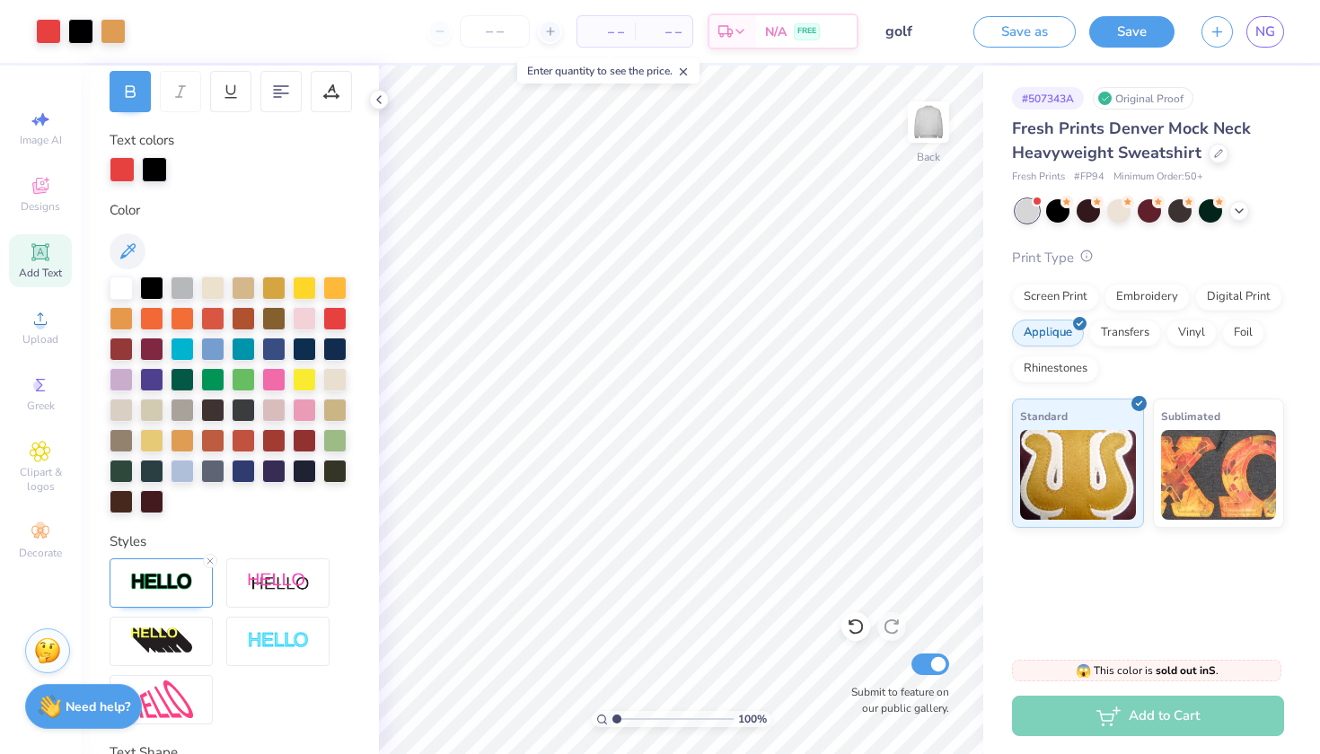
click at [1083, 260] on icon at bounding box center [1086, 256] width 13 height 13
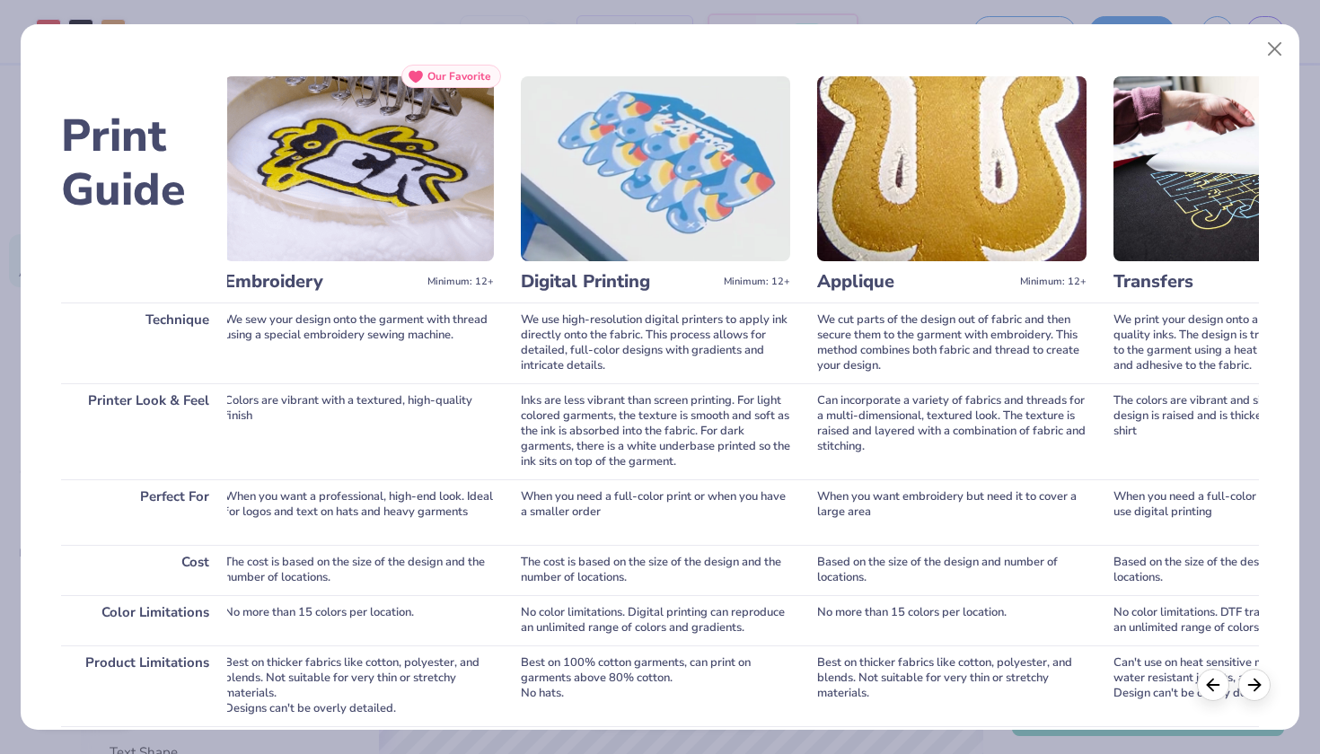
scroll to position [0, 327]
click at [1258, 48] on button "Close" at bounding box center [1275, 49] width 34 height 34
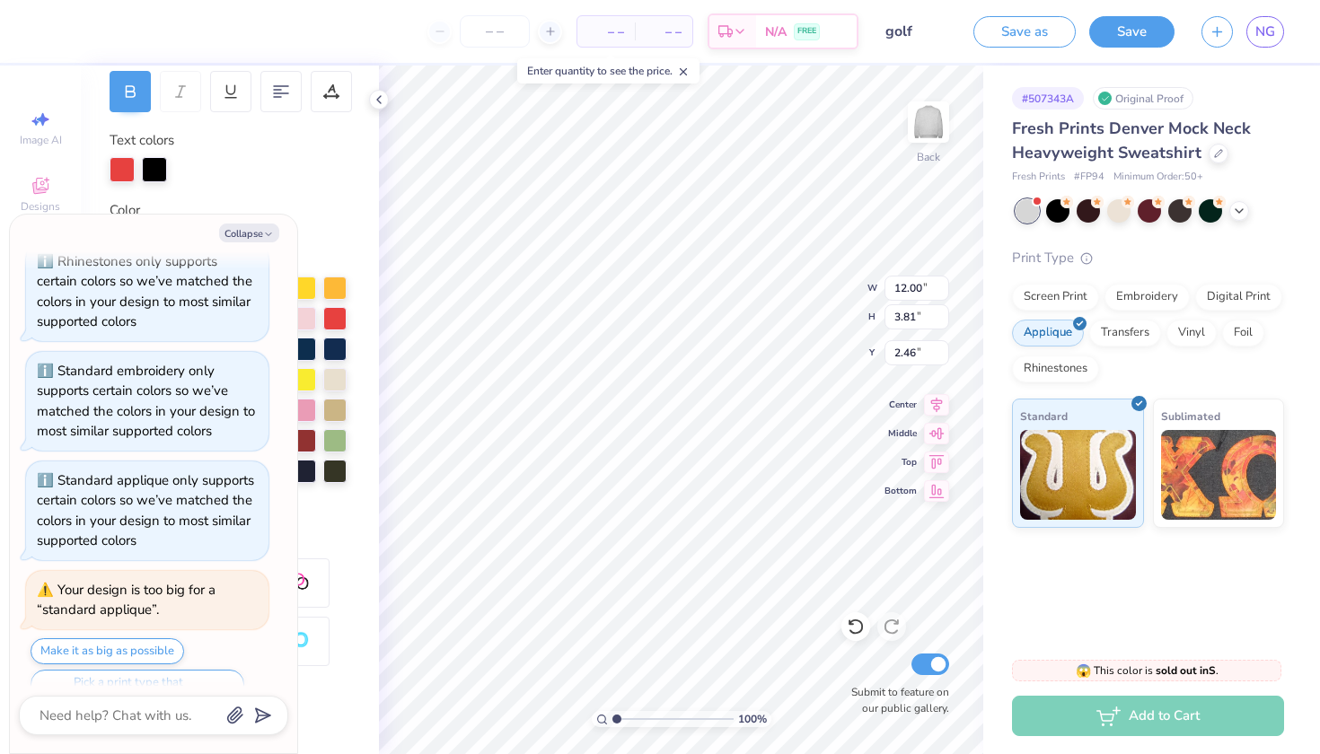
scroll to position [2733, 0]
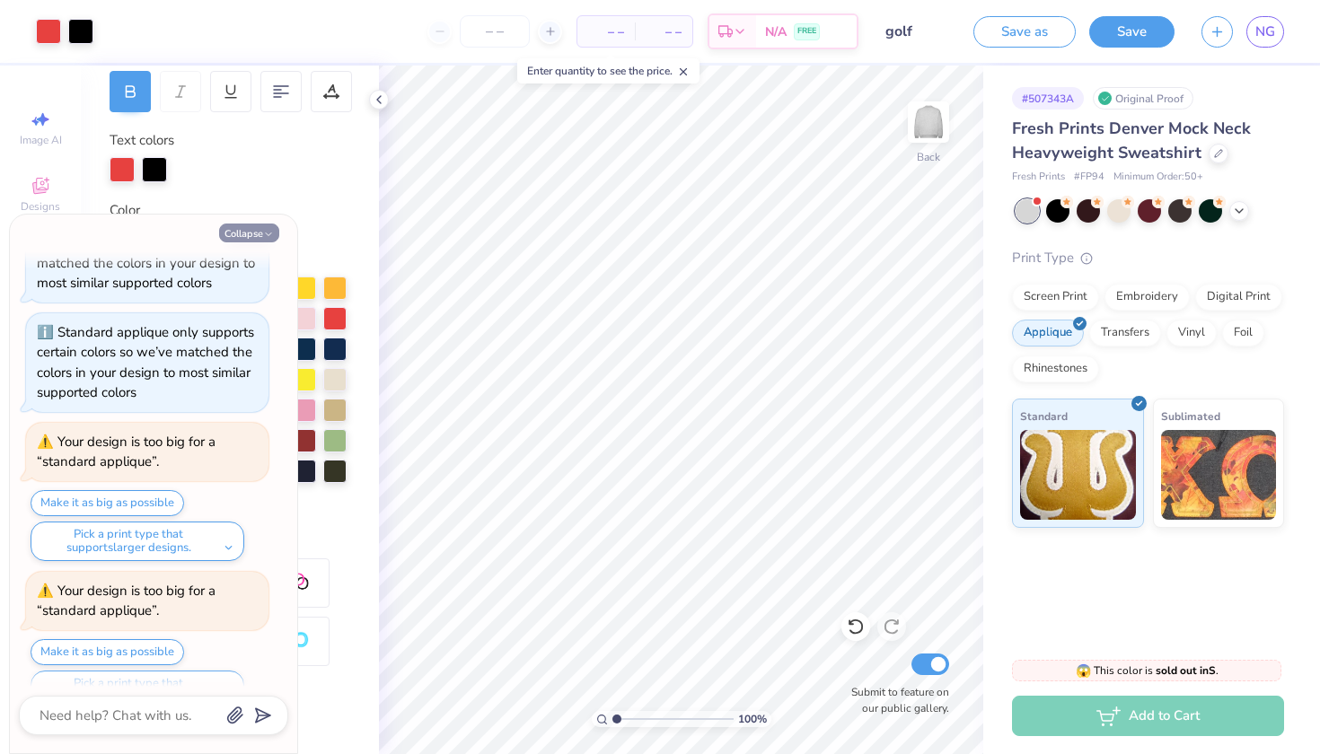
click at [265, 227] on button "Collapse" at bounding box center [249, 233] width 60 height 19
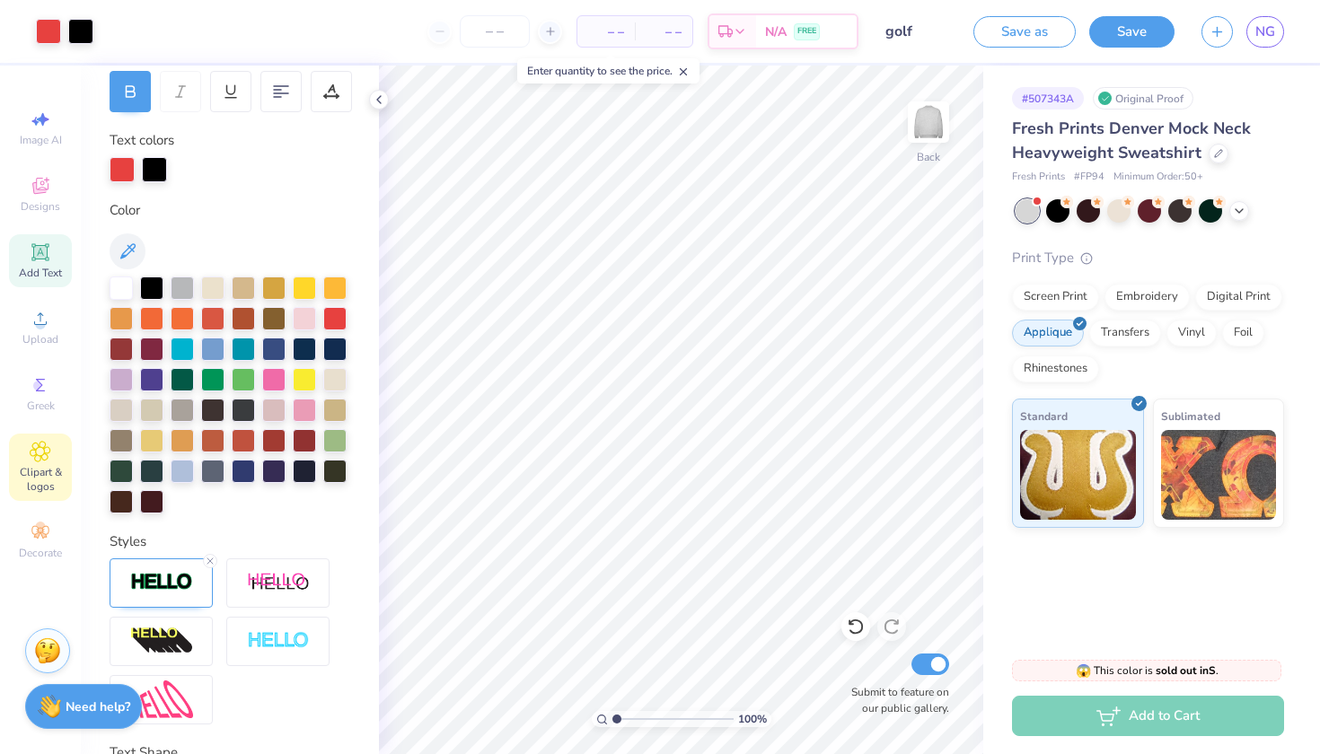
click at [47, 453] on icon at bounding box center [40, 452] width 21 height 22
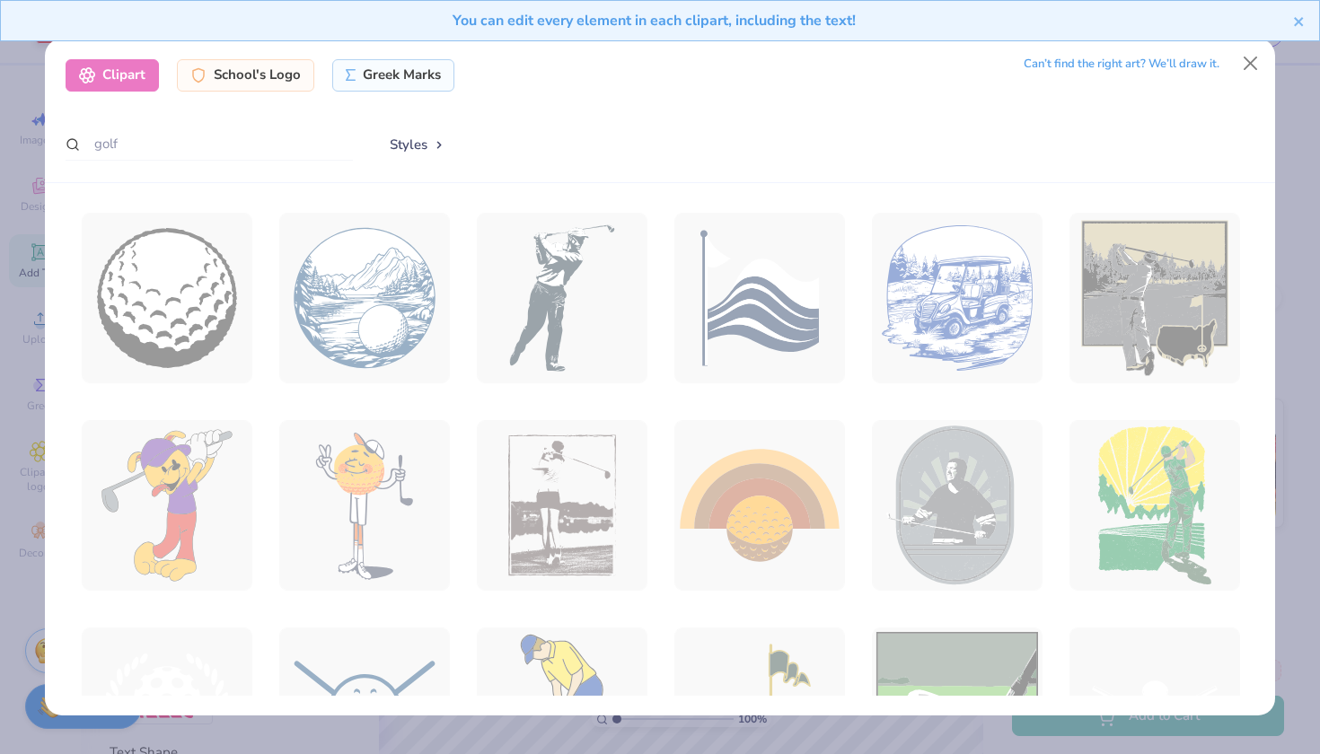
click at [564, 136] on div "Styles" at bounding box center [813, 145] width 884 height 35
click at [420, 143] on button "Styles" at bounding box center [417, 145] width 93 height 34
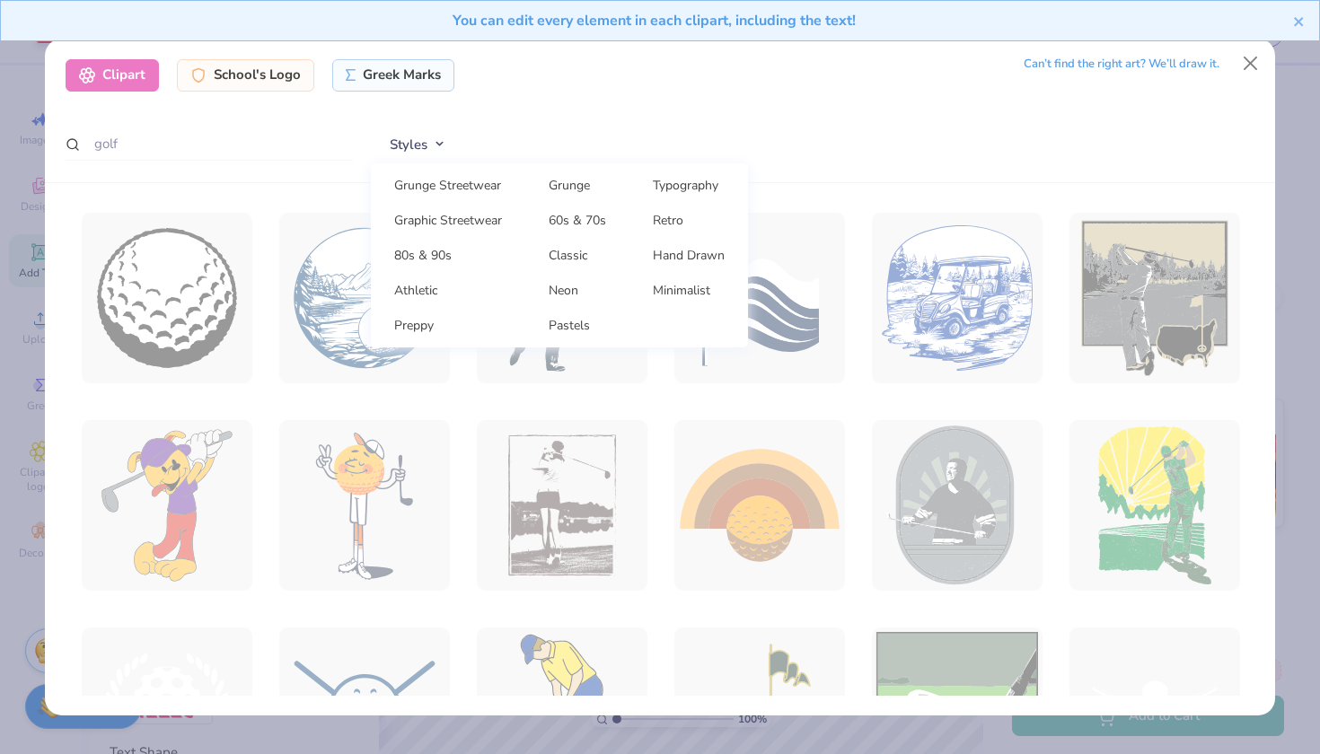
click at [606, 120] on div "Clipart School's Logo Greek Marks Can’t find the right art? We’ll draw it. golf…" at bounding box center [660, 111] width 1230 height 145
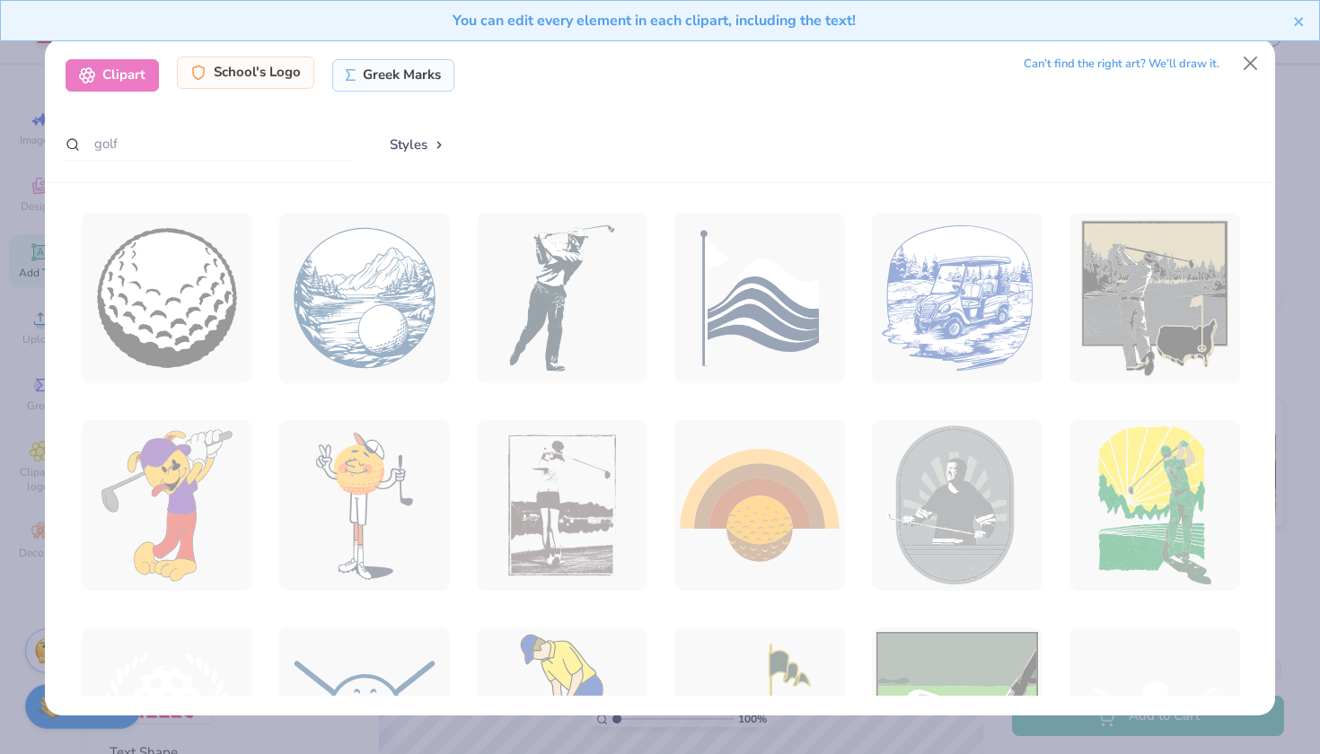
click at [250, 66] on div "School's Logo" at bounding box center [245, 73] width 137 height 32
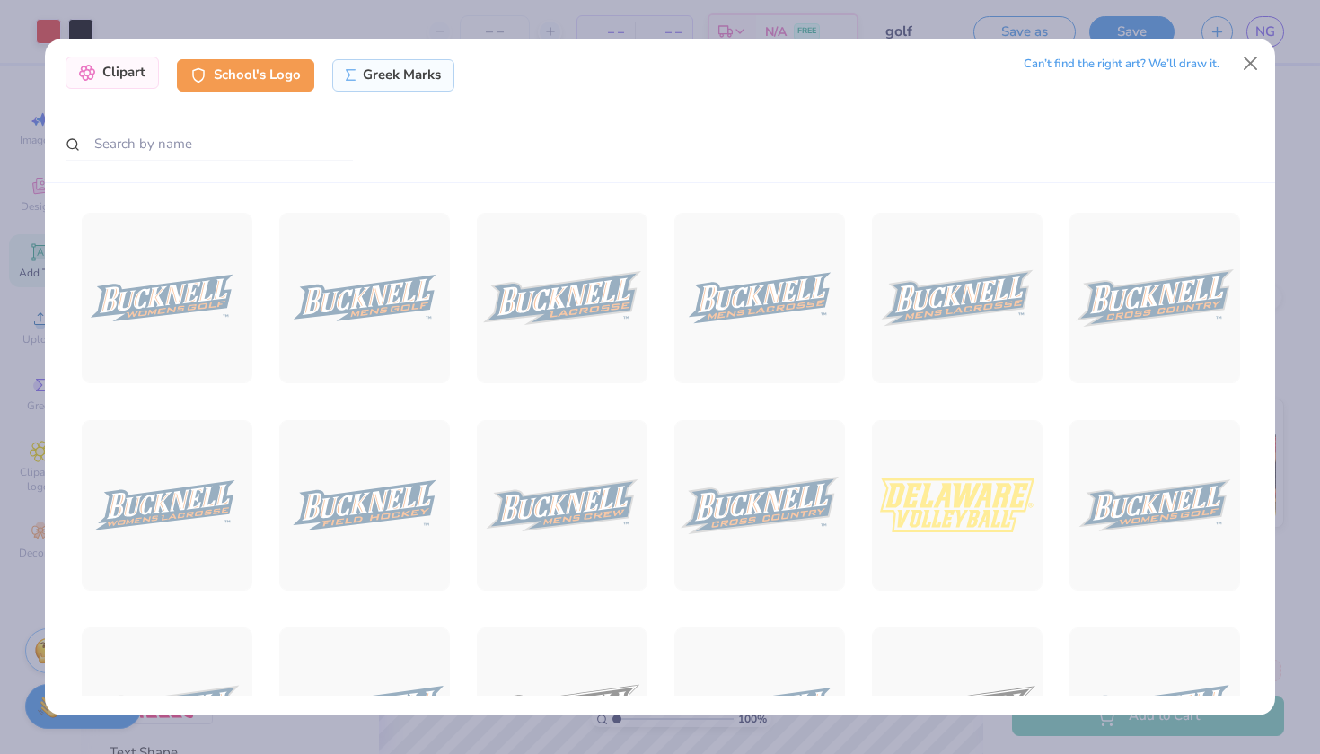
click at [143, 68] on div "Clipart" at bounding box center [112, 73] width 93 height 32
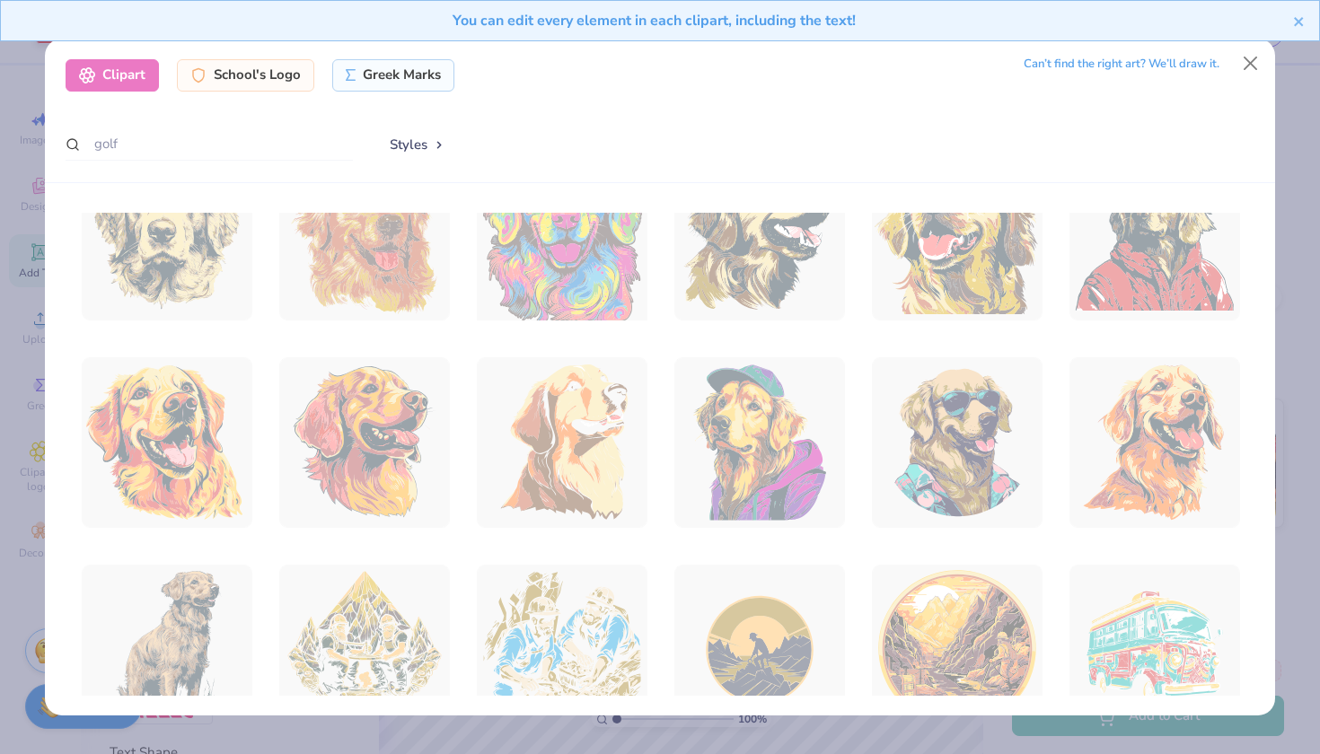
scroll to position [2386, 0]
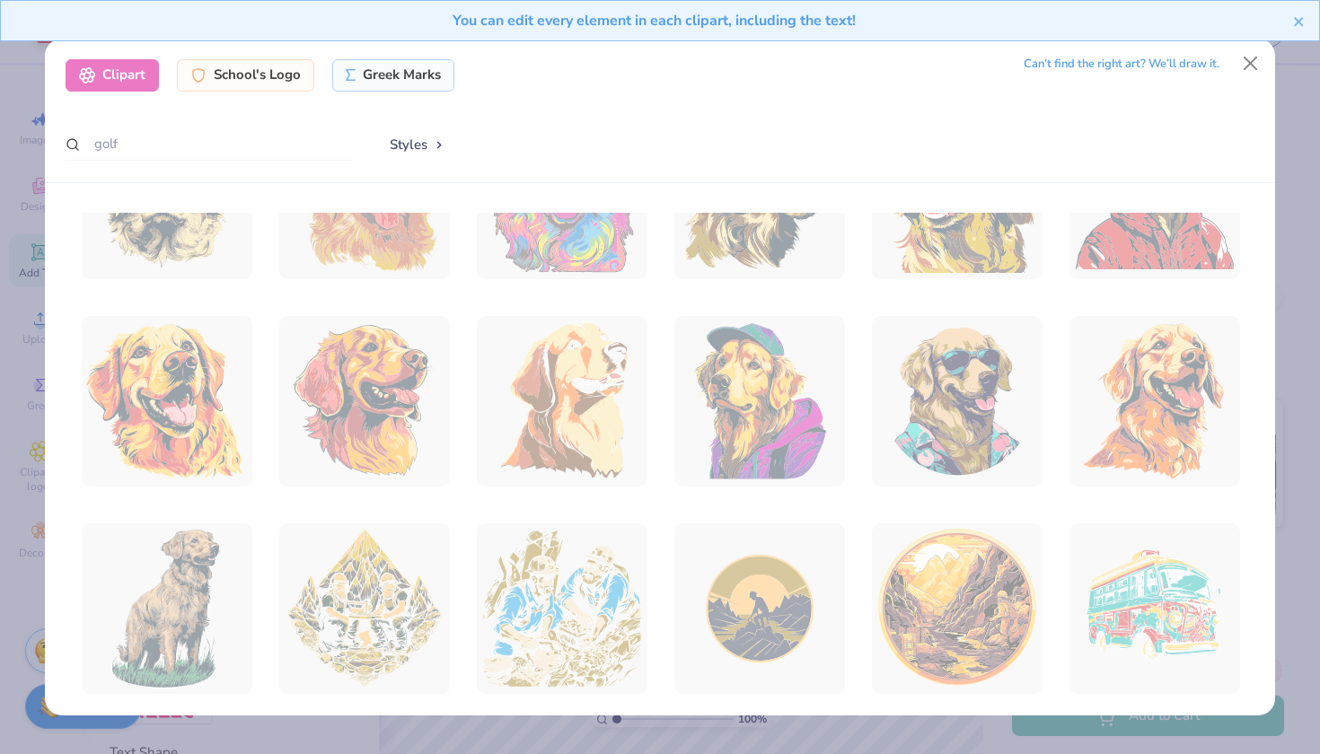
click at [1256, 68] on button "Close" at bounding box center [1251, 64] width 34 height 34
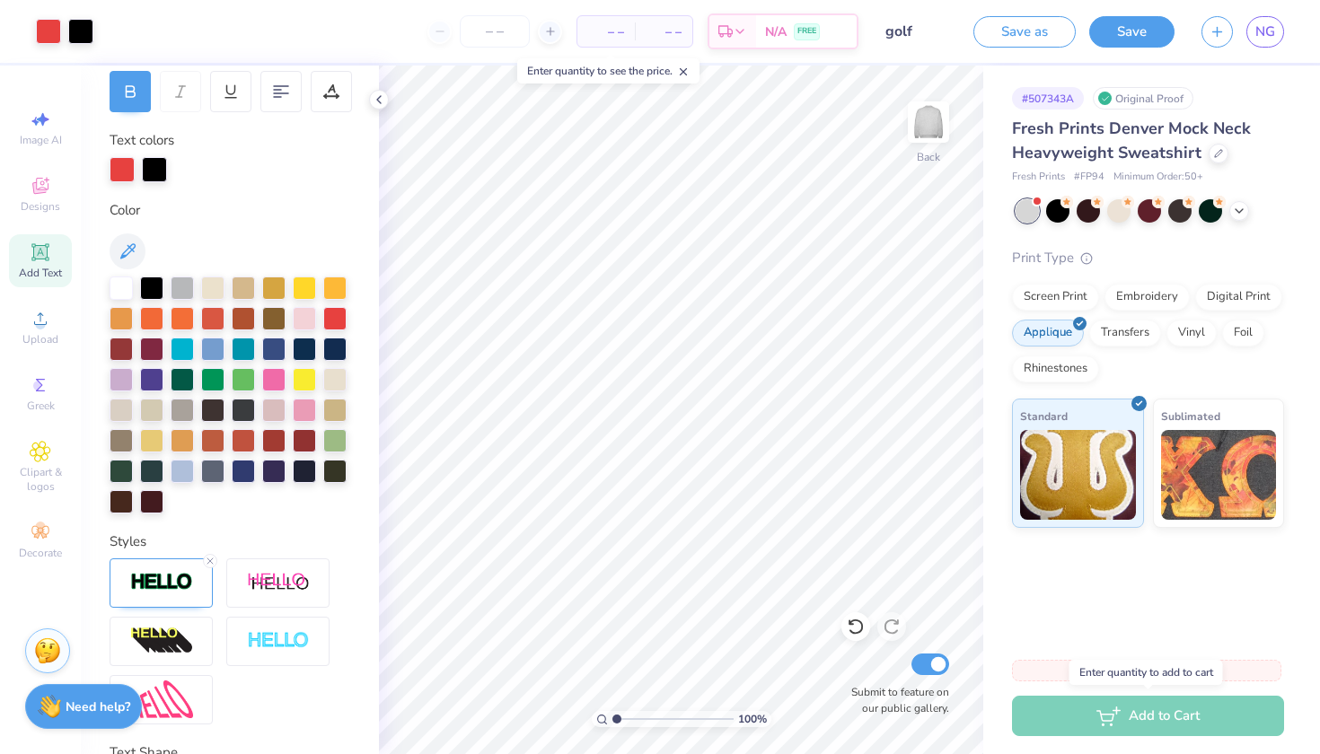
click at [1067, 719] on div "Add to Cart" at bounding box center [1148, 716] width 272 height 40
click at [489, 34] on input "number" at bounding box center [495, 31] width 70 height 32
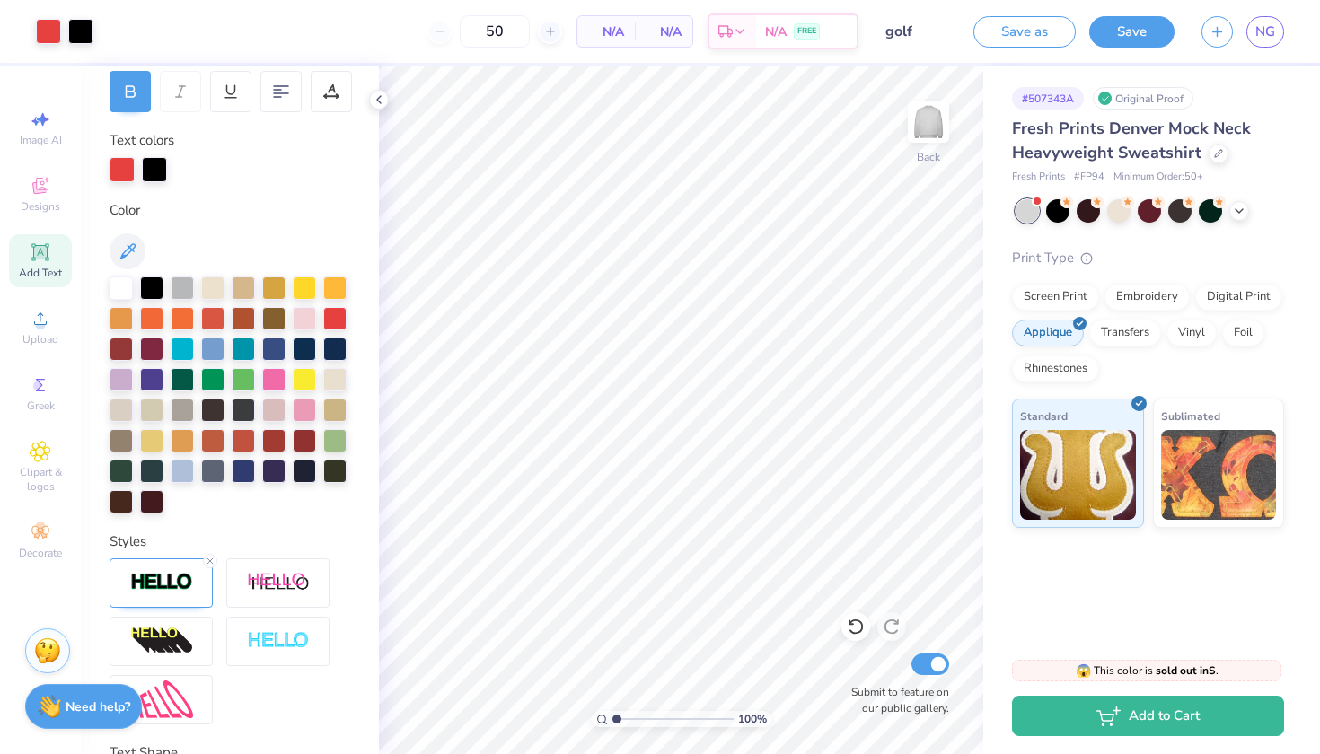
click at [611, 33] on span "N/A" at bounding box center [606, 31] width 36 height 19
click at [380, 34] on div "50" at bounding box center [424, 31] width 135 height 32
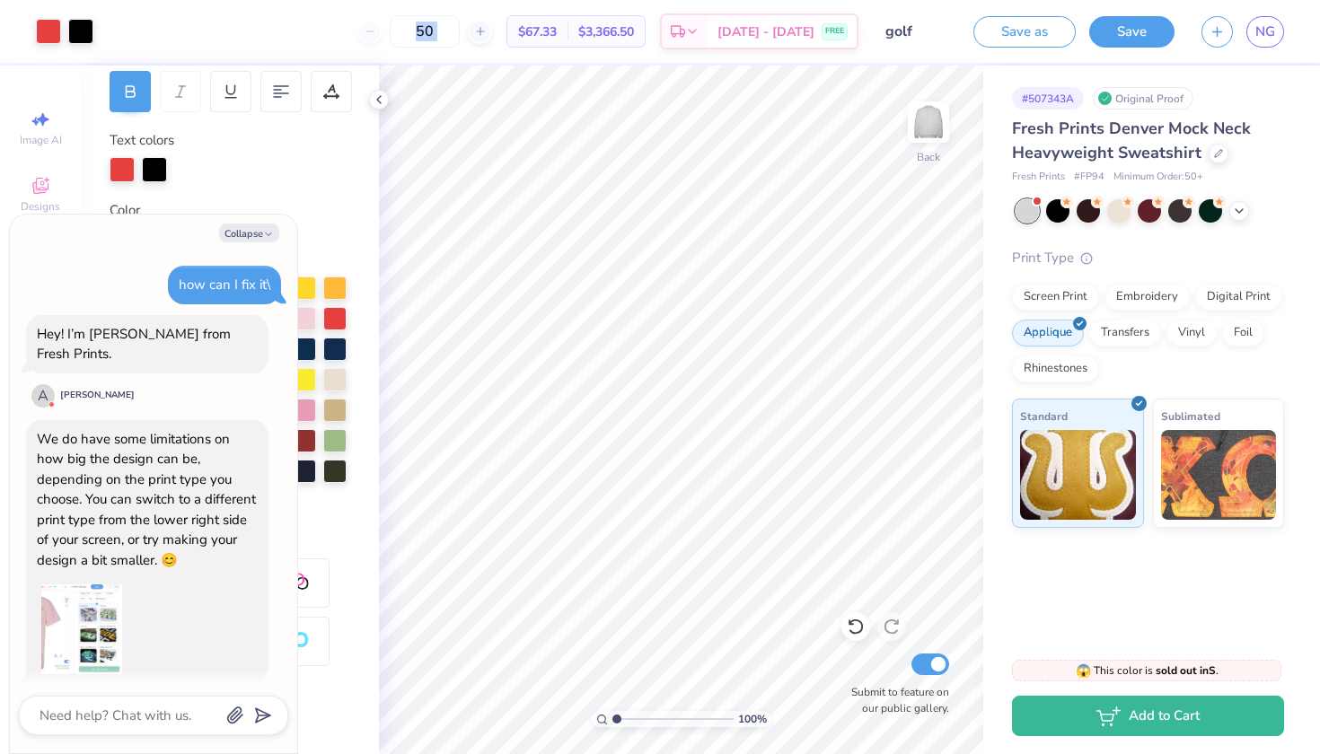
scroll to position [2906, 0]
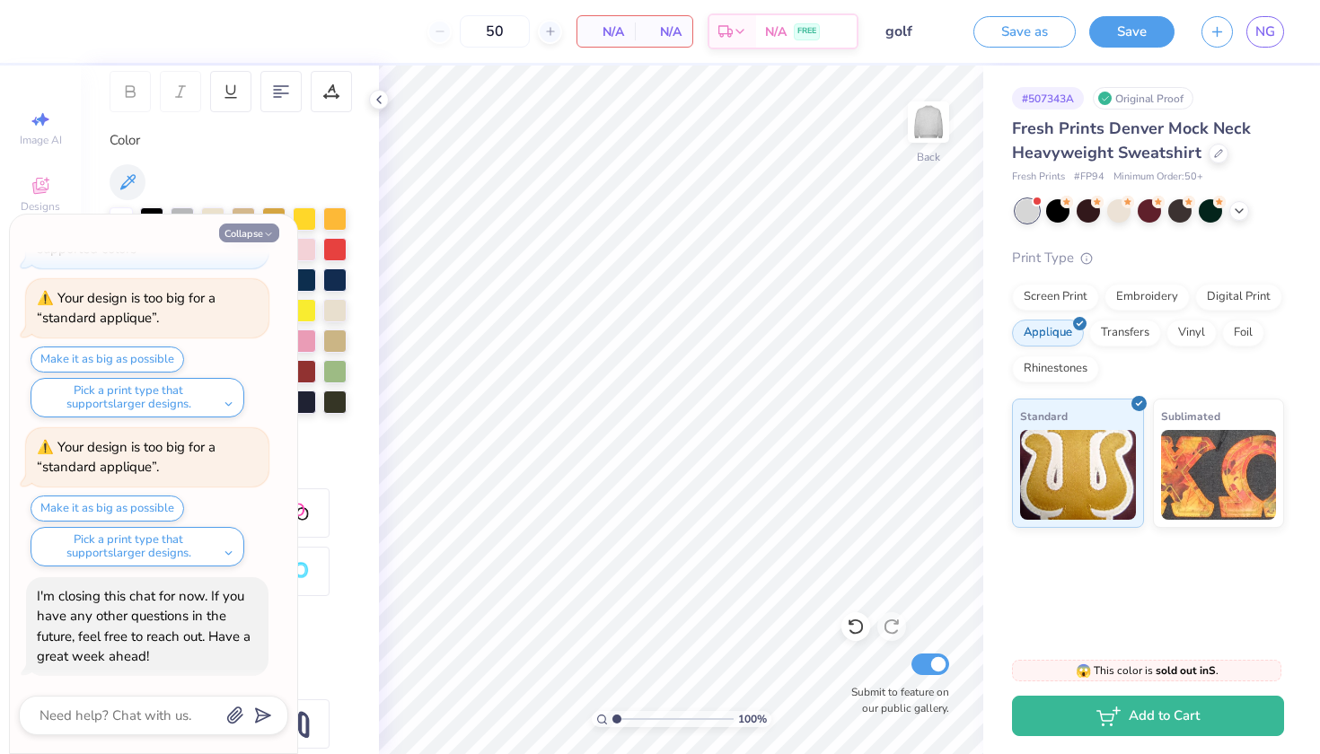
click at [259, 235] on button "Collapse" at bounding box center [249, 233] width 60 height 19
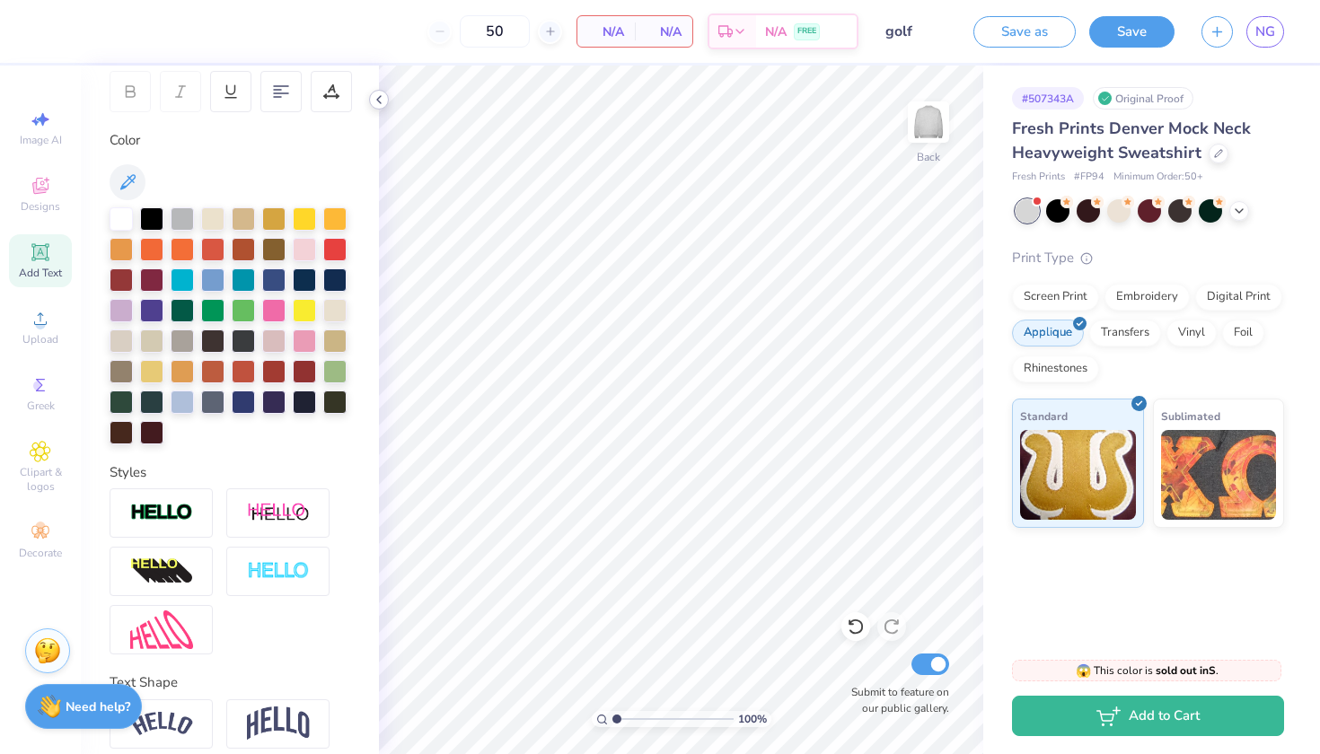
click at [382, 99] on icon at bounding box center [379, 99] width 14 height 14
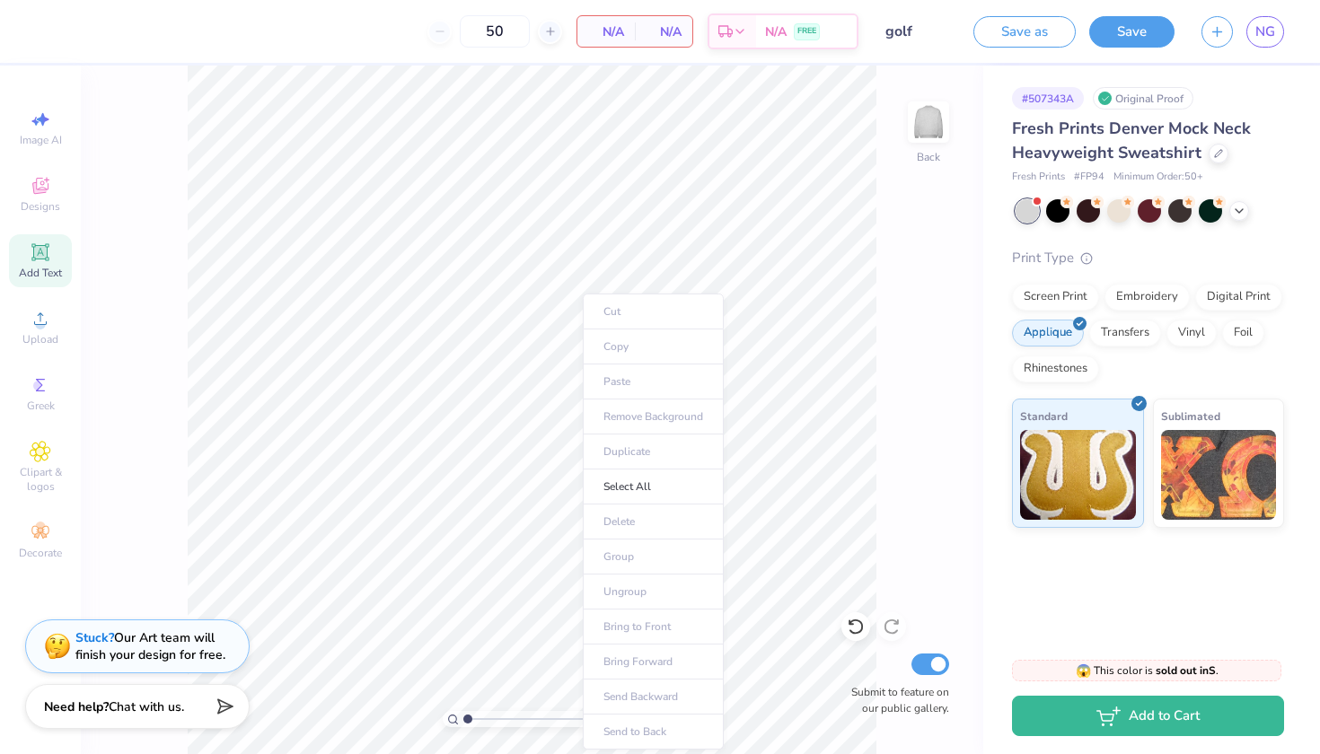
click at [892, 320] on div "100 % Back Submit to feature on our public gallery." at bounding box center [532, 410] width 902 height 689
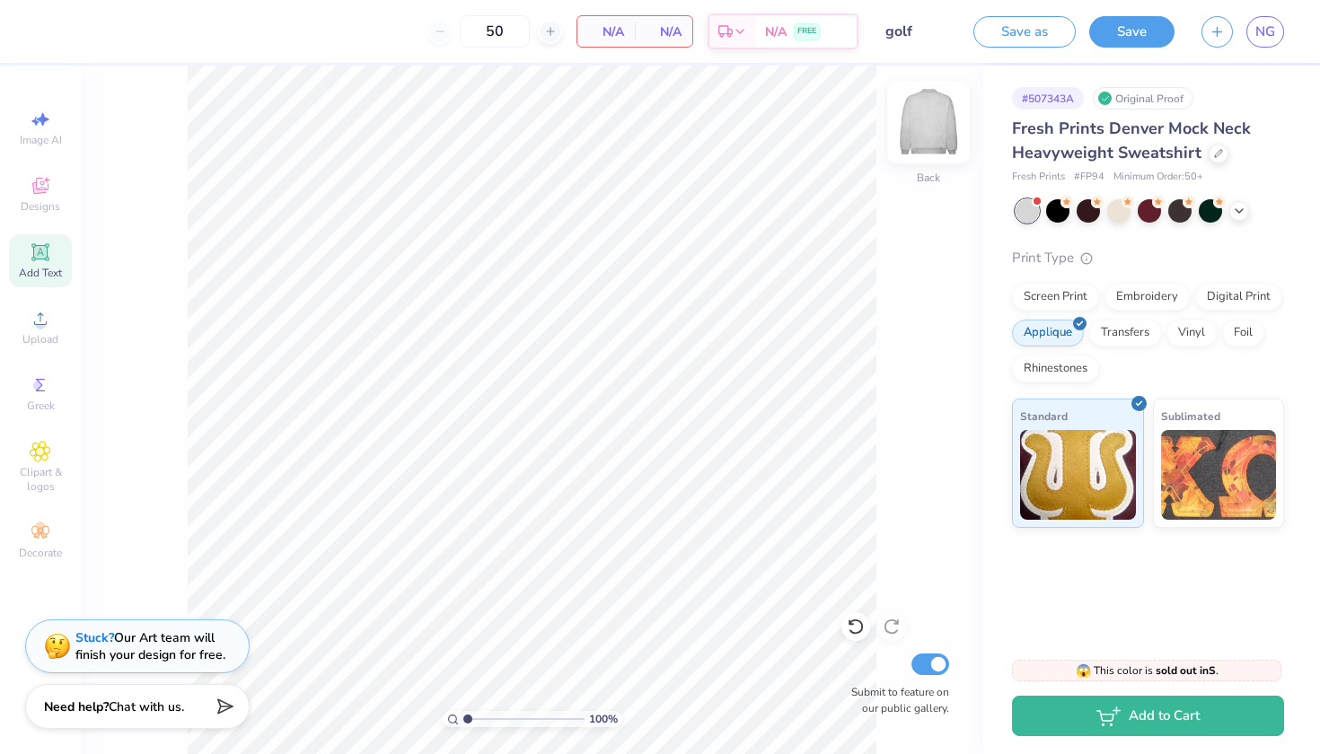
click at [928, 136] on img at bounding box center [929, 122] width 72 height 72
